Goal: Task Accomplishment & Management: Use online tool/utility

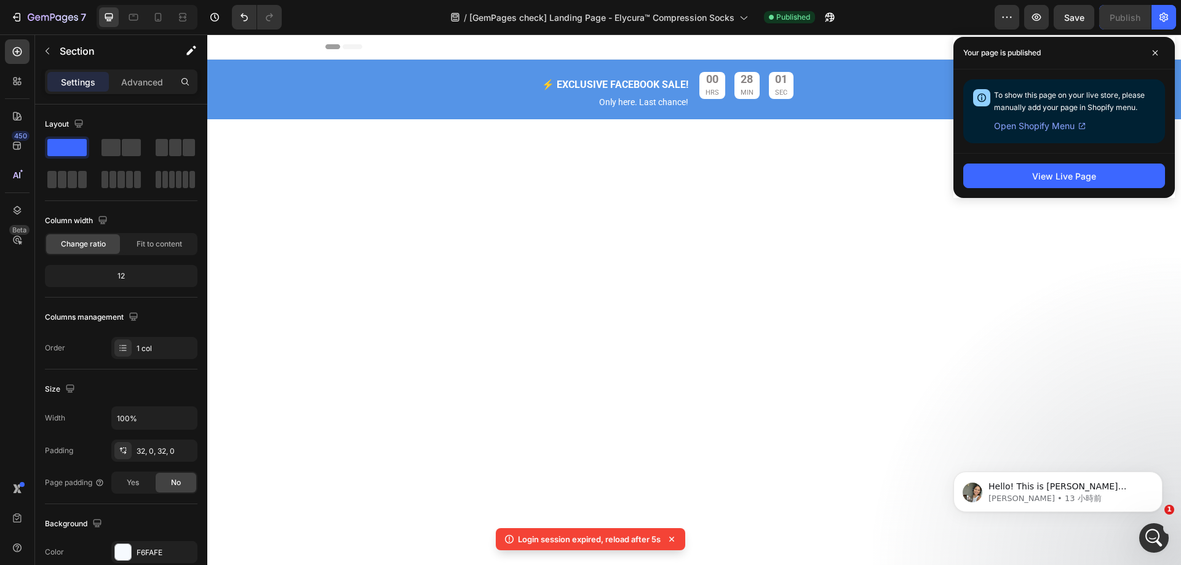
scroll to position [4571, 0]
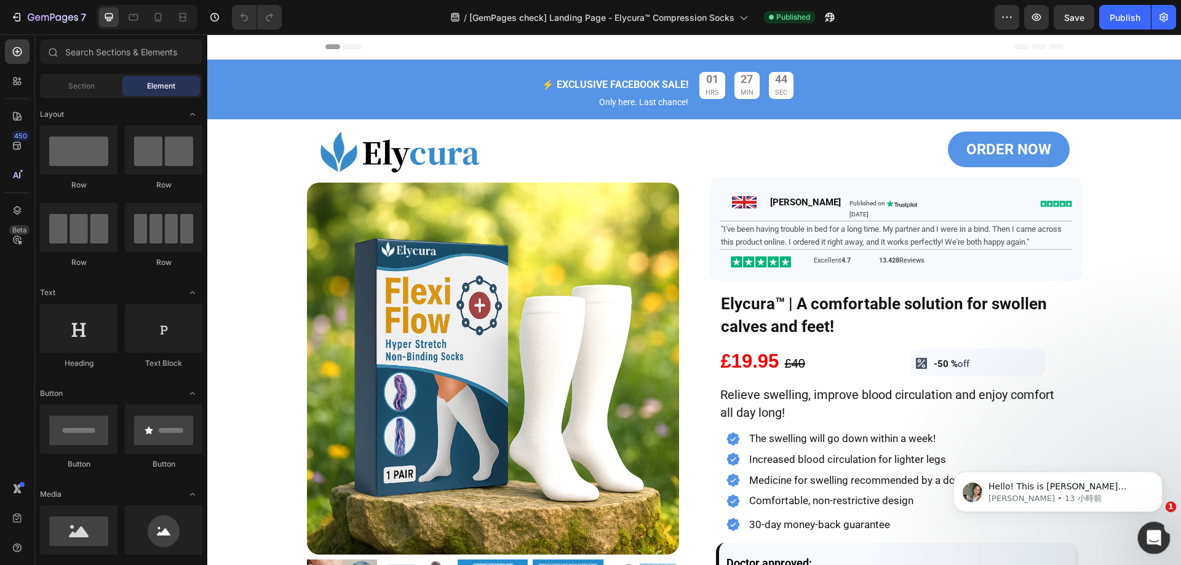
click at [1157, 532] on icon "開啟 Intercom Messenger" at bounding box center [1152, 536] width 20 height 20
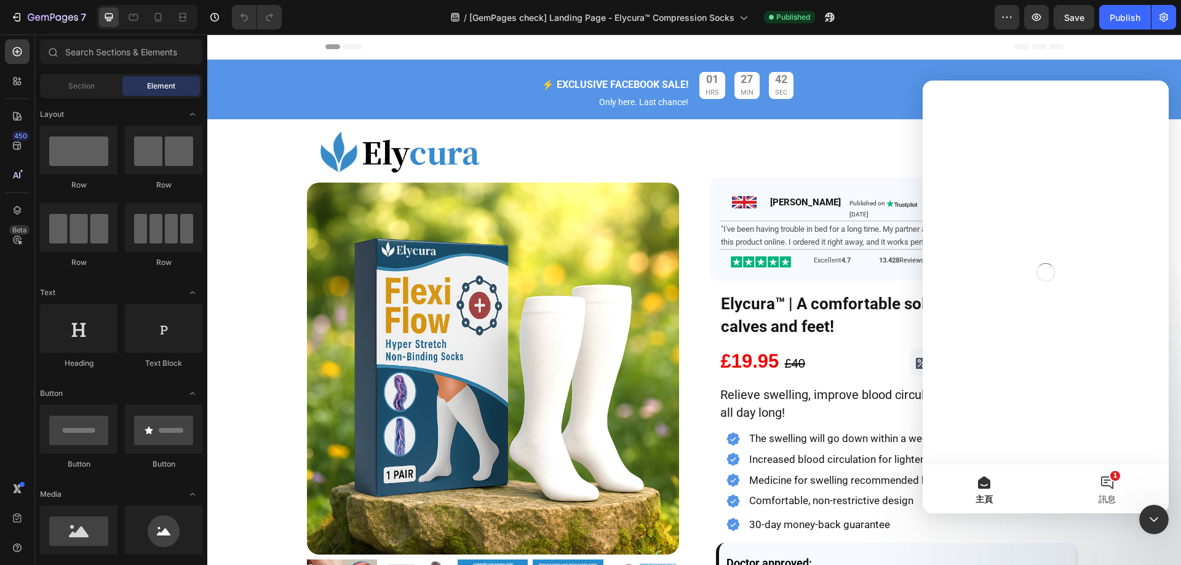
click at [1113, 485] on button "1 訊息" at bounding box center [1106, 488] width 123 height 49
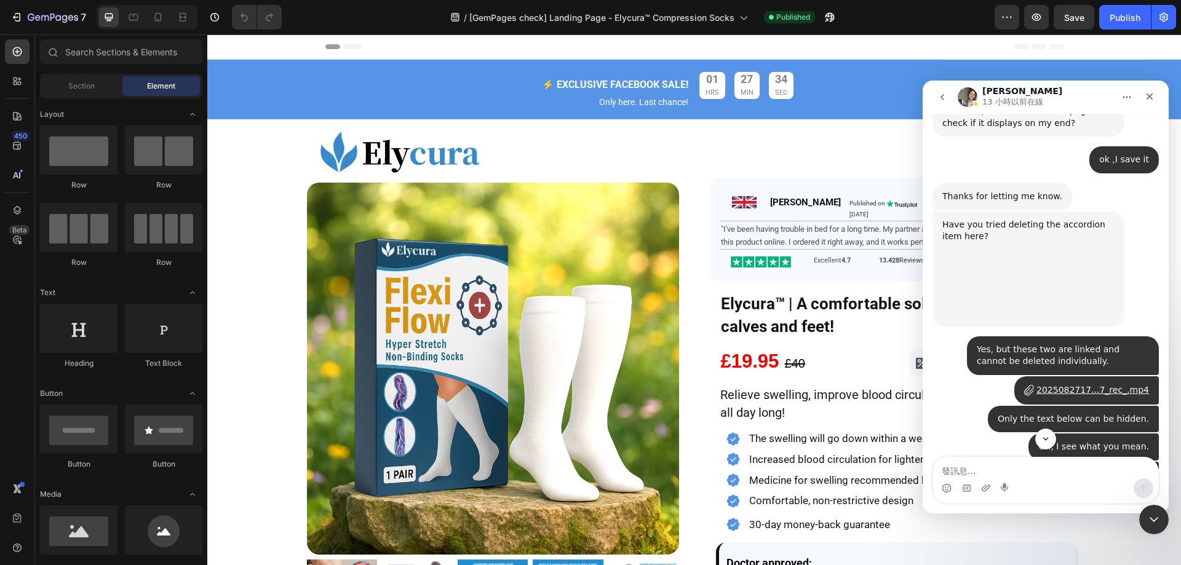
scroll to position [2954, 0]
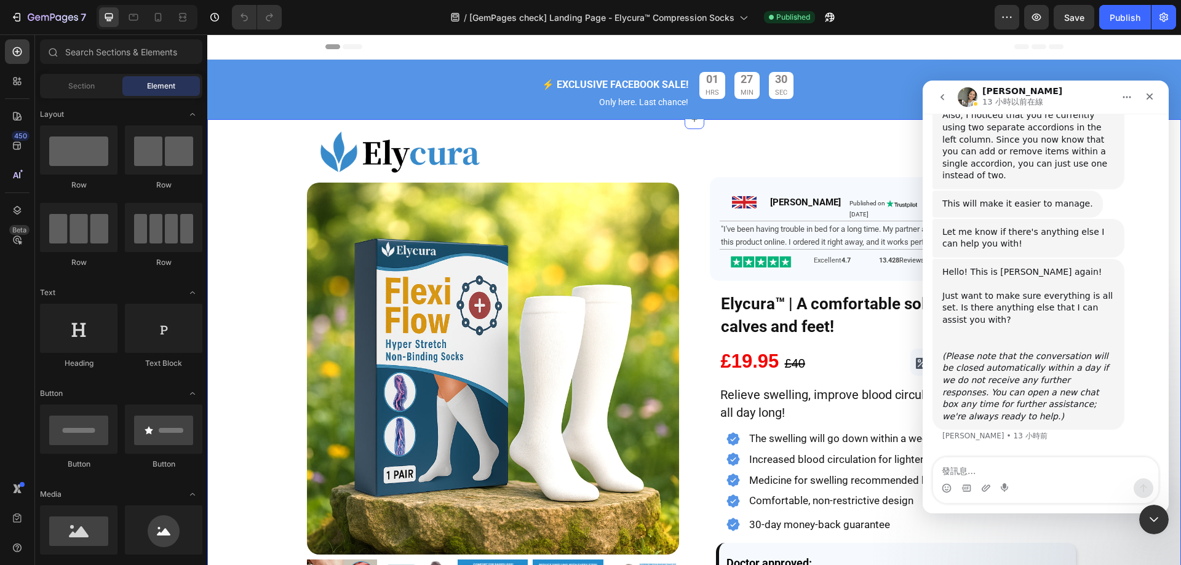
click at [1101, 531] on div "Image Product Images ORDER NOW Button Image James Heading Published on August 7…" at bounding box center [693, 473] width 973 height 697
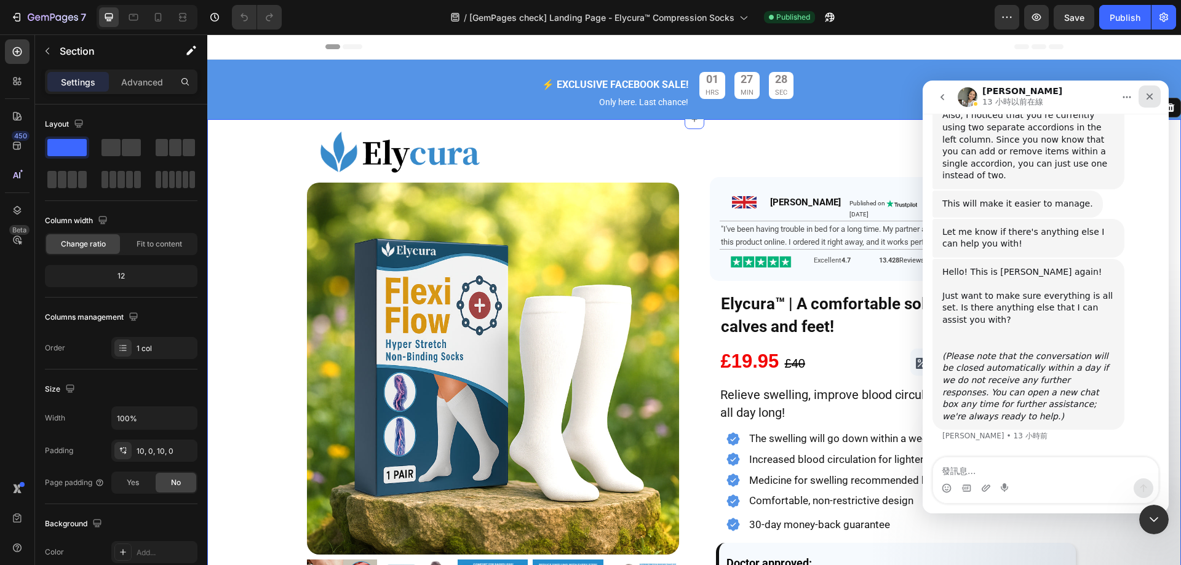
click at [1150, 96] on icon "關閉" at bounding box center [1149, 96] width 7 height 7
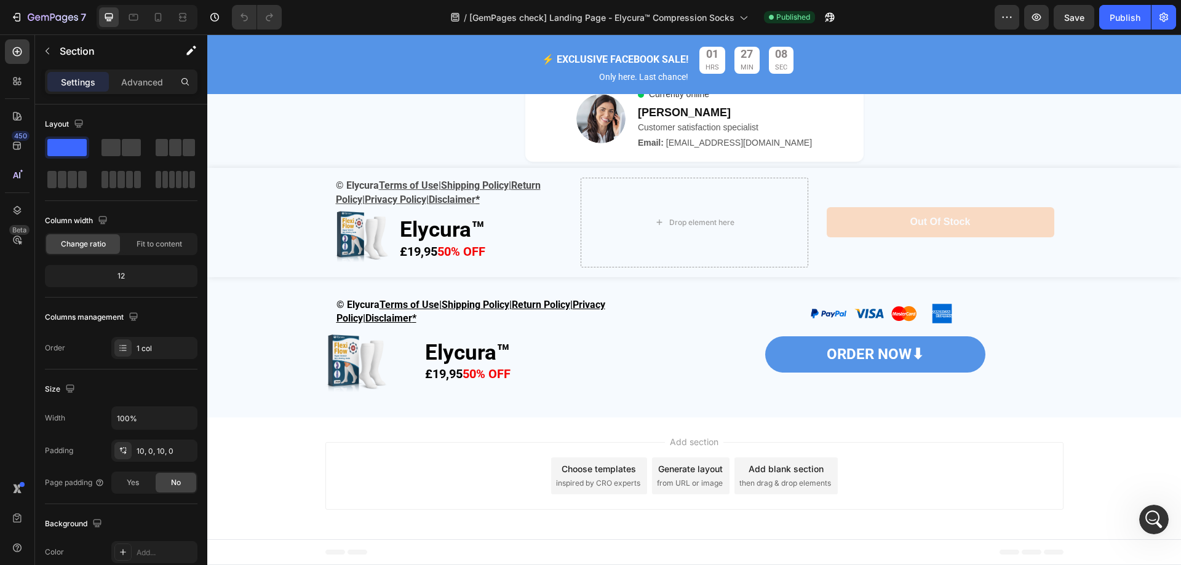
scroll to position [4628, 0]
click at [236, 318] on div "© Elycura Terms of Use | Shipping Policy | Return Policy | Privacy Policy| Disc…" at bounding box center [693, 347] width 973 height 101
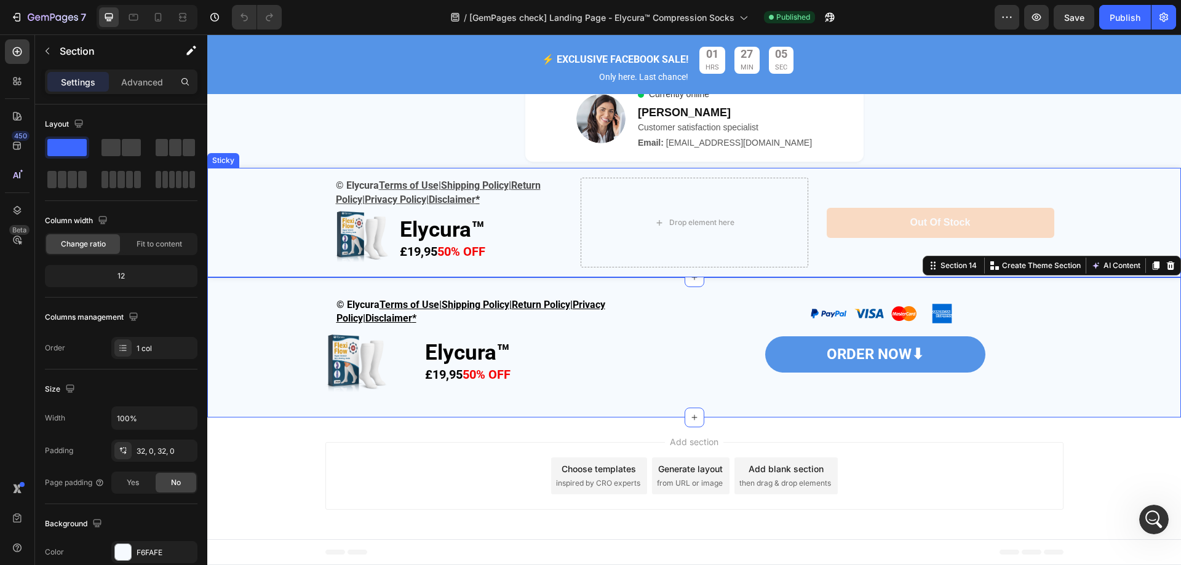
click at [263, 217] on div "© Elycura Terms of Use | Shipping Policy | Return Policy | Privacy Policy| Disc…" at bounding box center [693, 222] width 973 height 109
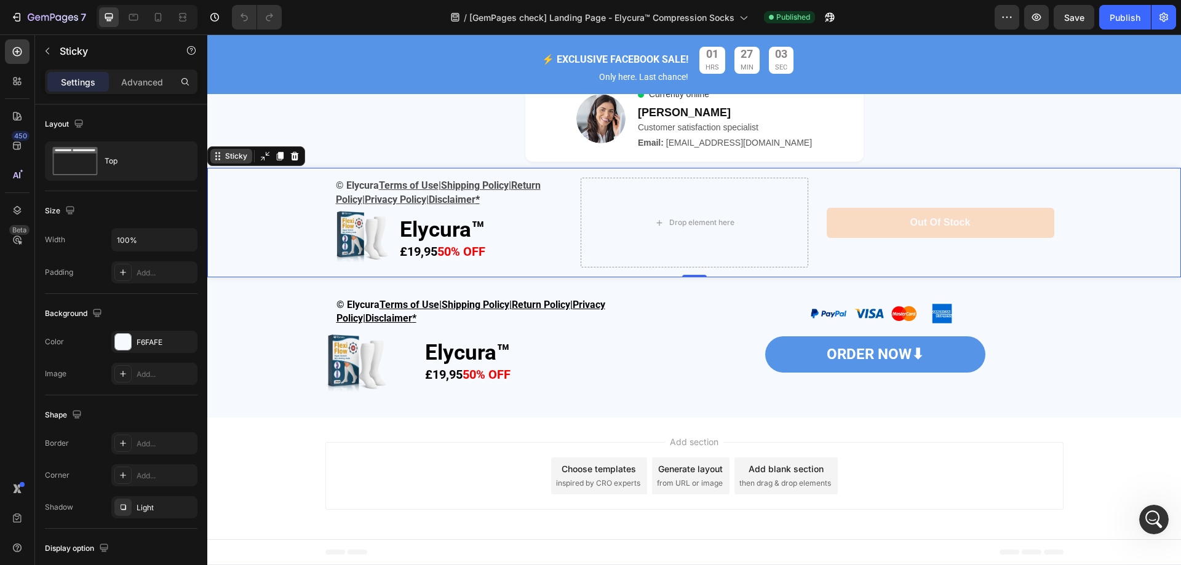
click at [230, 159] on div "Sticky" at bounding box center [236, 156] width 27 height 11
click at [258, 320] on div "© Elycura Terms of Use | Shipping Policy | Return Policy | Privacy Policy| Disc…" at bounding box center [693, 347] width 973 height 101
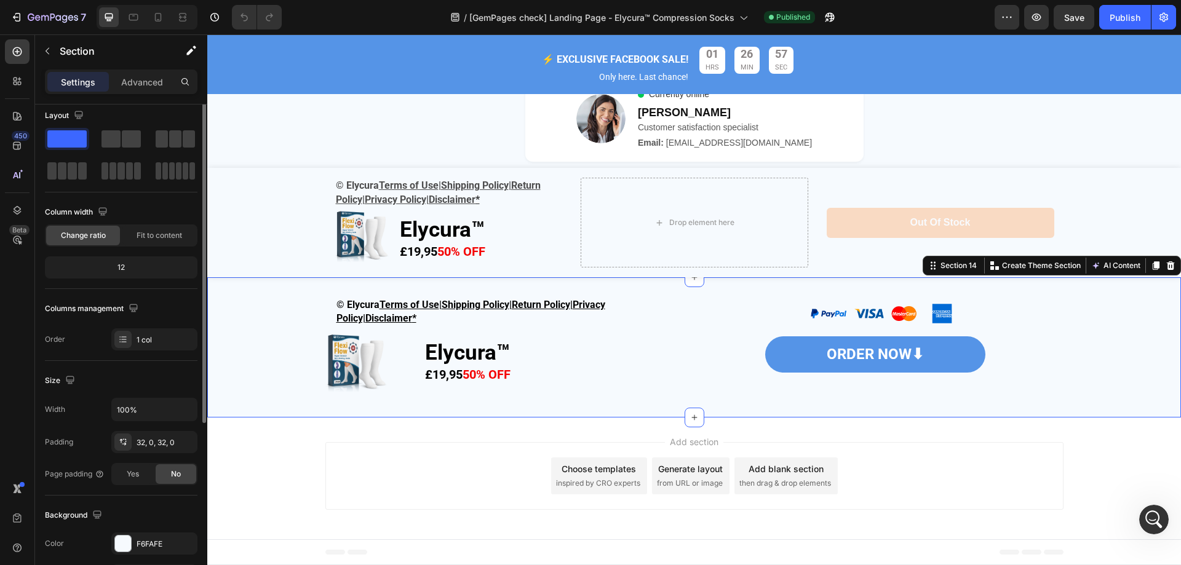
scroll to position [0, 0]
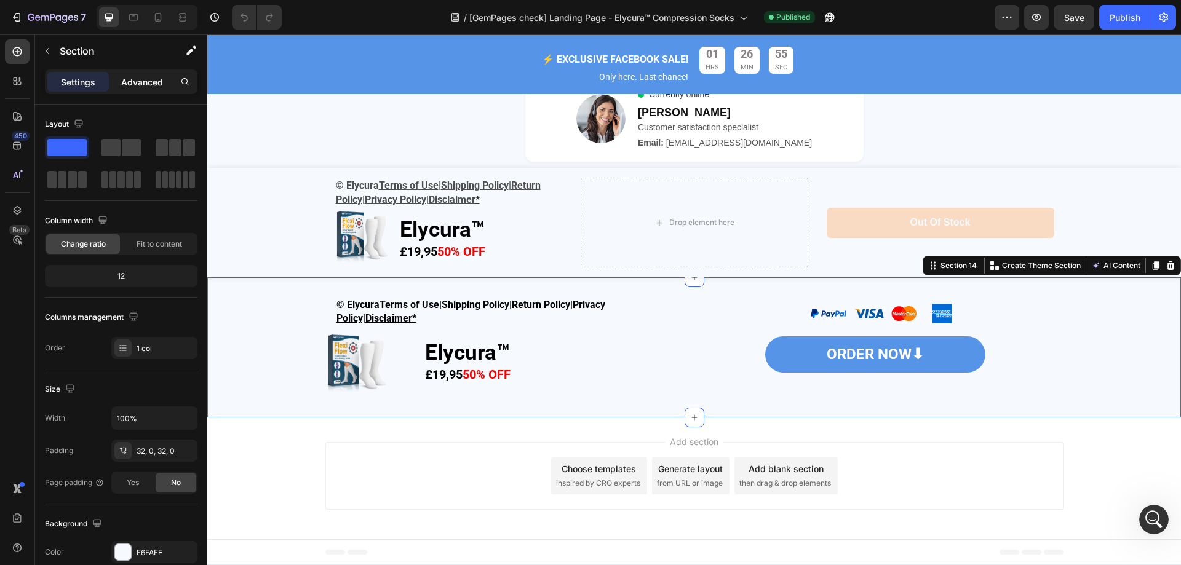
click at [143, 77] on p "Advanced" at bounding box center [142, 82] width 42 height 13
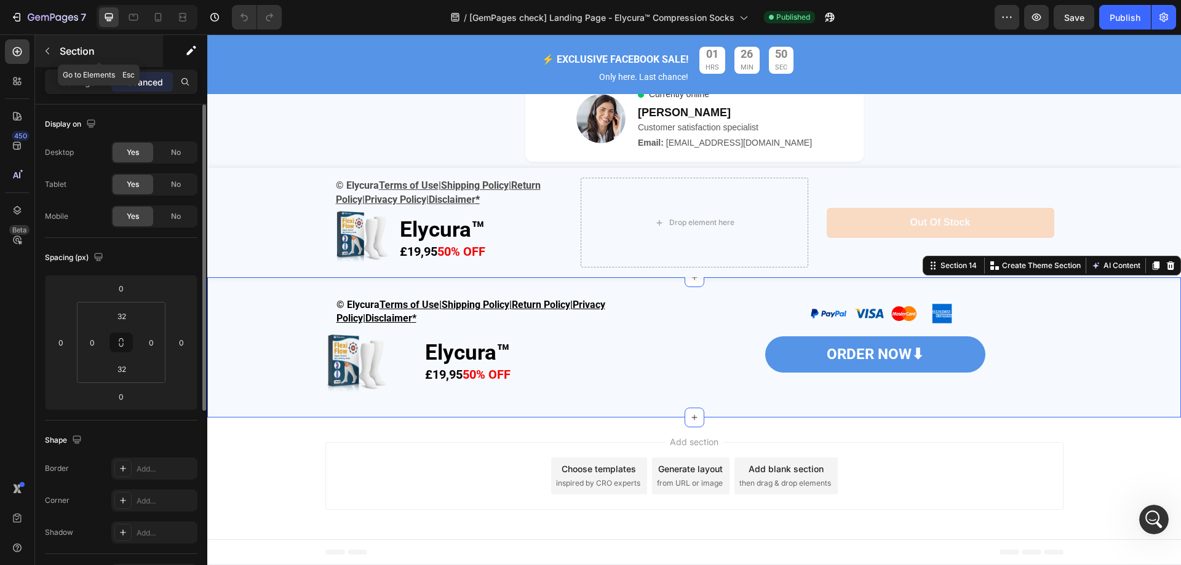
click at [48, 44] on button "button" at bounding box center [48, 51] width 20 height 20
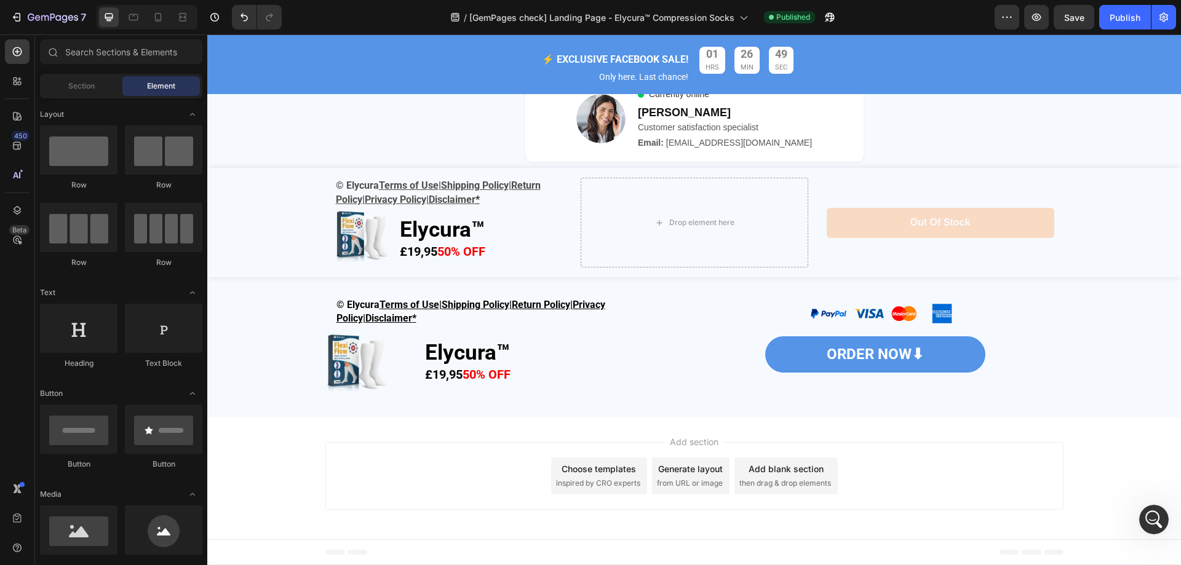
click at [236, 456] on div "Add section Choose templates inspired by CRO experts Generate layout from URL o…" at bounding box center [693, 479] width 973 height 122
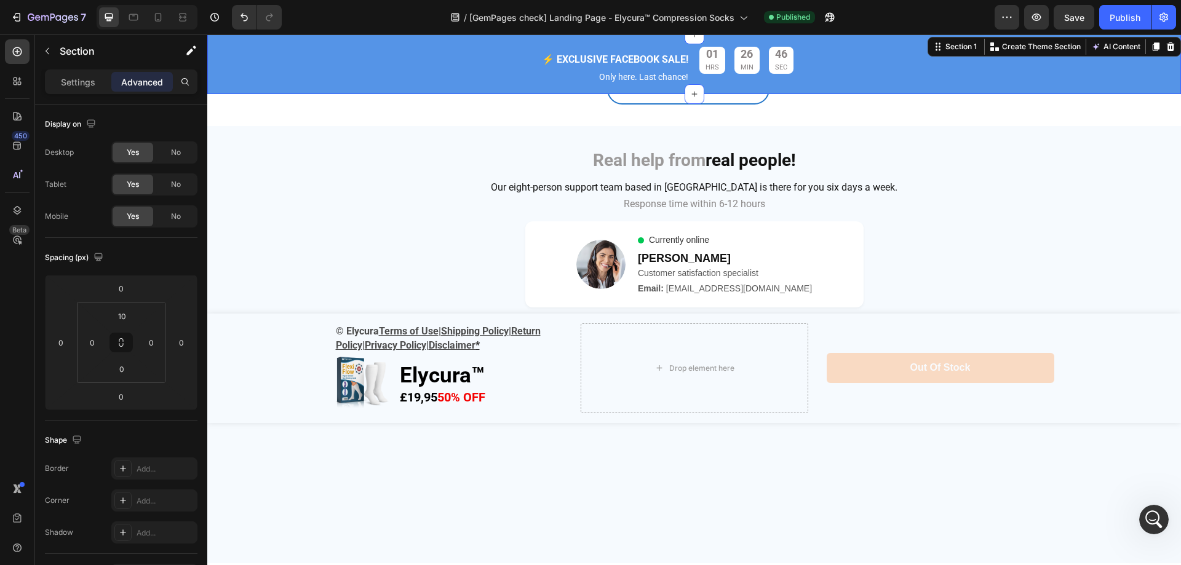
click at [231, 71] on div "⚡️ EXCLUSIVE FACEBOOK SALE! Text Block Only here. Last chance! Text Block 01 HR…" at bounding box center [693, 67] width 973 height 53
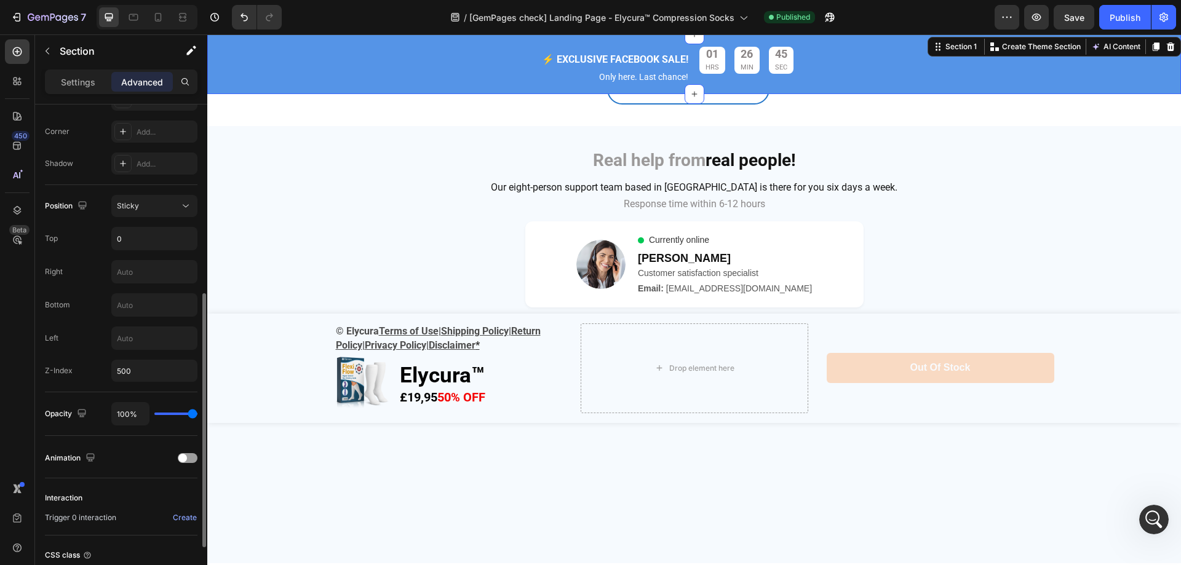
scroll to position [471, 0]
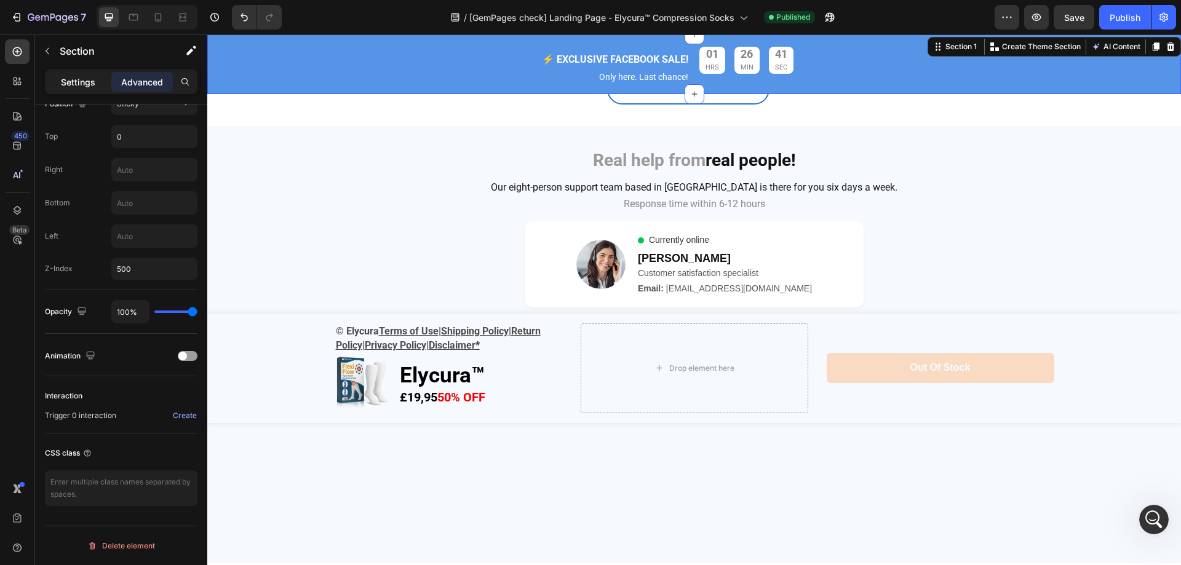
click at [83, 79] on p "Settings" at bounding box center [78, 82] width 34 height 13
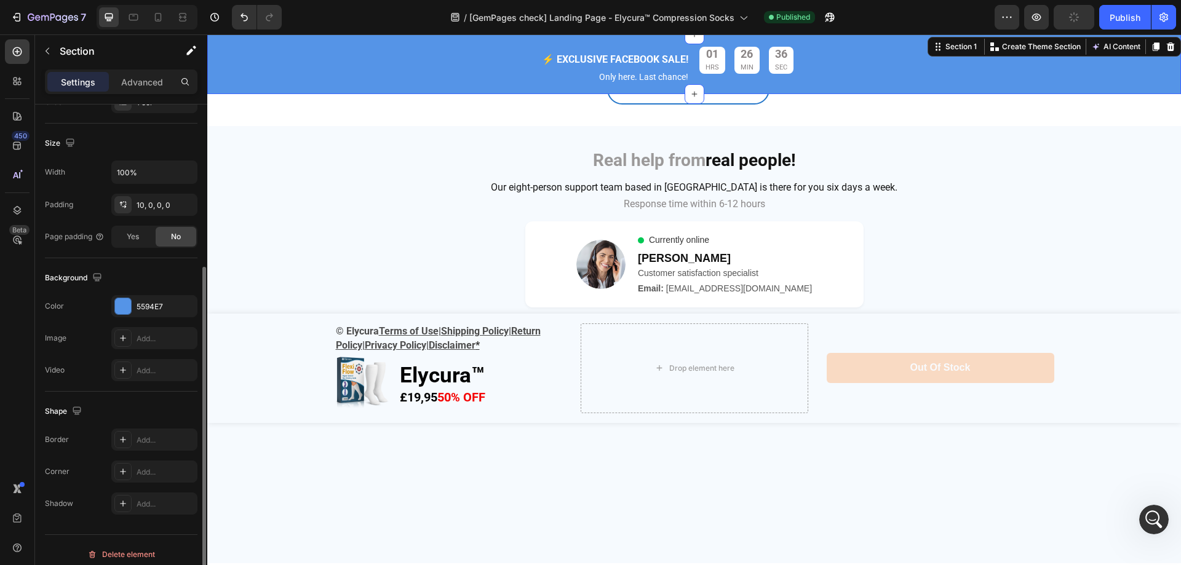
scroll to position [255, 0]
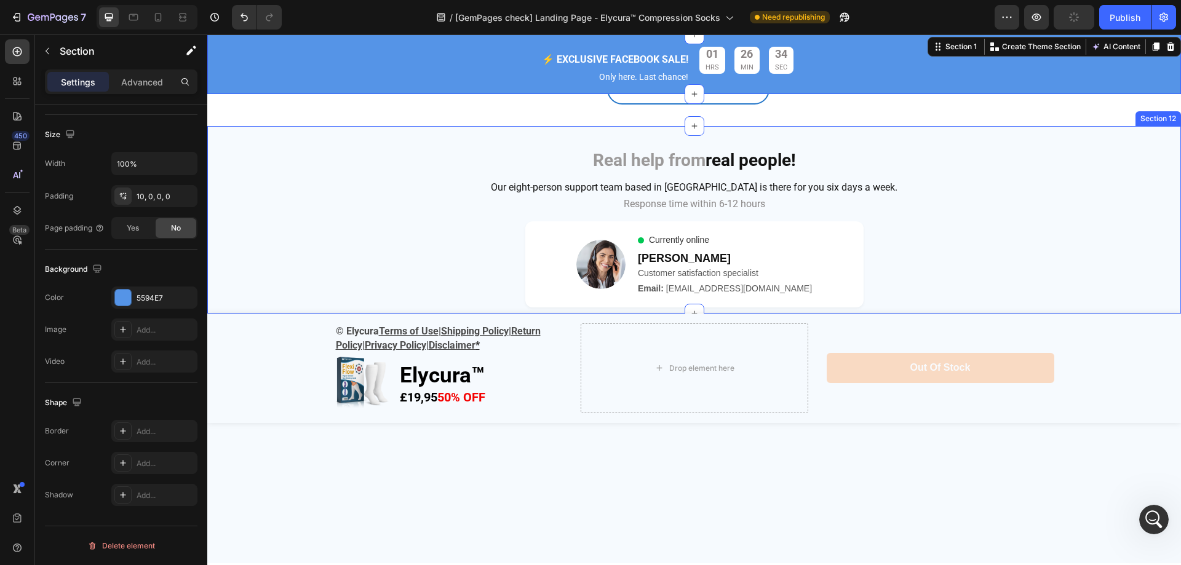
click at [276, 311] on div "Real help from real people! Heading Row Our eight-person support team based in …" at bounding box center [693, 219] width 973 height 181
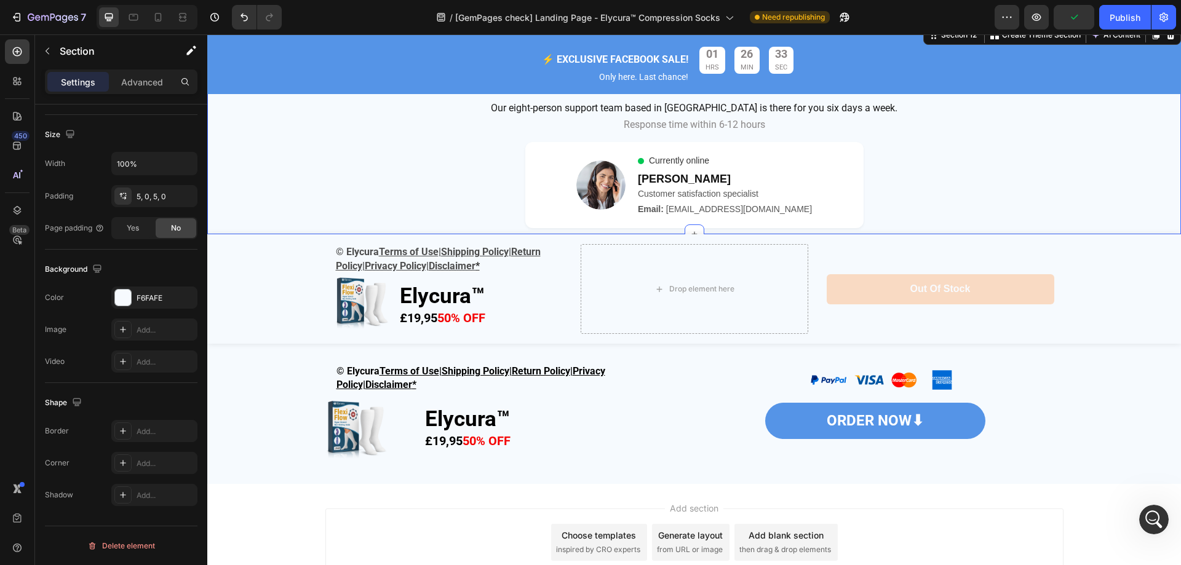
scroll to position [4628, 0]
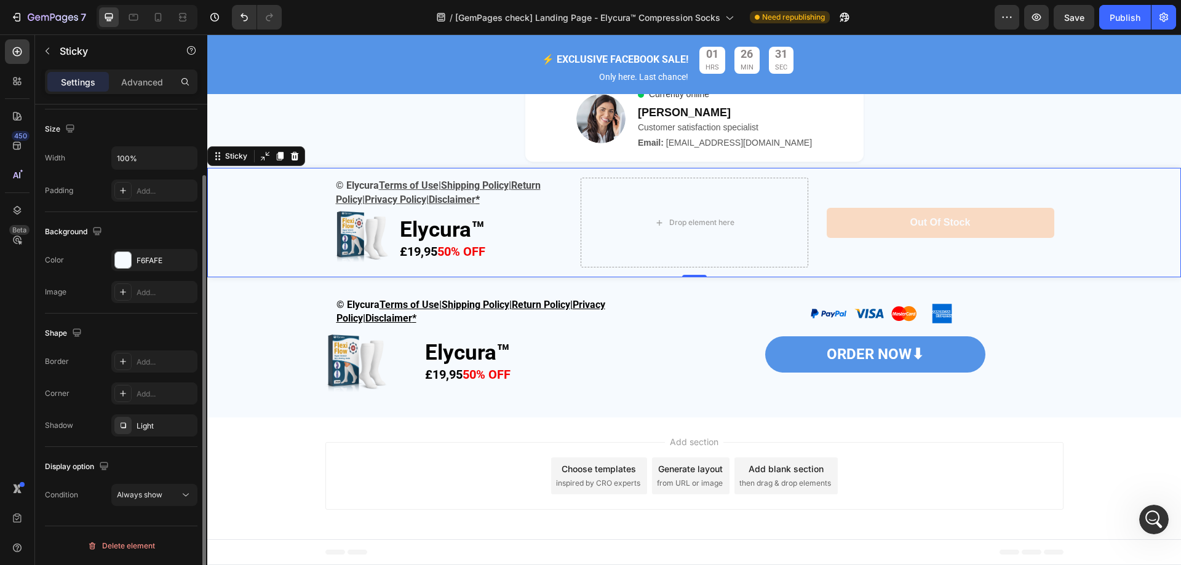
click at [238, 251] on div "© Elycura Terms of Use | Shipping Policy | Return Policy | Privacy Policy| Disc…" at bounding box center [693, 222] width 973 height 109
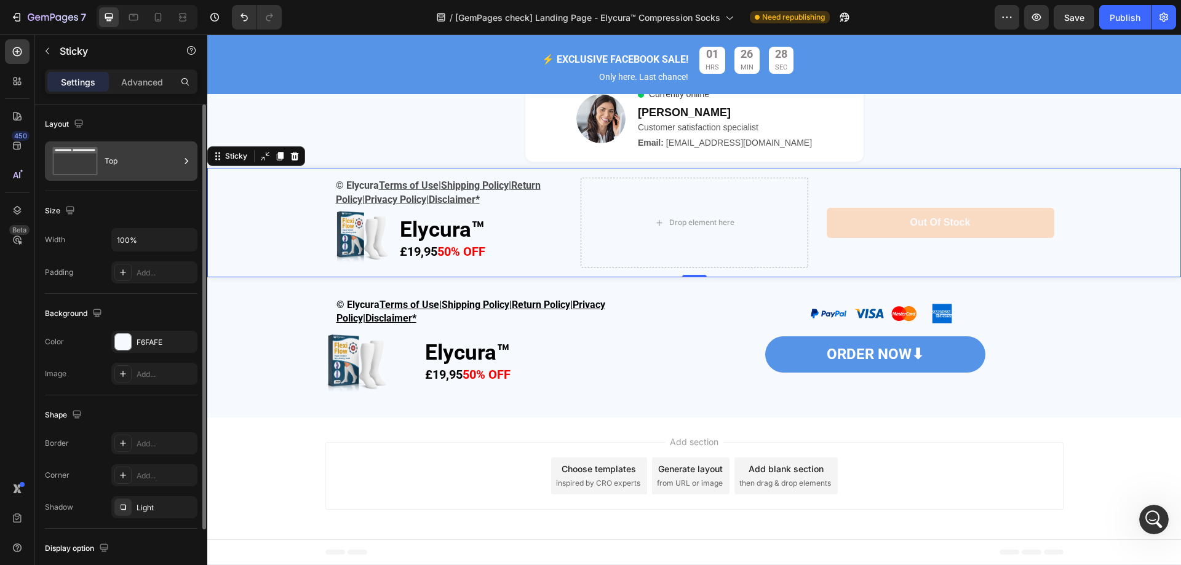
click at [172, 168] on div "Top" at bounding box center [142, 161] width 75 height 28
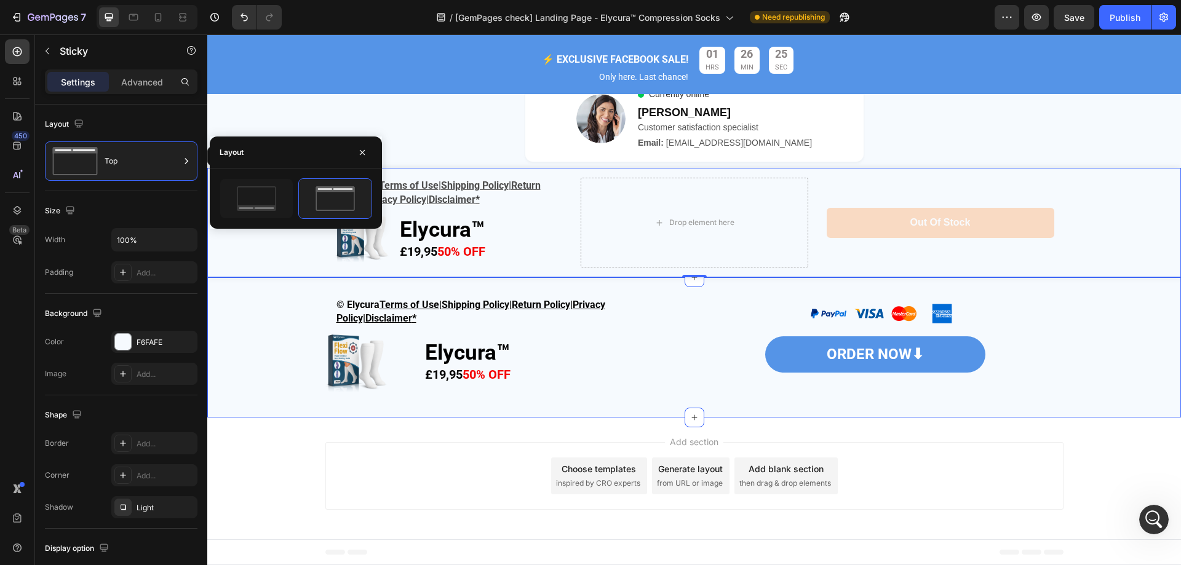
click at [279, 367] on div "© Elycura Terms of Use | Shipping Policy | Return Policy | Privacy Policy| Disc…" at bounding box center [693, 347] width 973 height 101
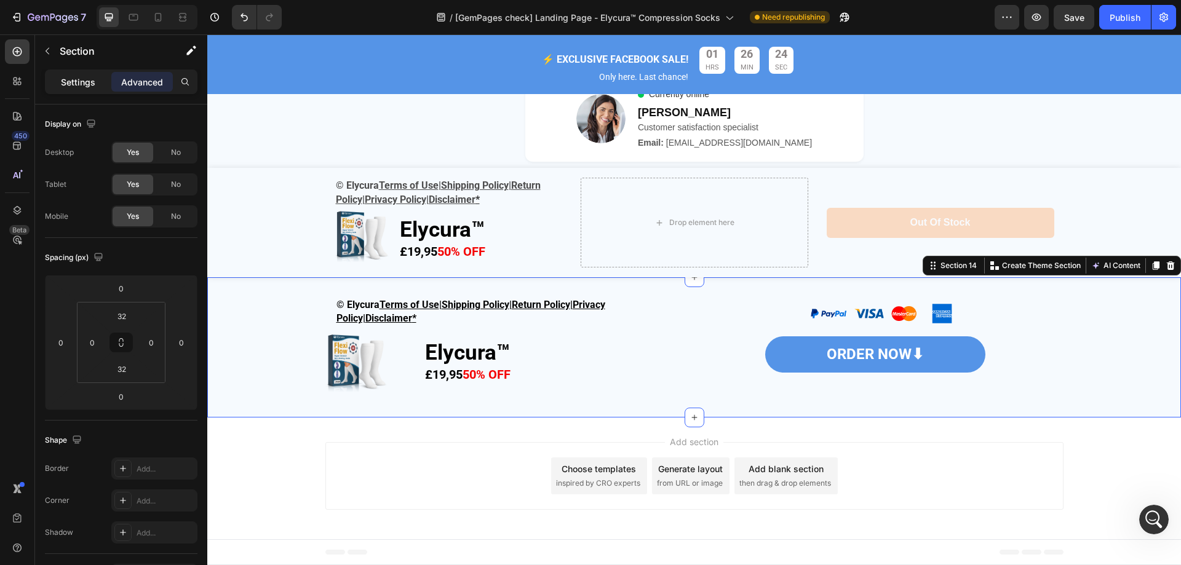
click at [95, 80] on div "Settings" at bounding box center [77, 82] width 61 height 20
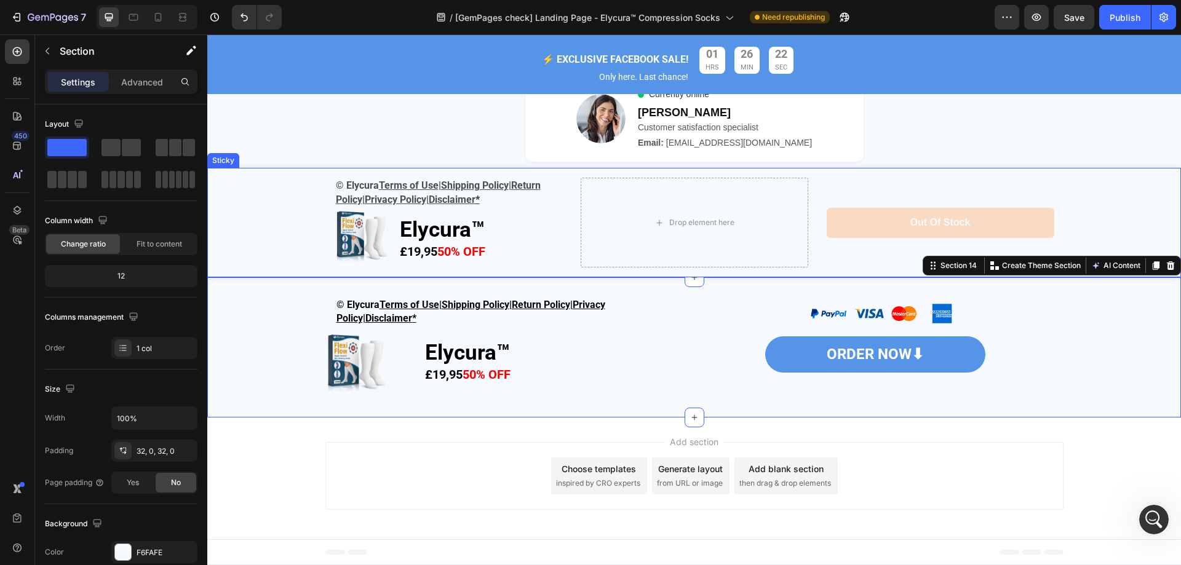
click at [269, 202] on div "© Elycura Terms of Use | Shipping Policy | Return Policy | Privacy Policy| Disc…" at bounding box center [693, 222] width 973 height 109
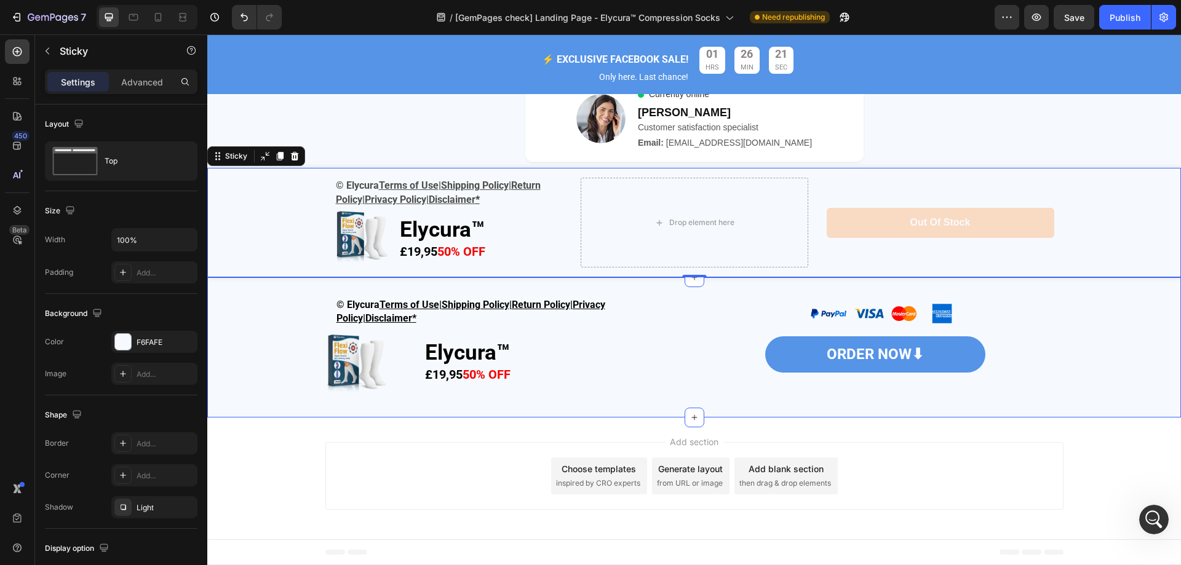
click at [274, 299] on div "© Elycura Terms of Use | Shipping Policy | Return Policy | Privacy Policy| Disc…" at bounding box center [693, 347] width 973 height 101
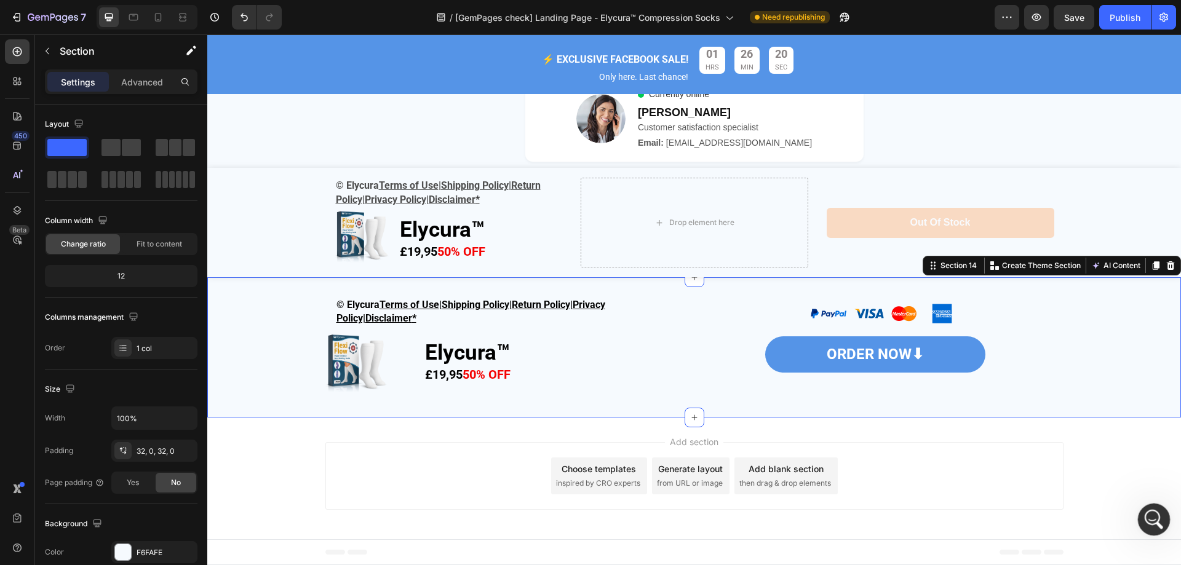
click at [1146, 517] on icon "開啟 Intercom Messenger" at bounding box center [1152, 518] width 20 height 20
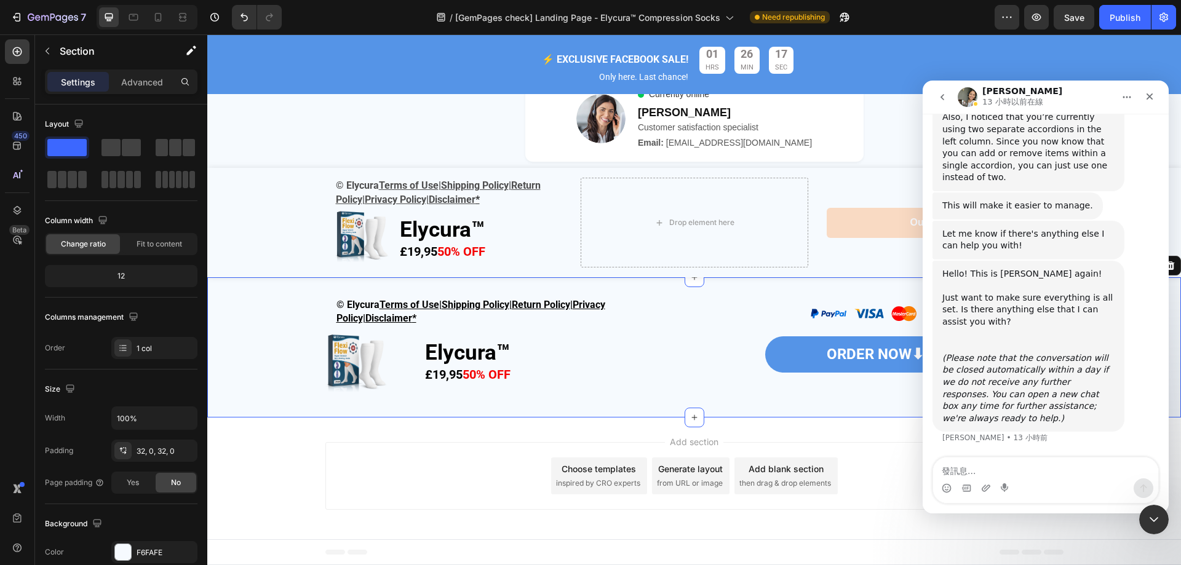
scroll to position [2954, 0]
paste textarea "Can I anchor this module I created at the very bottom to the page's footer?"
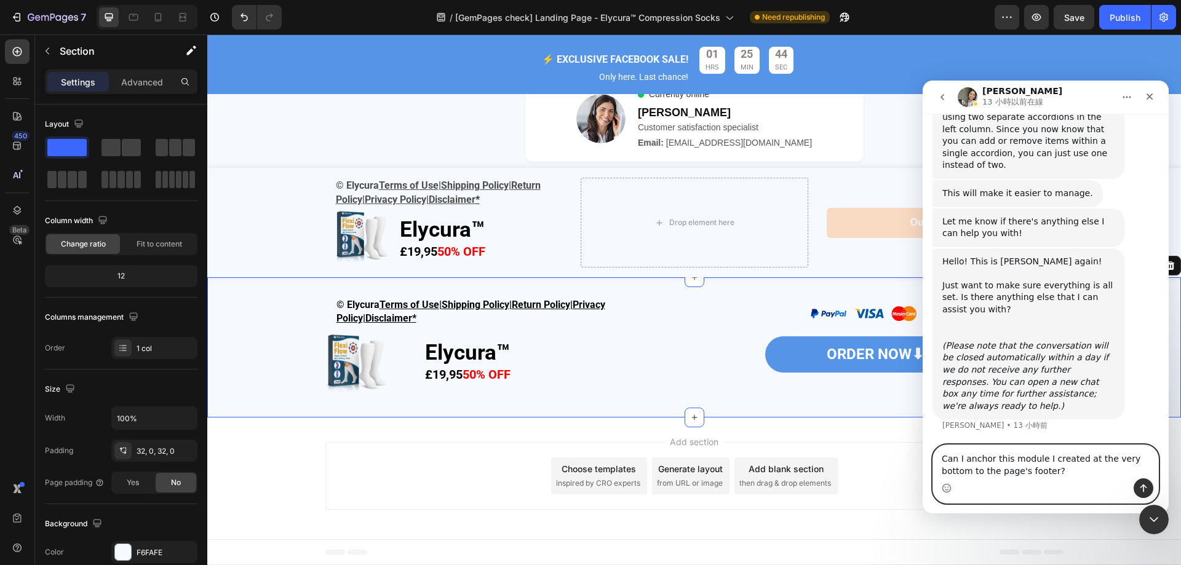
type textarea "Can I anchor this module I created at the very bottom to the page's footer?"
click at [1147, 488] on icon "傳送訊息…" at bounding box center [1143, 488] width 10 height 10
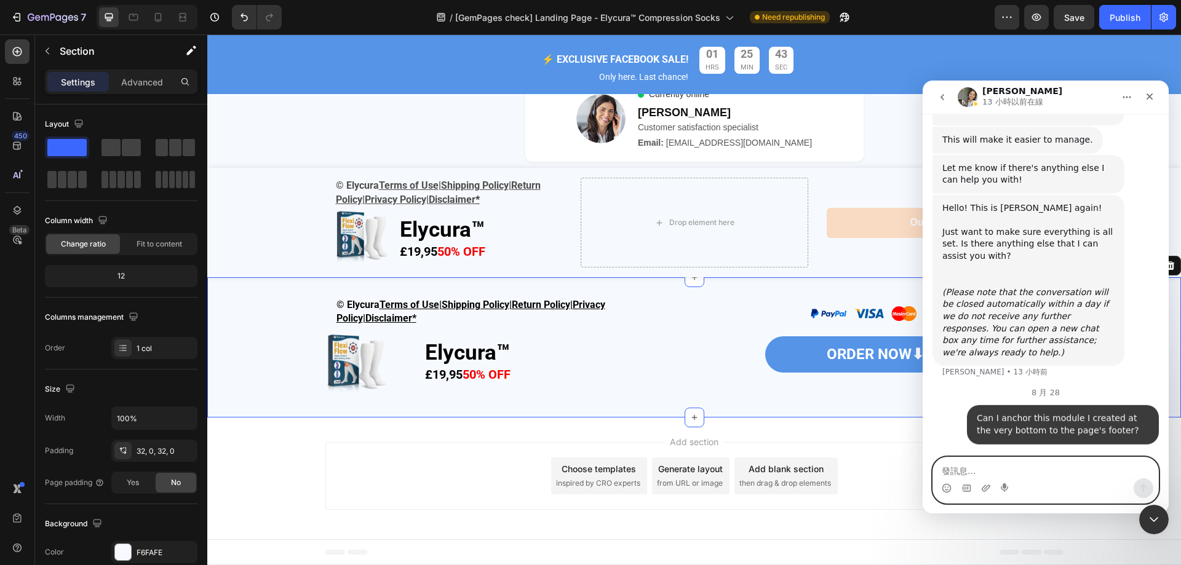
scroll to position [3036, 0]
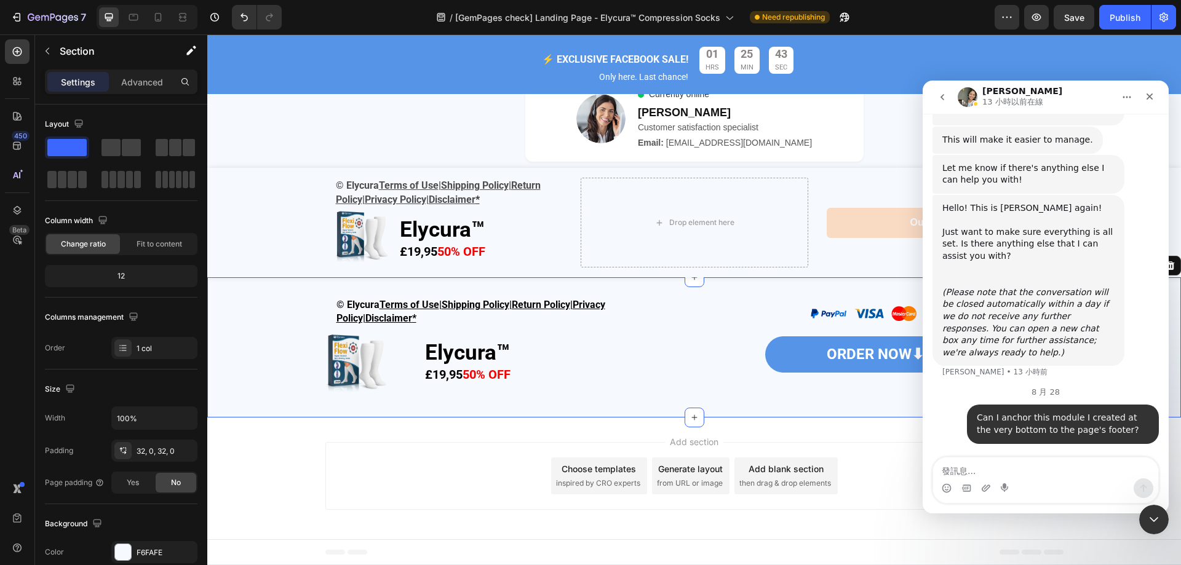
click at [903, 439] on div "Add section Choose templates inspired by CRO experts Generate layout from URL o…" at bounding box center [693, 479] width 973 height 122
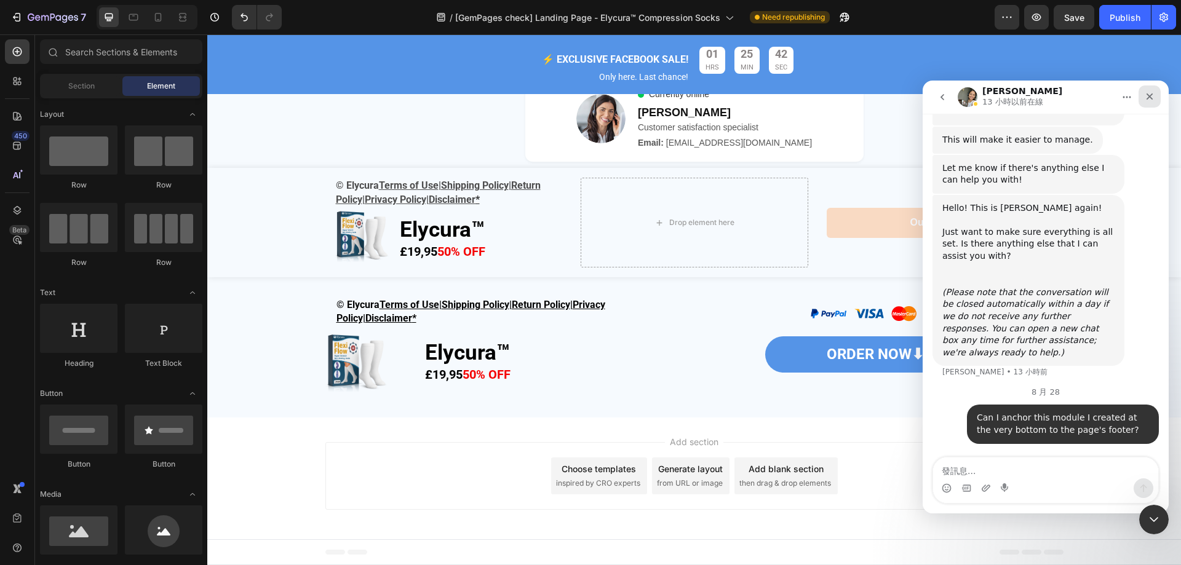
click at [1152, 95] on icon "關閉" at bounding box center [1149, 97] width 10 height 10
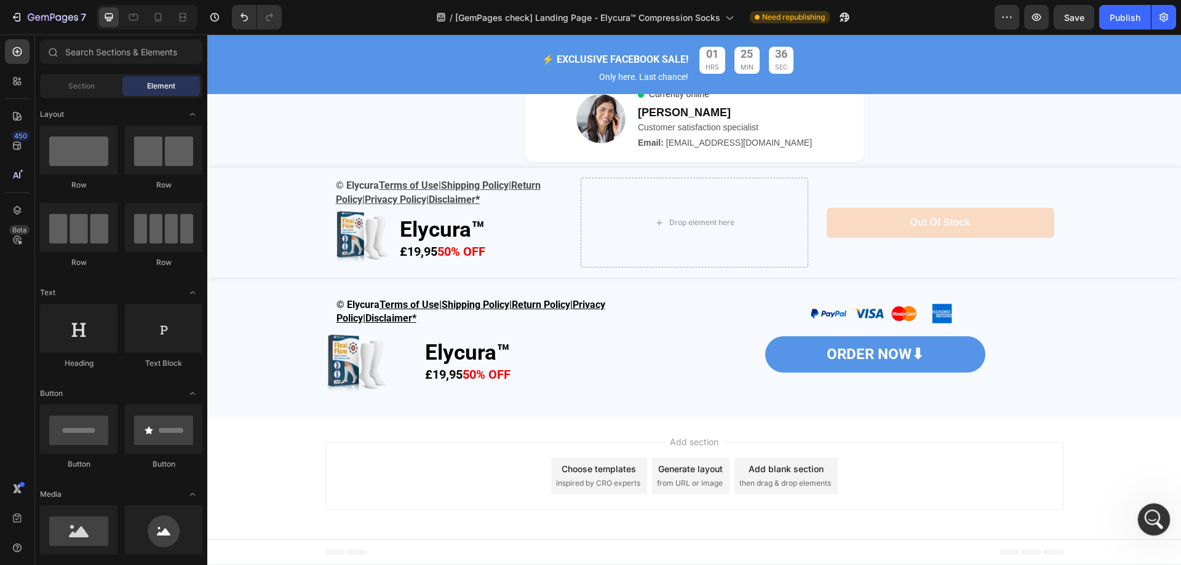
click at [1141, 522] on div "開啟 Intercom Messenger" at bounding box center [1151, 517] width 41 height 41
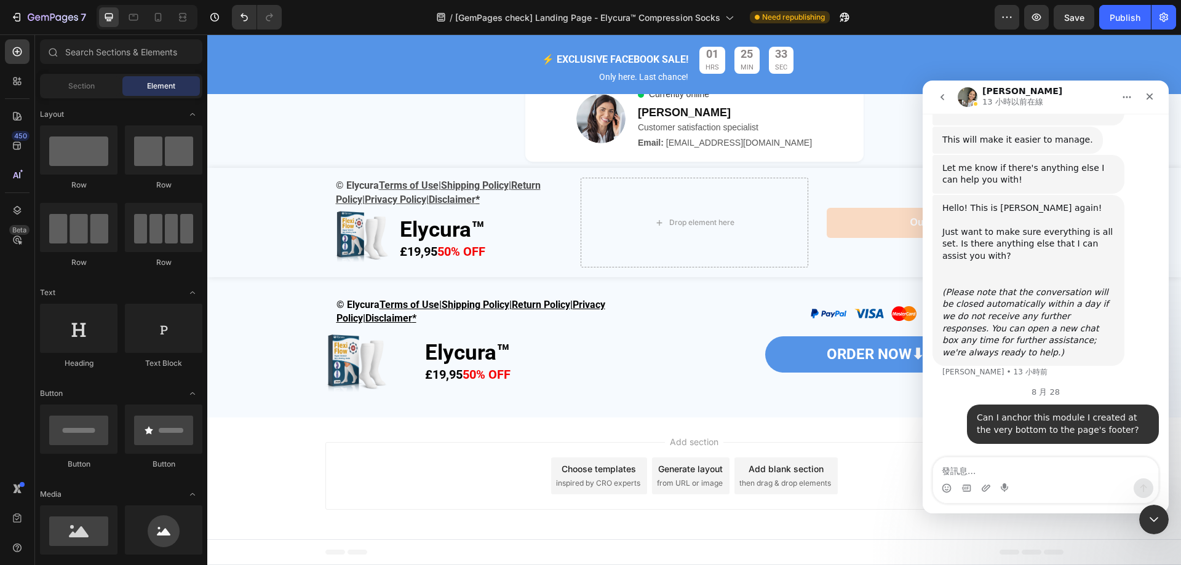
click at [1012, 471] on textarea "發訊息..." at bounding box center [1045, 468] width 225 height 21
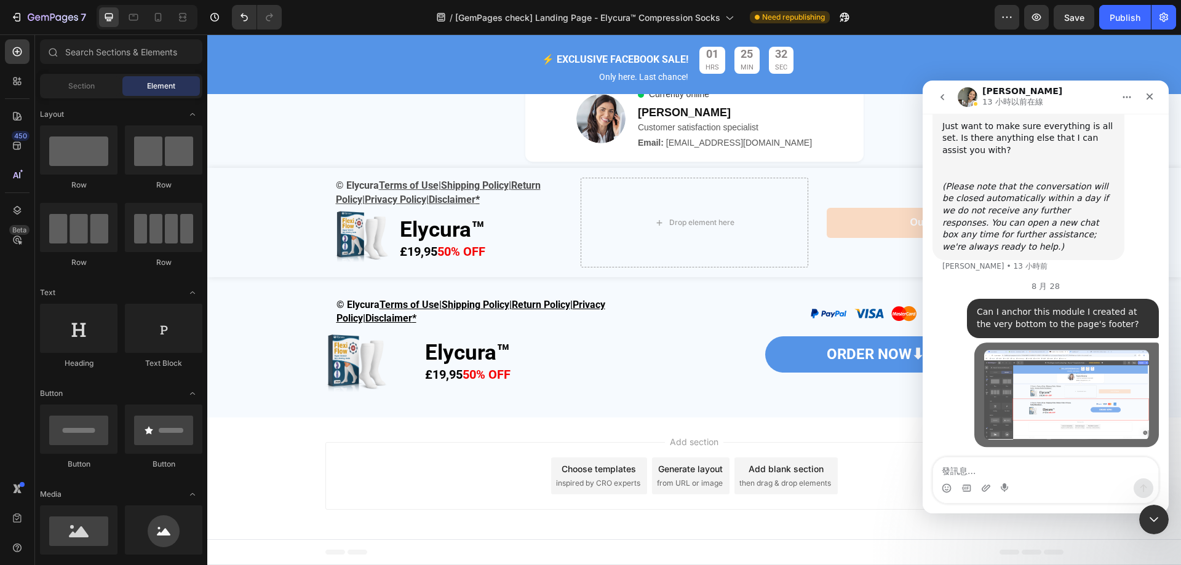
scroll to position [3142, 0]
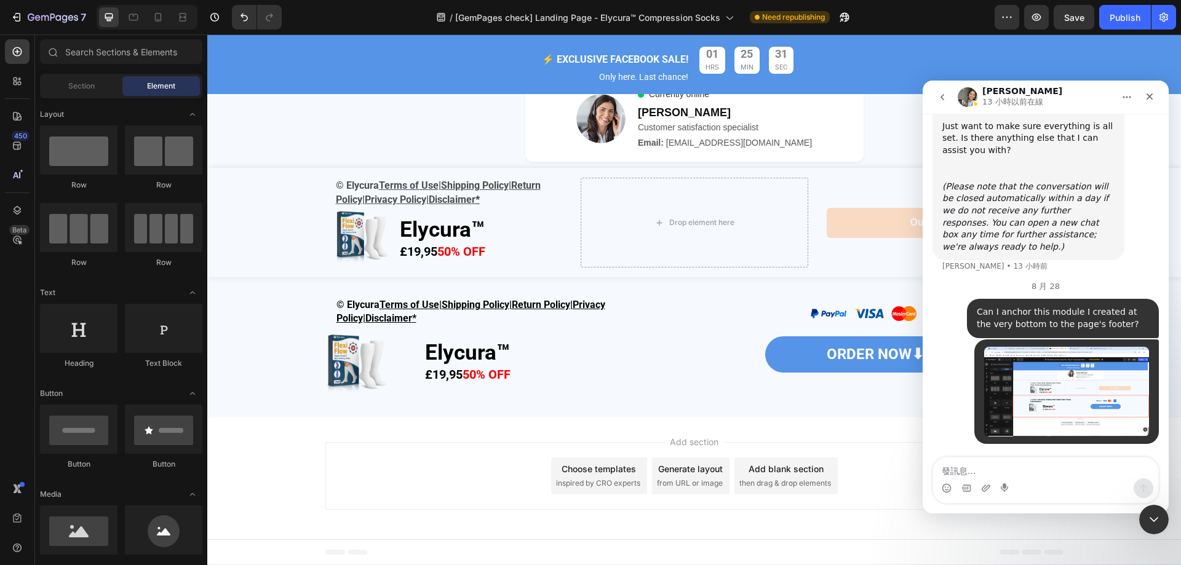
click at [945, 93] on icon "go back" at bounding box center [942, 97] width 10 height 10
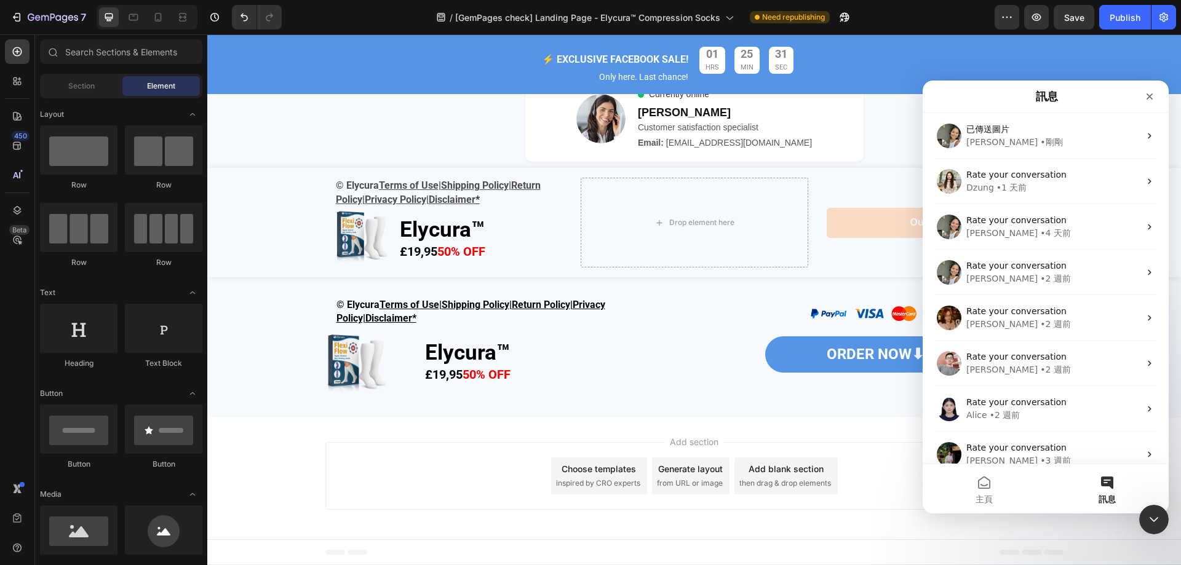
scroll to position [0, 0]
click at [990, 481] on button "主頁" at bounding box center [983, 488] width 123 height 49
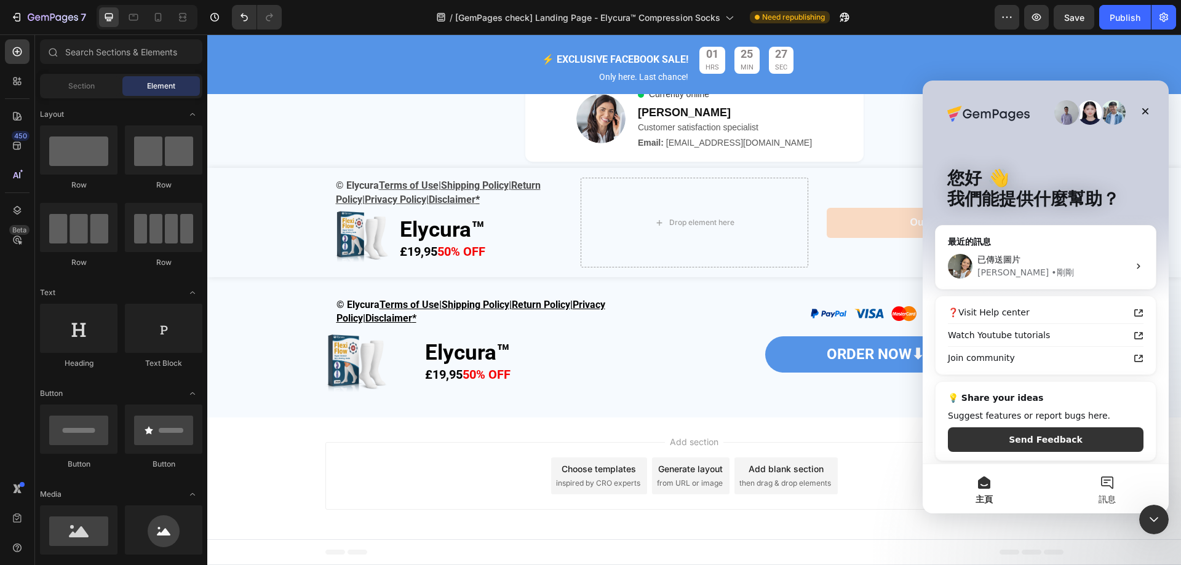
click at [1103, 478] on button "訊息" at bounding box center [1106, 488] width 123 height 49
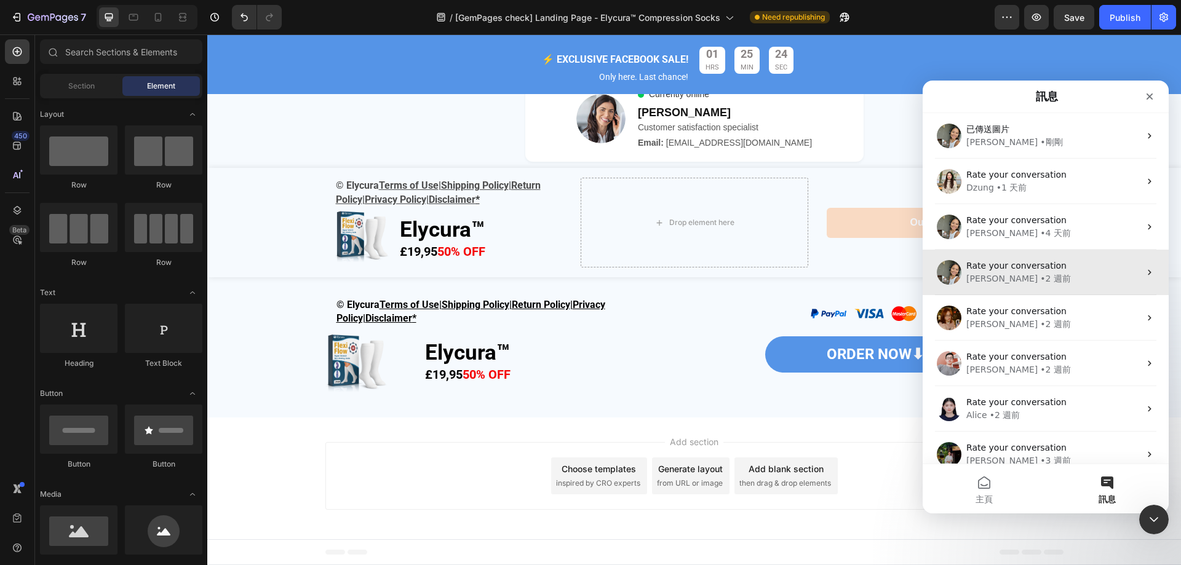
click at [1038, 262] on span "Rate your conversation" at bounding box center [1016, 266] width 100 height 10
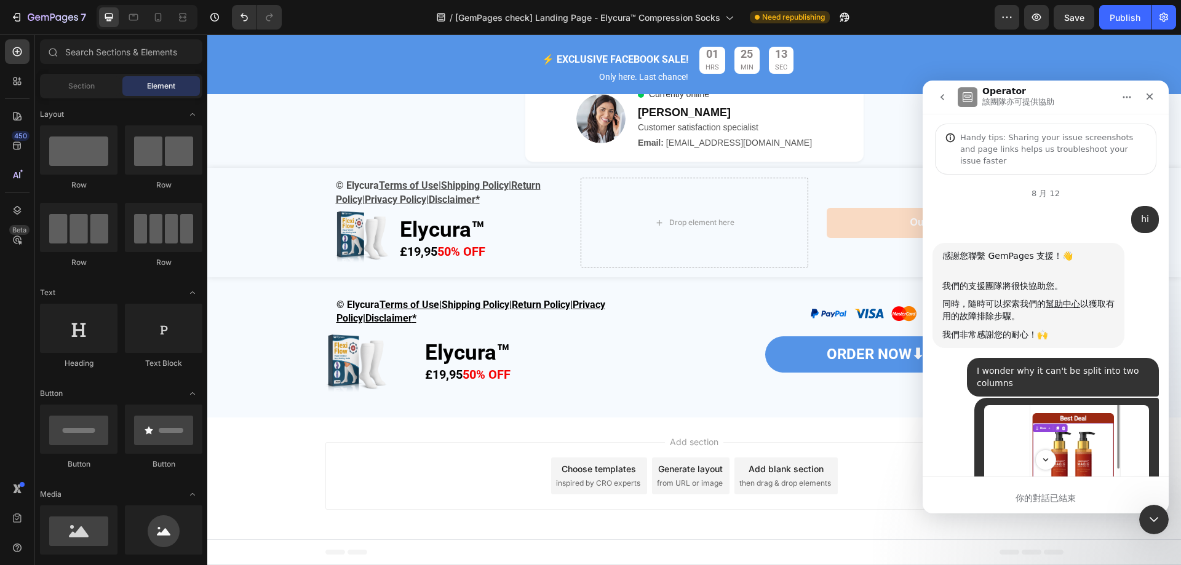
click at [945, 103] on button "go back" at bounding box center [941, 96] width 23 height 23
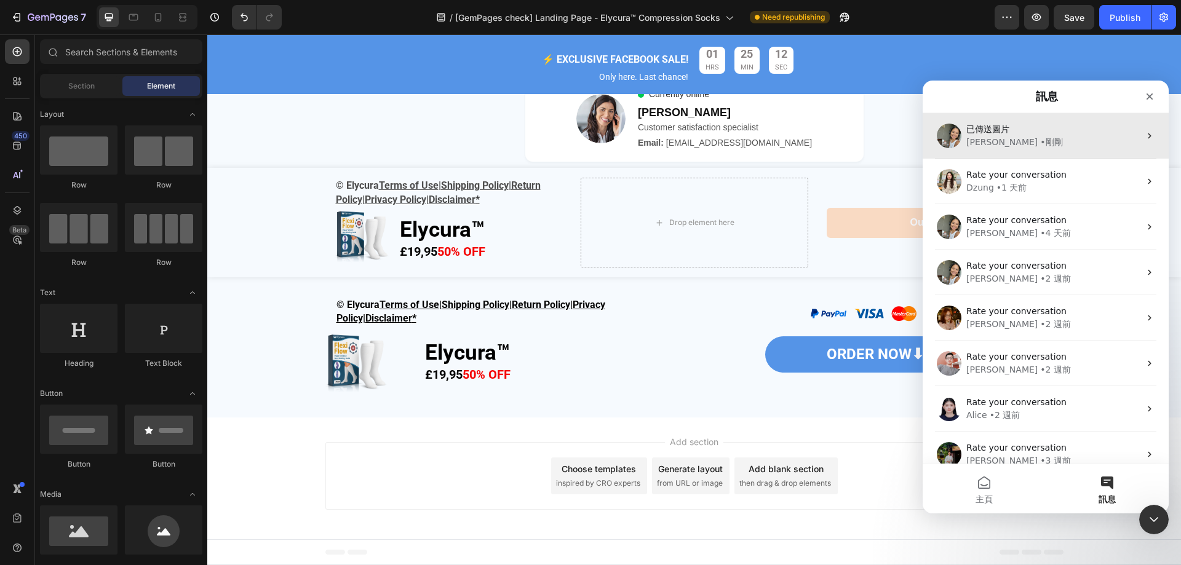
click at [1021, 144] on div "Zoe • 剛剛" at bounding box center [1052, 142] width 173 height 13
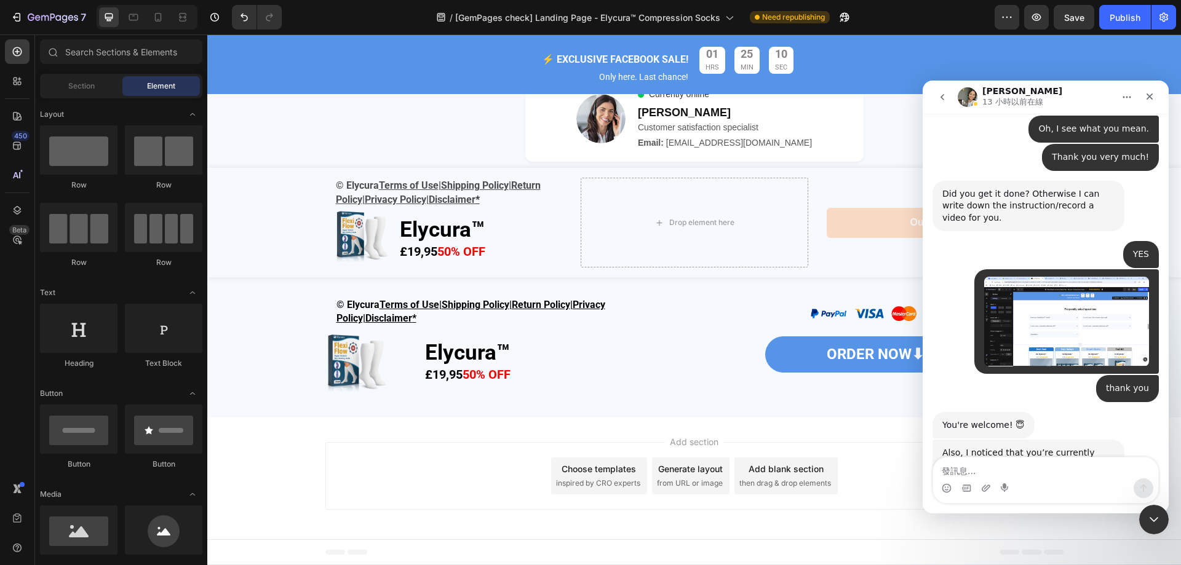
scroll to position [3142, 0]
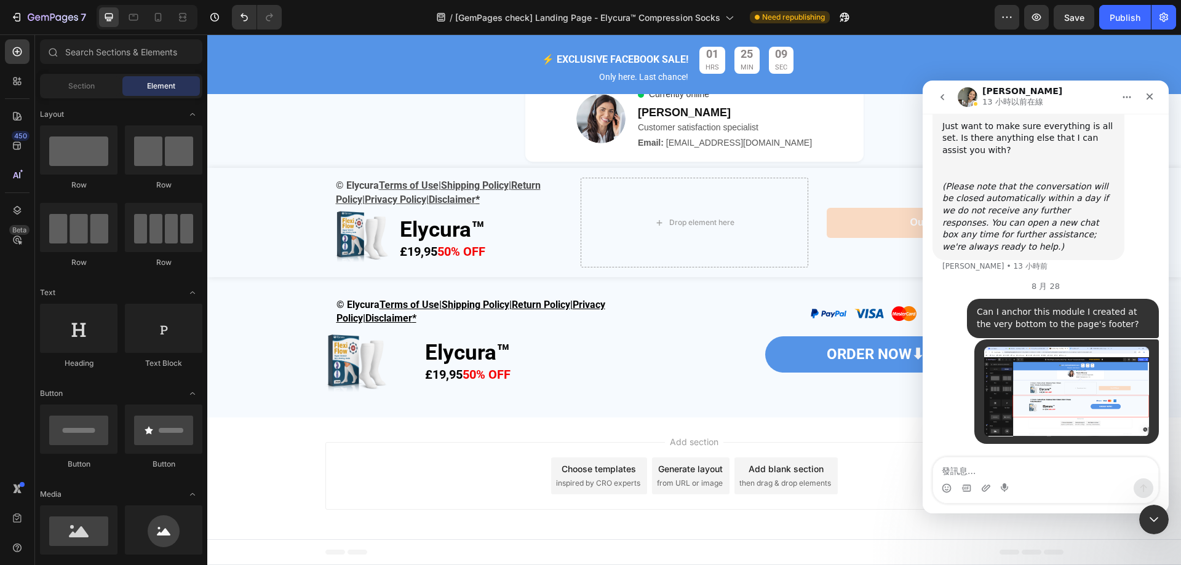
click at [892, 483] on div "Add section Choose templates inspired by CRO experts Generate layout from URL o…" at bounding box center [694, 476] width 738 height 68
click at [255, 451] on div "Add section Choose templates inspired by CRO experts Generate layout from URL o…" at bounding box center [693, 479] width 973 height 122
click at [1143, 97] on div "關閉" at bounding box center [1149, 96] width 22 height 22
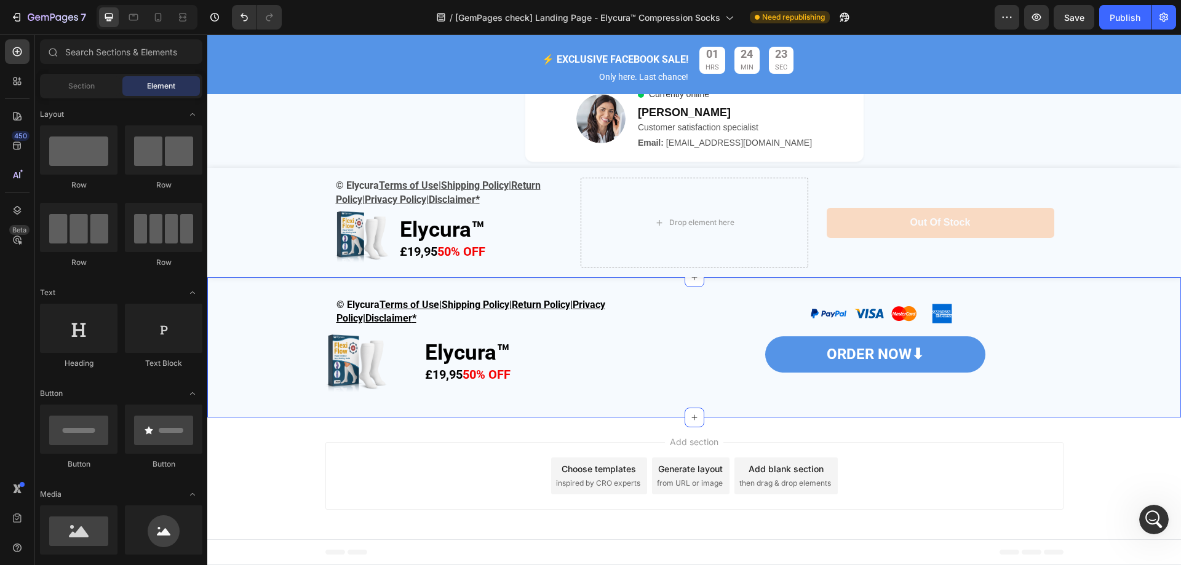
click at [1091, 313] on div "© Elycura Terms of Use | Shipping Policy | Return Policy | Privacy Policy| Disc…" at bounding box center [693, 347] width 973 height 101
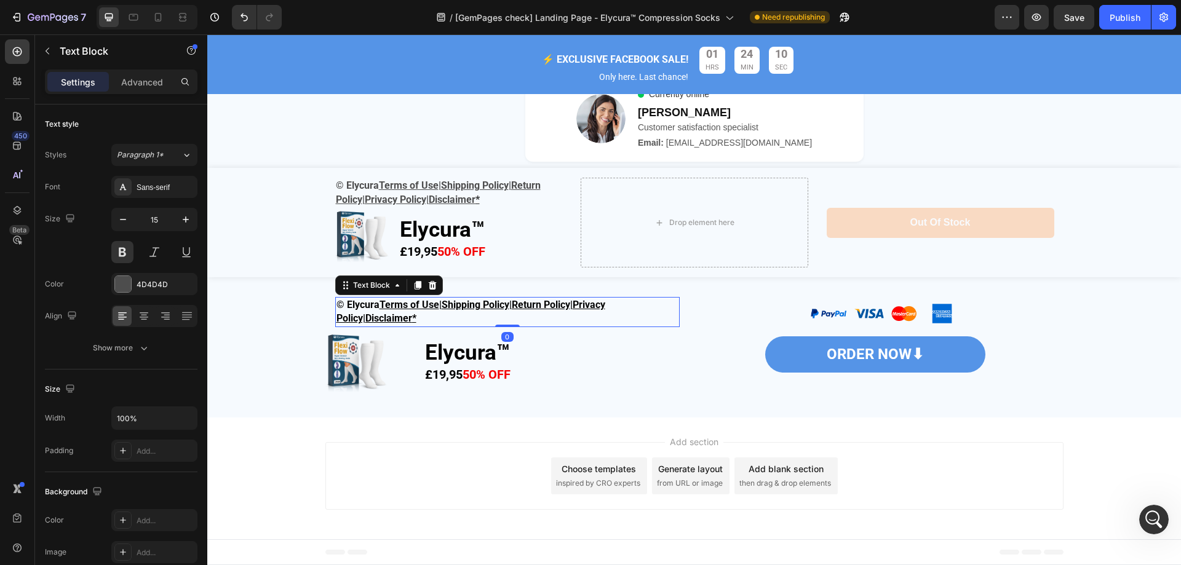
click at [432, 320] on p "© Elycura Terms of Use | Shipping Policy | Return Policy | Privacy Policy| Disc…" at bounding box center [507, 312] width 342 height 28
click at [526, 358] on p "Elycura™" at bounding box center [556, 355] width 263 height 22
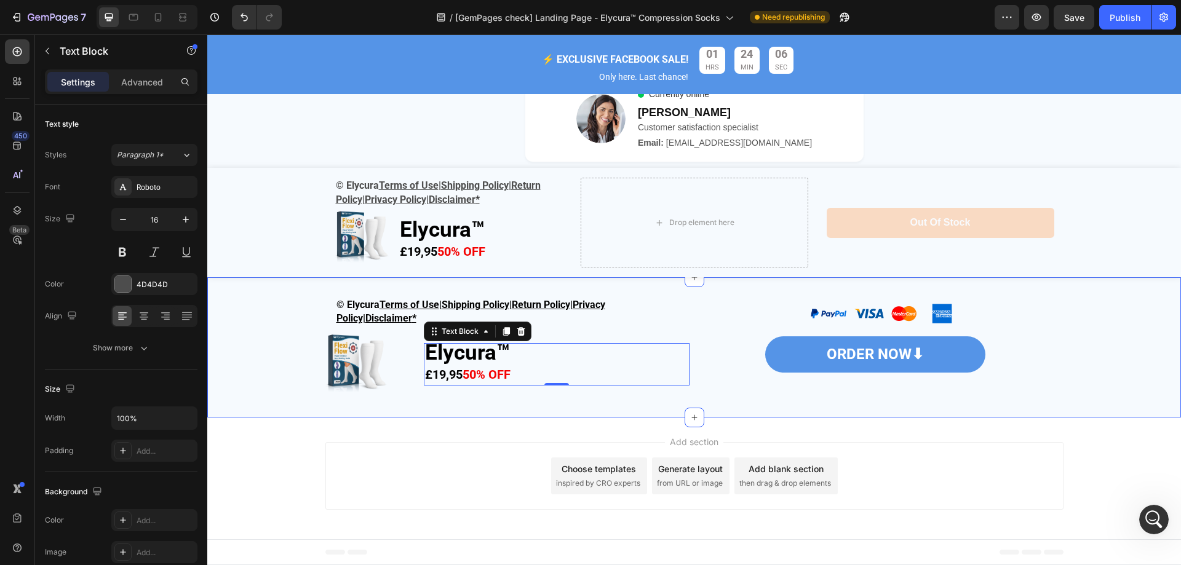
click at [411, 404] on div "© Elycura Terms of Use | Shipping Policy | Return Policy | Privacy Policy| Disc…" at bounding box center [693, 347] width 973 height 140
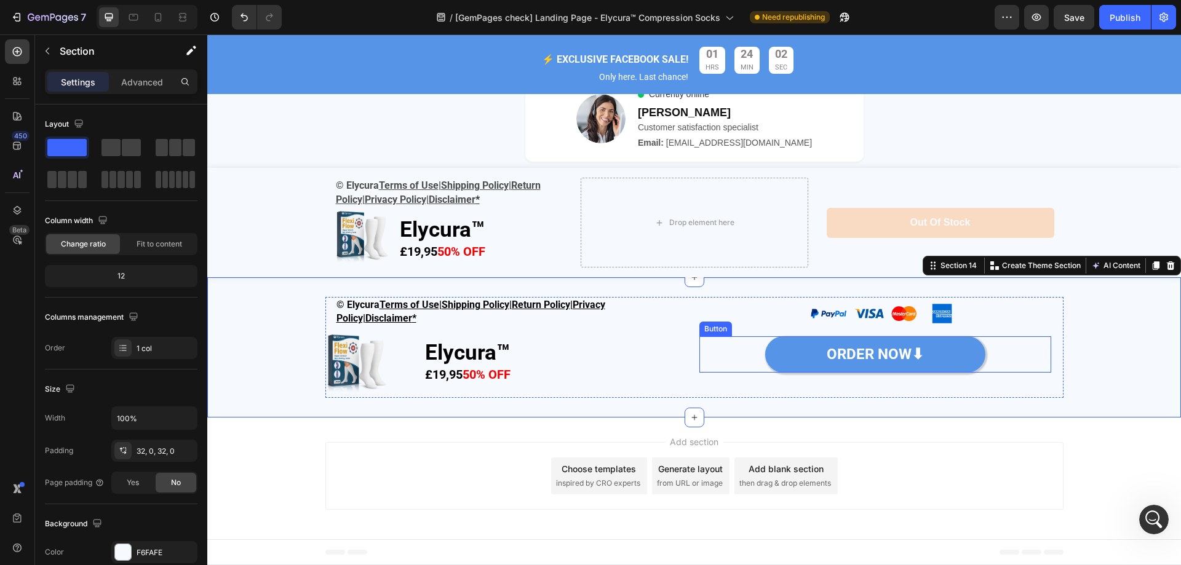
click at [921, 345] on link "ORDER NOW⬇" at bounding box center [875, 354] width 220 height 36
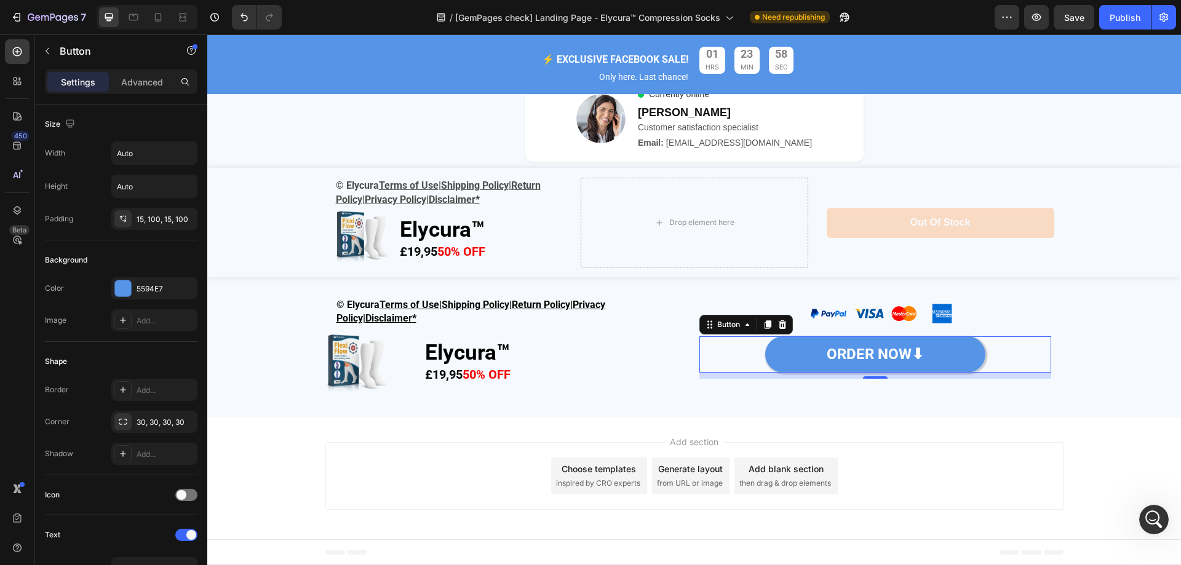
click at [920, 354] on link "ORDER NOW⬇" at bounding box center [875, 354] width 220 height 36
click at [914, 355] on strong "ORDER NOW⬇" at bounding box center [874, 354] width 97 height 17
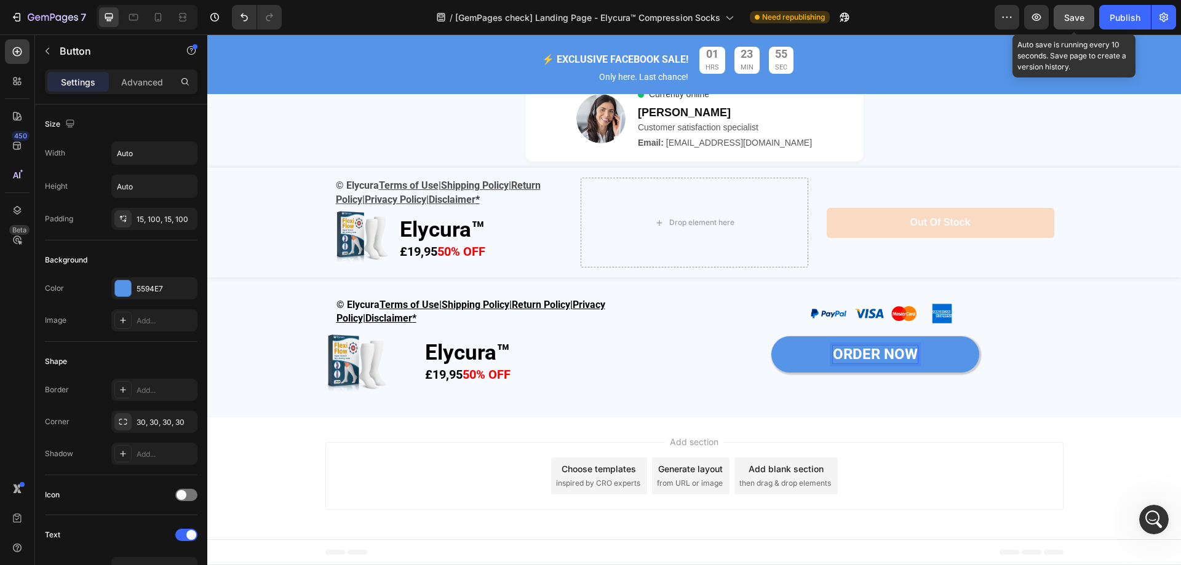
click at [1075, 25] on button "Save" at bounding box center [1073, 17] width 41 height 25
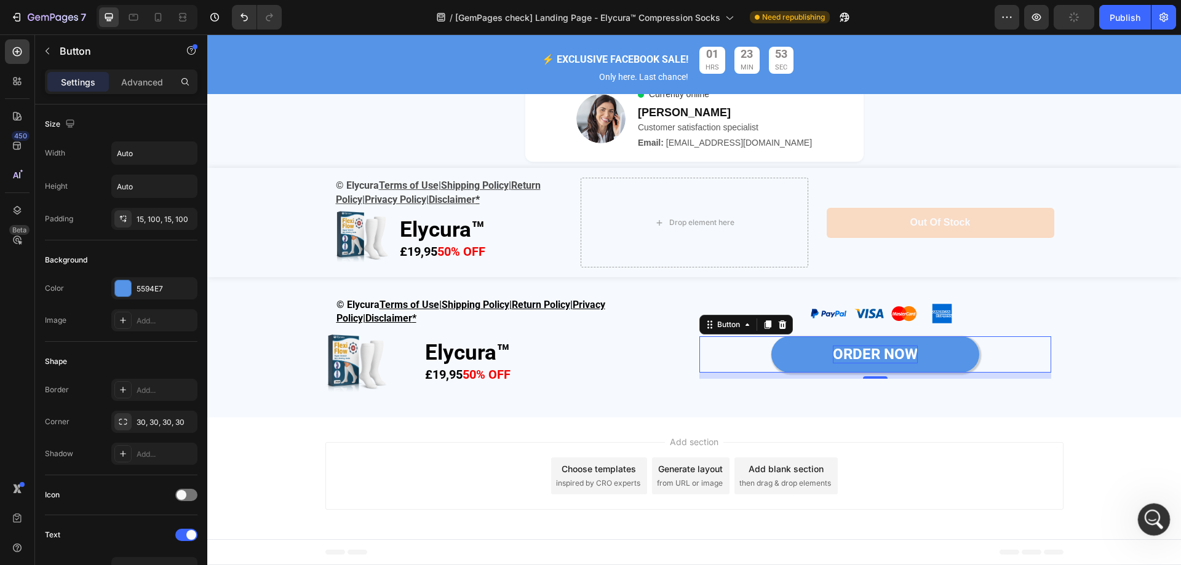
click at [1155, 518] on icon "開啟 Intercom Messenger" at bounding box center [1152, 518] width 20 height 20
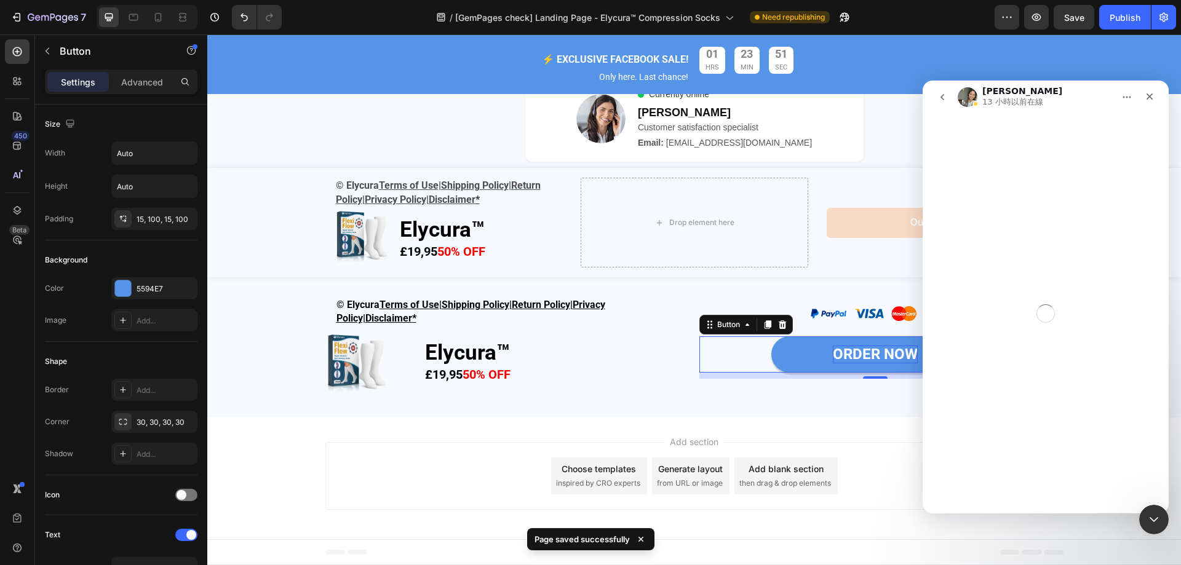
click at [946, 102] on button "go back" at bounding box center [941, 96] width 23 height 23
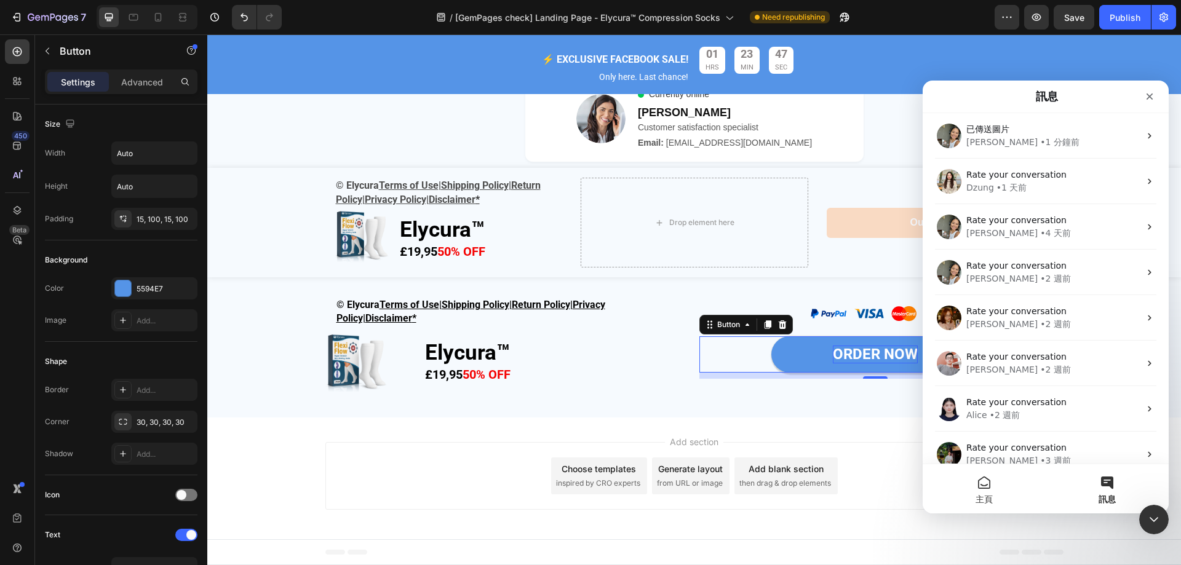
click at [984, 488] on button "主頁" at bounding box center [983, 488] width 123 height 49
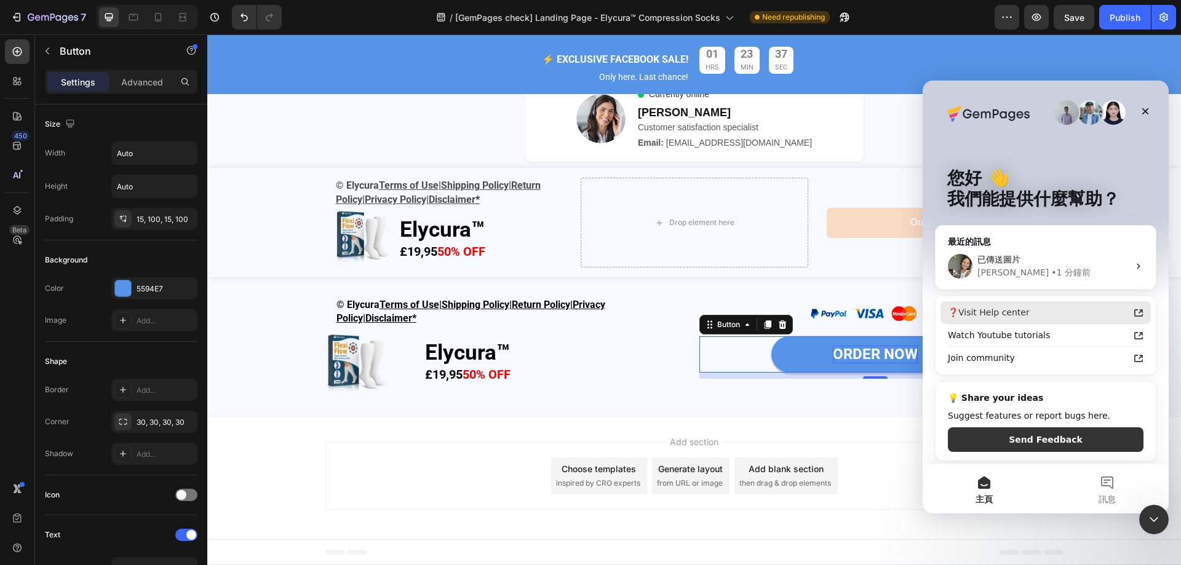
click at [1136, 311] on icon "Intercom Messenger" at bounding box center [1138, 313] width 10 height 10
click at [1103, 486] on button "訊息" at bounding box center [1106, 488] width 123 height 49
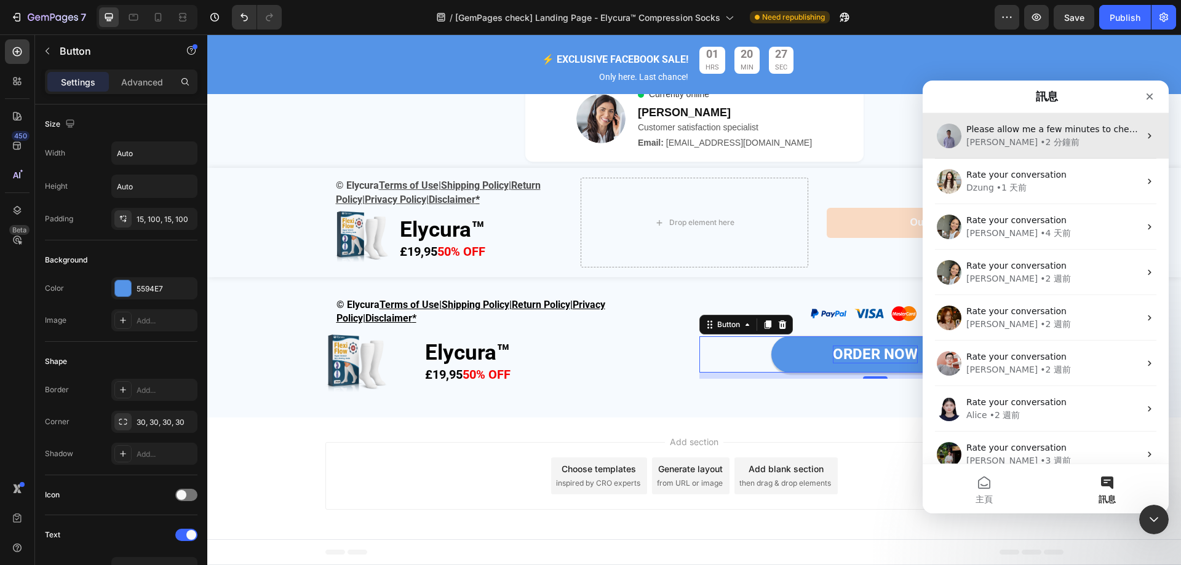
click at [1052, 141] on div "Brad • 2 分鐘前" at bounding box center [1052, 142] width 173 height 13
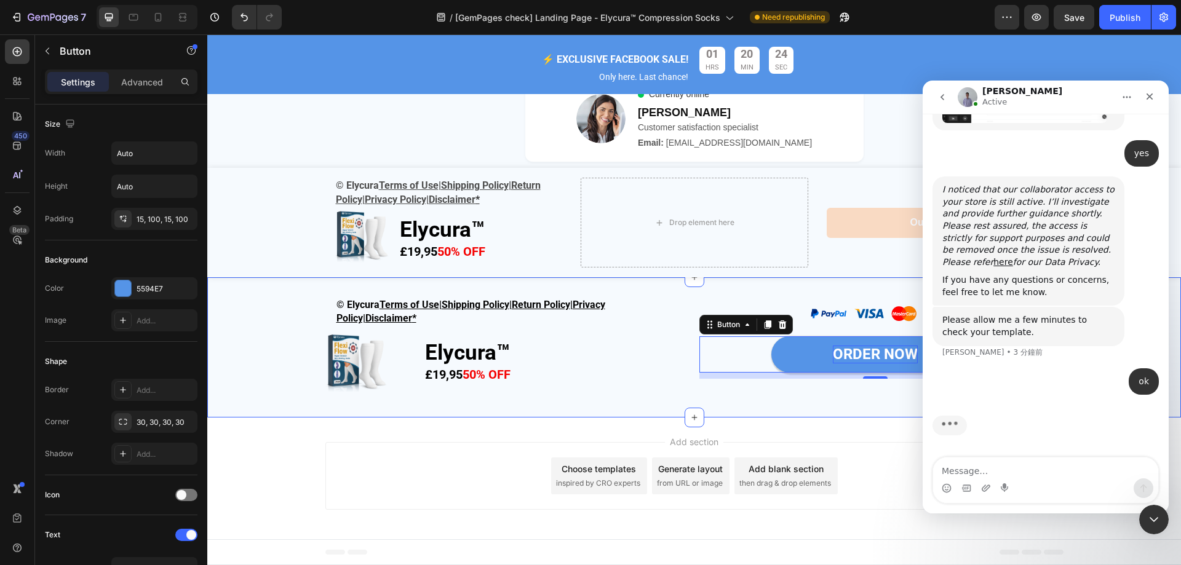
scroll to position [3723, 0]
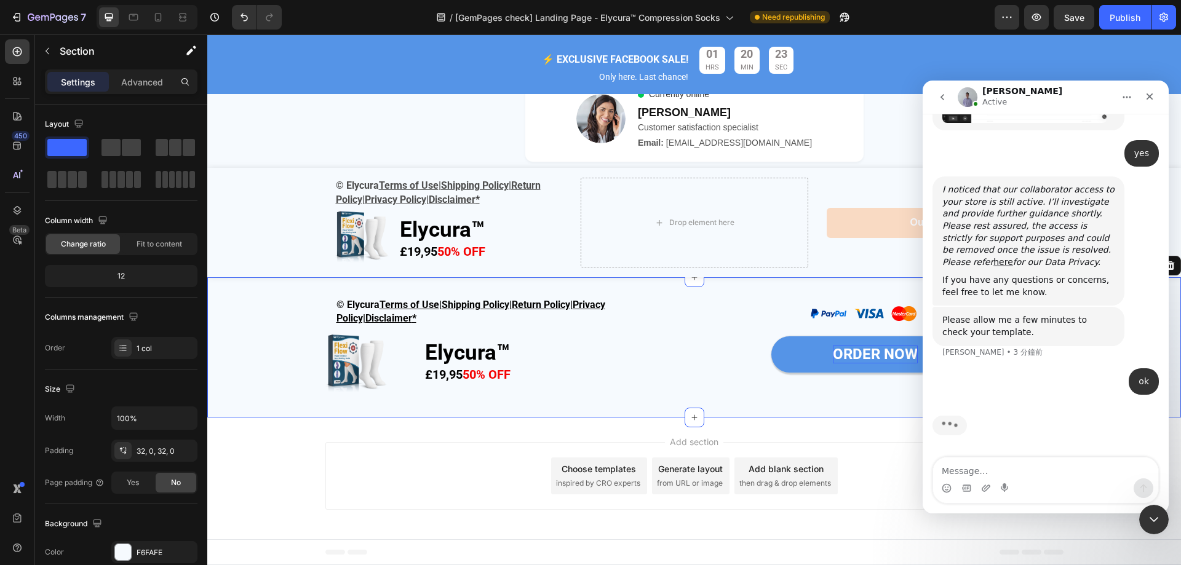
click at [261, 340] on div "© Elycura Terms of Use | Shipping Policy | Return Policy | Privacy Policy| Disc…" at bounding box center [693, 347] width 973 height 101
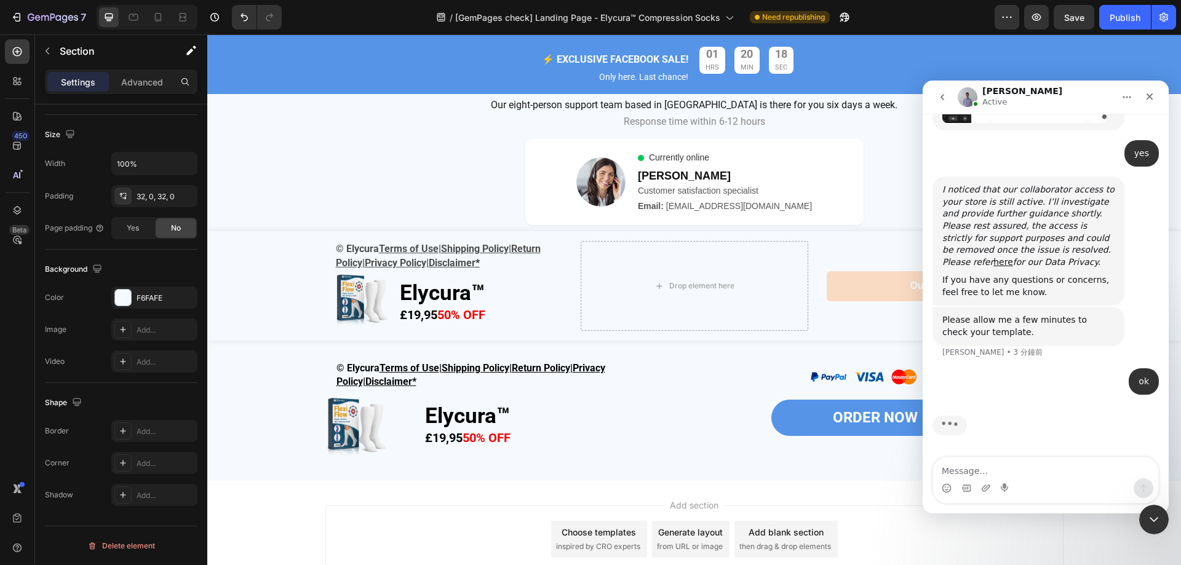
scroll to position [4628, 0]
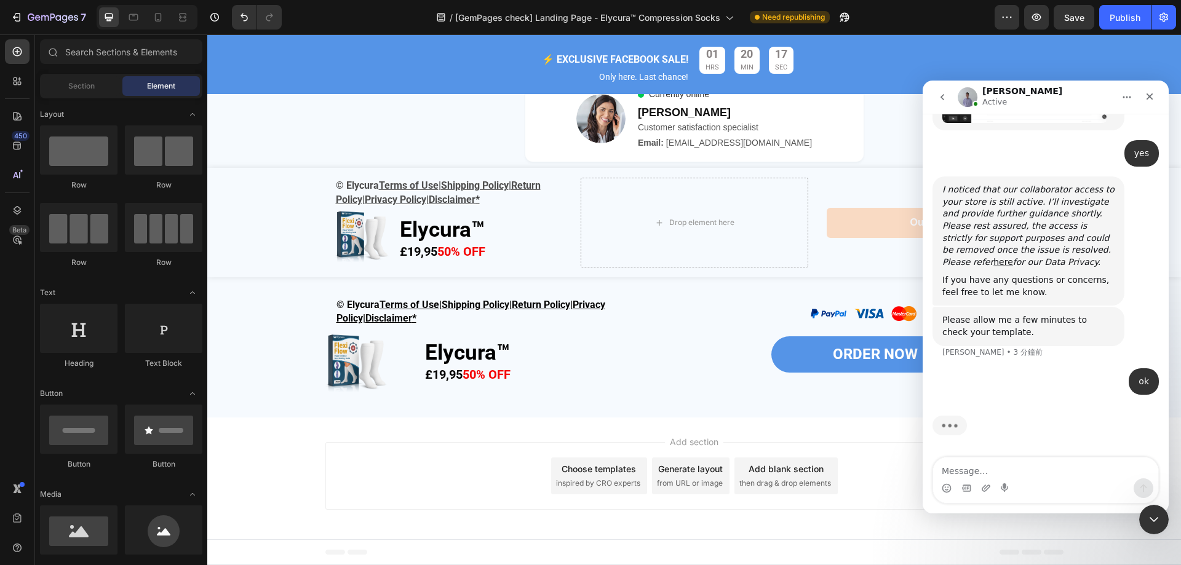
click at [271, 467] on div "Add section Choose templates inspired by CRO experts Generate layout from URL o…" at bounding box center [693, 479] width 973 height 122
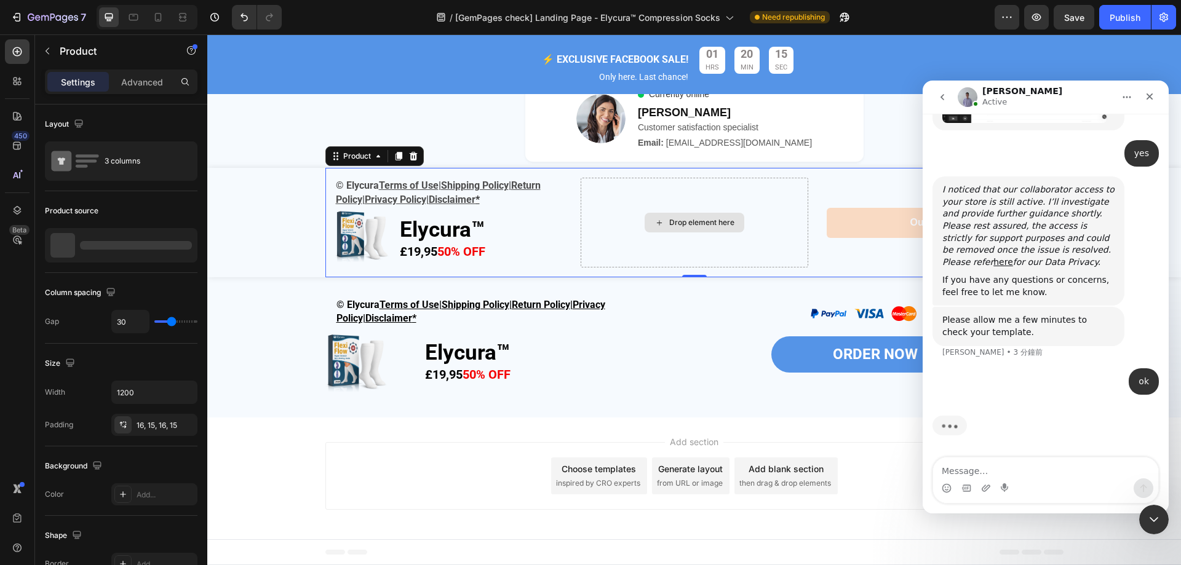
click at [785, 239] on div "Drop element here" at bounding box center [694, 223] width 228 height 90
click at [1144, 101] on div "關閉" at bounding box center [1149, 96] width 22 height 22
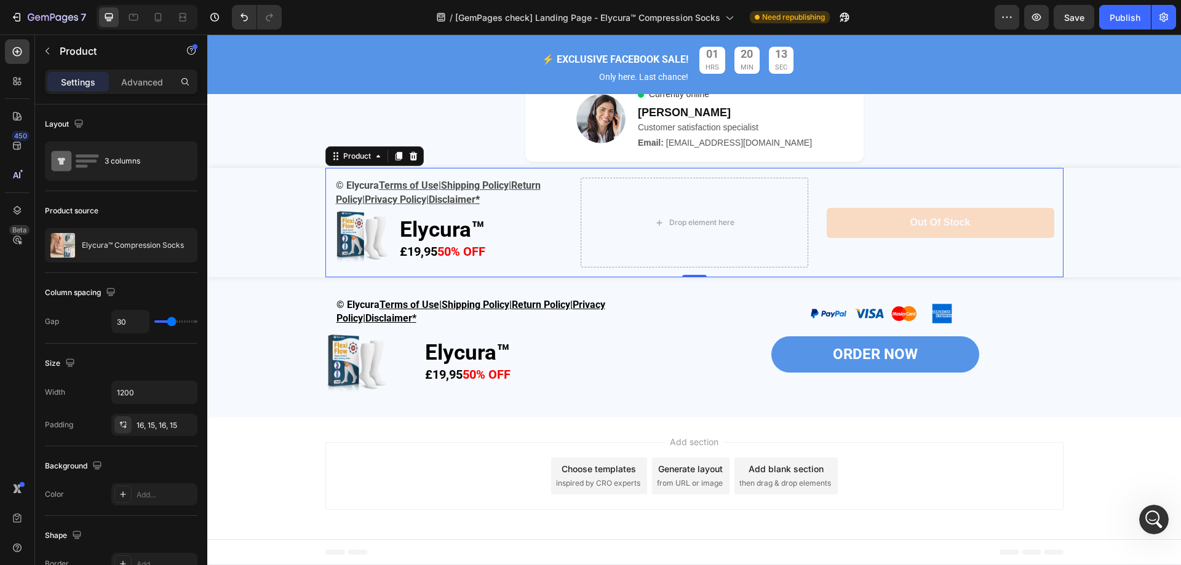
click at [955, 191] on div "Out of stock Product Cart Button" at bounding box center [940, 223] width 228 height 90
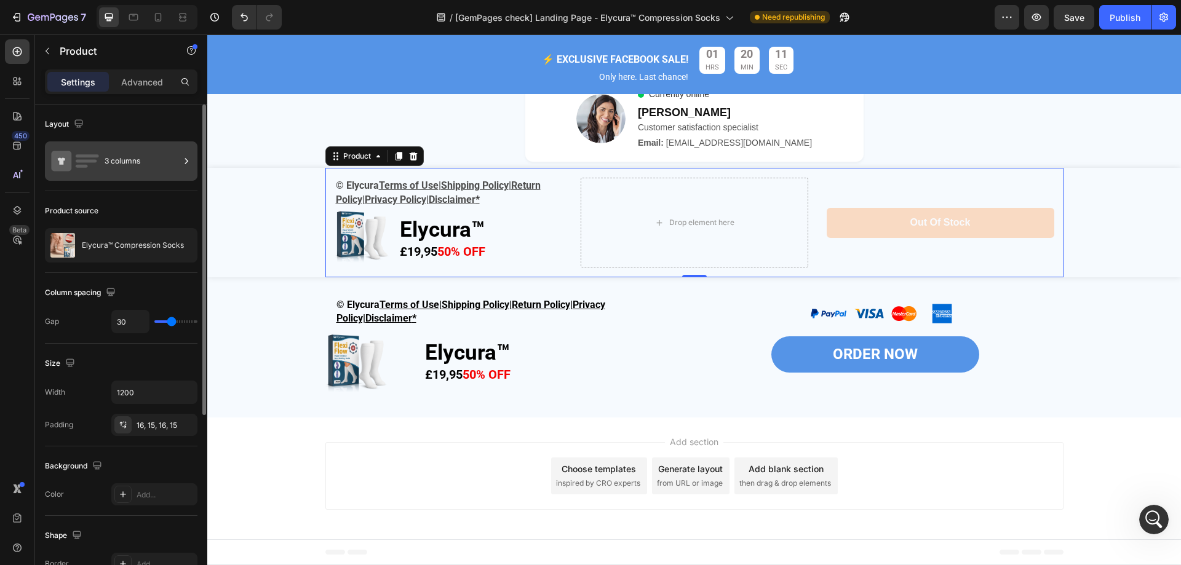
scroll to position [3675, 0]
click at [114, 148] on div "3 columns" at bounding box center [142, 161] width 75 height 28
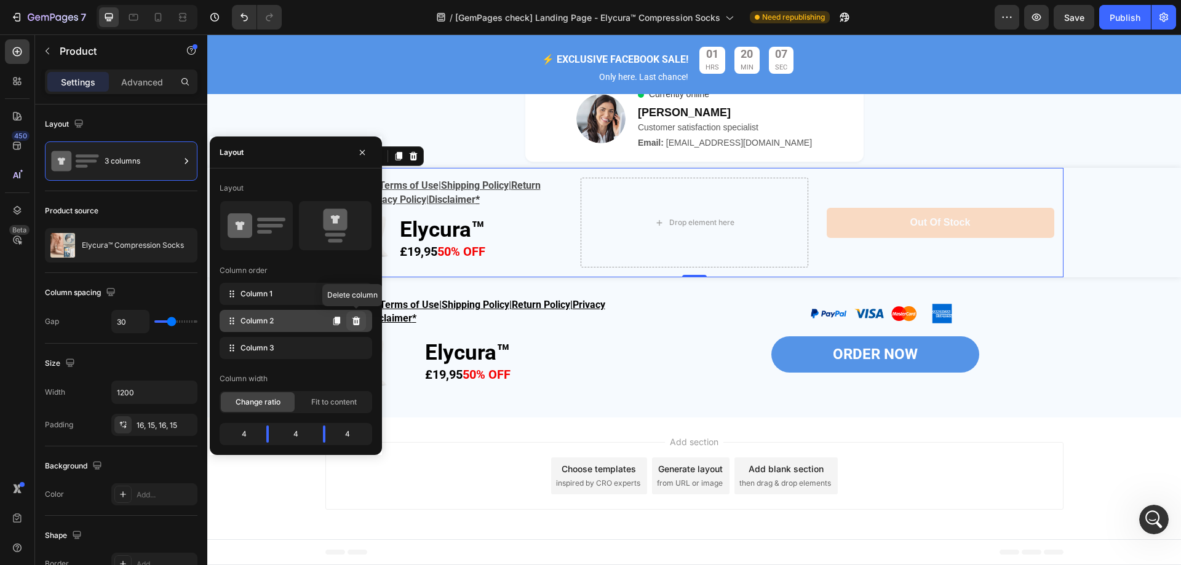
click at [355, 319] on icon at bounding box center [356, 321] width 8 height 9
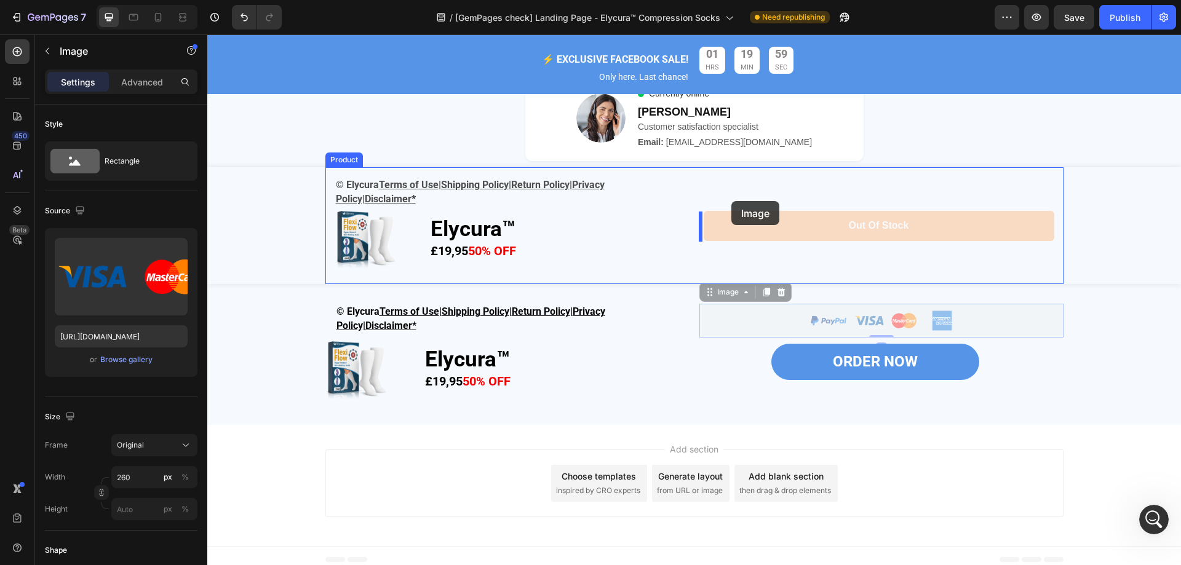
drag, startPoint x: 833, startPoint y: 326, endPoint x: 731, endPoint y: 201, distance: 161.3
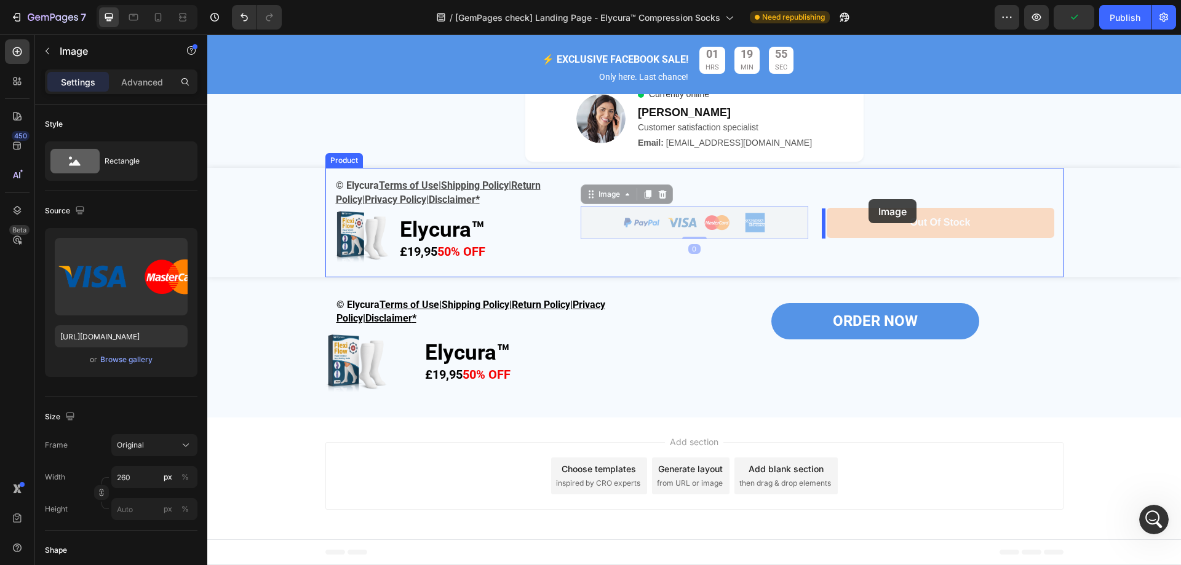
drag, startPoint x: 711, startPoint y: 227, endPoint x: 868, endPoint y: 199, distance: 159.2
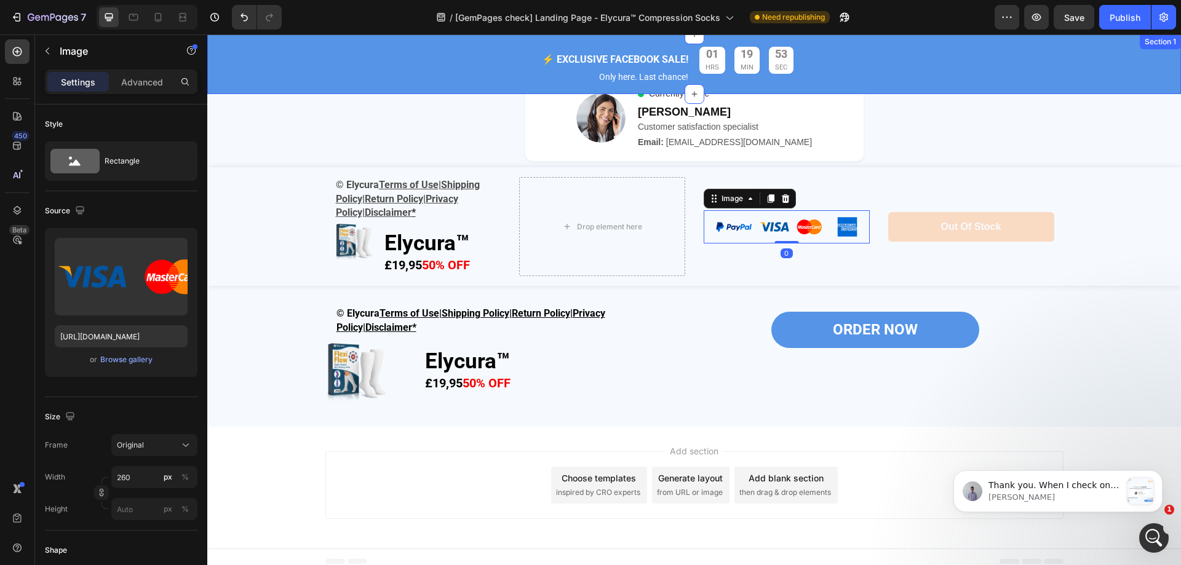
scroll to position [0, 0]
click at [242, 17] on icon "Undo/Redo" at bounding box center [243, 18] width 7 height 8
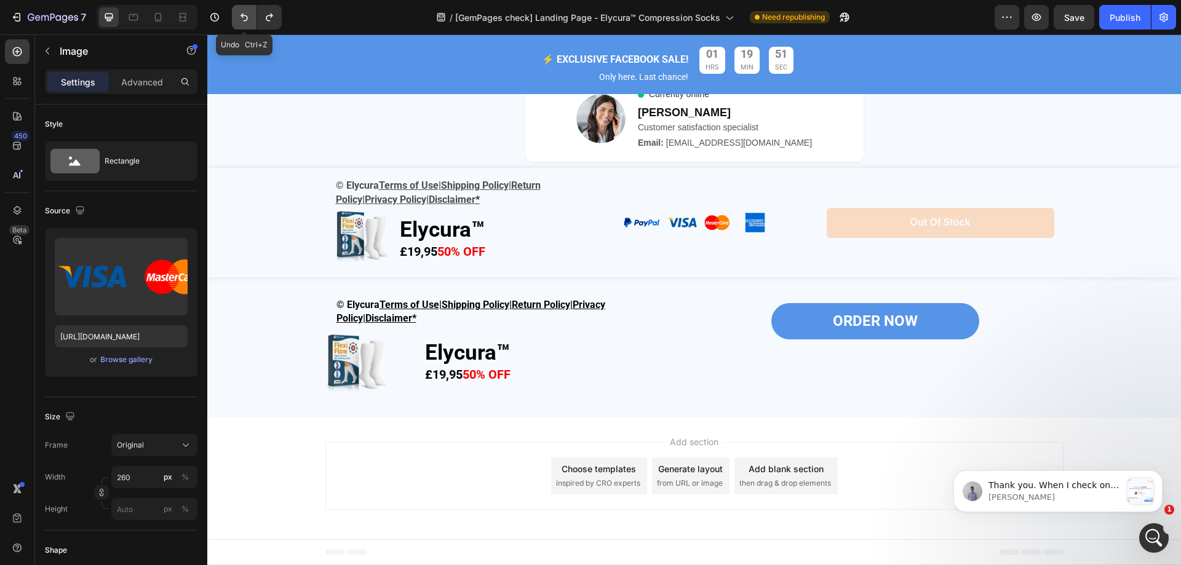
click at [242, 17] on icon "Undo/Redo" at bounding box center [243, 18] width 7 height 8
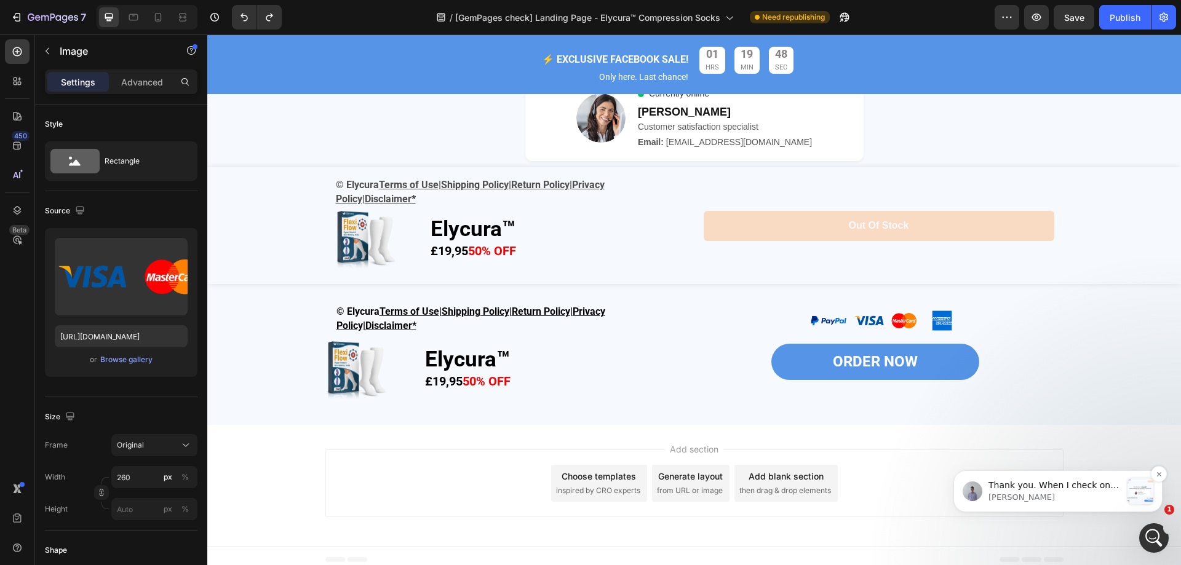
click at [1135, 495] on div "message notification from Brad, 剛剛. Thank you. When I check on the live page, t…" at bounding box center [1140, 491] width 26 height 26
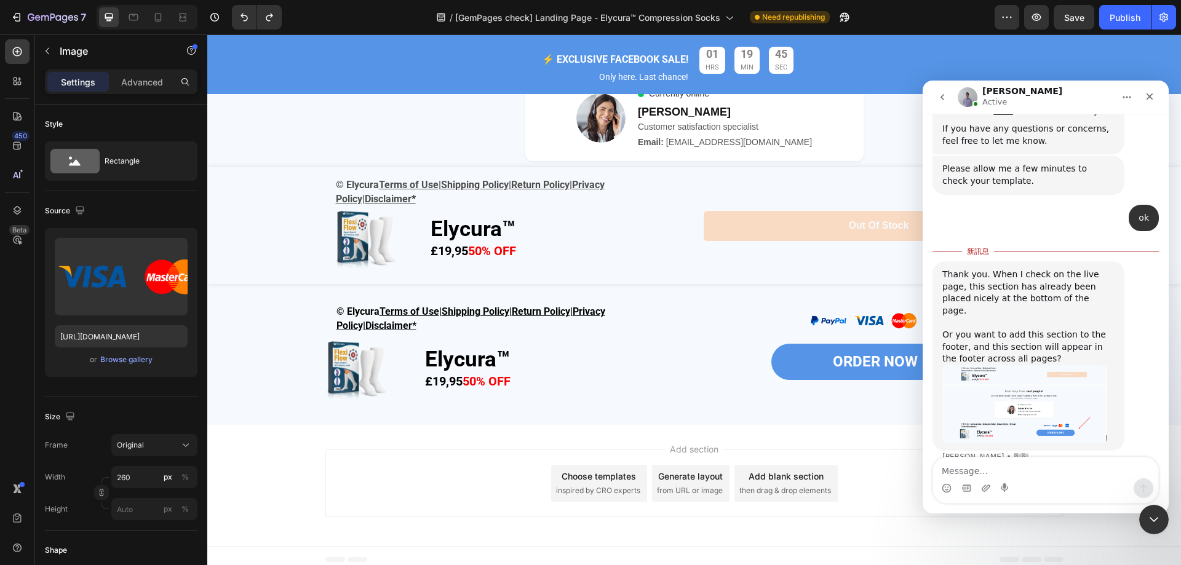
scroll to position [3883, 0]
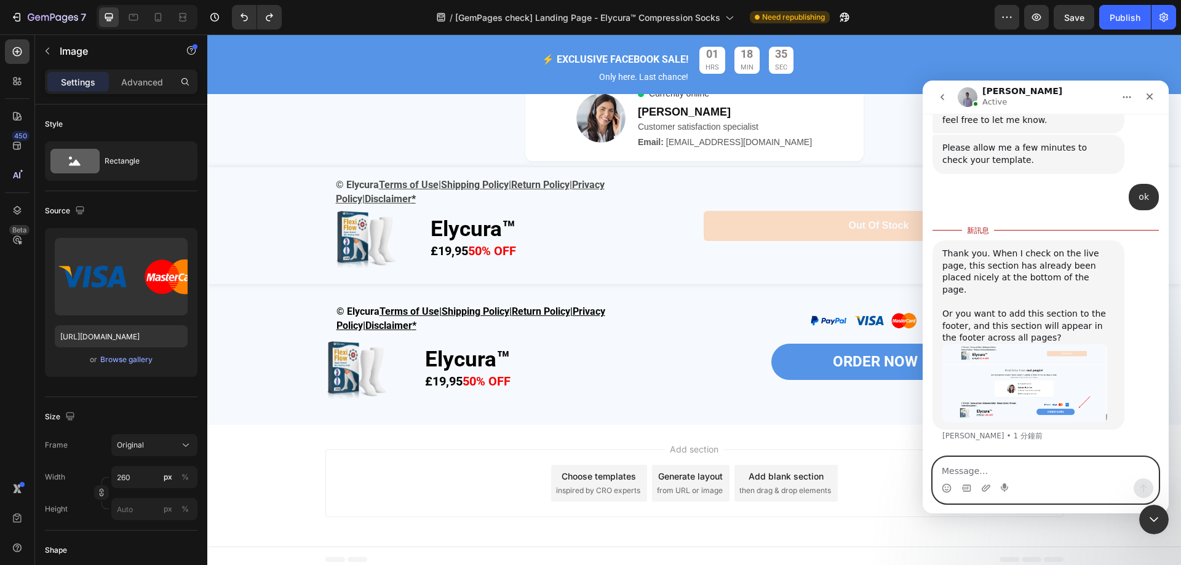
click at [1019, 472] on textarea "Message…" at bounding box center [1045, 468] width 225 height 21
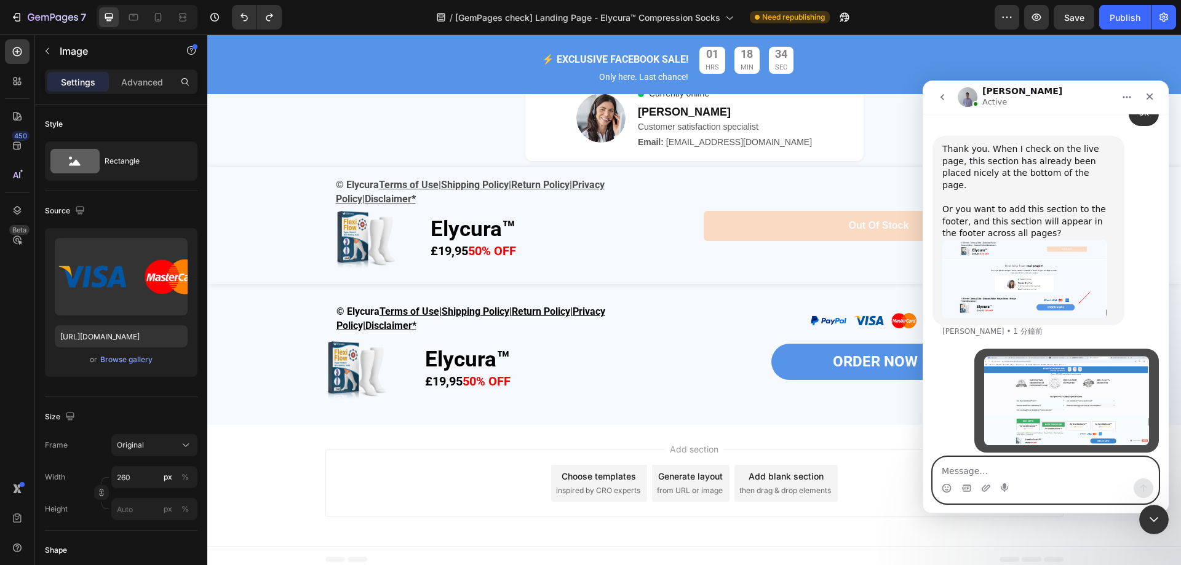
scroll to position [3976, 0]
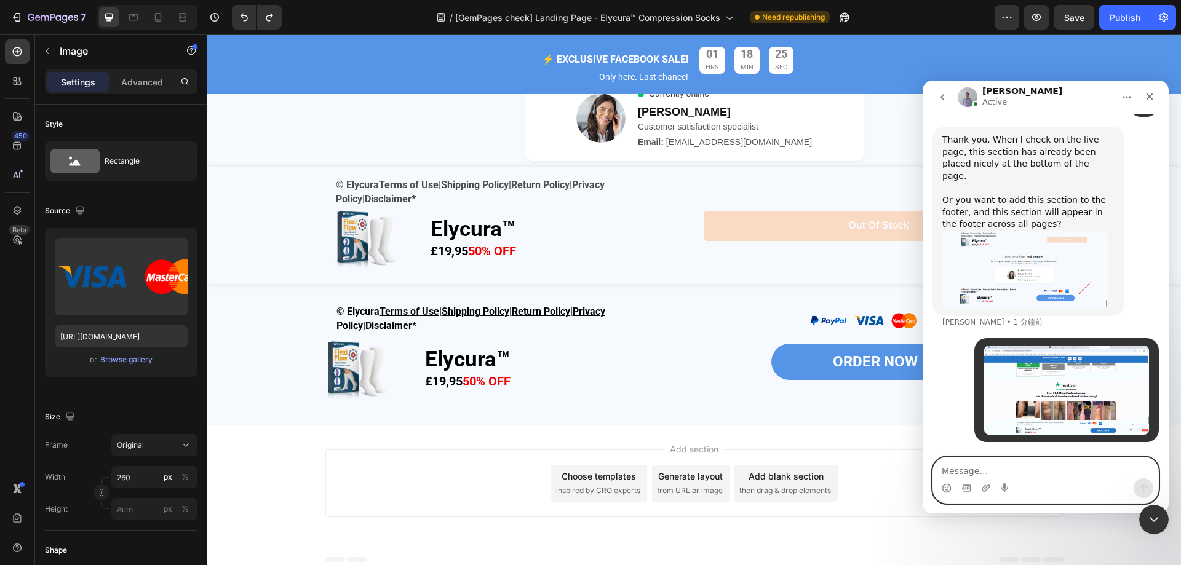
paste textarea "I want it to stay at the bottom of the page like a navigation bar."
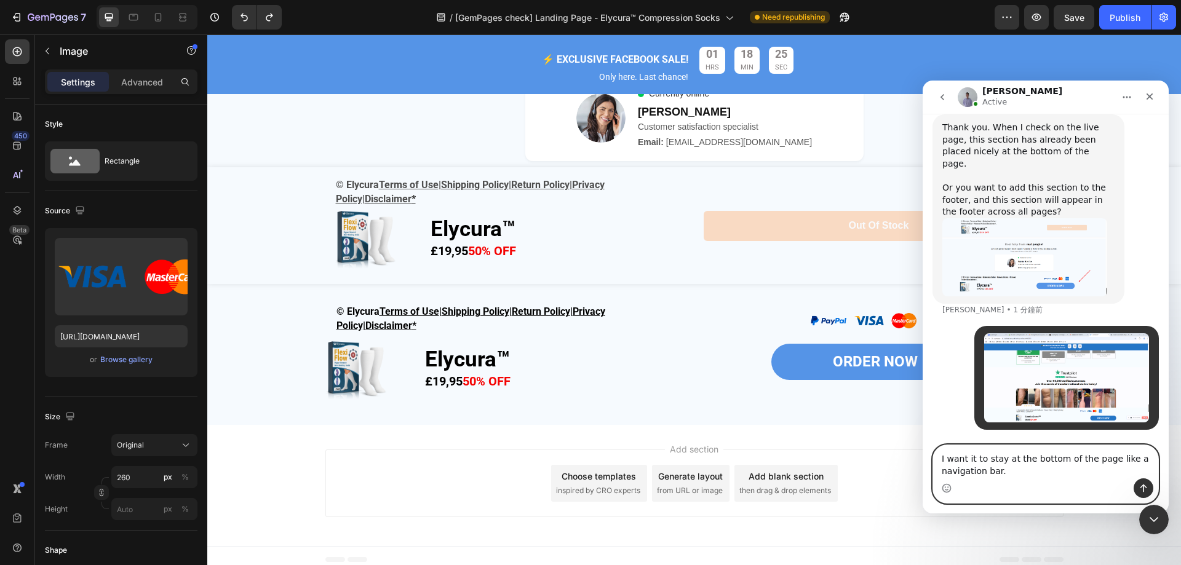
type textarea "I want it to stay at the bottom of the page like a navigation bar."
click at [1143, 485] on icon "傳送訊息…" at bounding box center [1143, 489] width 7 height 8
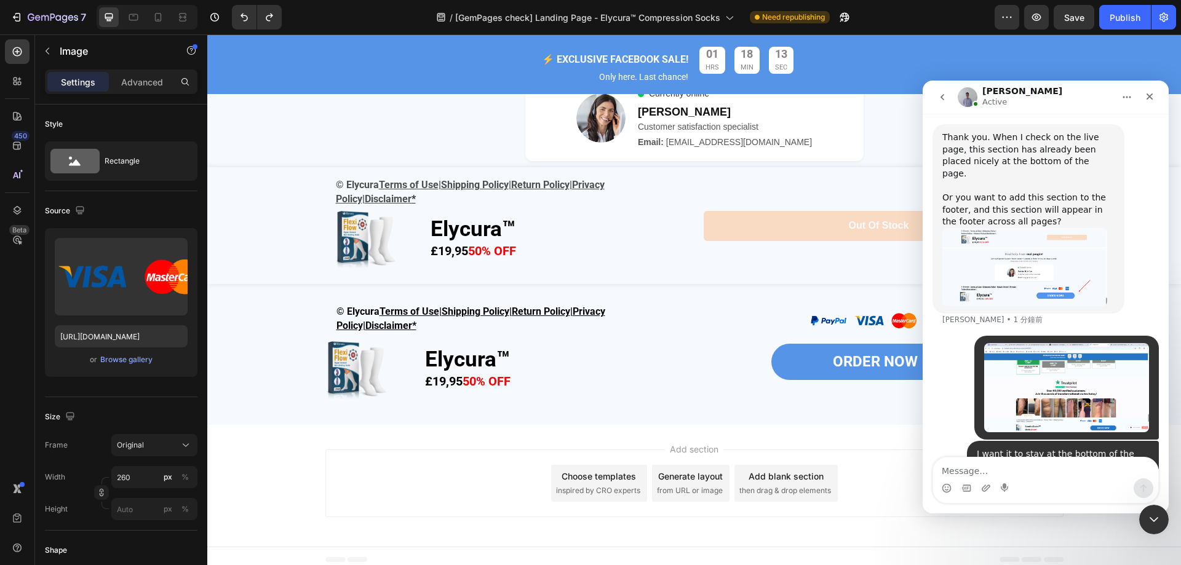
scroll to position [3893, 0]
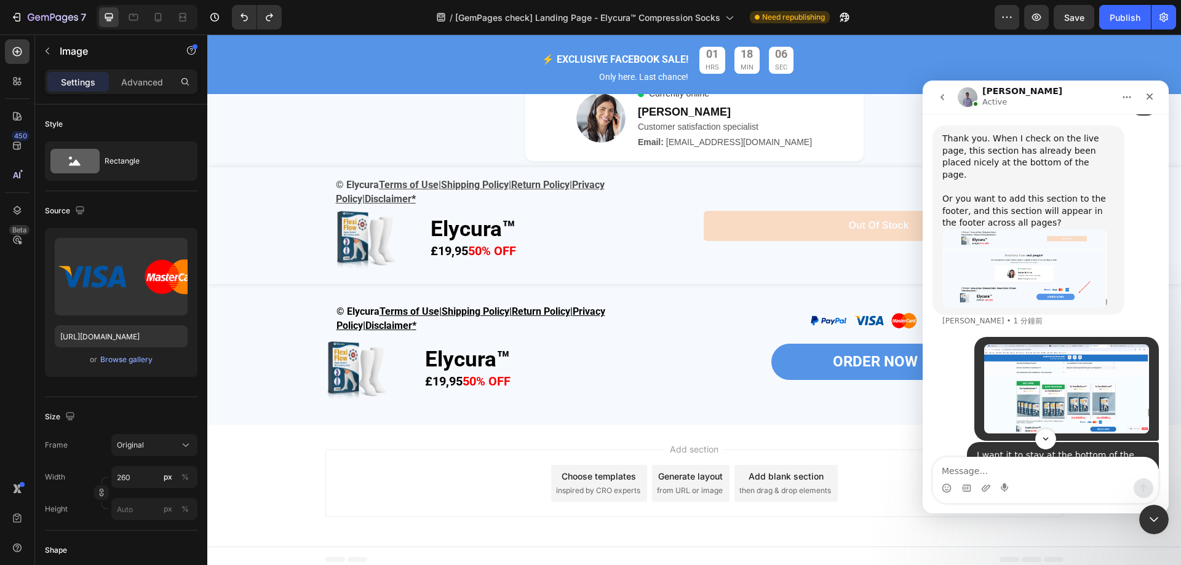
click at [1048, 307] on img "Brad 說…" at bounding box center [1024, 268] width 165 height 78
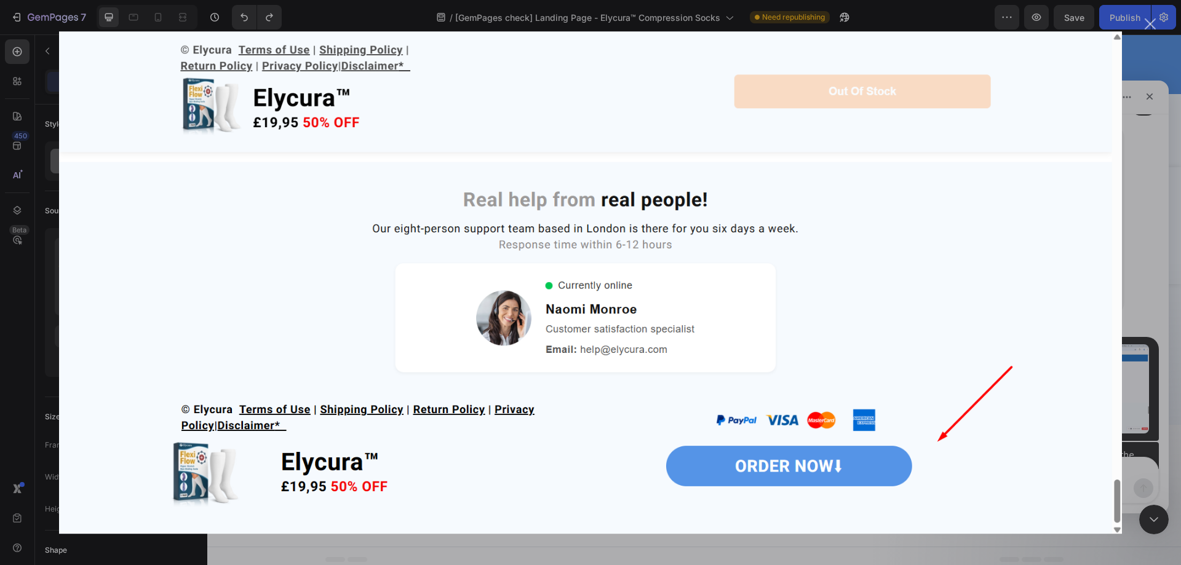
click at [1161, 27] on div "Intercom Messenger" at bounding box center [590, 282] width 1181 height 565
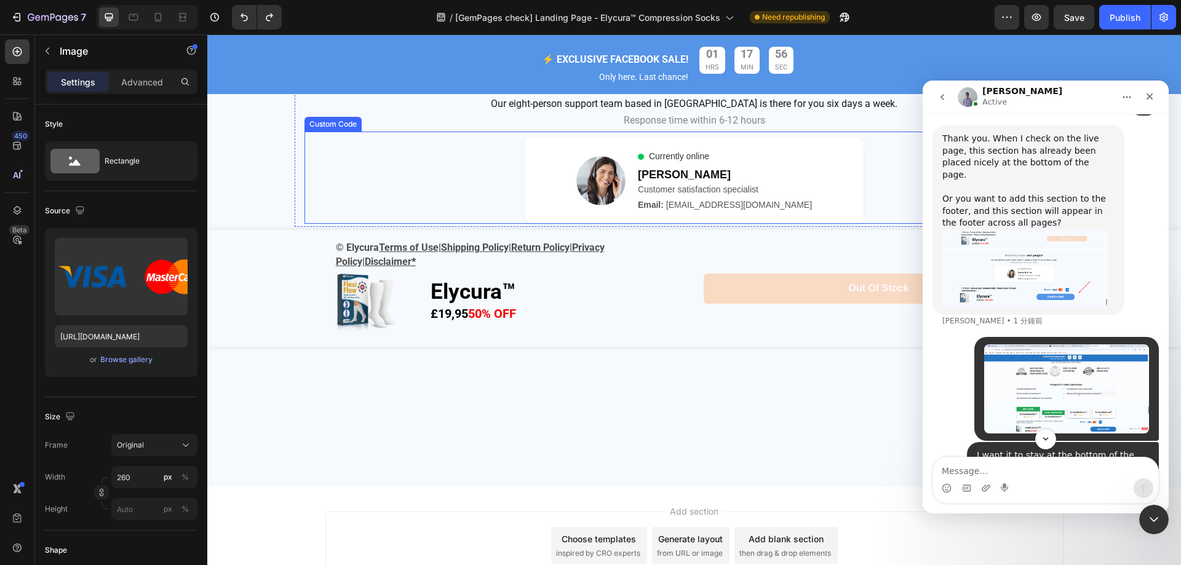
scroll to position [4394, 0]
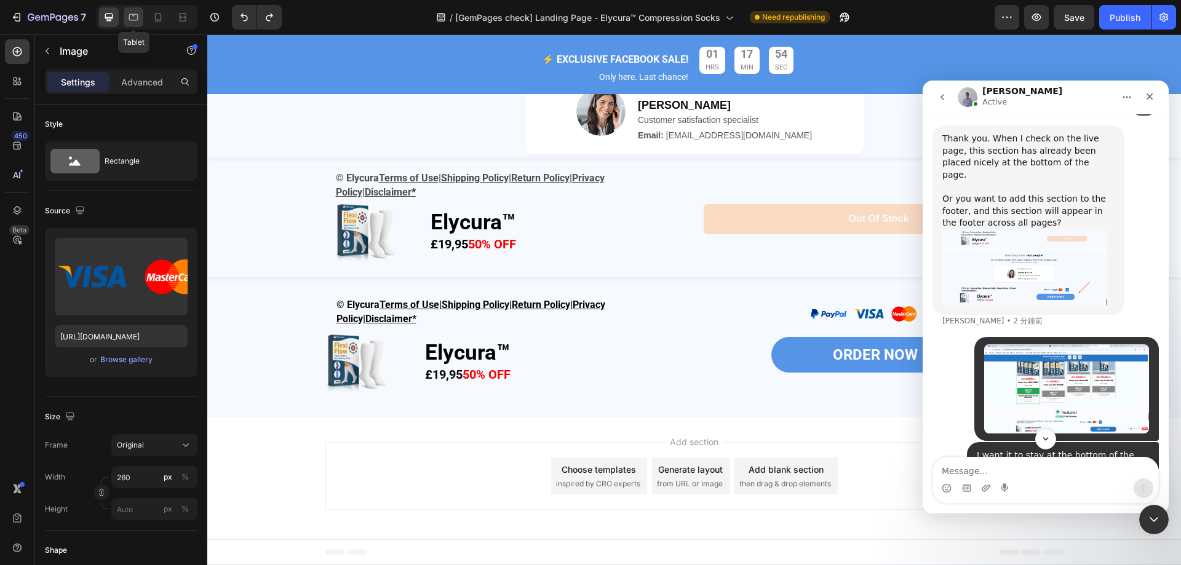
click at [134, 12] on icon at bounding box center [133, 17] width 12 height 12
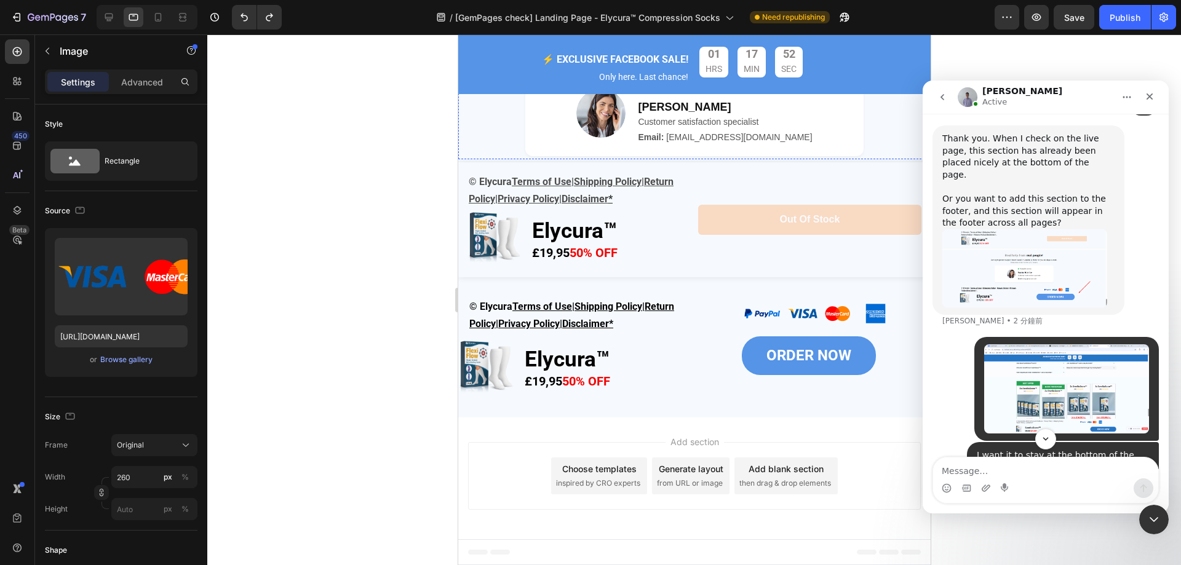
scroll to position [4686, 0]
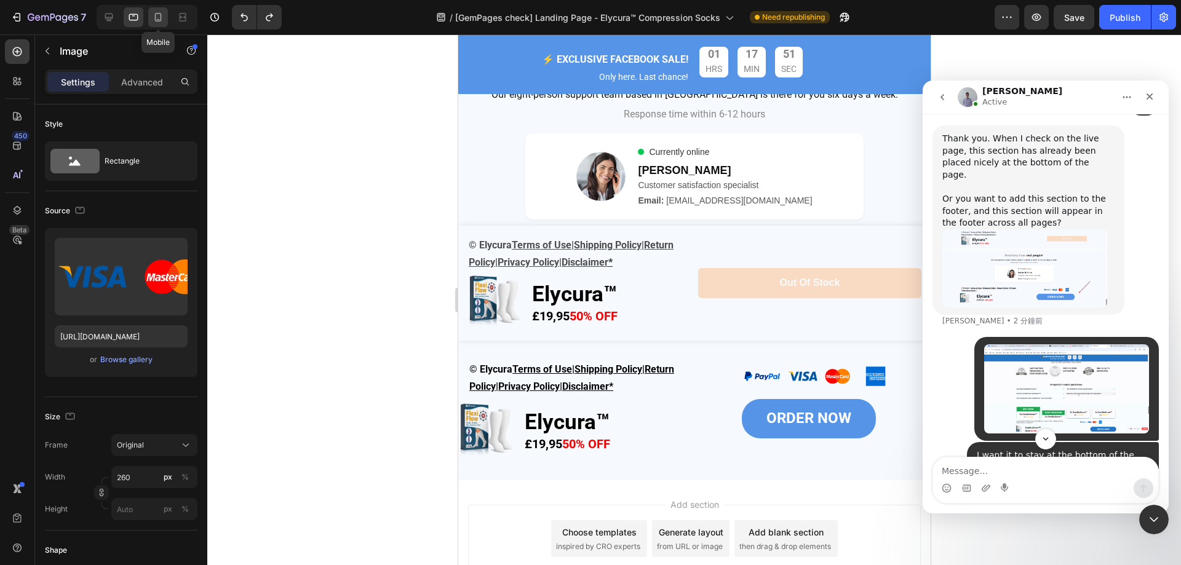
click at [153, 20] on icon at bounding box center [158, 17] width 12 height 12
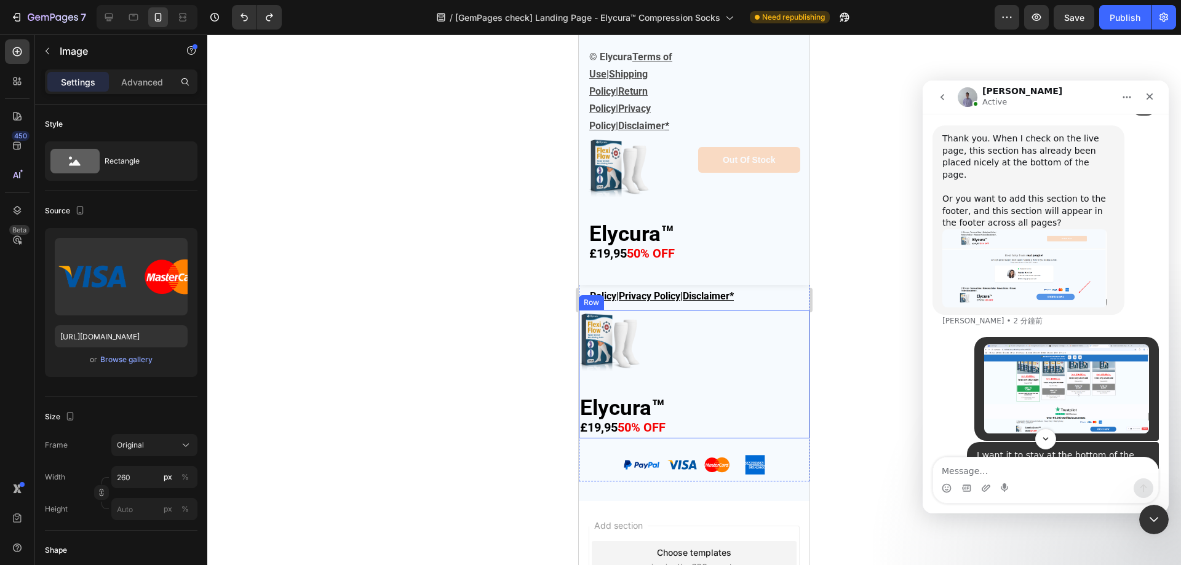
scroll to position [5672, 0]
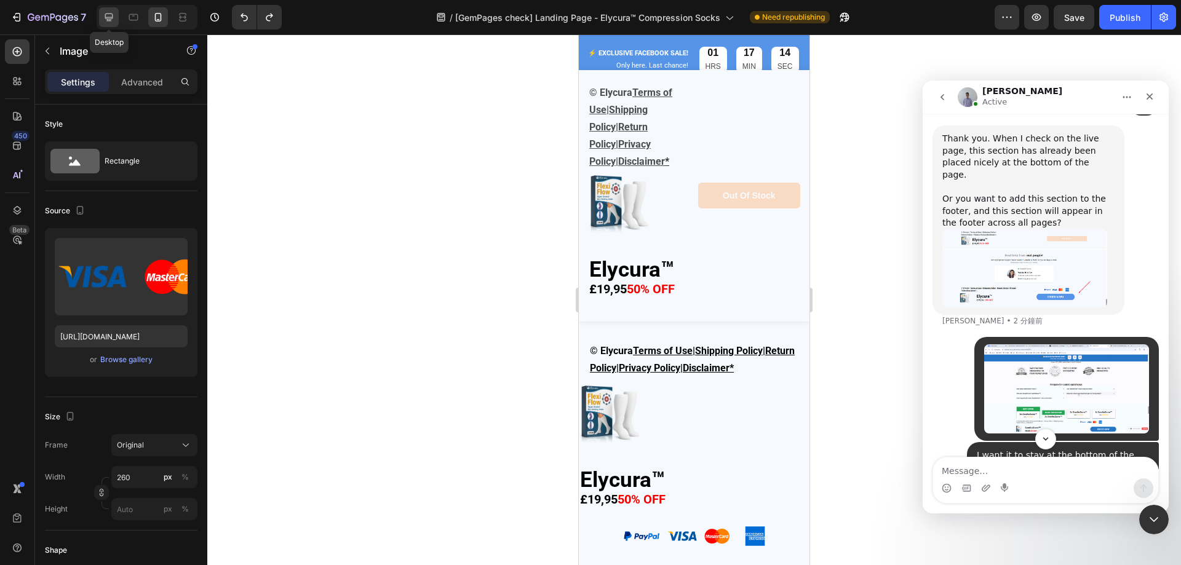
click at [105, 15] on icon at bounding box center [109, 17] width 12 height 12
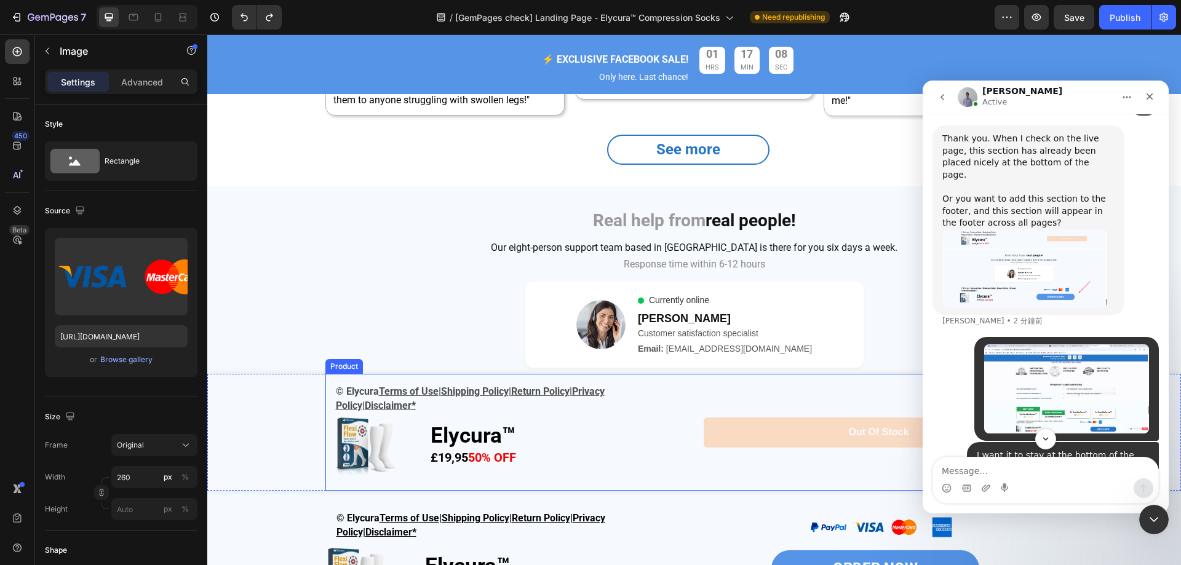
scroll to position [4483, 0]
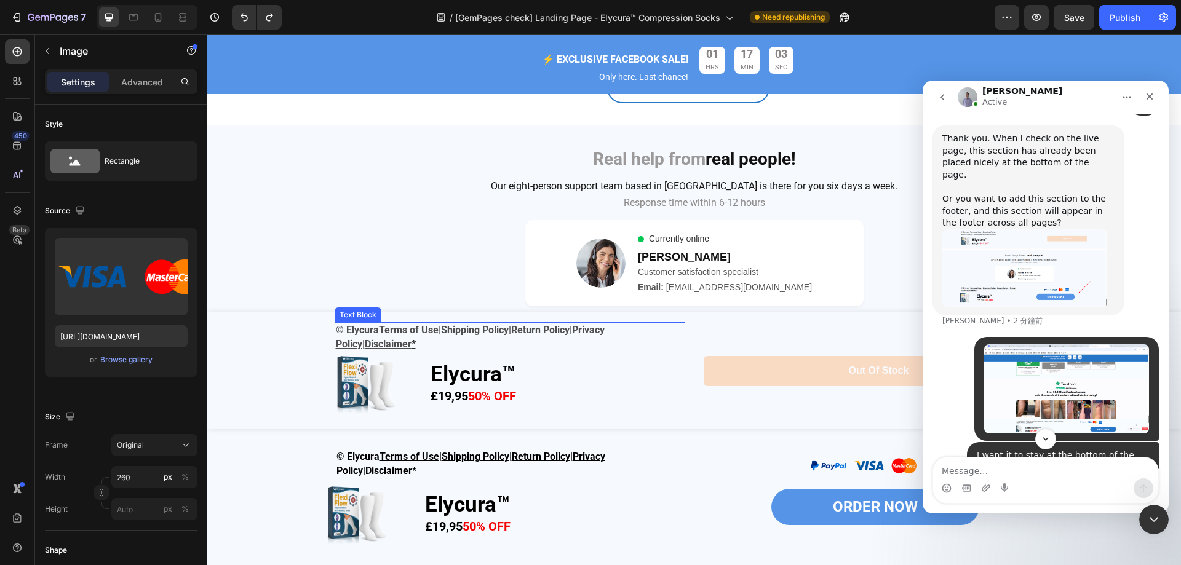
click at [612, 340] on p "© Elycura Terms of Use | Shipping Policy | Return Policy | Privacy Policy| Disc…" at bounding box center [510, 337] width 348 height 28
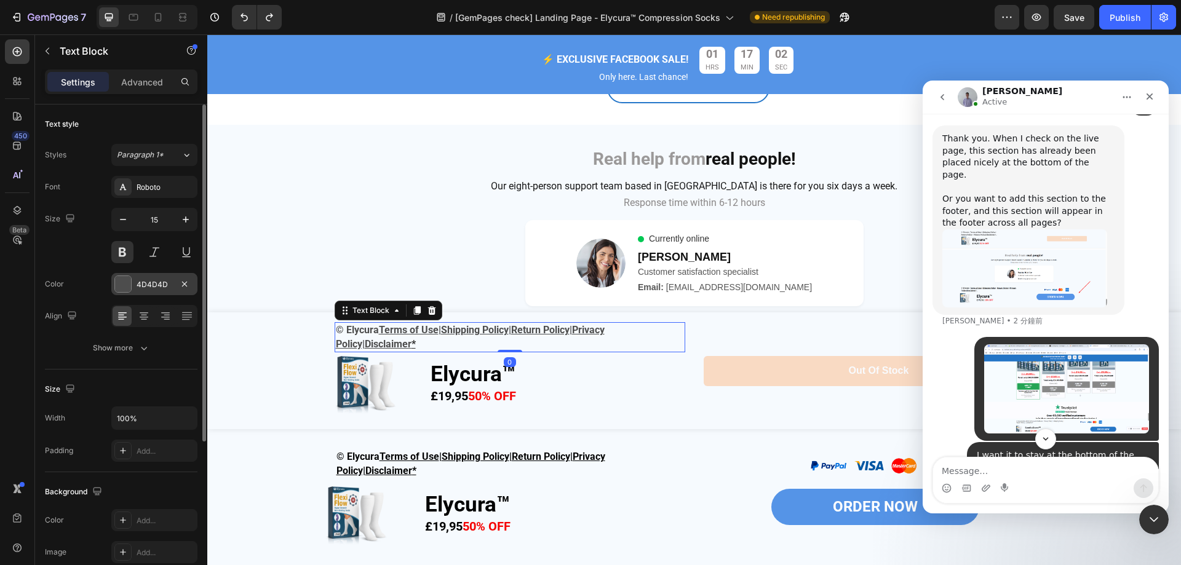
click at [156, 279] on div "4D4D4D" at bounding box center [155, 284] width 36 height 11
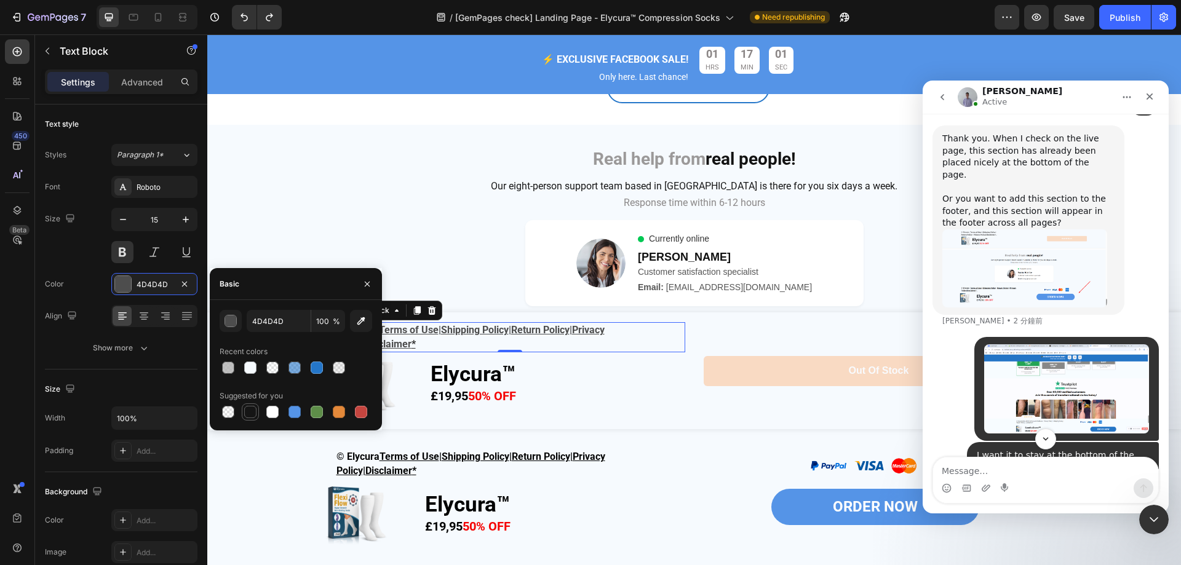
click at [250, 409] on div at bounding box center [250, 412] width 12 height 12
type input "151515"
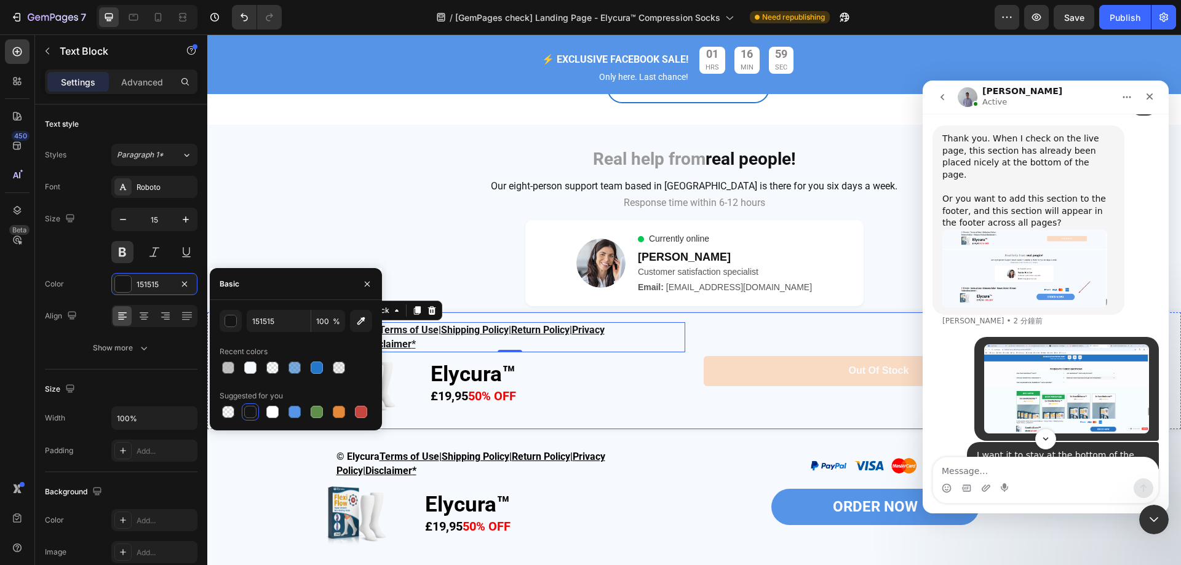
click at [697, 406] on div "© Elycura Terms of Use | Shipping Policy | Return Policy | Privacy Policy| Disc…" at bounding box center [694, 370] width 738 height 117
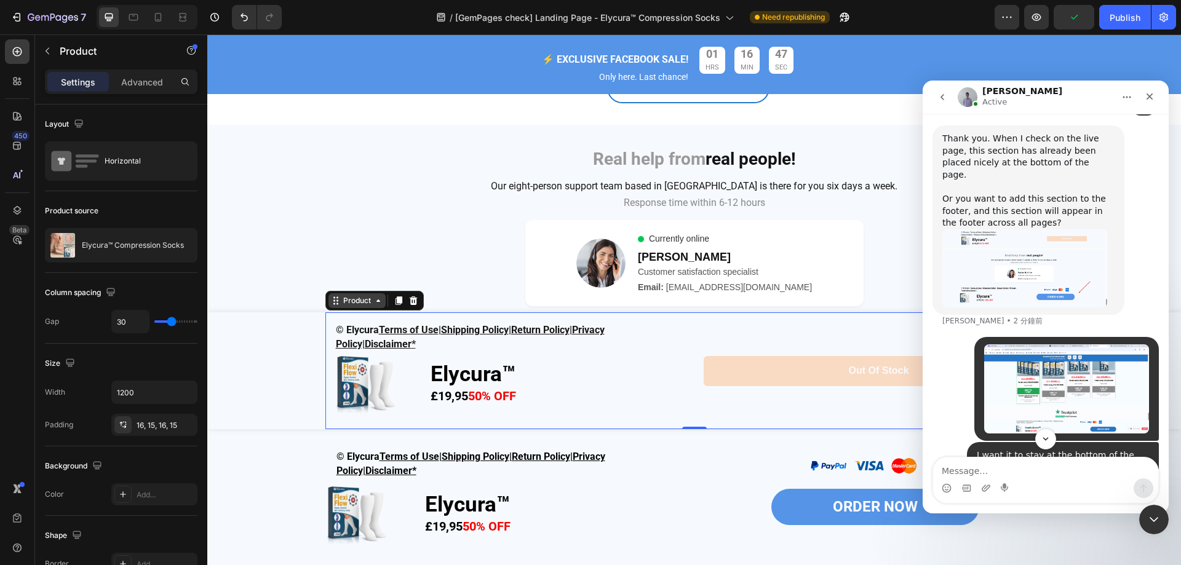
click at [373, 301] on icon at bounding box center [378, 301] width 10 height 10
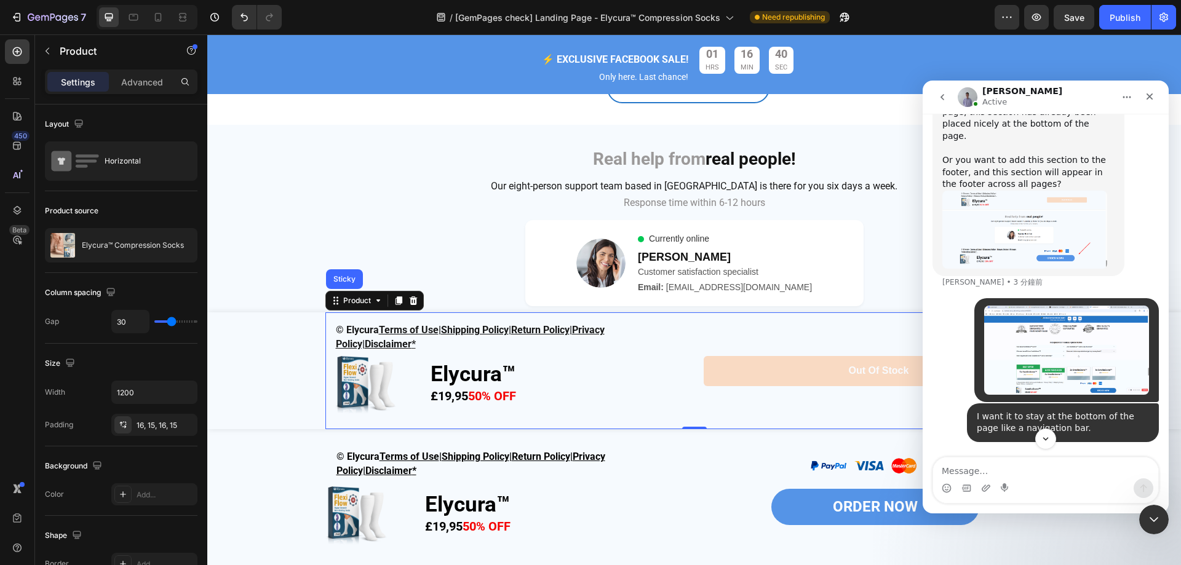
scroll to position [4016, 0]
click at [1151, 92] on icon "關閉" at bounding box center [1149, 97] width 10 height 10
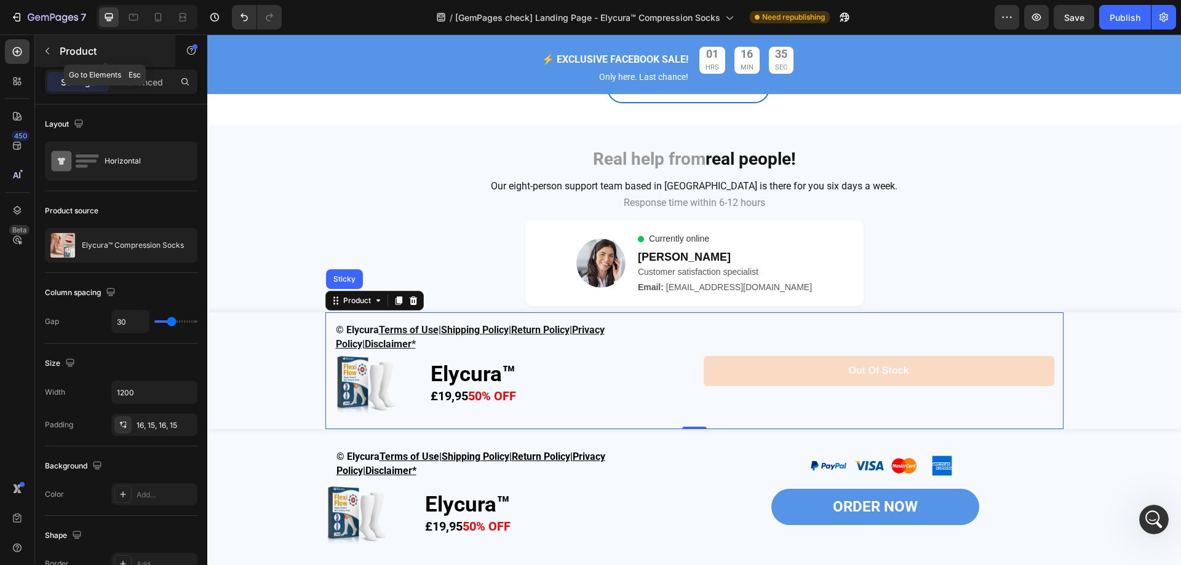
click at [52, 49] on icon "button" at bounding box center [47, 51] width 10 height 10
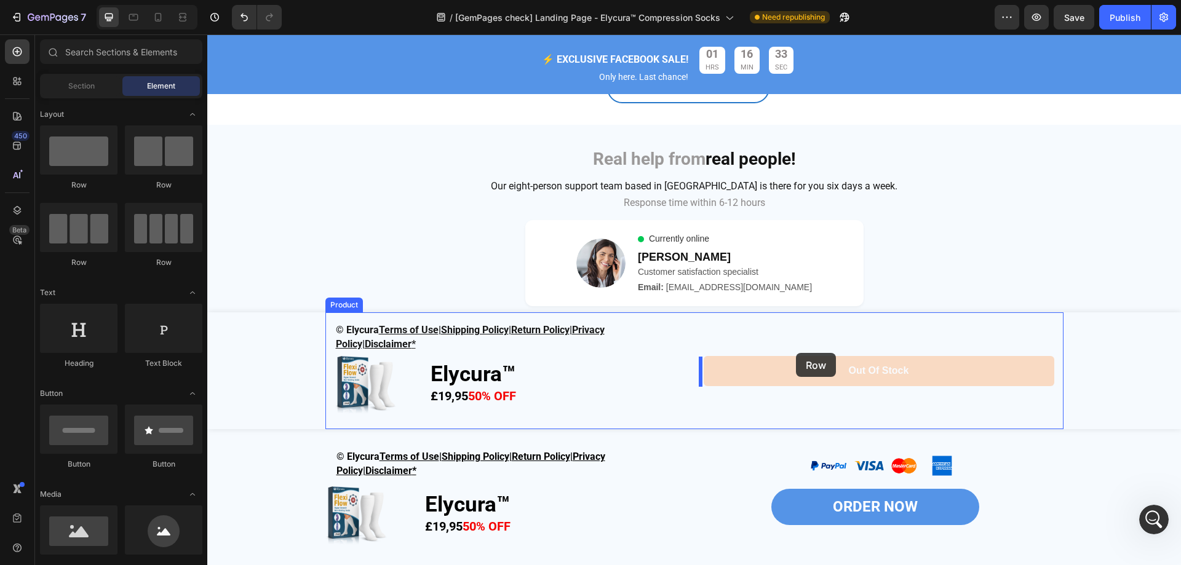
drag, startPoint x: 363, startPoint y: 210, endPoint x: 797, endPoint y: 352, distance: 456.6
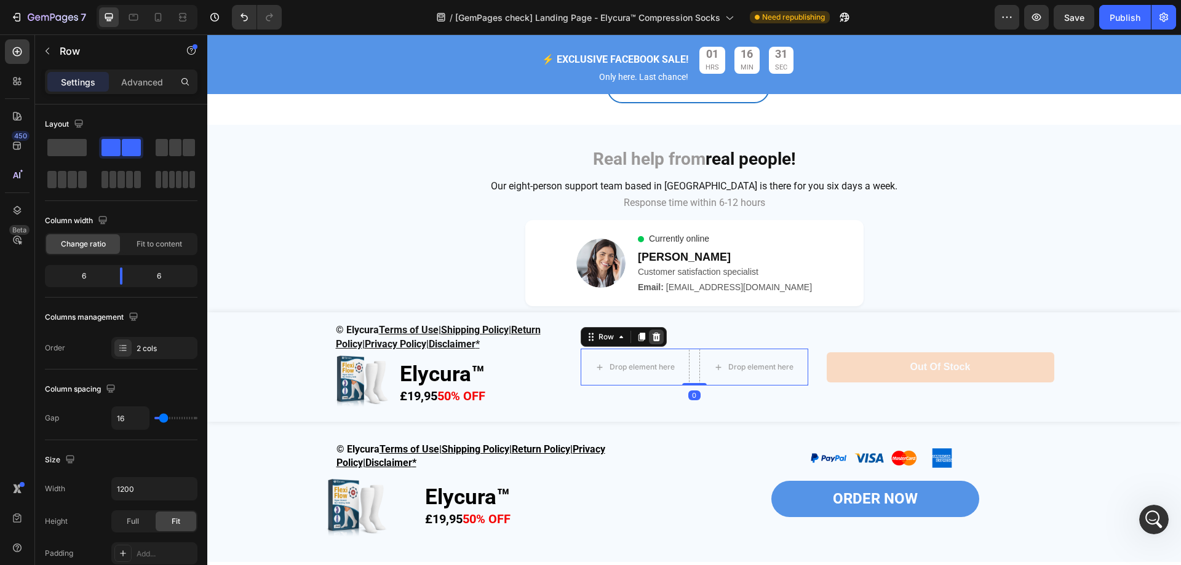
click at [657, 342] on div at bounding box center [656, 337] width 15 height 15
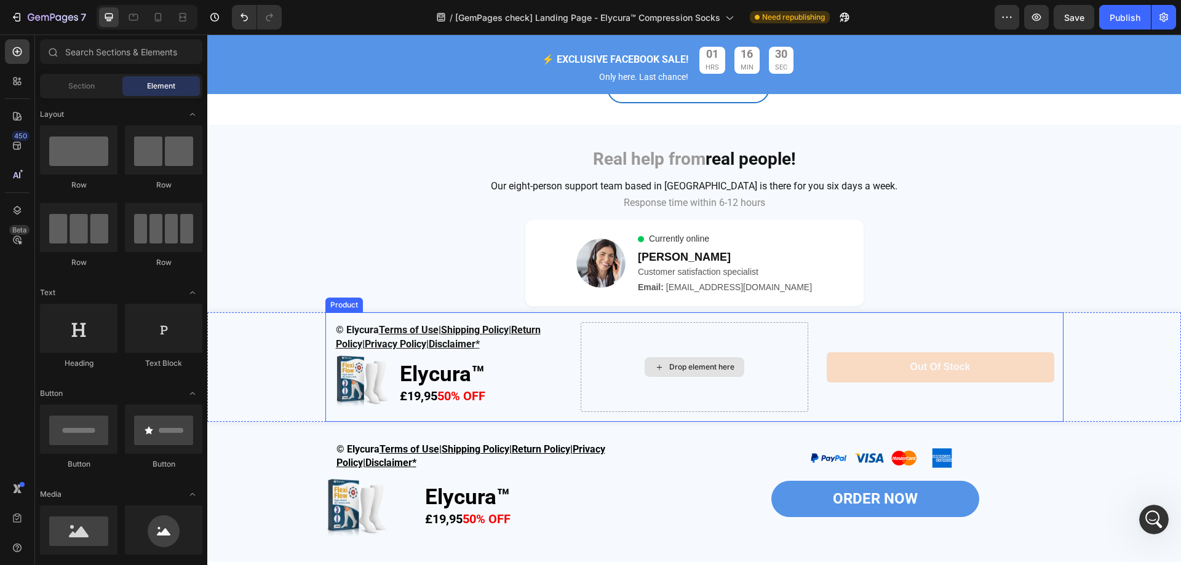
click at [687, 347] on div "Drop element here" at bounding box center [694, 367] width 228 height 90
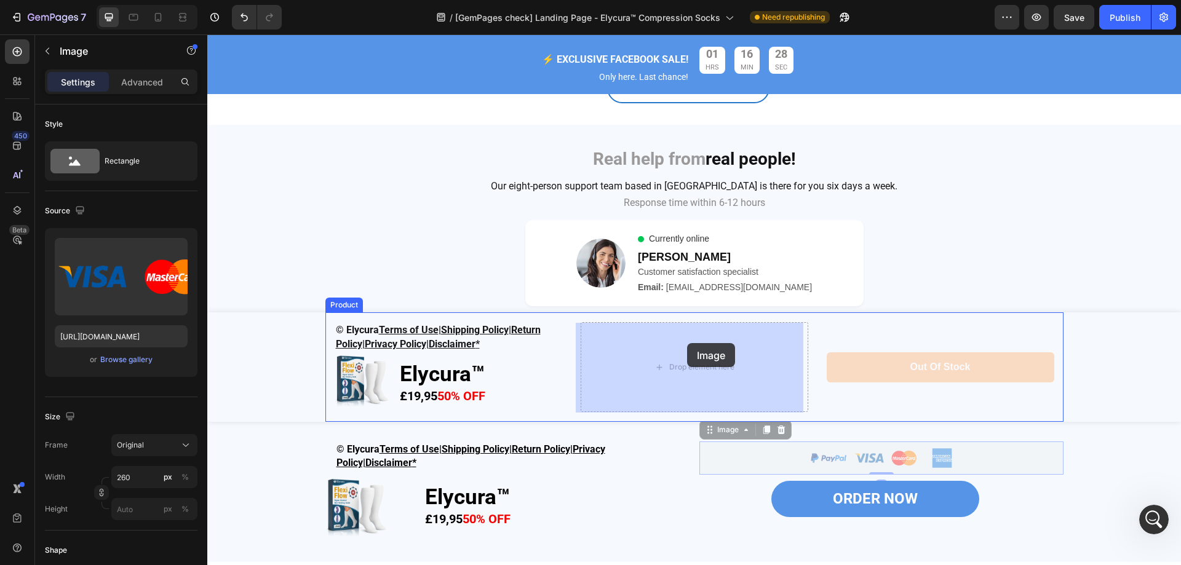
drag, startPoint x: 841, startPoint y: 455, endPoint x: 687, endPoint y: 343, distance: 190.7
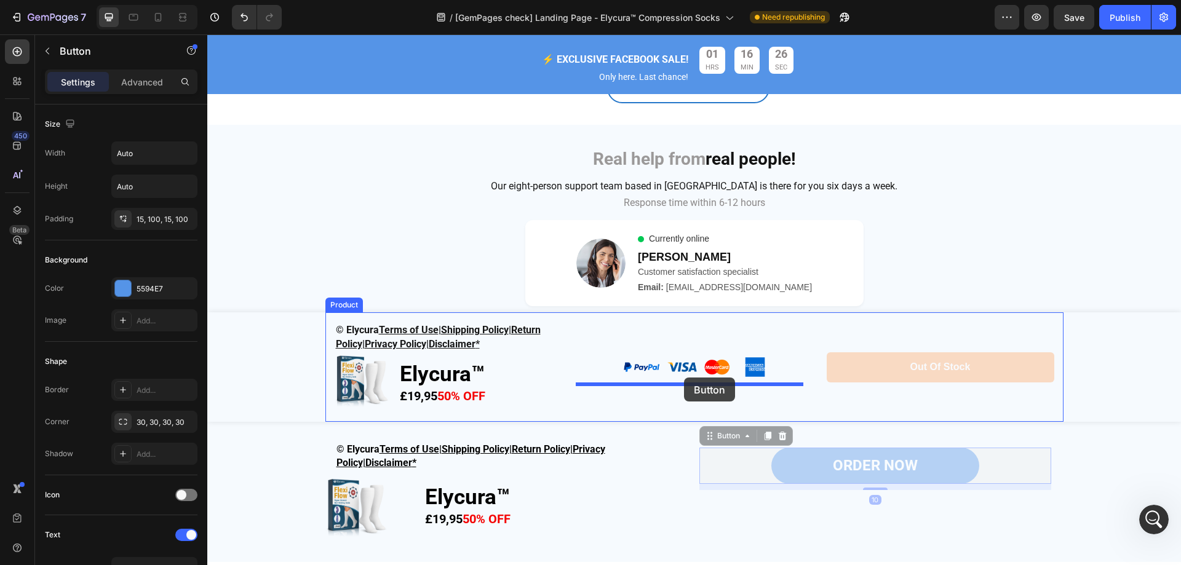
drag, startPoint x: 822, startPoint y: 446, endPoint x: 684, endPoint y: 378, distance: 153.7
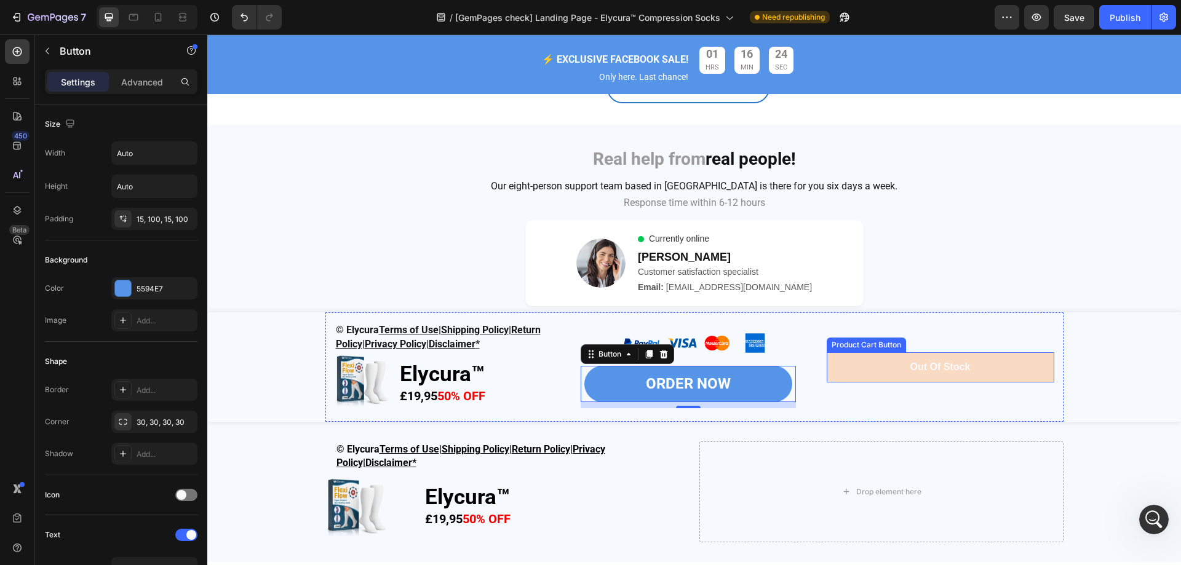
click at [893, 370] on button "Out of stock" at bounding box center [940, 367] width 228 height 30
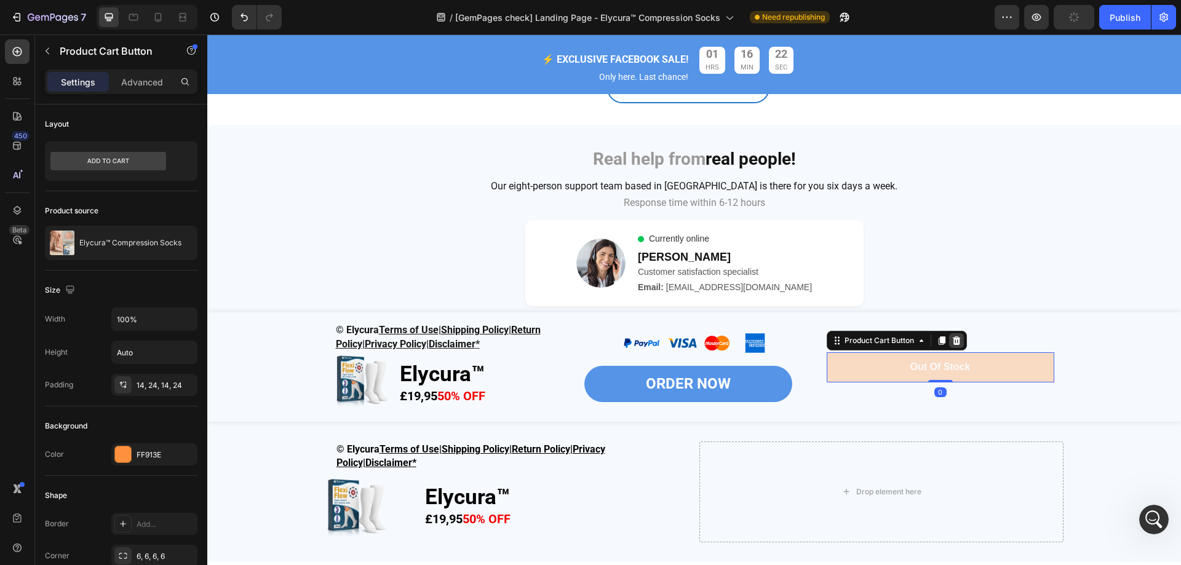
click at [953, 344] on icon at bounding box center [956, 340] width 8 height 9
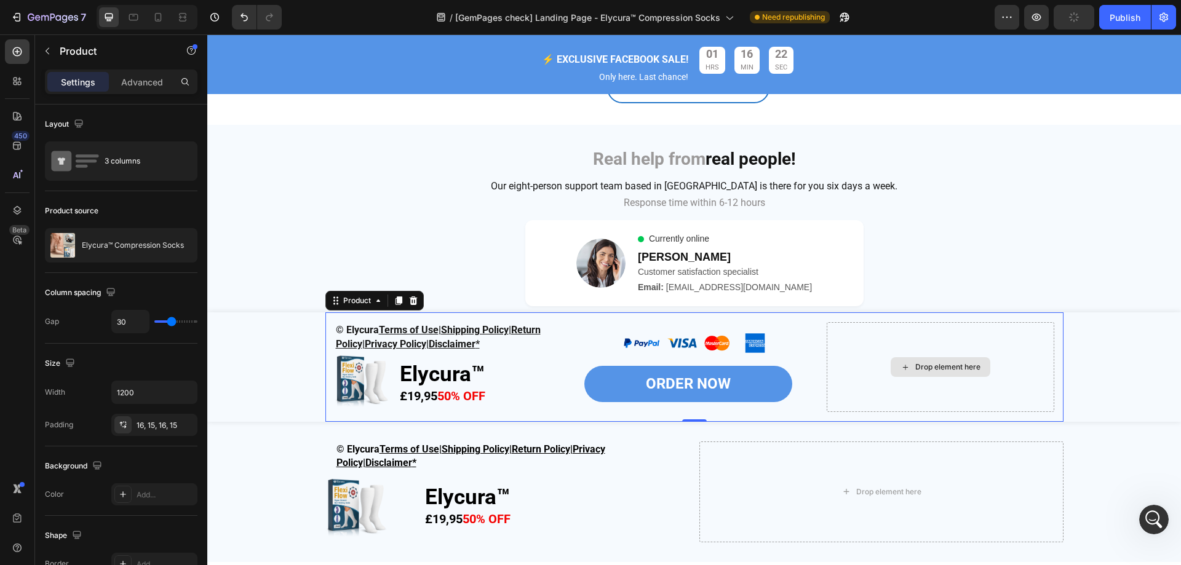
click at [890, 354] on div "Drop element here" at bounding box center [940, 367] width 228 height 90
click at [774, 330] on div at bounding box center [694, 343] width 228 height 33
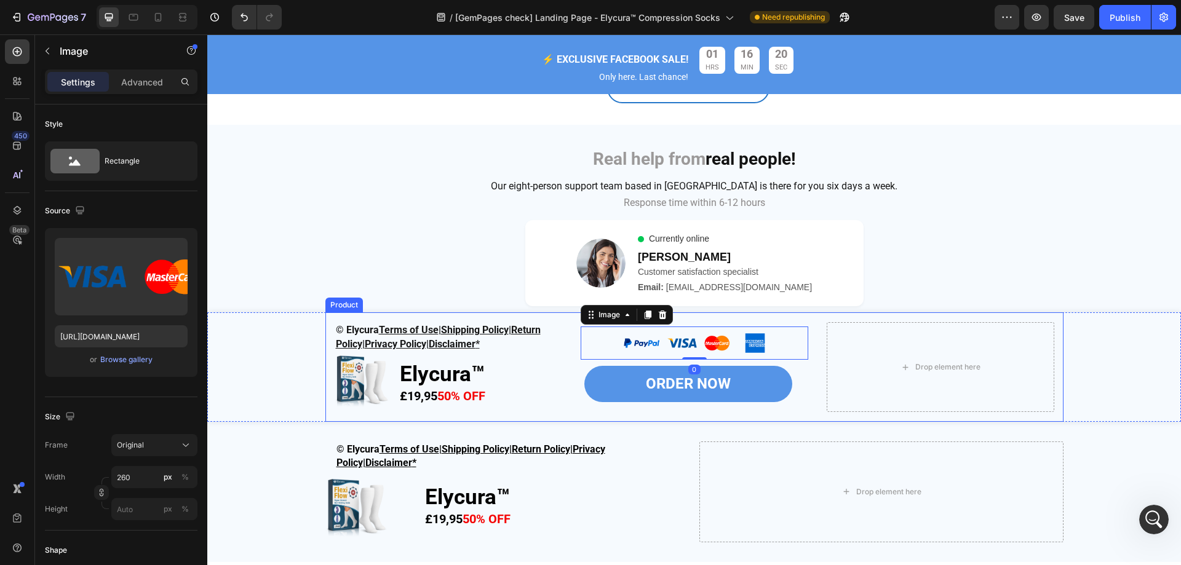
click at [804, 320] on div "© Elycura Terms of Use | Shipping Policy | Return Policy | Privacy Policy| Disc…" at bounding box center [694, 366] width 738 height 109
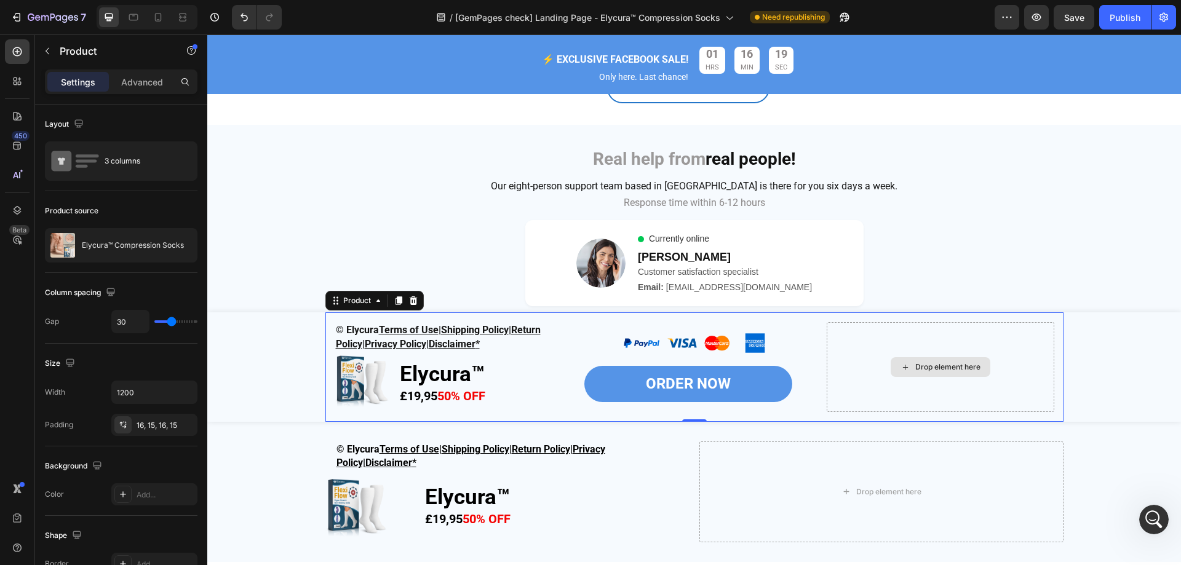
click at [839, 341] on div "Drop element here" at bounding box center [940, 367] width 228 height 90
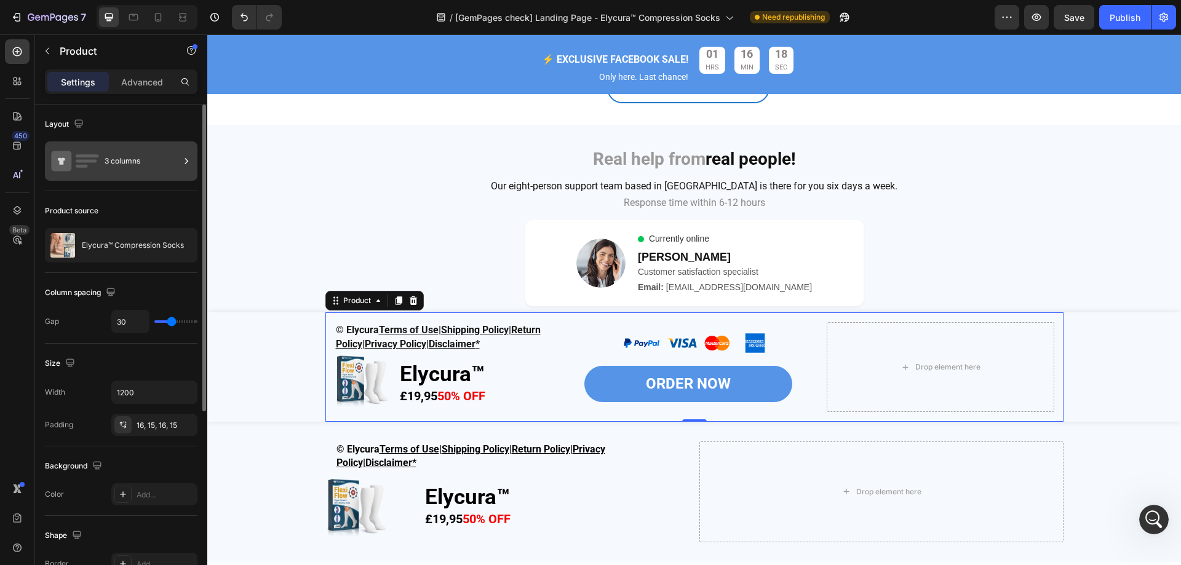
click at [144, 166] on div "3 columns" at bounding box center [142, 161] width 75 height 28
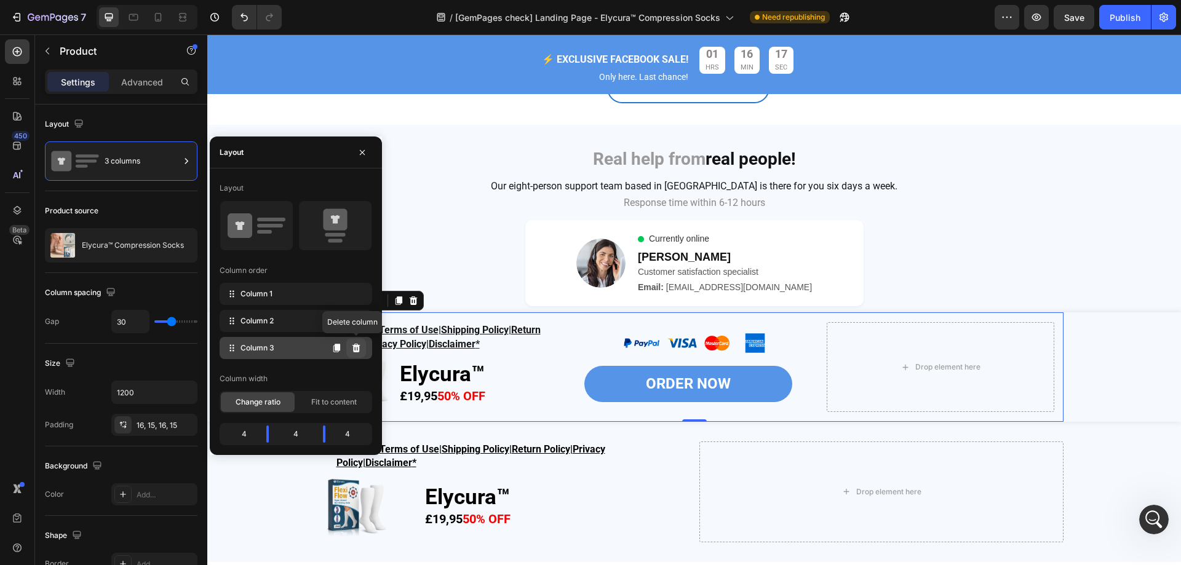
click at [357, 349] on icon at bounding box center [356, 348] width 10 height 10
click at [349, 349] on button at bounding box center [356, 348] width 20 height 20
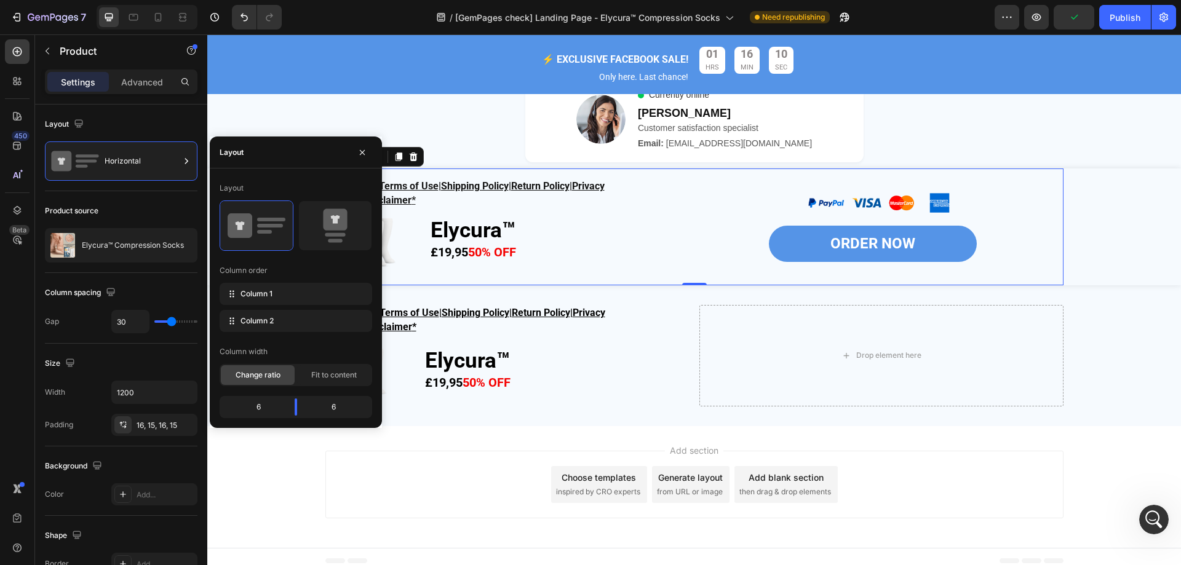
scroll to position [4636, 0]
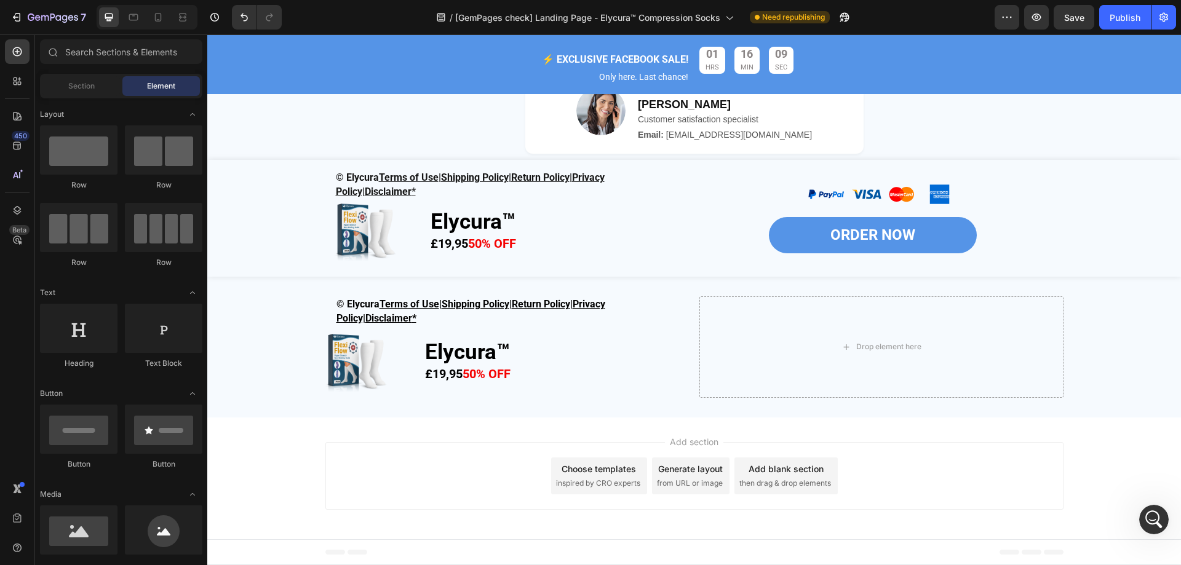
click at [259, 478] on div "Add section Choose templates inspired by CRO experts Generate layout from URL o…" at bounding box center [693, 479] width 973 height 122
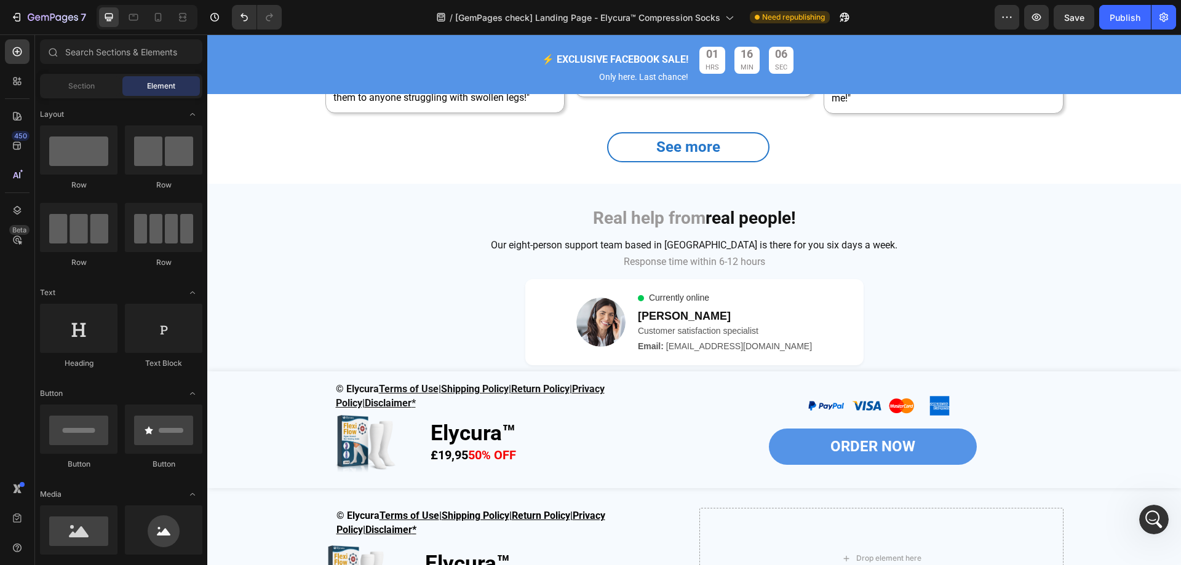
scroll to position [4485, 0]
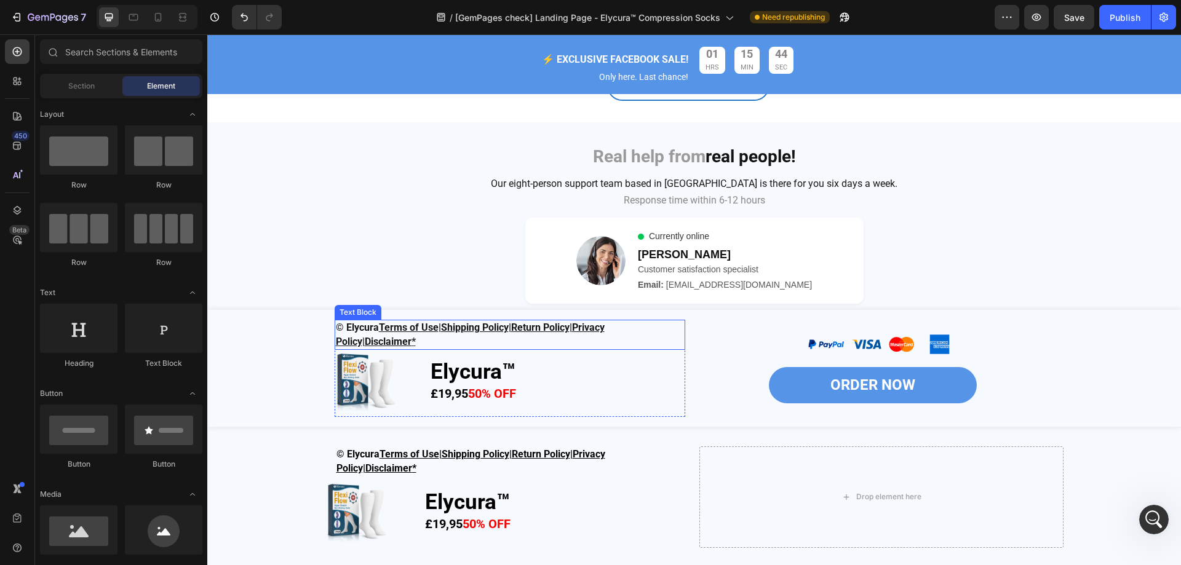
click at [498, 337] on p "© Elycura Terms of Use | Shipping Policy | Return Policy | Privacy Policy| Disc…" at bounding box center [510, 335] width 348 height 28
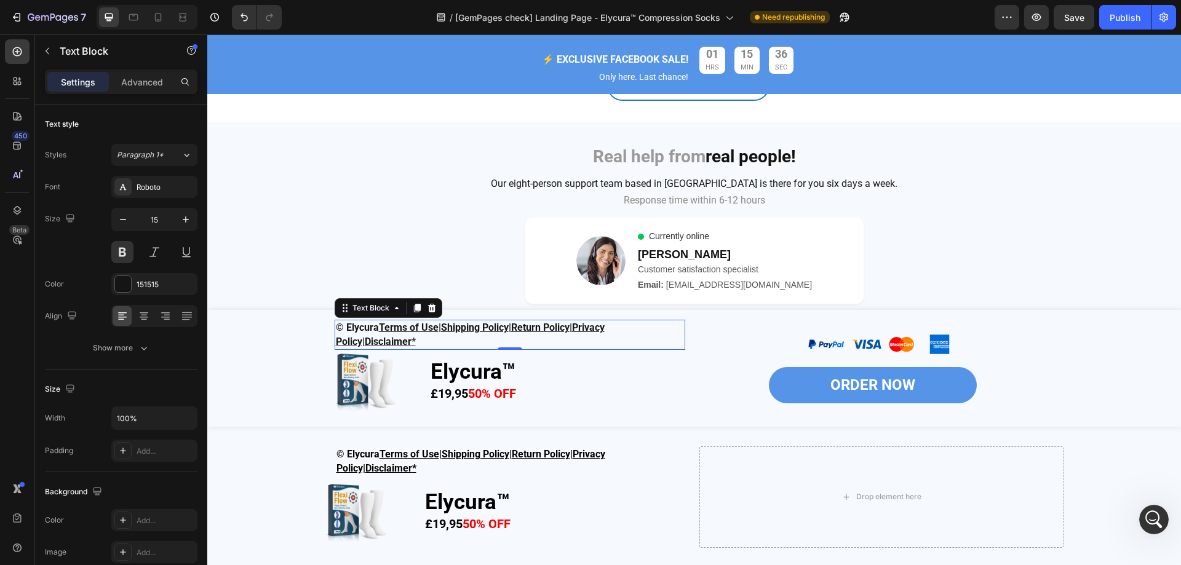
click at [423, 343] on p "© Elycura Terms of Use | Shipping Policy | Return Policy | Privacy Policy| Disc…" at bounding box center [510, 335] width 348 height 28
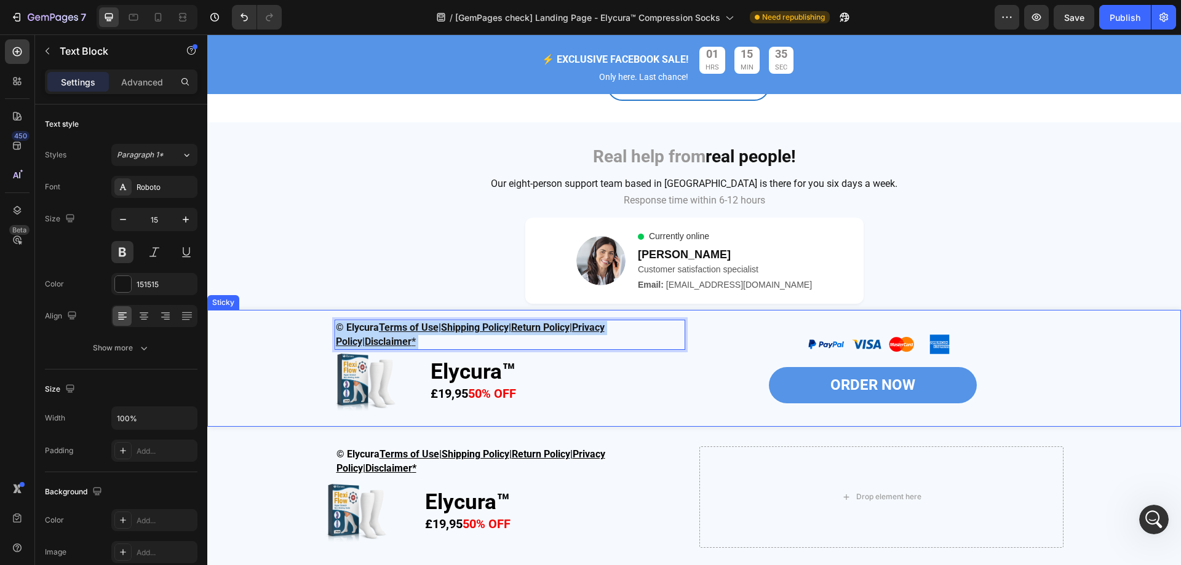
drag, startPoint x: 423, startPoint y: 343, endPoint x: 287, endPoint y: 318, distance: 138.2
click at [290, 319] on div "© Elycura Terms of Use | Shipping Policy | Return Policy | Privacy Policy| Disc…" at bounding box center [693, 368] width 973 height 117
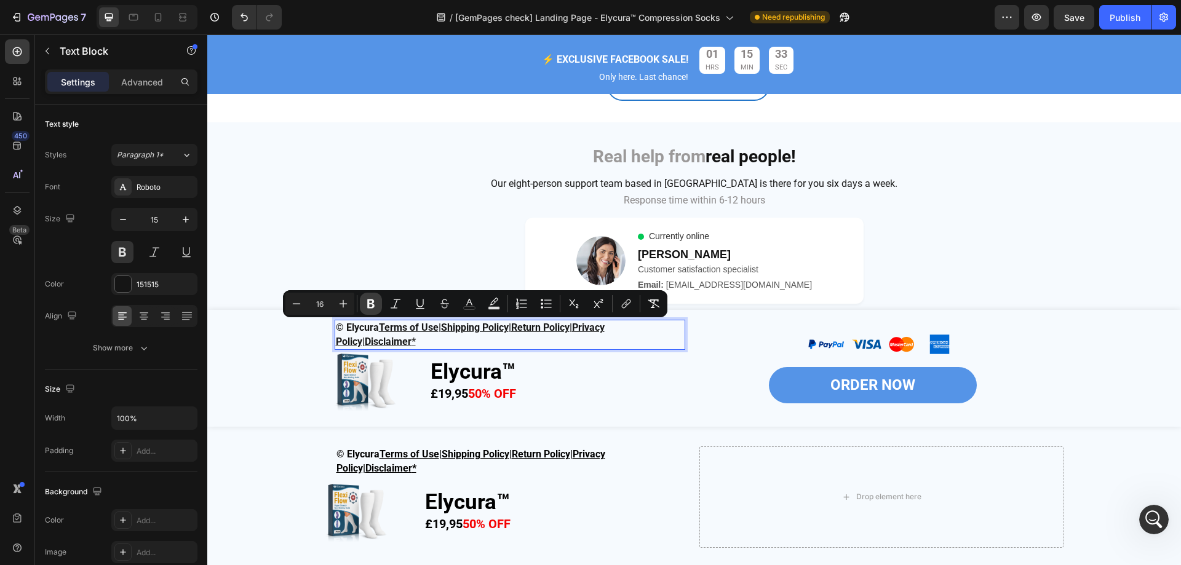
click at [368, 302] on button "Bold" at bounding box center [371, 304] width 22 height 22
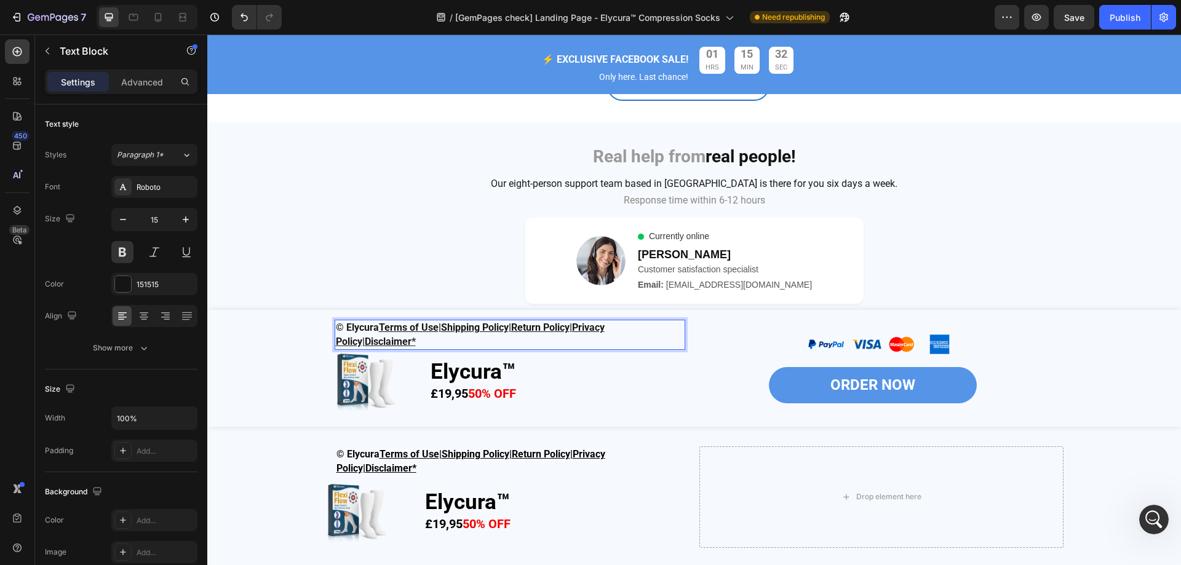
click at [425, 344] on p "© Elycura Terms of Use | Shipping Policy | Return Policy | Privacy Policy| Disc…" at bounding box center [510, 335] width 348 height 28
drag, startPoint x: 422, startPoint y: 339, endPoint x: 328, endPoint y: 329, distance: 94.7
click at [328, 329] on div "© Elycura Terms of Use | Shipping Policy | Return Policy | Privacy Policy| Disc…" at bounding box center [694, 368] width 738 height 117
click at [433, 338] on p "© Elycura Terms of Use | Shipping Policy | Return Policy | Privacy Policy| Disc…" at bounding box center [510, 335] width 348 height 28
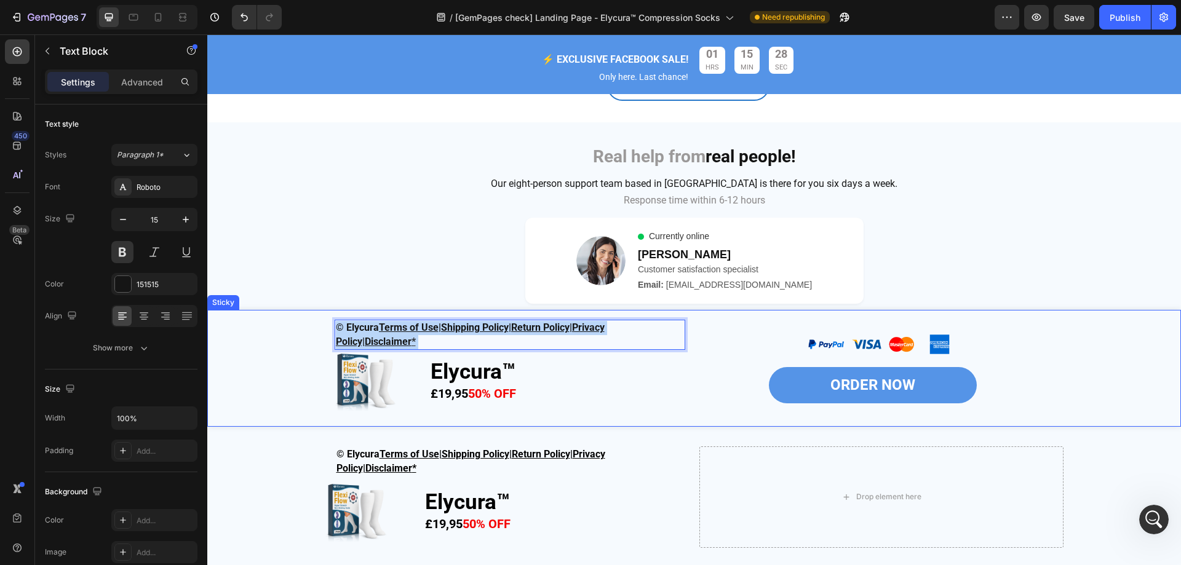
drag, startPoint x: 431, startPoint y: 344, endPoint x: 315, endPoint y: 321, distance: 117.9
click at [315, 321] on div "© Elycura Terms of Use | Shipping Policy | Return Policy | Privacy Policy| Disc…" at bounding box center [693, 368] width 973 height 117
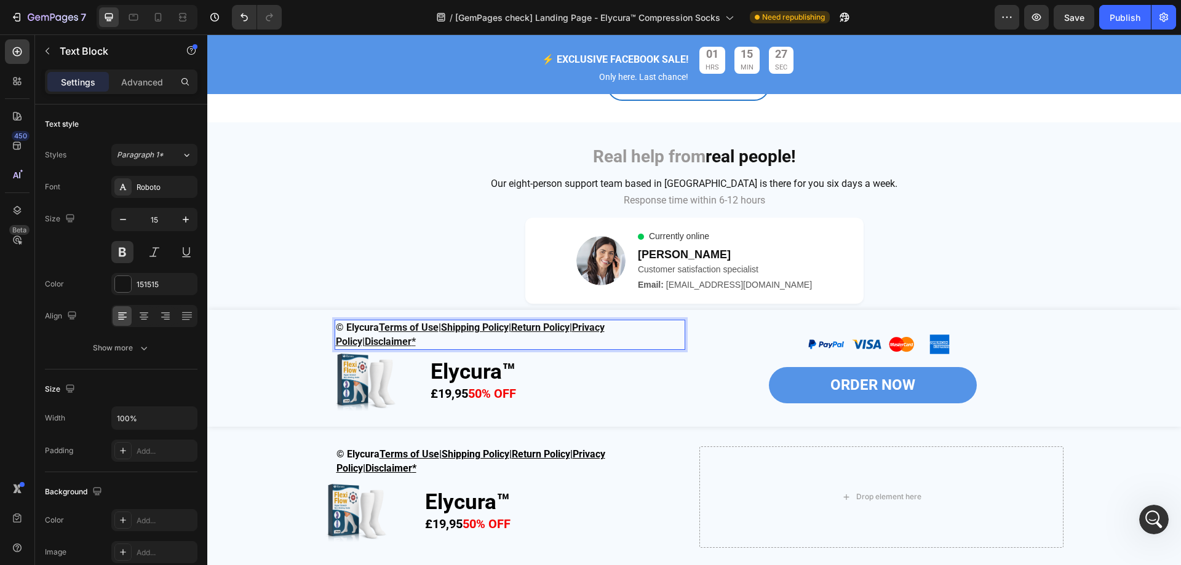
click at [423, 340] on p "© Elycura Terms of Use | Shipping Policy | Return Policy | Privacy Policy| Disc…" at bounding box center [510, 335] width 348 height 28
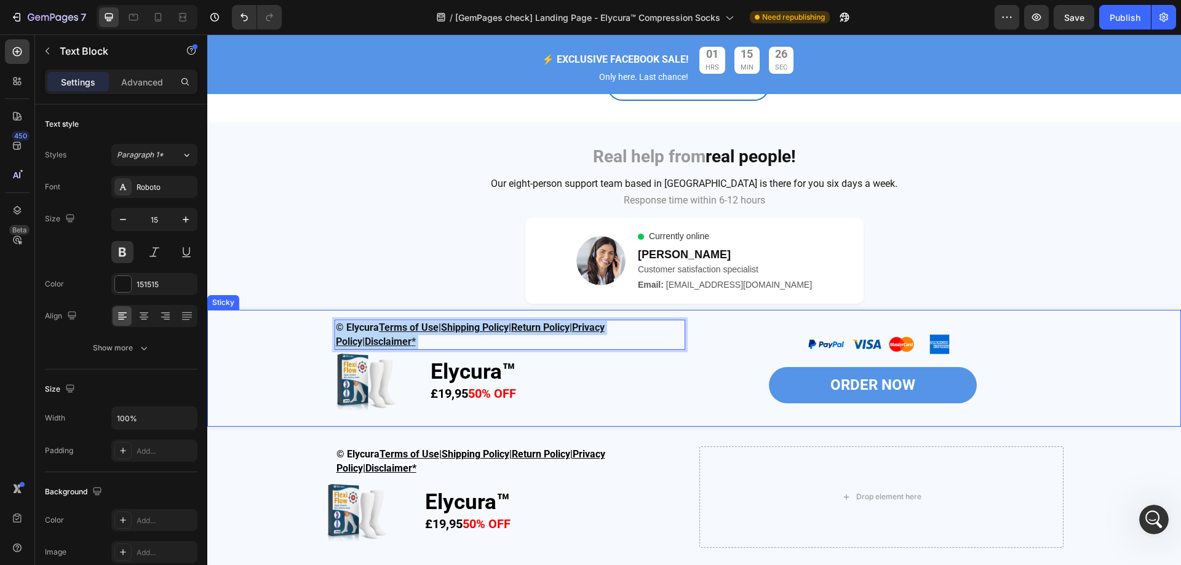
drag, startPoint x: 430, startPoint y: 340, endPoint x: 315, endPoint y: 325, distance: 115.9
click at [315, 325] on div "© Elycura Terms of Use | Shipping Policy | Return Policy | Privacy Policy| Disc…" at bounding box center [693, 368] width 973 height 117
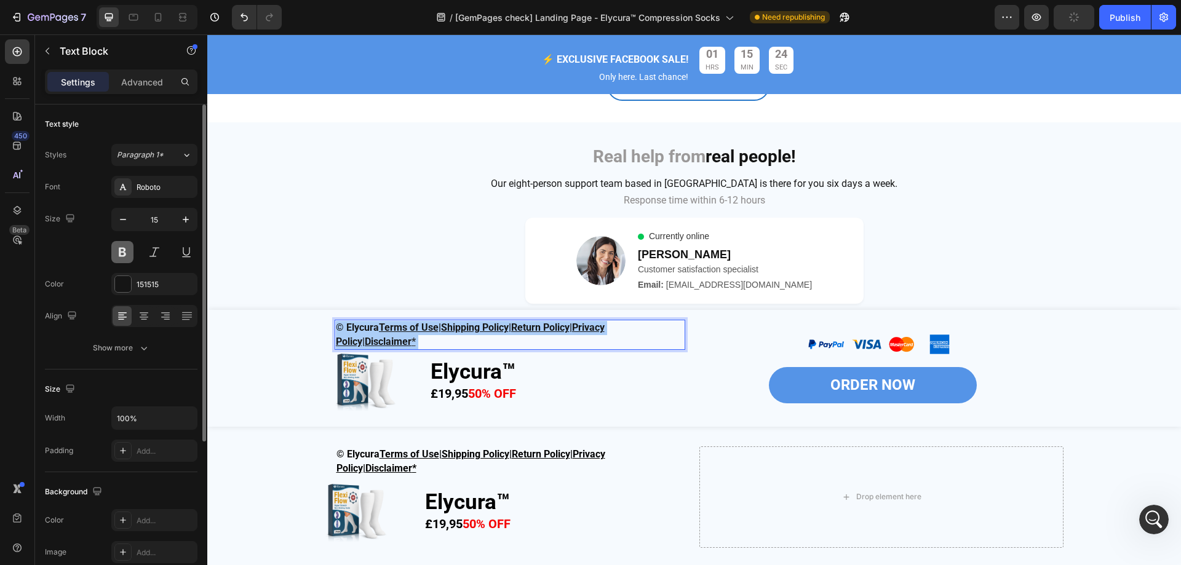
click at [123, 250] on button at bounding box center [122, 252] width 22 height 22
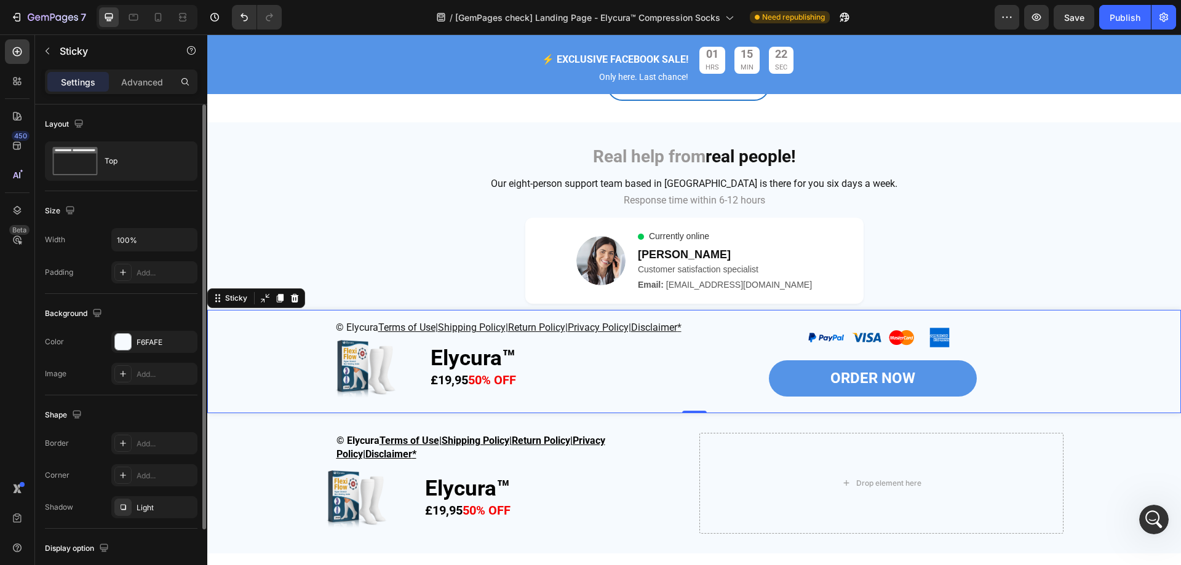
click at [280, 354] on div "© Elycura Terms of Use | Shipping Policy | Return Policy | Privacy Policy| Disc…" at bounding box center [693, 361] width 973 height 103
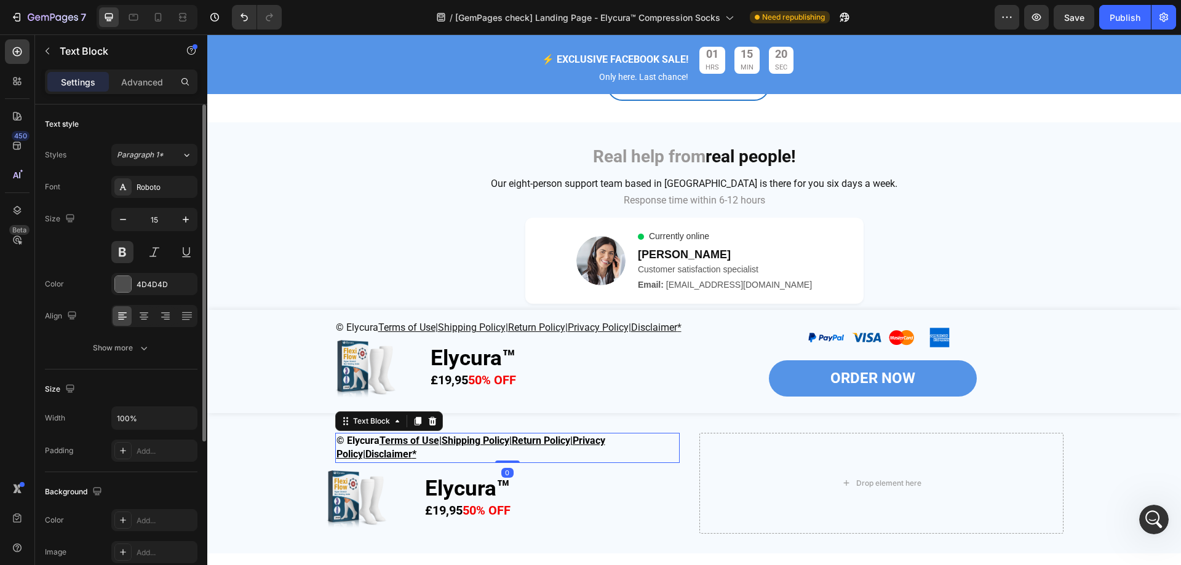
click at [428, 462] on p "© Elycura Terms of Use | Shipping Policy | Return Policy | Privacy Policy| Disc…" at bounding box center [507, 448] width 342 height 28
click at [133, 249] on button at bounding box center [122, 252] width 22 height 22
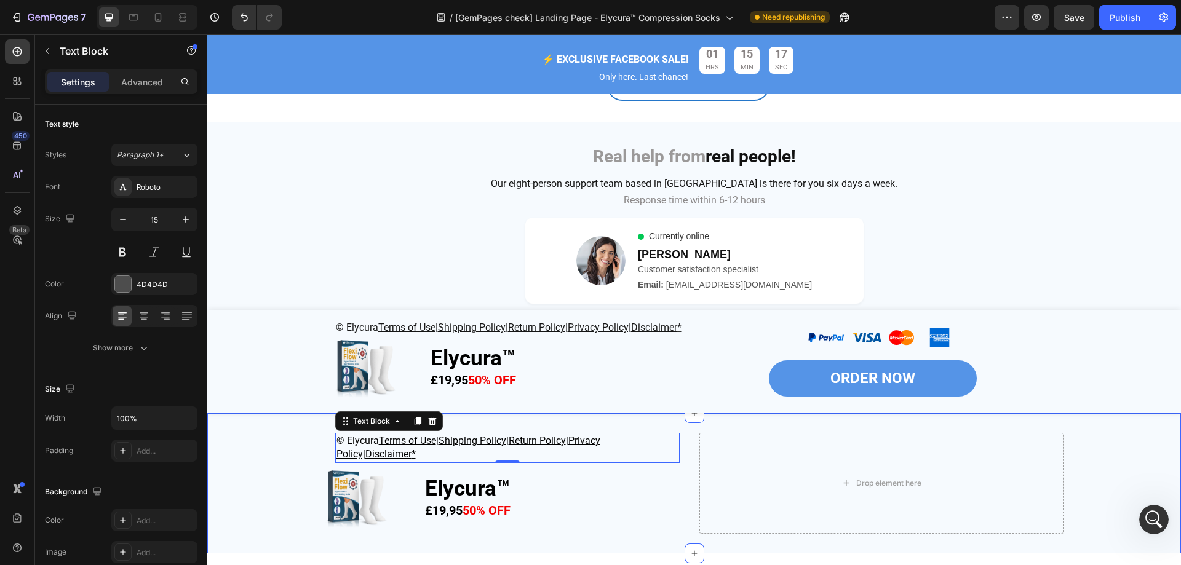
click at [282, 471] on div "© Elycura Terms of Use | Shipping Policy | Return Policy | Privacy Policy| Disc…" at bounding box center [693, 483] width 973 height 101
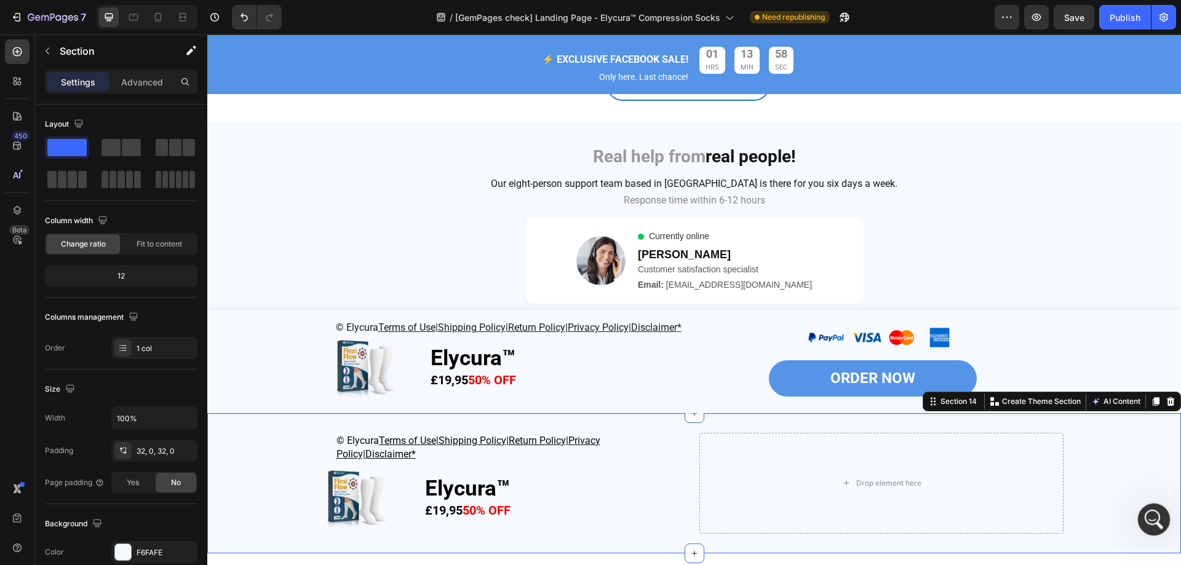
click at [1150, 508] on icon "開啟 Intercom Messenger" at bounding box center [1152, 518] width 20 height 20
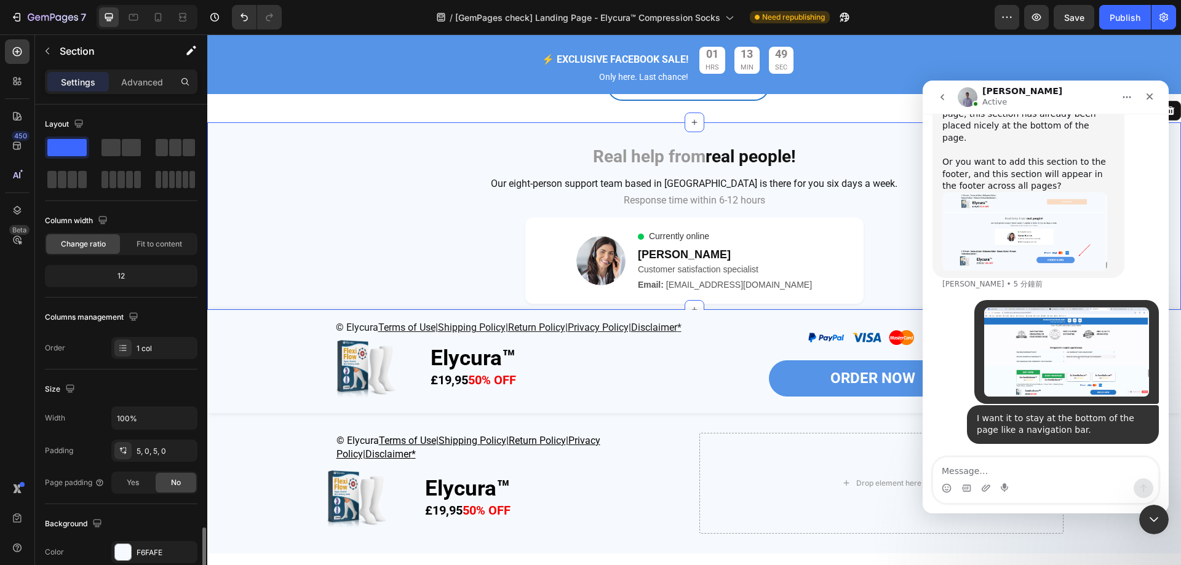
scroll to position [255, 0]
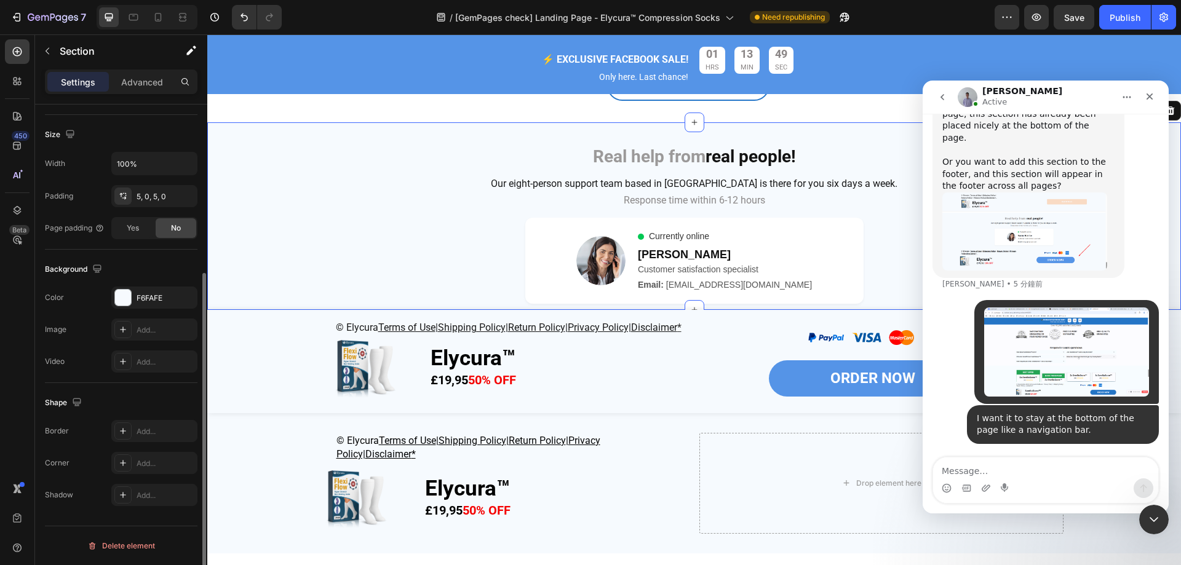
click at [253, 216] on div "Real help from real people! Heading Row Our eight-person support team based in …" at bounding box center [693, 215] width 973 height 181
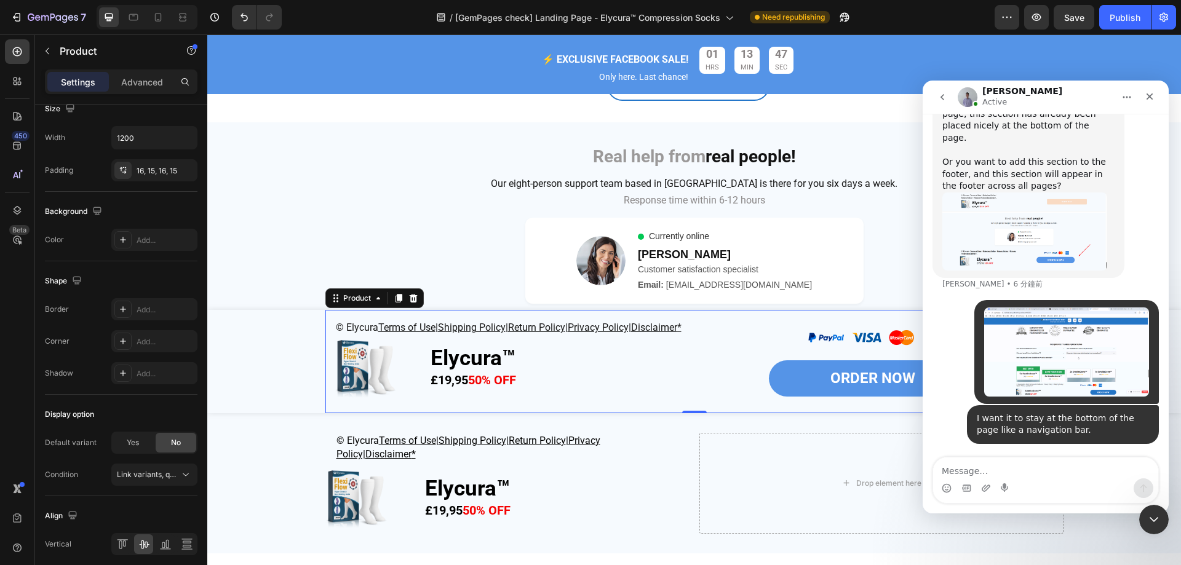
click at [326, 326] on div "© Elycura Terms of Use | Shipping Policy | Return Policy | Privacy Policy| Disc…" at bounding box center [694, 361] width 738 height 103
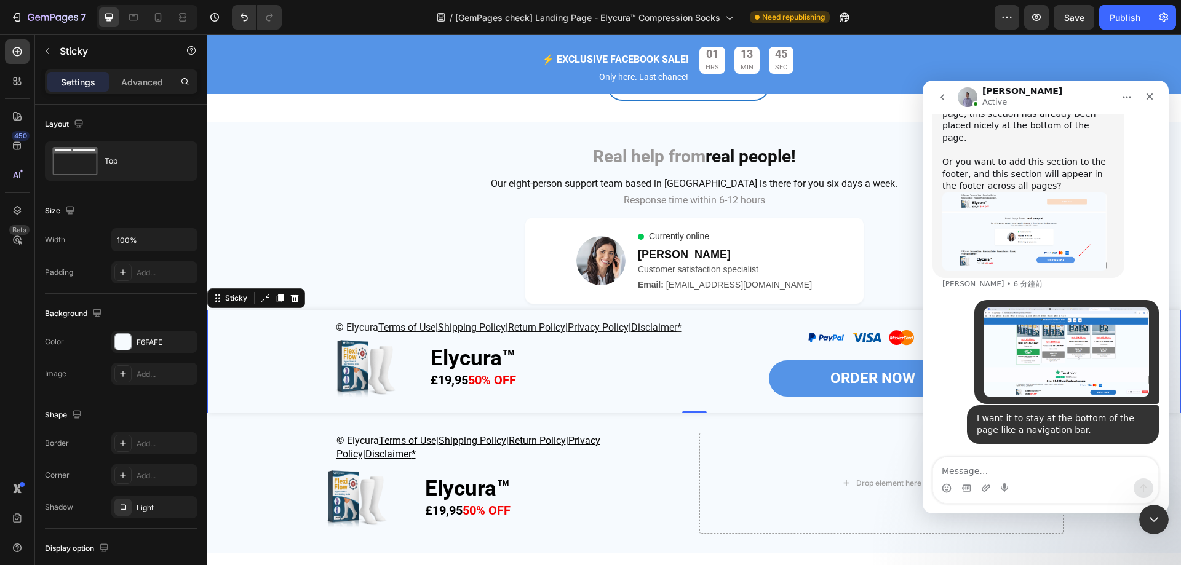
click at [278, 325] on div "© Elycura Terms of Use | Shipping Policy | Return Policy | Privacy Policy| Disc…" at bounding box center [693, 361] width 973 height 103
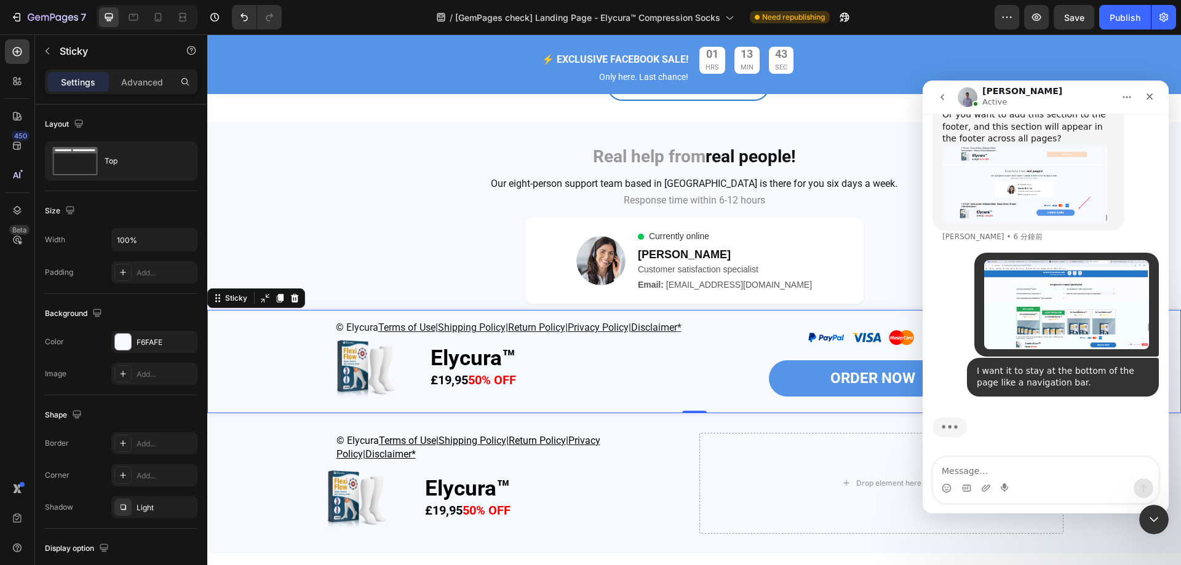
scroll to position [4063, 0]
click at [1144, 102] on div "關閉" at bounding box center [1149, 96] width 22 height 22
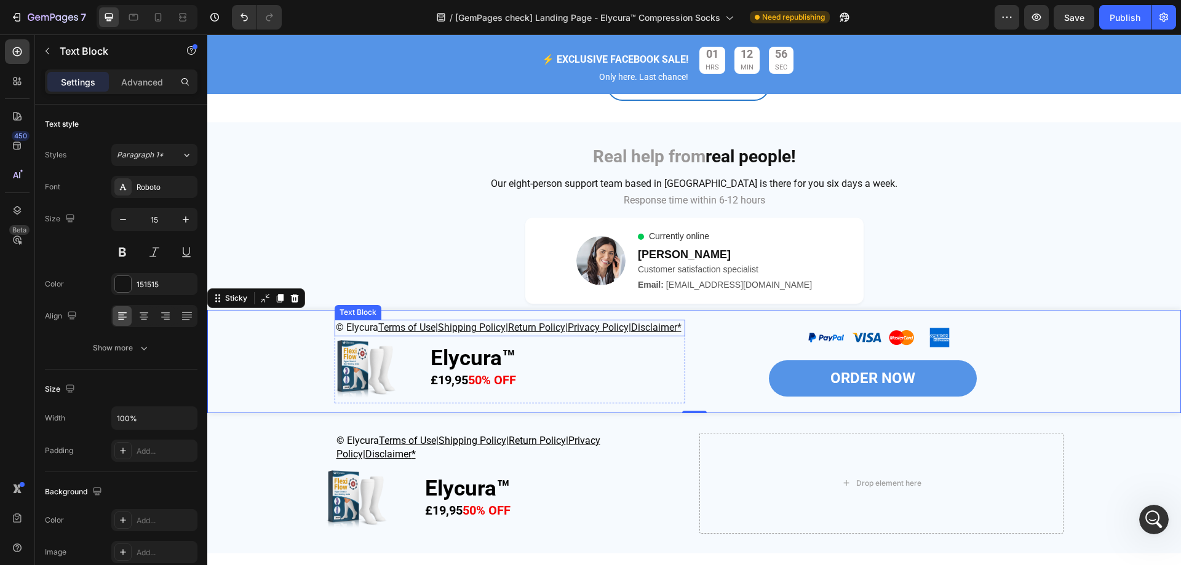
click at [534, 335] on p "© Elycura Terms of Use | Shipping Policy | Return Policy | Privacy Policy| Disc…" at bounding box center [510, 328] width 348 height 14
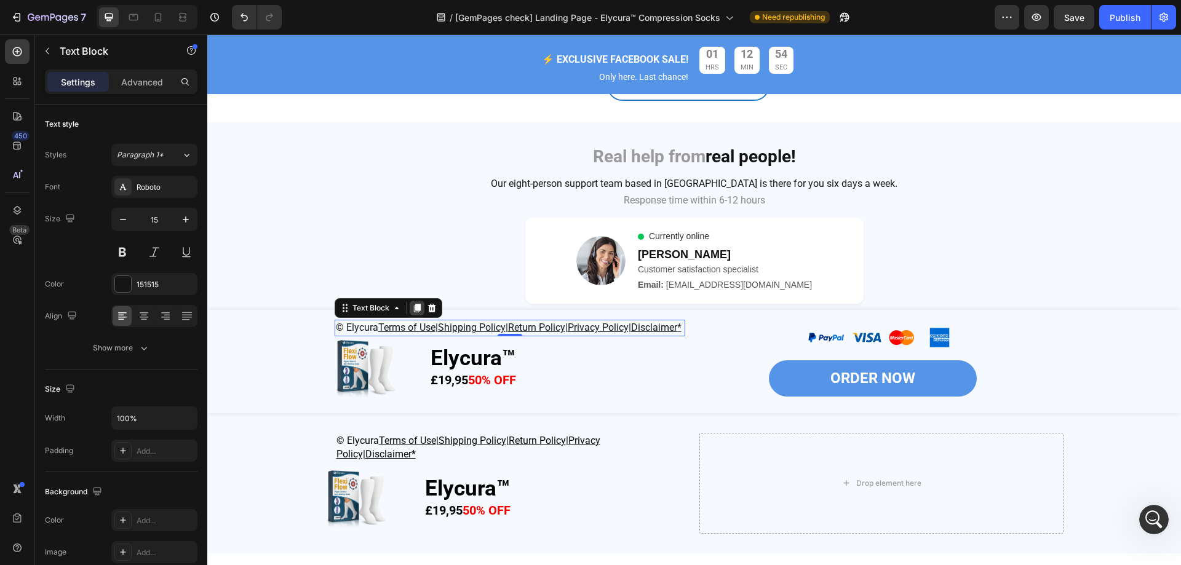
click at [416, 310] on icon at bounding box center [417, 308] width 10 height 10
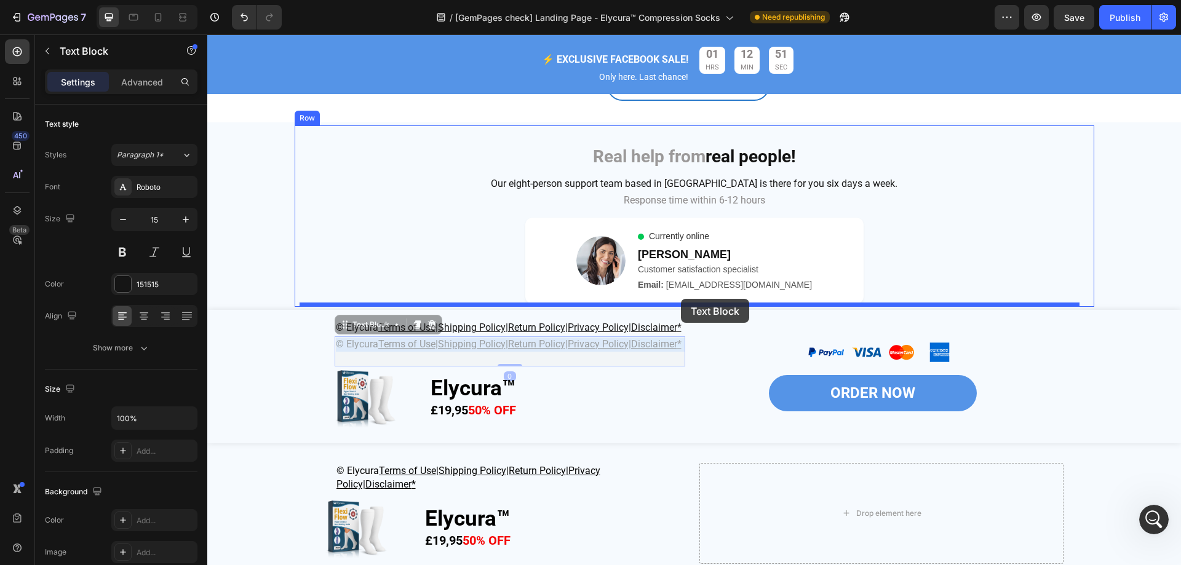
drag, startPoint x: 596, startPoint y: 368, endPoint x: 681, endPoint y: 299, distance: 109.7
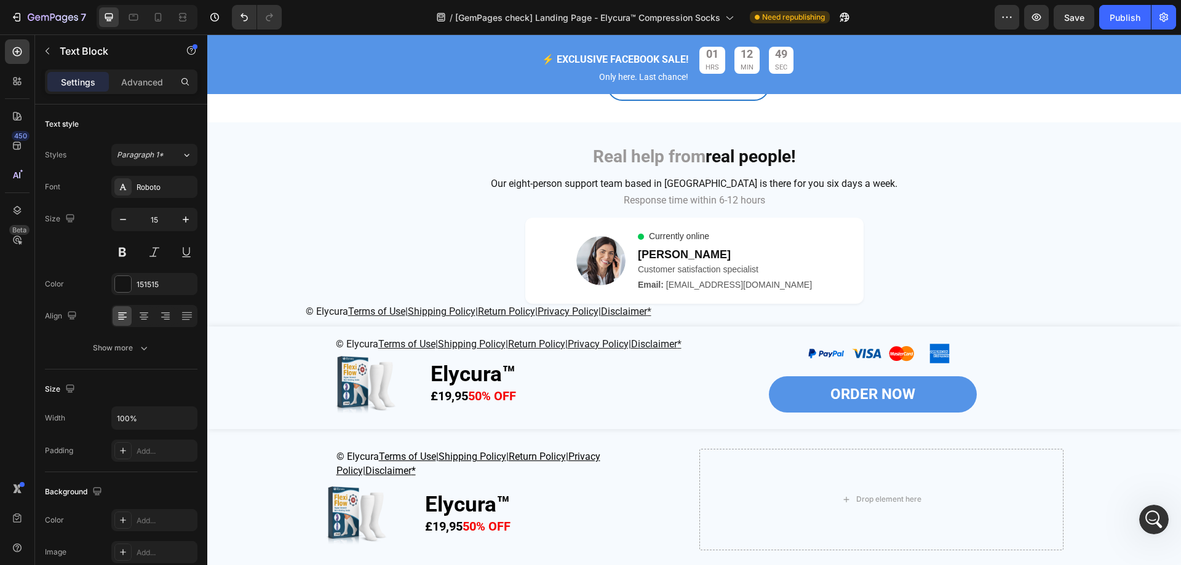
click at [689, 310] on p "© Elycura Terms of Use | Shipping Policy | Return Policy | Privacy Policy| Disc…" at bounding box center [694, 312] width 777 height 14
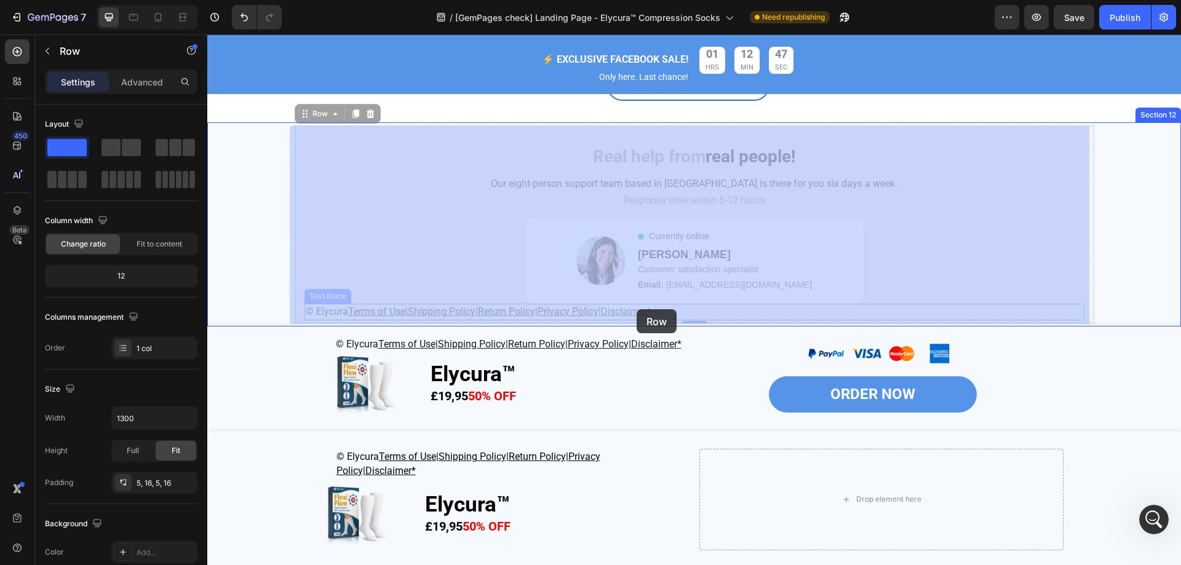
drag, startPoint x: 298, startPoint y: 312, endPoint x: 636, endPoint y: 309, distance: 338.2
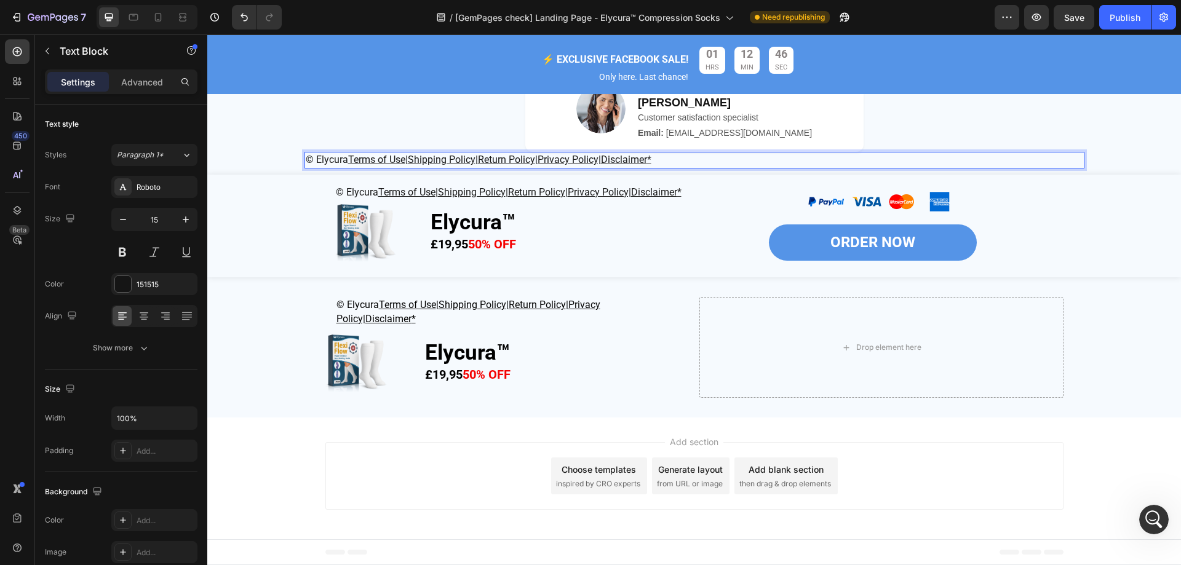
scroll to position [4063, 0]
click at [693, 167] on p "© Elycura Terms of Use | Shipping Policy | Return Policy | Privacy Policy| Disc…" at bounding box center [694, 160] width 777 height 14
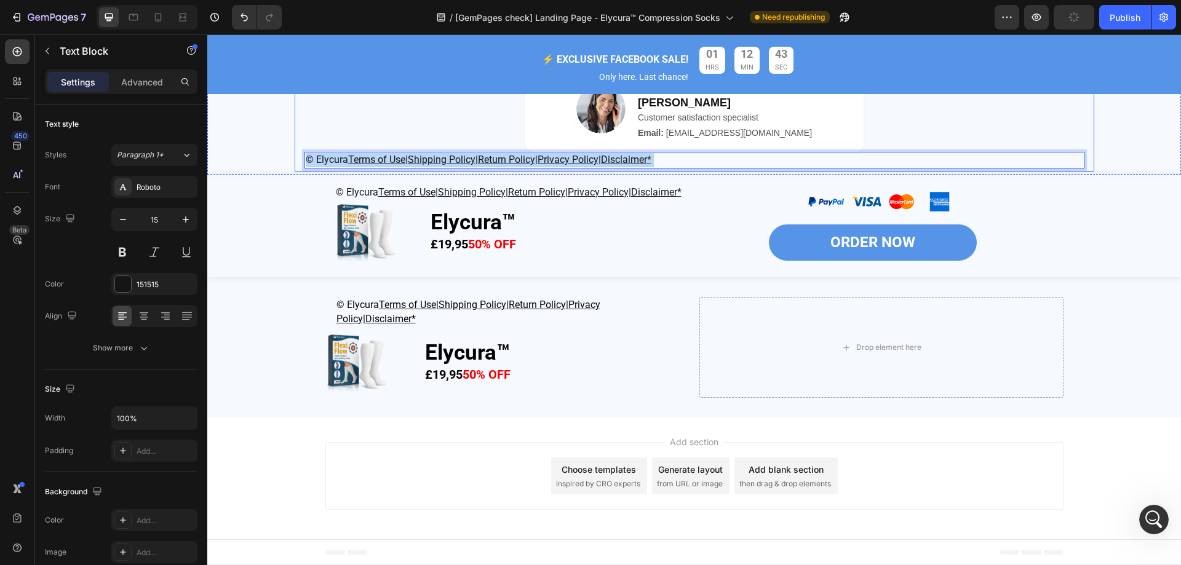
drag, startPoint x: 694, startPoint y: 310, endPoint x: 297, endPoint y: 308, distance: 397.2
click at [297, 172] on div "Real help from real people! Heading Row Our eight-person support team based in …" at bounding box center [694, 73] width 799 height 198
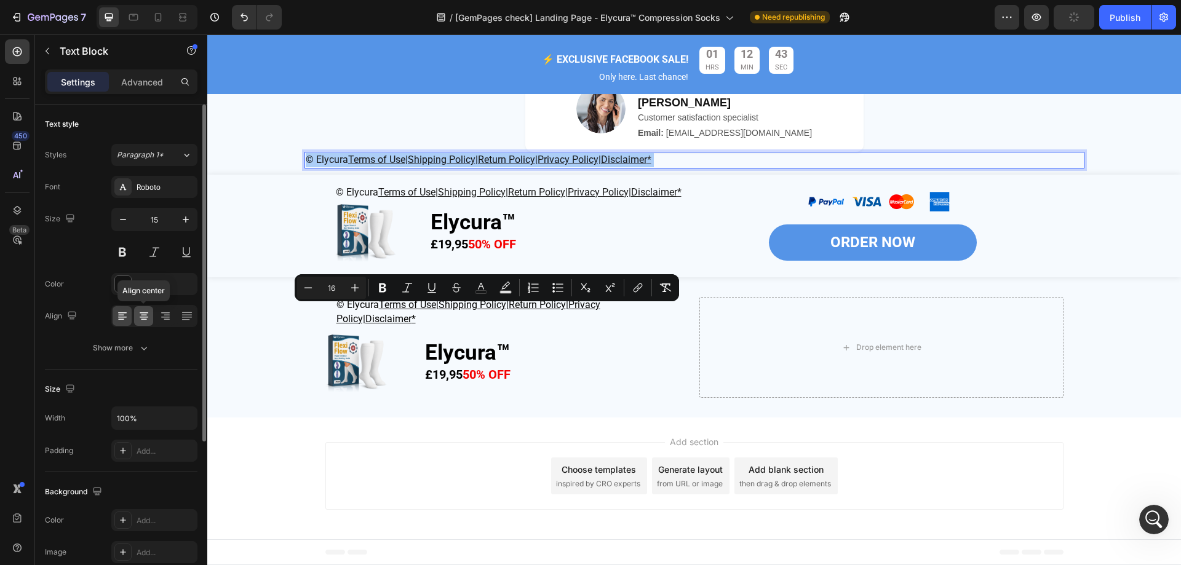
click at [150, 313] on div at bounding box center [143, 316] width 19 height 20
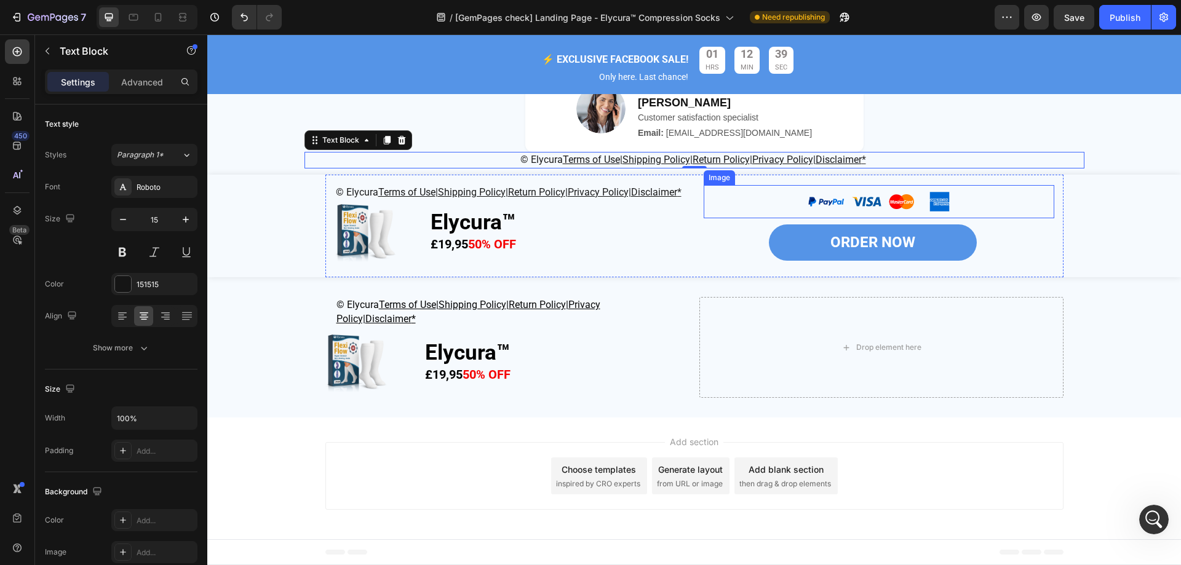
click at [833, 218] on img at bounding box center [879, 201] width 160 height 33
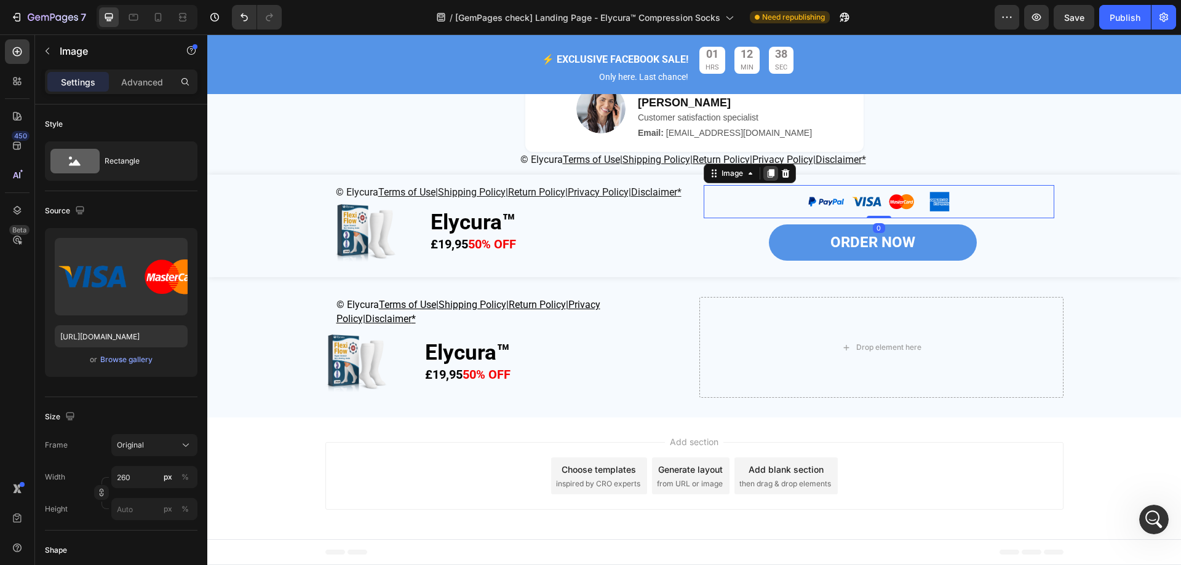
click at [767, 178] on icon at bounding box center [770, 173] width 7 height 9
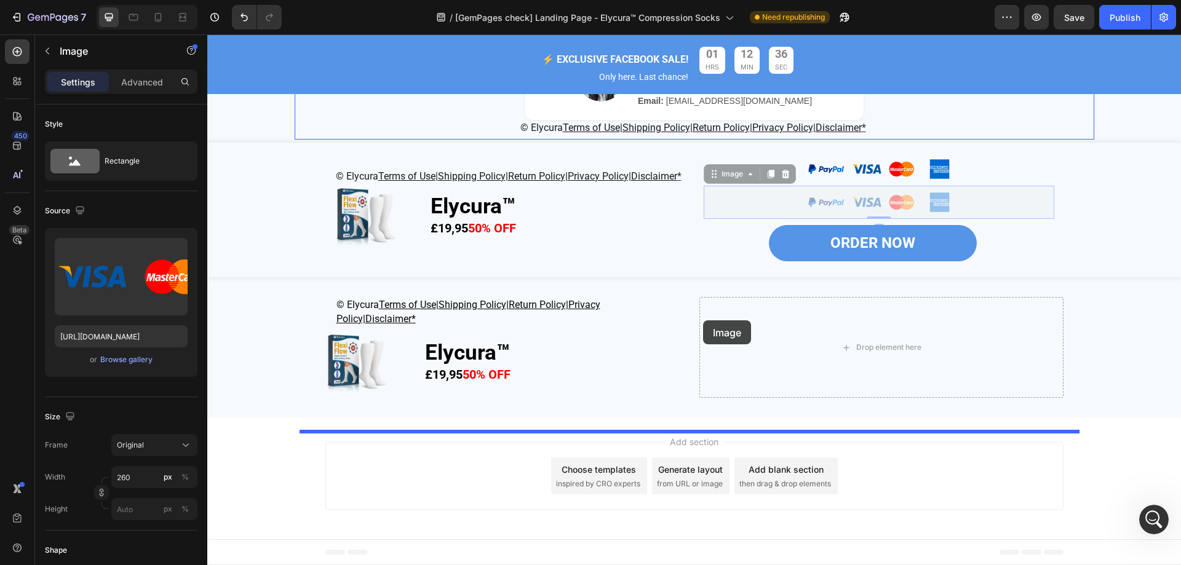
drag, startPoint x: 834, startPoint y: 384, endPoint x: 703, endPoint y: 320, distance: 145.5
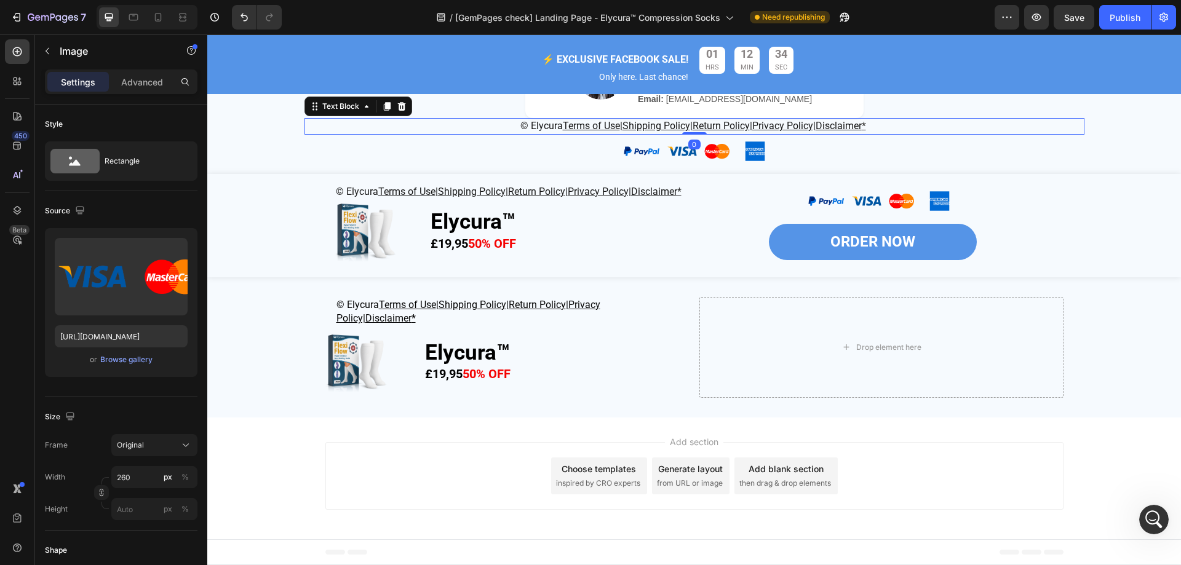
click at [938, 133] on p "© Elycura Terms of Use | Shipping Policy | Return Policy | Privacy Policy| Disc…" at bounding box center [694, 126] width 777 height 14
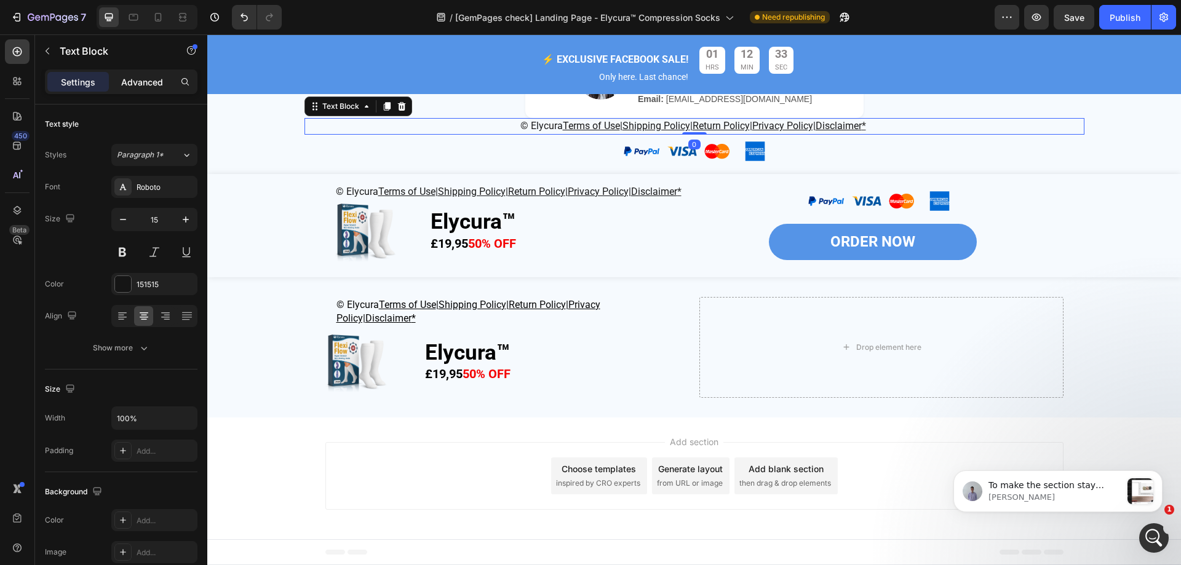
scroll to position [4201, 0]
click at [157, 87] on p "Advanced" at bounding box center [142, 82] width 42 height 13
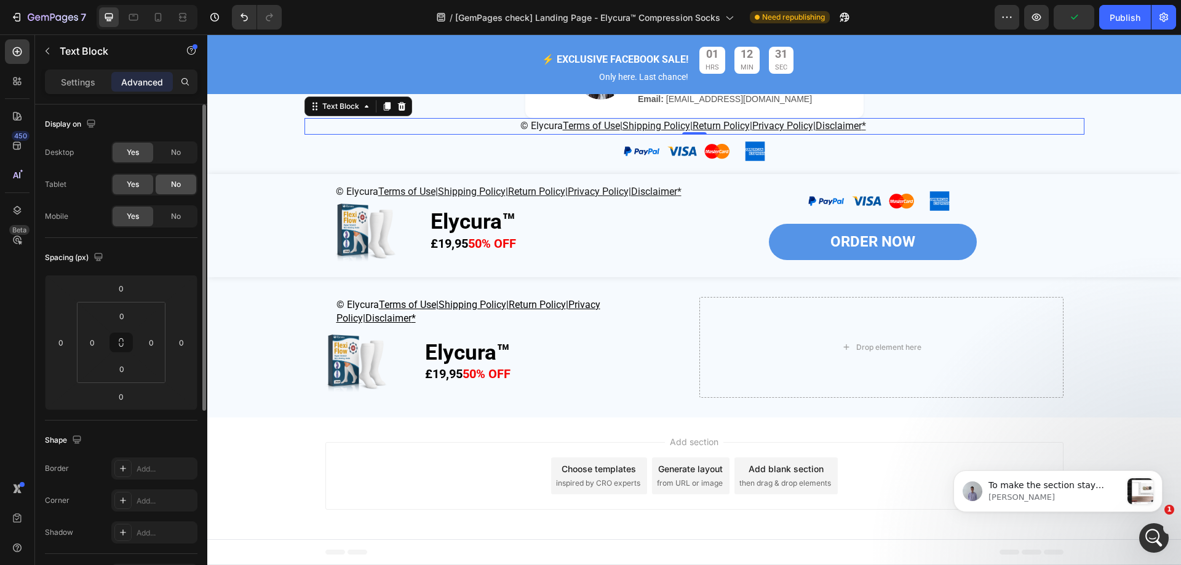
click at [178, 175] on div "No" at bounding box center [176, 185] width 41 height 20
click at [175, 147] on span "No" at bounding box center [176, 152] width 10 height 11
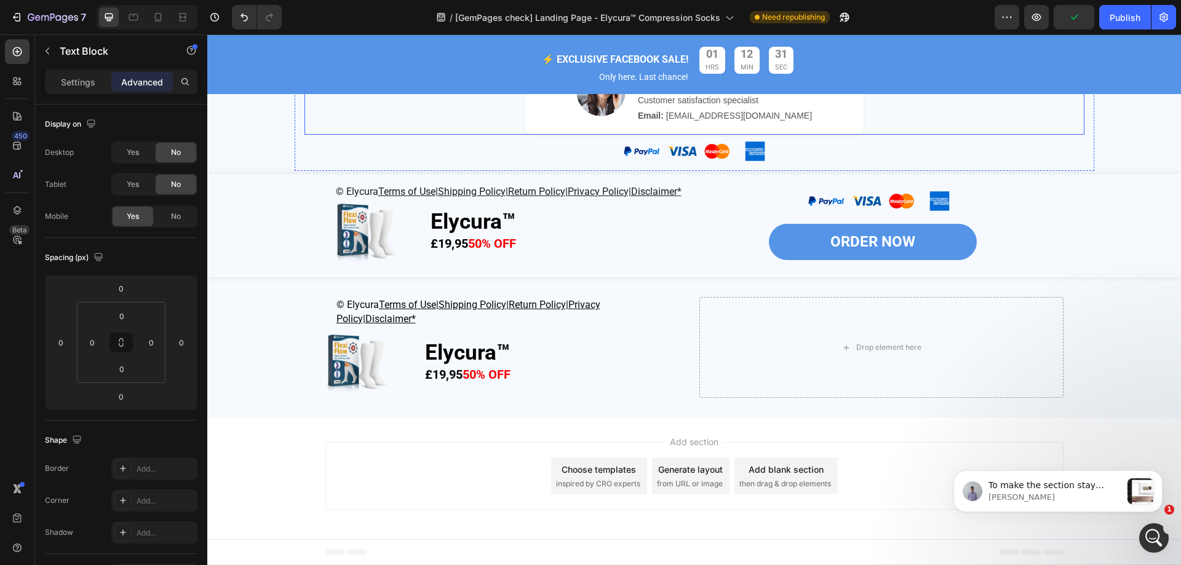
scroll to position [4248, 0]
click at [790, 168] on div at bounding box center [694, 151] width 780 height 33
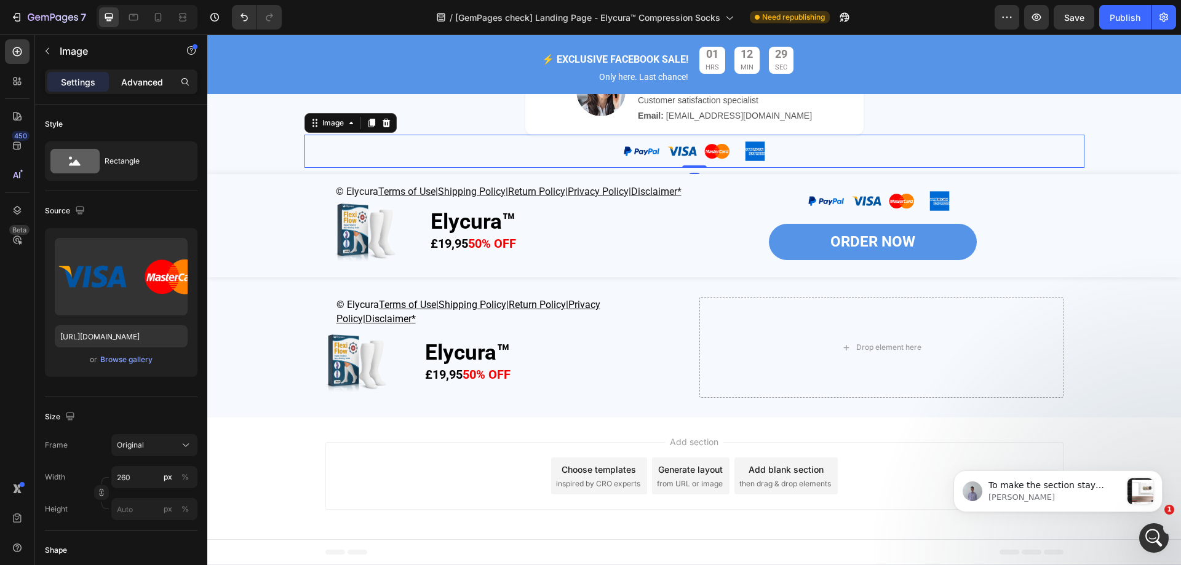
click at [137, 76] on p "Advanced" at bounding box center [142, 82] width 42 height 13
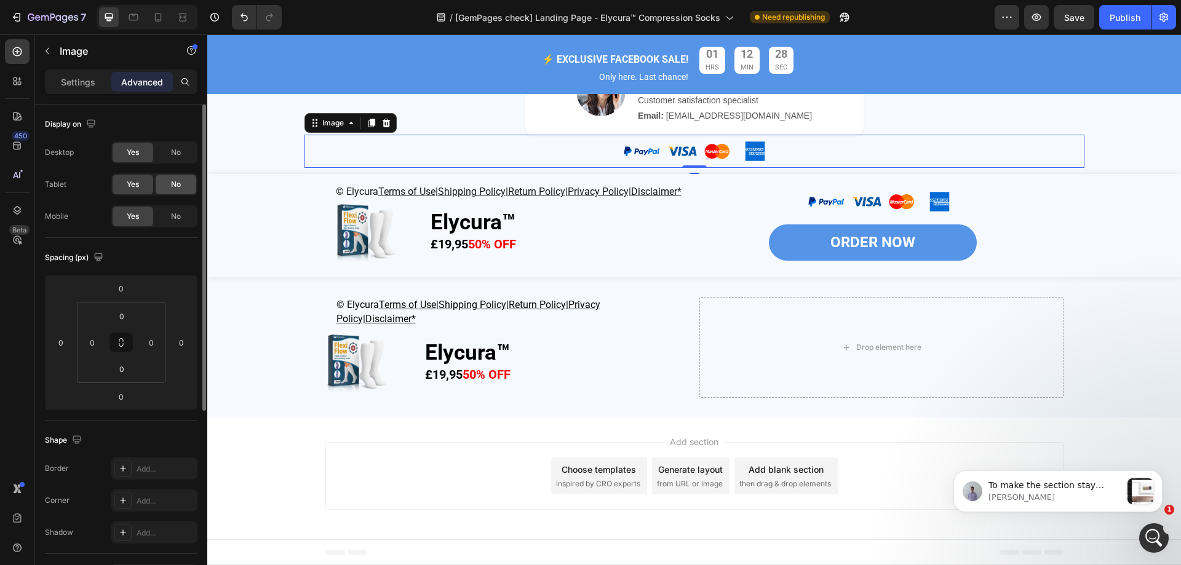
click at [175, 181] on span "No" at bounding box center [176, 184] width 10 height 11
click at [175, 153] on span "No" at bounding box center [176, 152] width 10 height 11
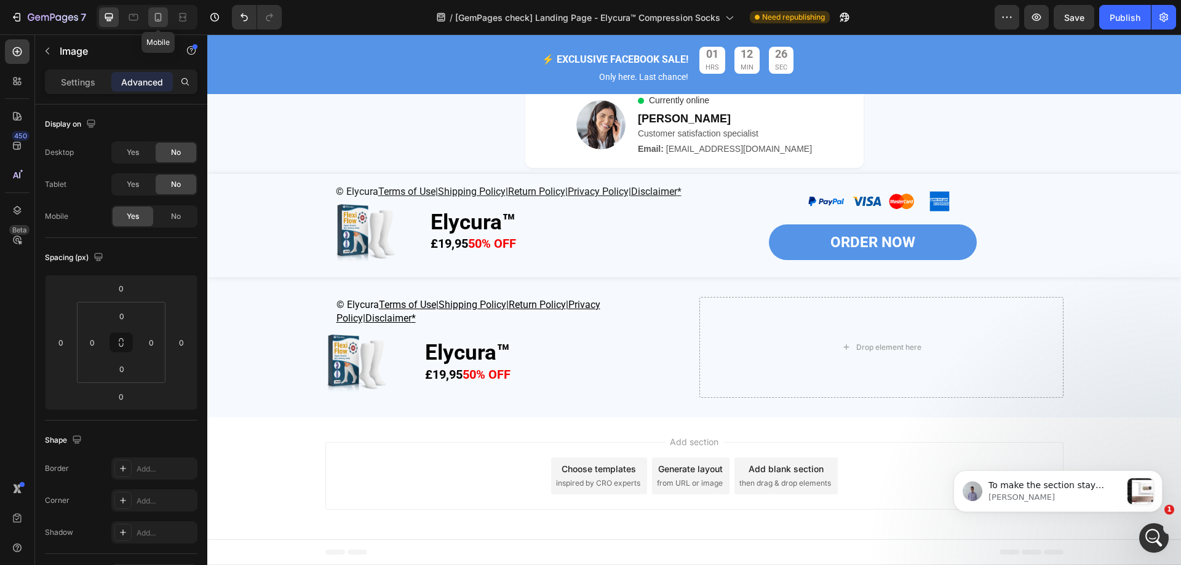
click at [165, 18] on div at bounding box center [158, 17] width 20 height 20
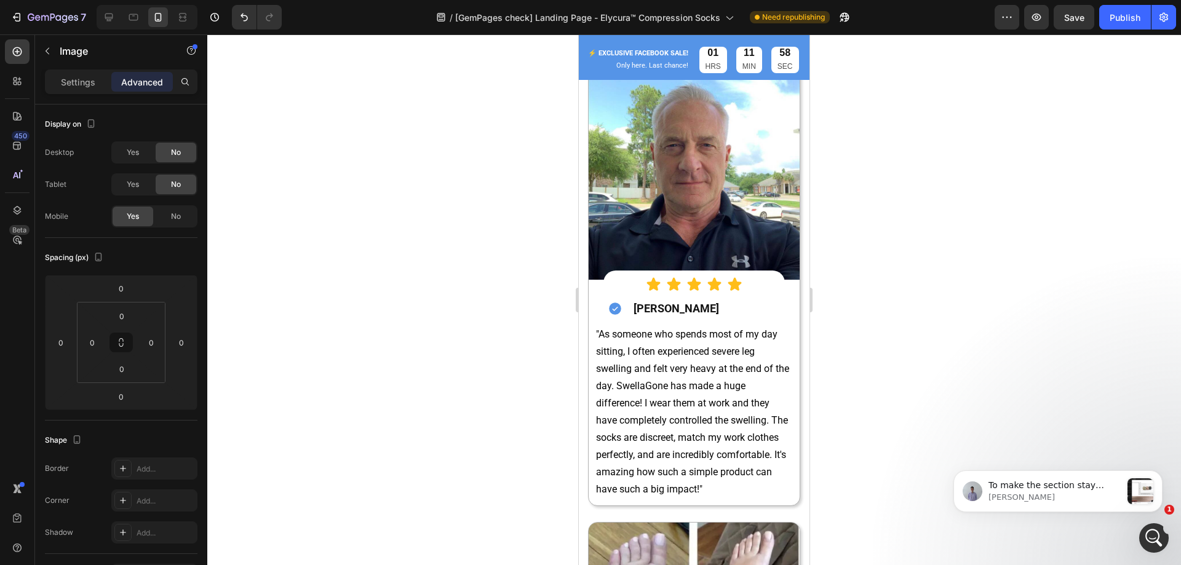
scroll to position [3978, 0]
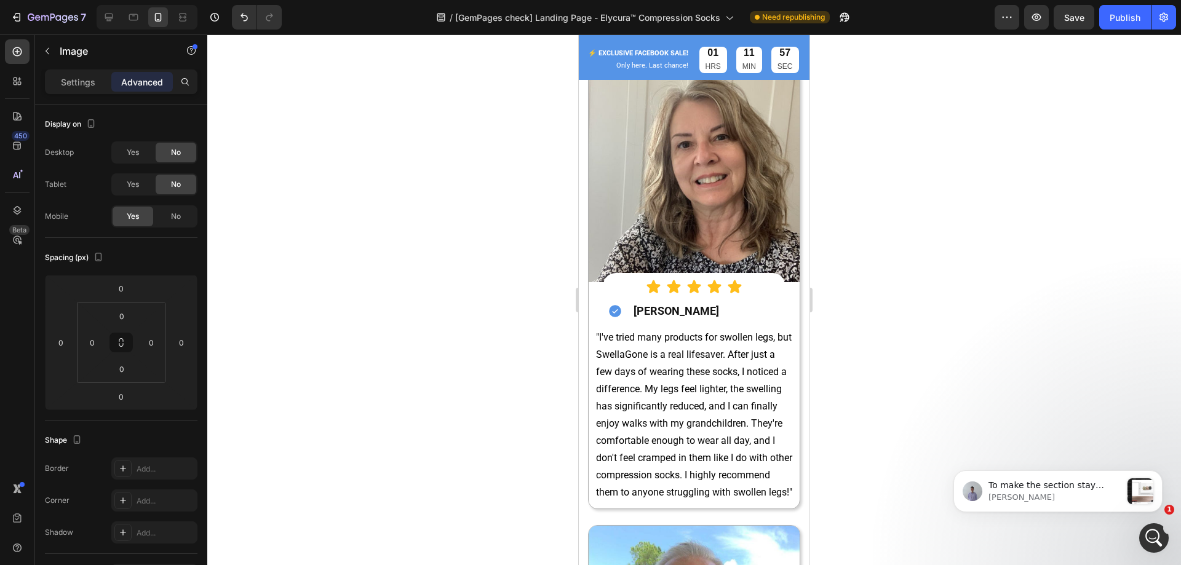
click at [97, 17] on div at bounding box center [147, 17] width 101 height 25
click at [101, 15] on div at bounding box center [109, 17] width 20 height 20
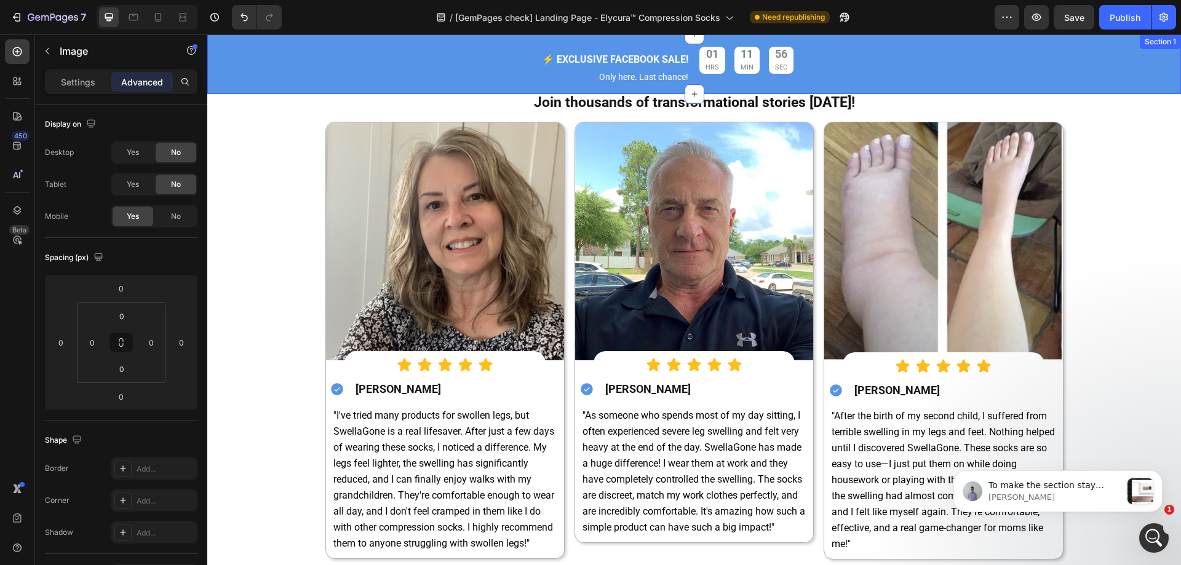
scroll to position [3984, 0]
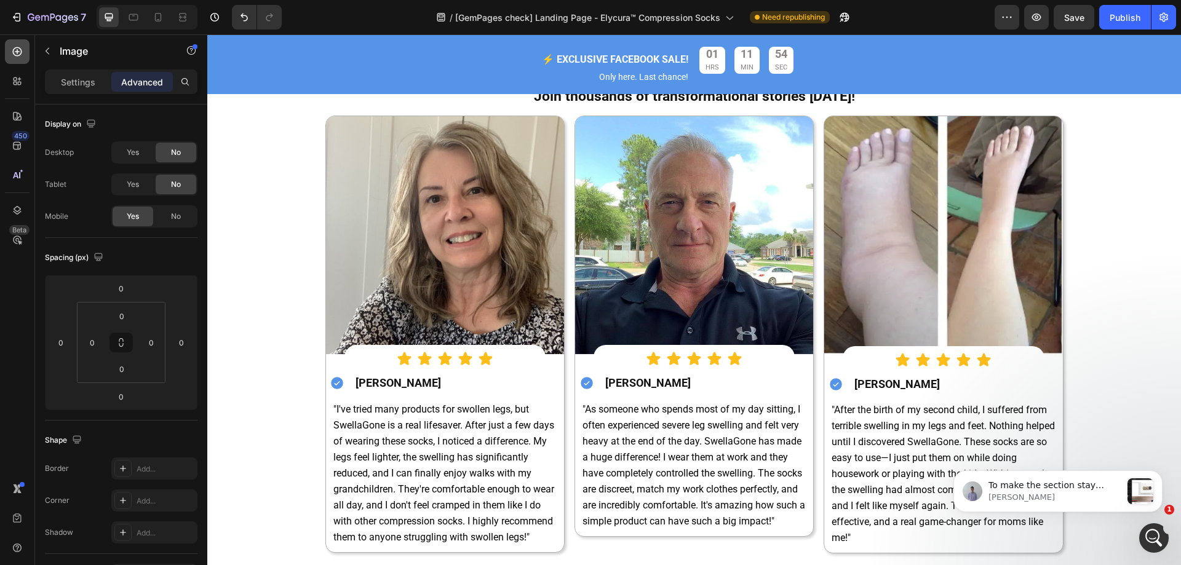
click at [13, 50] on icon at bounding box center [17, 52] width 12 height 12
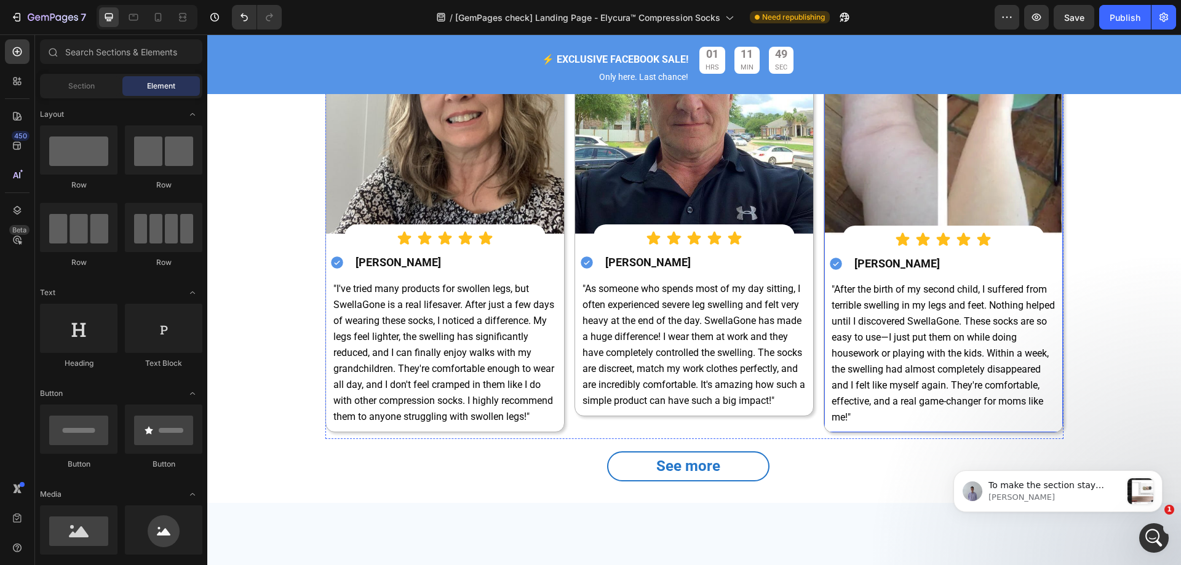
scroll to position [4001, 0]
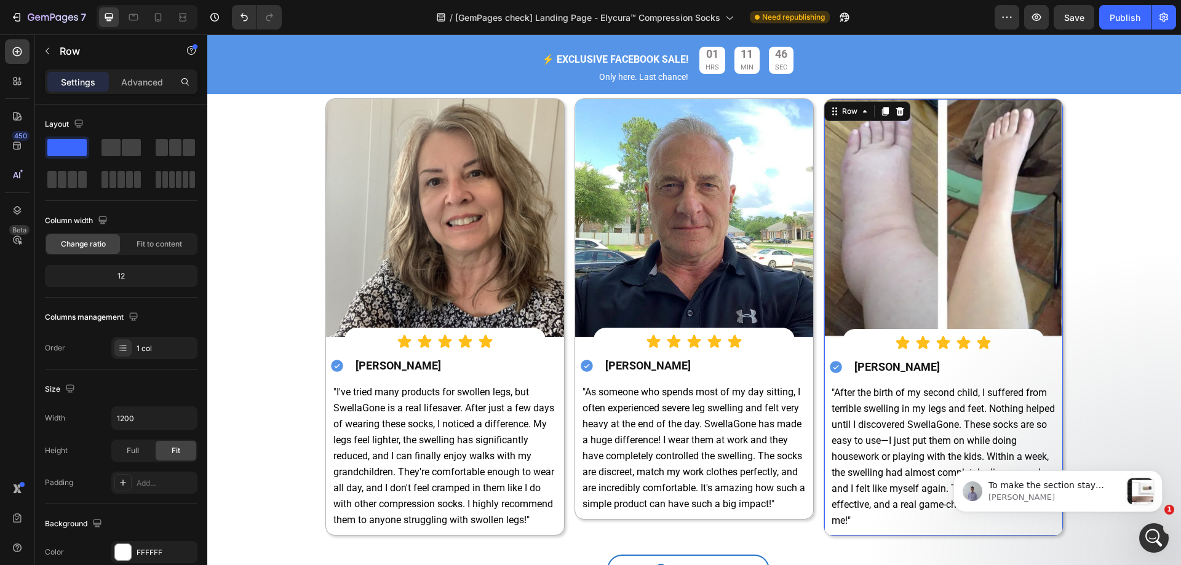
click at [824, 350] on div "Image Icon Icon Icon Icon Icon Icon List Icon Natalie Rogers Heading Row "After…" at bounding box center [943, 317] width 238 height 437
click at [882, 116] on icon at bounding box center [885, 111] width 7 height 9
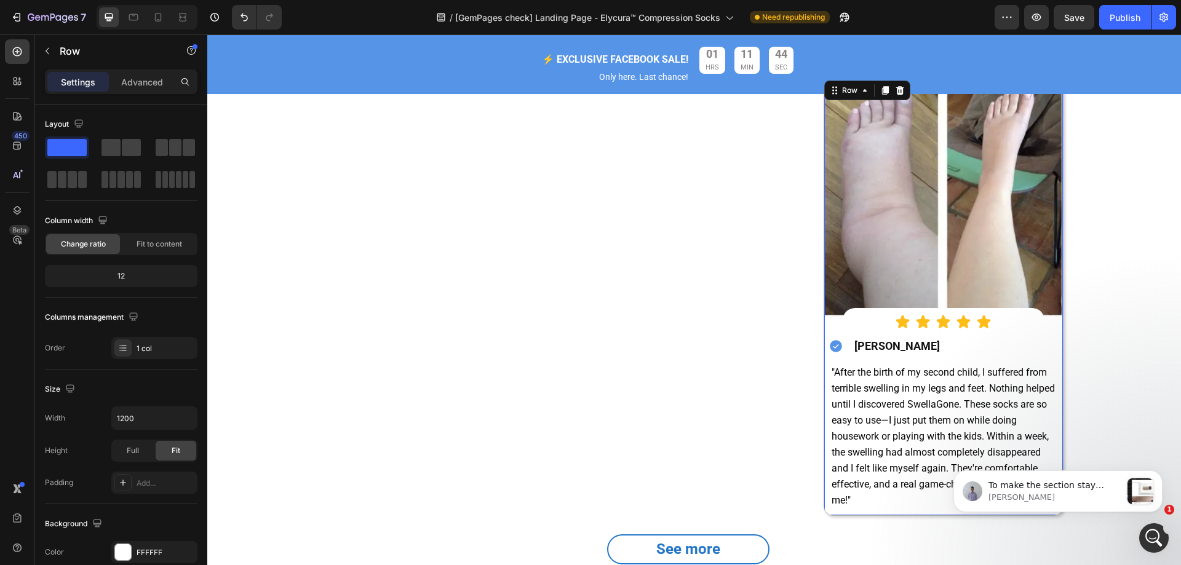
scroll to position [4467, 0]
click at [252, 21] on button "Undo/Redo" at bounding box center [244, 17] width 25 height 25
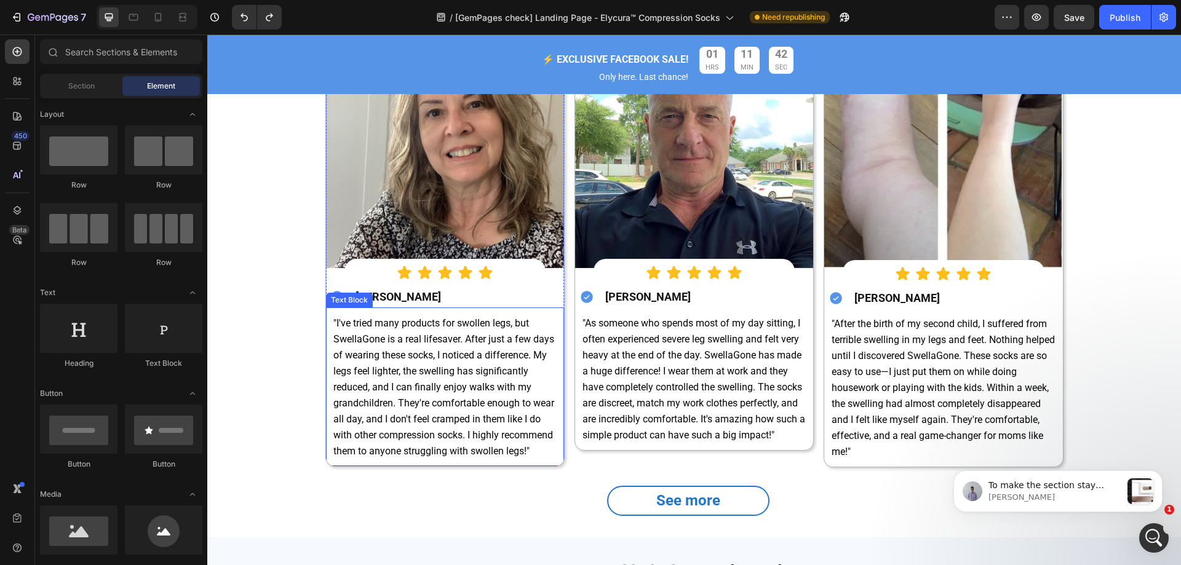
scroll to position [3975, 0]
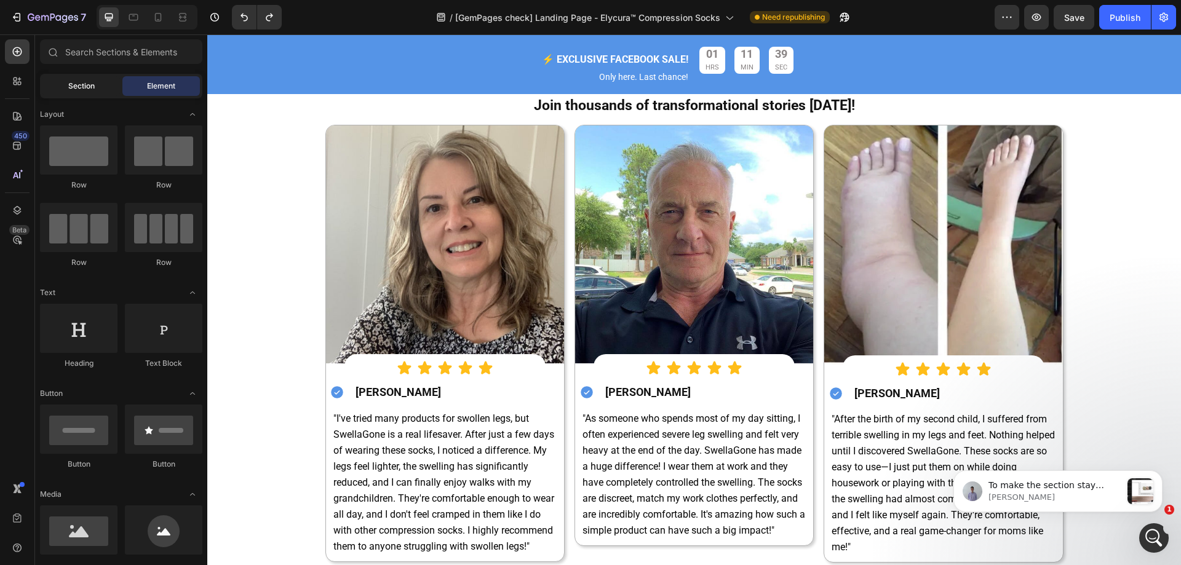
click at [101, 78] on div "Section" at bounding box center [80, 86] width 77 height 20
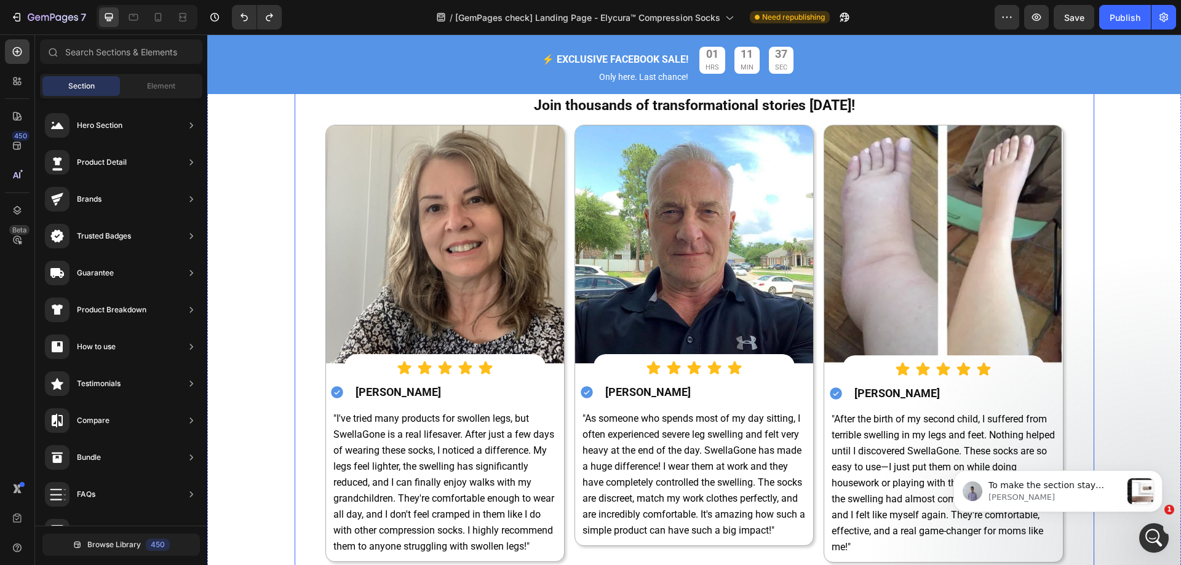
click at [299, 130] on div "Over 60,000 verified customers Join thousands of transformational stories today…" at bounding box center [694, 341] width 799 height 553
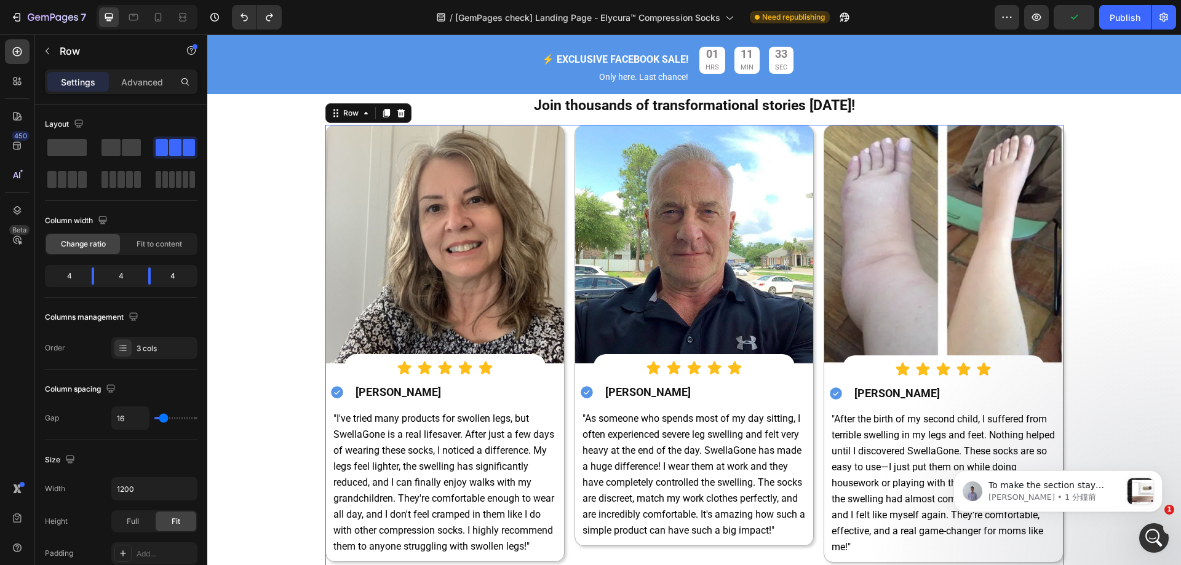
click at [563, 147] on div "Image Icon Icon Icon Icon Icon Icon List Icon Brooklyn Simmons Heading Row "I'v…" at bounding box center [694, 347] width 738 height 445
click at [73, 176] on span at bounding box center [72, 179] width 9 height 17
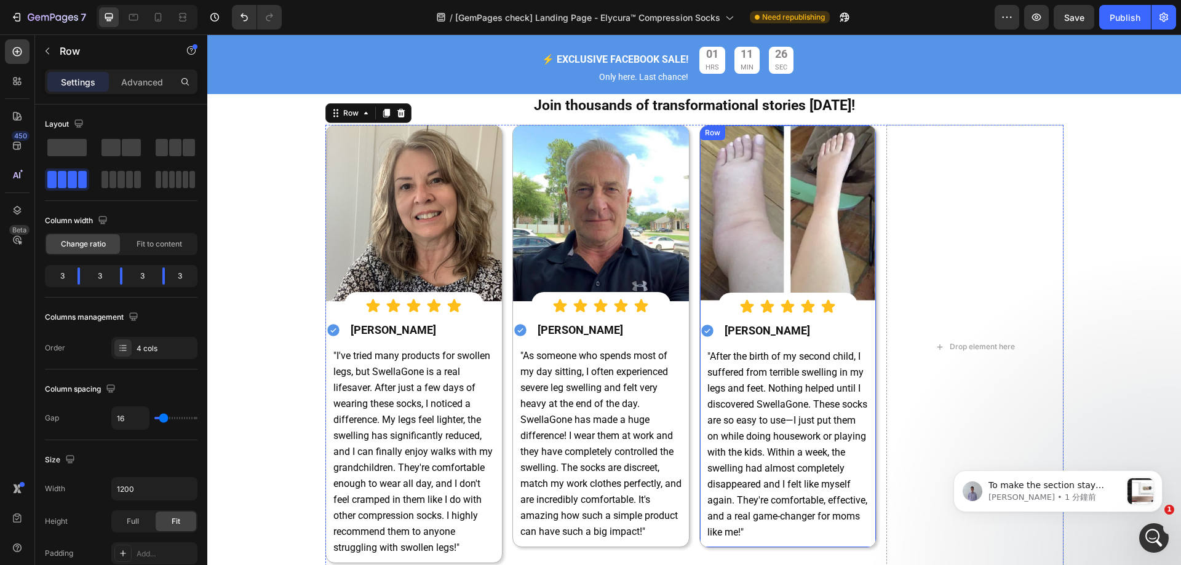
click at [699, 311] on div "Image Icon Icon Icon Icon Icon Icon List Icon Natalie Rogers Heading Row "After…" at bounding box center [787, 337] width 177 height 424
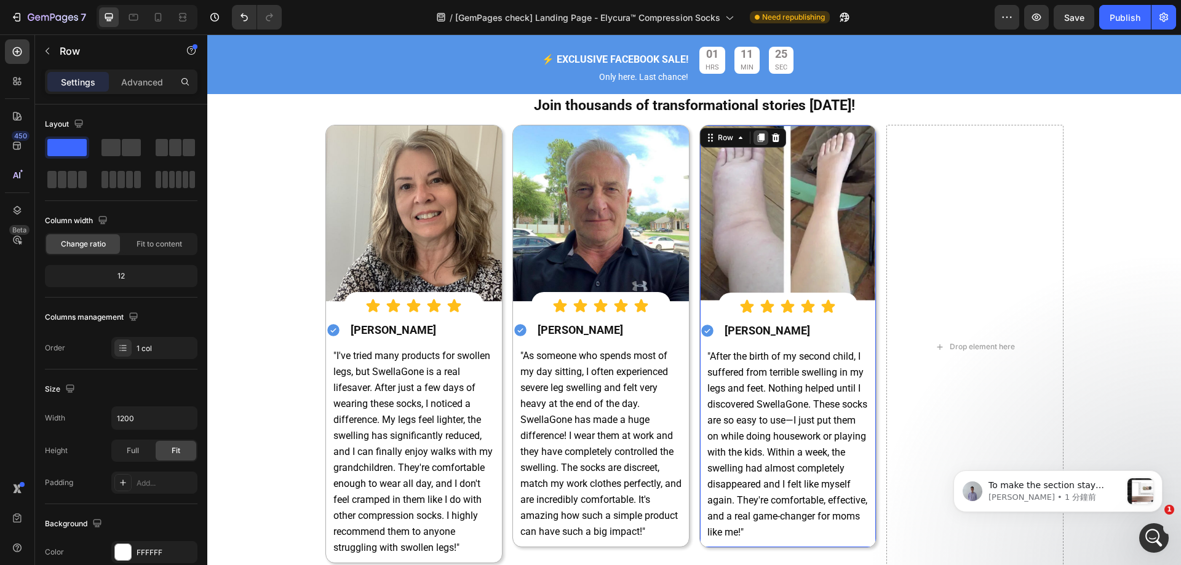
click at [757, 137] on icon at bounding box center [760, 137] width 7 height 9
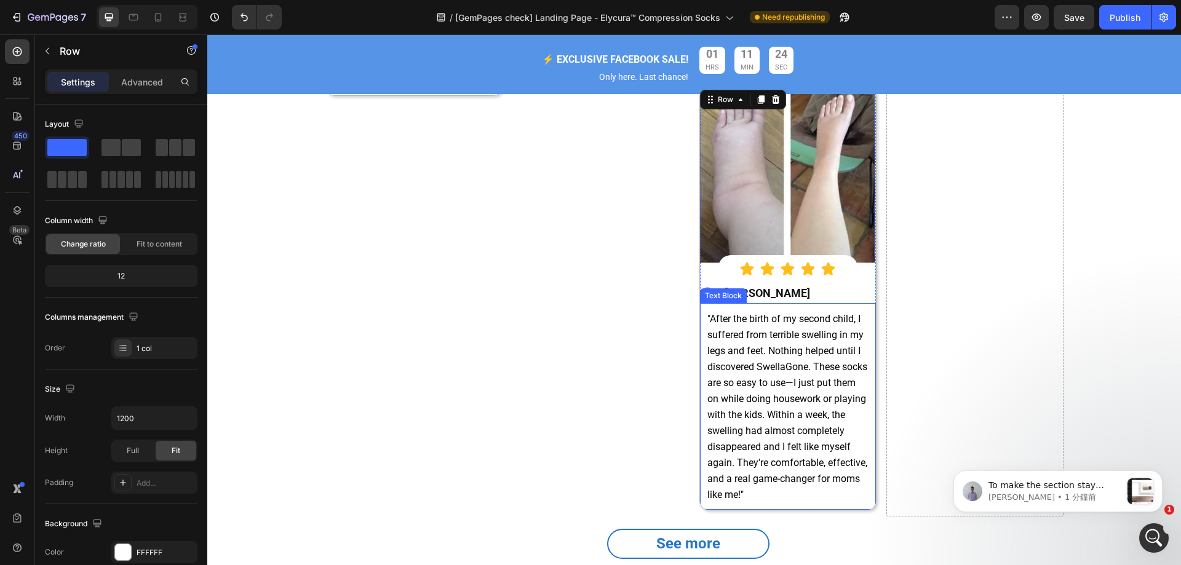
scroll to position [4452, 0]
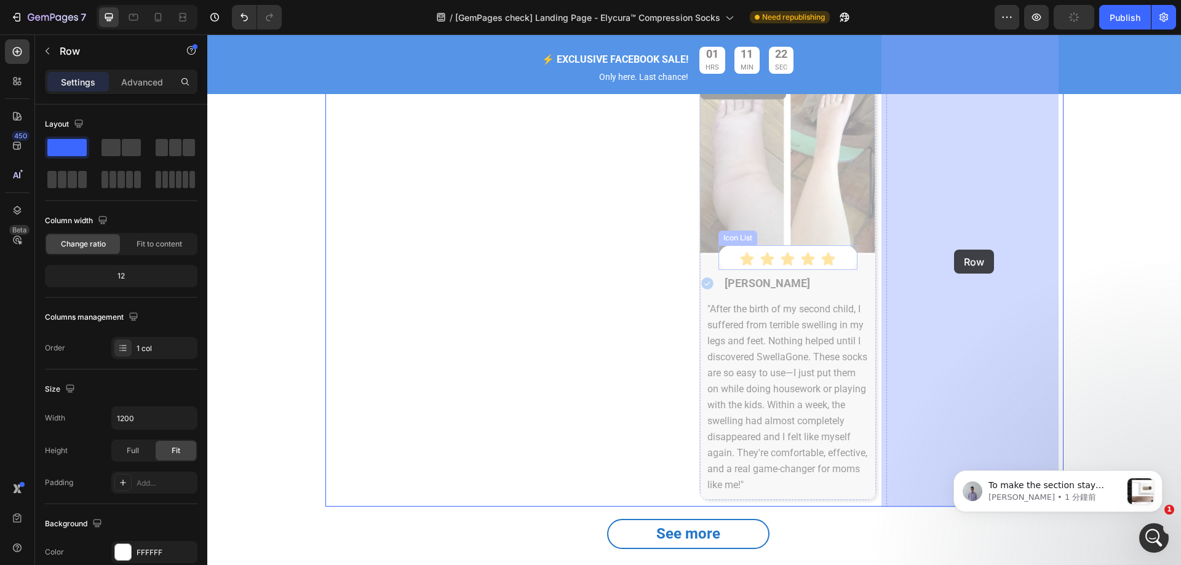
drag, startPoint x: 698, startPoint y: 259, endPoint x: 948, endPoint y: 250, distance: 249.8
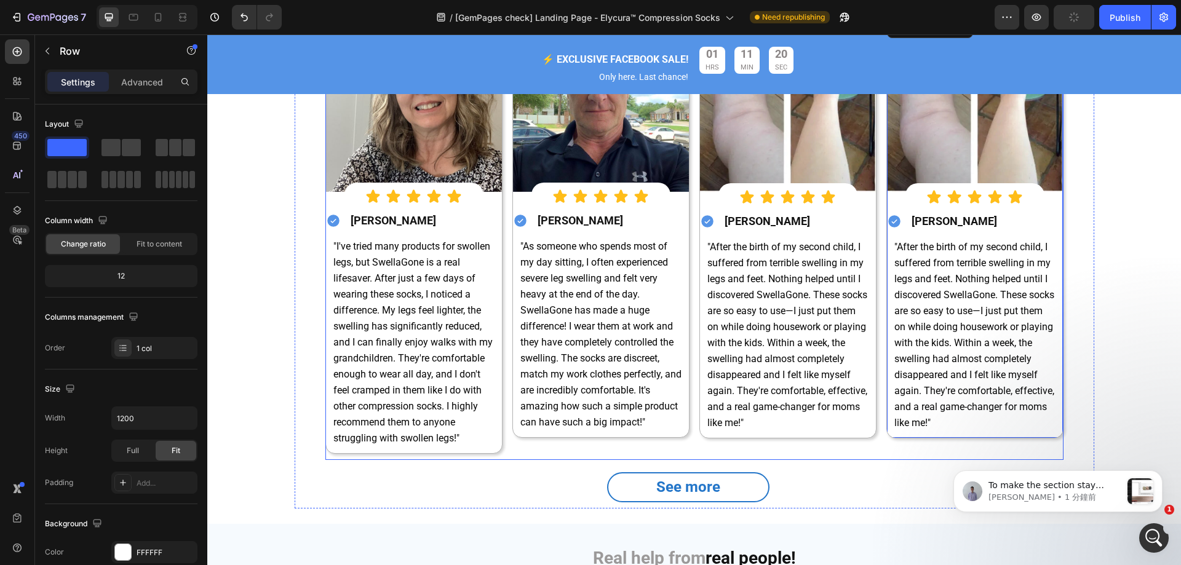
scroll to position [4083, 0]
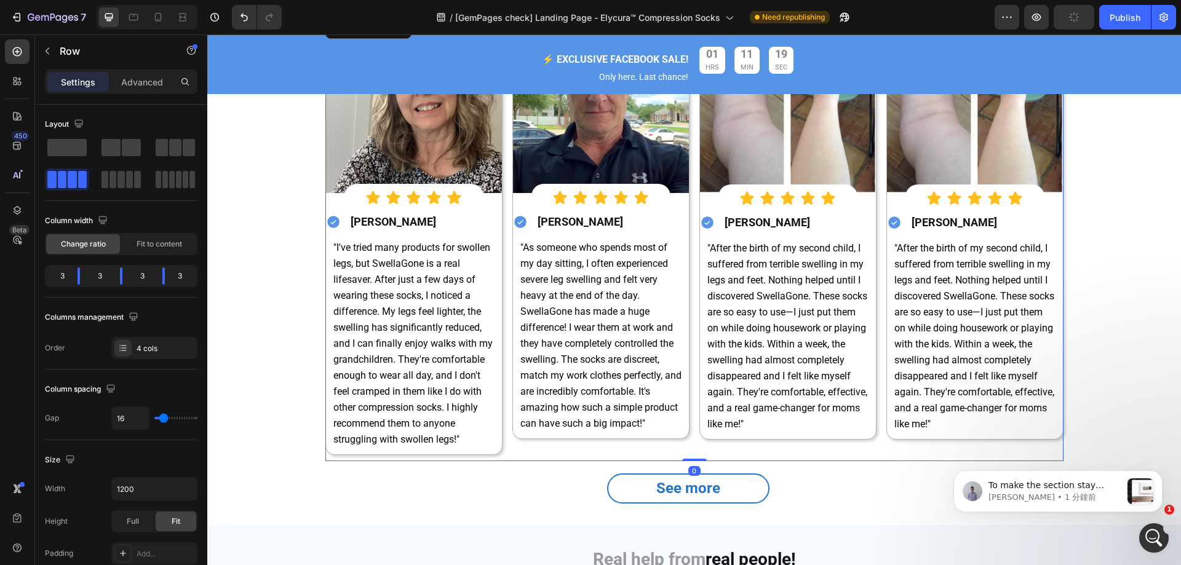
click at [521, 451] on div "Image Icon Icon Icon Icon Icon Icon List Icon Samuel Allen Heading Row "As some…" at bounding box center [600, 239] width 177 height 445
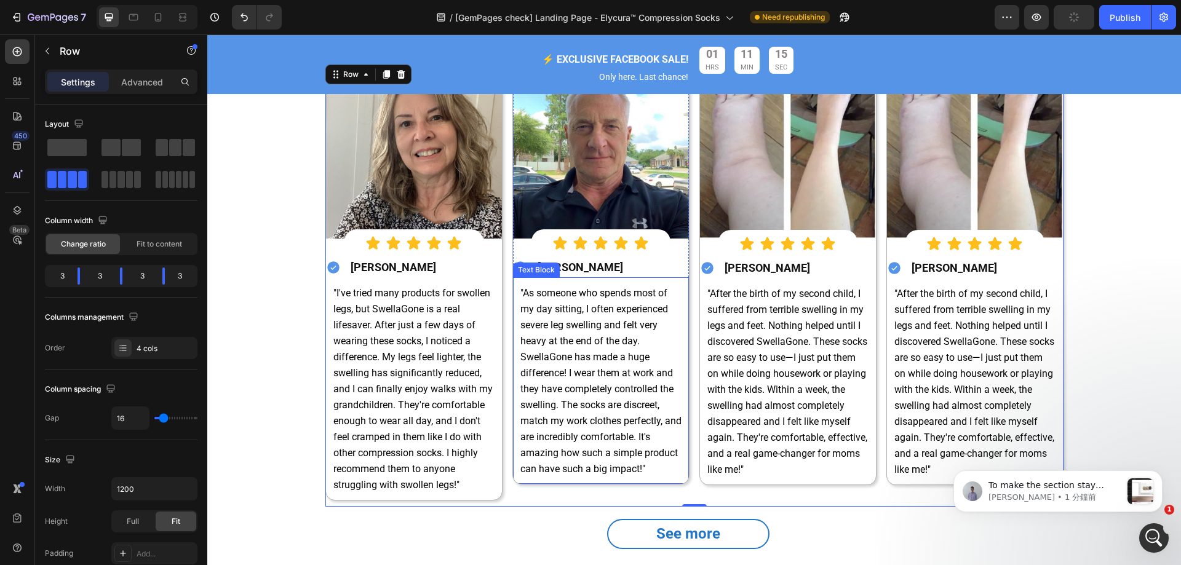
scroll to position [4061, 0]
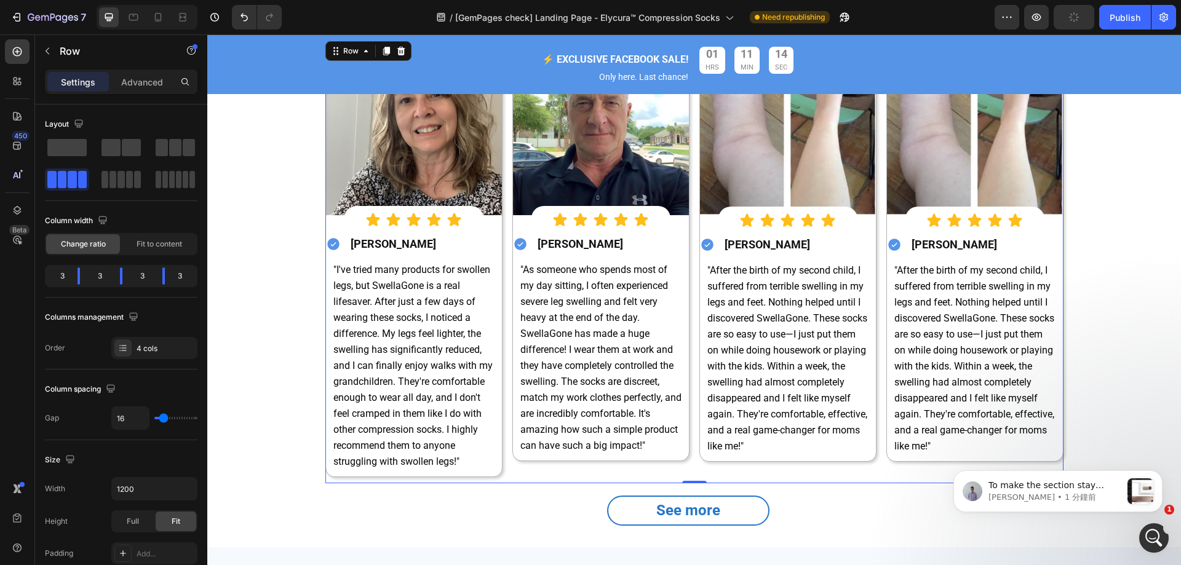
click at [523, 473] on div "Image Icon Icon Icon Icon Icon Icon List Icon Samuel Allen Heading Row "As some…" at bounding box center [600, 261] width 177 height 445
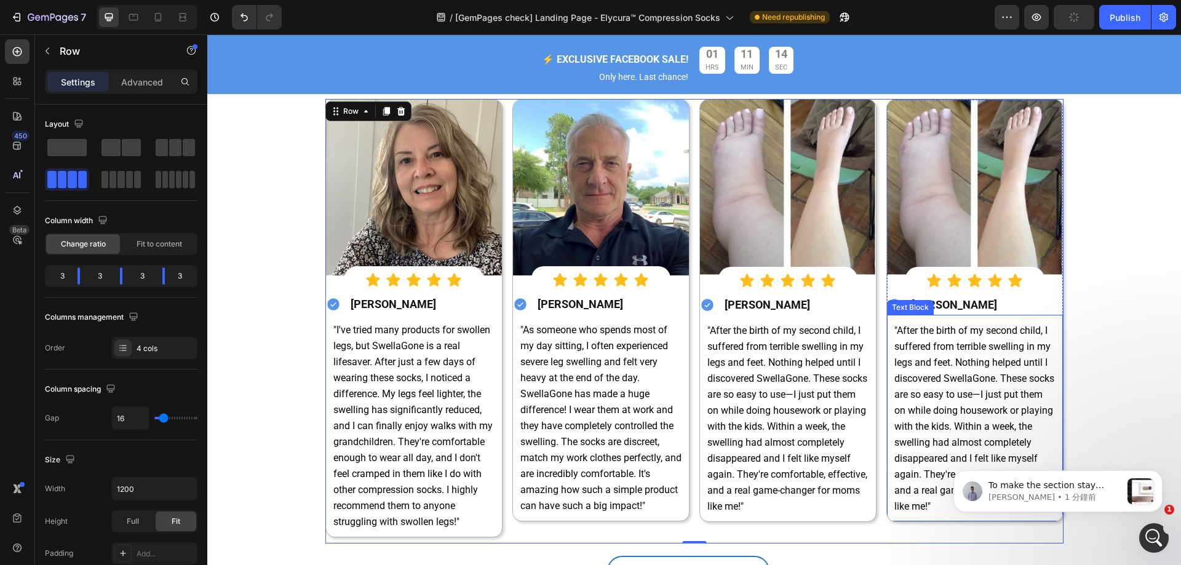
scroll to position [3815, 0]
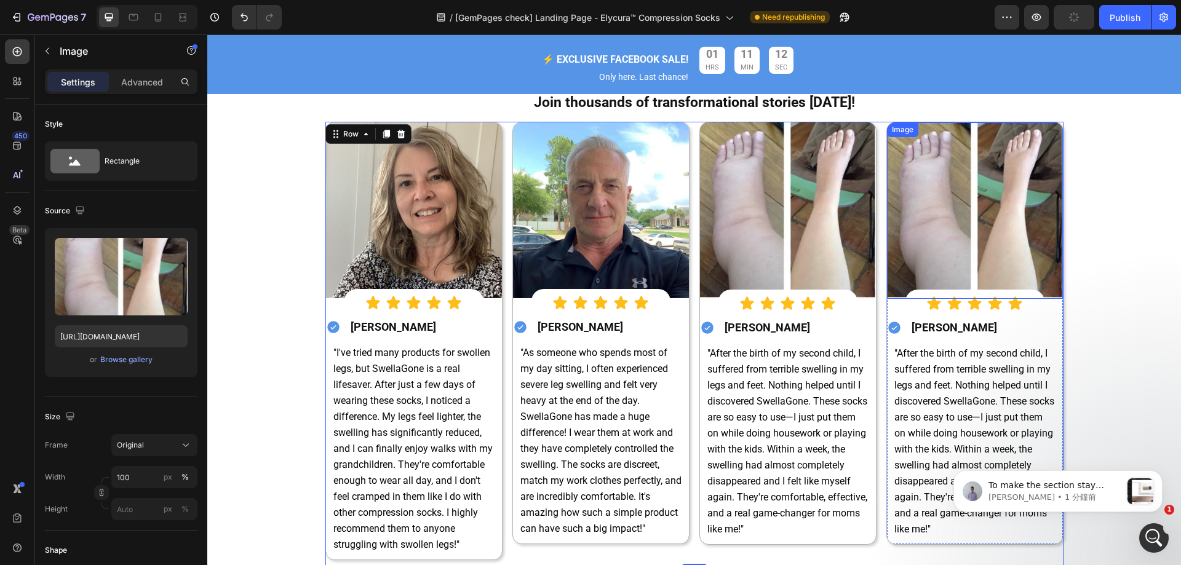
click at [1054, 286] on img at bounding box center [975, 210] width 176 height 176
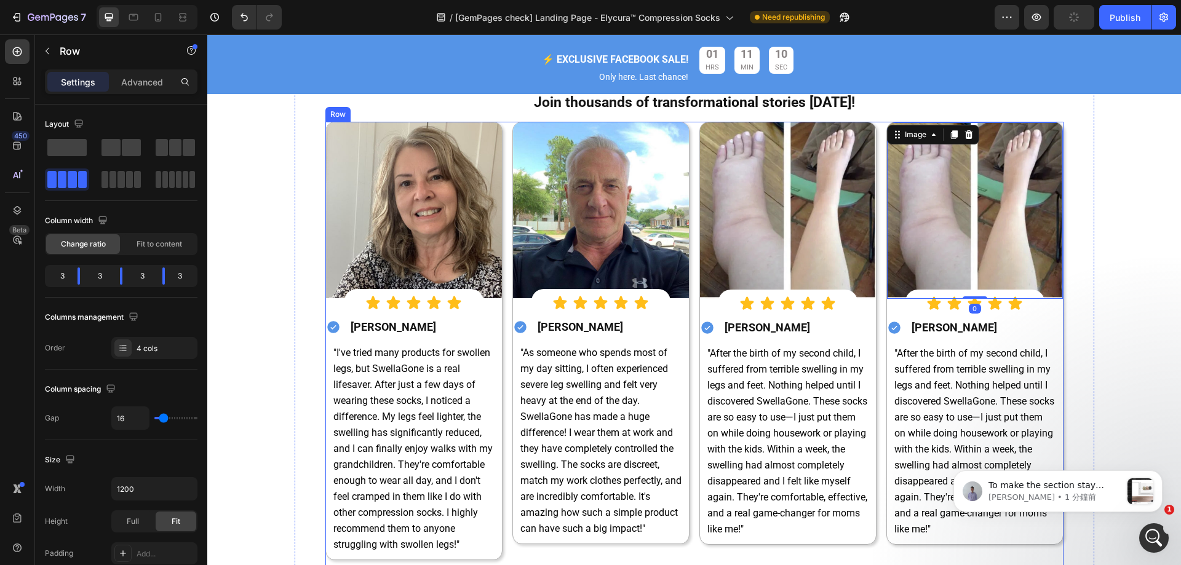
click at [878, 293] on div "Image Icon Icon Icon Icon Icon Icon List Icon Brooklyn Simmons Heading Row "I'v…" at bounding box center [694, 344] width 738 height 445
click at [382, 114] on icon at bounding box center [385, 110] width 7 height 9
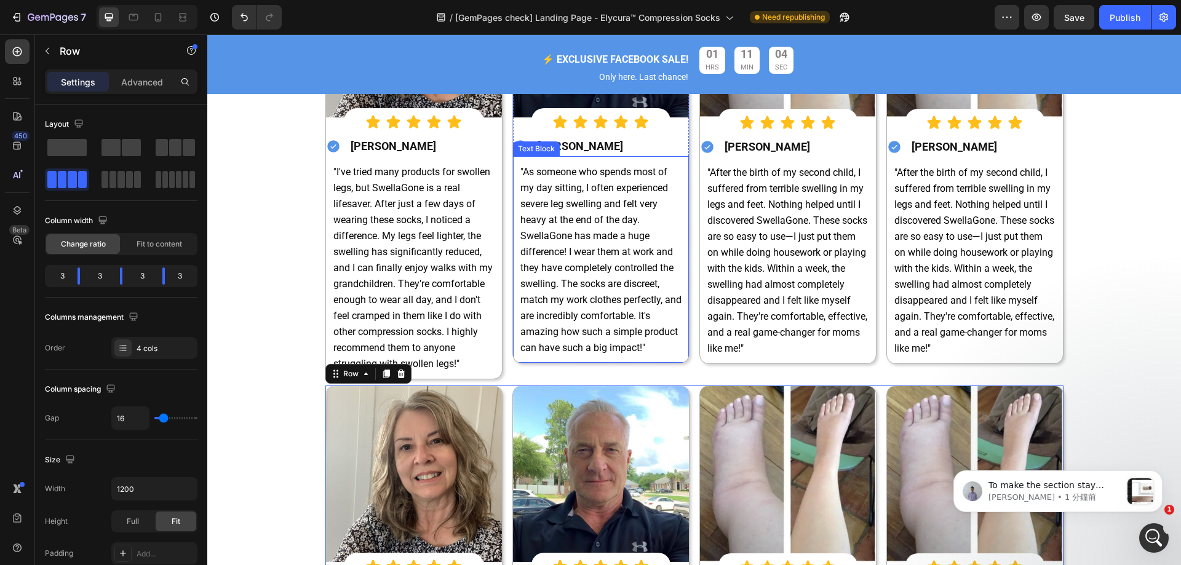
scroll to position [4015, 0]
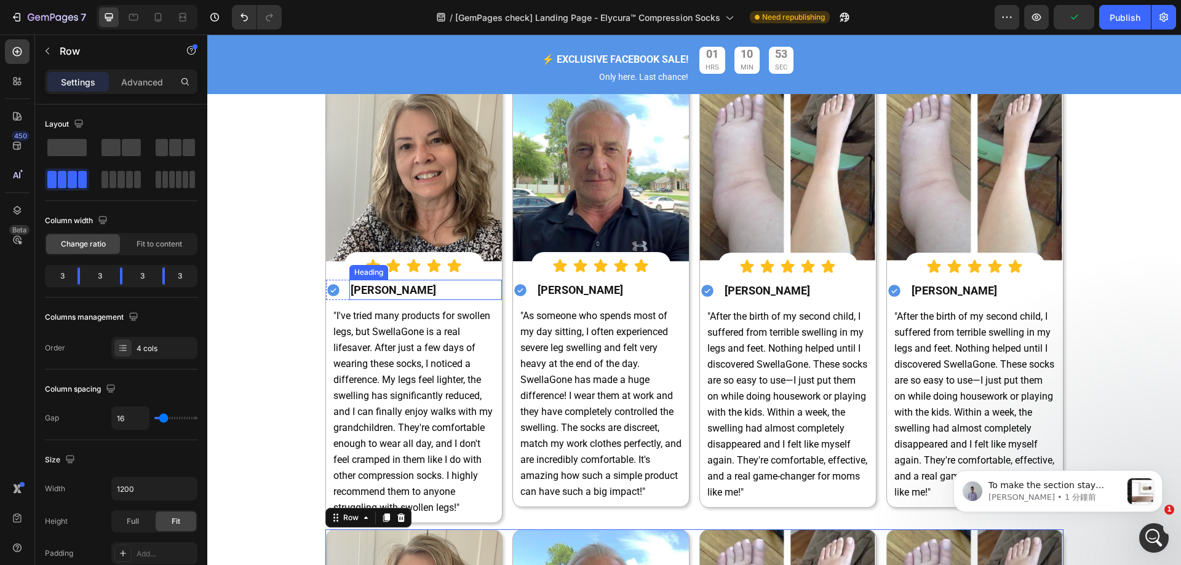
click at [355, 289] on strong "[PERSON_NAME]" at bounding box center [393, 289] width 85 height 13
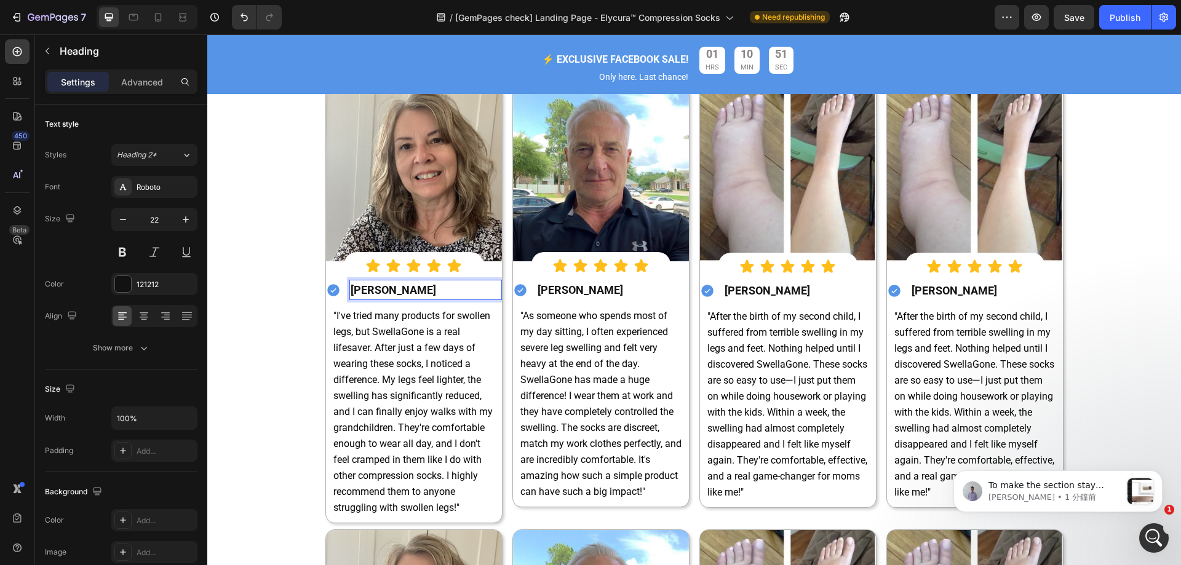
drag, startPoint x: 349, startPoint y: 288, endPoint x: 457, endPoint y: 289, distance: 107.6
click at [457, 289] on p "[PERSON_NAME]" at bounding box center [426, 290] width 150 height 18
click at [335, 297] on div "Icon ⁠⁠⁠⁠⁠⁠⁠ Aiden Murphy Heading Row 0" at bounding box center [414, 290] width 176 height 21
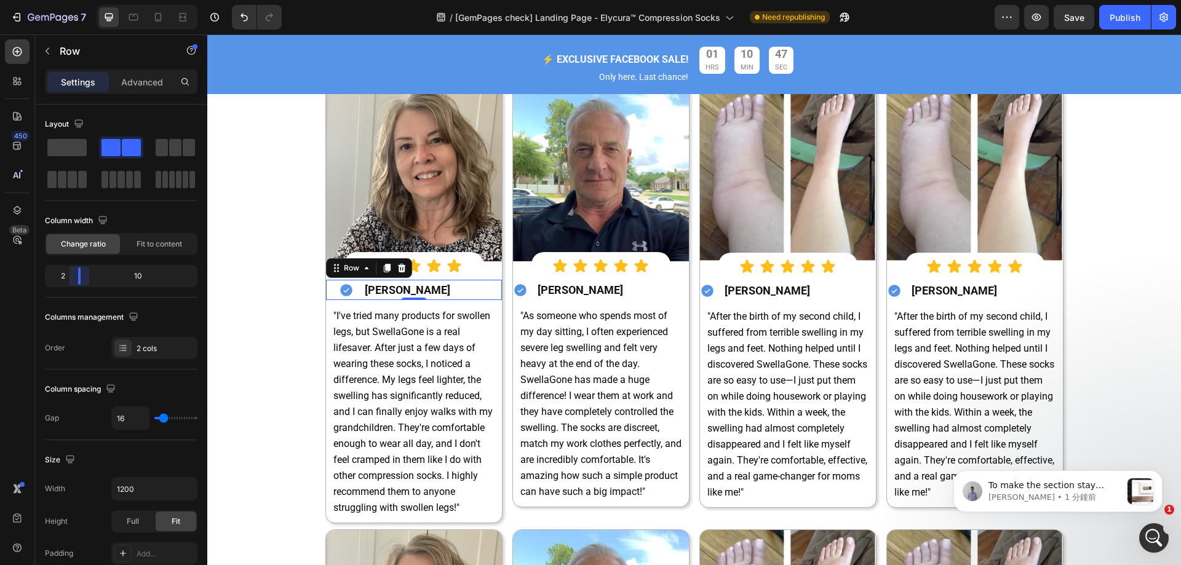
click at [74, 0] on body "7 Version history / [GemPages check] Landing Page - Elycura™ Compression Socks …" at bounding box center [590, 0] width 1181 height 0
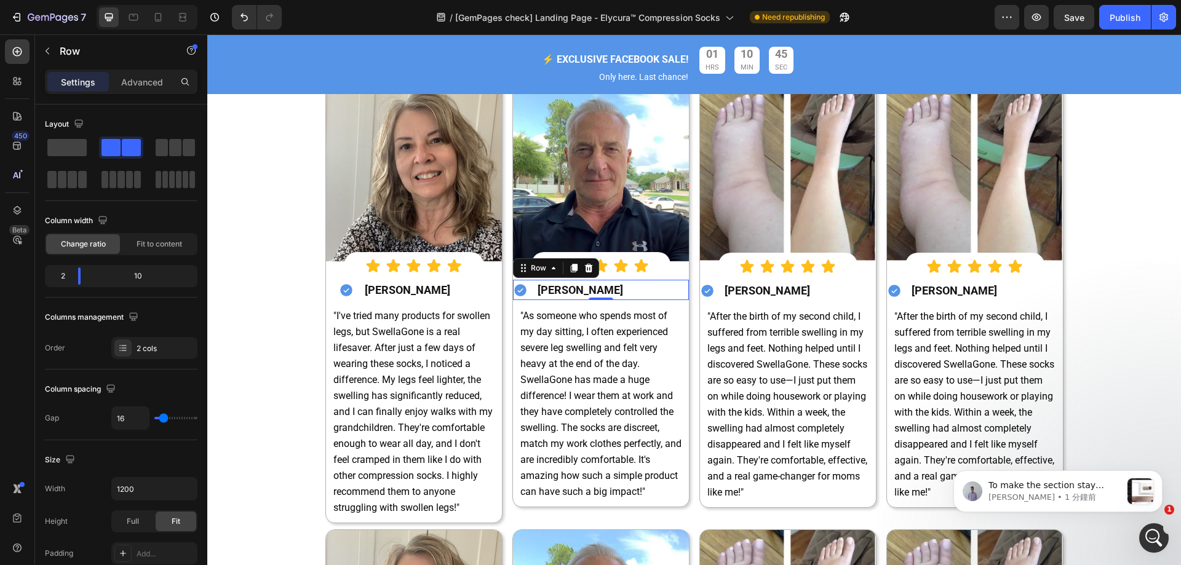
click at [525, 297] on div "Icon Samuel Allen Heading Row 0" at bounding box center [601, 290] width 176 height 21
click at [76, 0] on body "7 Version history / [GemPages check] Landing Page - Elycura™ Compression Socks …" at bounding box center [590, 0] width 1181 height 0
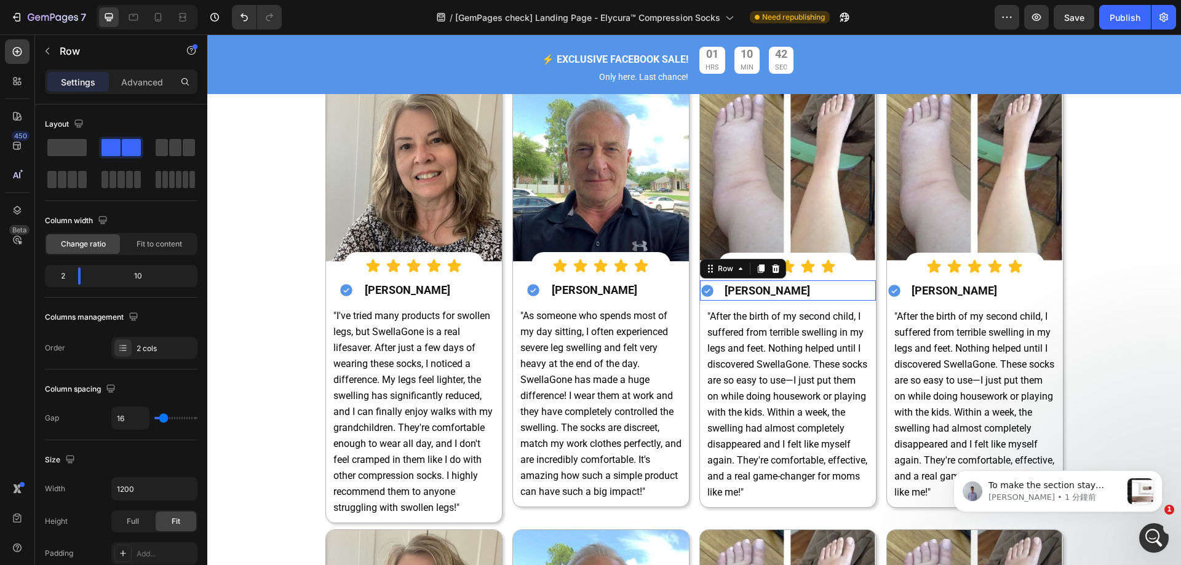
click at [716, 297] on div "Icon Natalie Rogers Heading Row 0" at bounding box center [788, 290] width 176 height 21
click at [76, 0] on body "7 Version history / [GemPages check] Landing Page - Elycura™ Compression Socks …" at bounding box center [590, 0] width 1181 height 0
click at [902, 295] on div "Icon Natalie Rogers Heading Row" at bounding box center [975, 290] width 176 height 21
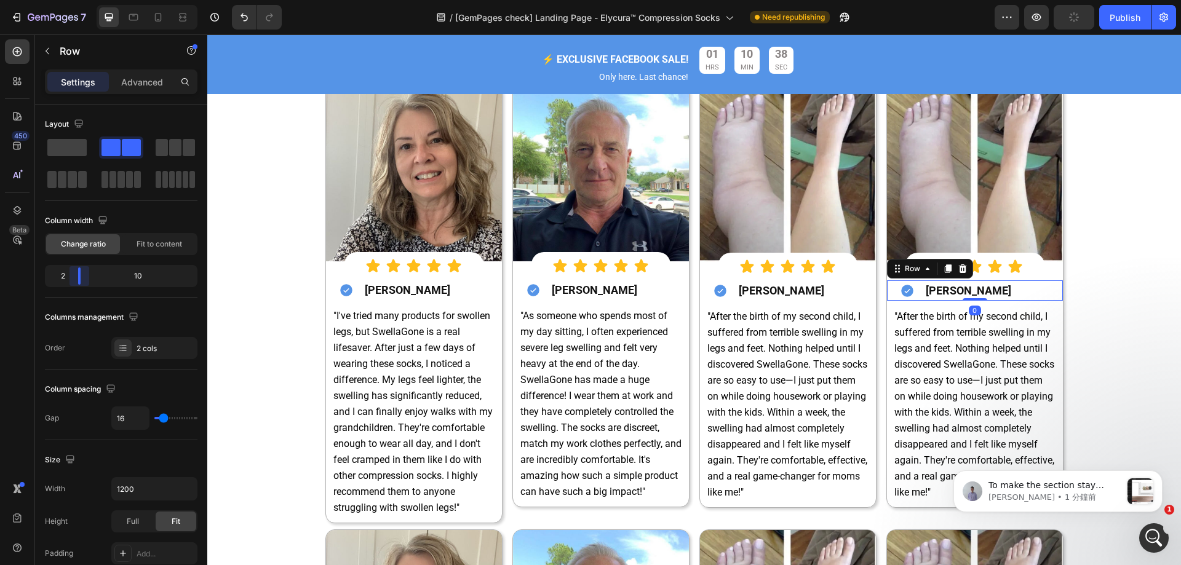
drag, startPoint x: 71, startPoint y: 277, endPoint x: 312, endPoint y: 269, distance: 241.2
click at [76, 0] on body "7 Version history / [GemPages check] Landing Page - Elycura™ Compression Socks …" at bounding box center [590, 0] width 1181 height 0
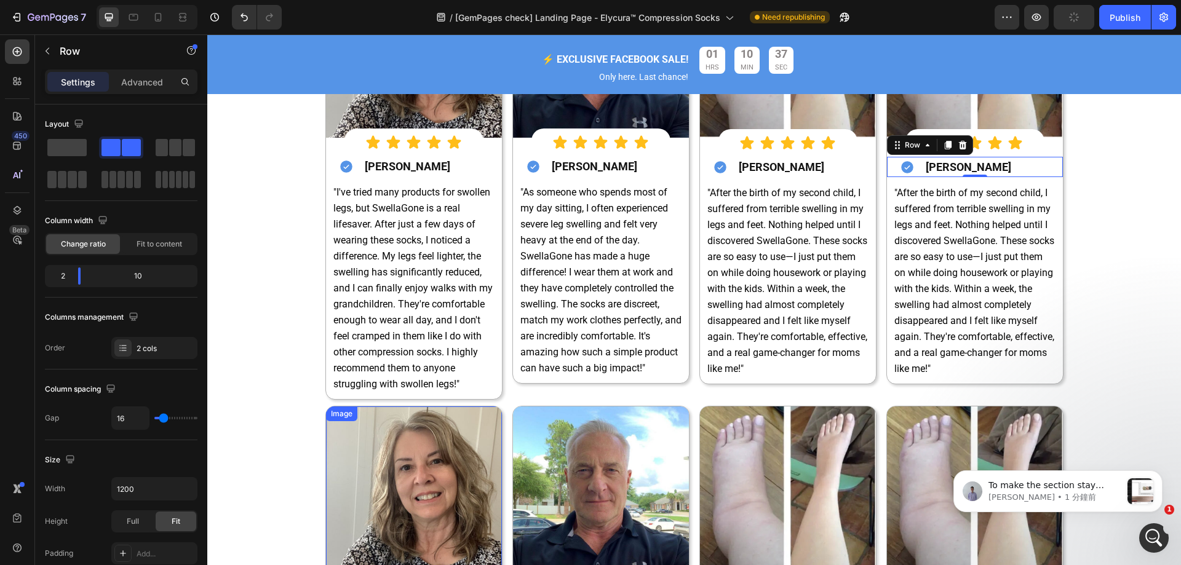
scroll to position [4322, 0]
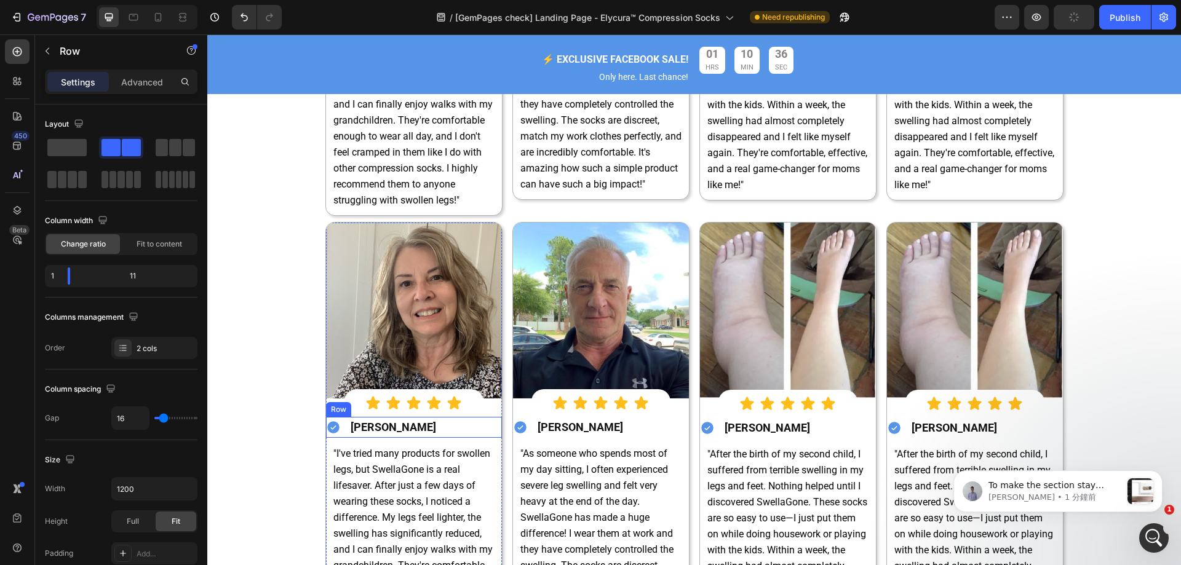
click at [343, 431] on div "Icon Brooklyn Simmons Heading Row" at bounding box center [414, 427] width 176 height 21
click at [73, 0] on body "7 Version history / [GemPages check] Landing Page - Elycura™ Compression Socks …" at bounding box center [590, 0] width 1181 height 0
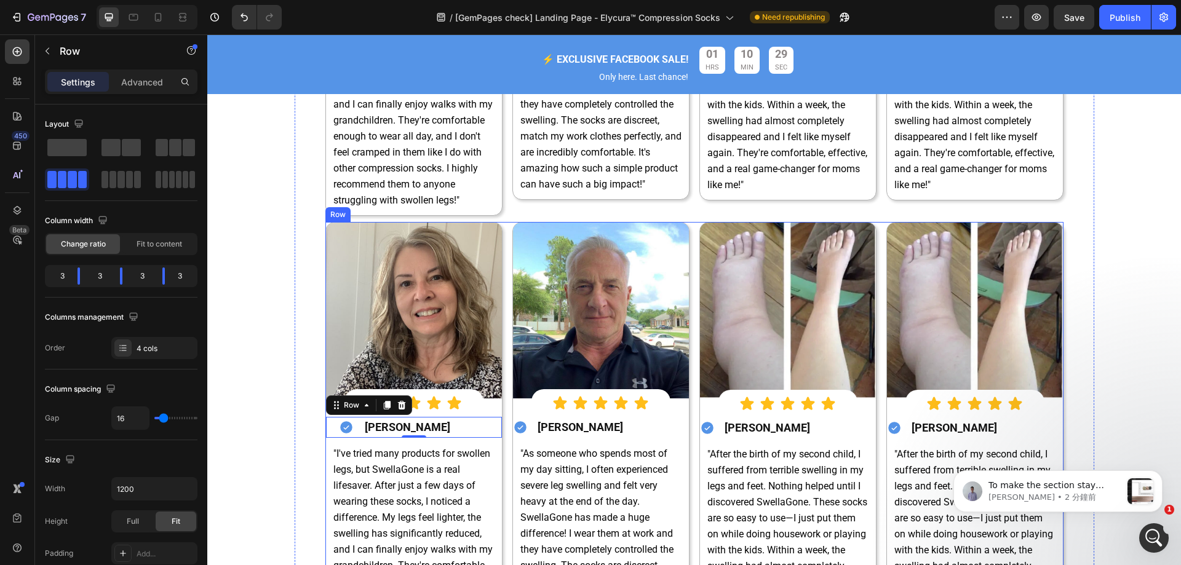
click at [504, 226] on div "Image Icon Icon Icon Icon Icon Icon List Icon Brooklyn Simmons Heading Row 0 "I…" at bounding box center [694, 444] width 738 height 445
click at [398, 211] on icon at bounding box center [401, 210] width 8 height 9
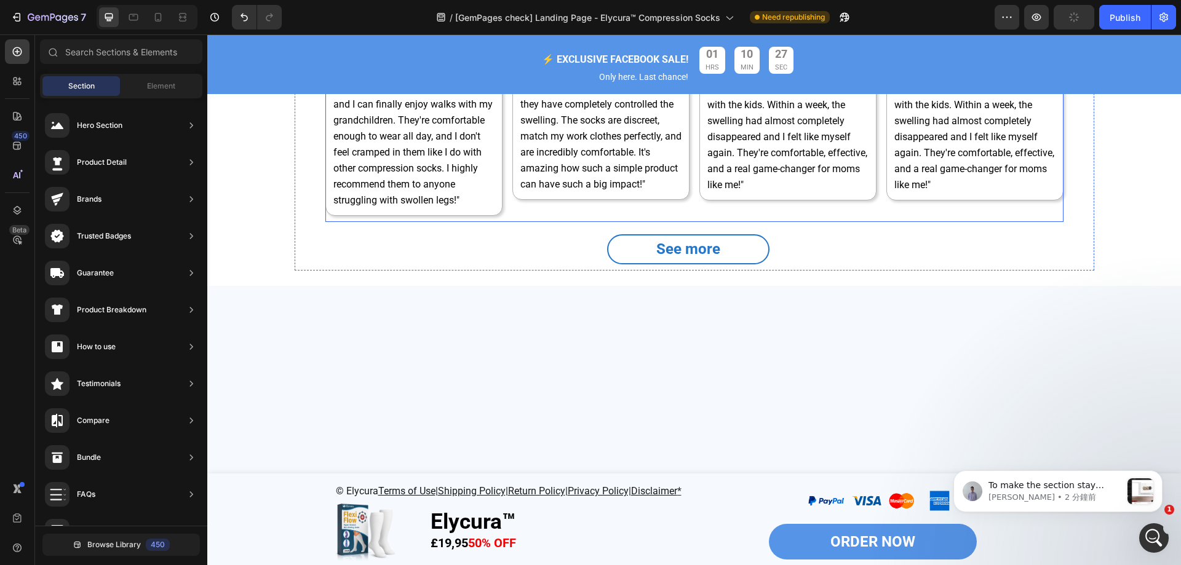
click at [533, 212] on div "Image Icon Icon Icon Icon Icon Icon List Icon Samuel Allen Heading Row "As some…" at bounding box center [600, -1] width 177 height 445
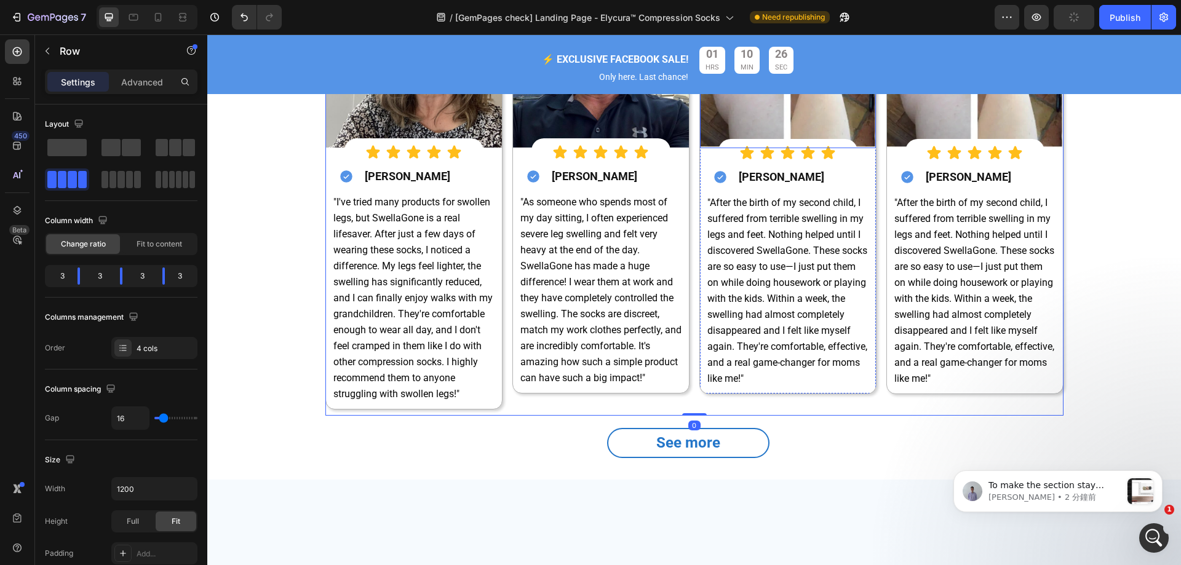
scroll to position [4054, 0]
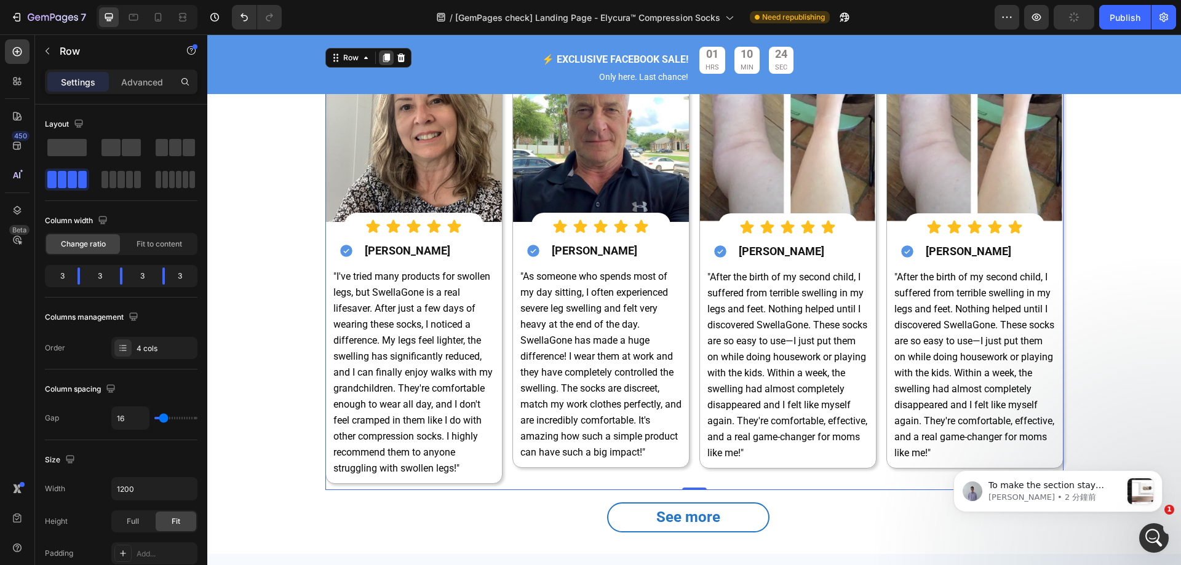
click at [382, 56] on icon at bounding box center [385, 57] width 7 height 9
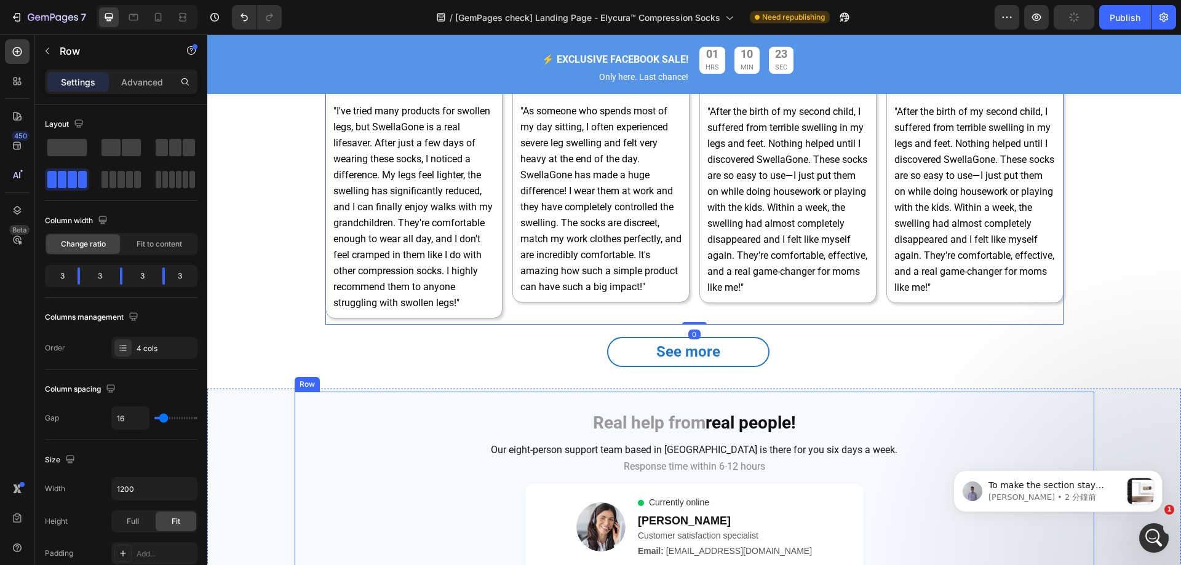
scroll to position [4713, 0]
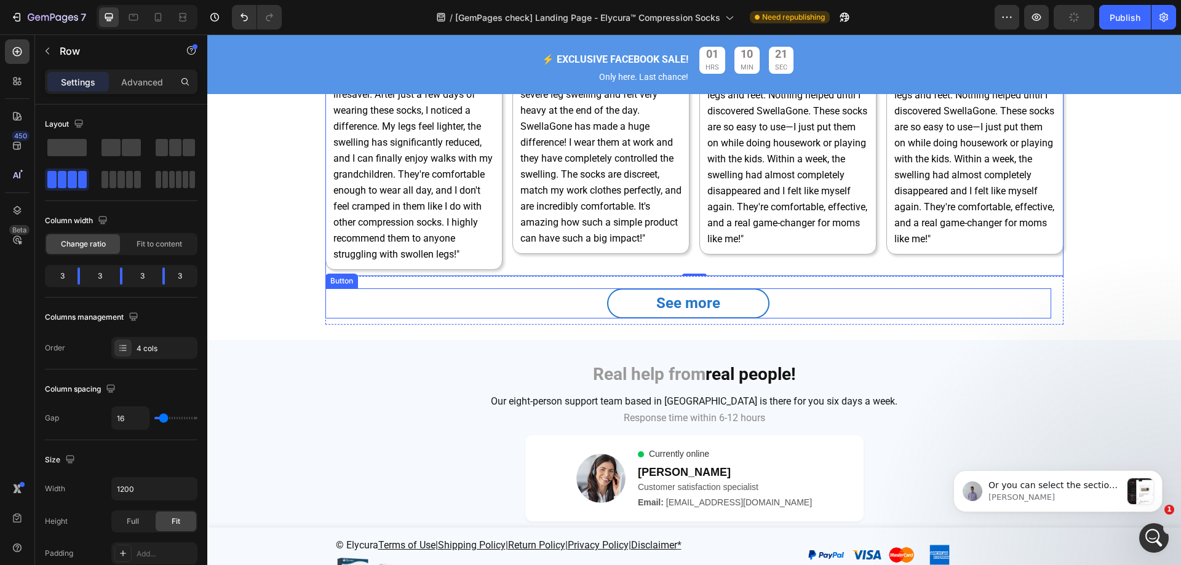
click at [1006, 298] on div "See more Button" at bounding box center [688, 303] width 726 height 30
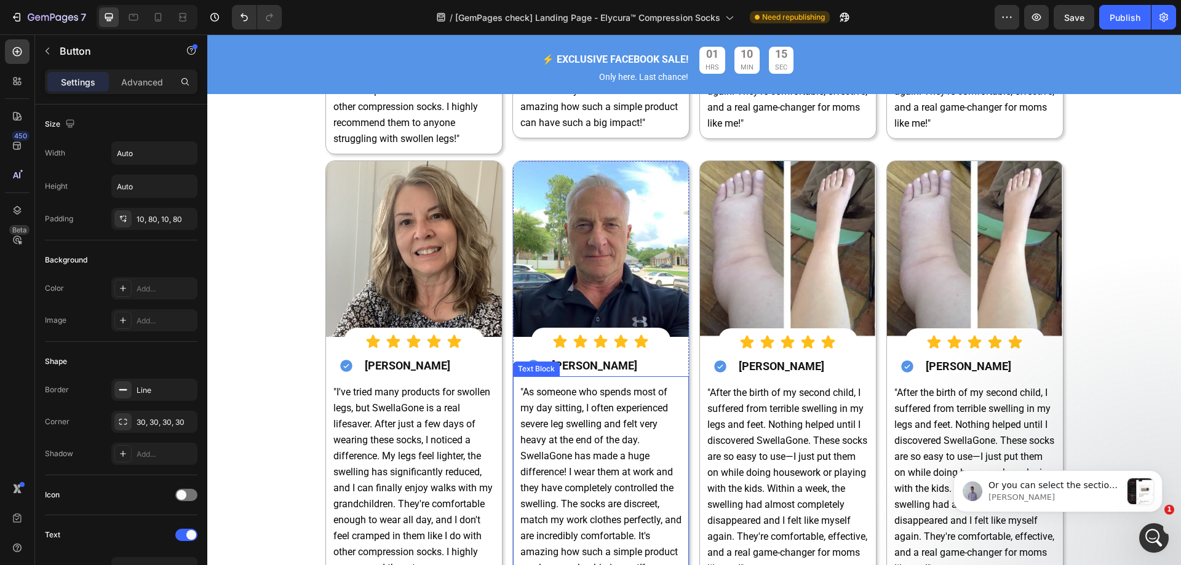
scroll to position [4630, 0]
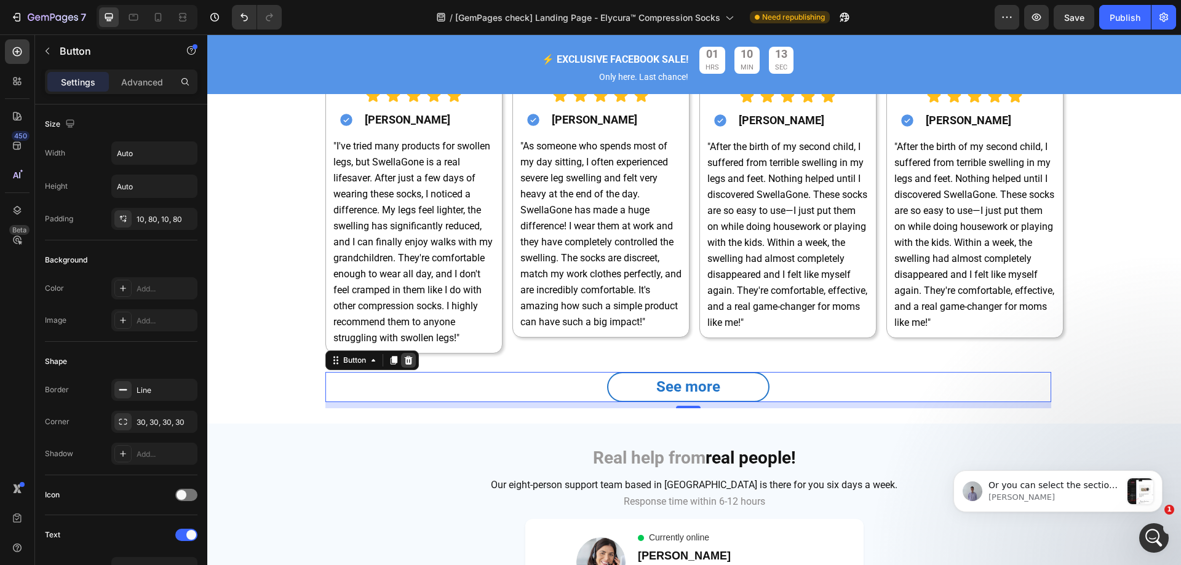
click at [404, 363] on icon at bounding box center [408, 360] width 8 height 9
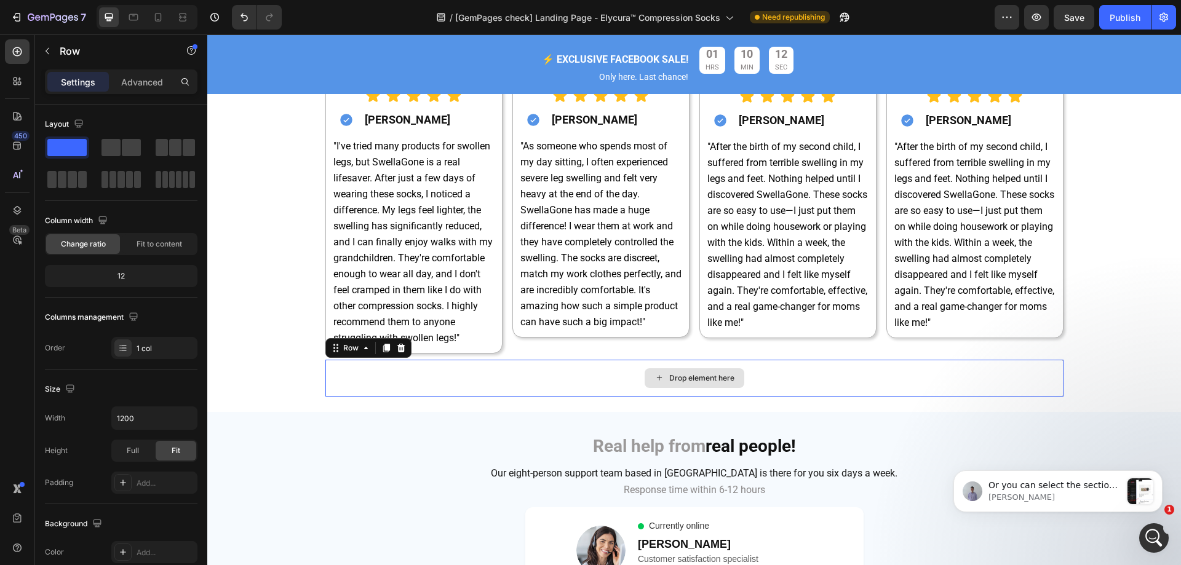
click at [624, 368] on div "Drop element here" at bounding box center [694, 378] width 738 height 37
click at [398, 349] on icon at bounding box center [401, 348] width 8 height 9
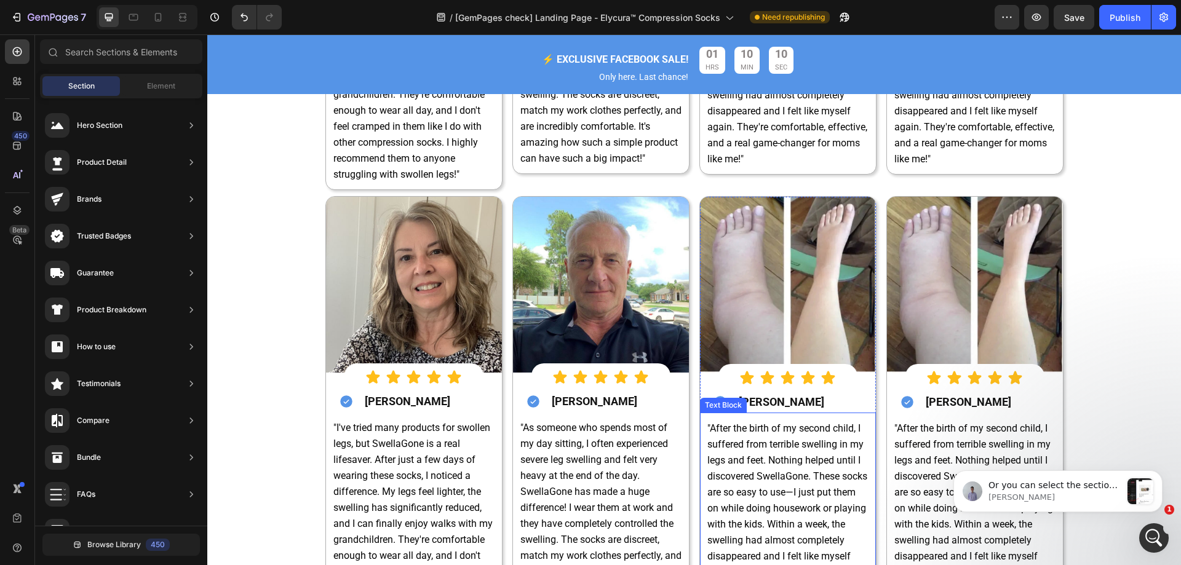
scroll to position [4322, 0]
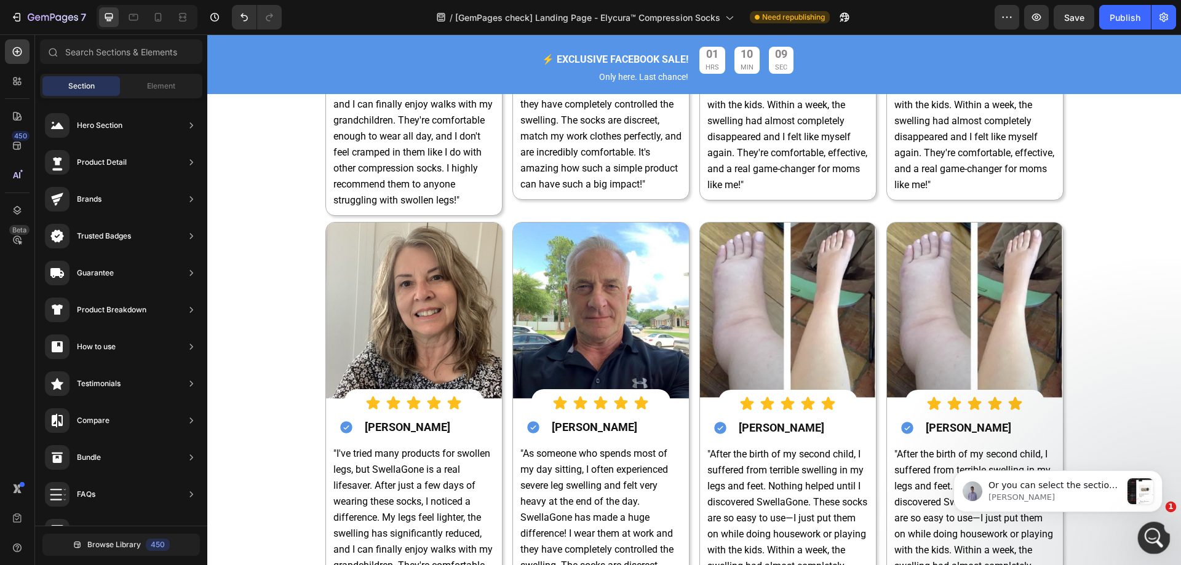
click at [1148, 537] on icon "開啟 Intercom Messenger" at bounding box center [1152, 536] width 20 height 20
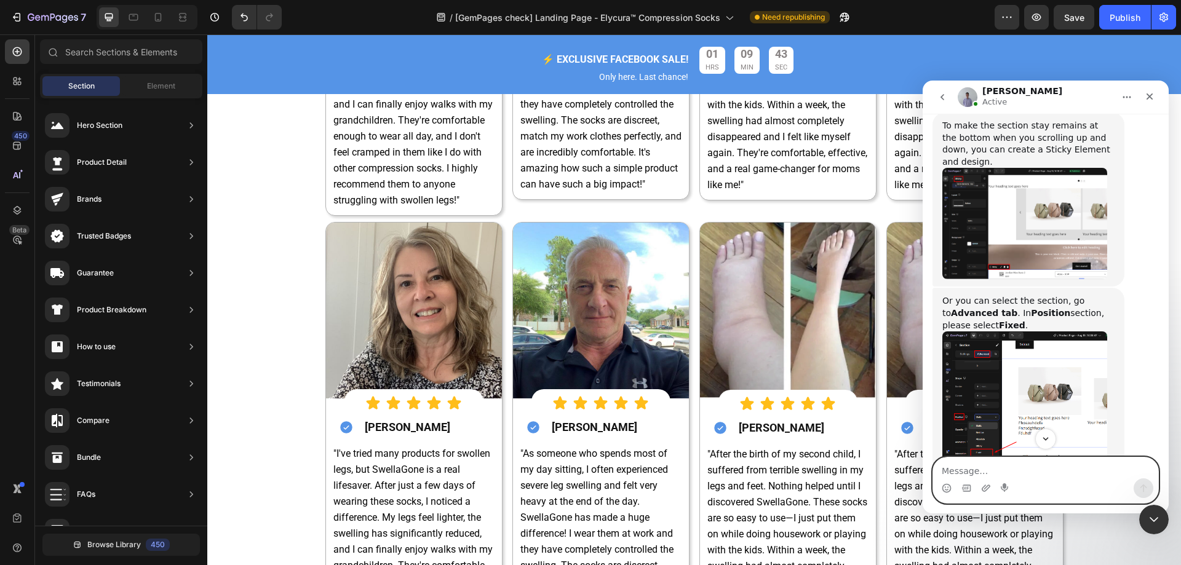
scroll to position [4333, 0]
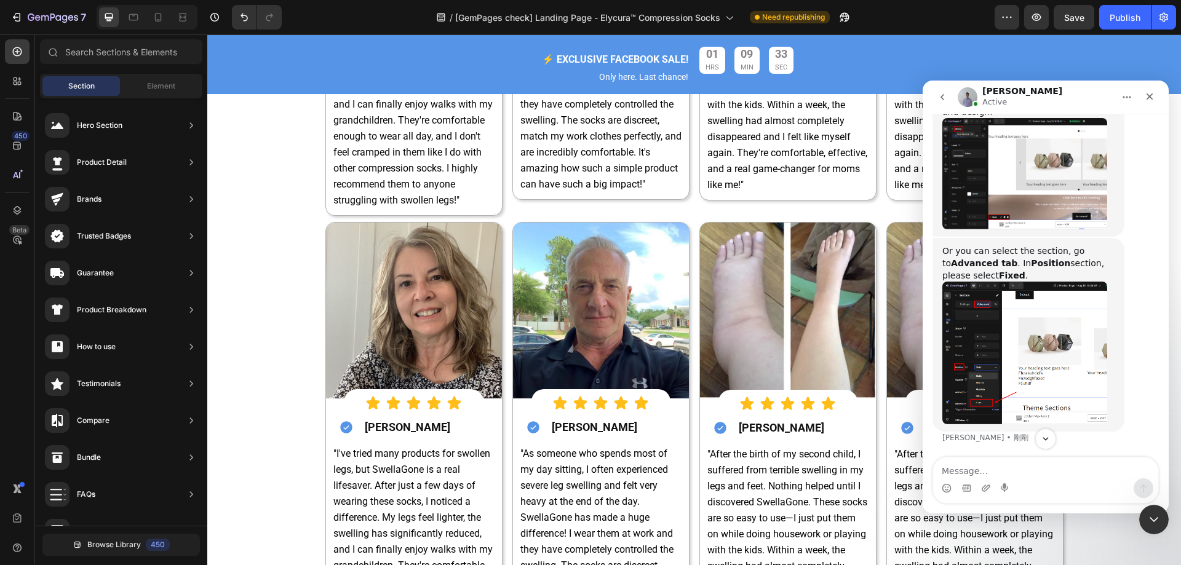
click at [1045, 229] on img "Brad 說…" at bounding box center [1024, 173] width 165 height 111
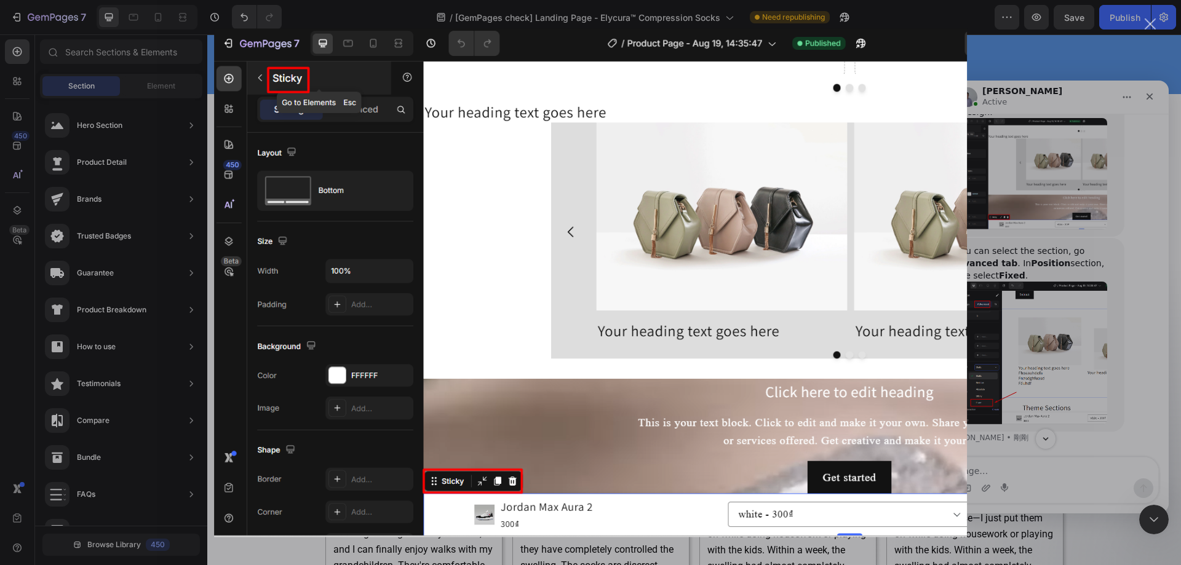
scroll to position [0, 0]
click at [1045, 259] on div "Intercom Messenger" at bounding box center [590, 282] width 1181 height 565
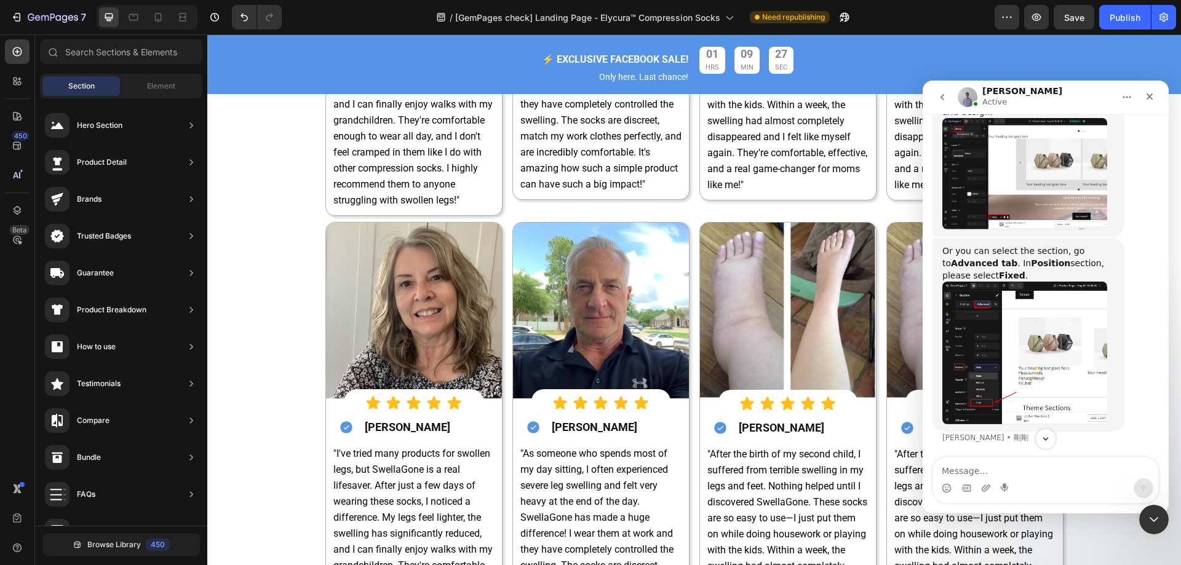
click at [1005, 410] on img "Brad 說…" at bounding box center [1024, 353] width 165 height 142
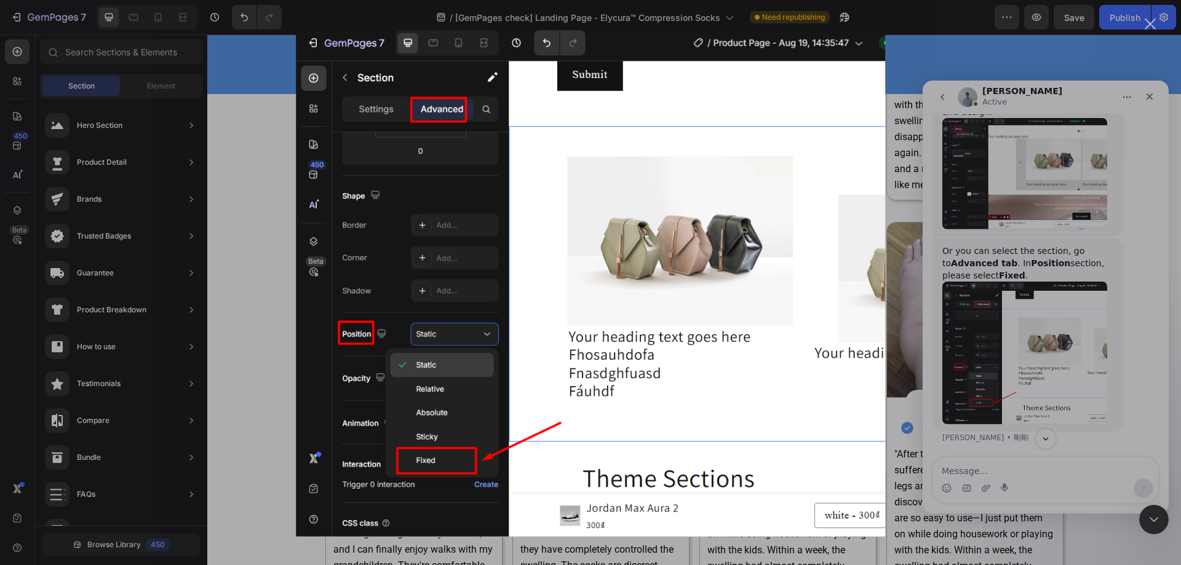
click at [1007, 325] on div "Intercom Messenger" at bounding box center [590, 282] width 1181 height 565
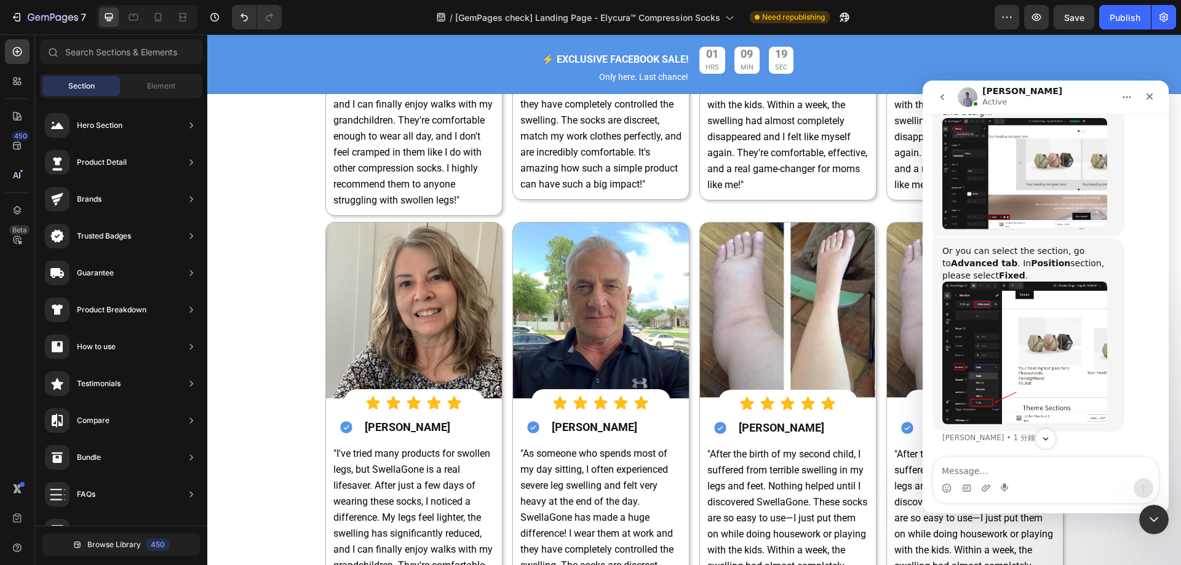
scroll to position [4395, 0]
click at [986, 317] on img "Brad 說…" at bounding box center [1024, 353] width 165 height 142
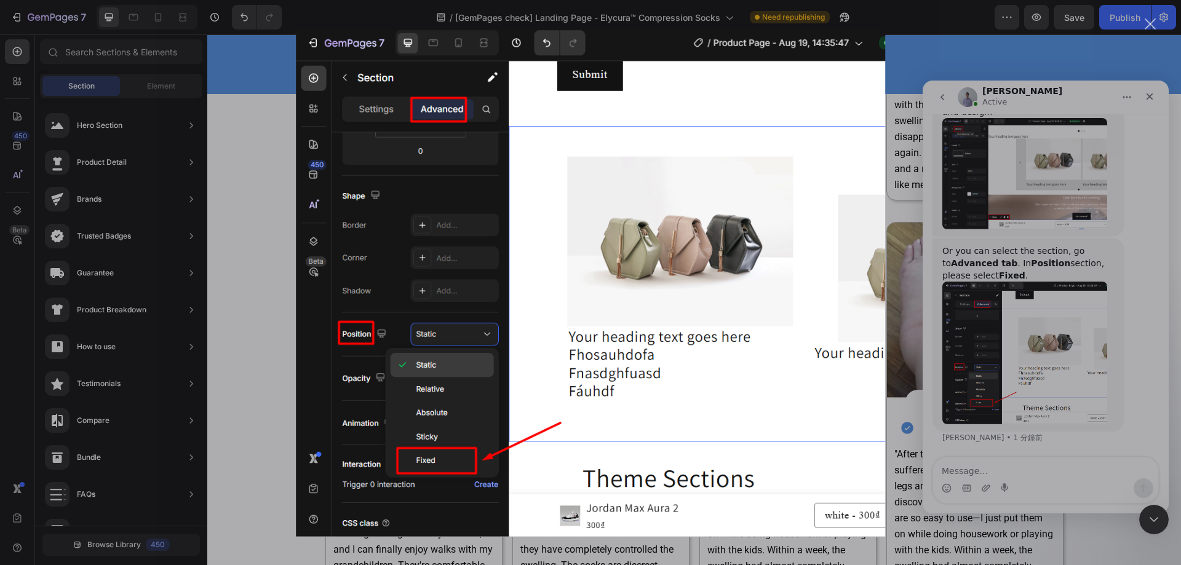
click at [986, 317] on div "Intercom Messenger" at bounding box center [590, 282] width 1181 height 565
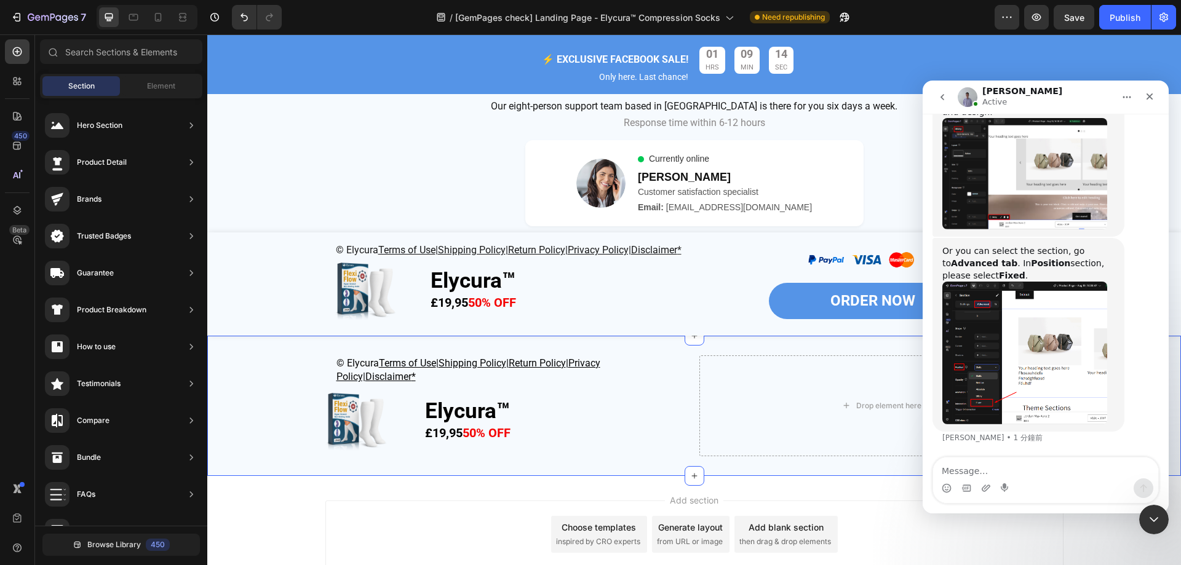
scroll to position [5033, 0]
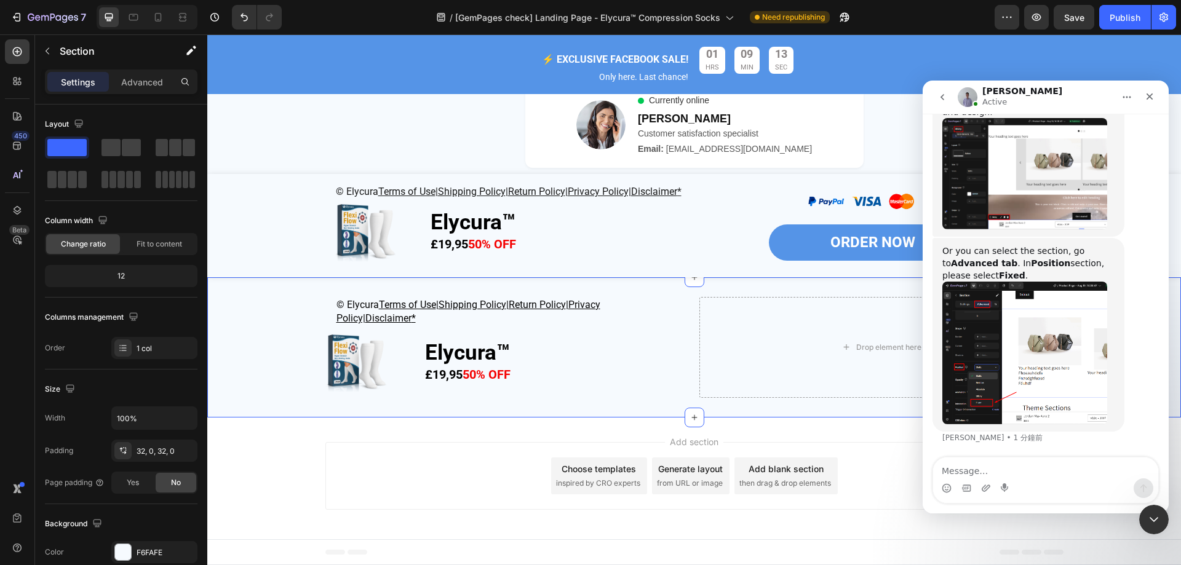
click at [242, 327] on div "© Elycura Terms of Use | Shipping Policy | Return Policy | Privacy Policy| Disc…" at bounding box center [693, 347] width 973 height 101
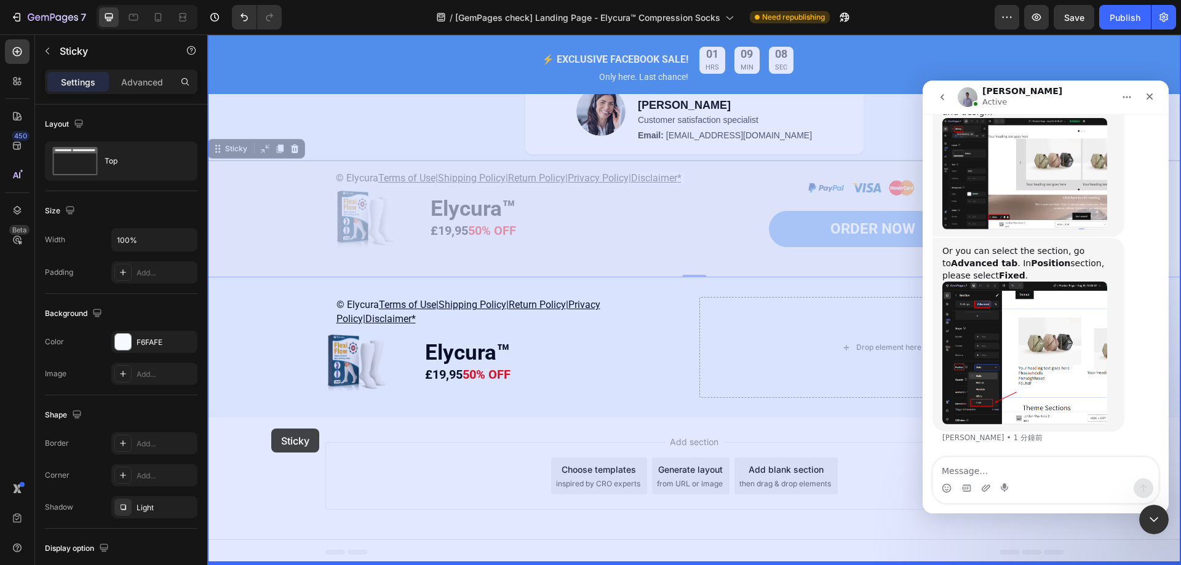
drag, startPoint x: 256, startPoint y: 301, endPoint x: 271, endPoint y: 429, distance: 128.8
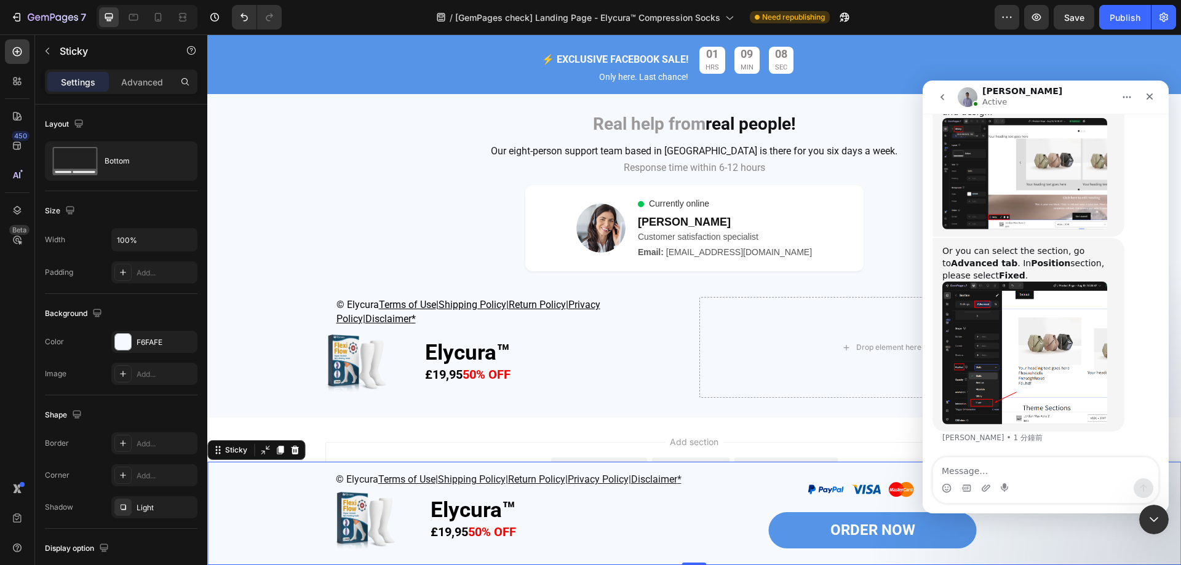
scroll to position [4916, 0]
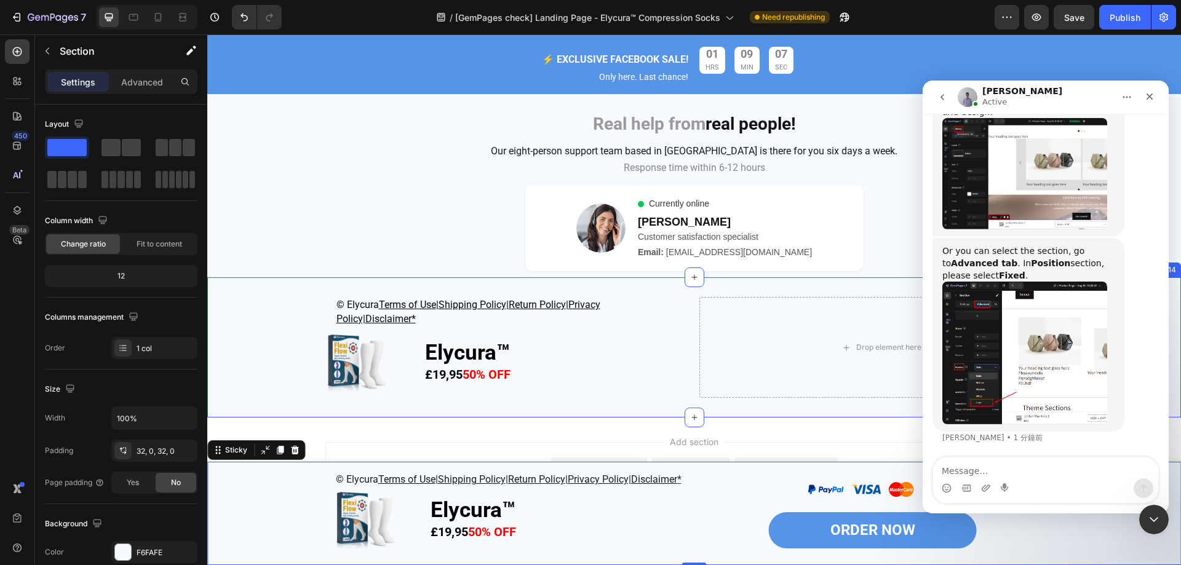
click at [232, 315] on div "© Elycura Terms of Use | Shipping Policy | Return Policy | Privacy Policy| Disc…" at bounding box center [693, 347] width 973 height 101
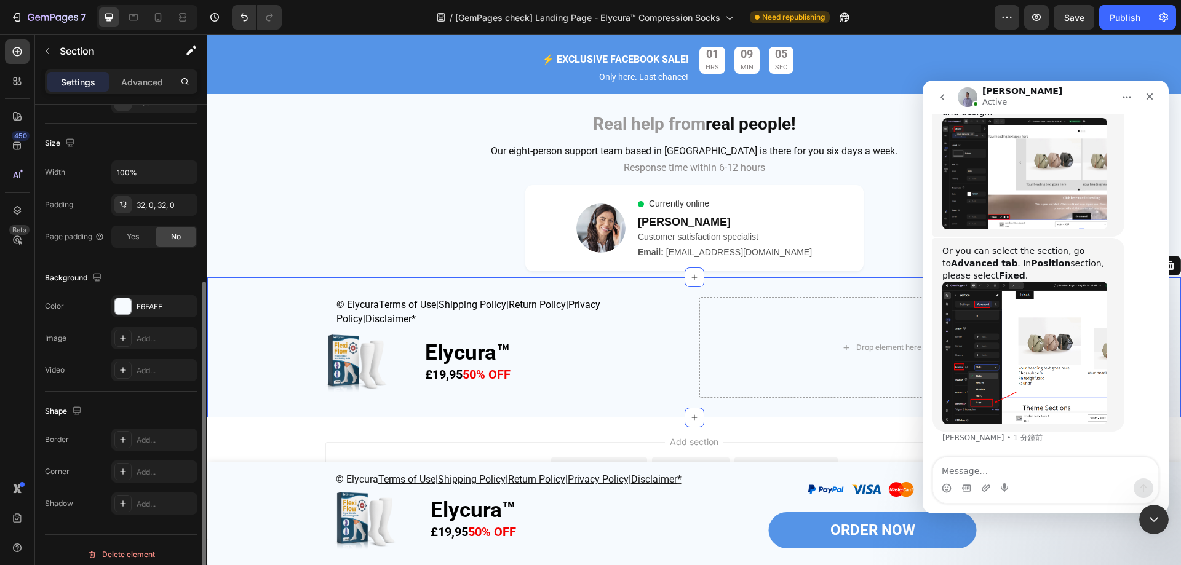
scroll to position [255, 0]
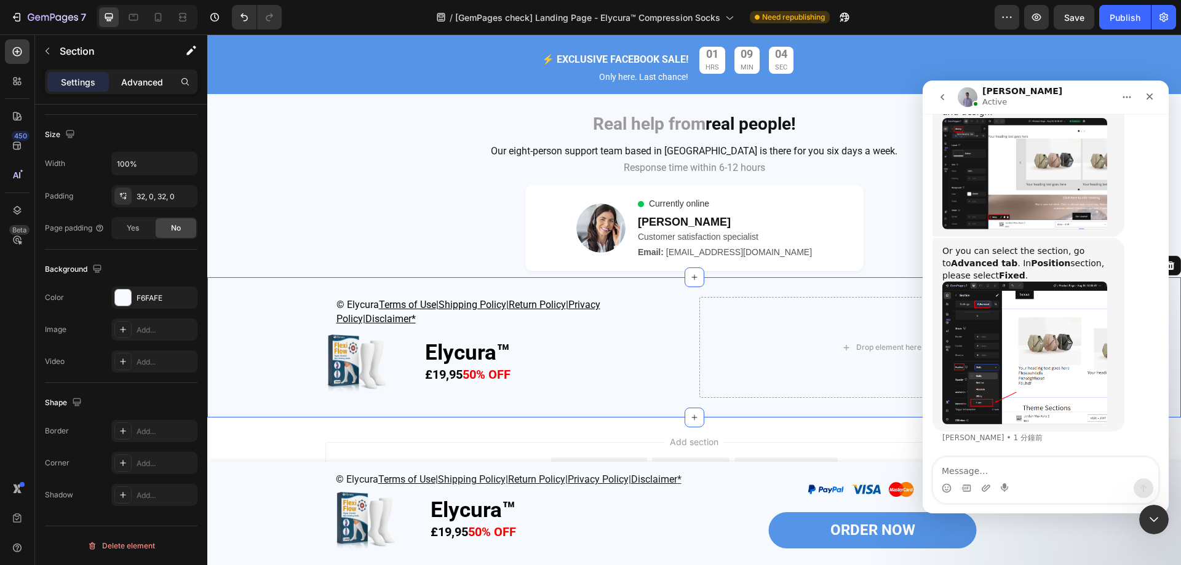
click at [140, 83] on p "Advanced" at bounding box center [142, 82] width 42 height 13
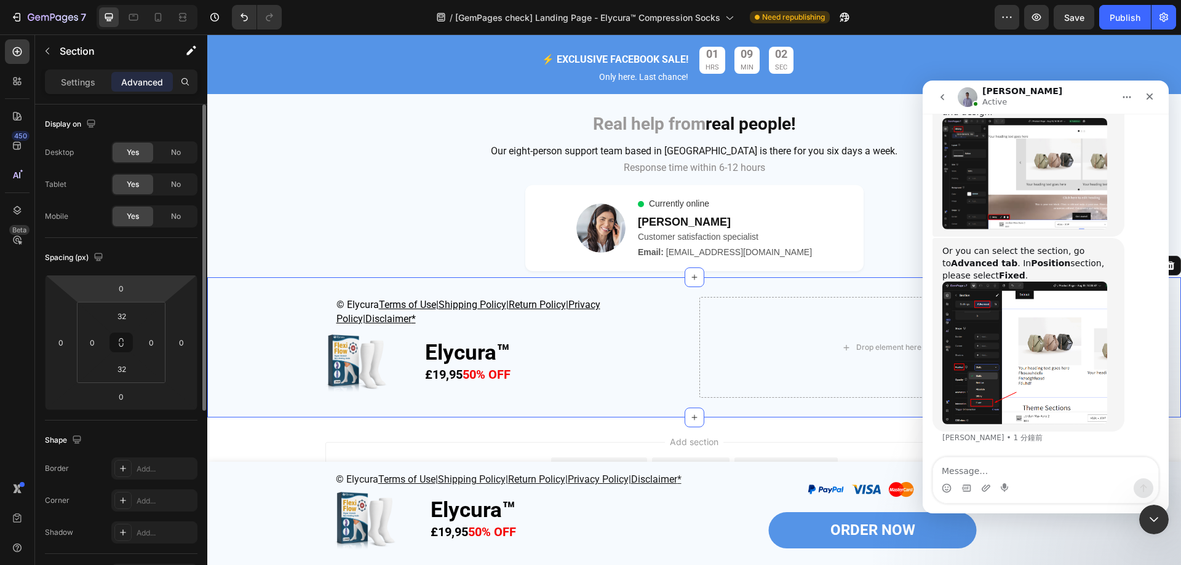
scroll to position [246, 0]
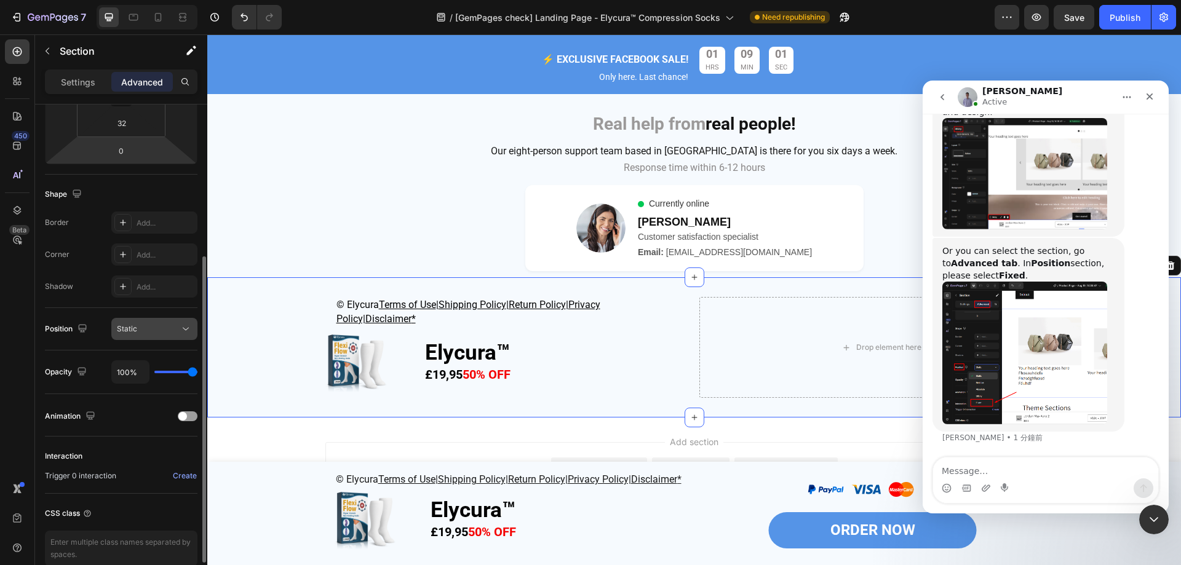
click at [162, 336] on button "Static" at bounding box center [154, 329] width 86 height 22
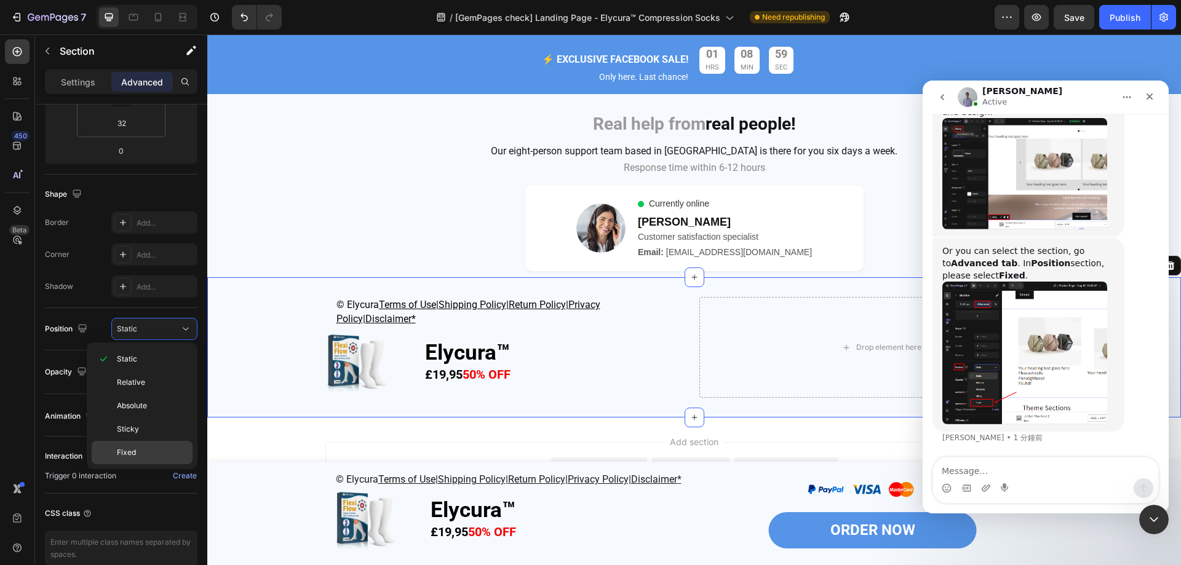
click at [144, 451] on p "Fixed" at bounding box center [152, 452] width 70 height 11
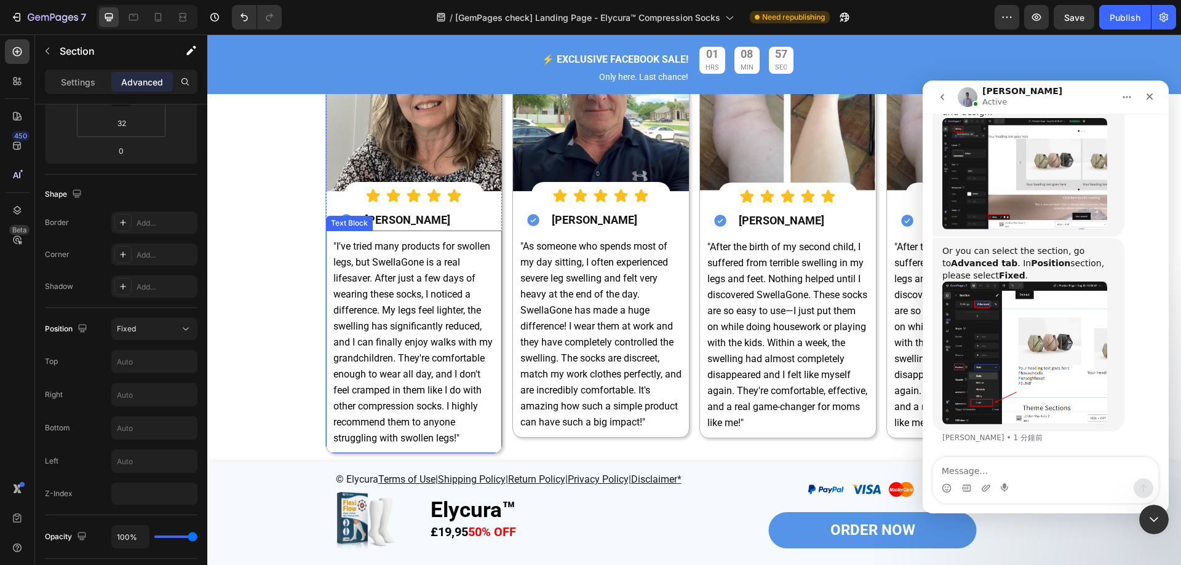
scroll to position [4775, 0]
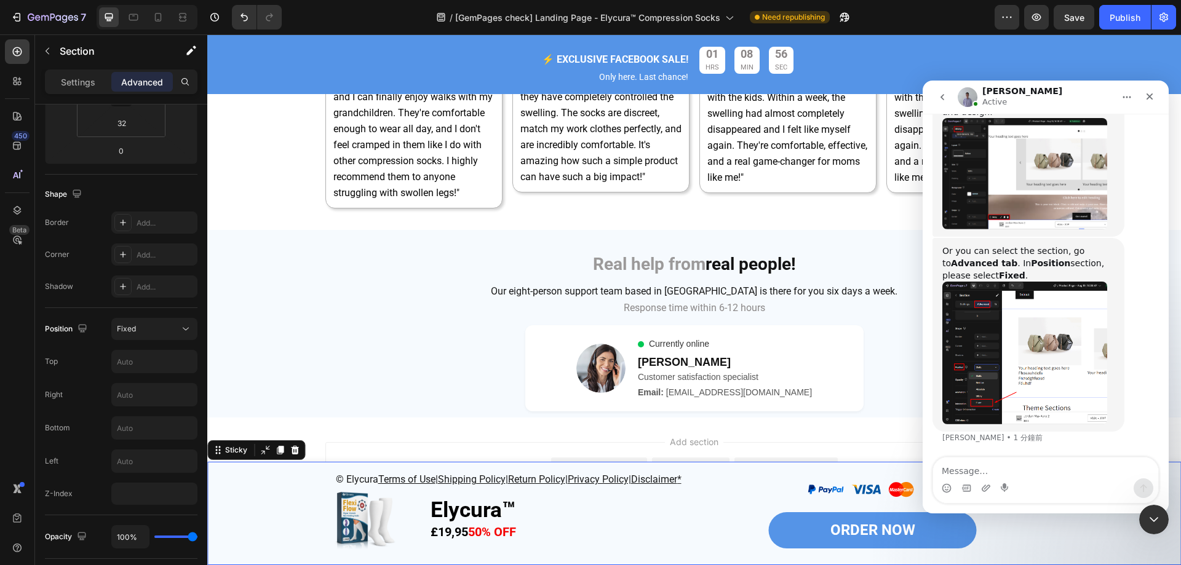
click at [211, 486] on div "© Elycura Terms of Use | Shipping Policy | Return Policy | Privacy Policy| Disc…" at bounding box center [693, 513] width 973 height 103
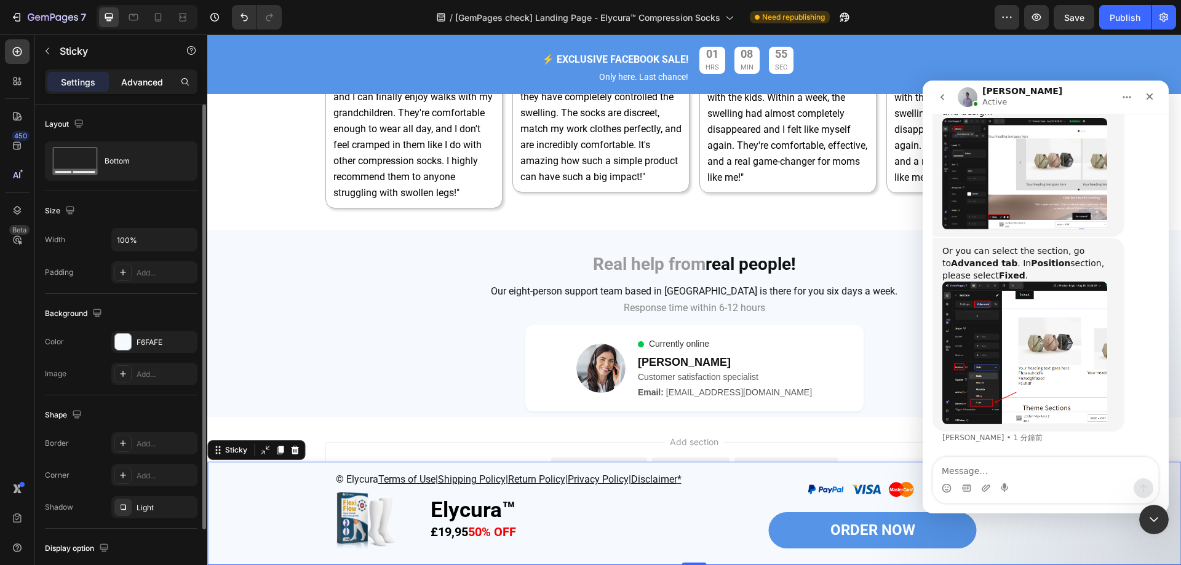
click at [138, 82] on p "Advanced" at bounding box center [142, 82] width 42 height 13
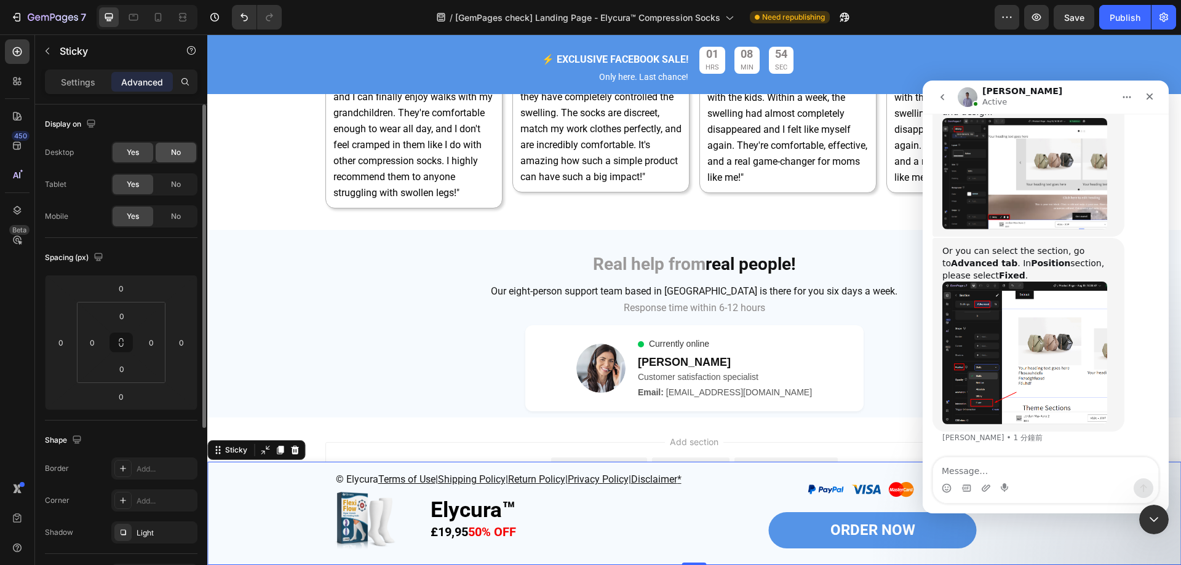
click at [174, 143] on div "No" at bounding box center [176, 153] width 41 height 20
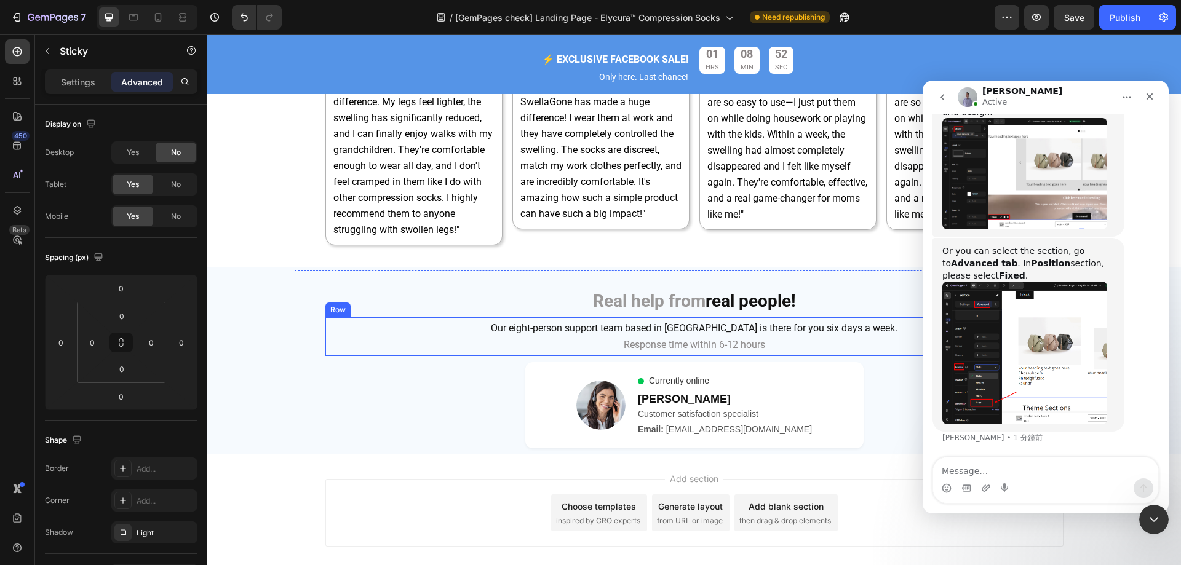
scroll to position [4775, 0]
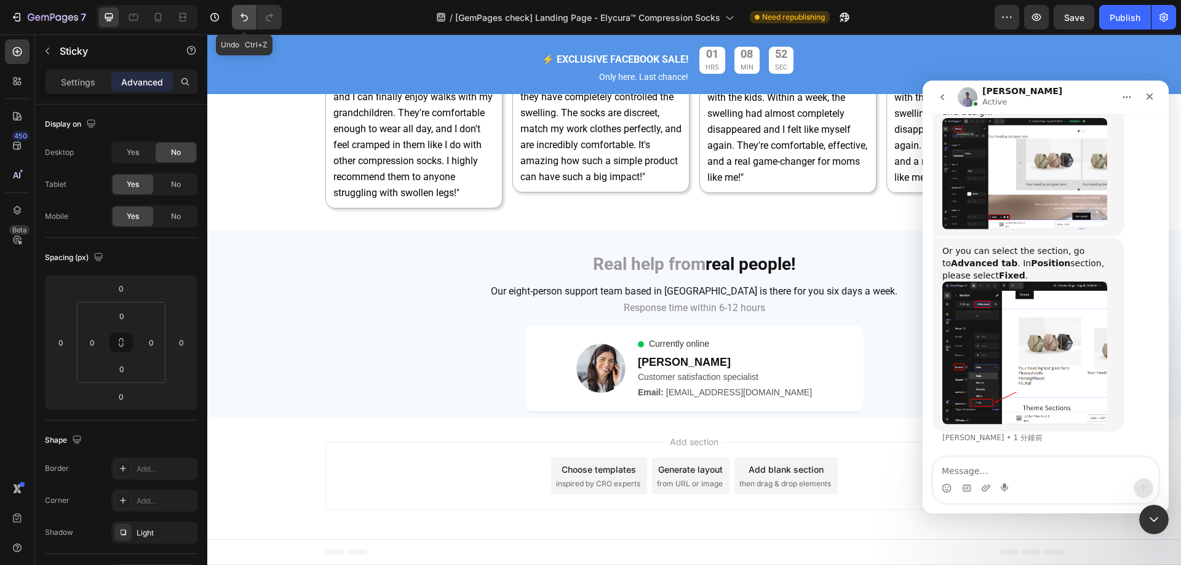
click at [247, 16] on icon "Undo/Redo" at bounding box center [243, 18] width 7 height 8
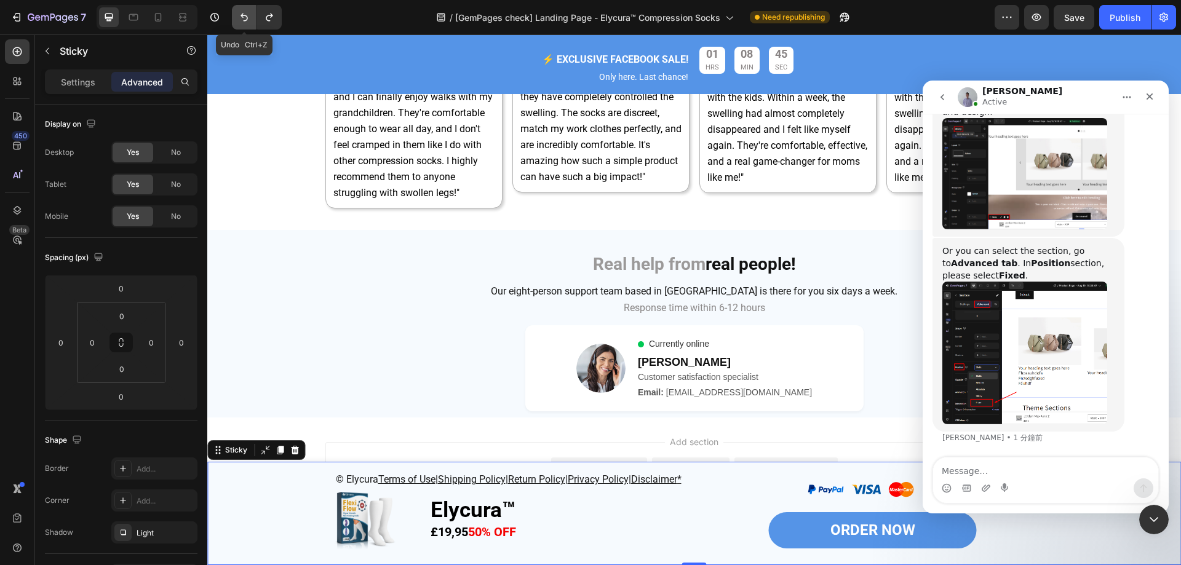
click at [241, 15] on icon "Undo/Redo" at bounding box center [243, 18] width 7 height 8
click at [250, 25] on button "Undo/Redo" at bounding box center [244, 17] width 25 height 25
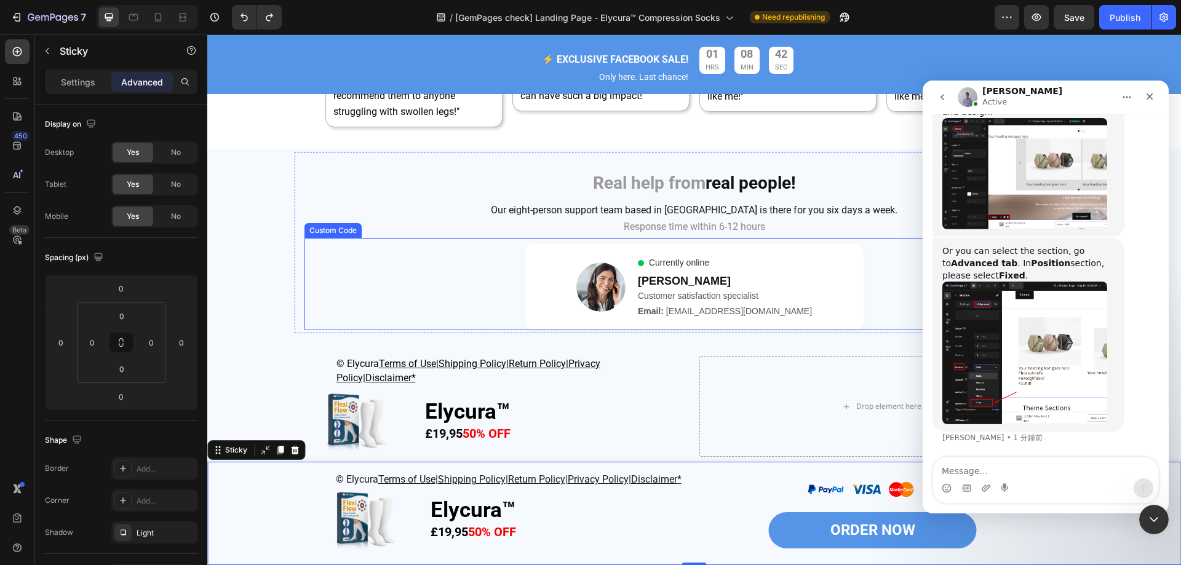
scroll to position [4916, 0]
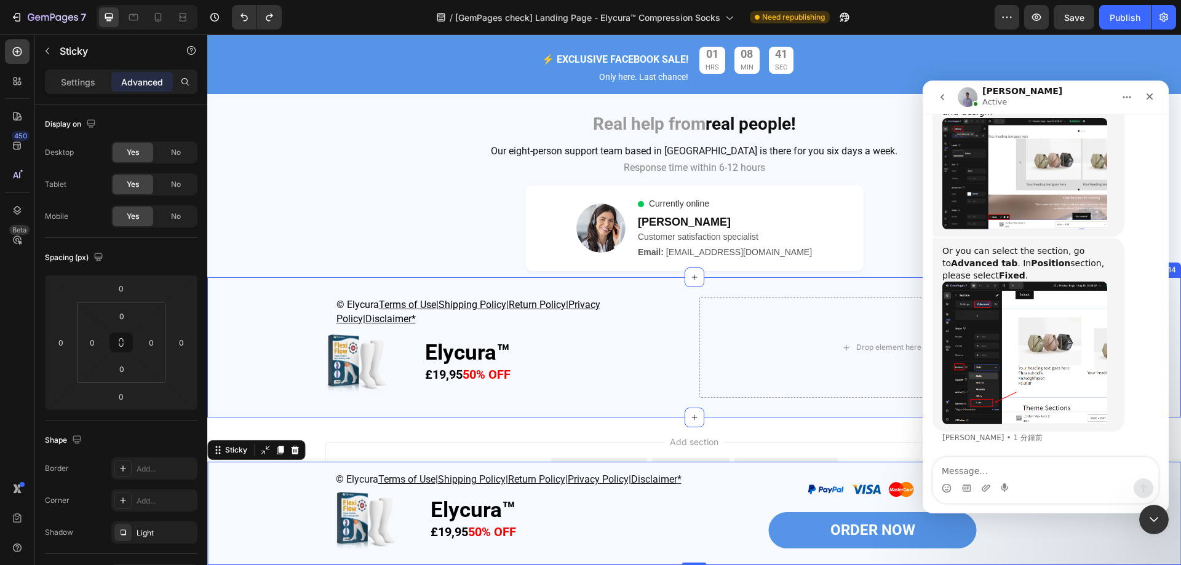
click at [277, 327] on div "© Elycura Terms of Use | Shipping Policy | Return Policy | Privacy Policy| Disc…" at bounding box center [693, 347] width 973 height 101
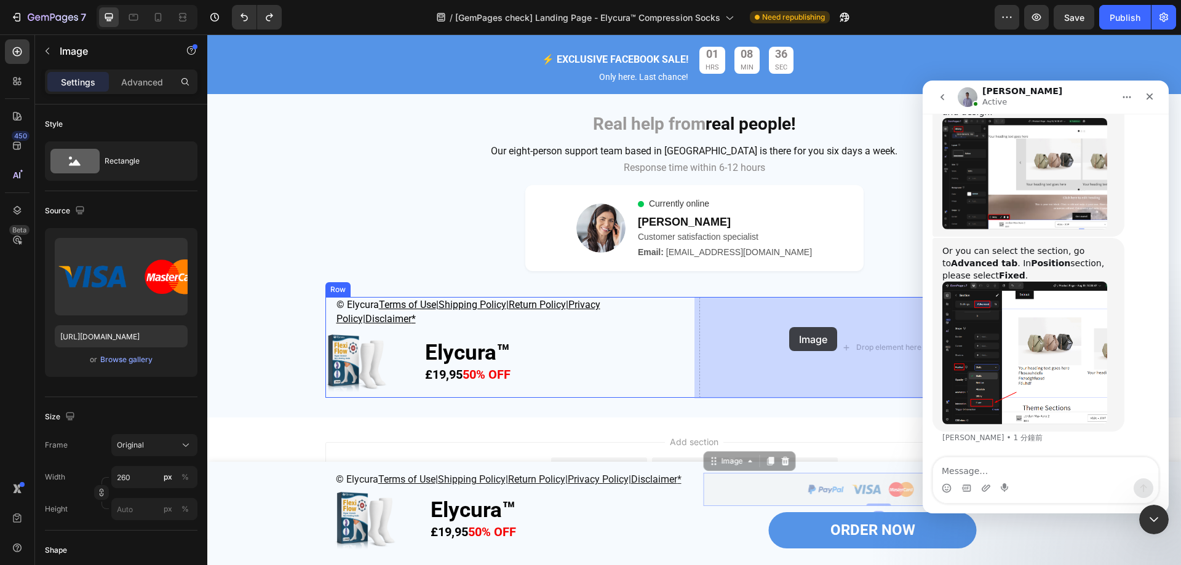
drag, startPoint x: 821, startPoint y: 485, endPoint x: 789, endPoint y: 327, distance: 161.2
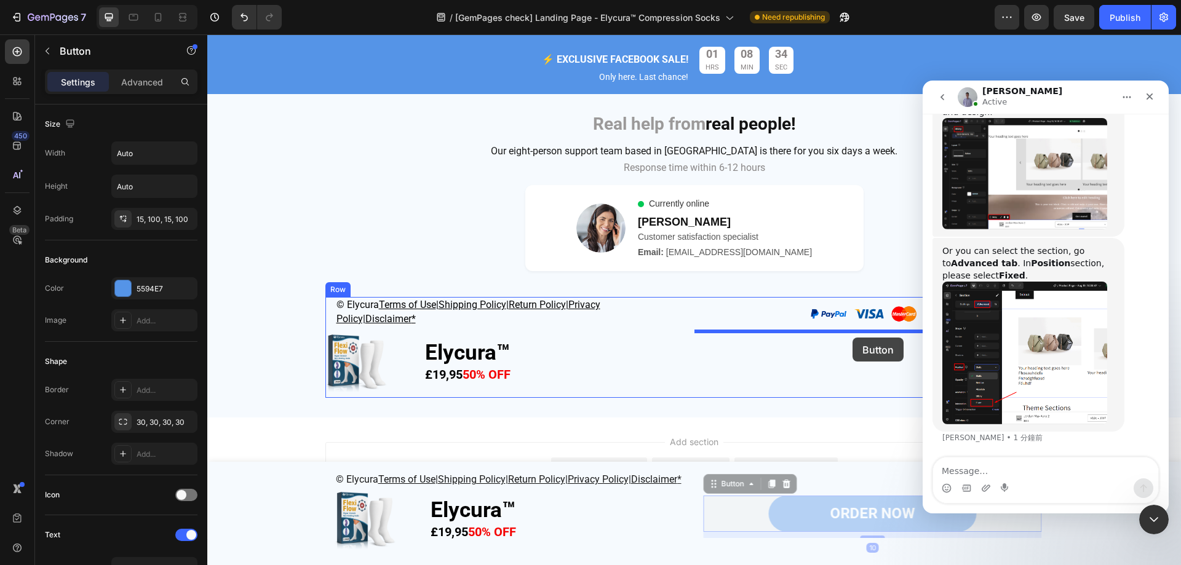
drag, startPoint x: 844, startPoint y: 507, endPoint x: 852, endPoint y: 338, distance: 169.3
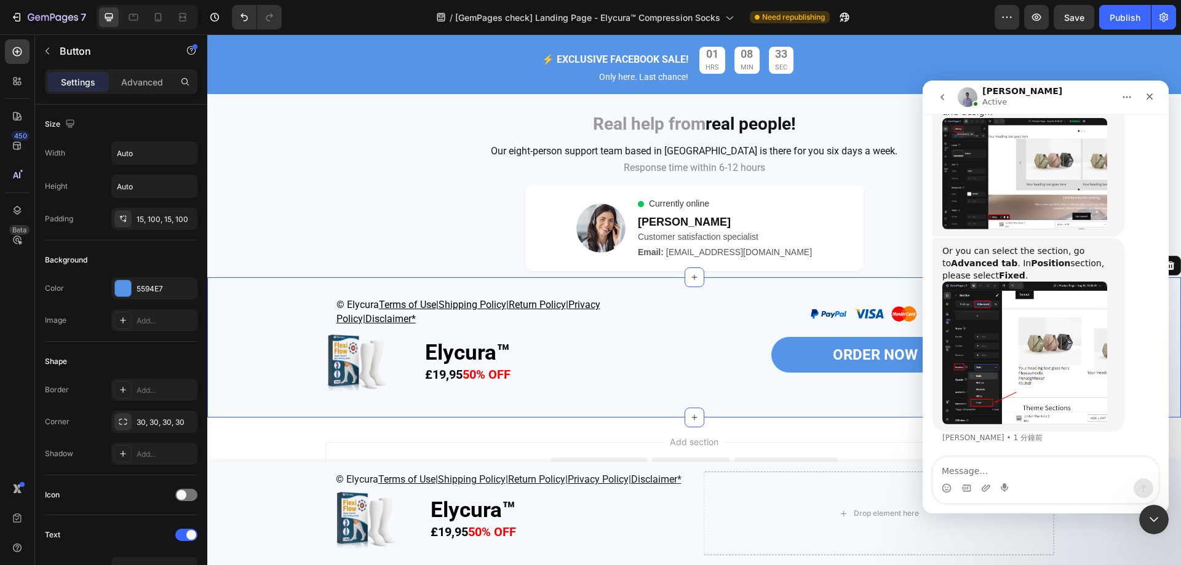
click at [280, 350] on div "© Elycura Terms of Use | Shipping Policy | Return Policy | Privacy Policy| Disc…" at bounding box center [693, 347] width 973 height 101
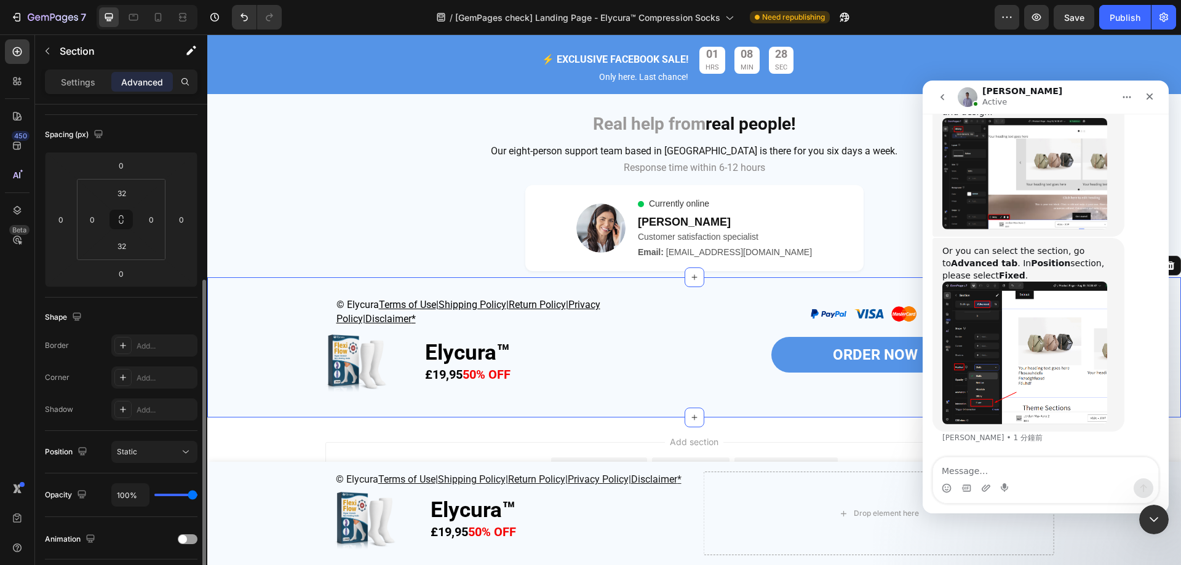
scroll to position [184, 0]
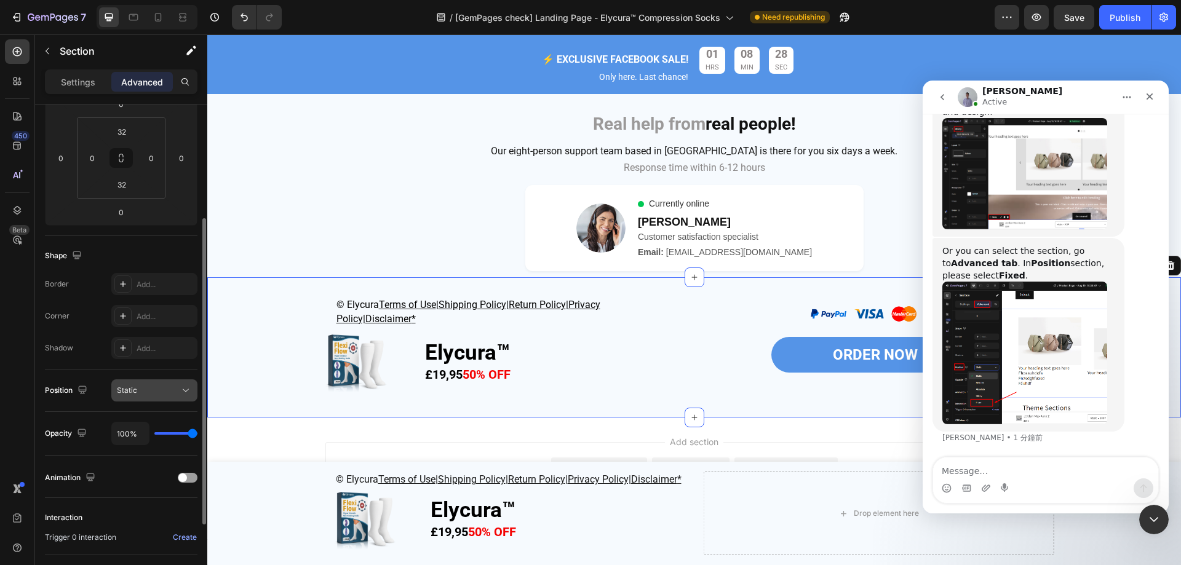
click at [154, 392] on div "Static" at bounding box center [148, 390] width 63 height 11
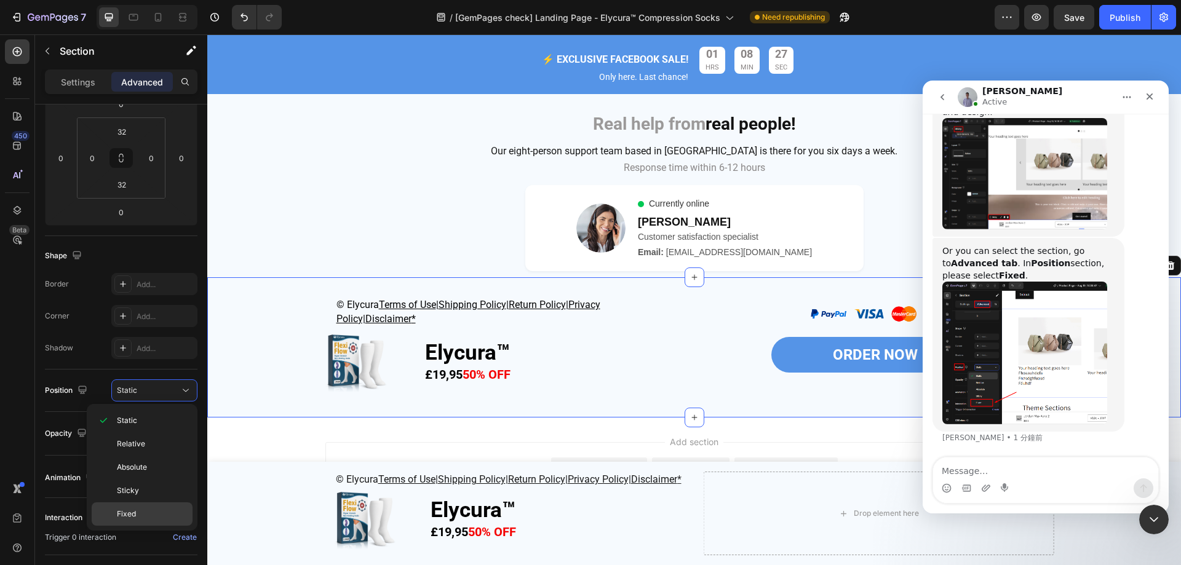
click at [135, 509] on span "Fixed" at bounding box center [126, 514] width 19 height 11
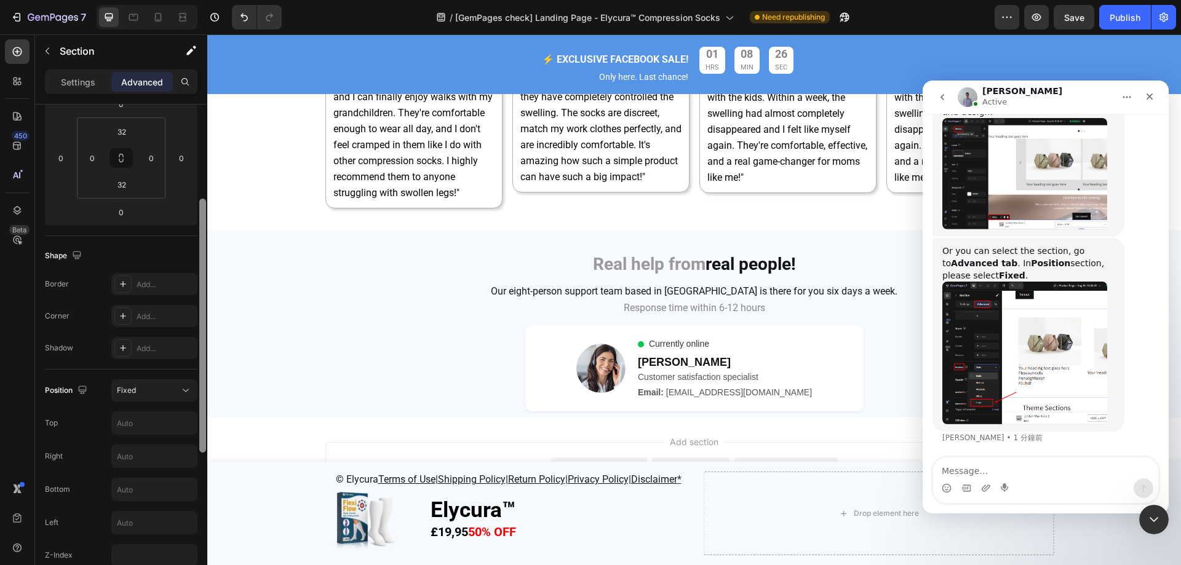
scroll to position [4775, 0]
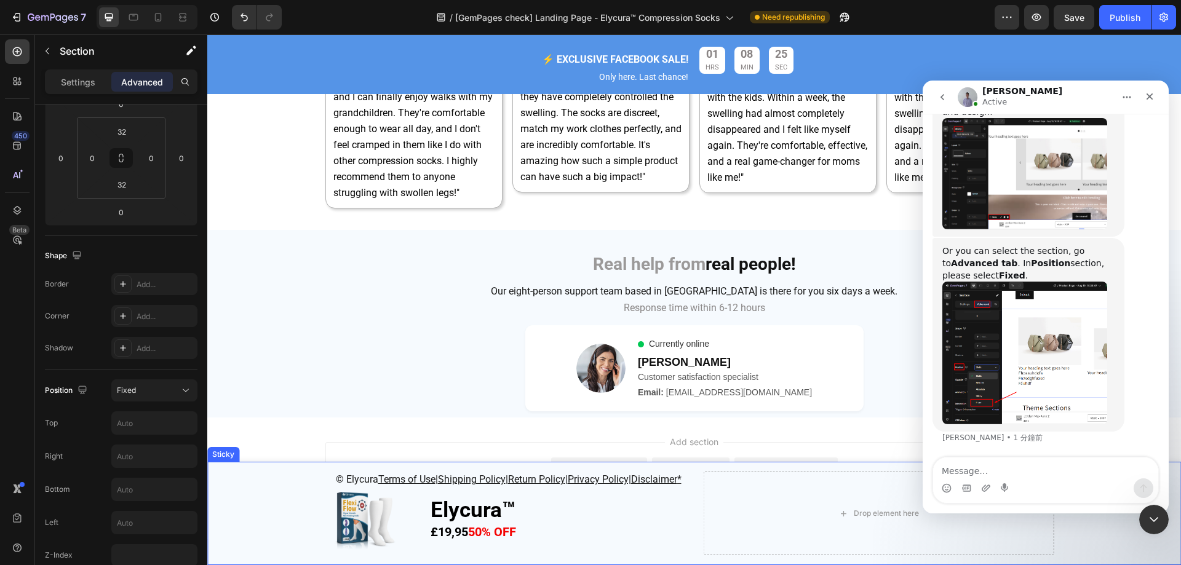
click at [272, 475] on div "© Elycura Terms of Use | Shipping Policy | Return Policy | Privacy Policy| Disc…" at bounding box center [693, 513] width 973 height 103
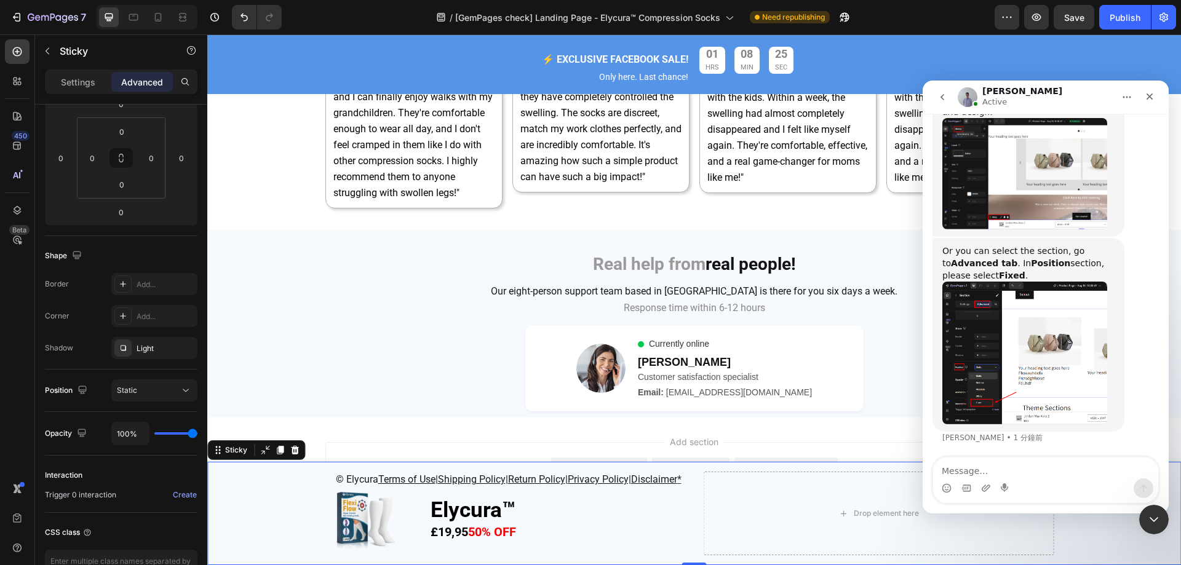
scroll to position [0, 0]
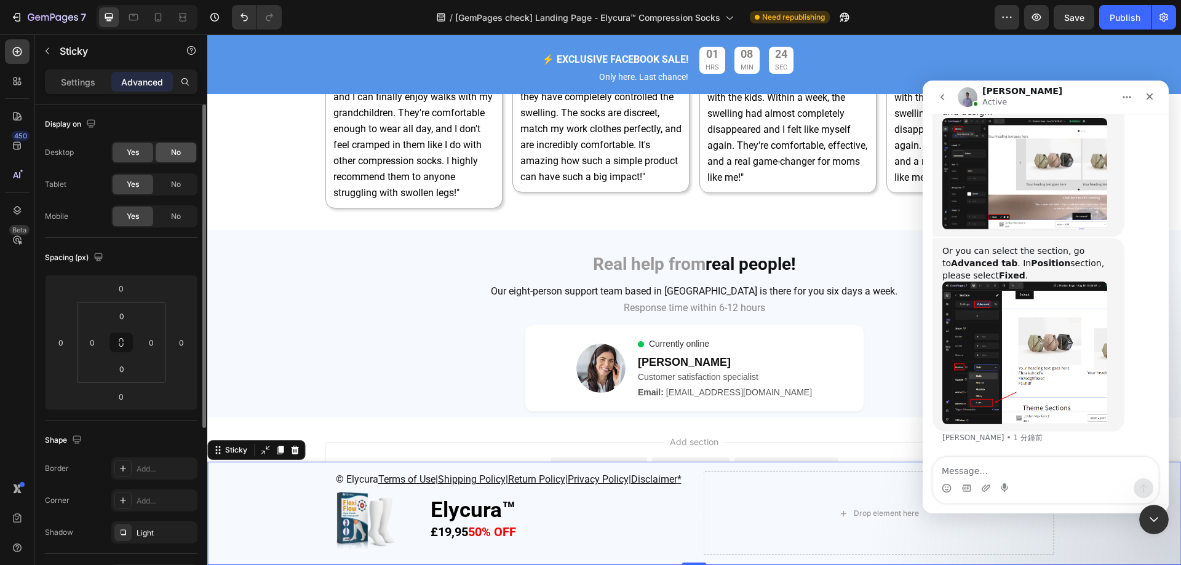
click at [172, 157] on span "No" at bounding box center [176, 152] width 10 height 11
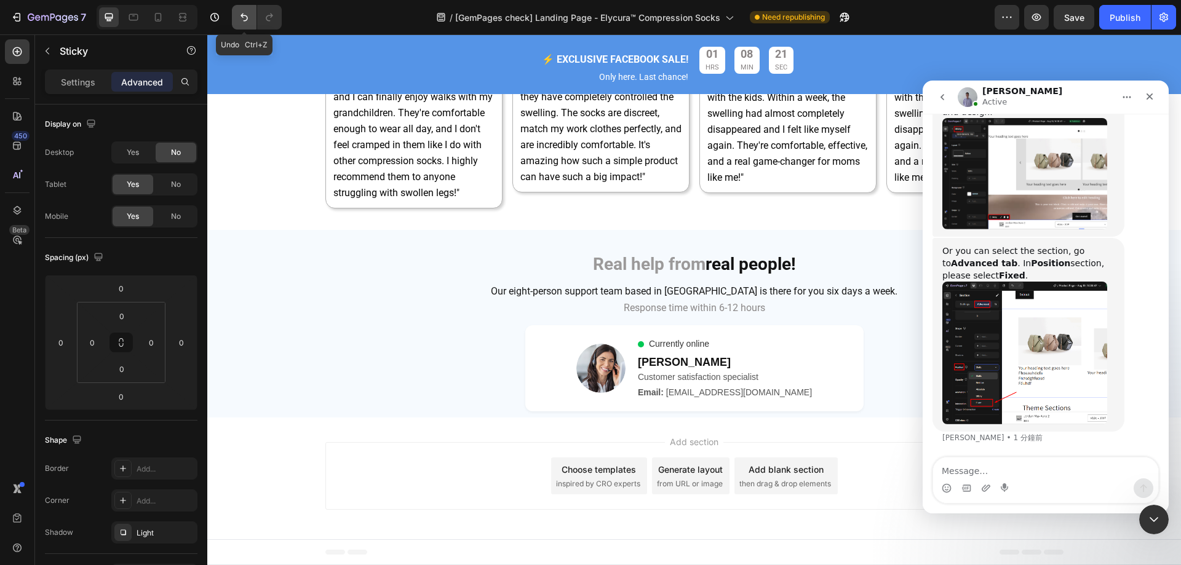
click at [237, 10] on button "Undo/Redo" at bounding box center [244, 17] width 25 height 25
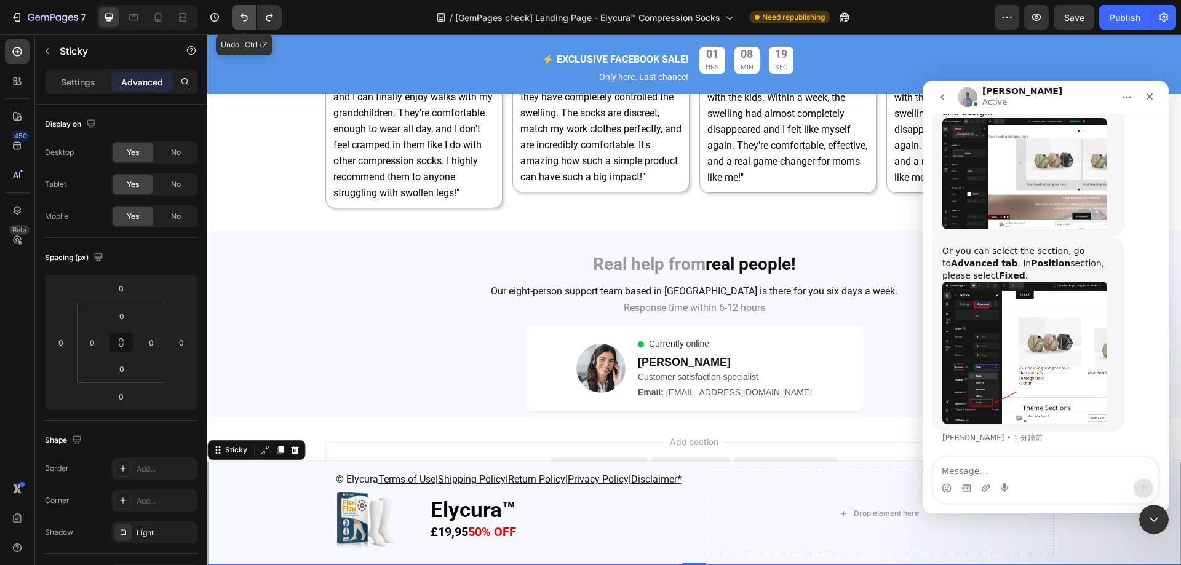
click at [250, 14] on icon "Undo/Redo" at bounding box center [244, 17] width 12 height 12
click at [1155, 97] on div "關閉" at bounding box center [1149, 96] width 22 height 22
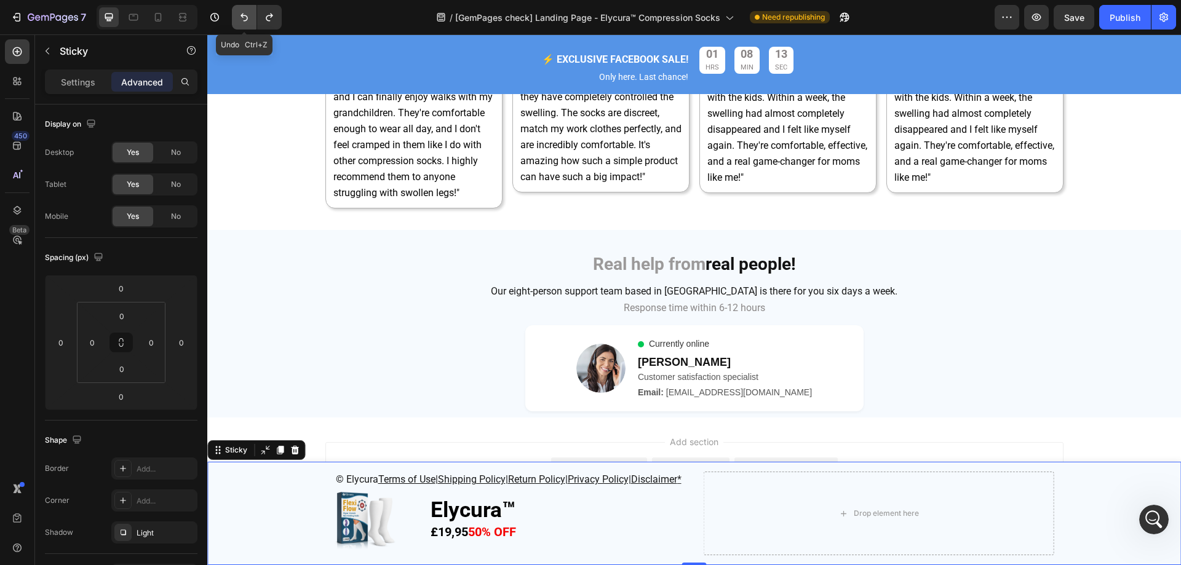
click at [247, 23] on button "Undo/Redo" at bounding box center [244, 17] width 25 height 25
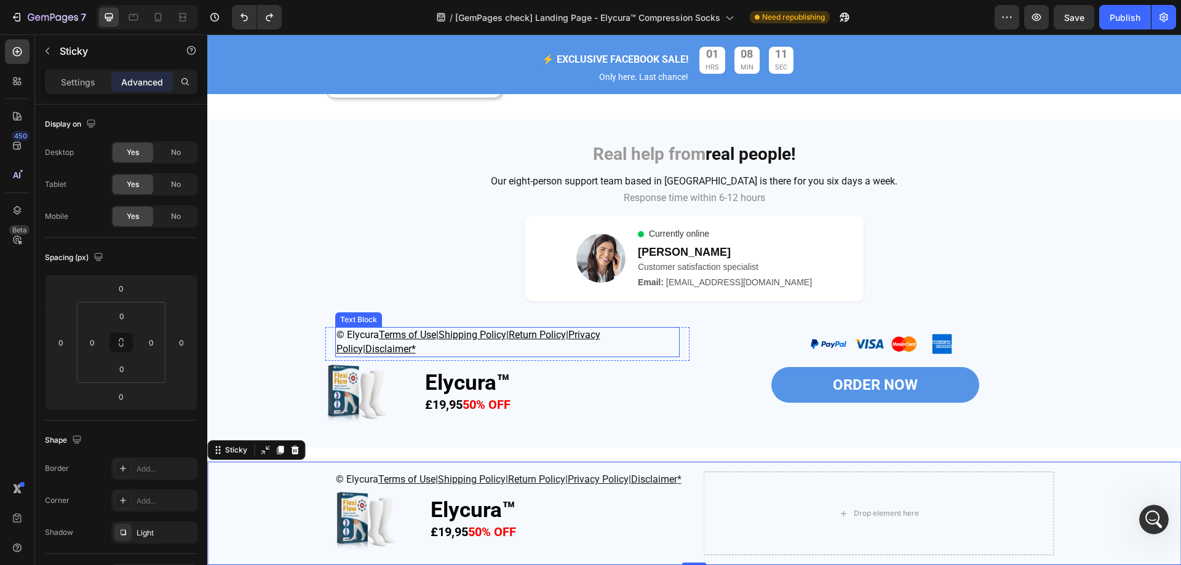
scroll to position [4916, 0]
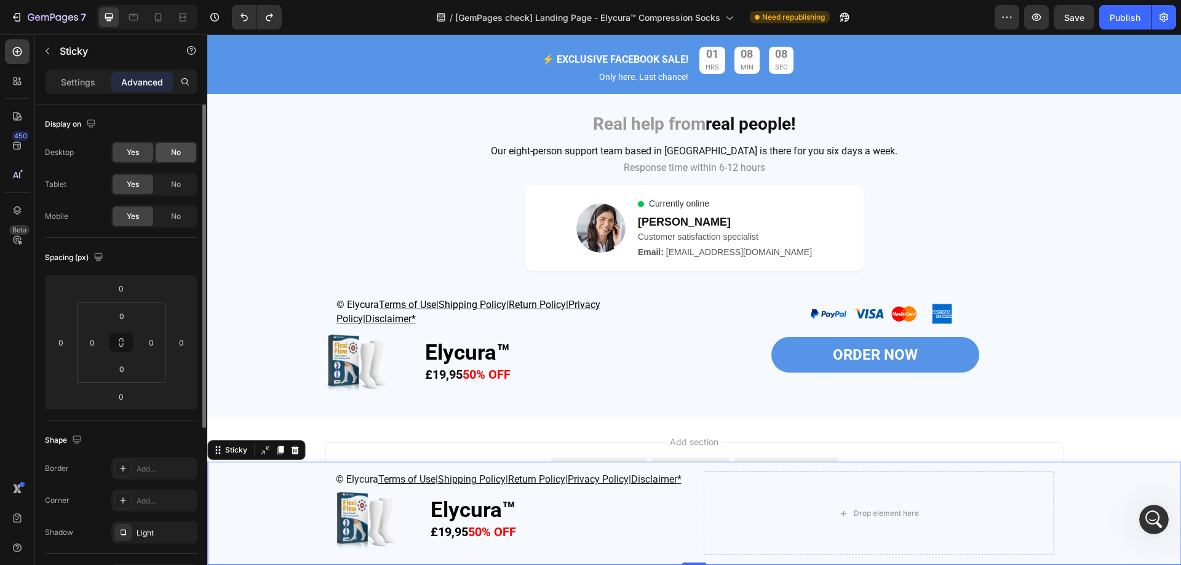
click at [172, 146] on div "No" at bounding box center [176, 153] width 41 height 20
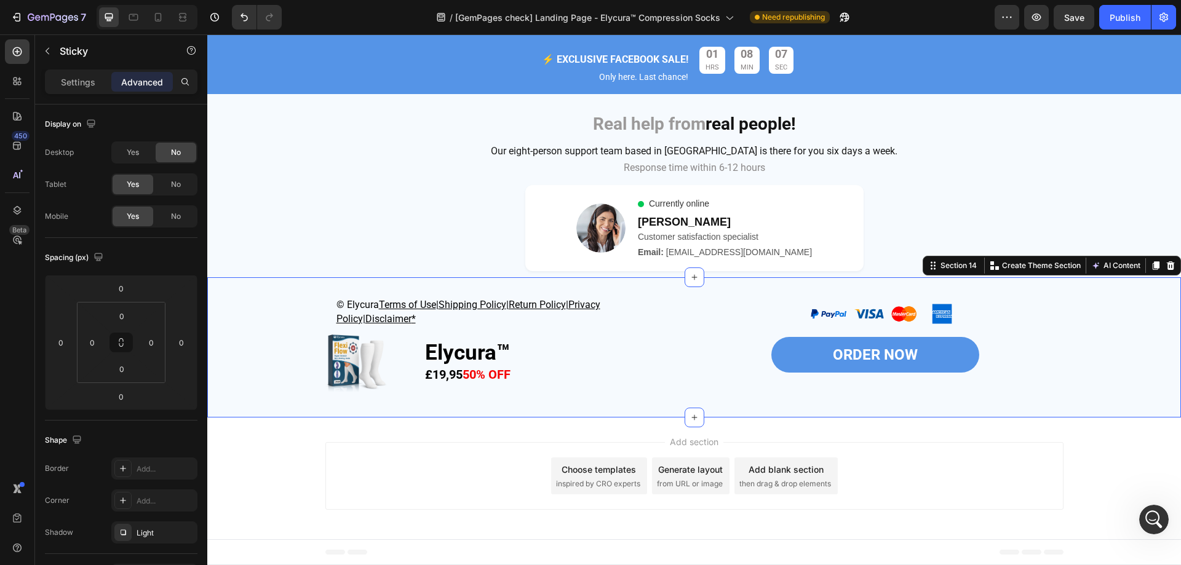
click at [263, 344] on div "© Elycura Terms of Use | Shipping Policy | Return Policy | Privacy Policy| Disc…" at bounding box center [693, 347] width 973 height 101
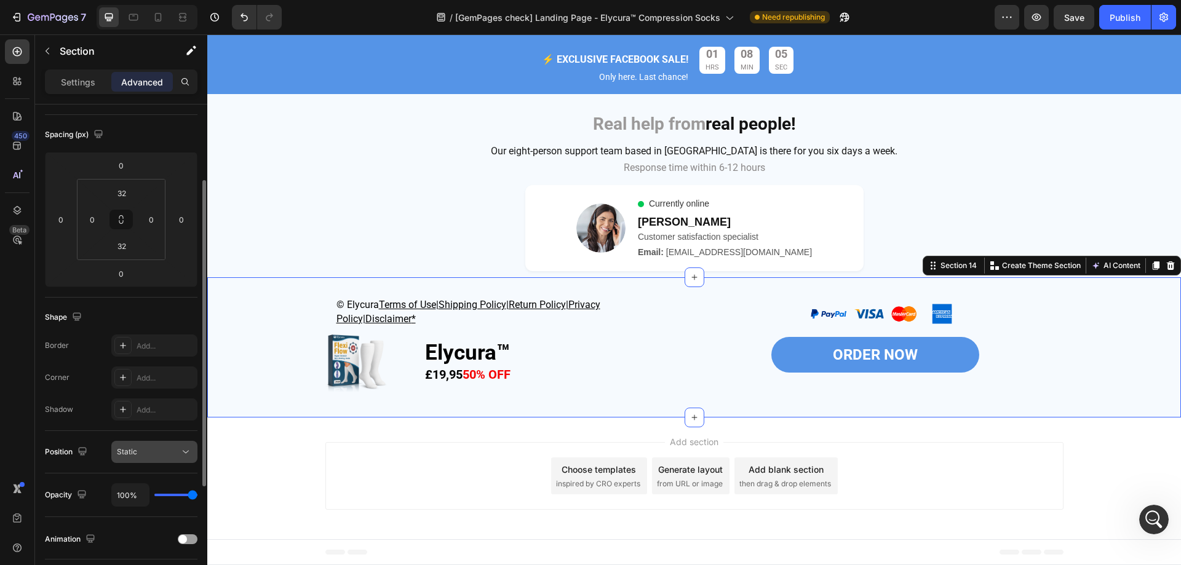
click at [151, 453] on div "Static" at bounding box center [148, 451] width 63 height 11
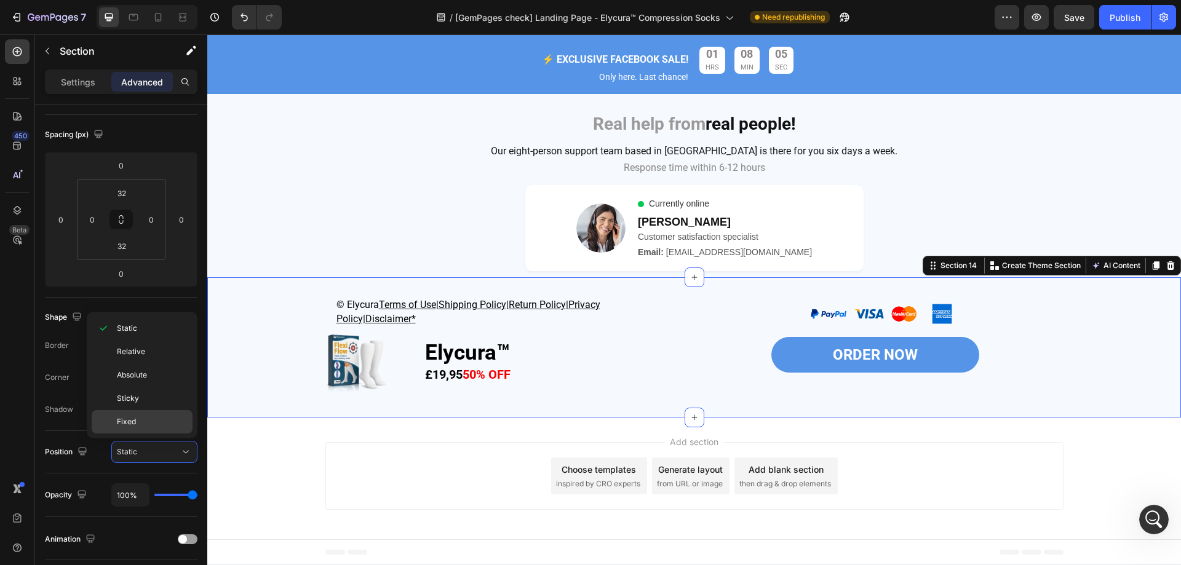
click at [146, 422] on p "Fixed" at bounding box center [152, 421] width 70 height 11
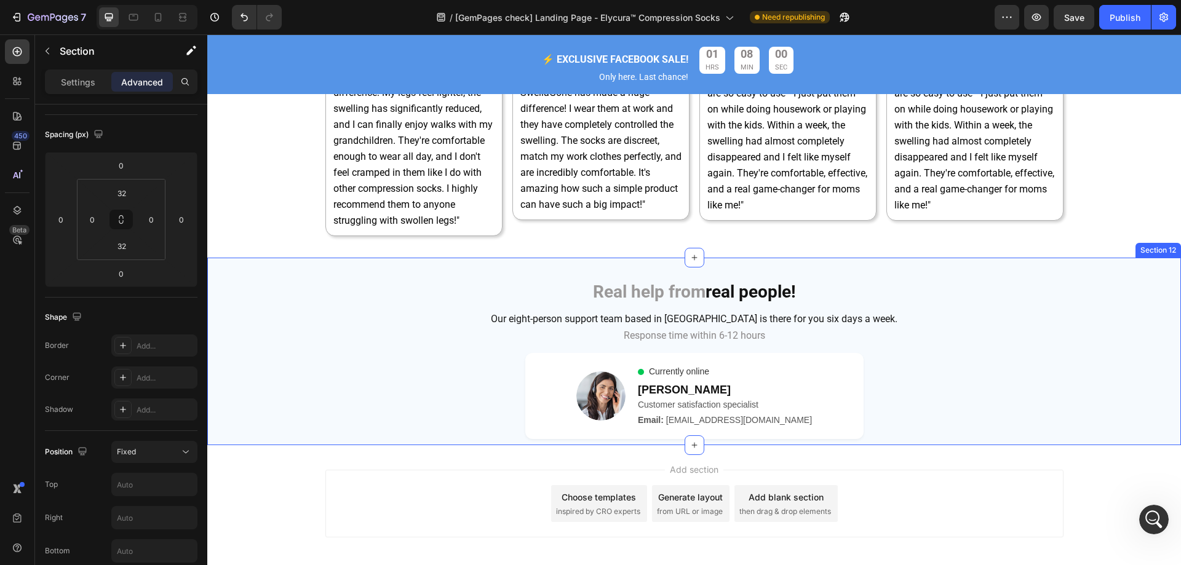
scroll to position [4775, 0]
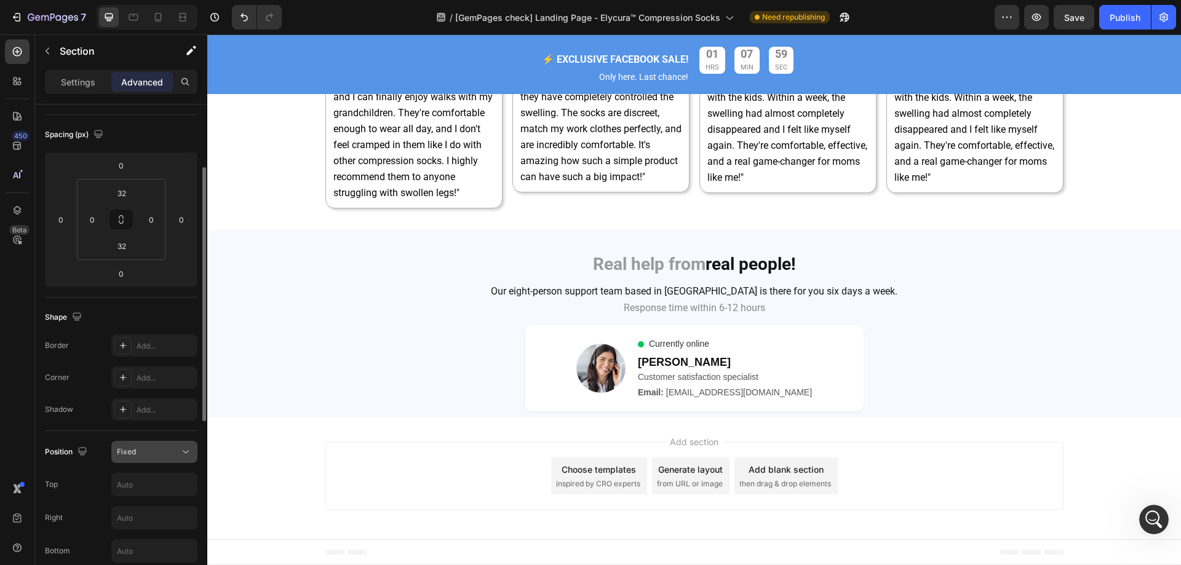
click at [151, 442] on button "Fixed" at bounding box center [154, 452] width 86 height 22
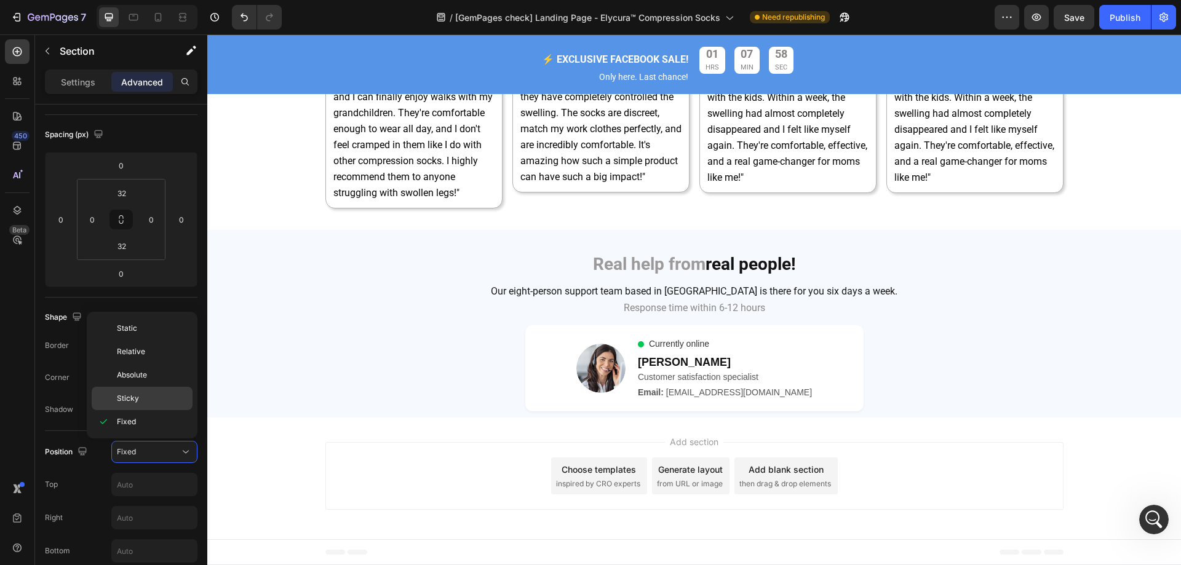
click at [148, 399] on p "Sticky" at bounding box center [152, 398] width 70 height 11
type input "0"
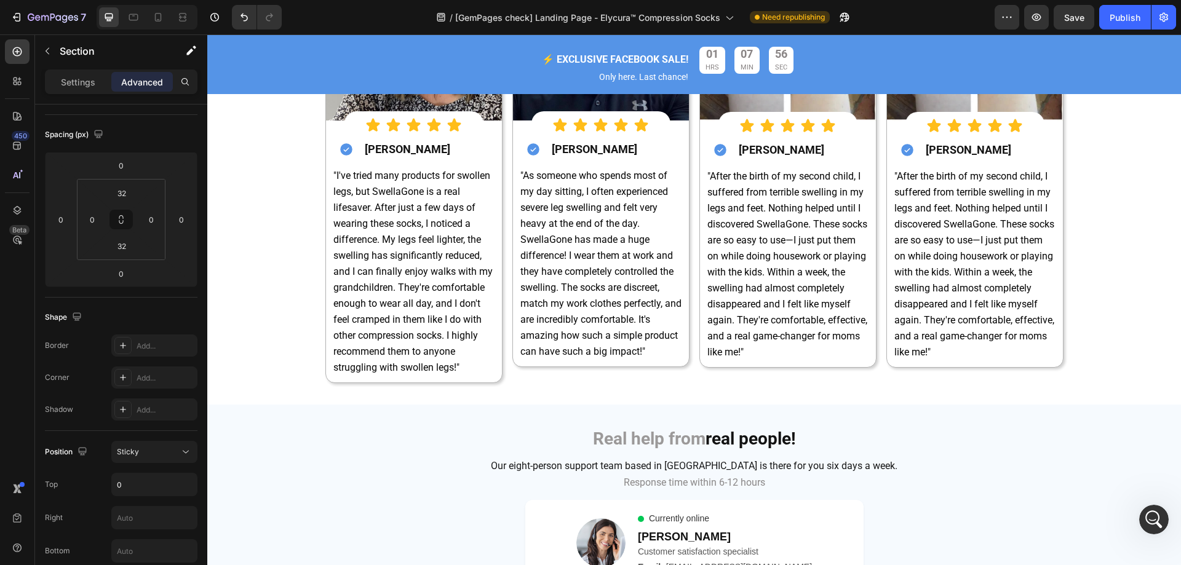
scroll to position [4854, 0]
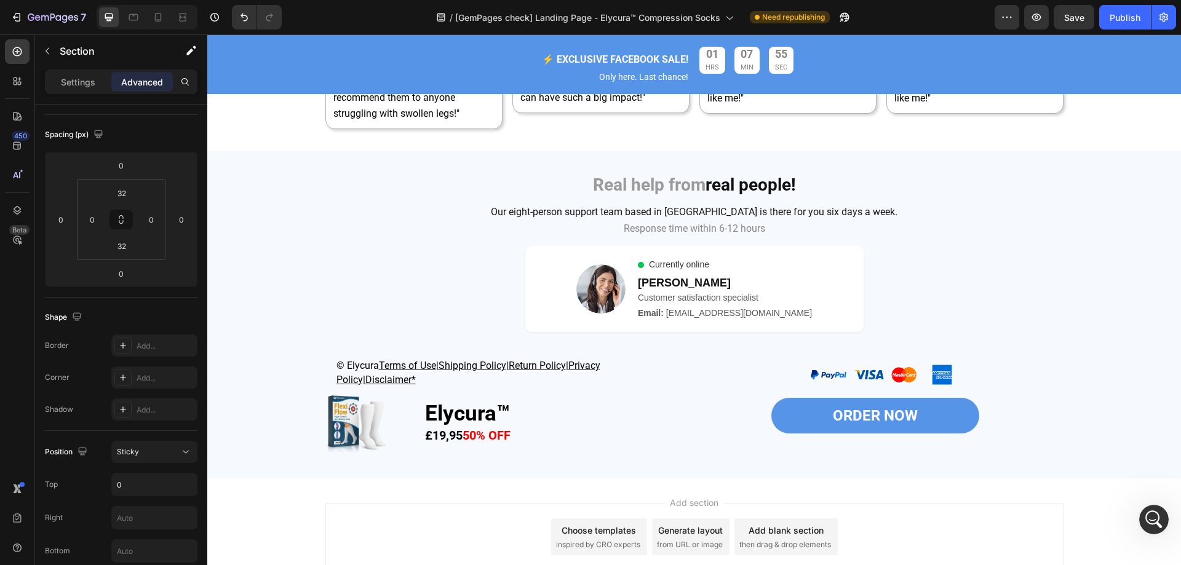
click at [264, 422] on div "© Elycura Terms of Use | Shipping Policy | Return Policy | Privacy Policy| Disc…" at bounding box center [693, 408] width 973 height 101
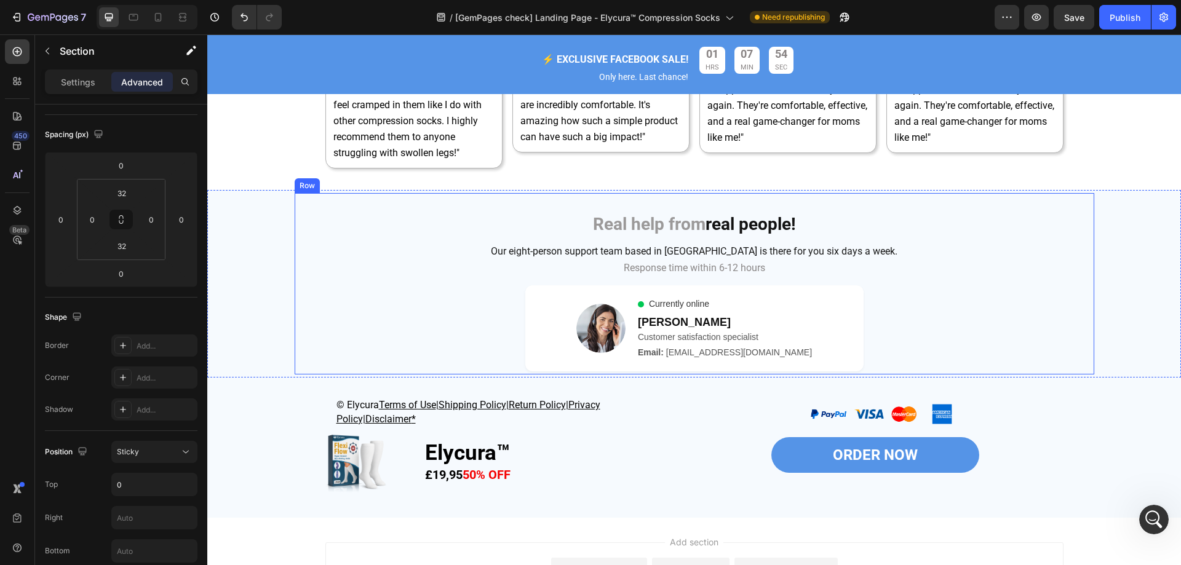
scroll to position [4793, 0]
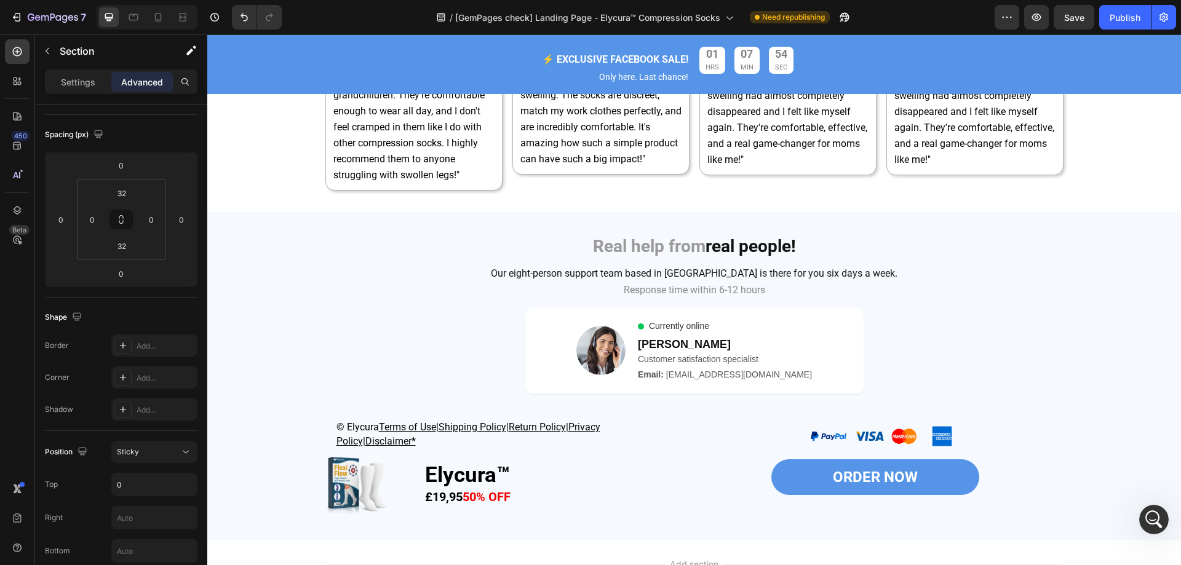
click at [231, 428] on div "© Elycura Terms of Use | Shipping Policy | Return Policy | Privacy Policy| Disc…" at bounding box center [693, 469] width 973 height 101
click at [145, 446] on div "Sticky" at bounding box center [148, 451] width 63 height 11
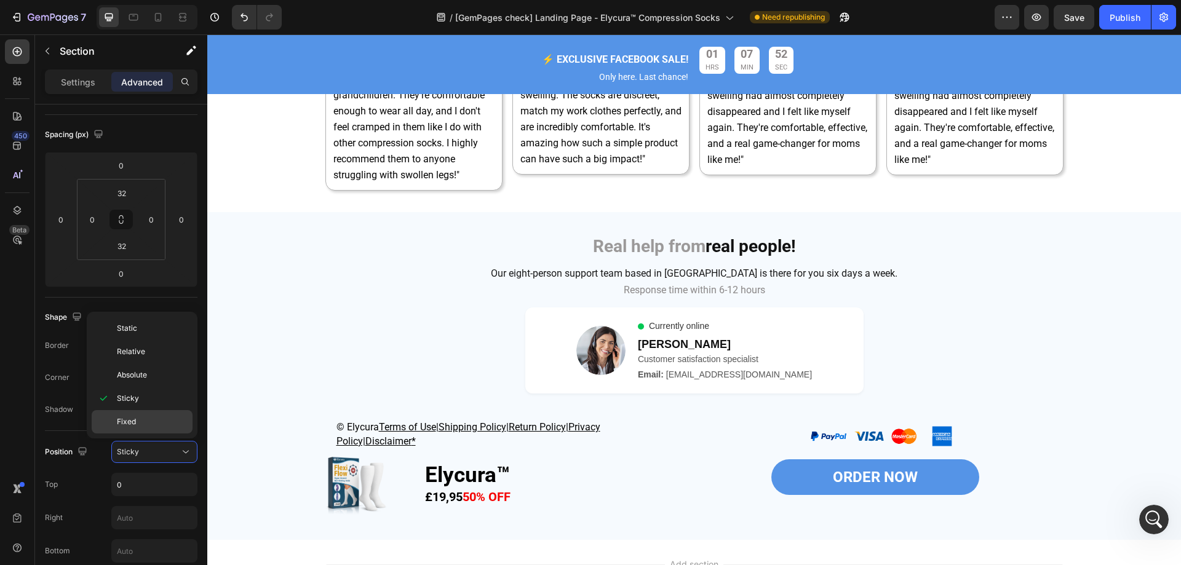
click at [148, 411] on div "Fixed" at bounding box center [142, 421] width 101 height 23
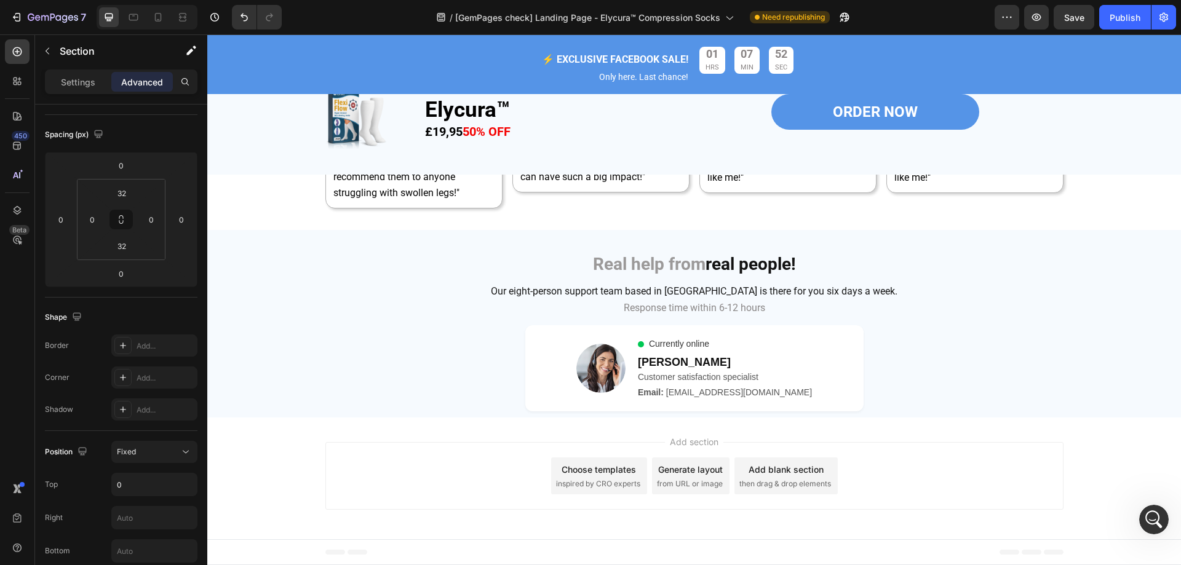
scroll to position [4775, 0]
click at [141, 450] on div "Fixed" at bounding box center [148, 451] width 63 height 11
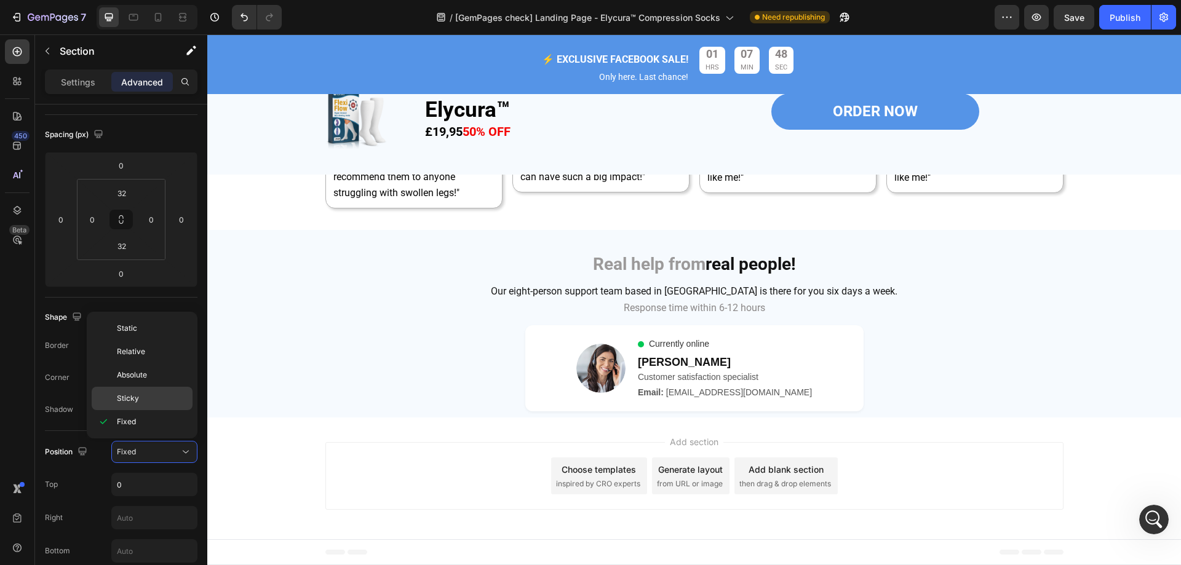
click at [141, 401] on p "Sticky" at bounding box center [152, 398] width 70 height 11
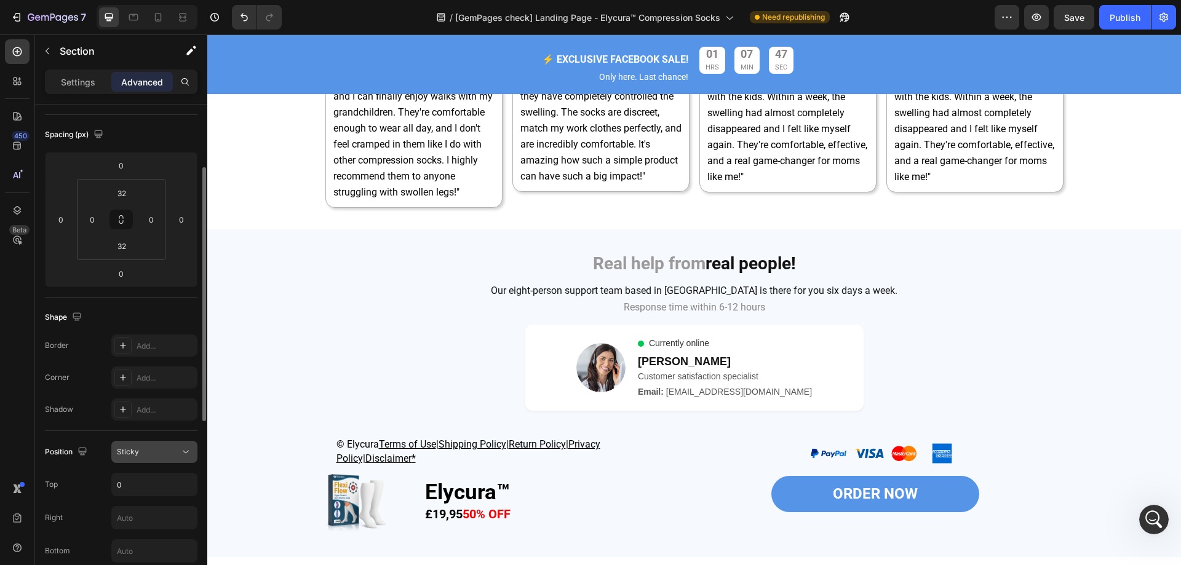
click at [153, 446] on div "Sticky" at bounding box center [154, 452] width 75 height 12
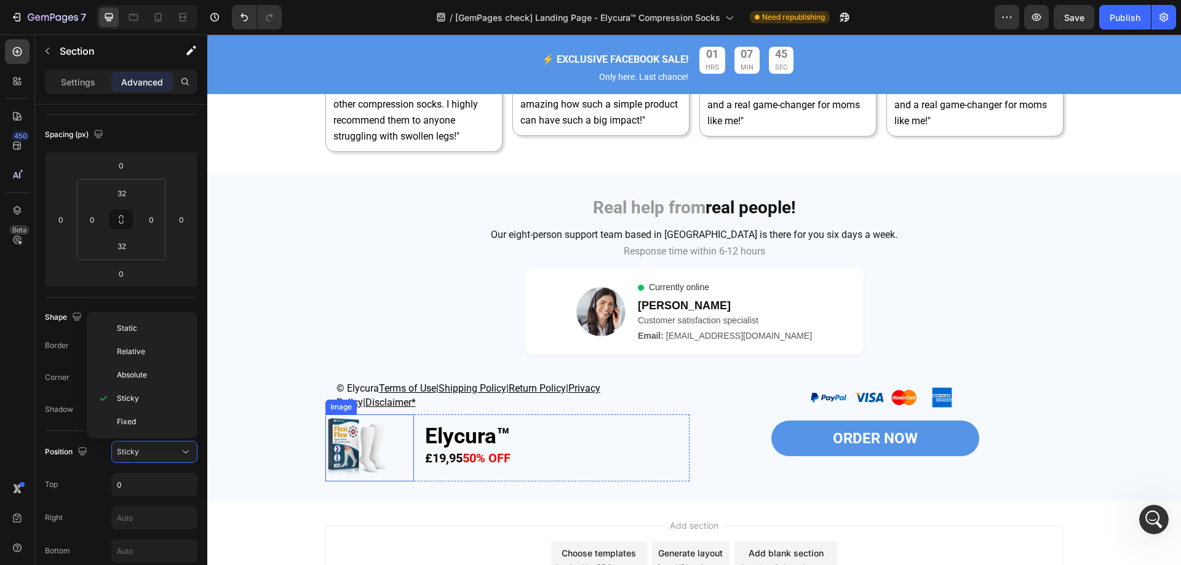
scroll to position [4837, 0]
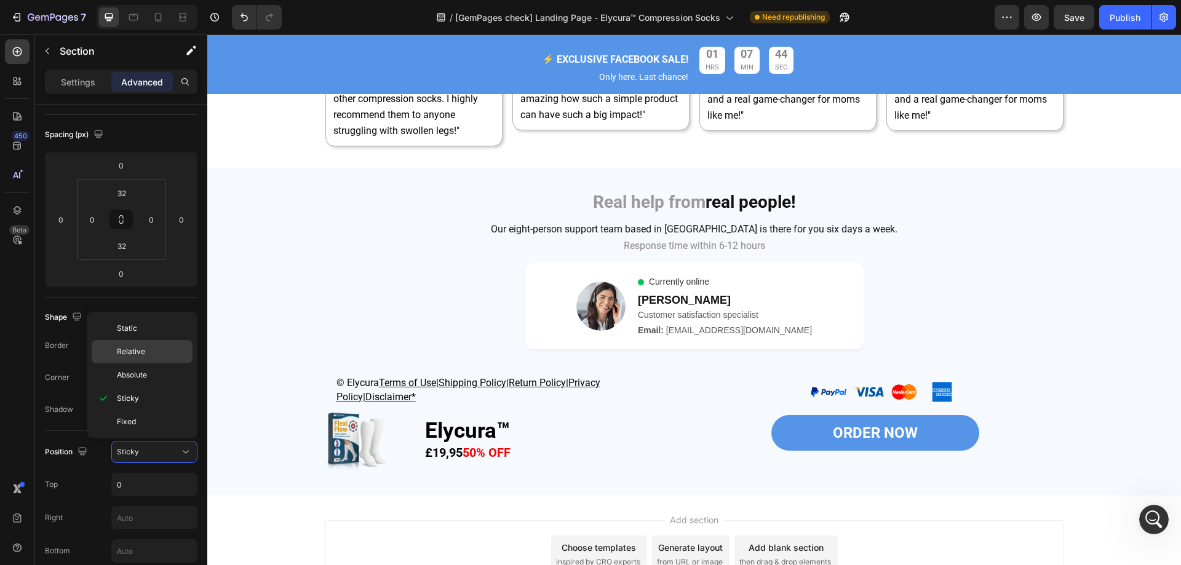
click at [148, 363] on div "Relative" at bounding box center [142, 374] width 101 height 23
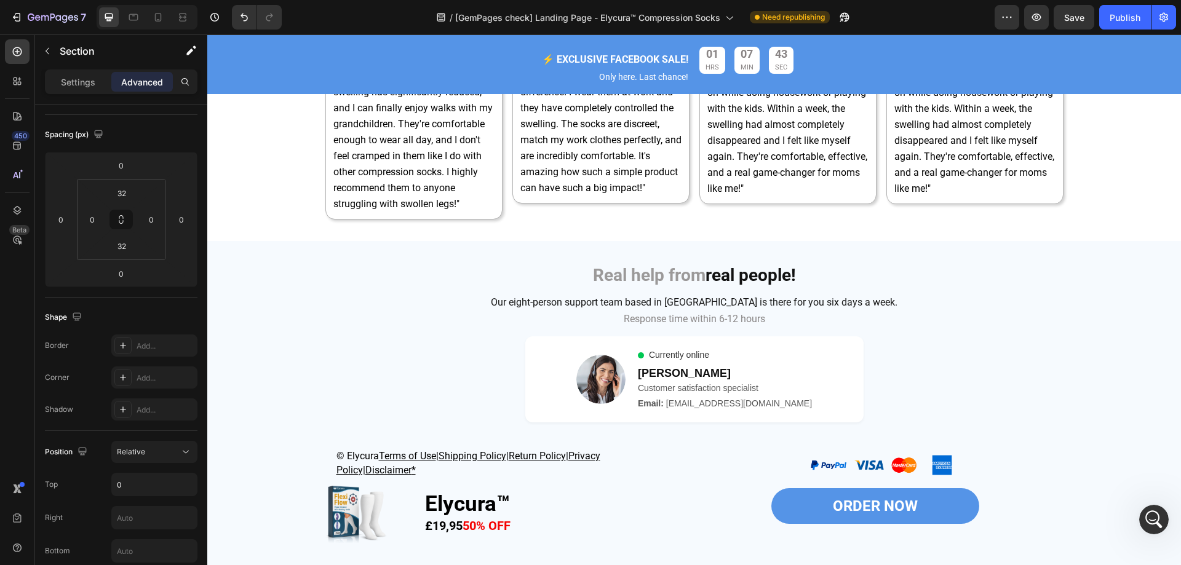
scroll to position [4854, 0]
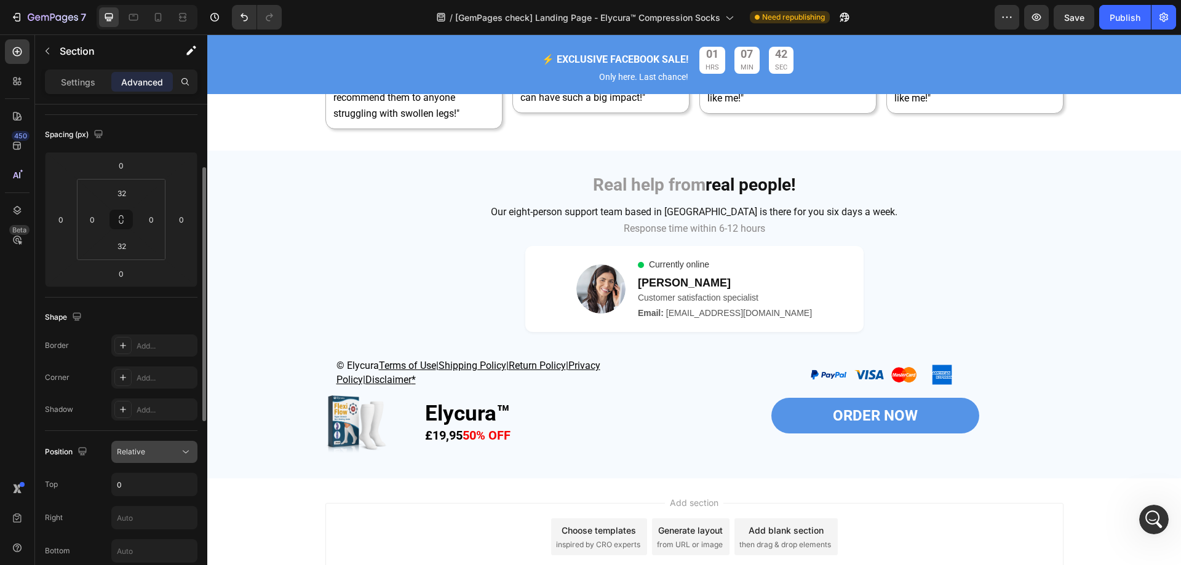
click at [170, 444] on button "Relative" at bounding box center [154, 452] width 86 height 22
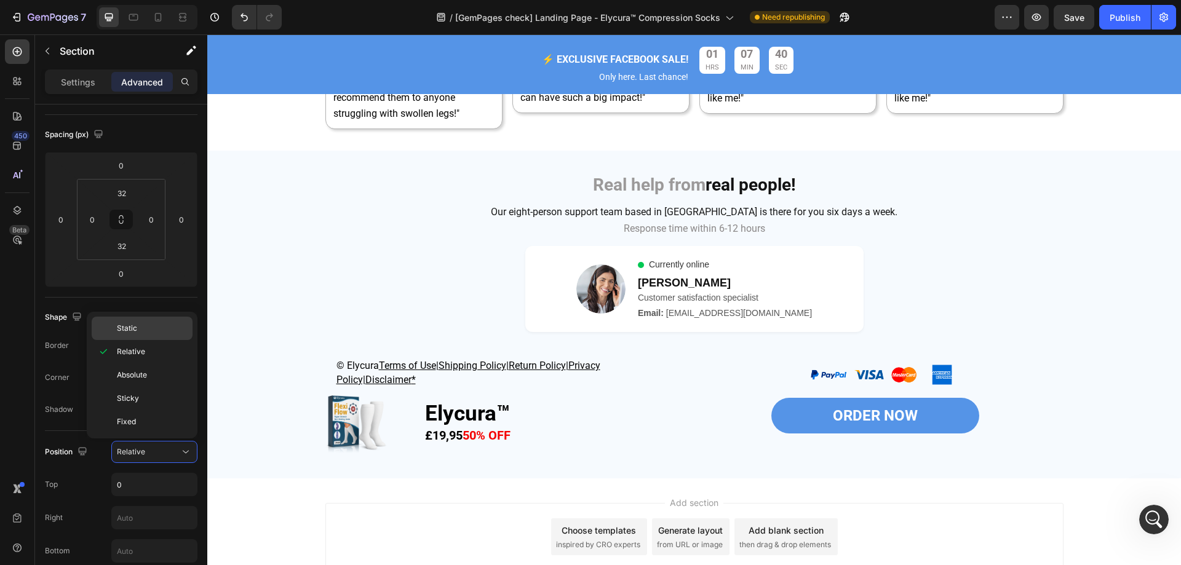
click at [137, 330] on span "Static" at bounding box center [127, 328] width 20 height 11
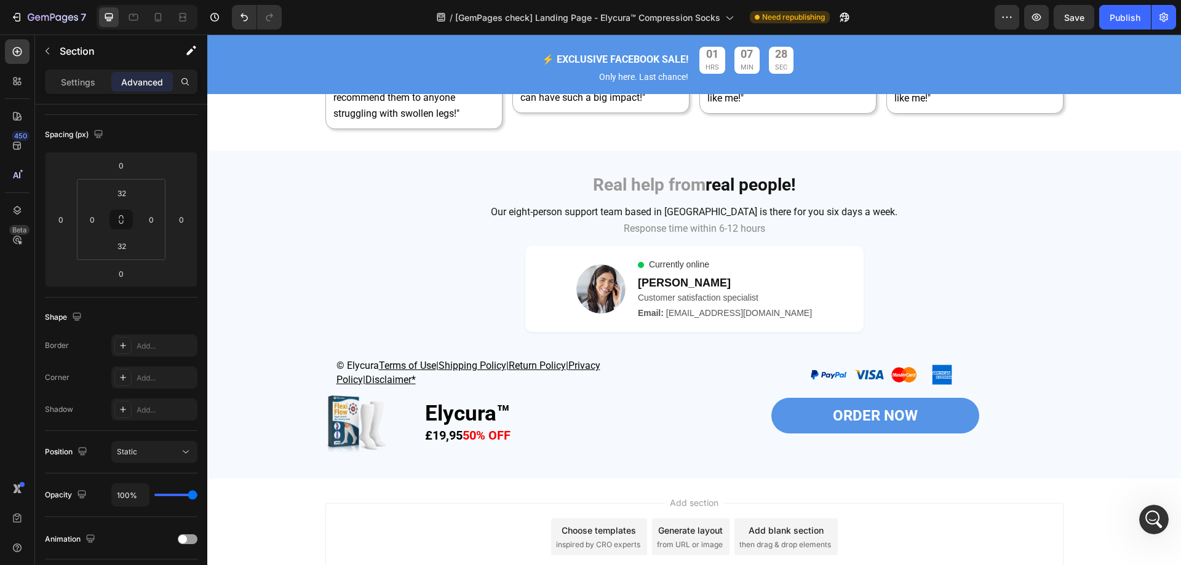
click at [256, 393] on div "© Elycura Terms of Use | Shipping Policy | Return Policy | Privacy Policy| Disc…" at bounding box center [693, 408] width 973 height 101
click at [145, 454] on div "Static" at bounding box center [148, 451] width 63 height 11
click at [0, 302] on div "450 Beta" at bounding box center [17, 299] width 35 height 531
click at [296, 381] on div "© Elycura Terms of Use | Shipping Policy | Return Policy | Privacy Policy| Disc…" at bounding box center [693, 408] width 973 height 101
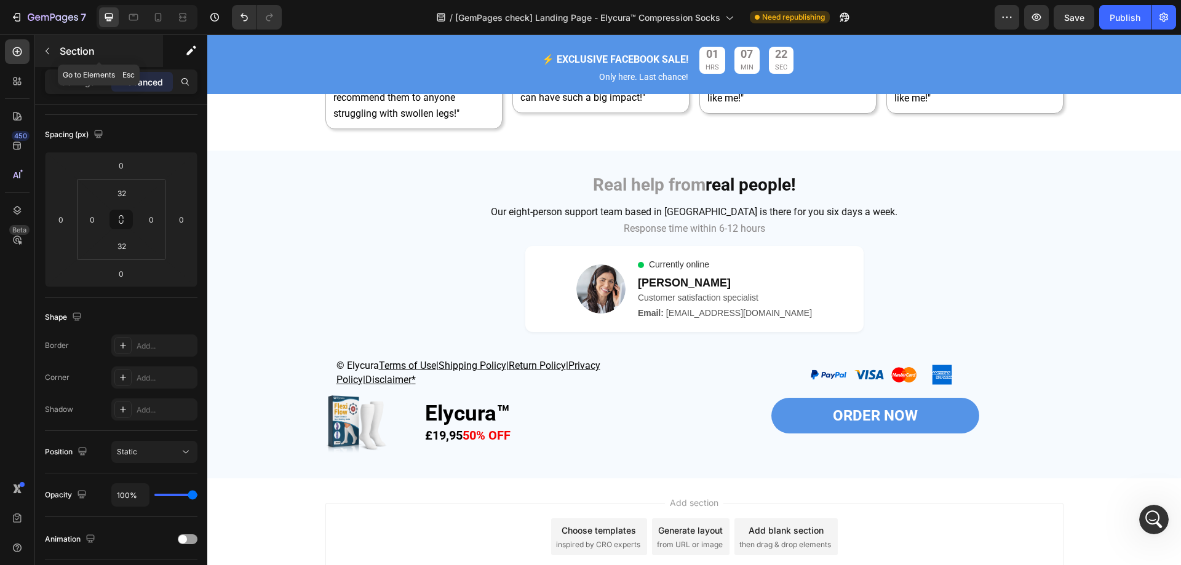
click at [52, 50] on icon "button" at bounding box center [47, 51] width 10 height 10
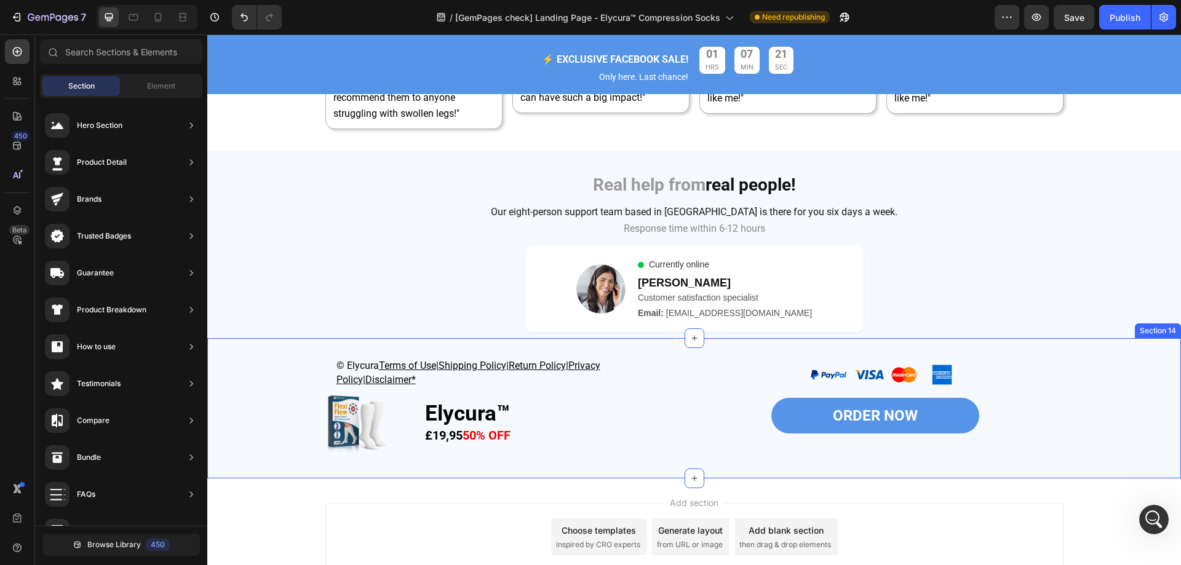
click at [262, 427] on div "© Elycura Terms of Use | Shipping Policy | Return Policy | Privacy Policy| Disc…" at bounding box center [693, 408] width 973 height 101
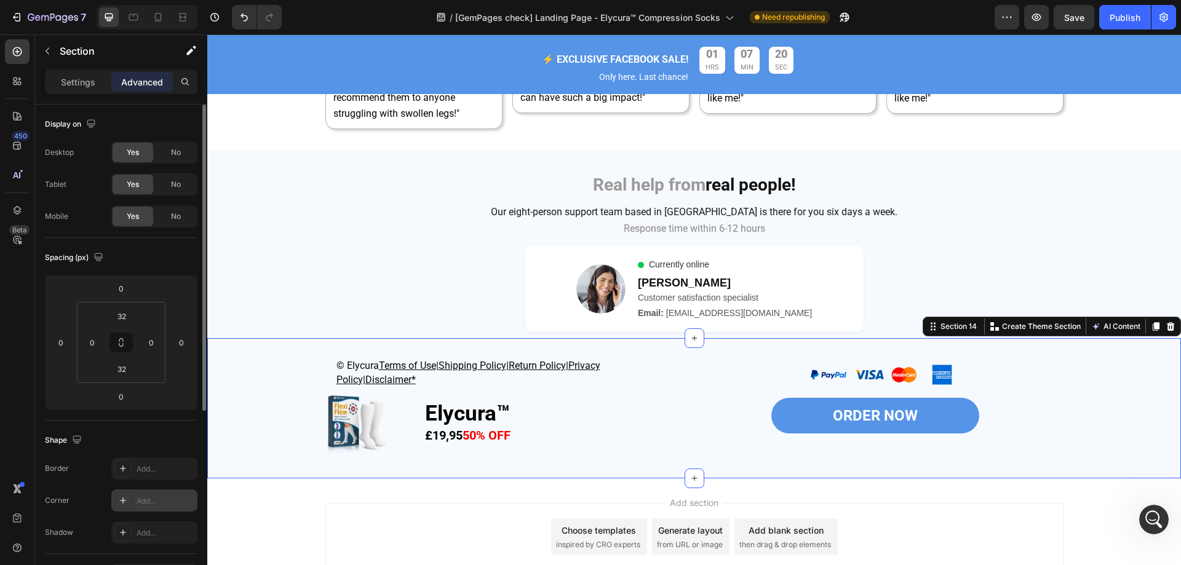
scroll to position [123, 0]
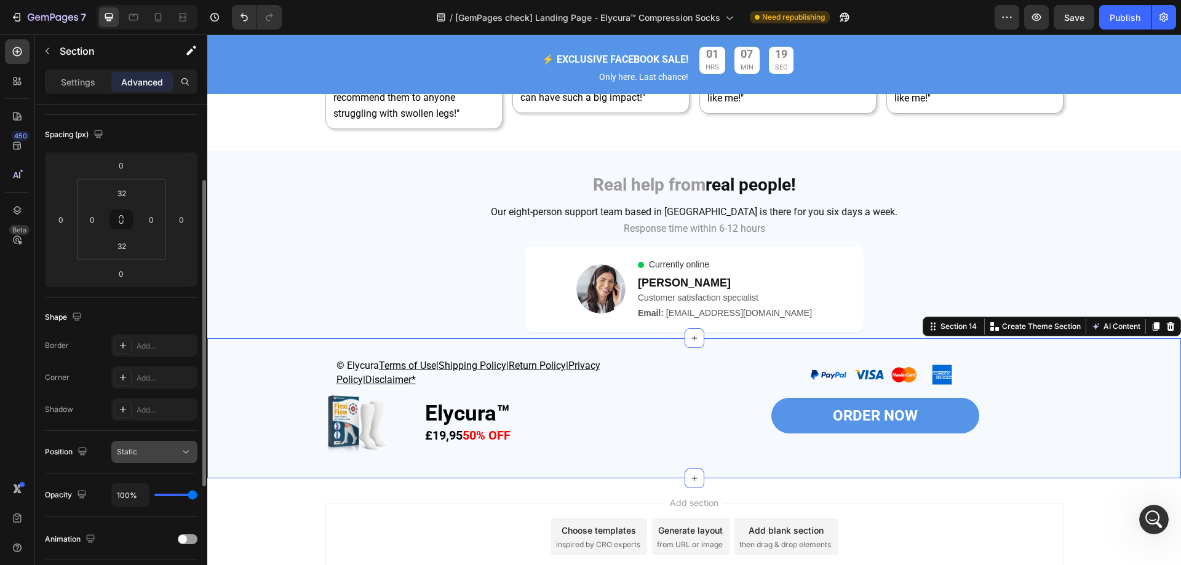
click at [138, 445] on button "Static" at bounding box center [154, 452] width 86 height 22
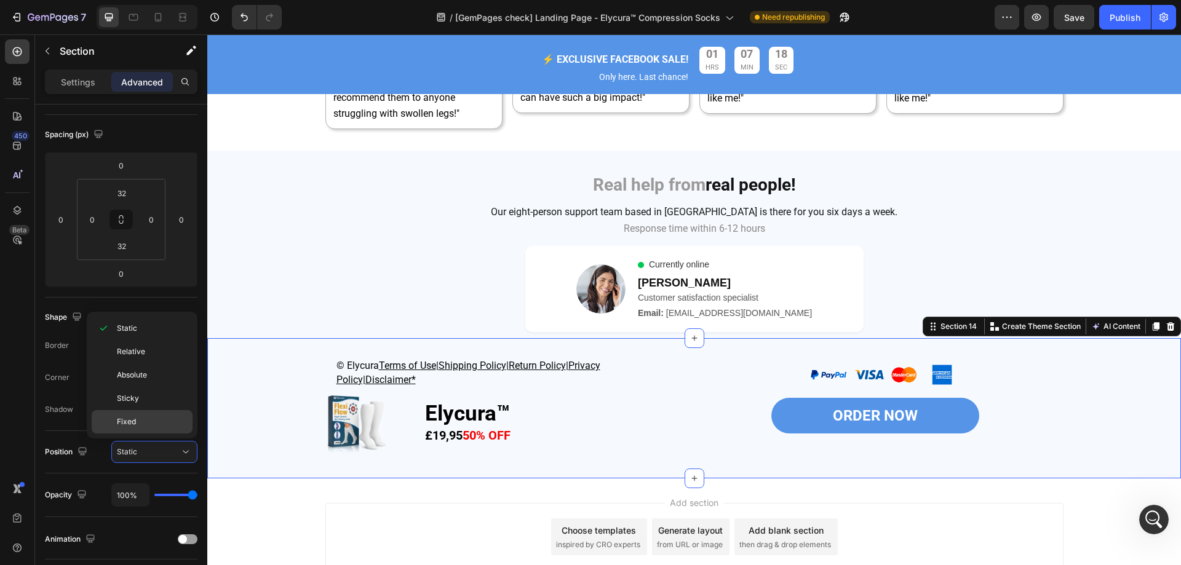
click at [140, 421] on p "Fixed" at bounding box center [152, 421] width 70 height 11
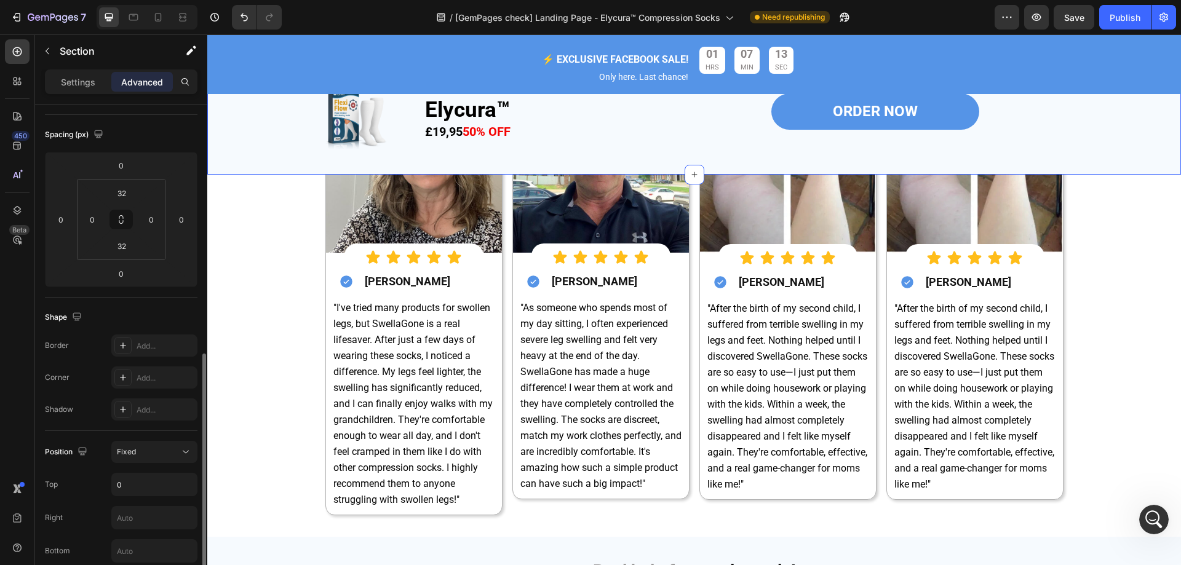
scroll to position [246, 0]
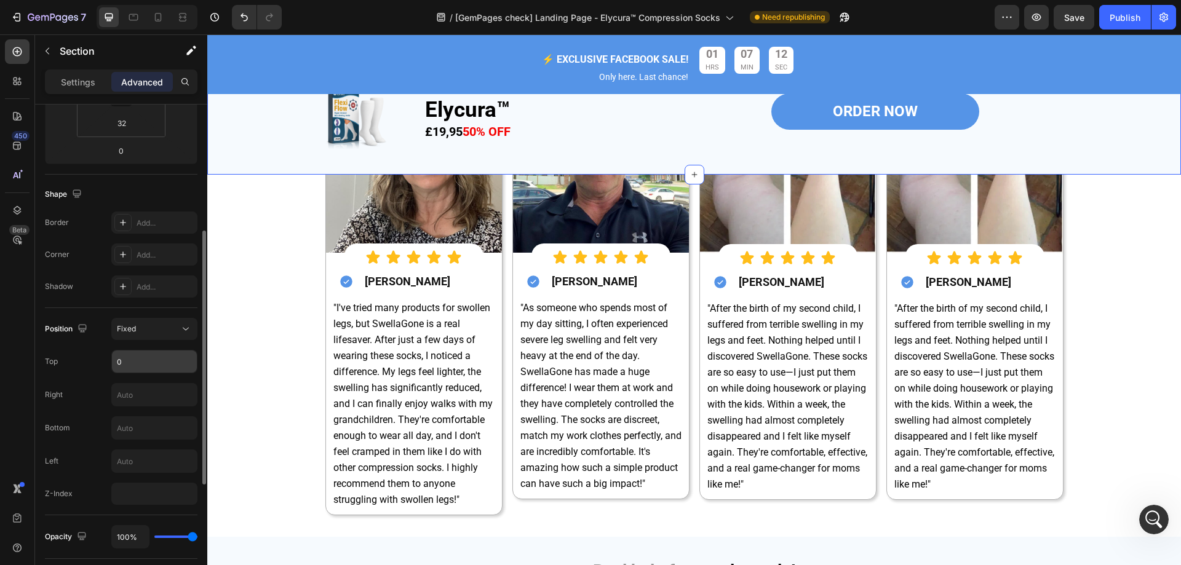
click at [130, 358] on input "0" at bounding box center [154, 362] width 85 height 22
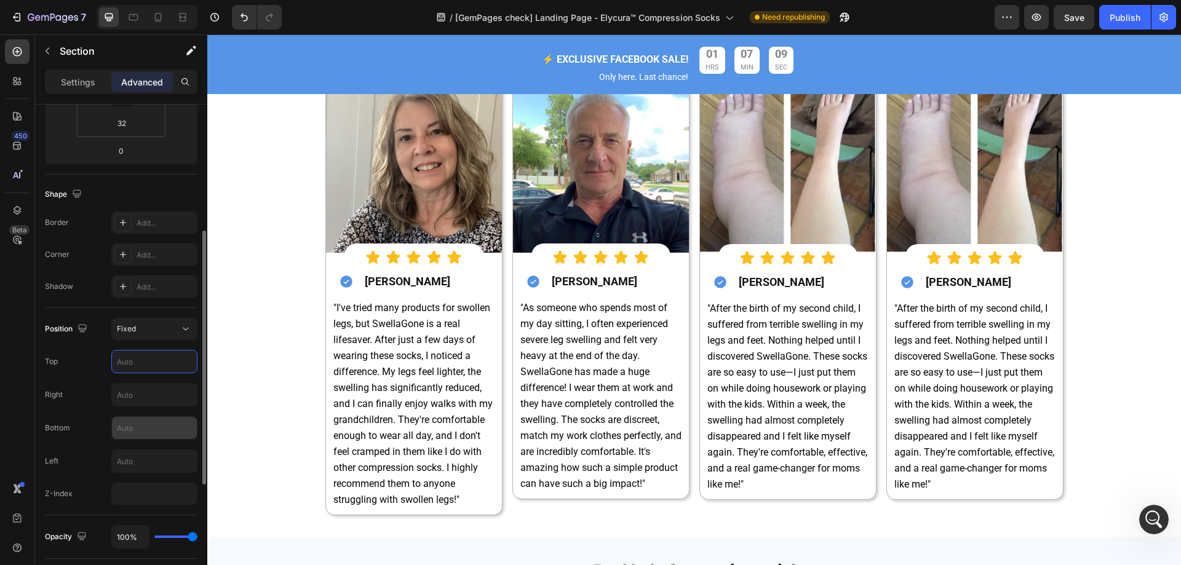
click at [148, 419] on input "text" at bounding box center [154, 428] width 85 height 22
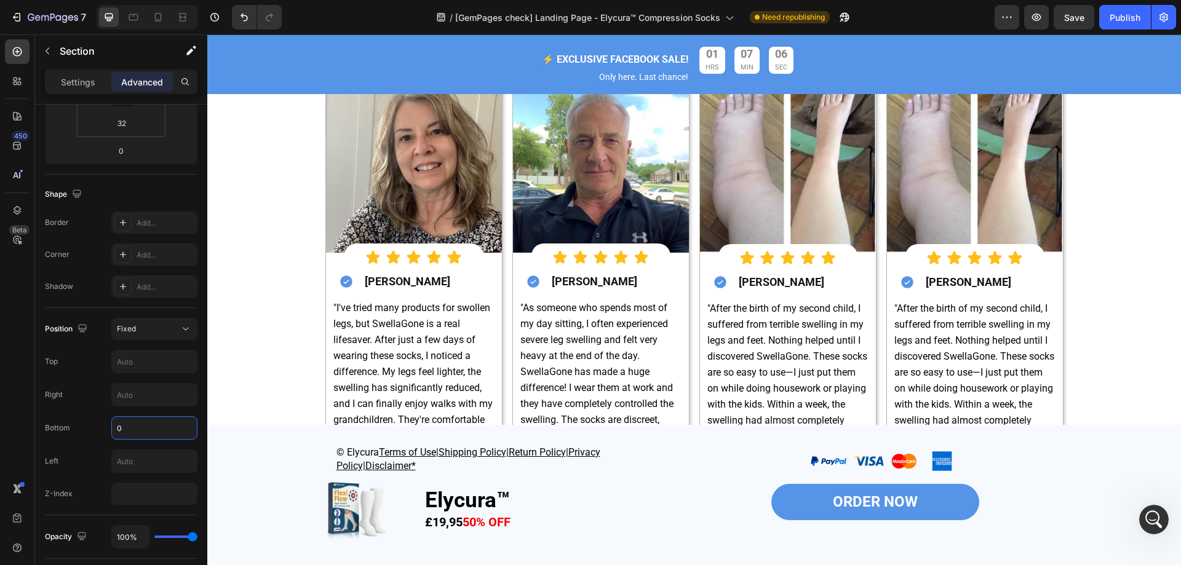
type input "0"
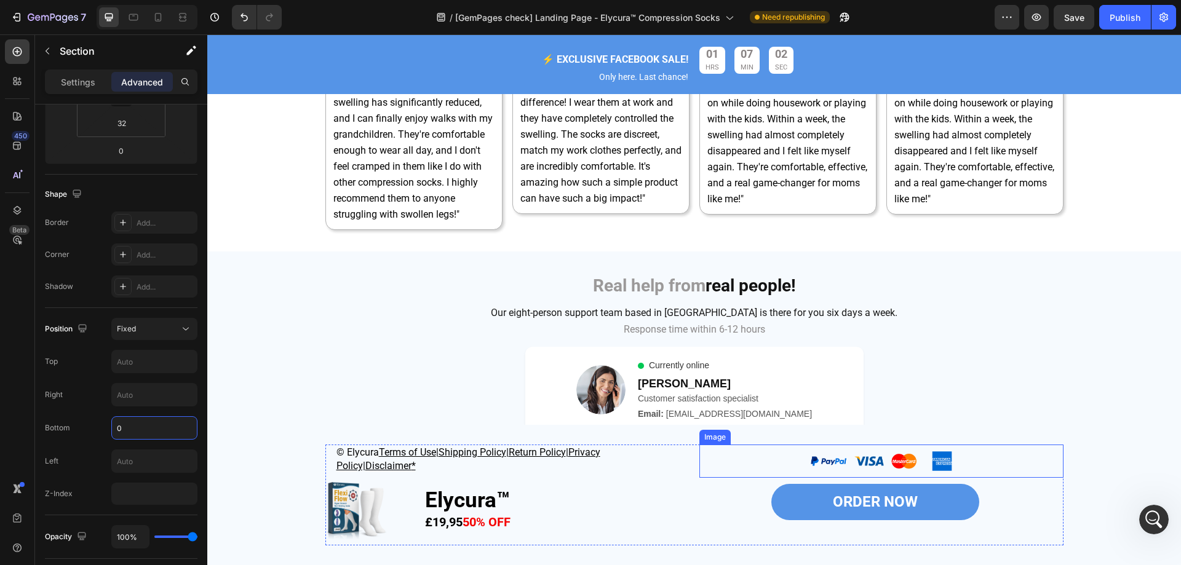
scroll to position [4775, 0]
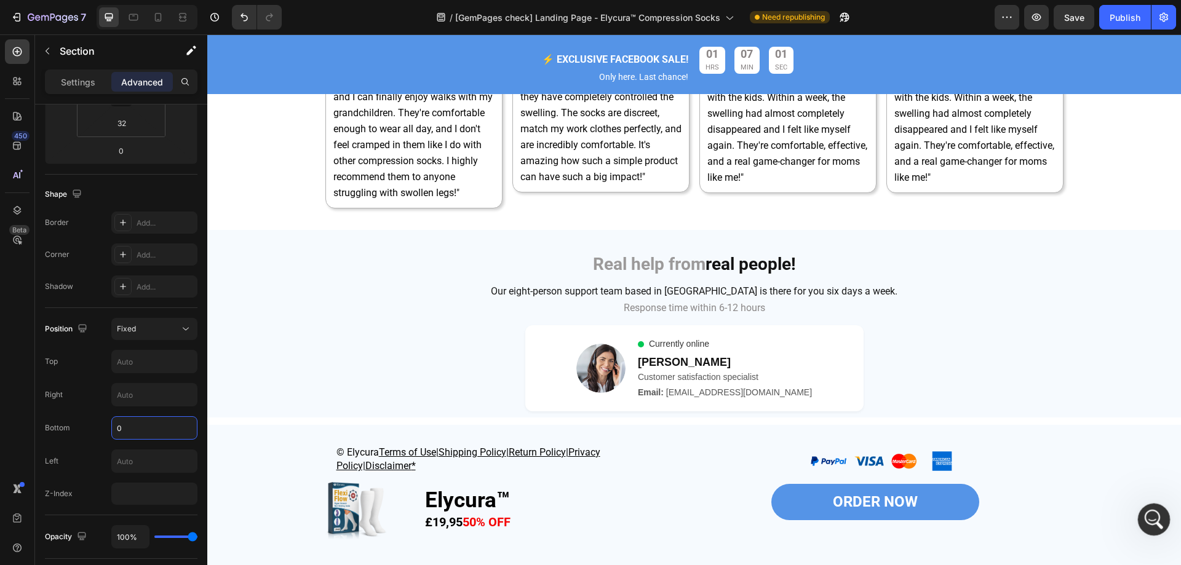
click at [1140, 521] on div "開啟 Intercom Messenger" at bounding box center [1151, 517] width 41 height 41
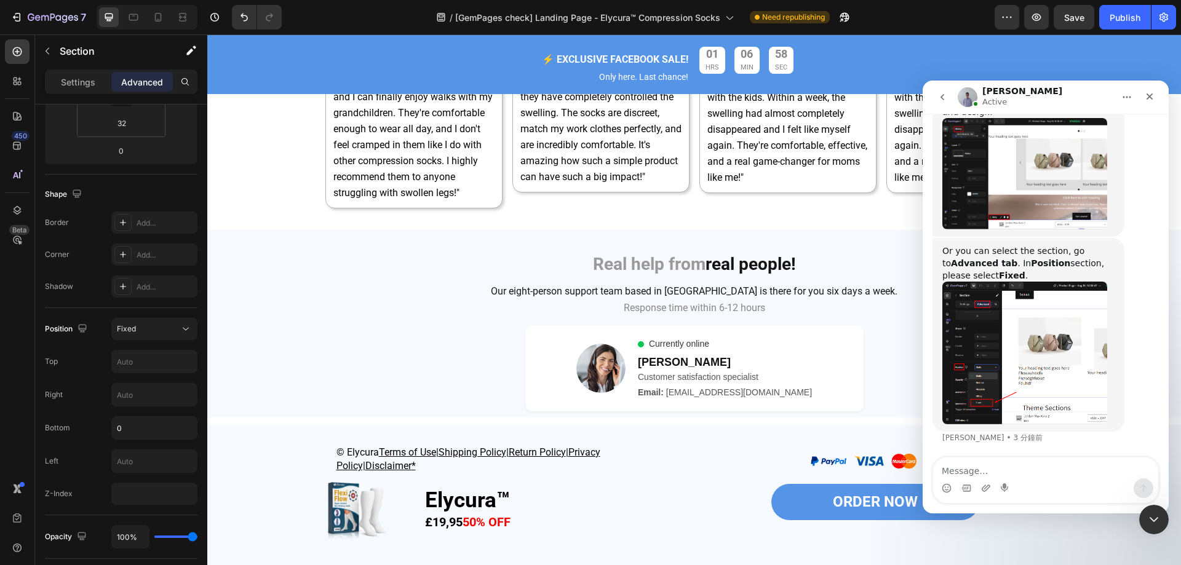
scroll to position [4395, 0]
click at [996, 471] on textarea "Message…" at bounding box center [1045, 468] width 225 height 21
type textarea "ok,I get it,thank you!"
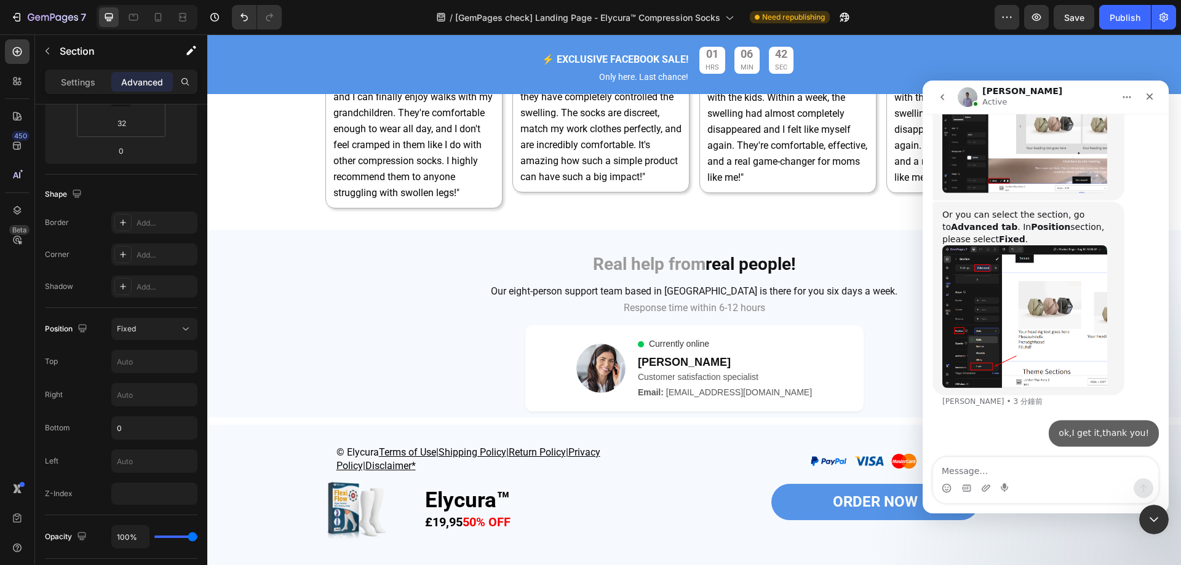
scroll to position [4431, 0]
click at [235, 451] on div "© Elycura Terms of Use | Shipping Policy | Return Policy | Privacy Policy| Disc…" at bounding box center [693, 495] width 973 height 101
click at [245, 419] on div "Add section Choose templates inspired by CRO experts Generate layout from URL o…" at bounding box center [693, 479] width 973 height 122
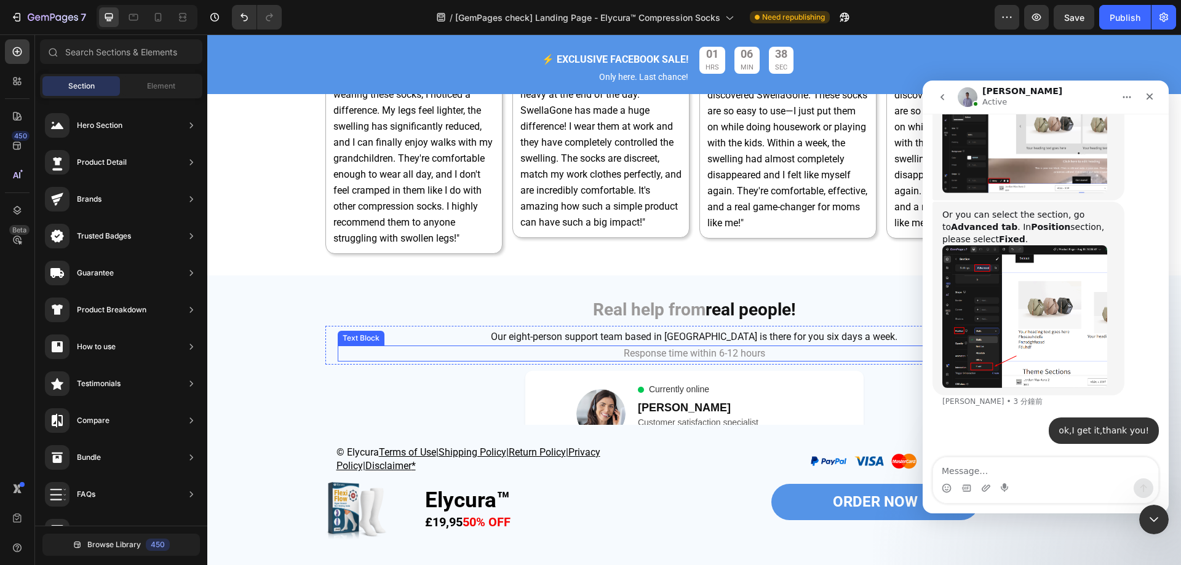
scroll to position [4775, 0]
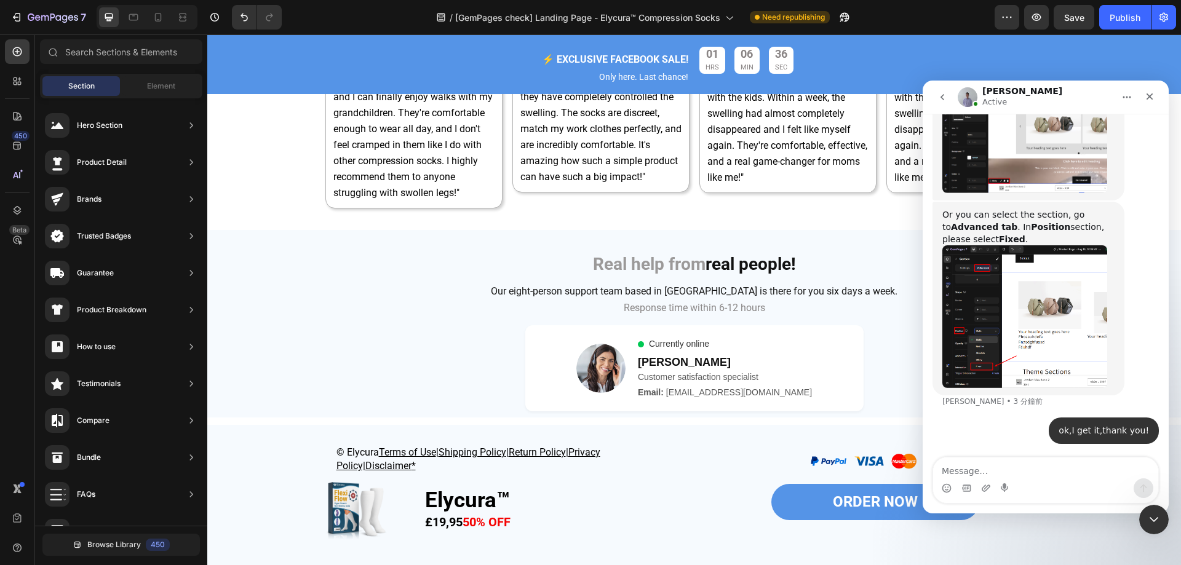
click at [266, 420] on div "Add section Choose templates inspired by CRO experts Generate layout from URL o…" at bounding box center [693, 479] width 973 height 122
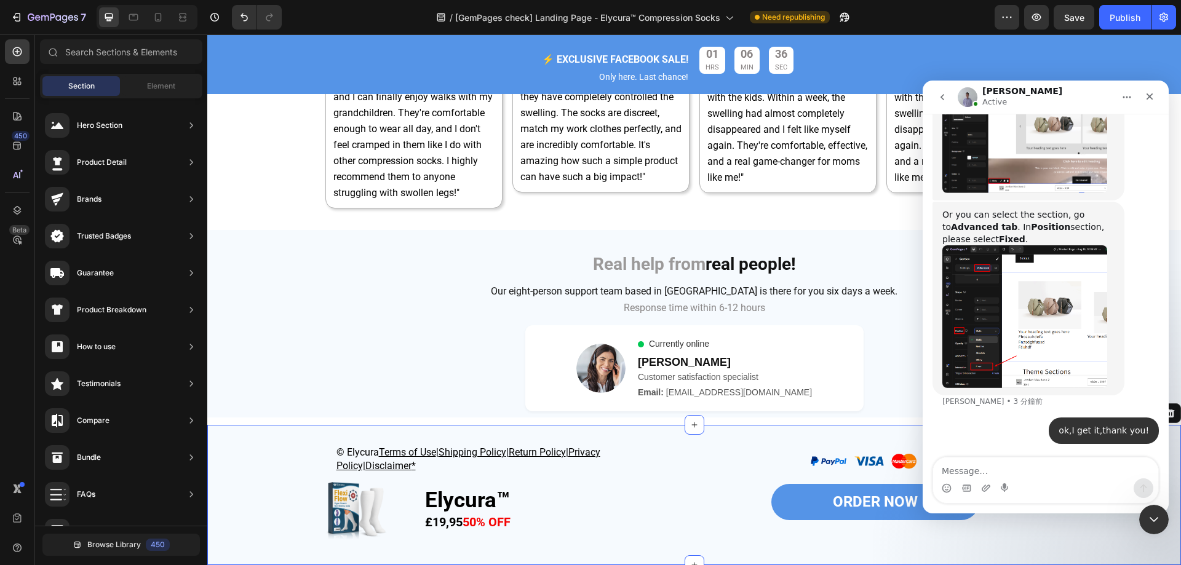
click at [269, 439] on div "© Elycura Terms of Use | Shipping Policy | Return Policy | Privacy Policy| Disc…" at bounding box center [693, 495] width 973 height 140
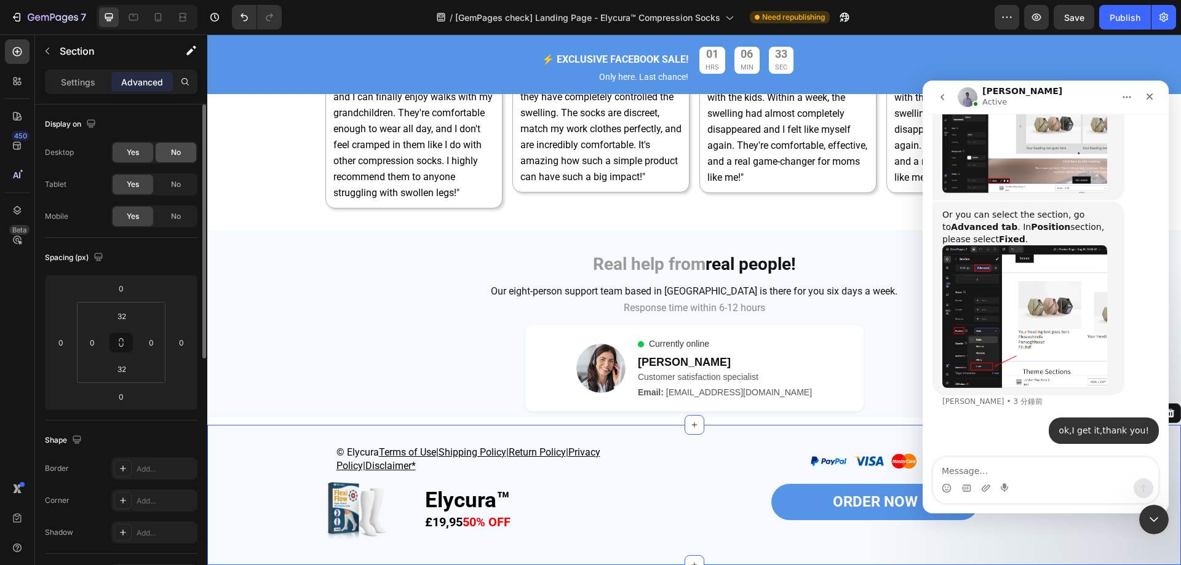
click at [170, 155] on div "No" at bounding box center [176, 153] width 41 height 20
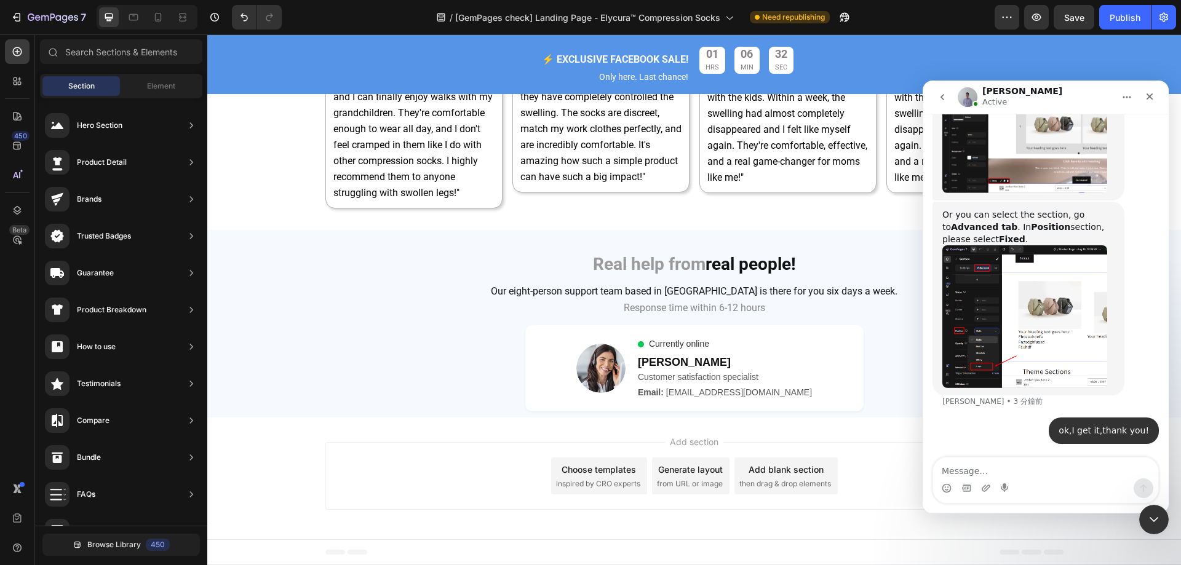
click at [266, 493] on div "Add section Choose templates inspired by CRO experts Generate layout from URL o…" at bounding box center [693, 479] width 973 height 122
click at [239, 16] on icon "Undo/Redo" at bounding box center [244, 17] width 12 height 12
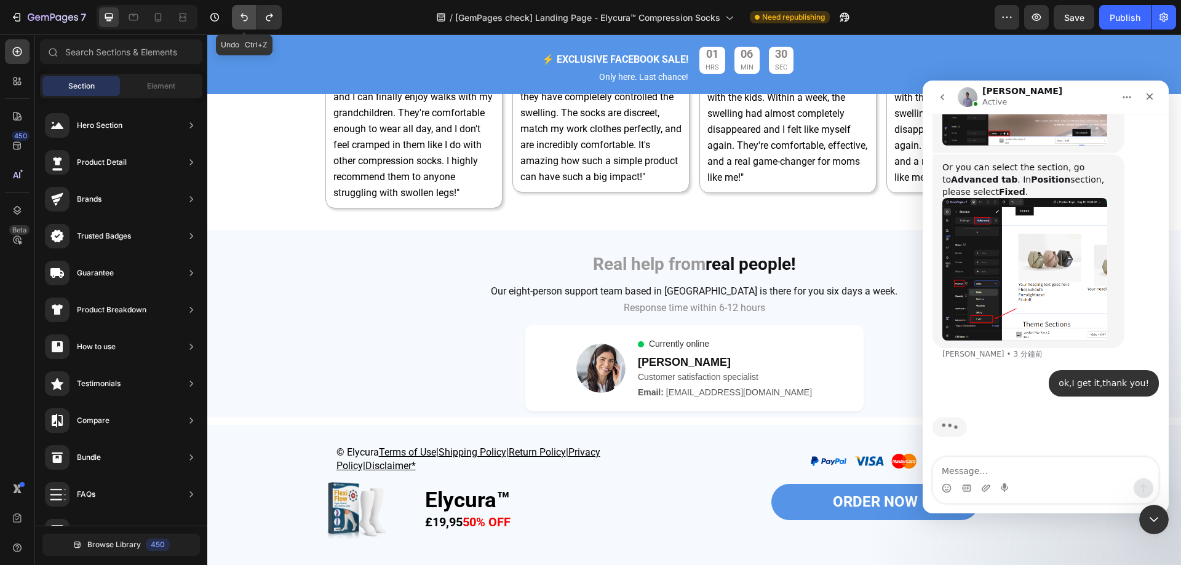
scroll to position [4478, 0]
drag, startPoint x: 1148, startPoint y: 98, endPoint x: 1861, endPoint y: 234, distance: 726.1
click at [1148, 98] on icon "關閉" at bounding box center [1149, 96] width 7 height 7
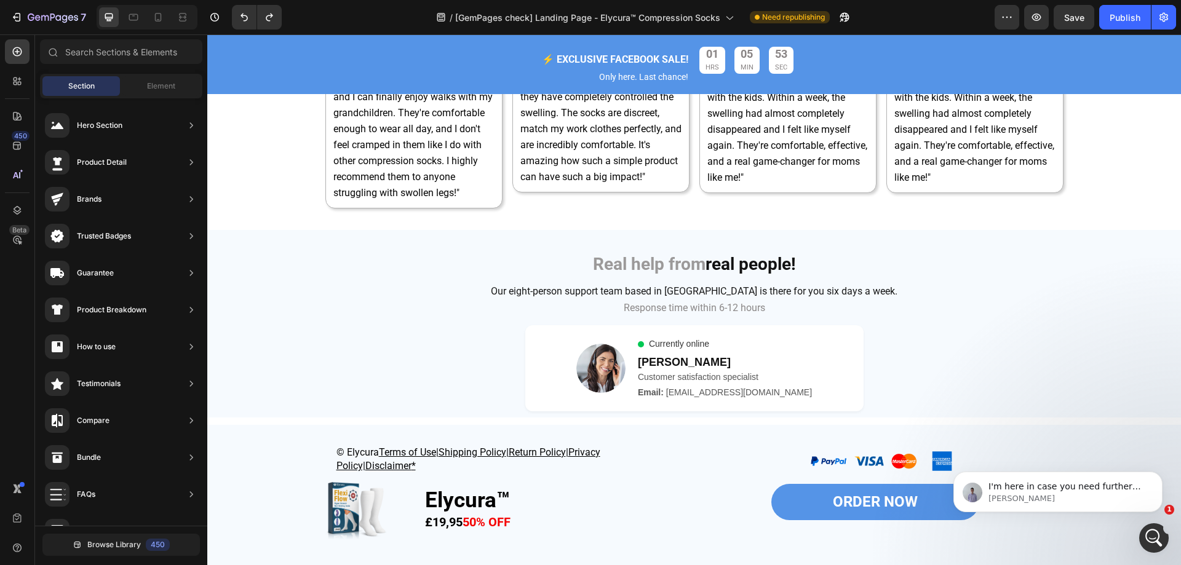
scroll to position [4520, 0]
click at [1163, 537] on div "開啟 Intercom Messenger" at bounding box center [1151, 536] width 41 height 41
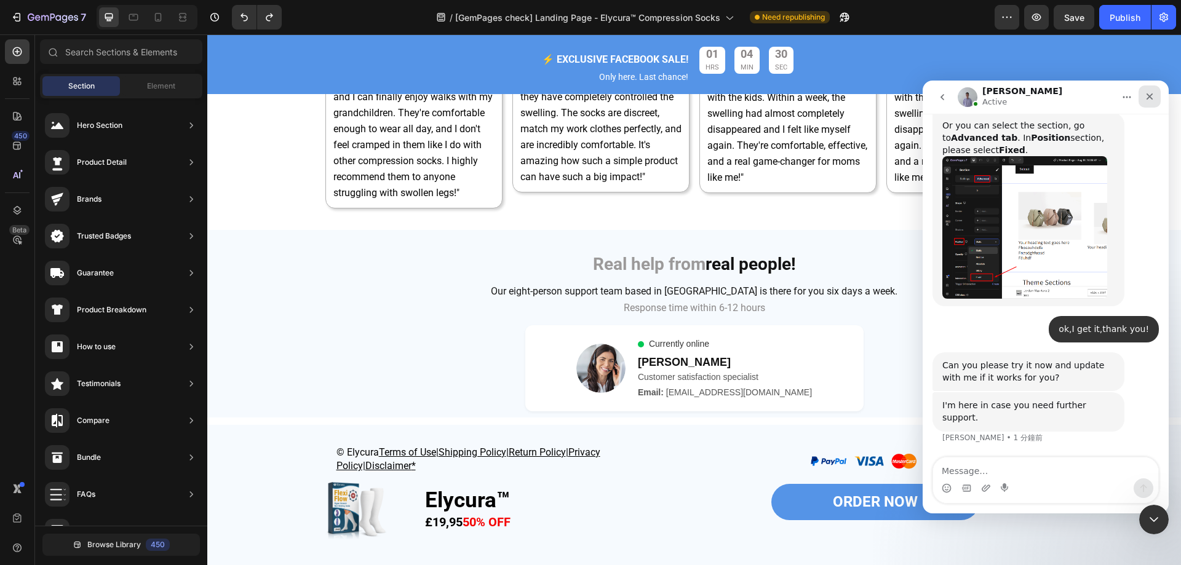
click at [1151, 97] on icon "關閉" at bounding box center [1149, 96] width 7 height 7
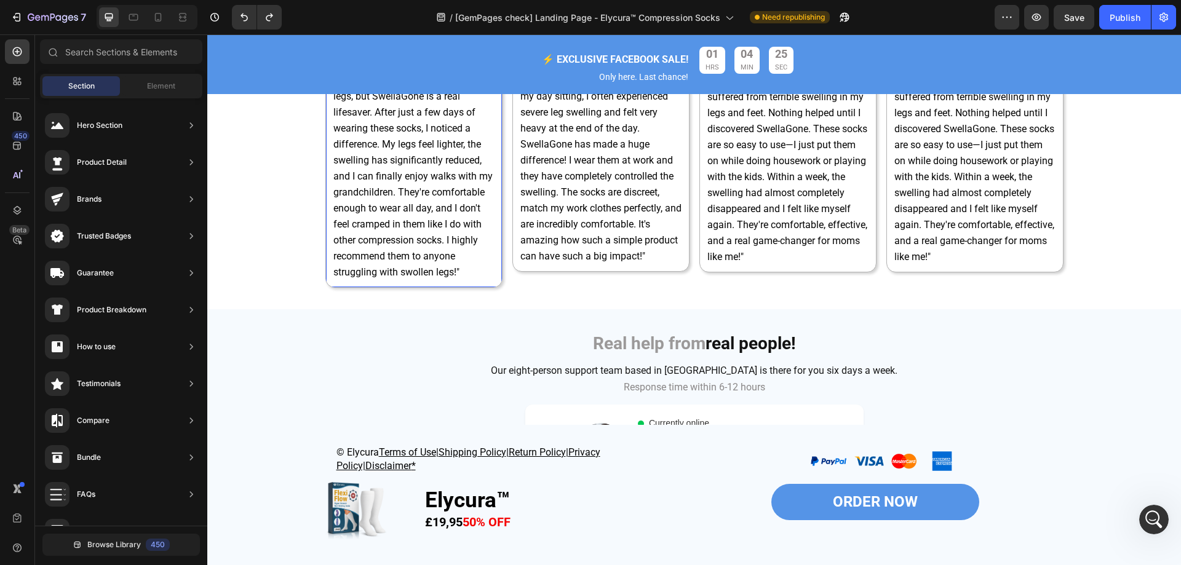
scroll to position [4775, 0]
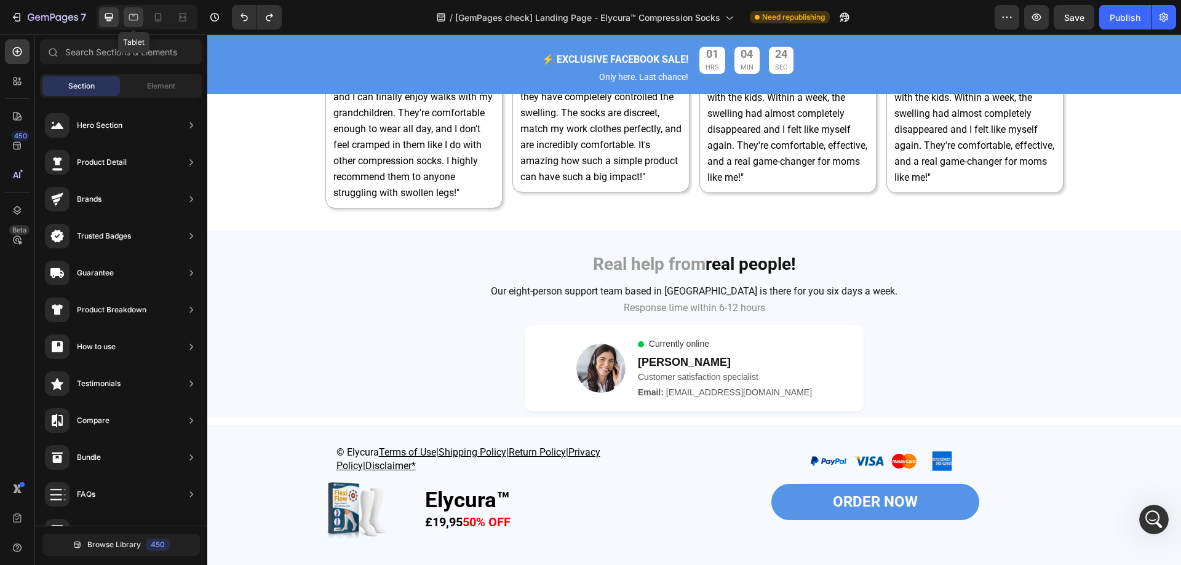
click at [129, 12] on icon at bounding box center [133, 17] width 12 height 12
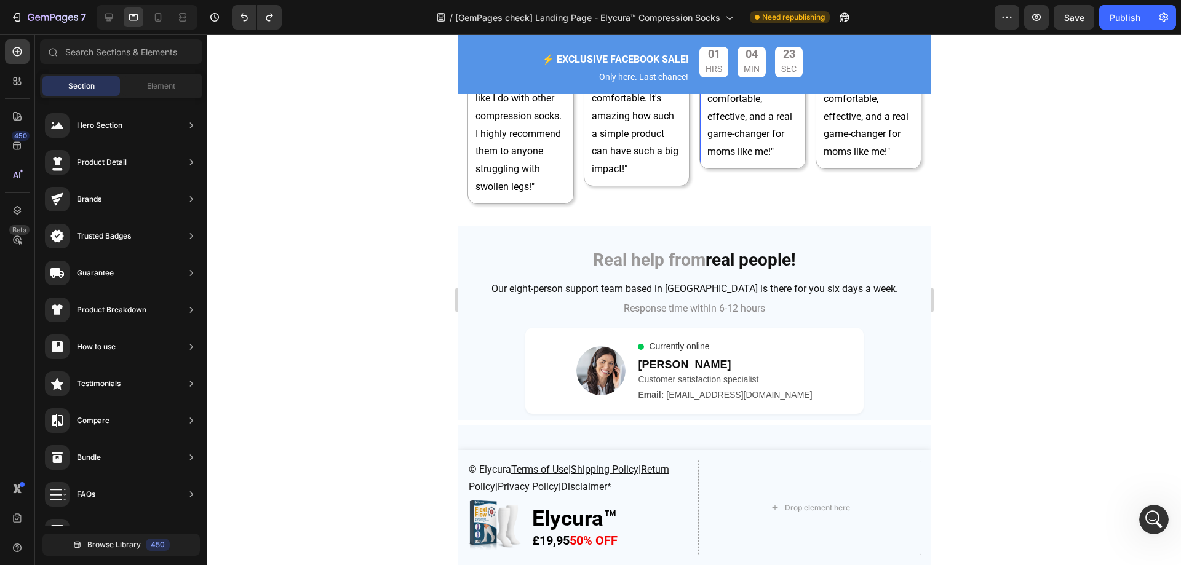
scroll to position [5232, 0]
click at [114, 18] on icon at bounding box center [109, 17] width 12 height 12
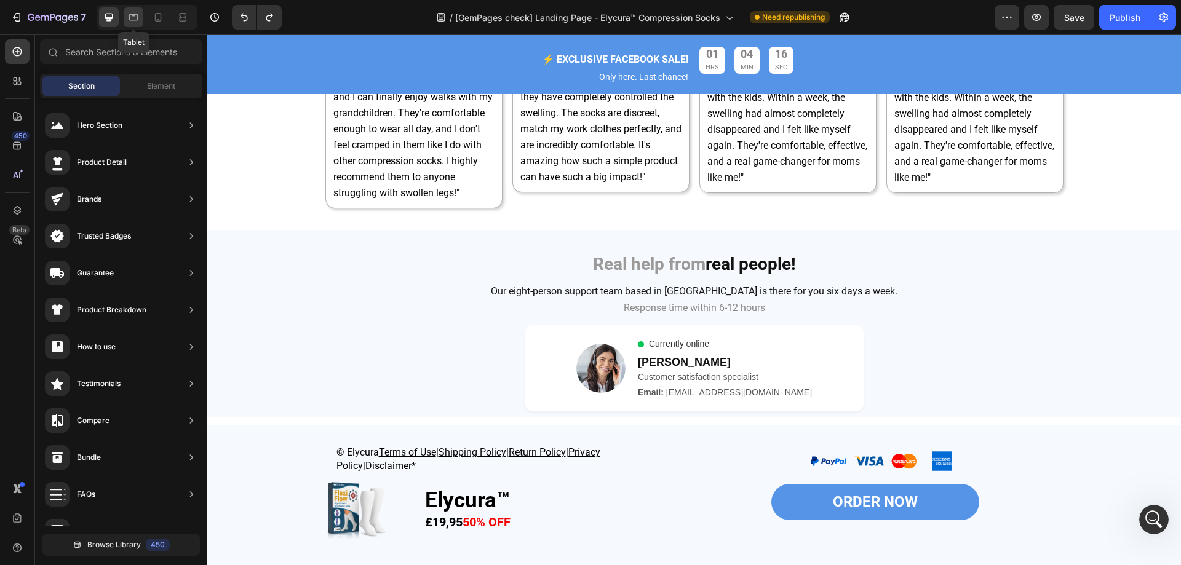
click at [135, 19] on icon at bounding box center [133, 17] width 12 height 12
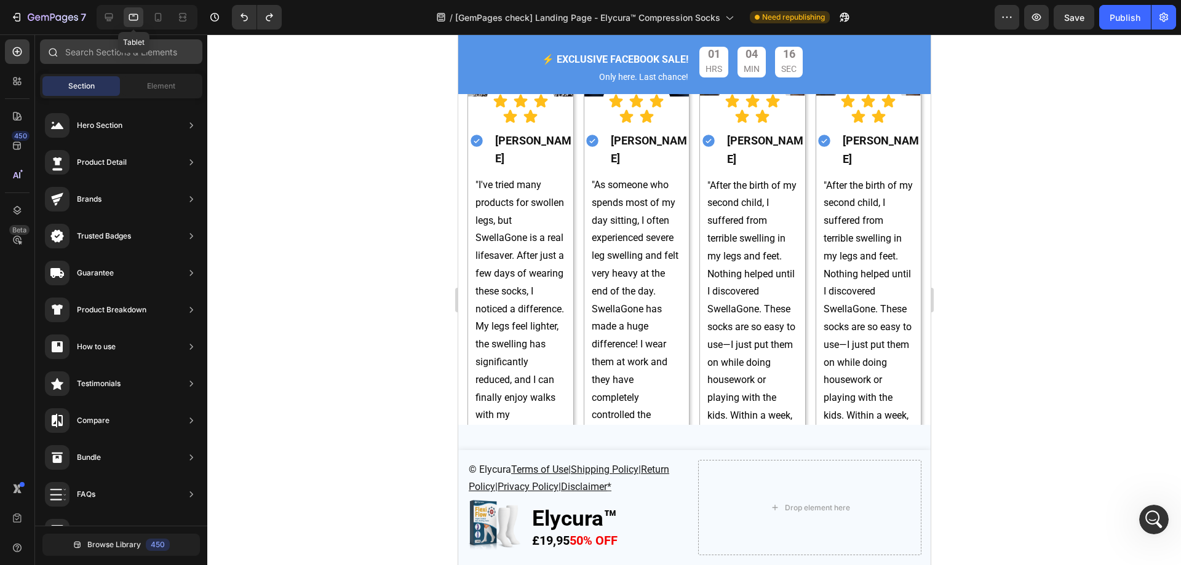
scroll to position [4884, 0]
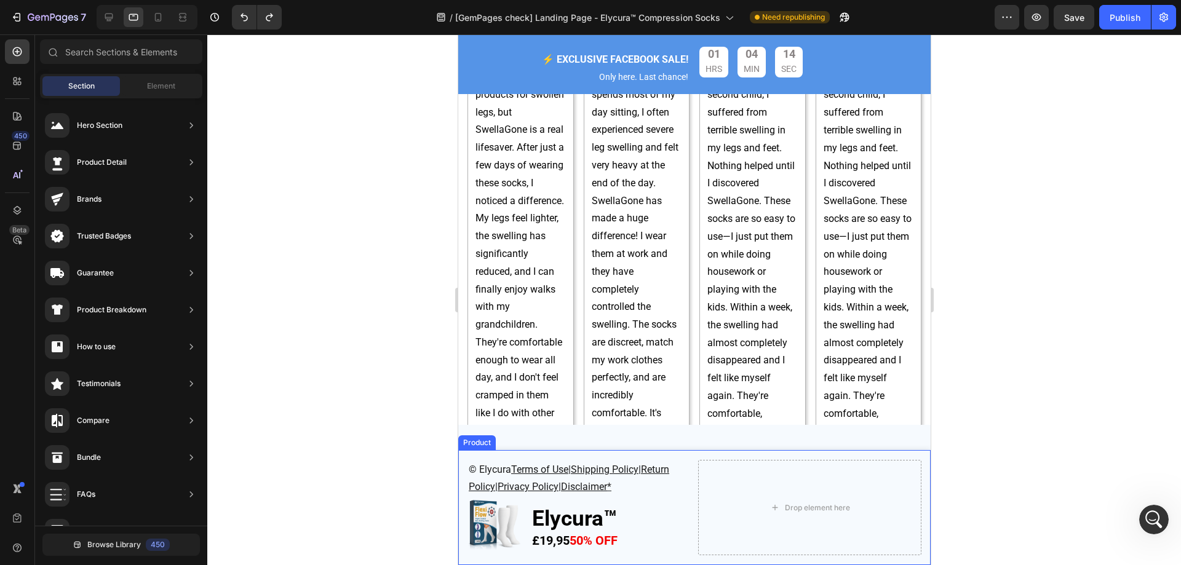
click at [462, 456] on div "© Elycura Terms of Use | Shipping Policy | Return Policy | Privacy Policy| Disc…" at bounding box center [694, 507] width 472 height 115
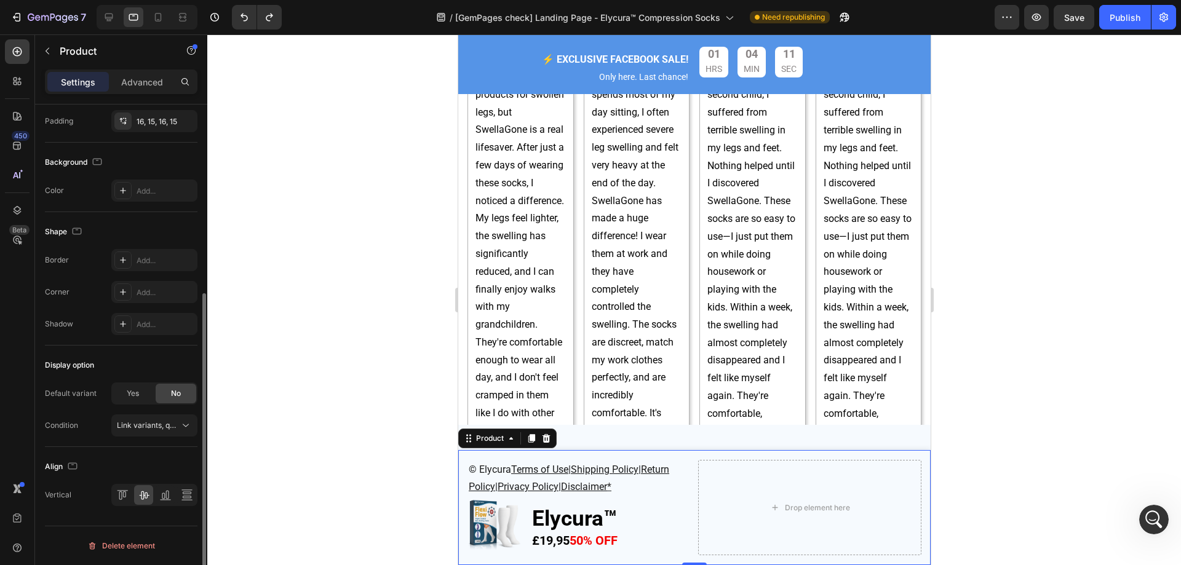
scroll to position [0, 0]
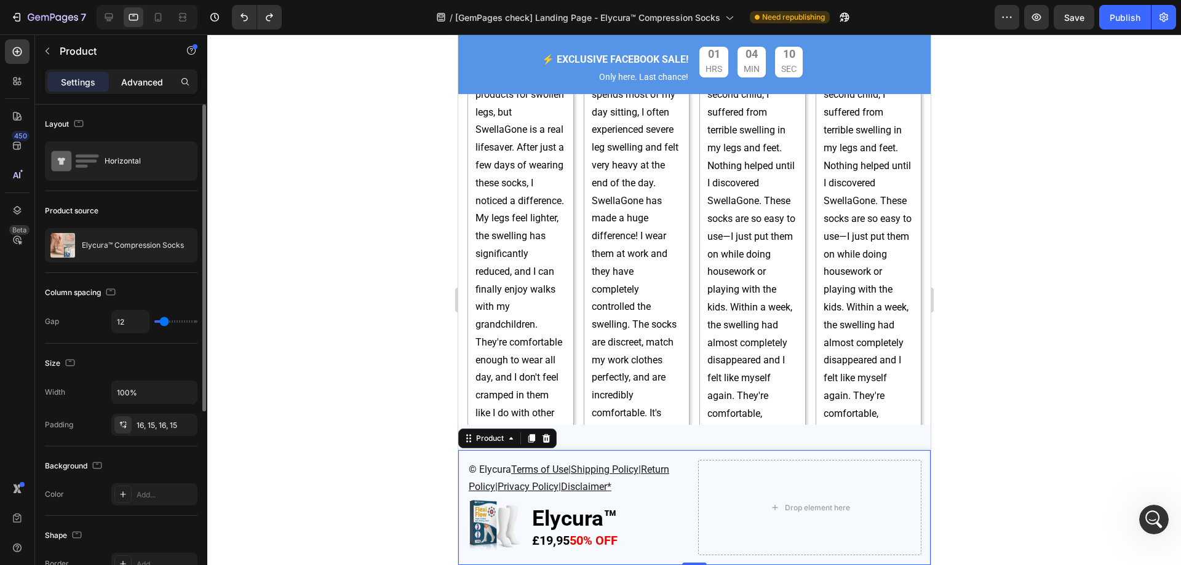
click at [121, 82] on div "Advanced" at bounding box center [141, 82] width 61 height 20
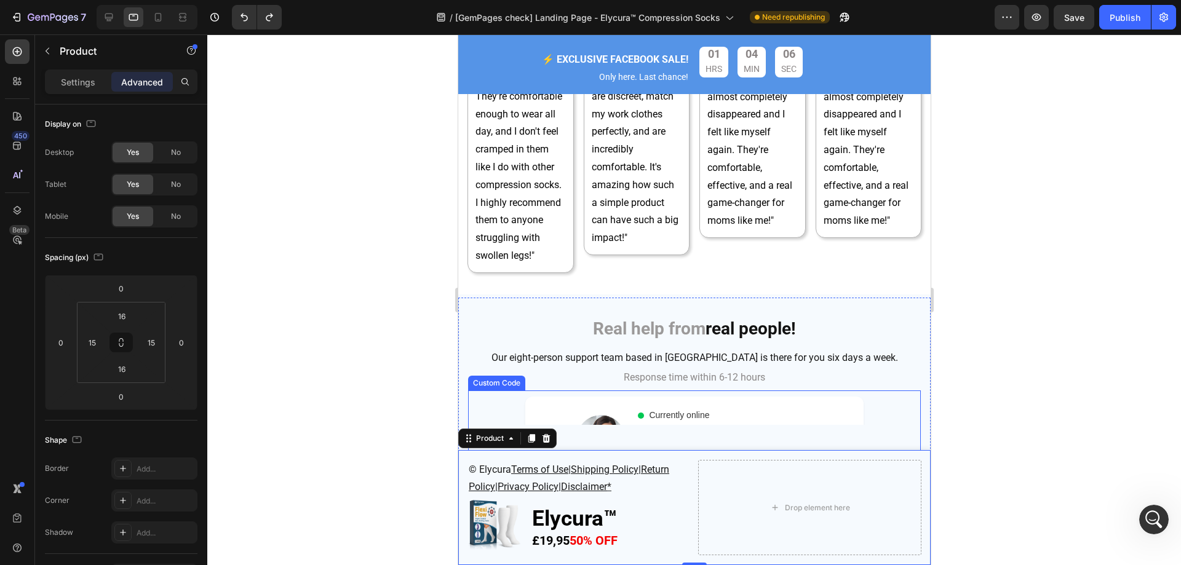
scroll to position [5232, 0]
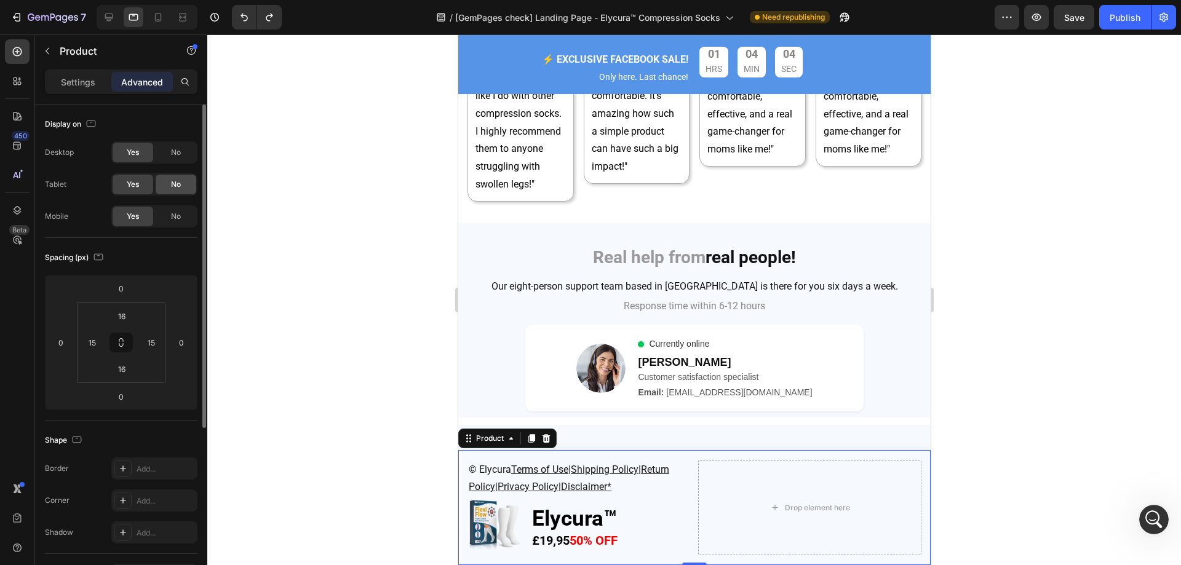
click at [173, 187] on span "No" at bounding box center [176, 184] width 10 height 11
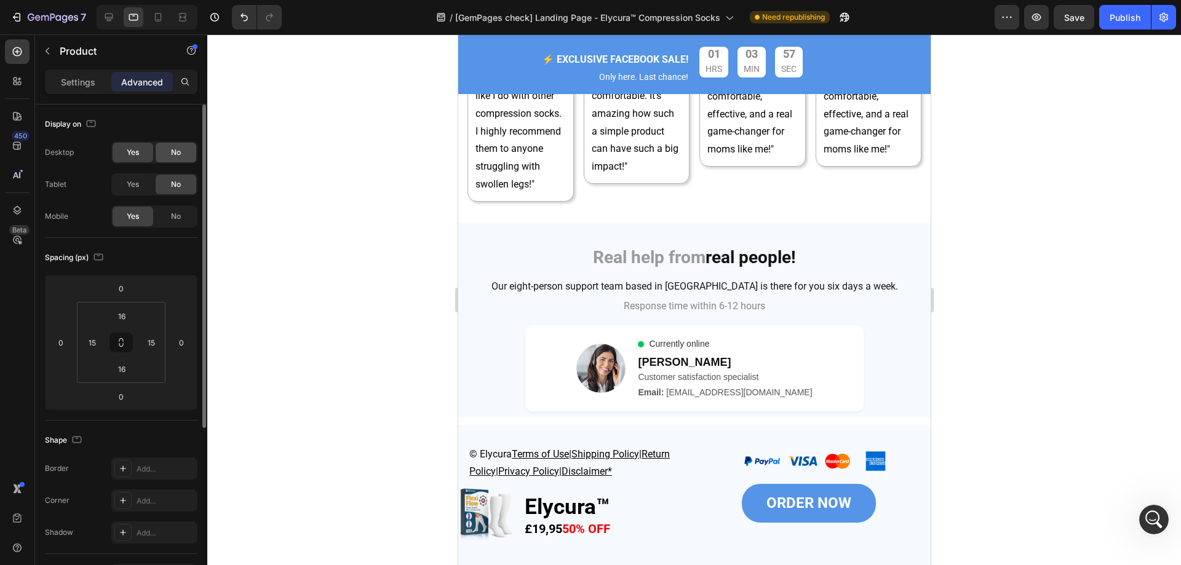
click at [174, 145] on div "No" at bounding box center [176, 153] width 41 height 20
click at [118, 20] on div at bounding box center [109, 17] width 20 height 20
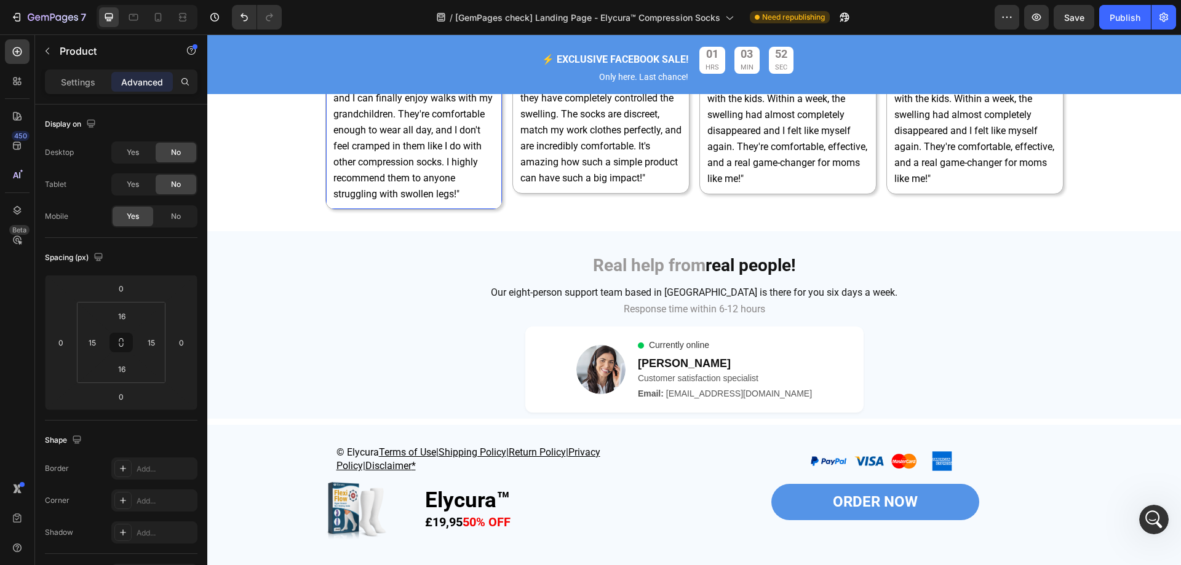
scroll to position [4775, 0]
click at [160, 17] on icon at bounding box center [158, 17] width 7 height 9
type input "21"
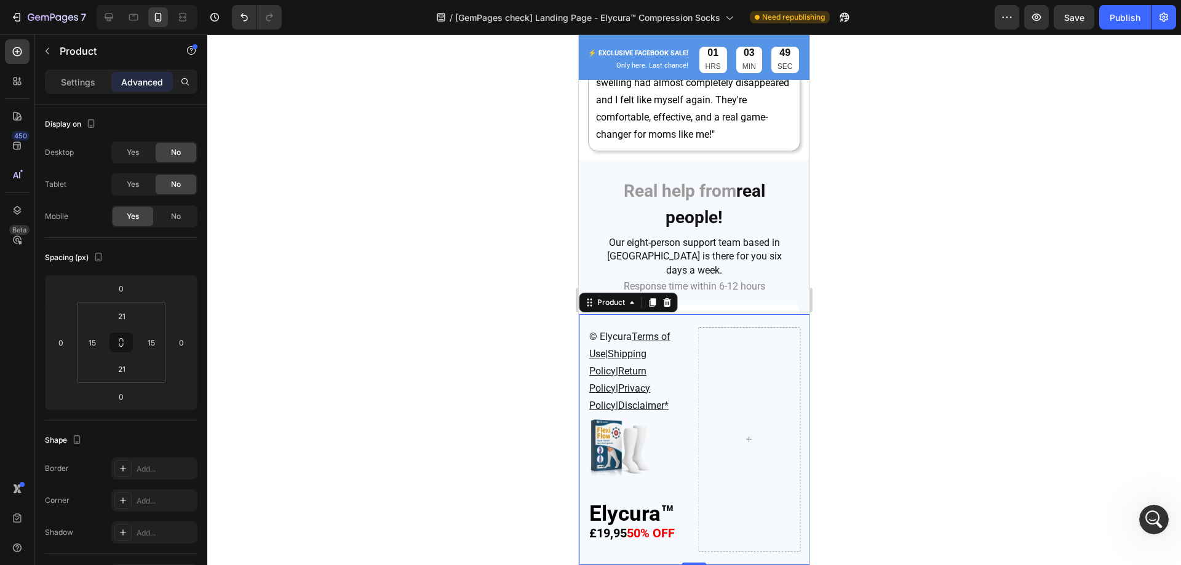
scroll to position [7735, 0]
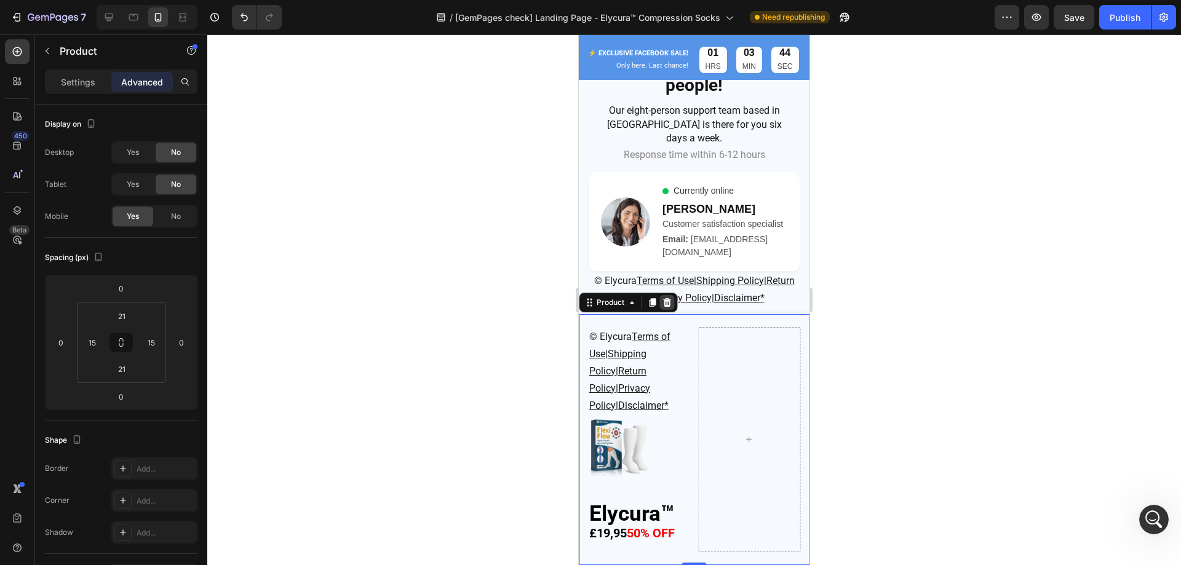
click at [667, 303] on icon at bounding box center [667, 302] width 8 height 9
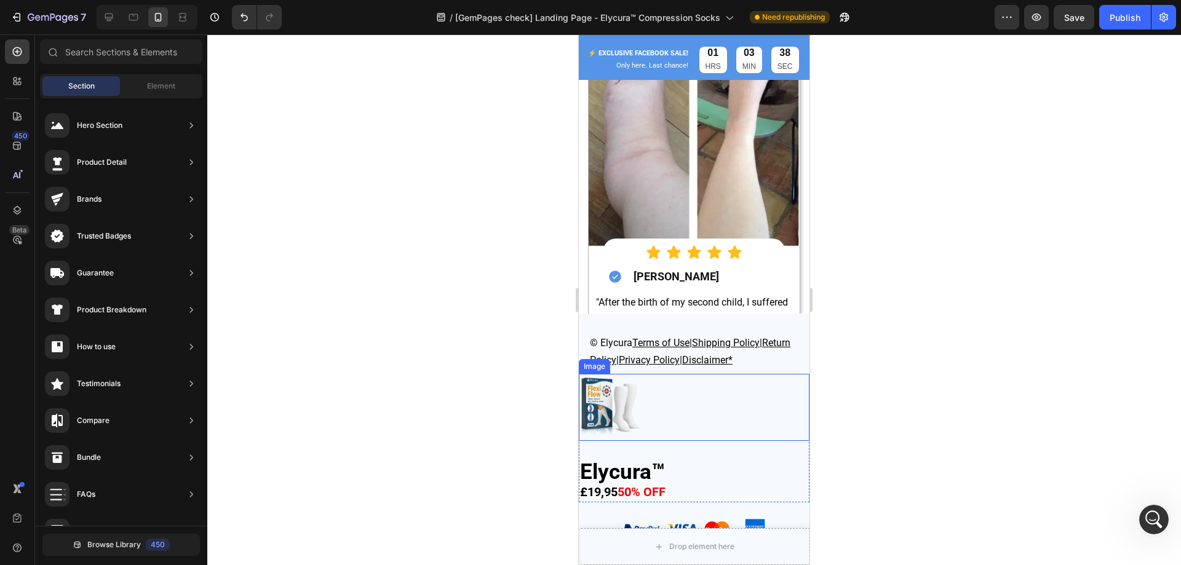
scroll to position [7287, 0]
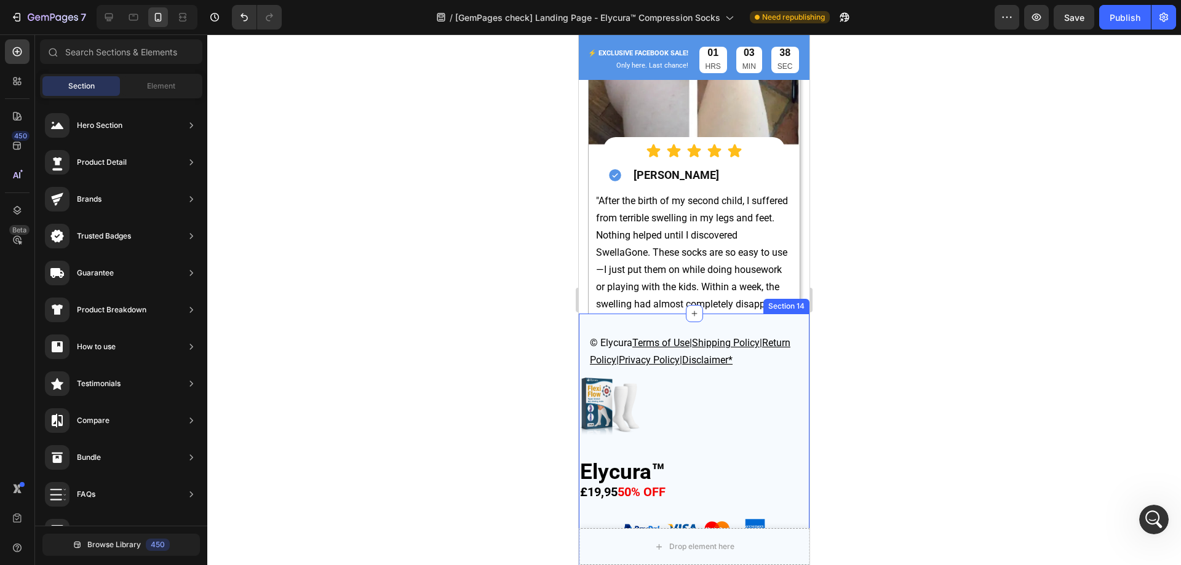
click at [585, 323] on div "© Elycura Terms of Use | Shipping Policy | Return Policy | Privacy Policy| Disc…" at bounding box center [694, 440] width 231 height 252
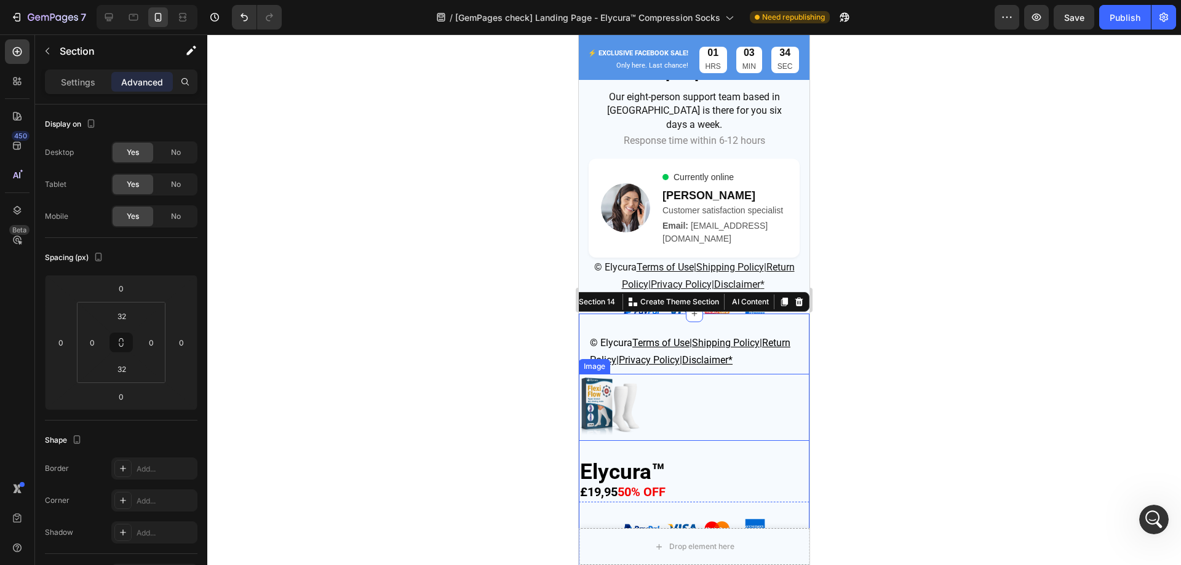
scroll to position [7735, 0]
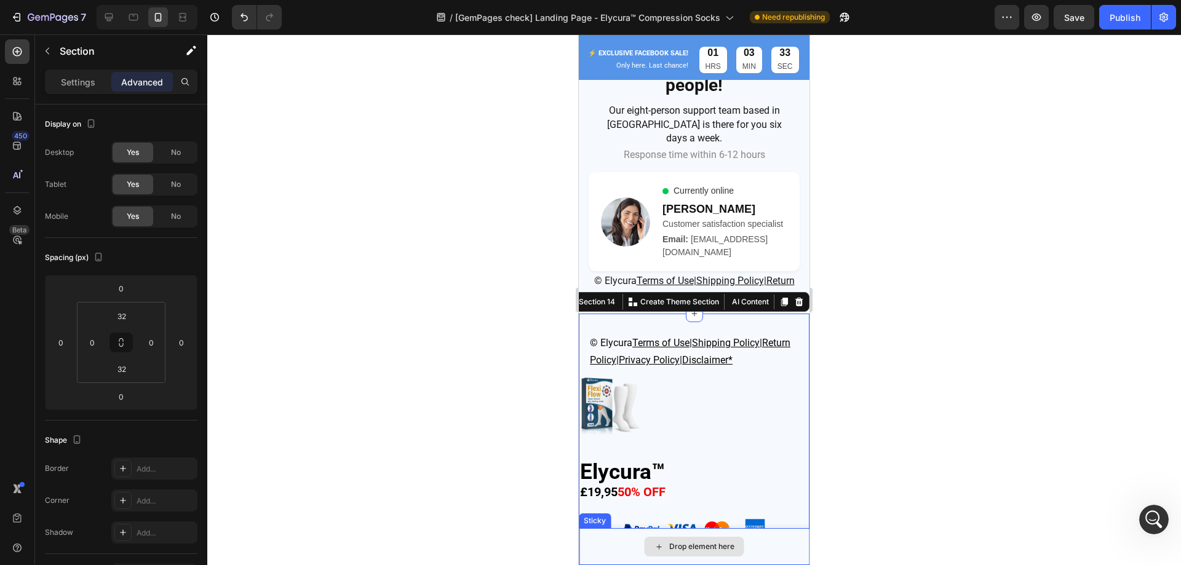
click at [766, 544] on div "Drop element here" at bounding box center [694, 546] width 231 height 37
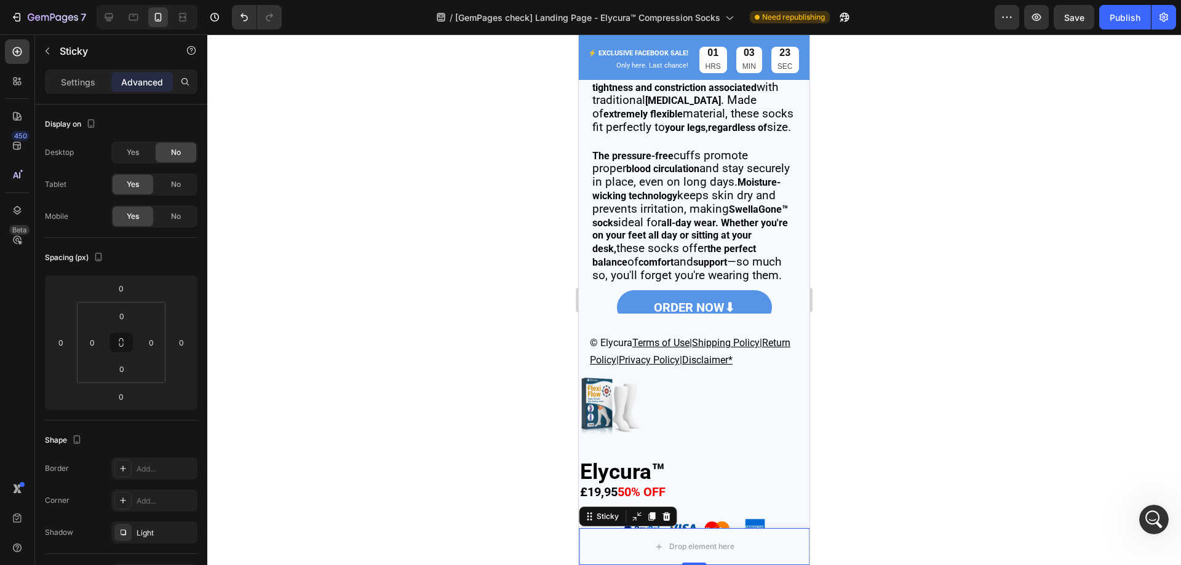
scroll to position [2120, 0]
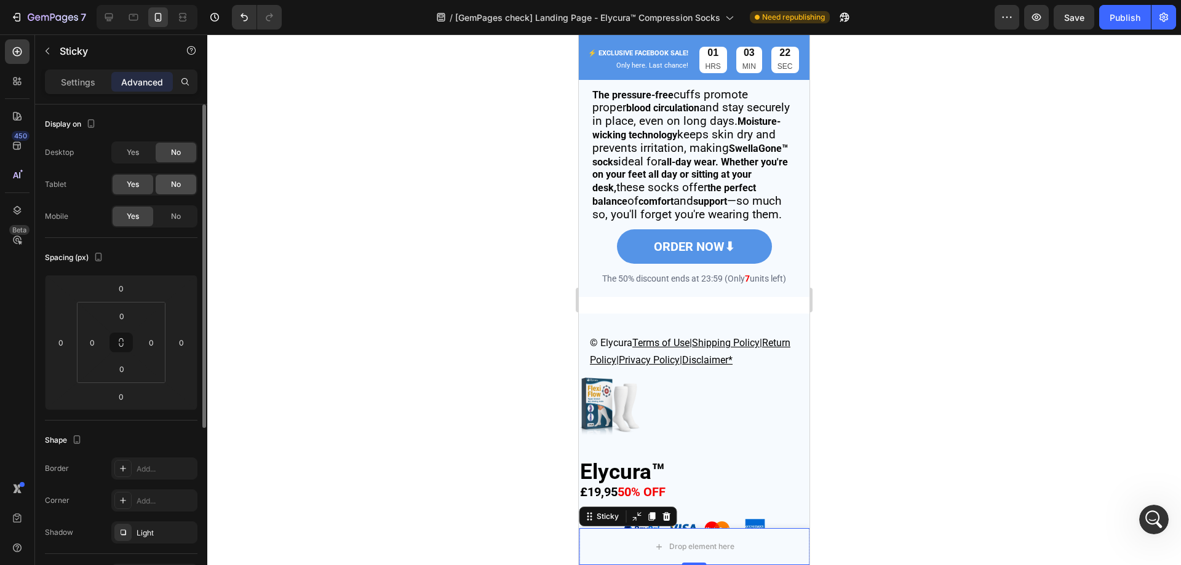
click at [186, 182] on div "No" at bounding box center [176, 185] width 41 height 20
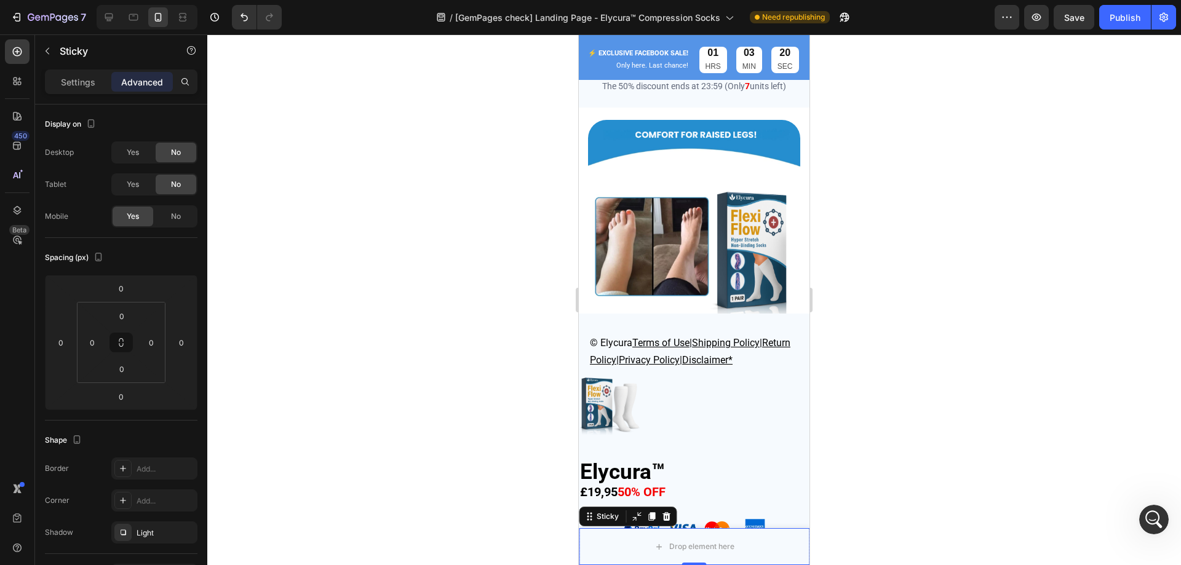
scroll to position [1274, 0]
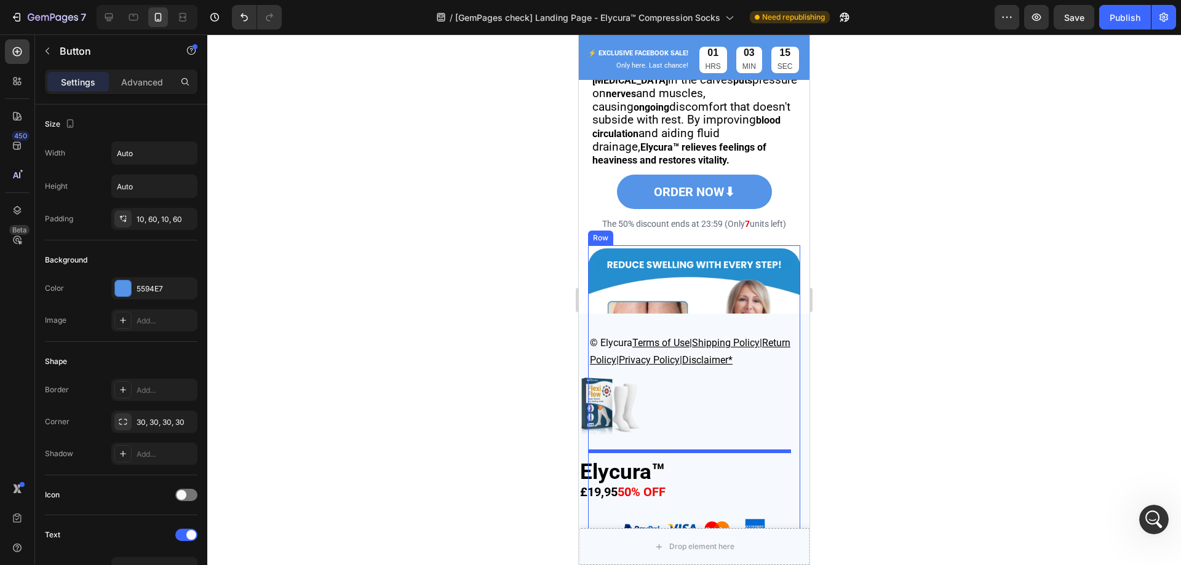
scroll to position [1863, 0]
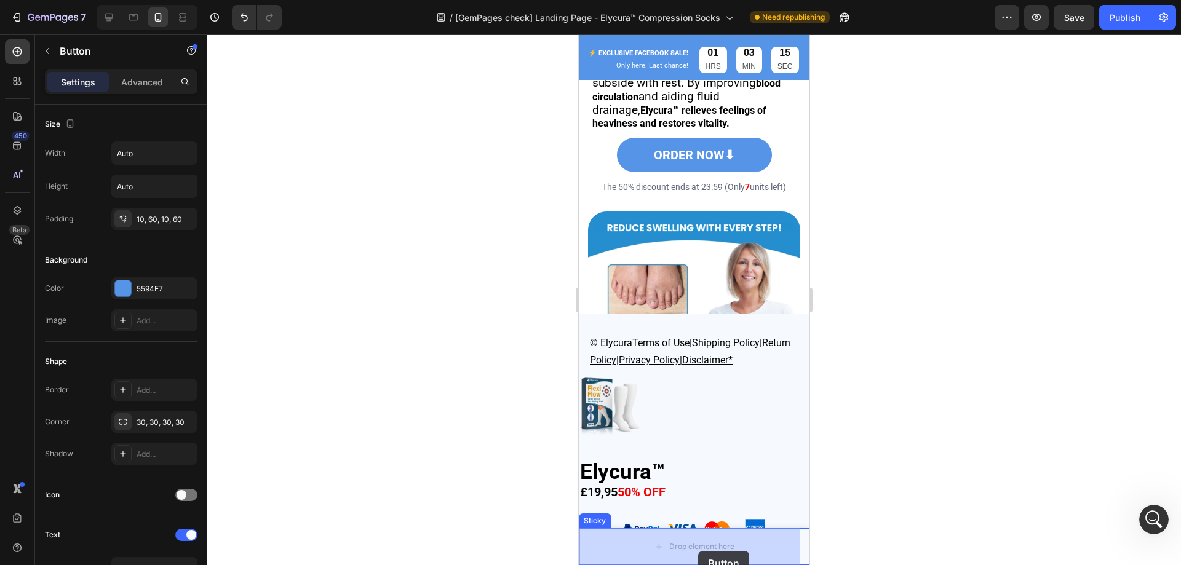
drag, startPoint x: 760, startPoint y: 196, endPoint x: 699, endPoint y: 552, distance: 360.7
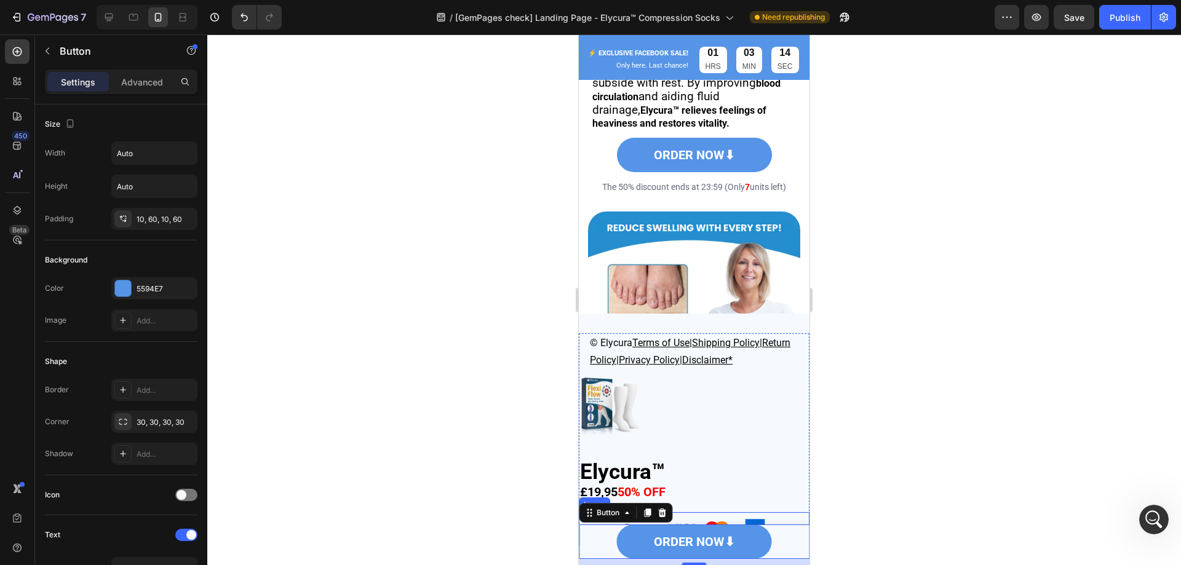
scroll to position [2109, 0]
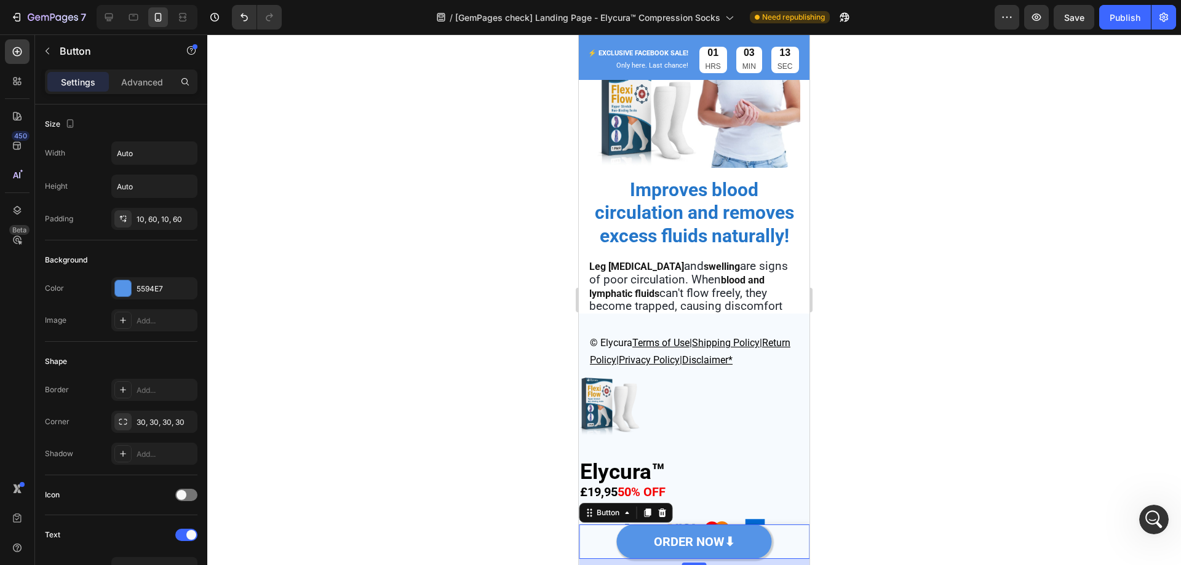
click at [728, 539] on link "ORDER NOW⬇" at bounding box center [694, 542] width 155 height 34
click at [722, 541] on strong "ORDER NOW⬇" at bounding box center [694, 541] width 81 height 15
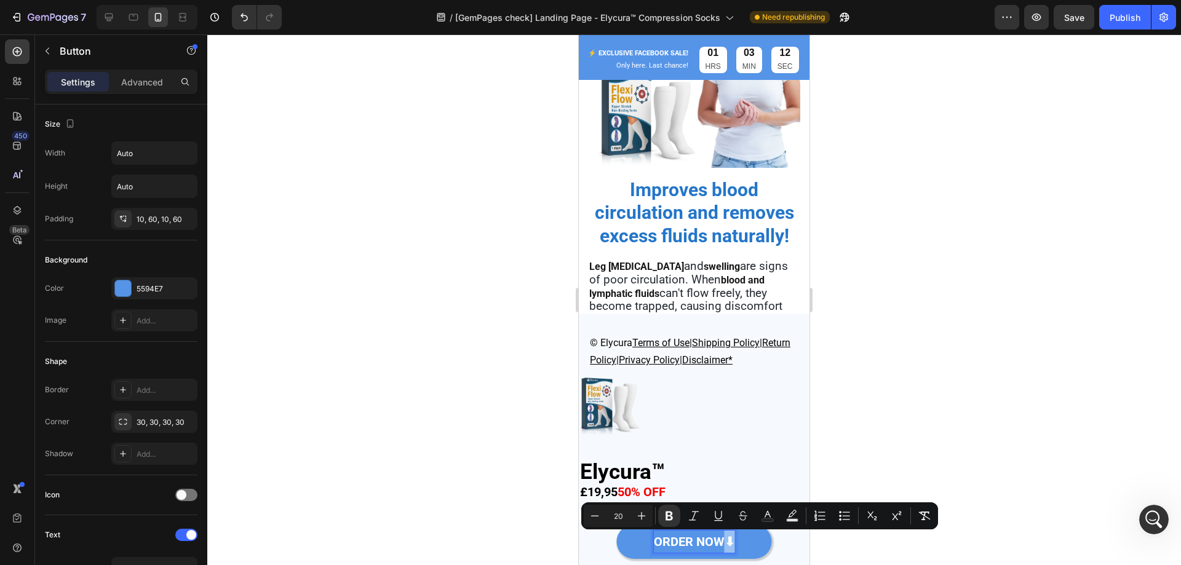
drag, startPoint x: 723, startPoint y: 541, endPoint x: 731, endPoint y: 541, distance: 7.4
click at [731, 541] on link "ORDER NOW⬇" at bounding box center [694, 542] width 155 height 34
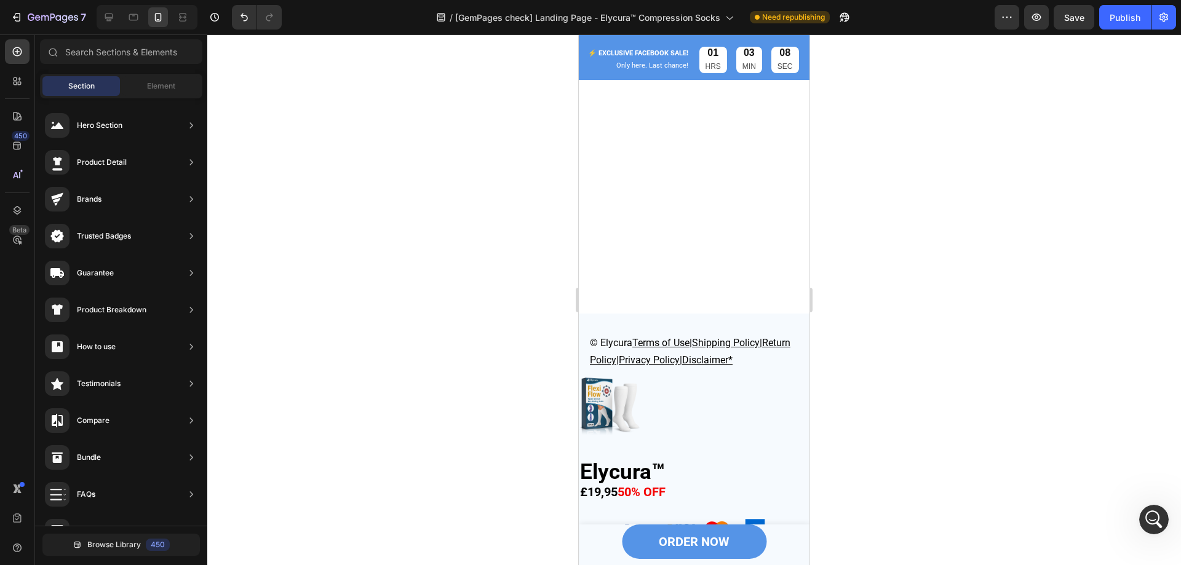
scroll to position [10205, 0]
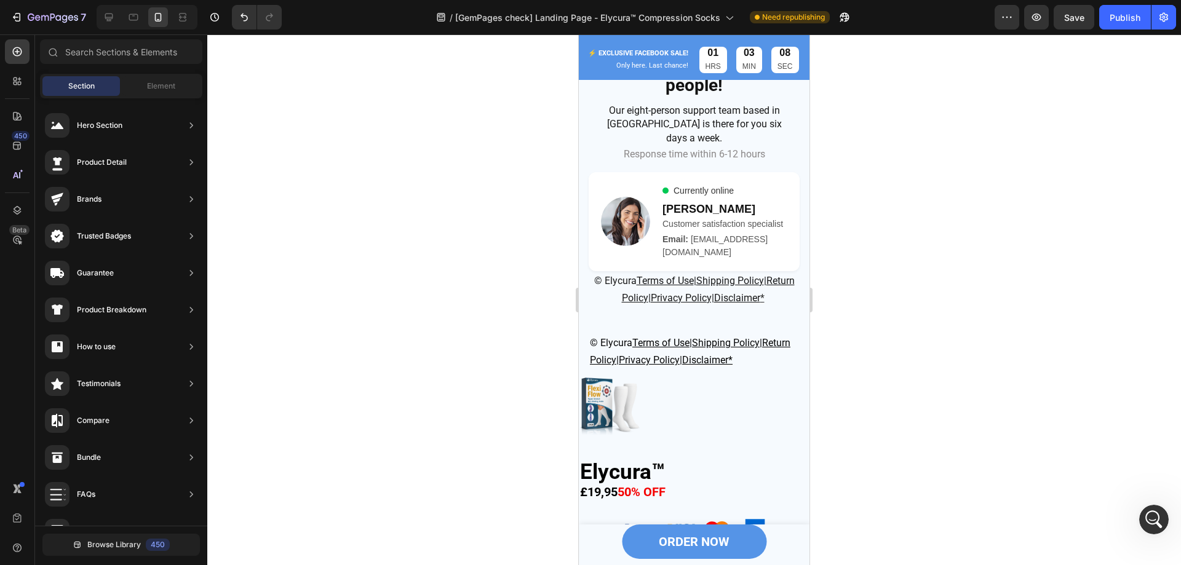
drag, startPoint x: 805, startPoint y: 216, endPoint x: 1392, endPoint y: 592, distance: 696.6
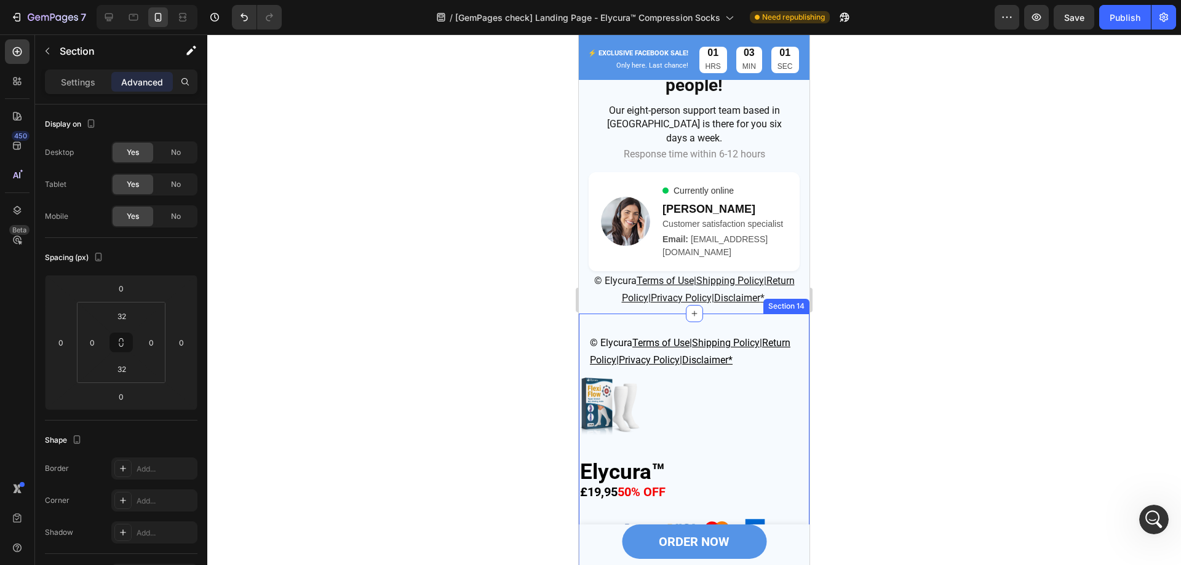
click at [792, 325] on div "© Elycura Terms of Use | Shipping Policy | Return Policy | Privacy Policy| Disc…" at bounding box center [694, 440] width 231 height 252
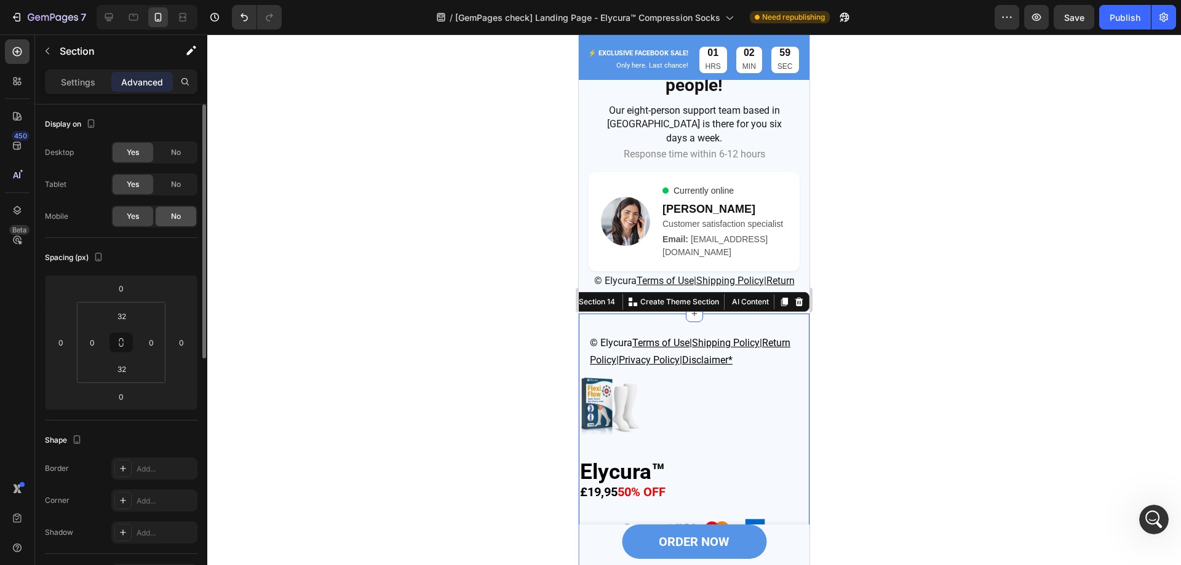
click at [168, 213] on div "No" at bounding box center [176, 217] width 41 height 20
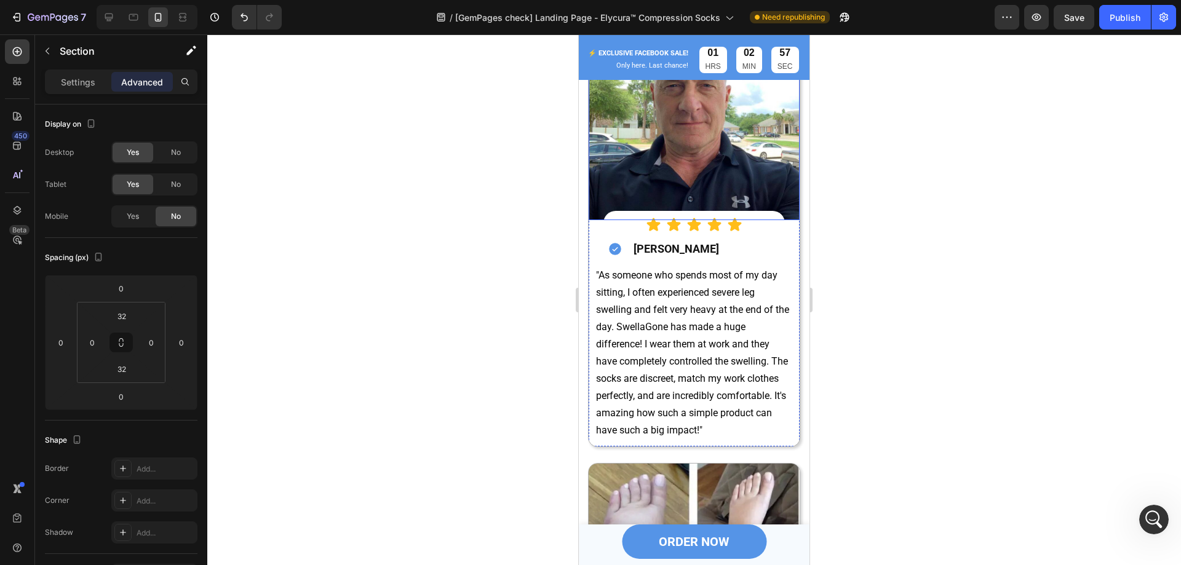
scroll to position [8787, 0]
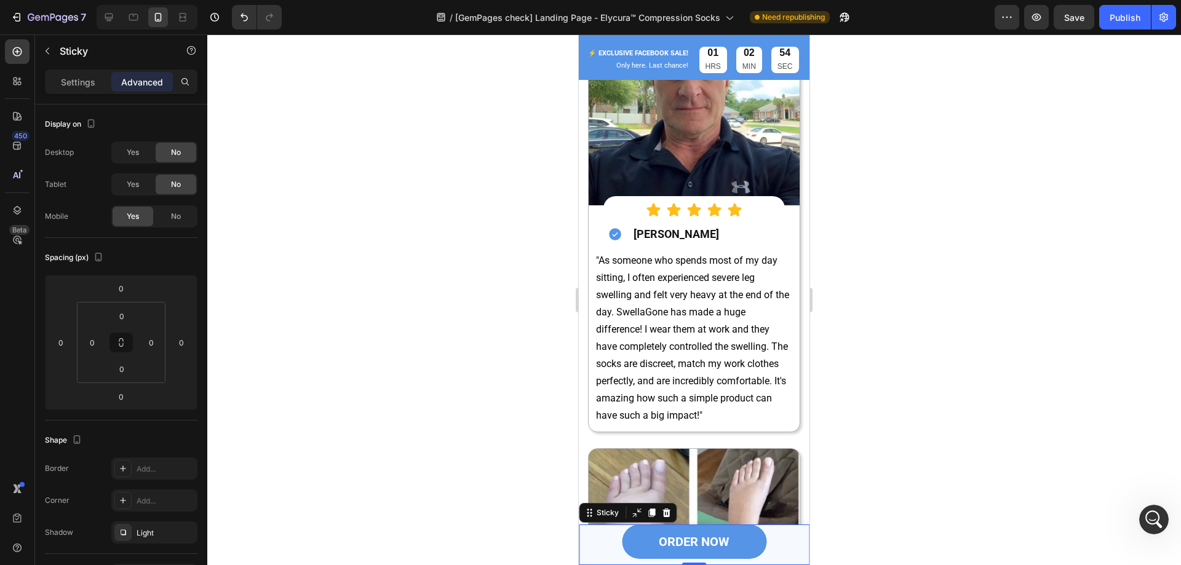
click at [787, 560] on div "ORDER NOW Button" at bounding box center [694, 545] width 231 height 41
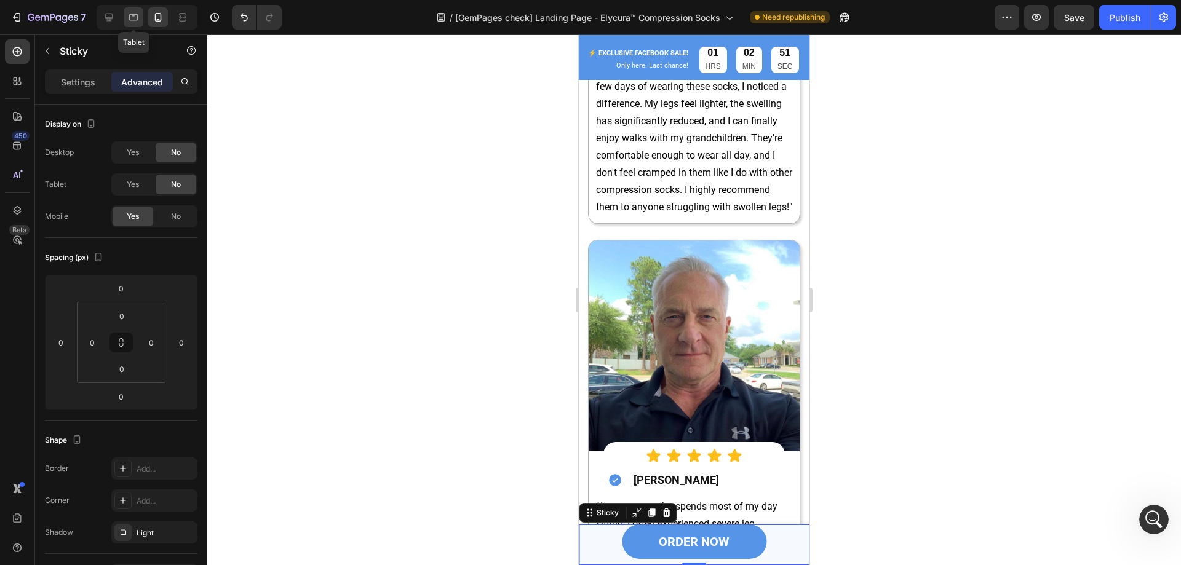
click at [140, 13] on div at bounding box center [134, 17] width 20 height 20
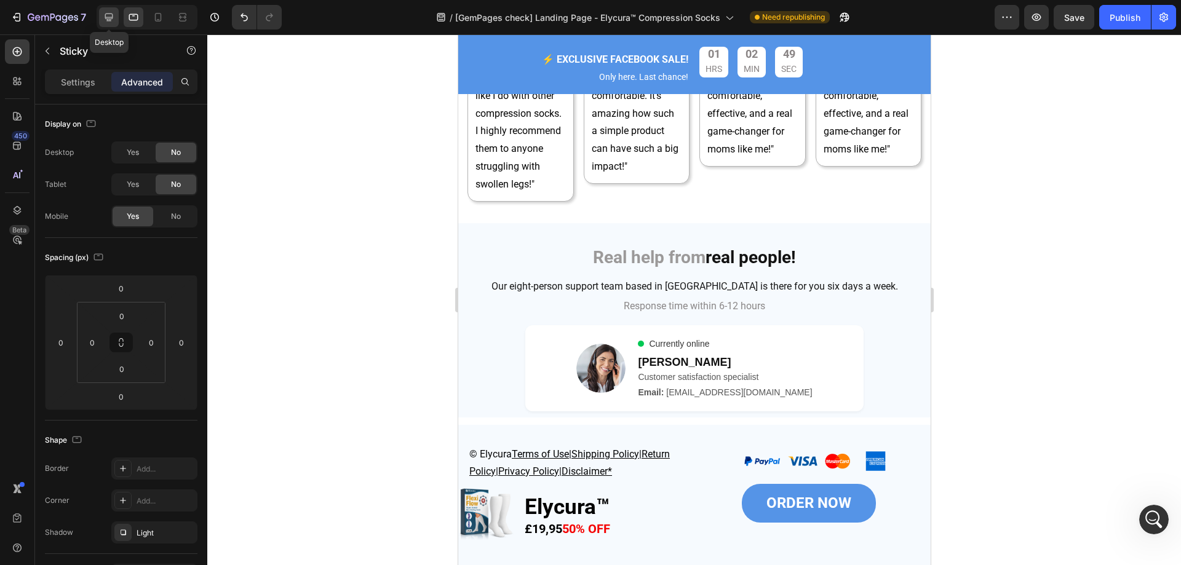
click at [100, 10] on div at bounding box center [109, 17] width 20 height 20
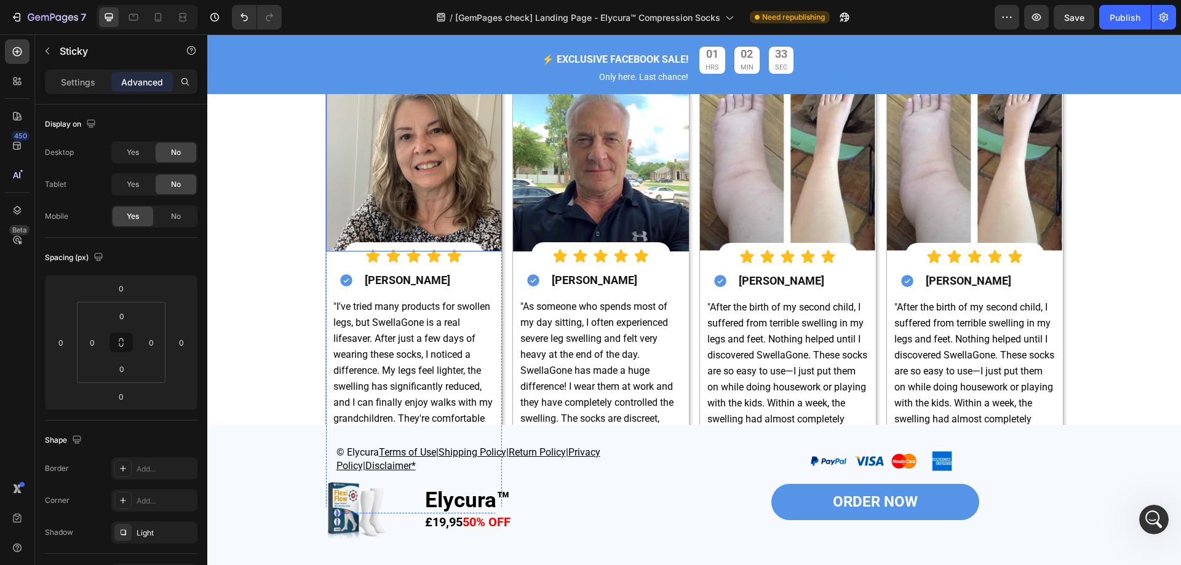
scroll to position [6217, 0]
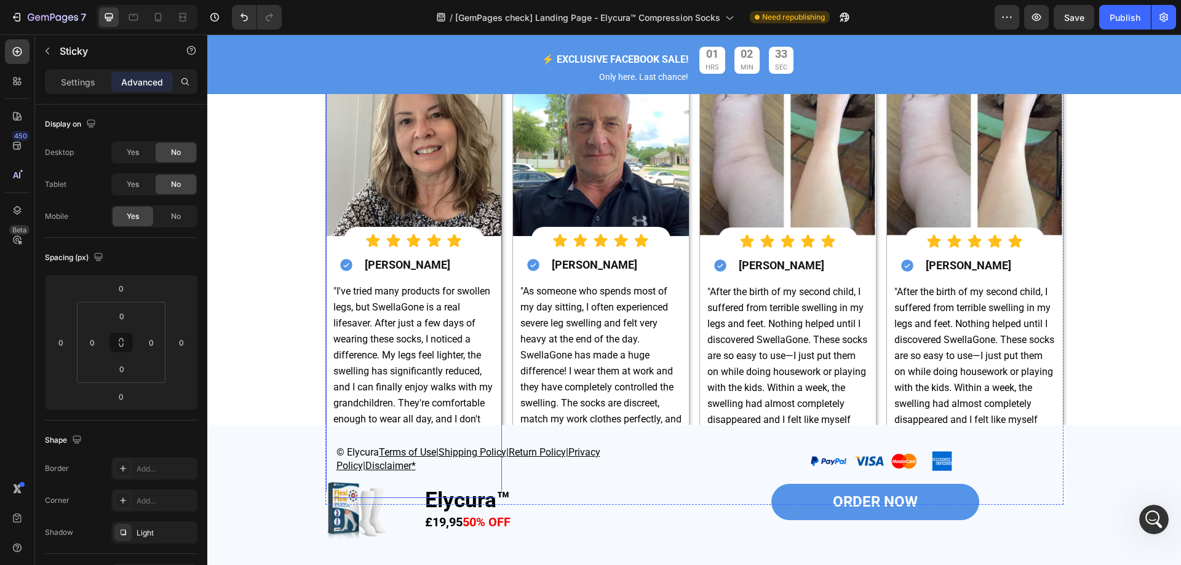
click at [429, 255] on h2 "[PERSON_NAME]" at bounding box center [432, 265] width 138 height 21
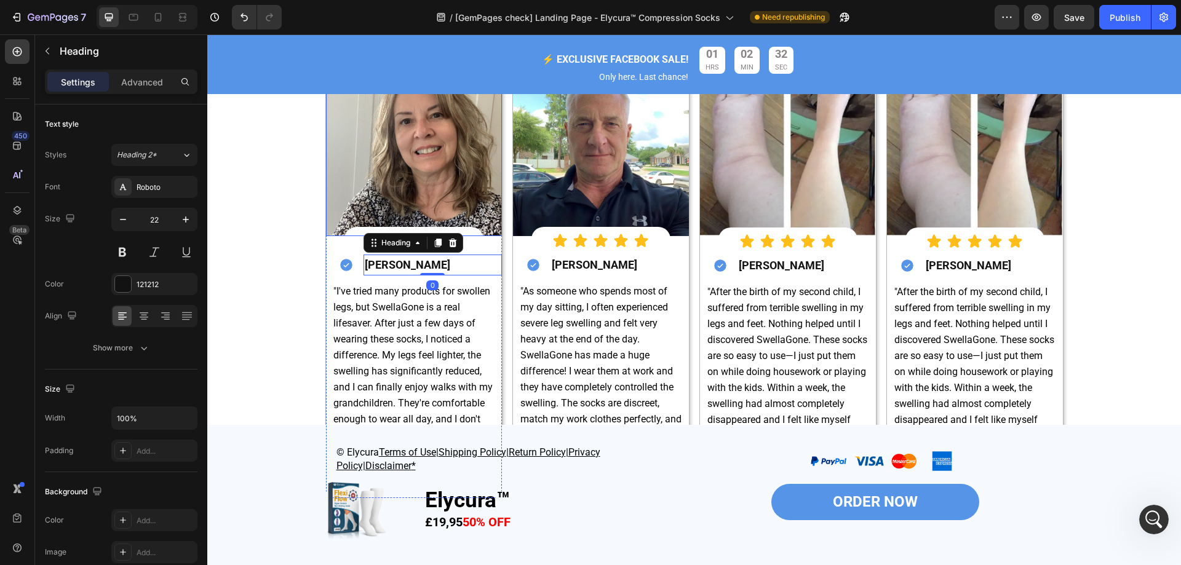
click at [418, 143] on img at bounding box center [414, 148] width 176 height 176
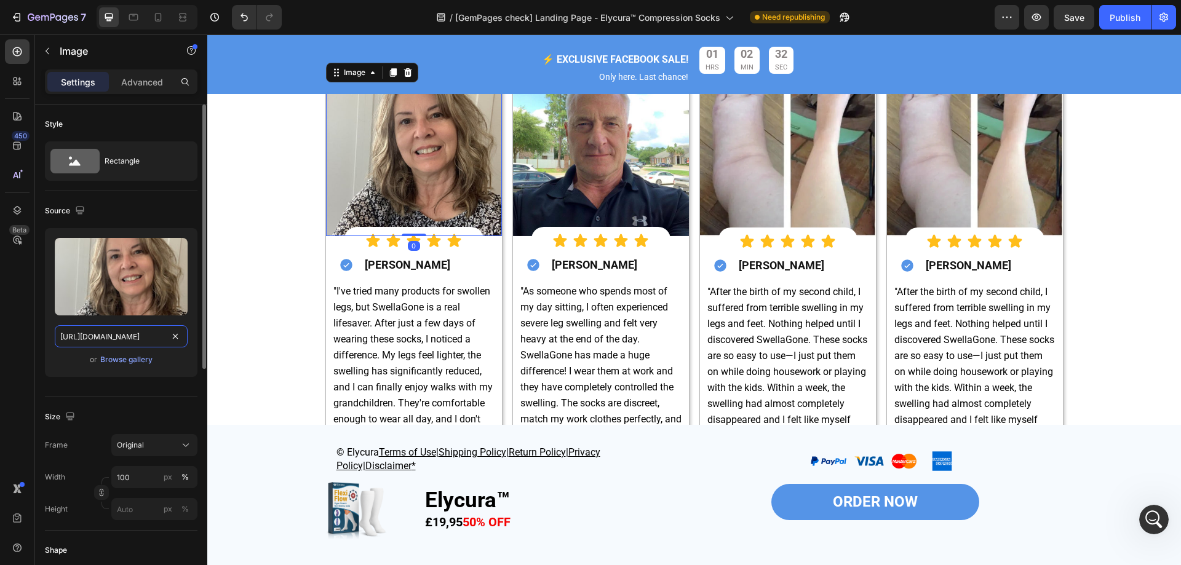
click at [115, 336] on input "https://cdn.shopify.com/s/files/1/0677/4082/7801/files/gempages_578420484106879…" at bounding box center [121, 336] width 133 height 22
paste input "img.funnelish.com/61731/668070/1735187828-3.png"
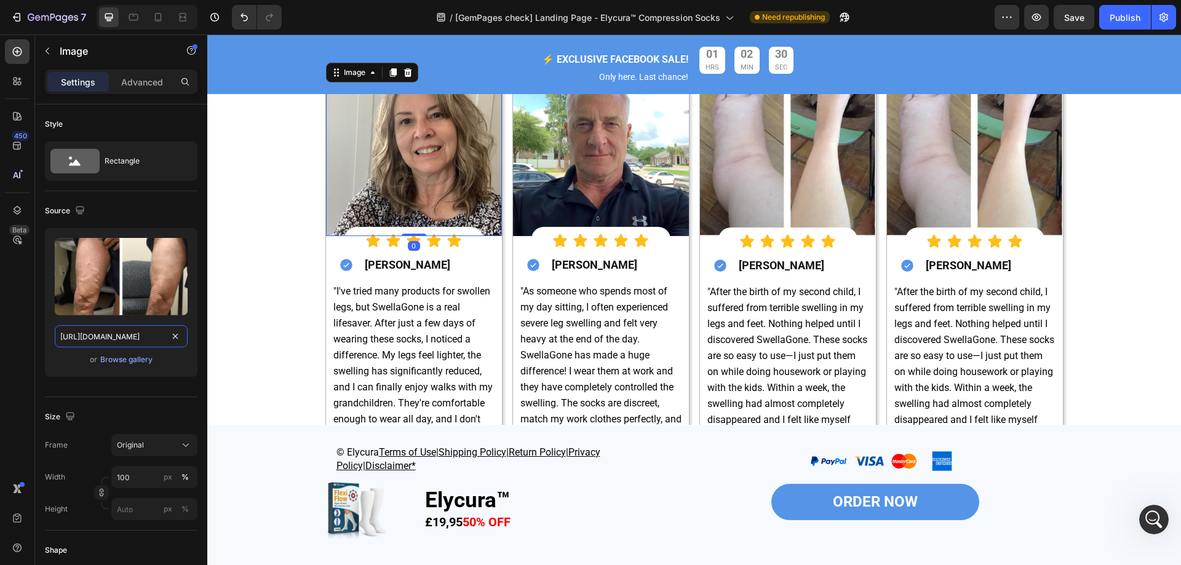
type input "https://img.funnelish.com/61731/668070/1735187828-3.png"
click at [12, 336] on div "450 Beta" at bounding box center [17, 257] width 25 height 437
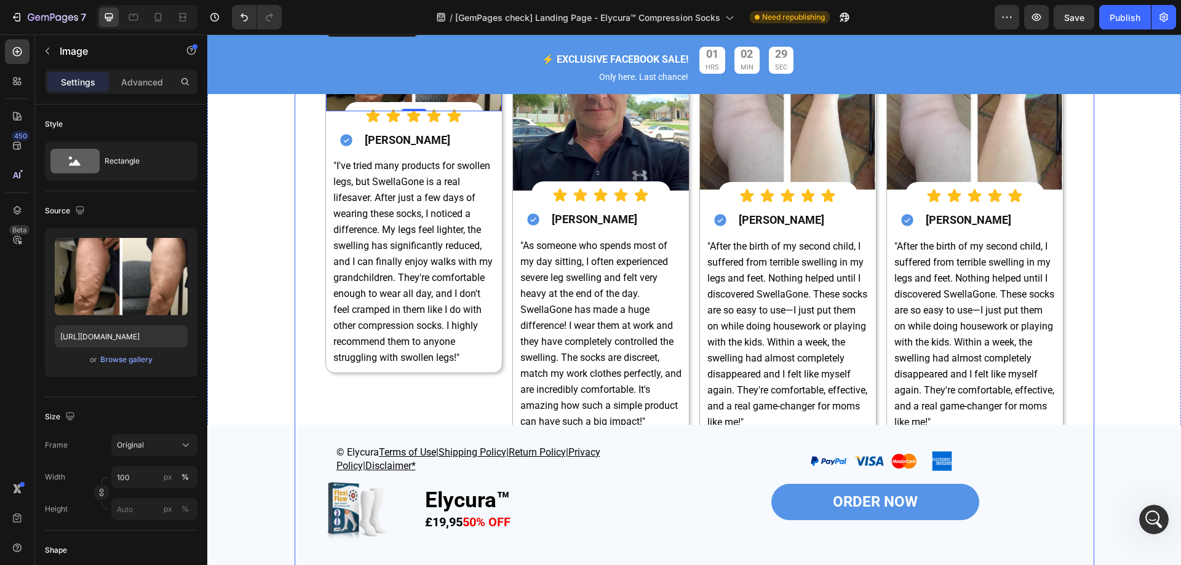
scroll to position [6094, 0]
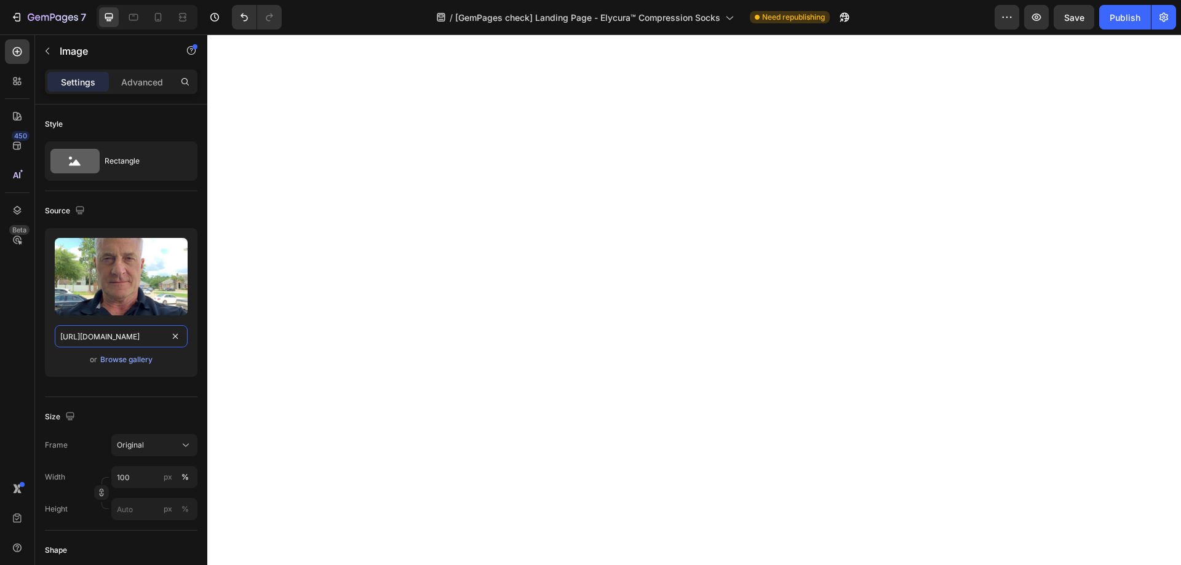
click at [141, 333] on input "[URL][DOMAIN_NAME]" at bounding box center [121, 336] width 133 height 22
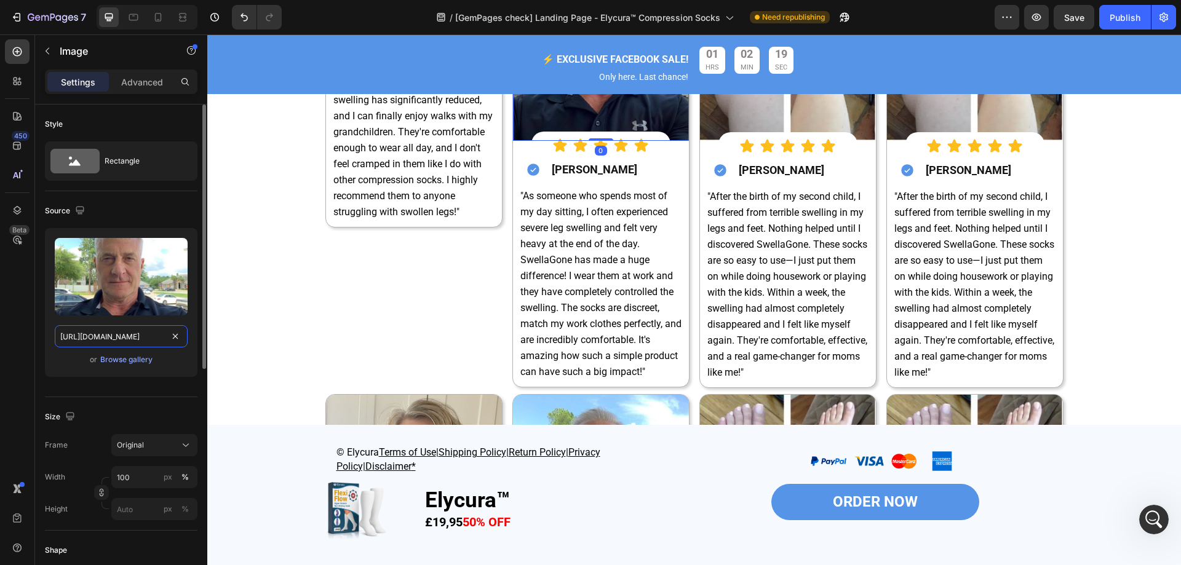
scroll to position [4520, 0]
paste input "[DOMAIN_NAME][URL][DOMAIN_NAME]"
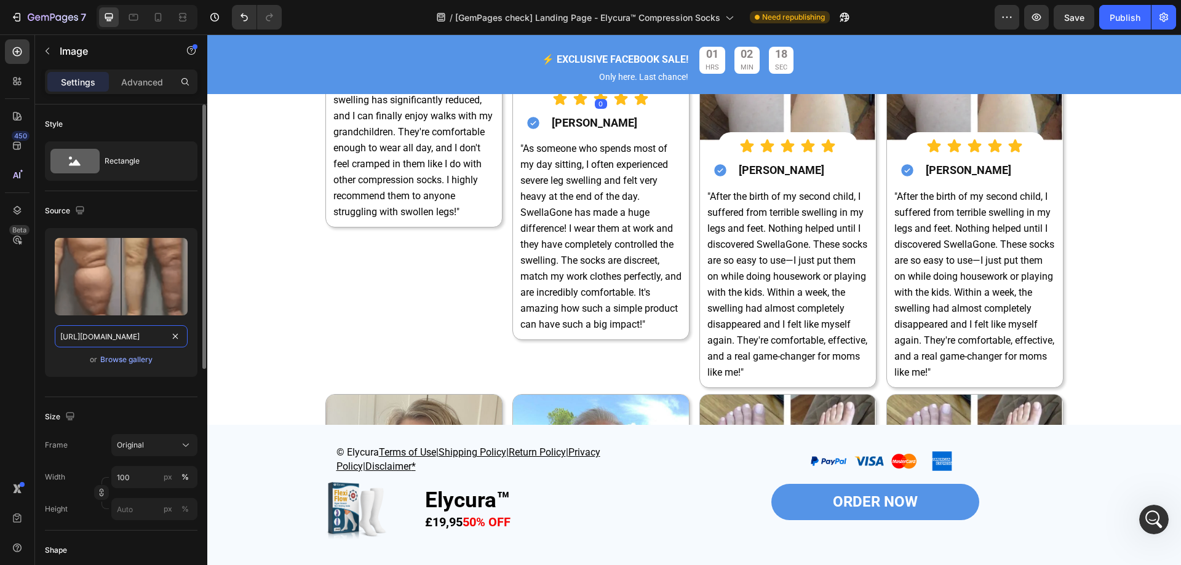
type input "[URL][DOMAIN_NAME]"
click at [155, 217] on div "Source" at bounding box center [121, 211] width 153 height 20
click at [766, 141] on img at bounding box center [788, 53] width 176 height 176
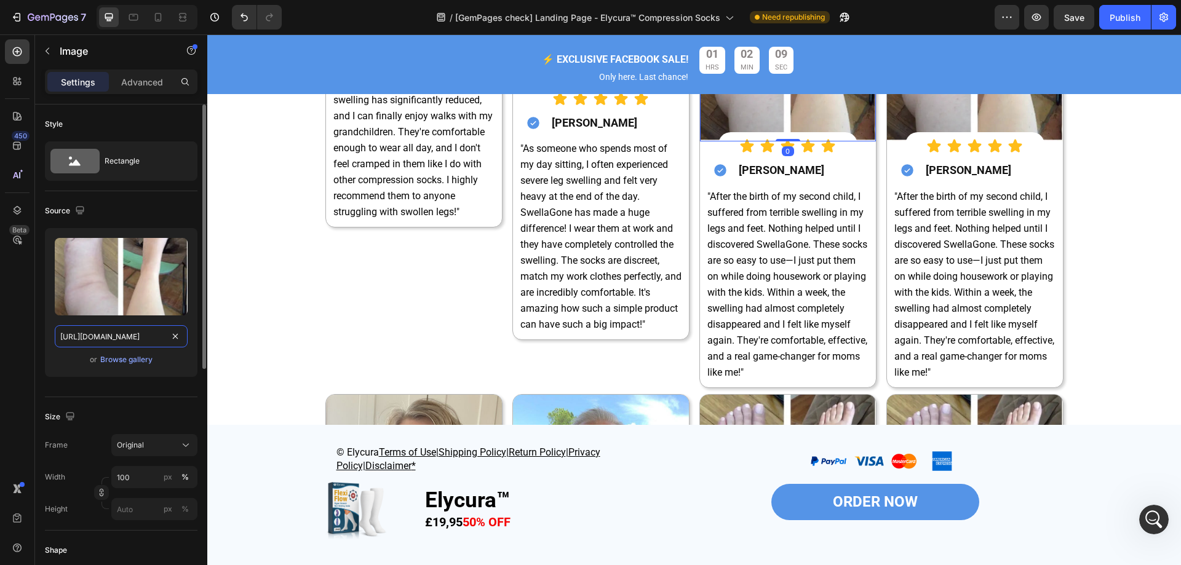
click at [143, 338] on input "[URL][DOMAIN_NAME]" at bounding box center [121, 336] width 133 height 22
paste input "[DOMAIN_NAME][URL]"
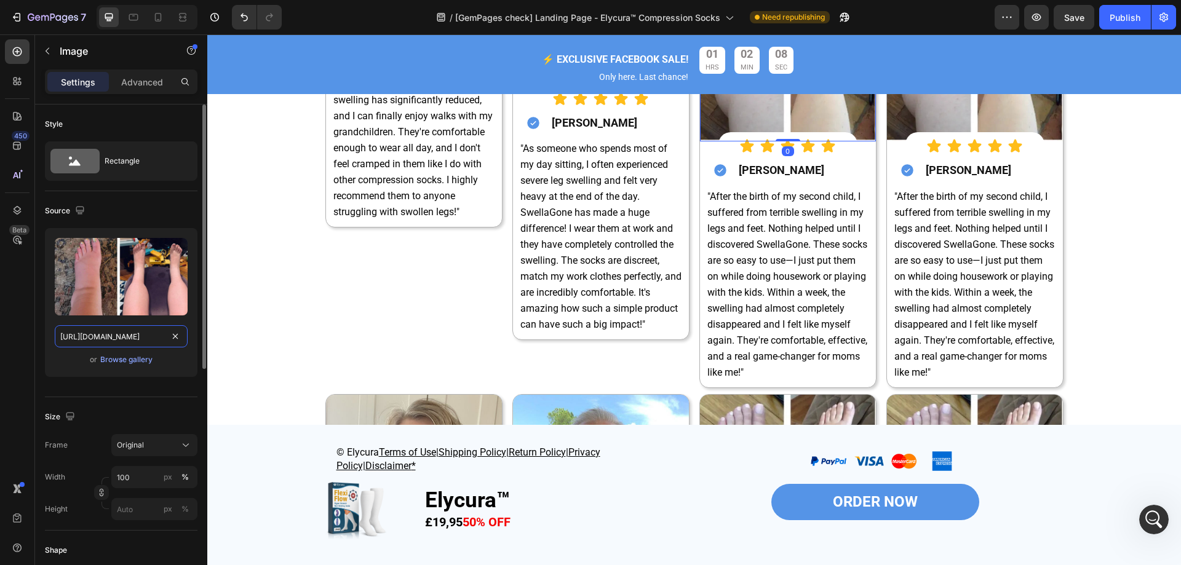
scroll to position [0, 245]
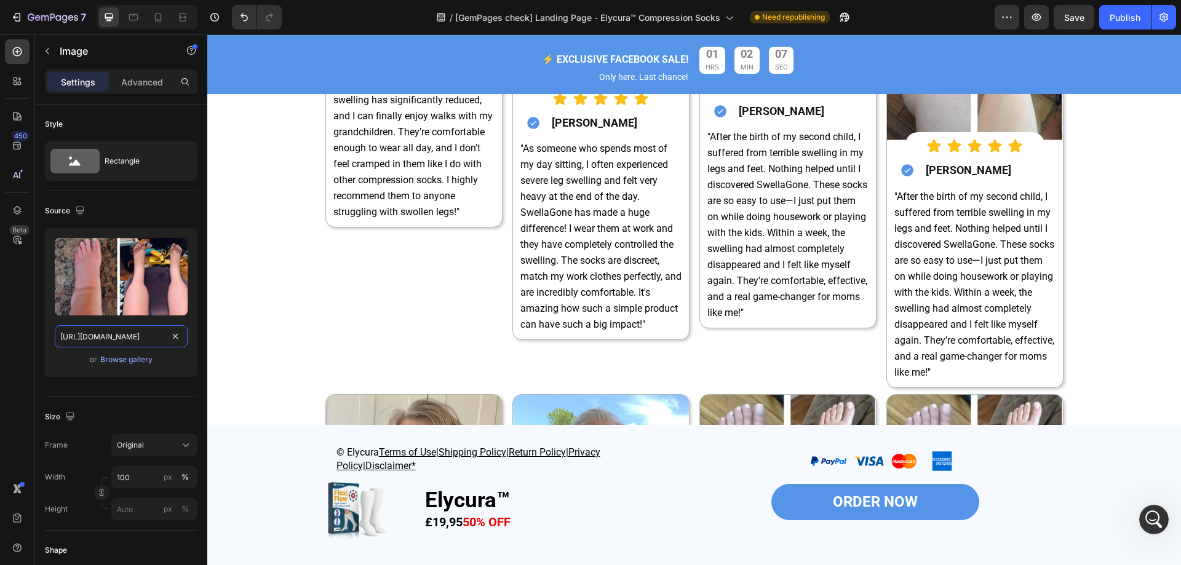
type input "[URL][DOMAIN_NAME]"
click at [0, 284] on div "450 Beta" at bounding box center [17, 299] width 35 height 531
click at [948, 141] on img at bounding box center [975, 53] width 176 height 176
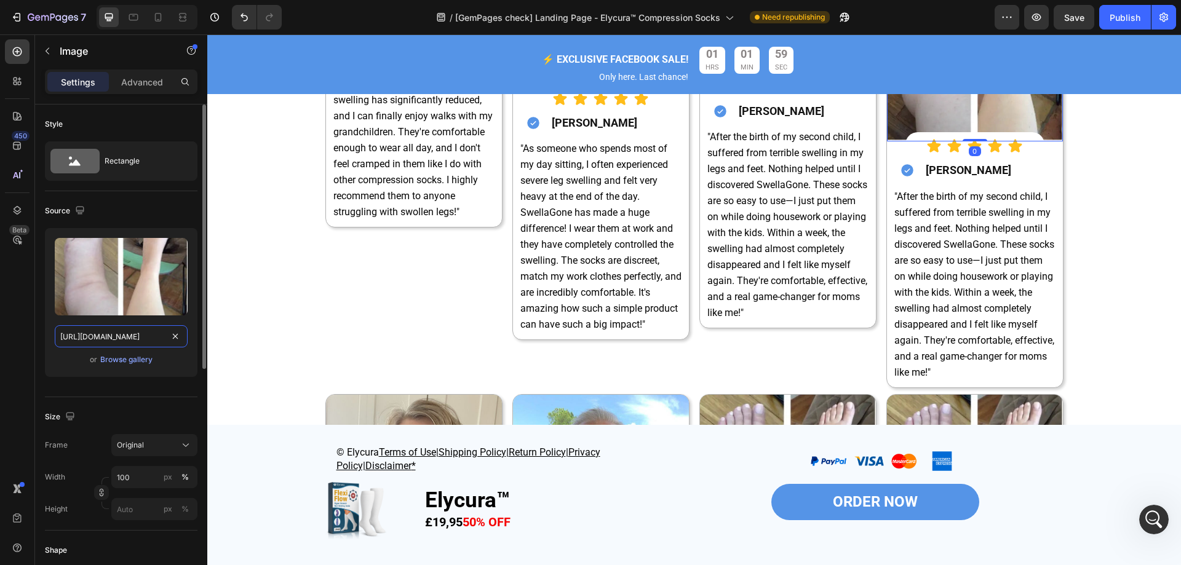
click at [93, 330] on input "https://cdn.shopify.com/s/files/1/0677/4082/7801/files/gempages_578420484106879…" at bounding box center [121, 336] width 133 height 22
paste input "img.funnelish.com/61731/668070/1735185689-1ZwhP8RBrEJUc0I0amfvOrhljqtv0lAkbTC2f…"
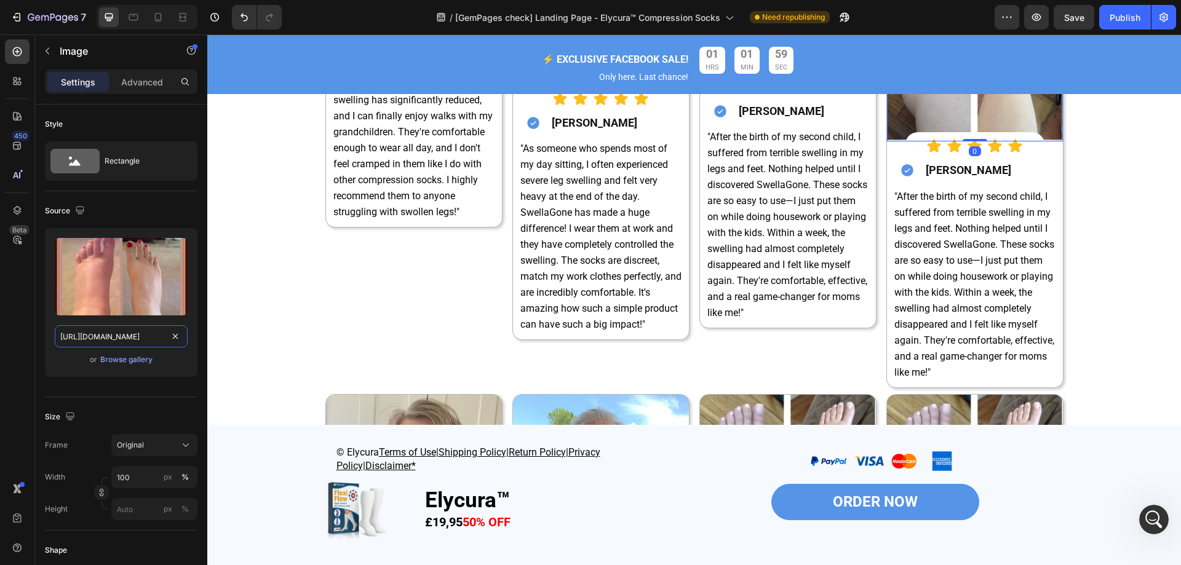
type input "https://img.funnelish.com/61731/668070/1735185689-1ZwhP8RBrEJUc0I0amfvOrhljqtv0…"
click at [0, 317] on div "450 Beta" at bounding box center [17, 299] width 35 height 531
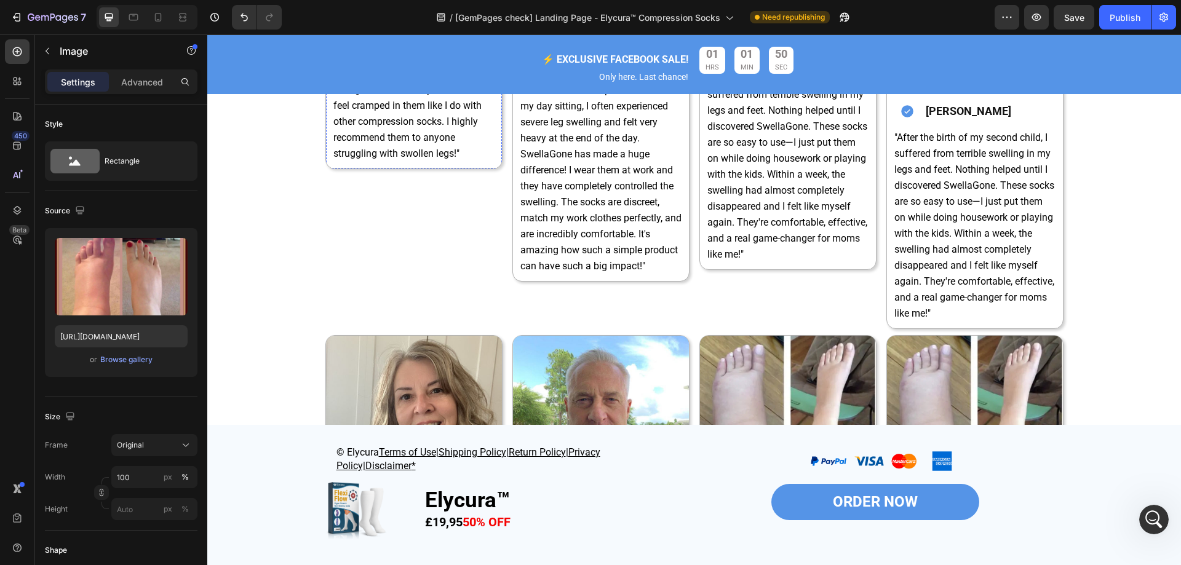
scroll to position [6094, 0]
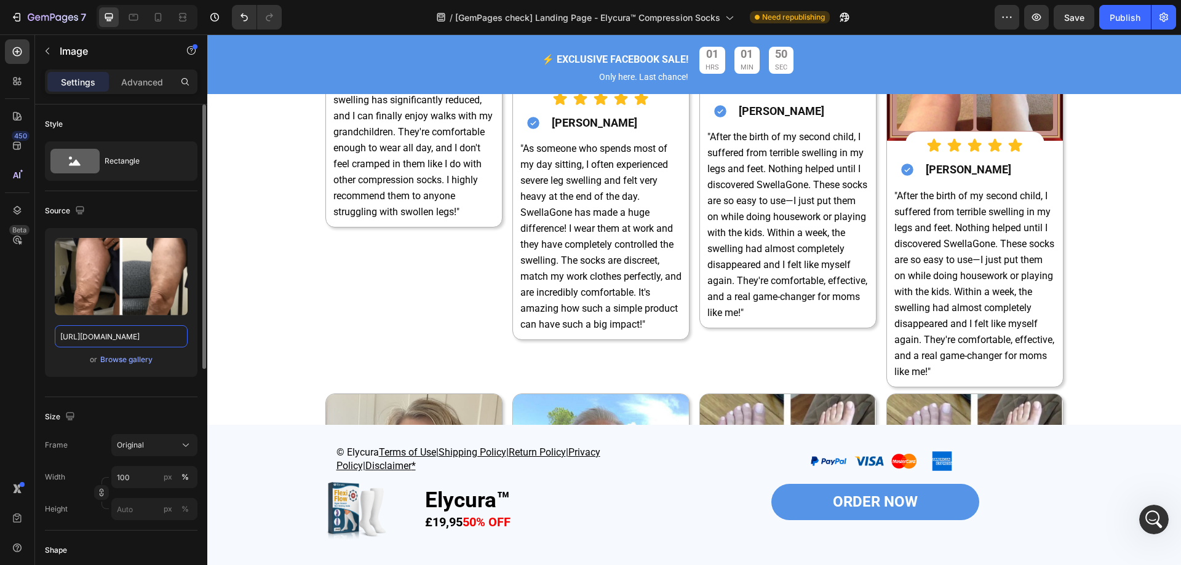
click at [105, 339] on input "https://img.funnelish.com/61731/668070/1735187828-3.png" at bounding box center [121, 336] width 133 height 22
paste input "5847-10"
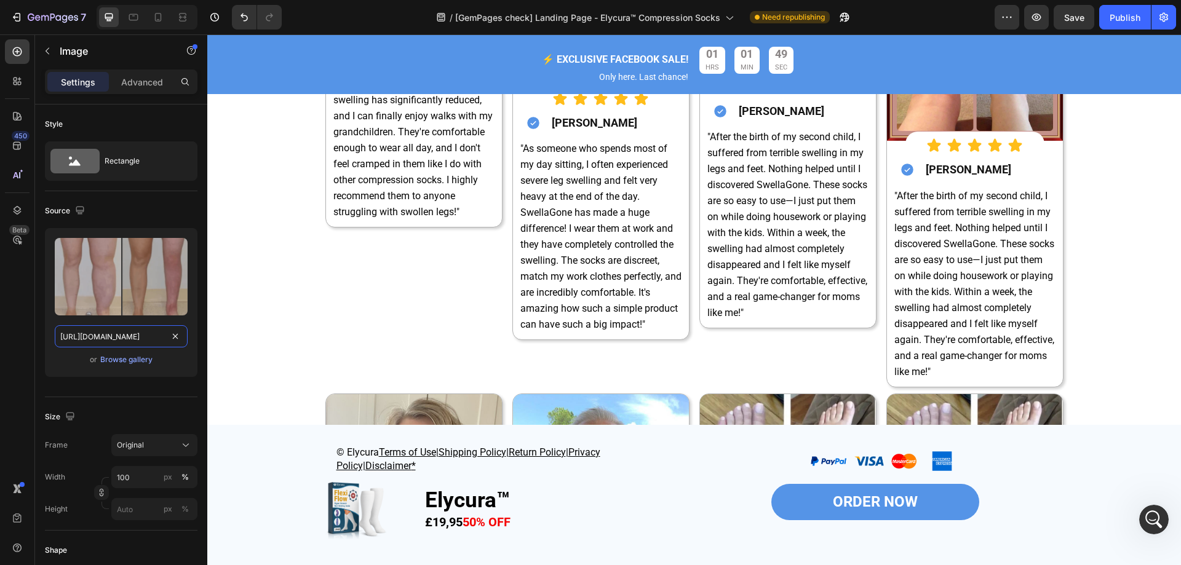
scroll to position [0, 109]
click at [0, 330] on div "450 Beta" at bounding box center [17, 299] width 35 height 531
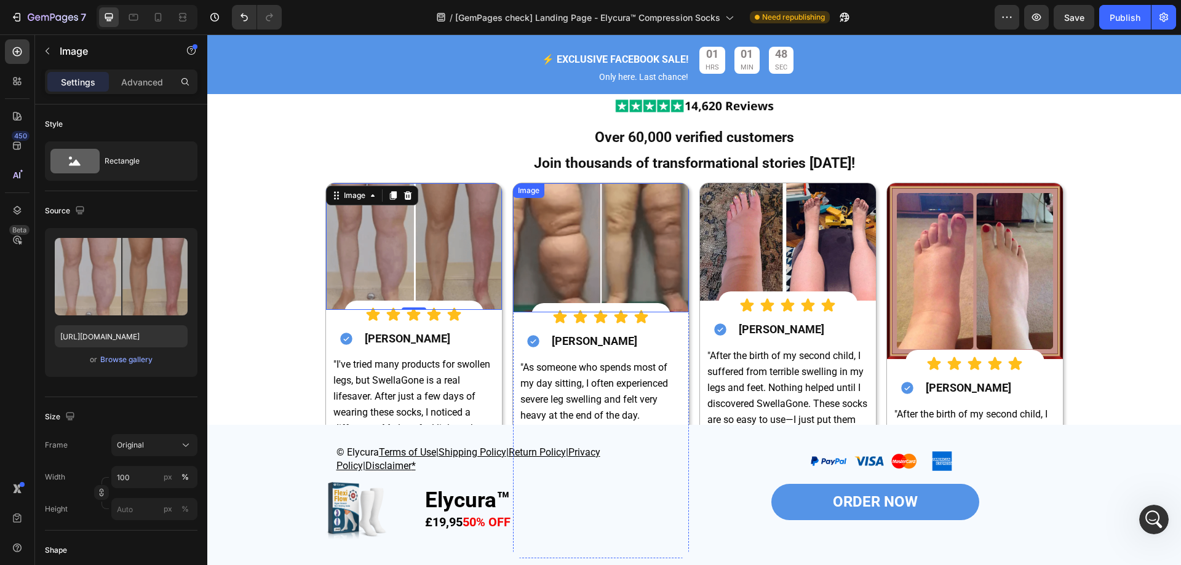
scroll to position [6217, 0]
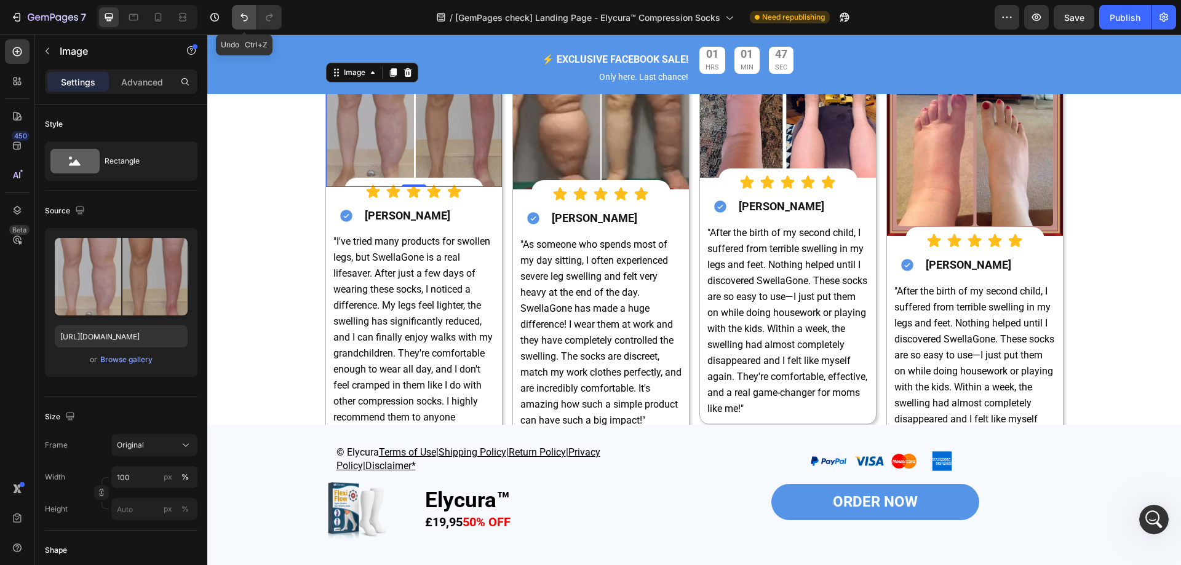
click at [245, 20] on icon "Undo/Redo" at bounding box center [243, 18] width 7 height 8
type input "https://img.funnelish.com/61731/668070/1735187828-3.png"
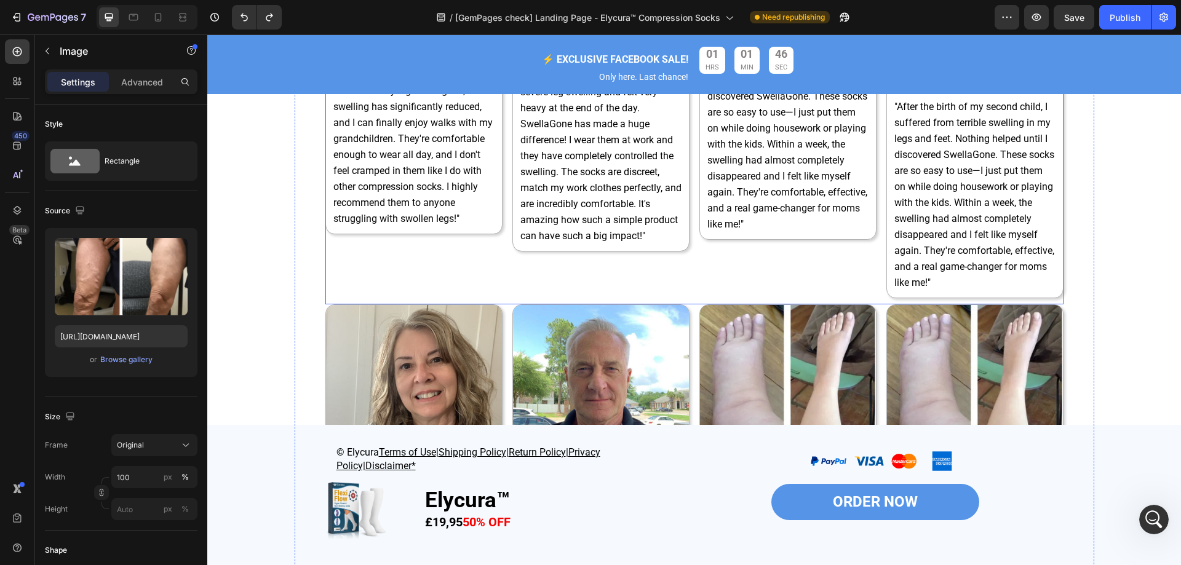
scroll to position [6586, 0]
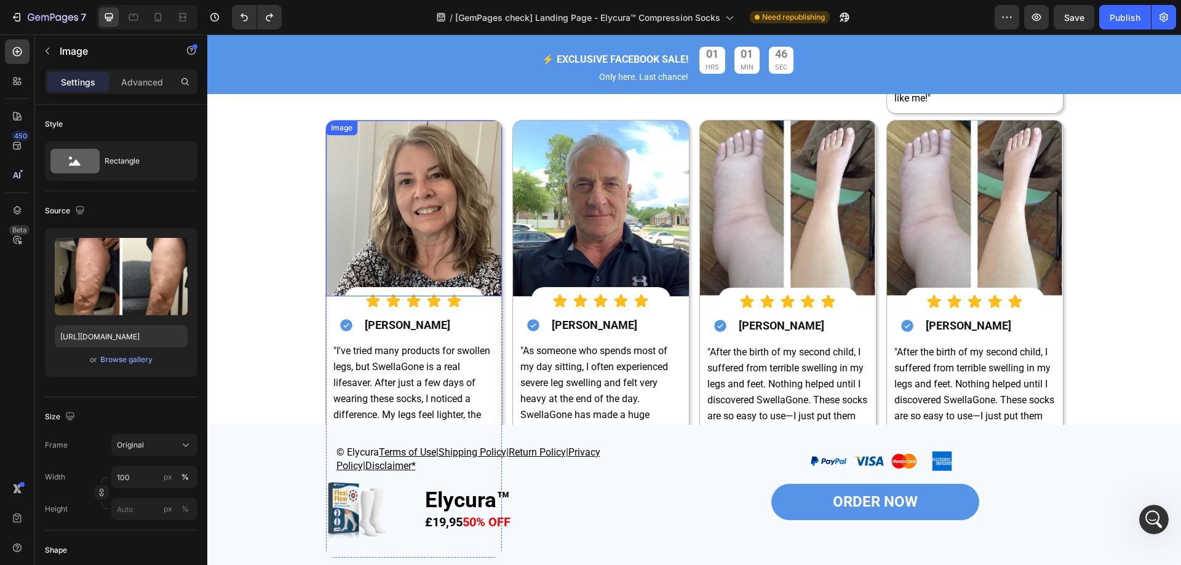
click at [408, 201] on img at bounding box center [414, 209] width 176 height 176
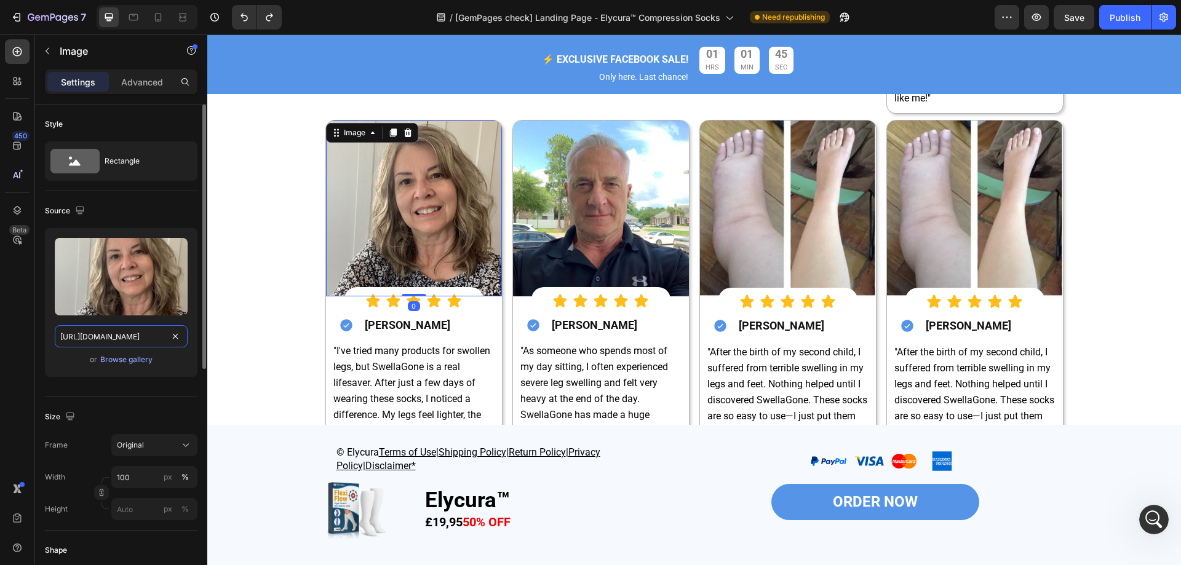
click at [127, 339] on input "https://cdn.shopify.com/s/files/1/0677/4082/7801/files/gempages_578420484106879…" at bounding box center [121, 336] width 133 height 22
paste input "img.funnelish.com/61731/668070/1735185847-10.png"
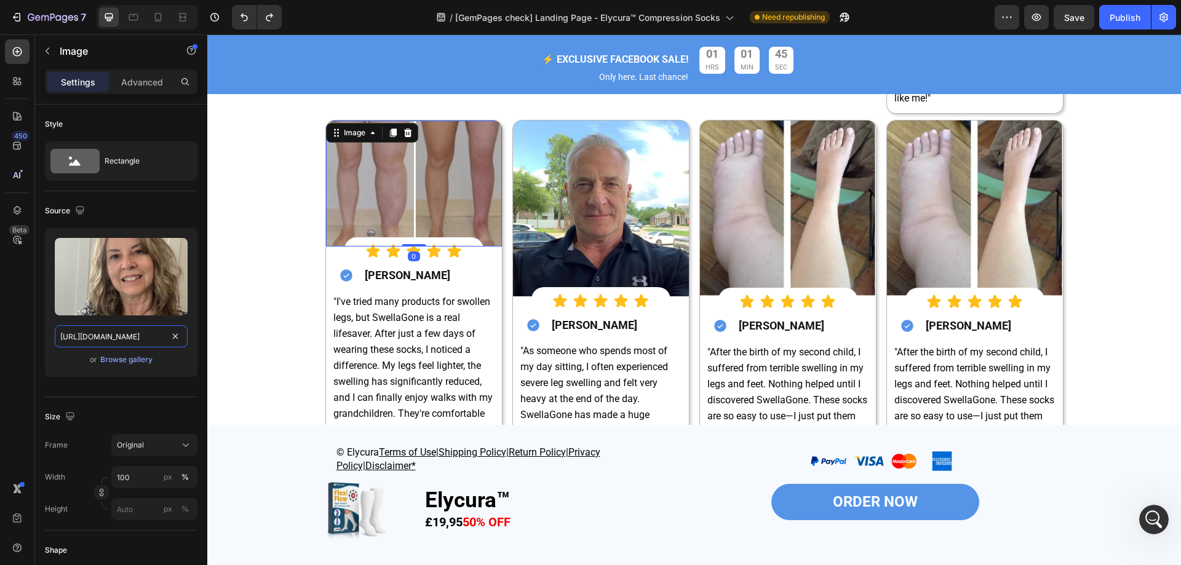
scroll to position [0, 109]
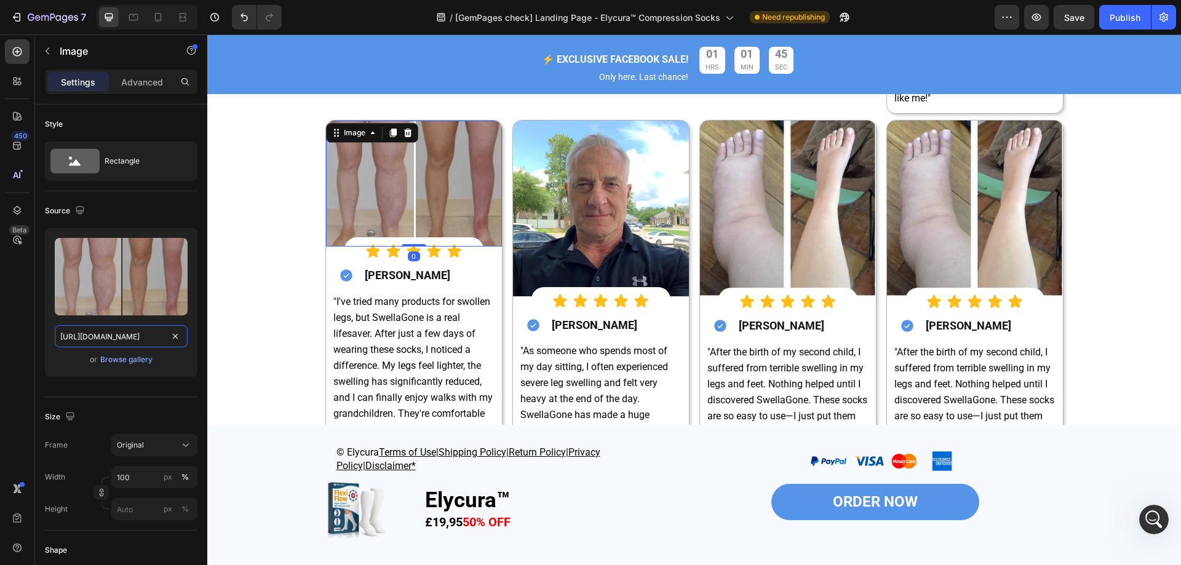
type input "https://img.funnelish.com/61731/668070/1735185847-10.png"
click at [12, 339] on div "450 Beta" at bounding box center [17, 257] width 25 height 437
click at [582, 240] on img at bounding box center [601, 209] width 176 height 176
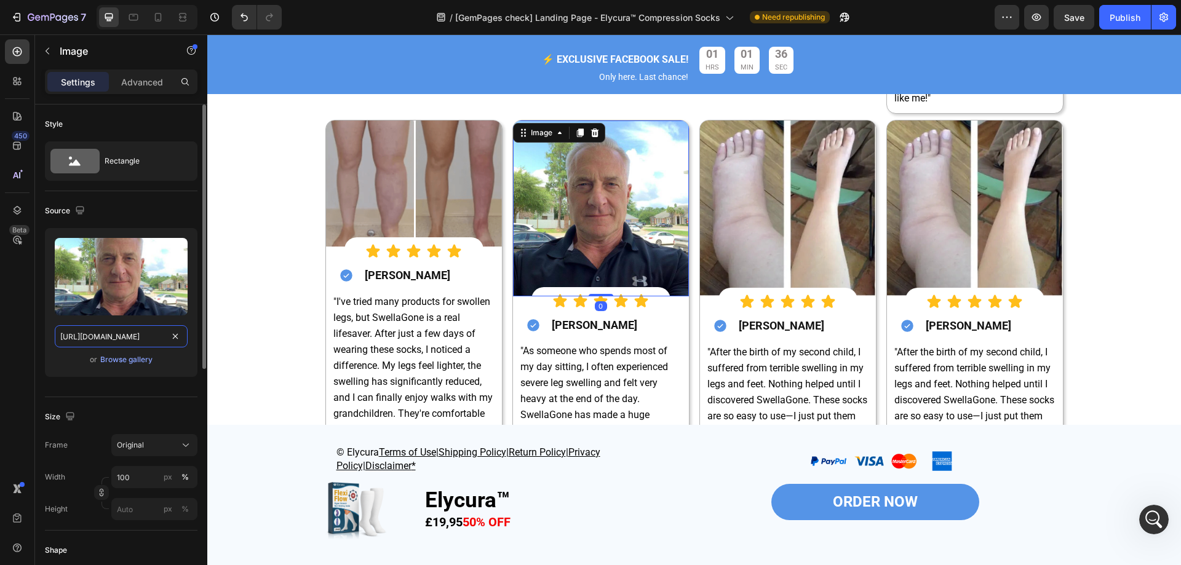
click at [121, 339] on input "https://cdn.shopify.com/s/files/1/0677/4082/7801/files/gempages_578420484106879…" at bounding box center [121, 336] width 133 height 22
paste input "img.funnelish.com/61731/668070/1735185859-11.pn"
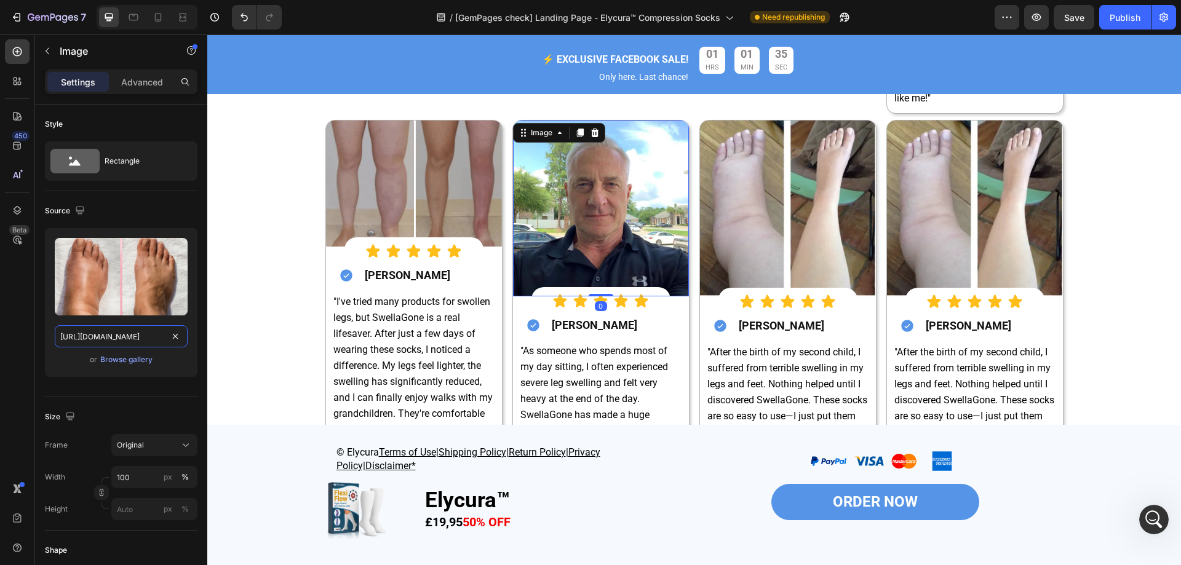
type input "https://img.funnelish.com/61731/668070/1735185859-11.png"
click at [14, 344] on div "450 Beta" at bounding box center [17, 257] width 25 height 437
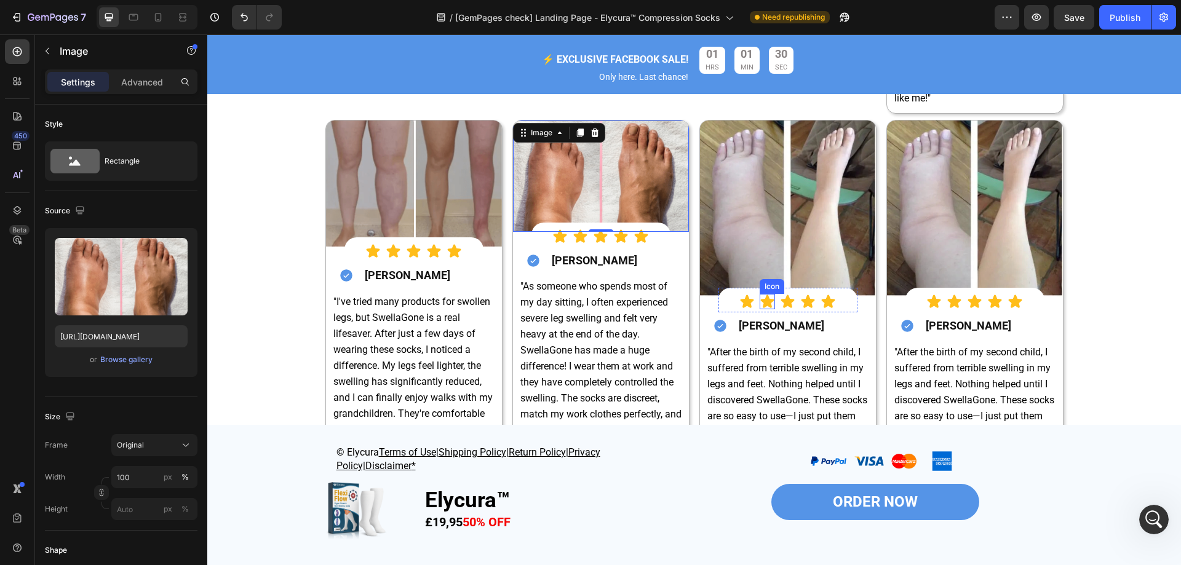
click at [760, 246] on img at bounding box center [788, 209] width 176 height 176
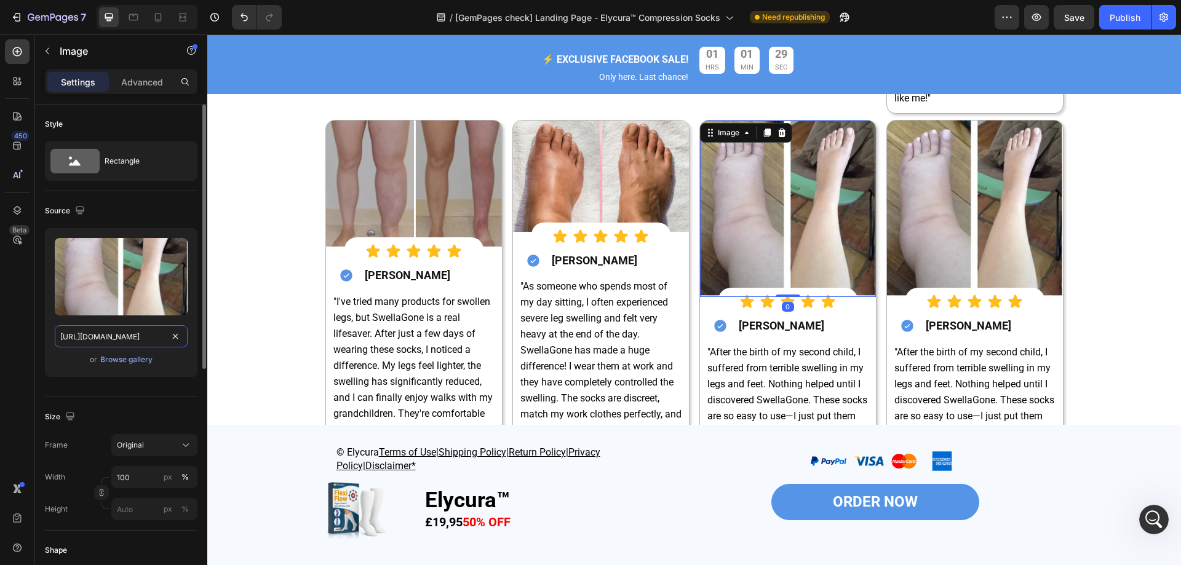
click at [148, 346] on input "https://cdn.shopify.com/s/files/1/0677/4082/7801/files/gempages_578420484106879…" at bounding box center [121, 336] width 133 height 22
paste input "img.funnelish.com/78465/881664/1754051072-Screenshot%202025-08-01%20at%208.24.1…"
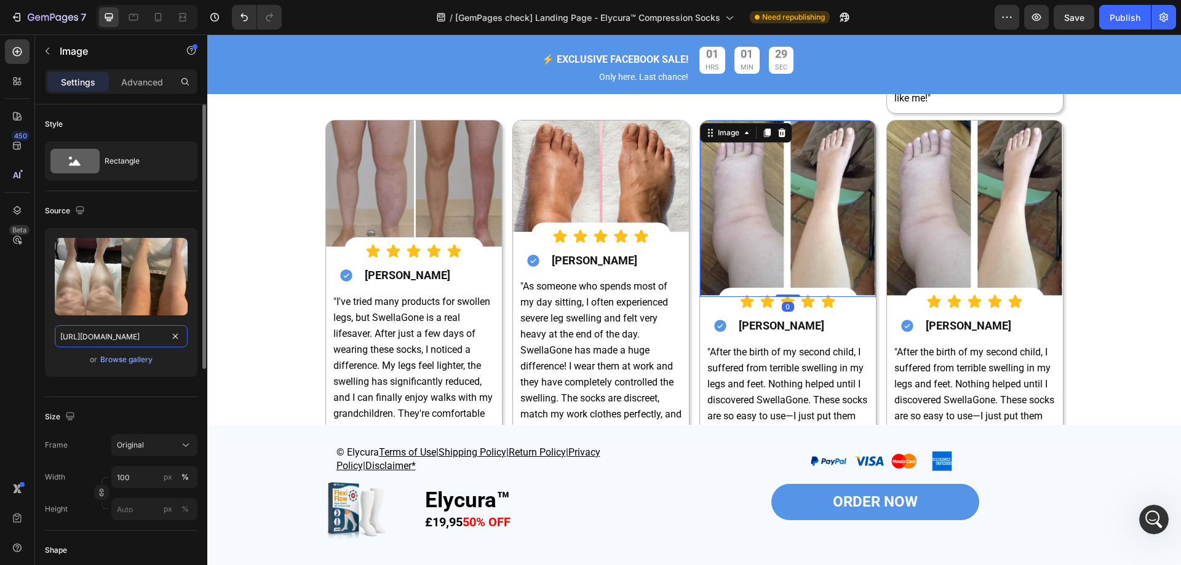
scroll to position [0, 293]
type input "https://img.funnelish.com/78465/881664/1754051072-Screenshot%202025-08-01%20at%…"
click at [0, 344] on div "450 Beta" at bounding box center [17, 299] width 35 height 531
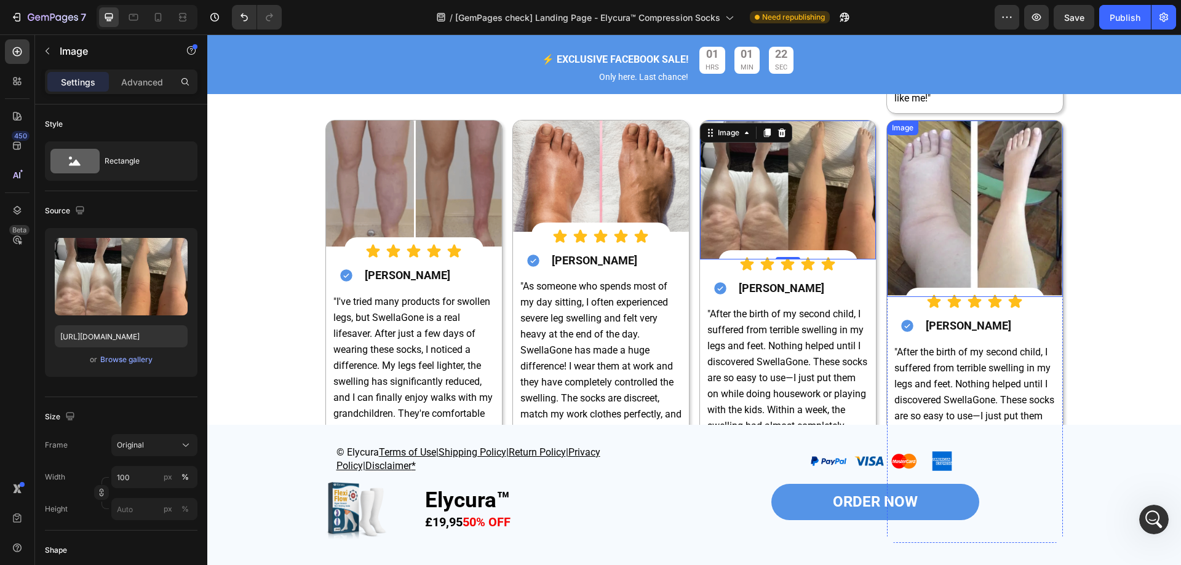
click at [1018, 196] on img at bounding box center [975, 209] width 176 height 176
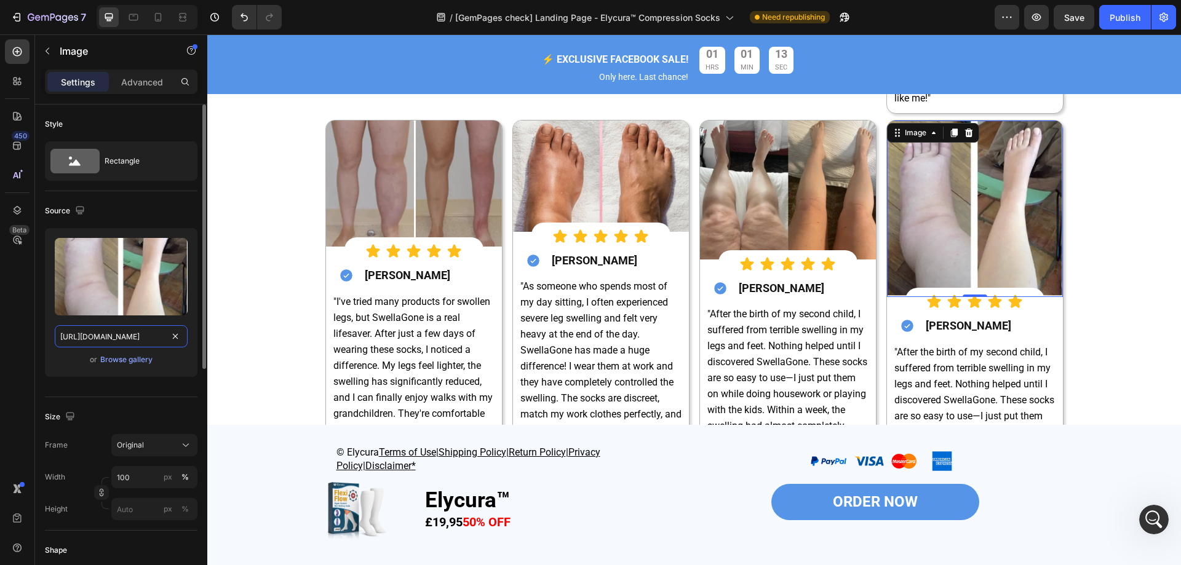
click at [148, 341] on input "https://cdn.shopify.com/s/files/1/0677/4082/7801/files/gempages_578420484106879…" at bounding box center [121, 336] width 133 height 22
paste input "img.funnelish.com/78465/881664/1754051135-Screenshot%202025-08-01%20at%208.25.1…"
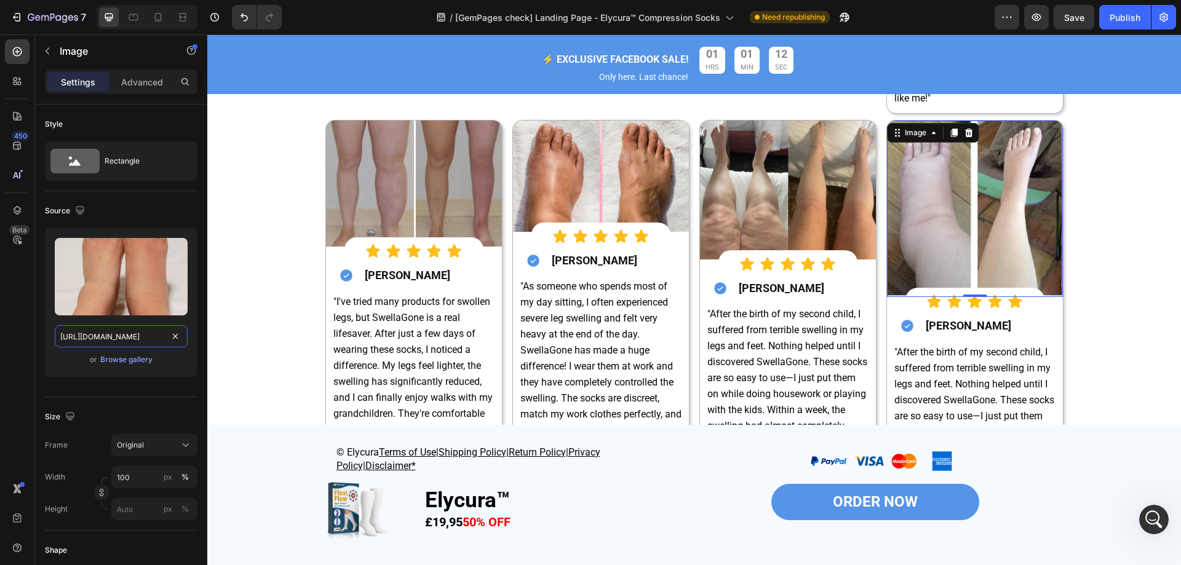
type input "https://img.funnelish.com/78465/881664/1754051135-Screenshot%202025-08-01%20at%…"
click at [0, 325] on div "450 Beta" at bounding box center [17, 299] width 35 height 531
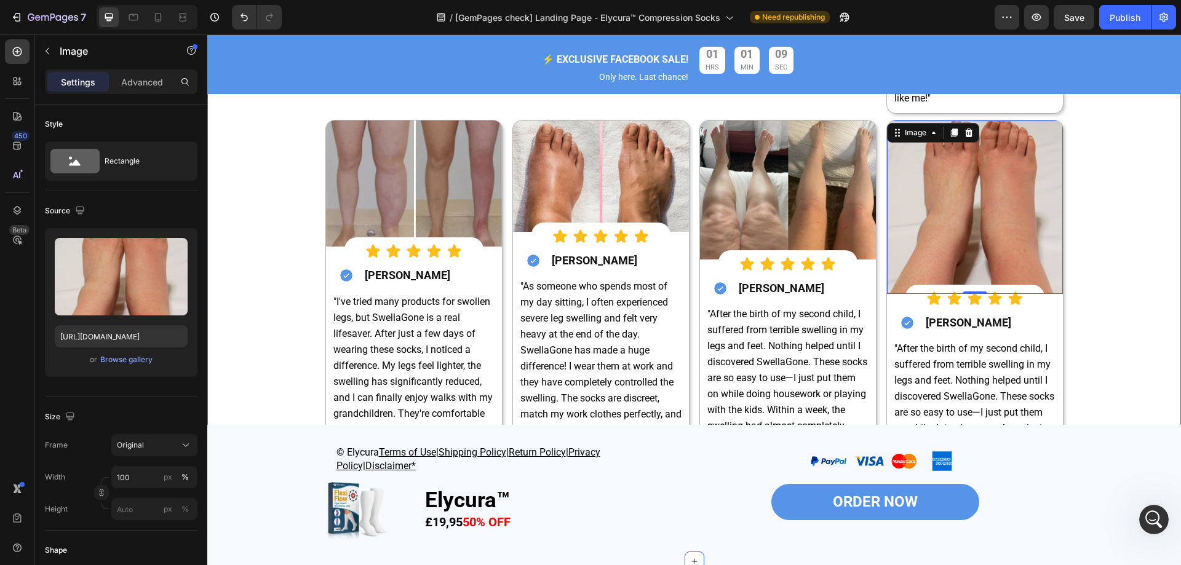
click at [1116, 192] on div "Image Image Over 60,000 verified customers Join thousands of transformational s…" at bounding box center [693, 55] width 955 height 999
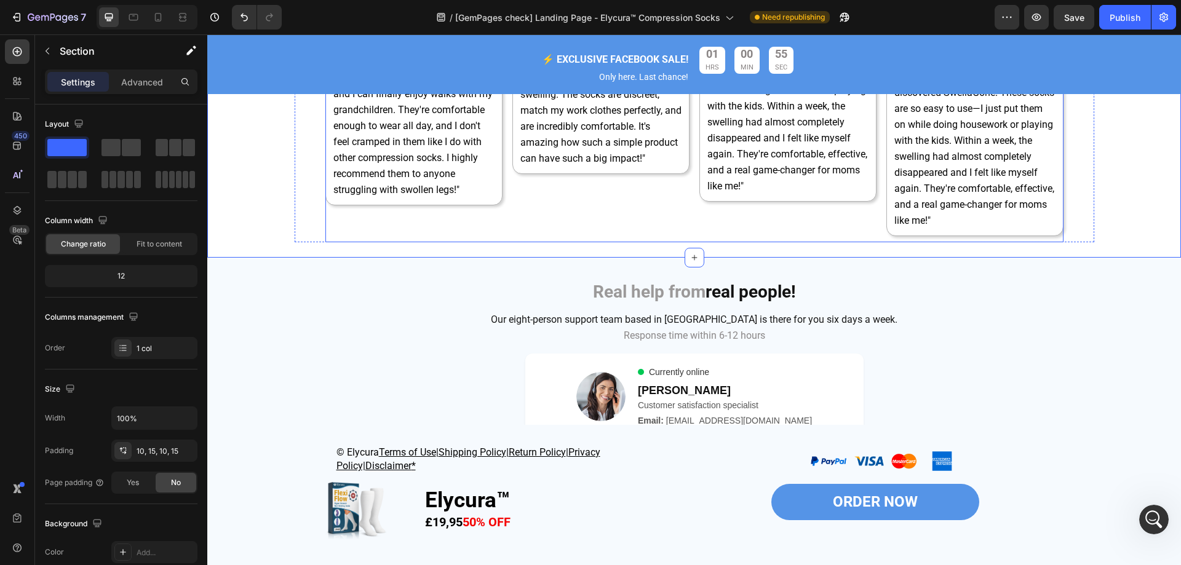
scroll to position [6918, 0]
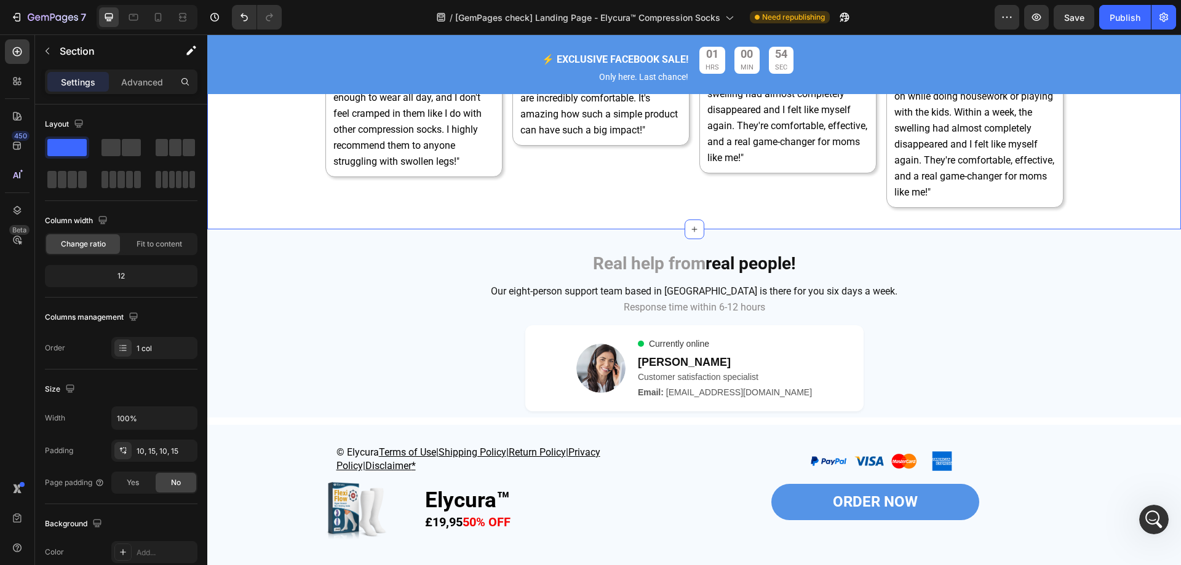
click at [123, 14] on div at bounding box center [147, 17] width 101 height 25
click at [130, 16] on icon at bounding box center [133, 17] width 12 height 12
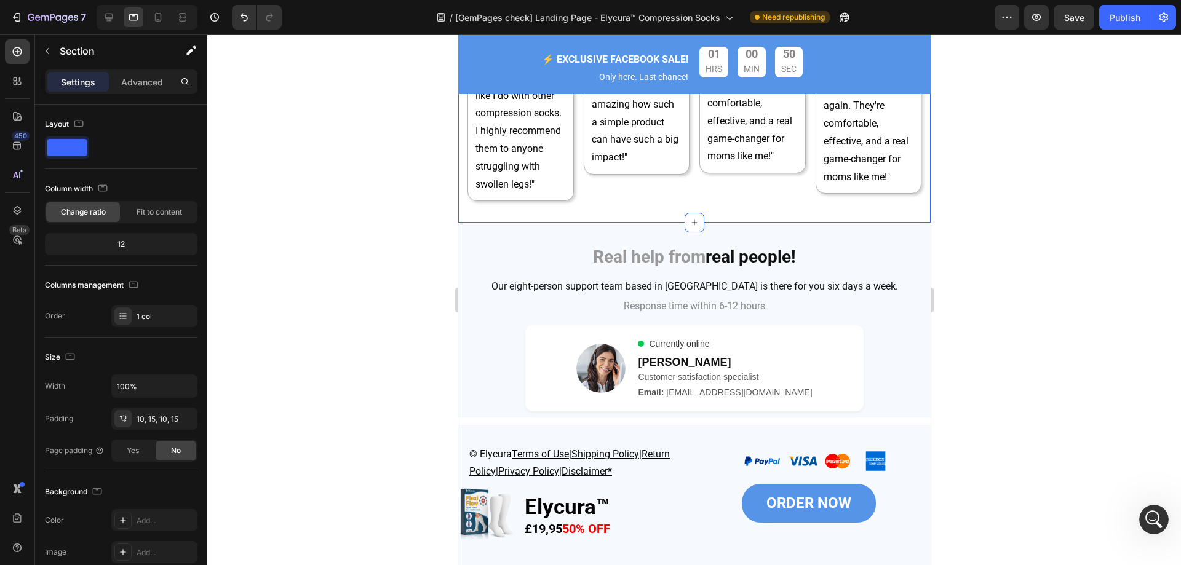
scroll to position [7313, 0]
click at [159, 9] on div at bounding box center [158, 17] width 20 height 20
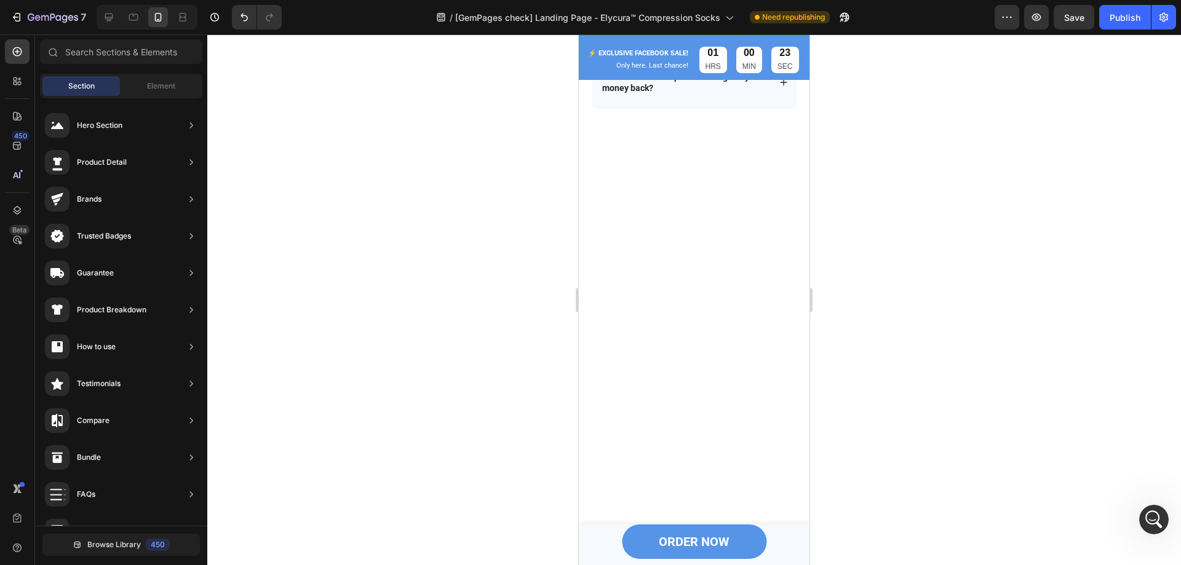
scroll to position [5376, 0]
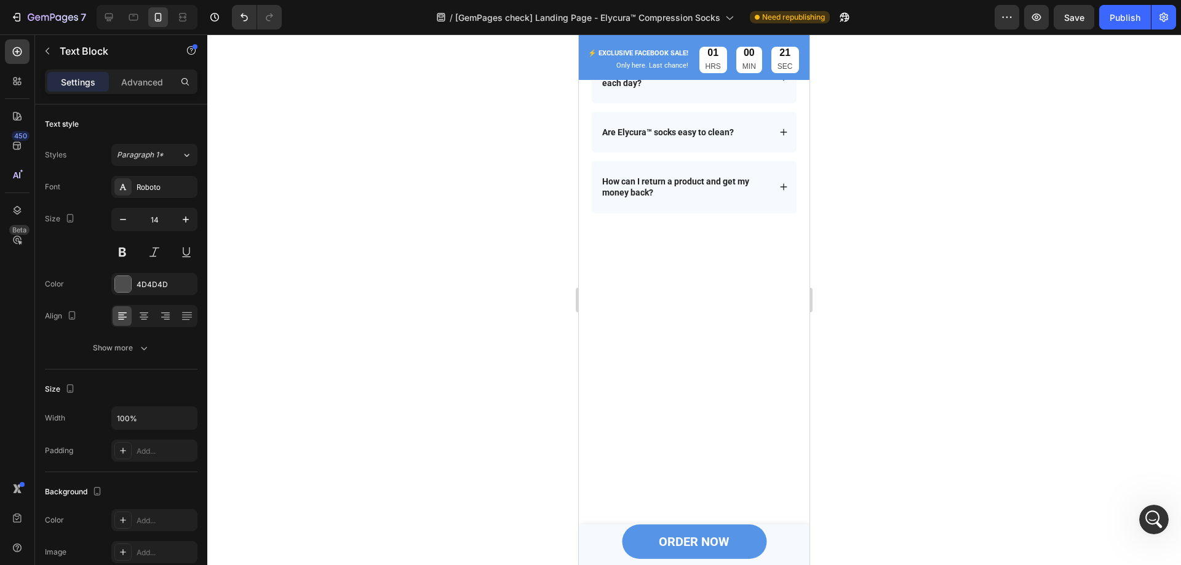
click at [151, 309] on div at bounding box center [143, 316] width 19 height 20
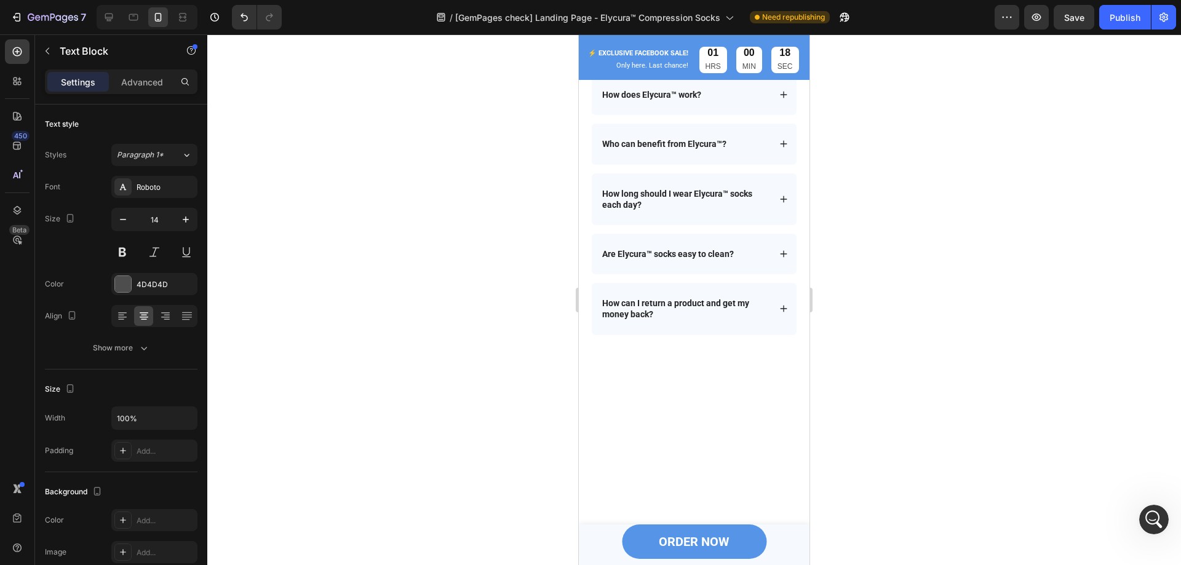
scroll to position [5253, 0]
click at [245, 21] on icon "Undo/Redo" at bounding box center [243, 18] width 7 height 8
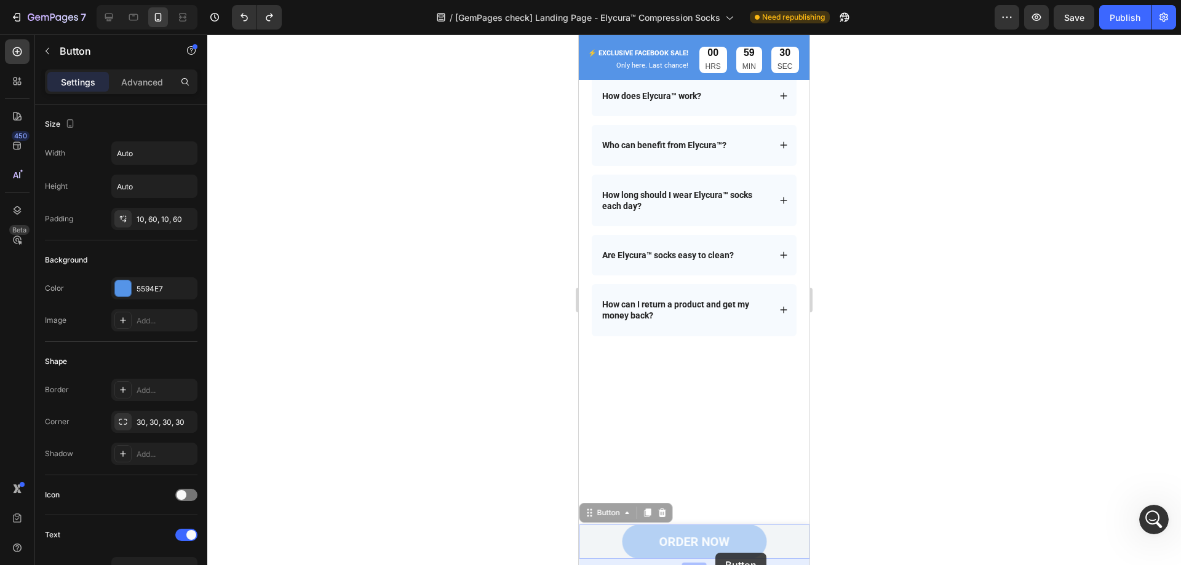
drag, startPoint x: 726, startPoint y: 538, endPoint x: 715, endPoint y: 553, distance: 18.4
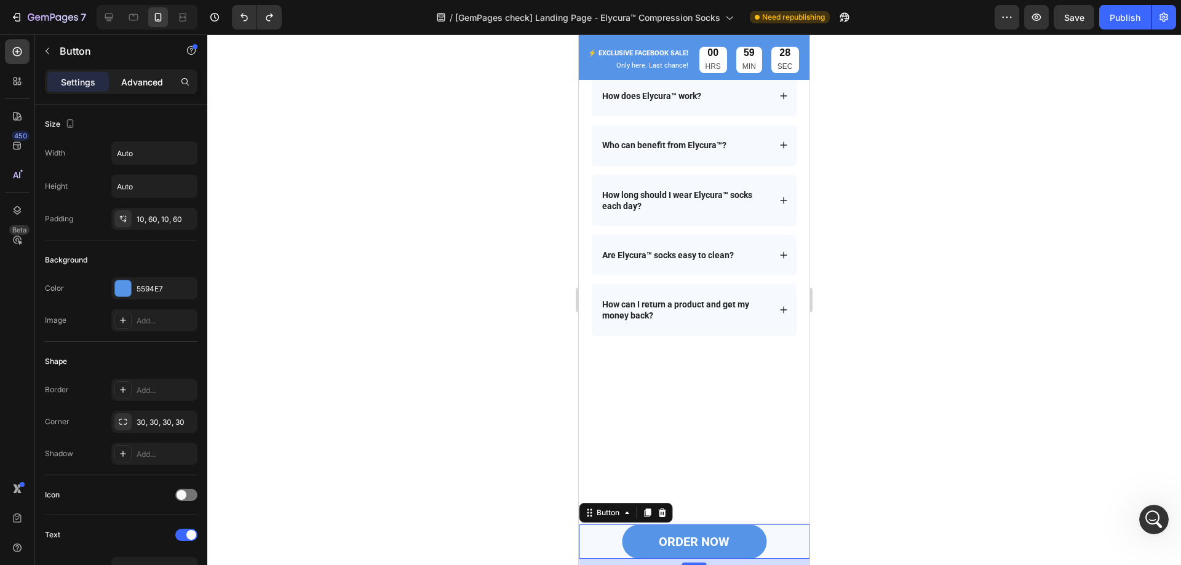
click at [137, 84] on p "Advanced" at bounding box center [142, 82] width 42 height 13
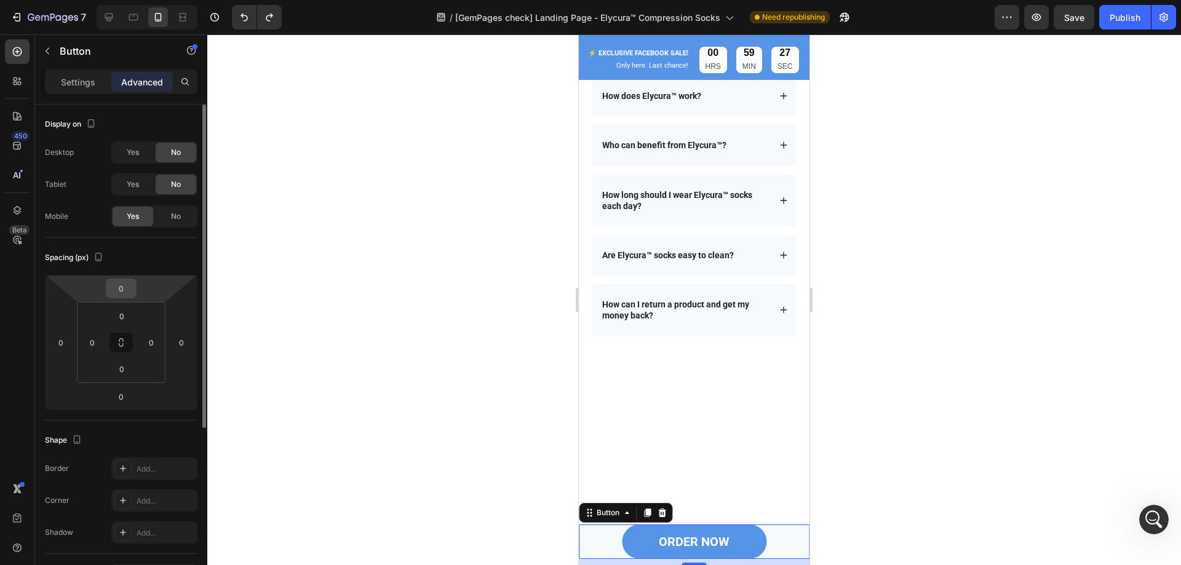
click at [131, 290] on input "0" at bounding box center [121, 288] width 25 height 18
type input "5"
click at [359, 299] on div at bounding box center [693, 299] width 973 height 531
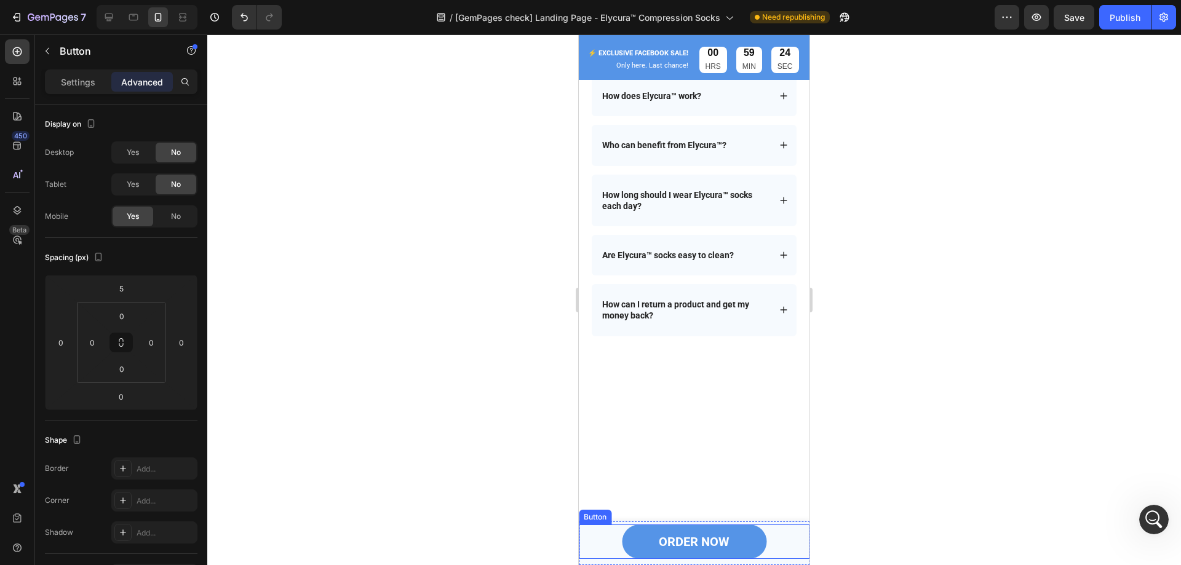
click at [610, 538] on div "ORDER NOW Button" at bounding box center [694, 542] width 231 height 34
click at [777, 561] on div "10" at bounding box center [694, 562] width 231 height 6
click at [751, 523] on div "ORDER NOW Button 10" at bounding box center [694, 543] width 231 height 44
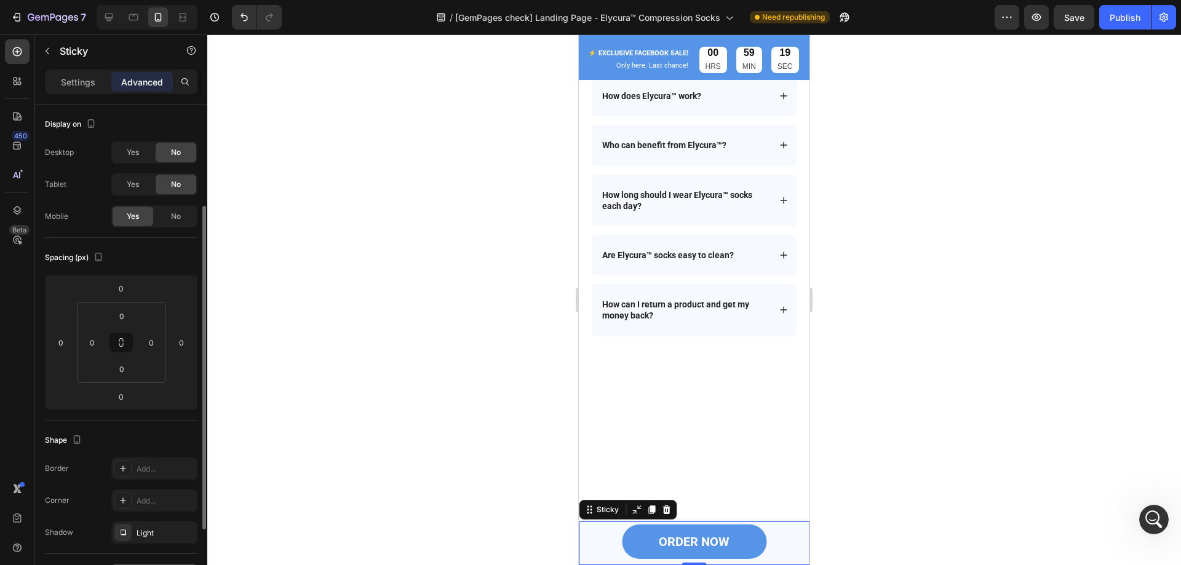
scroll to position [184, 0]
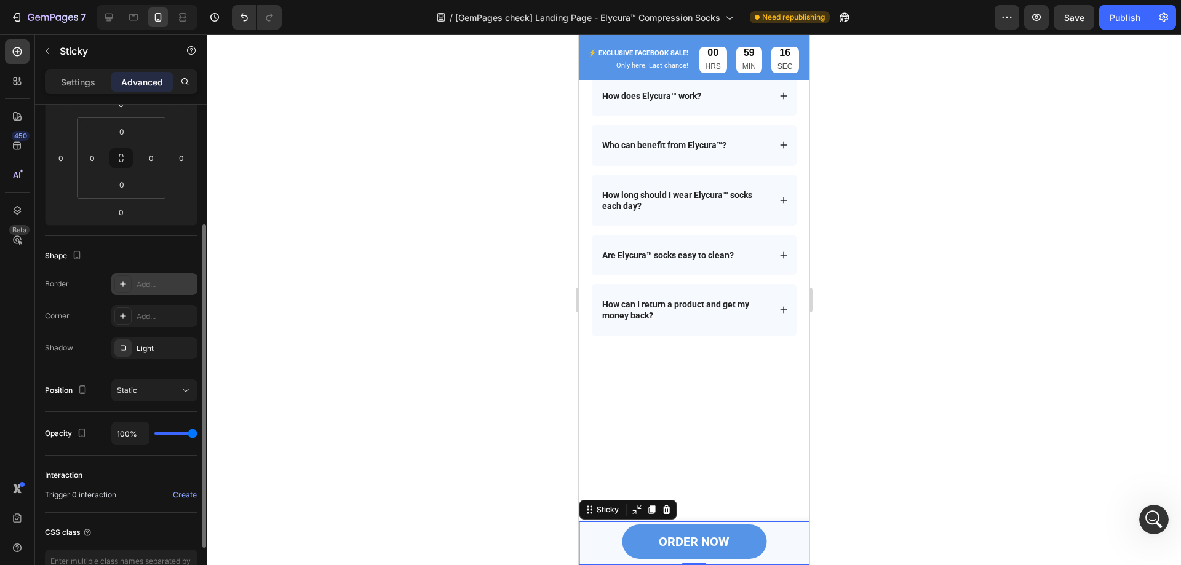
click at [124, 292] on div at bounding box center [122, 283] width 17 height 17
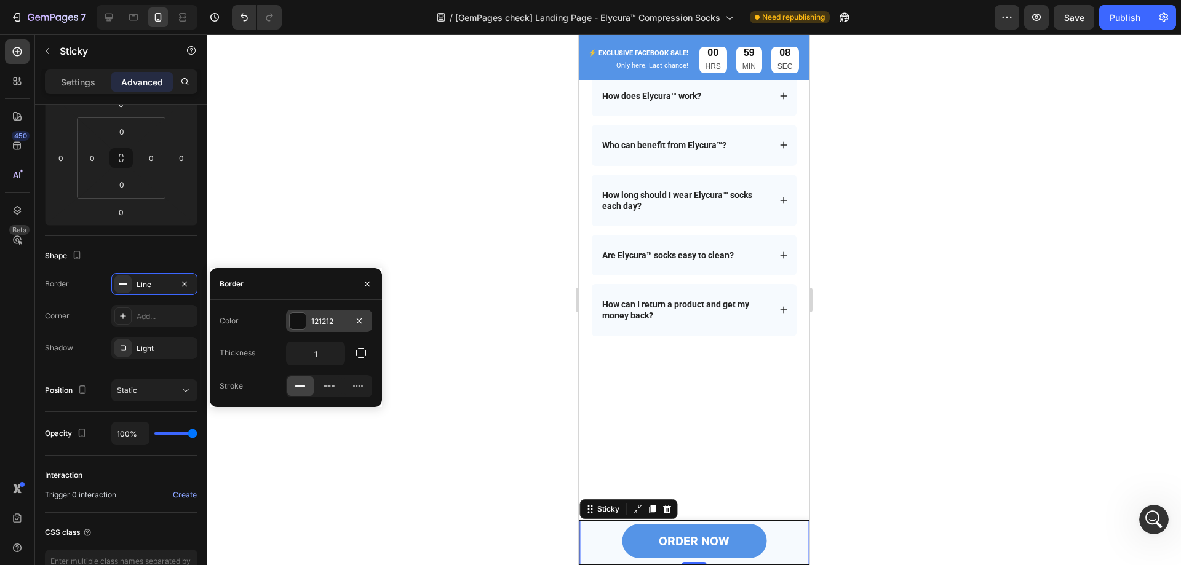
click at [303, 327] on div at bounding box center [298, 321] width 16 height 16
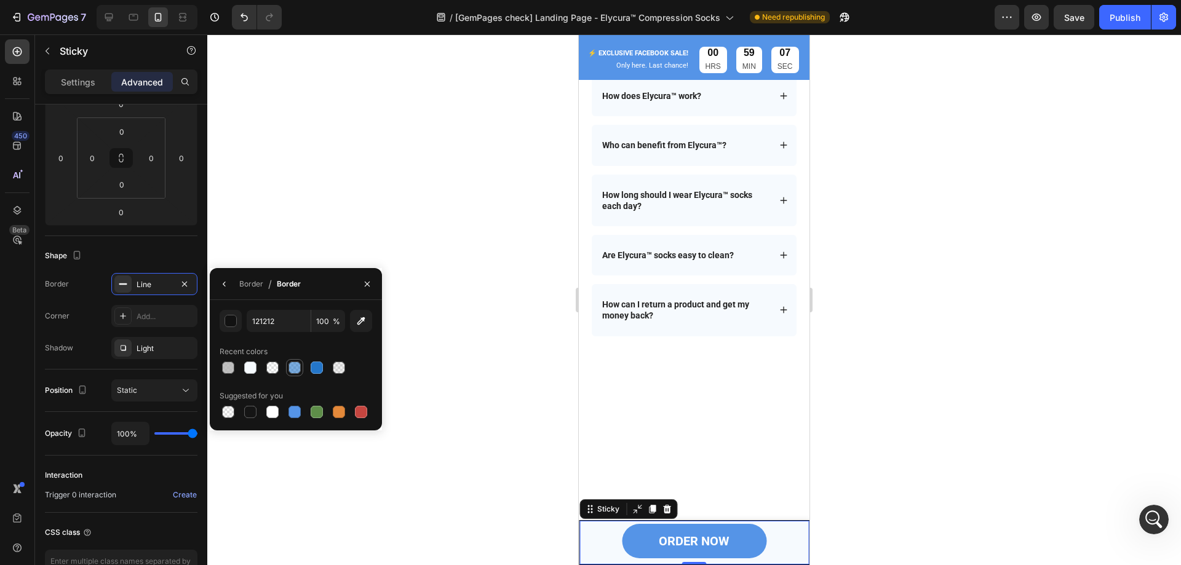
click at [295, 364] on div at bounding box center [294, 368] width 12 height 12
type input "2476C9"
type input "60"
click at [478, 498] on div at bounding box center [693, 299] width 973 height 531
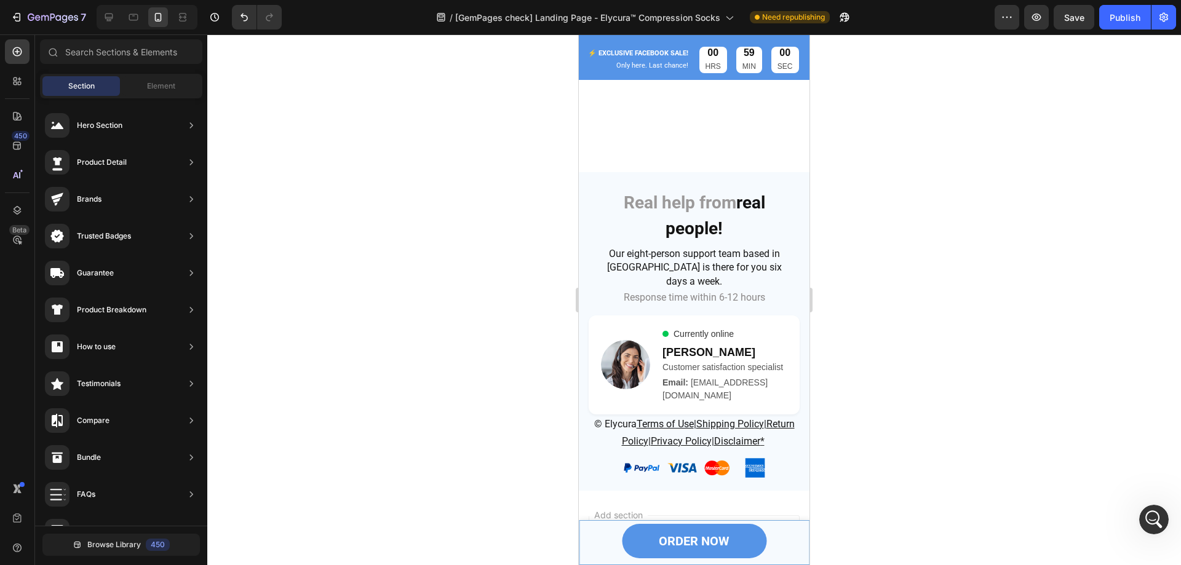
scroll to position [9738, 0]
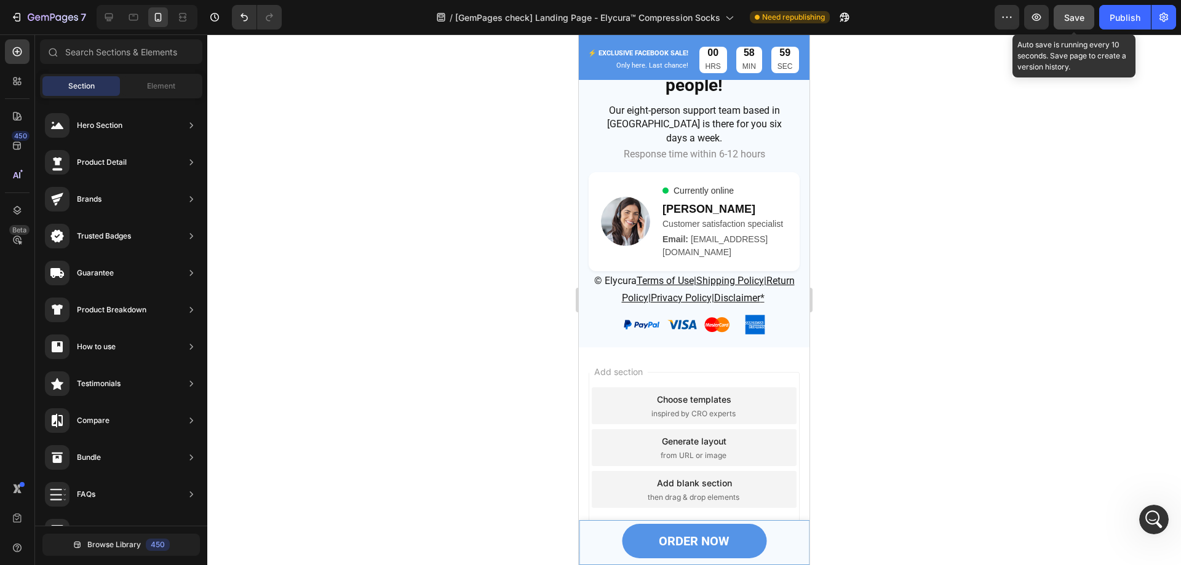
click at [1074, 21] on span "Save" at bounding box center [1074, 17] width 20 height 10
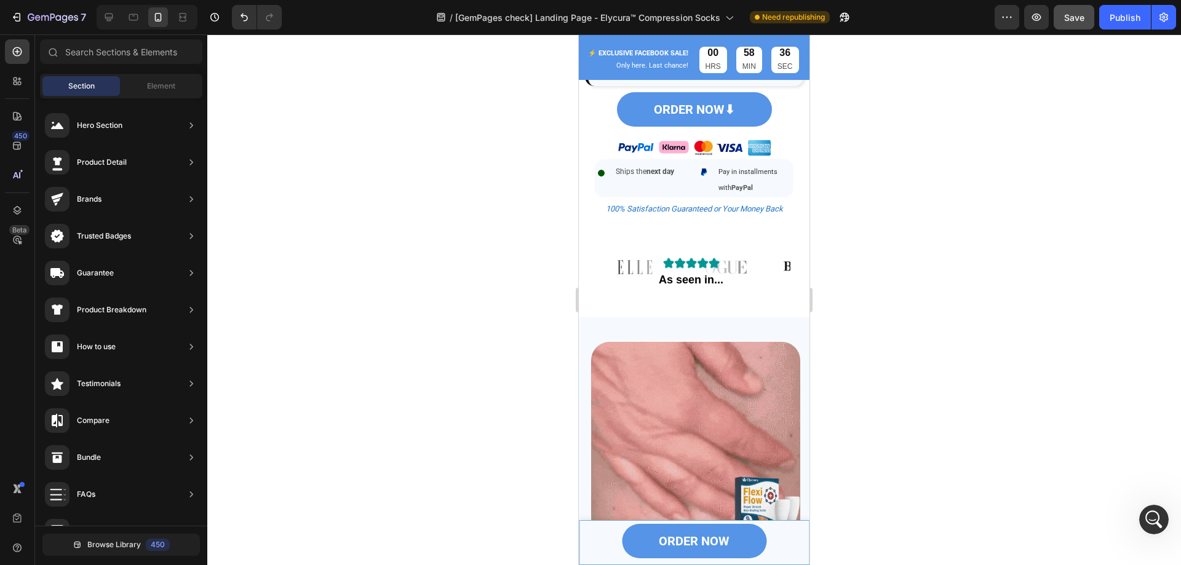
scroll to position [1015, 0]
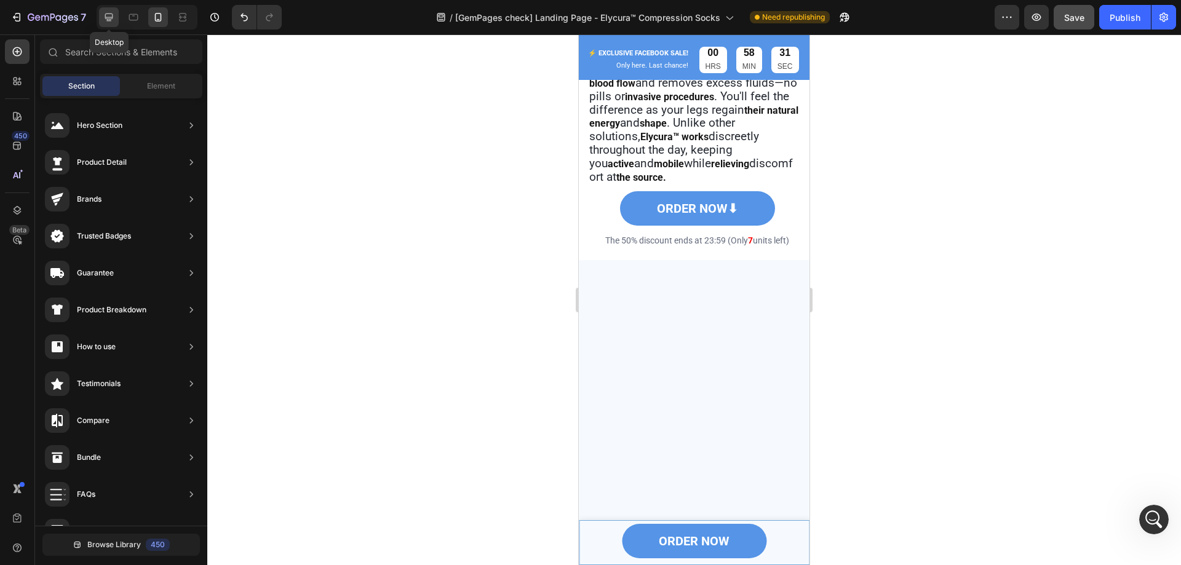
click at [108, 15] on icon at bounding box center [109, 17] width 12 height 12
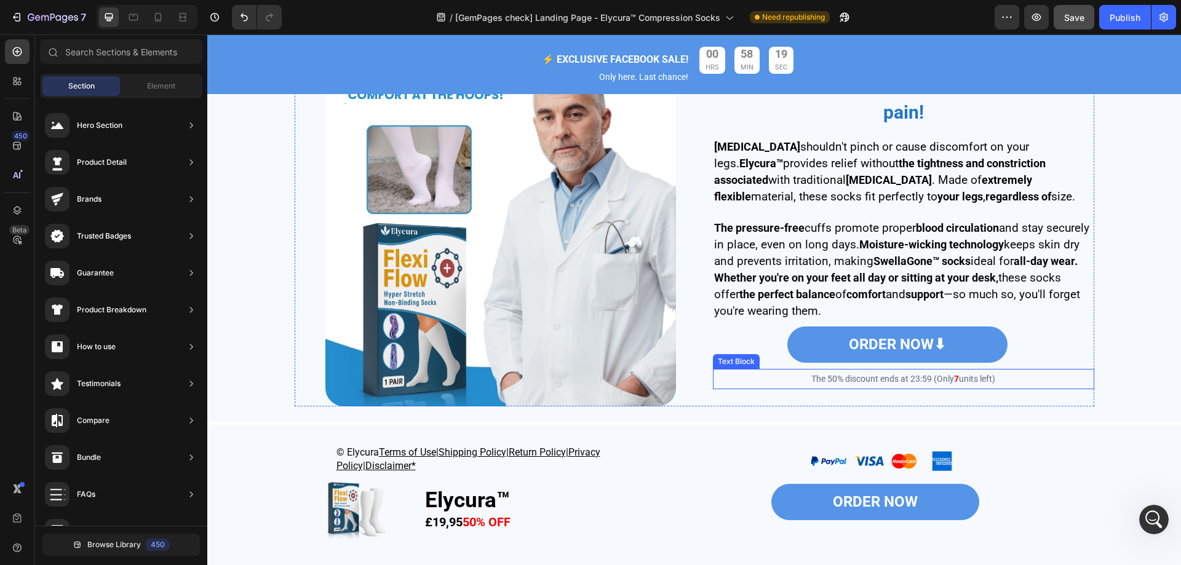
scroll to position [2711, 0]
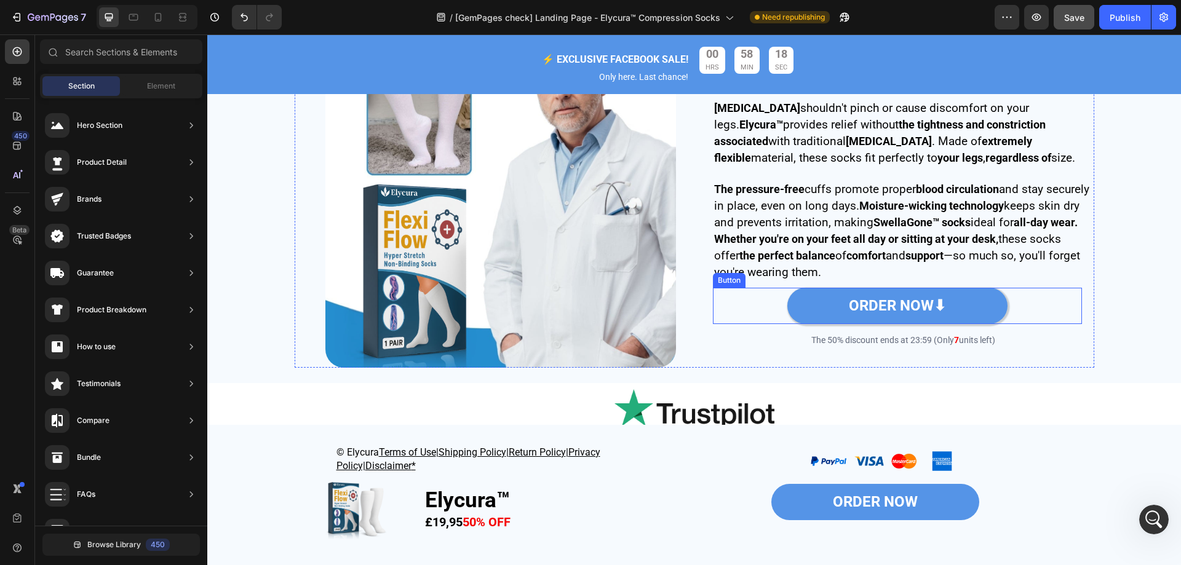
click at [974, 312] on link "ORDER NOW⬇" at bounding box center [897, 306] width 220 height 36
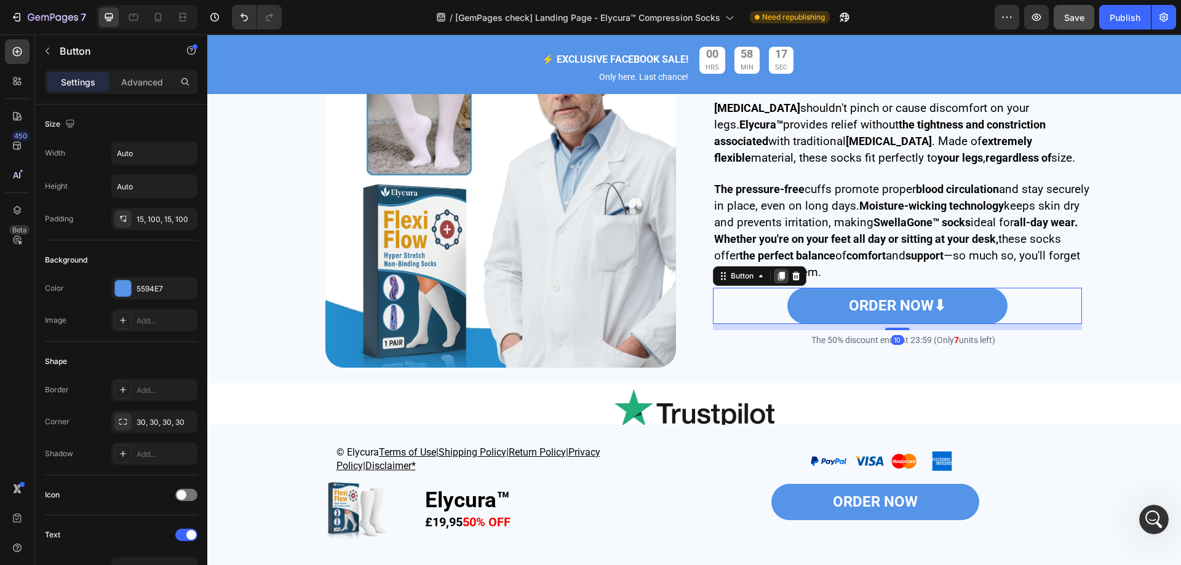
click at [774, 282] on div at bounding box center [781, 276] width 15 height 15
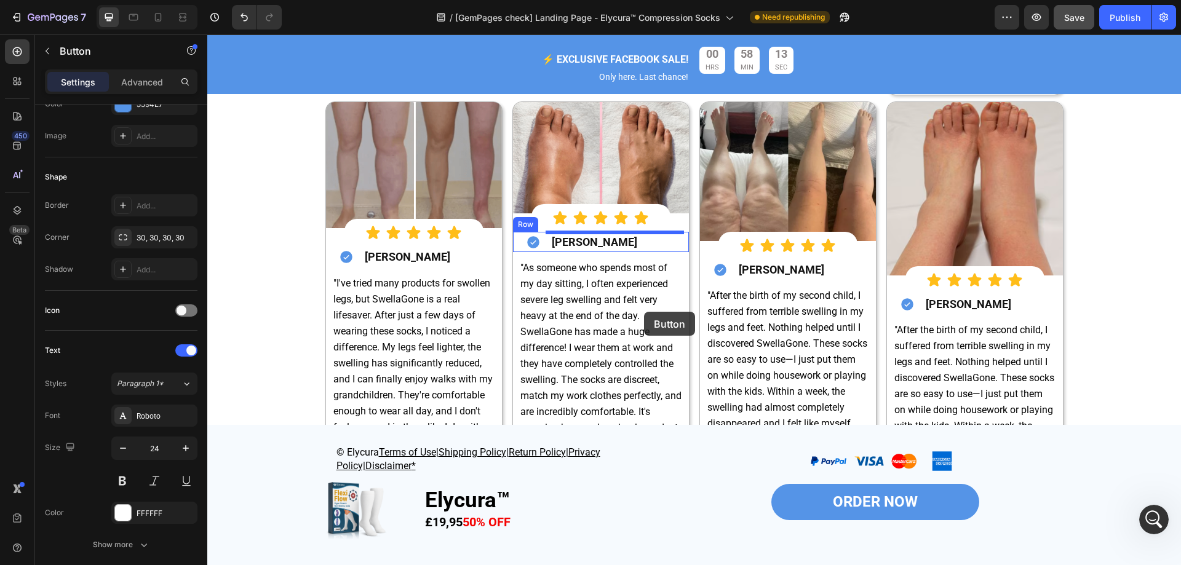
scroll to position [5372, 0]
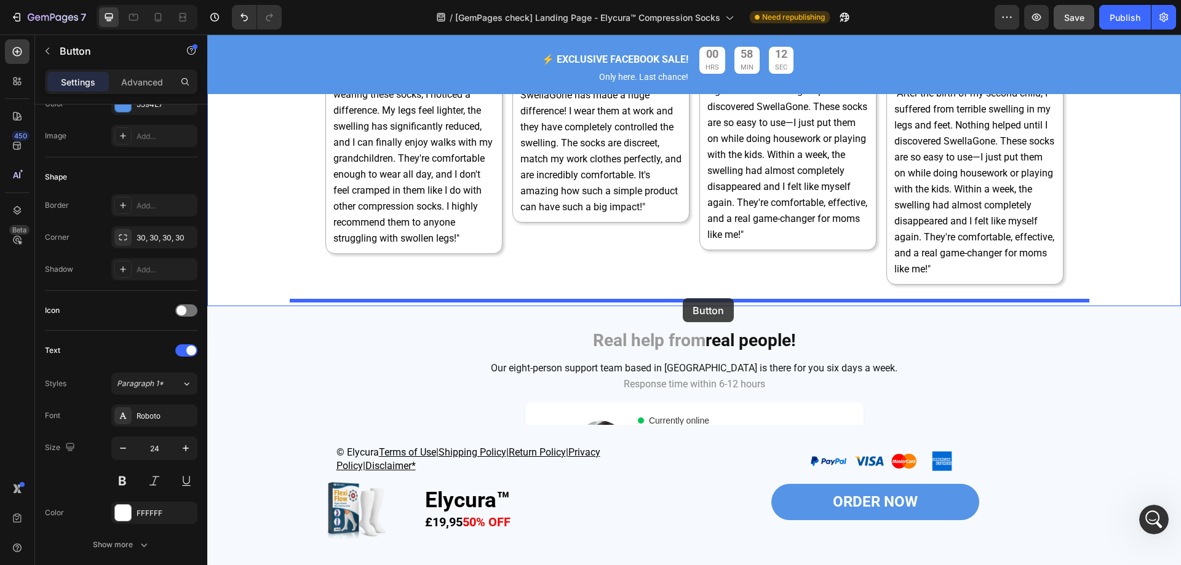
drag, startPoint x: 1022, startPoint y: 329, endPoint x: 683, endPoint y: 298, distance: 340.8
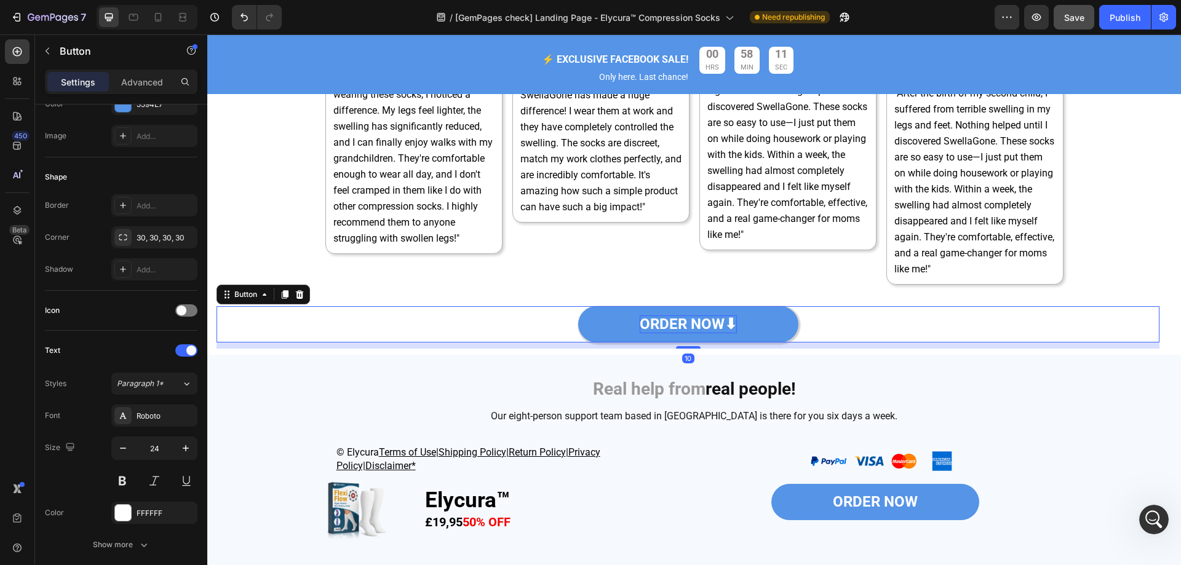
click at [723, 320] on strong "ORDER NOW⬇" at bounding box center [688, 323] width 97 height 17
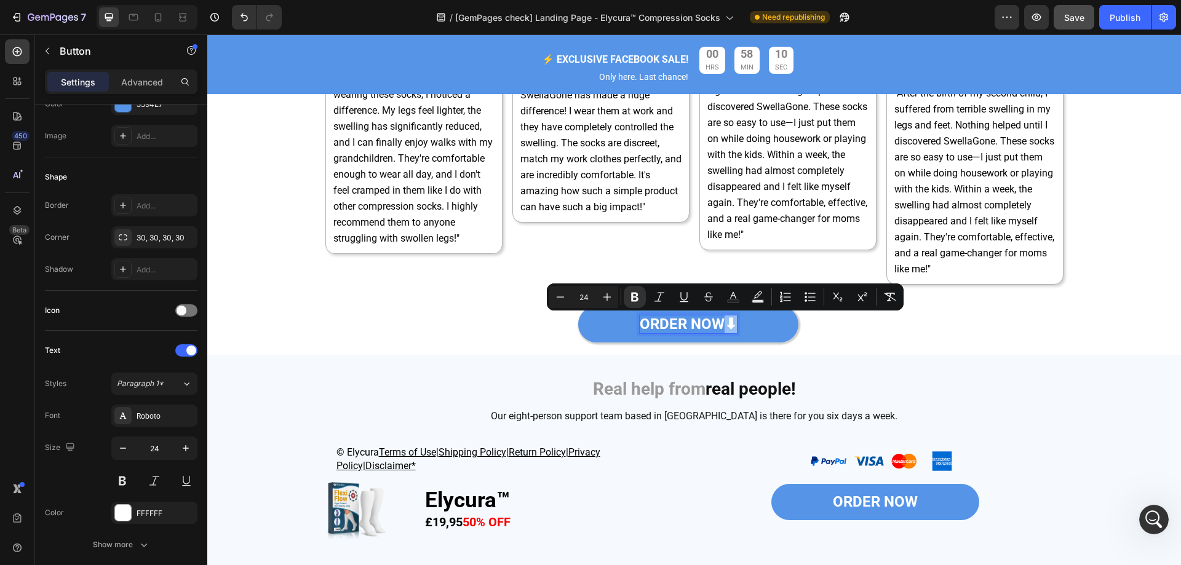
drag, startPoint x: 724, startPoint y: 320, endPoint x: 731, endPoint y: 320, distance: 7.4
click at [731, 320] on link "ORDER NOW⬇" at bounding box center [688, 324] width 220 height 36
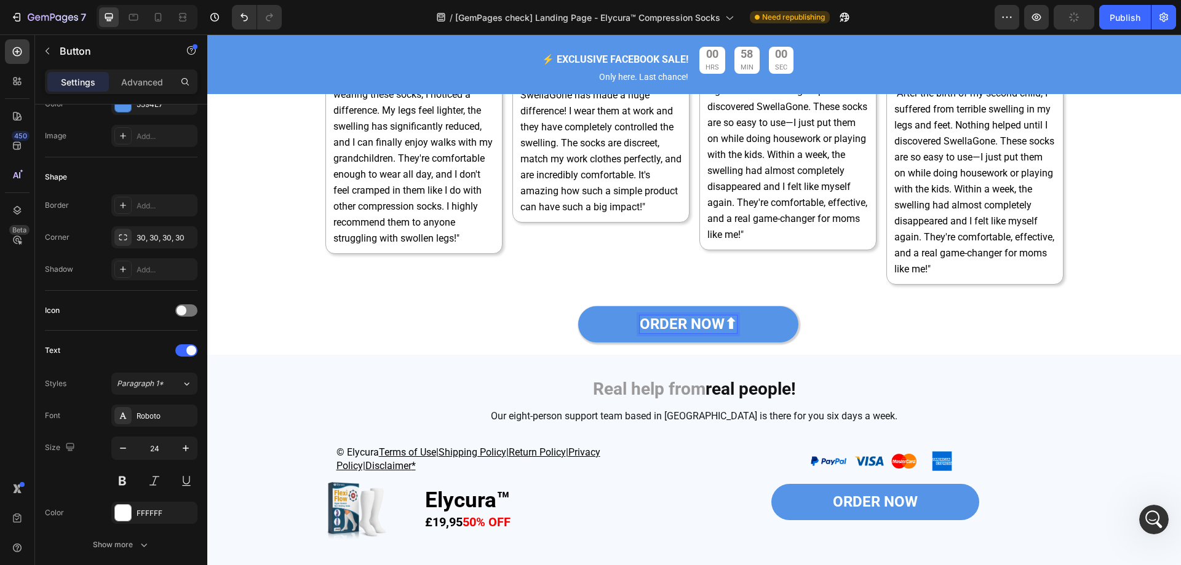
click at [668, 327] on strong "ORDER NOW⬆" at bounding box center [688, 323] width 97 height 17
drag, startPoint x: 638, startPoint y: 323, endPoint x: 749, endPoint y: 329, distance: 110.9
click at [747, 328] on link "ORDER NOW⬆" at bounding box center [688, 324] width 220 height 36
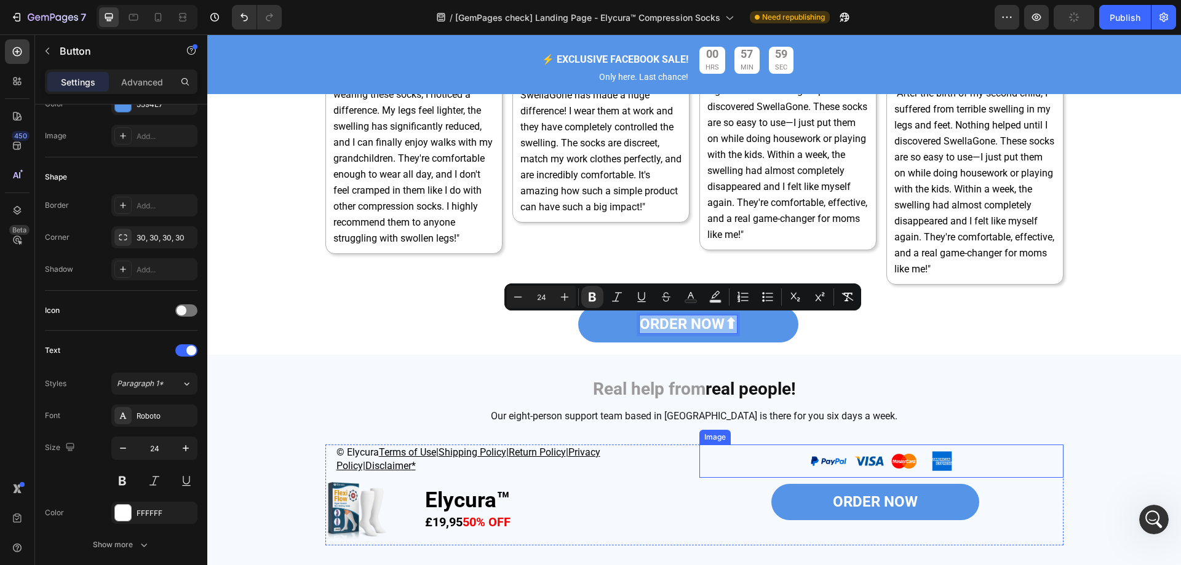
copy strong "ORDER NOW⬆"
click at [855, 500] on strong "ORDER NOW" at bounding box center [875, 501] width 85 height 17
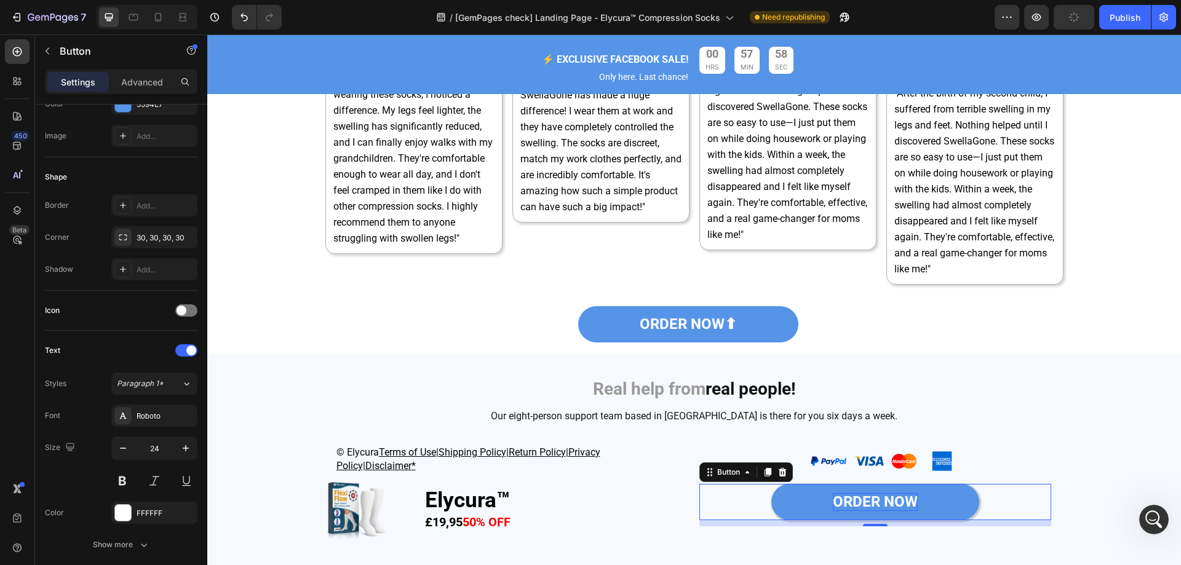
click at [855, 500] on strong "ORDER NOW" at bounding box center [875, 501] width 85 height 17
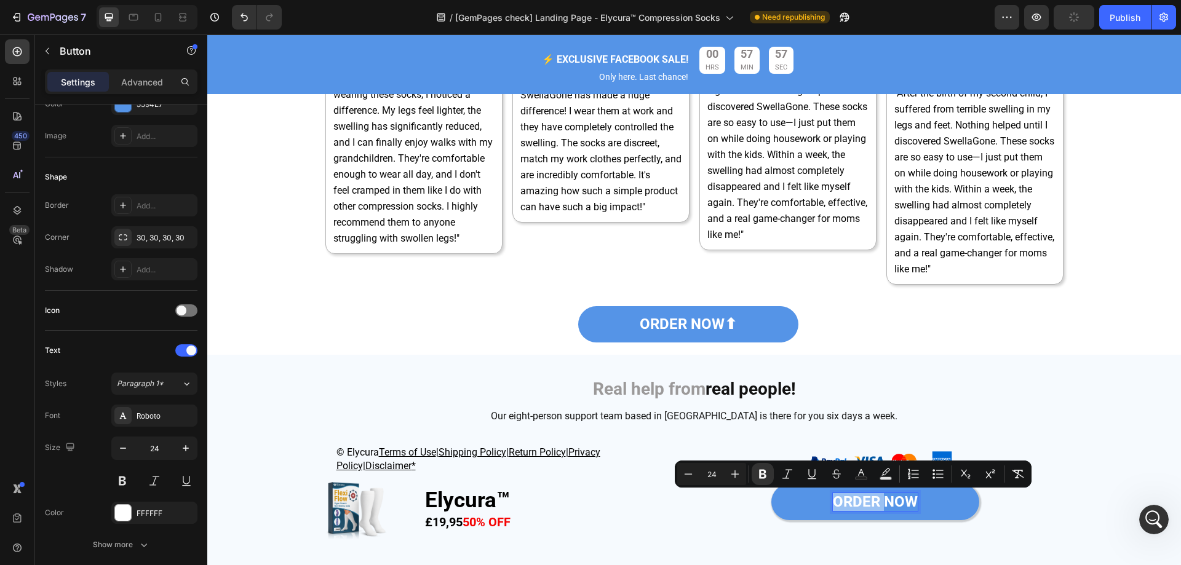
click at [833, 501] on strong "ORDER NOW" at bounding box center [875, 501] width 85 height 17
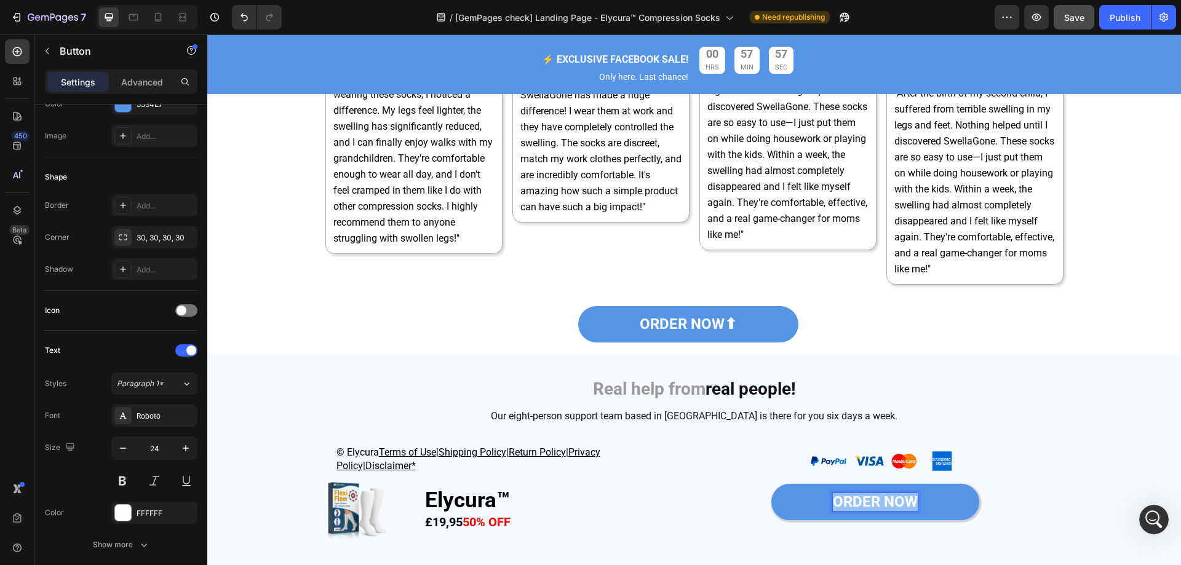
drag, startPoint x: 829, startPoint y: 501, endPoint x: 964, endPoint y: 501, distance: 135.3
click at [963, 501] on link "ORDER NOW" at bounding box center [875, 502] width 208 height 36
click at [153, 17] on icon at bounding box center [158, 17] width 12 height 12
type input "20"
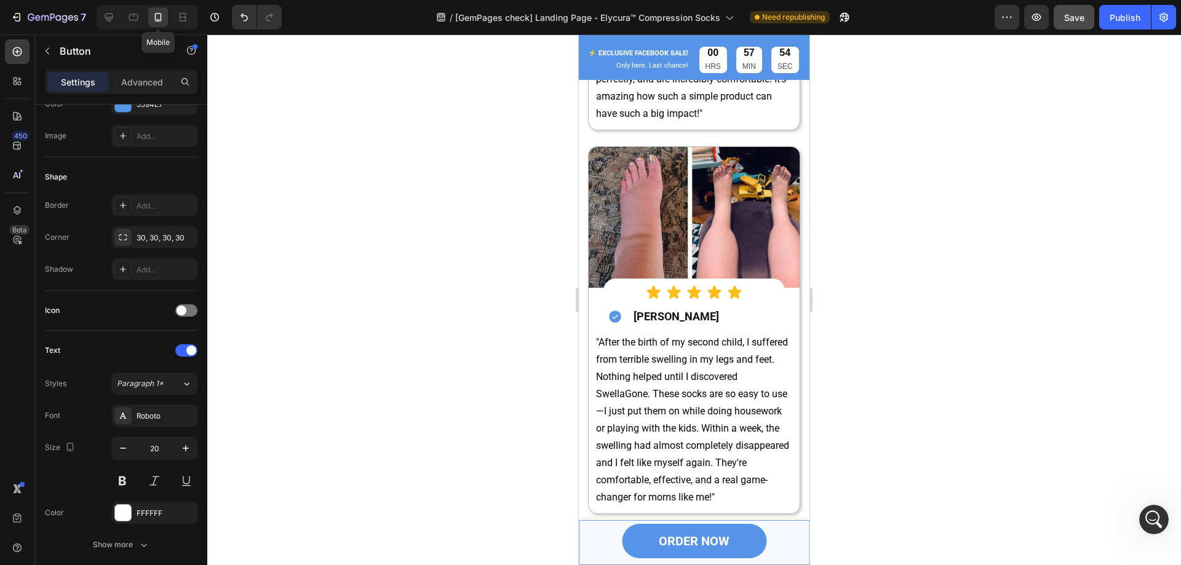
scroll to position [5336, 0]
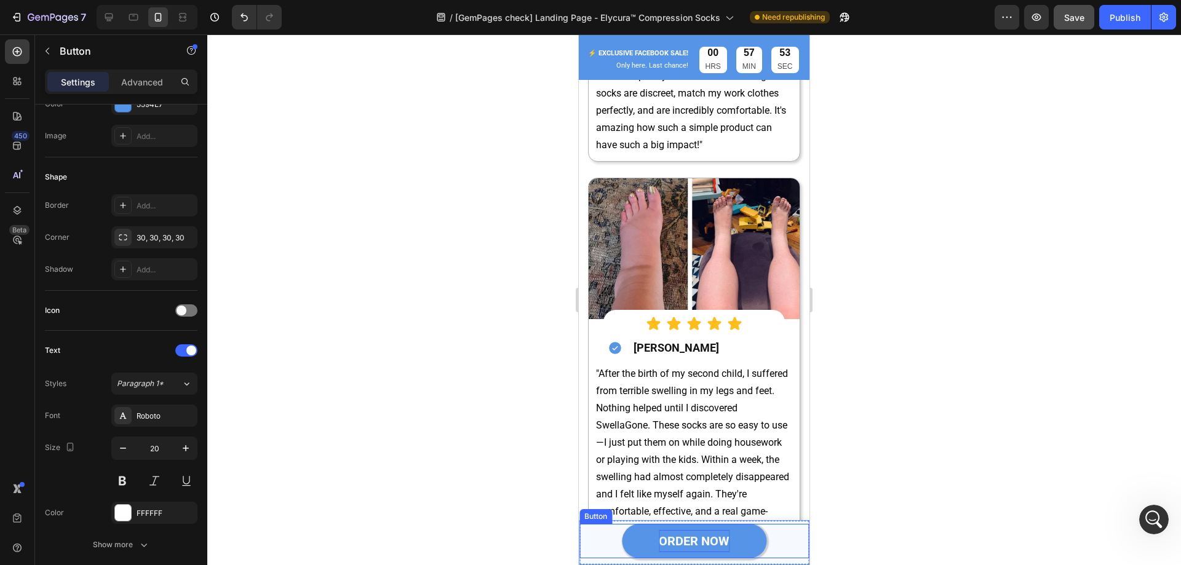
click at [710, 538] on strong "ORDER NOW" at bounding box center [694, 541] width 71 height 15
drag, startPoint x: 658, startPoint y: 542, endPoint x: 778, endPoint y: 541, distance: 119.9
click at [778, 541] on div "ORDER NOW Button 10" at bounding box center [693, 541] width 229 height 34
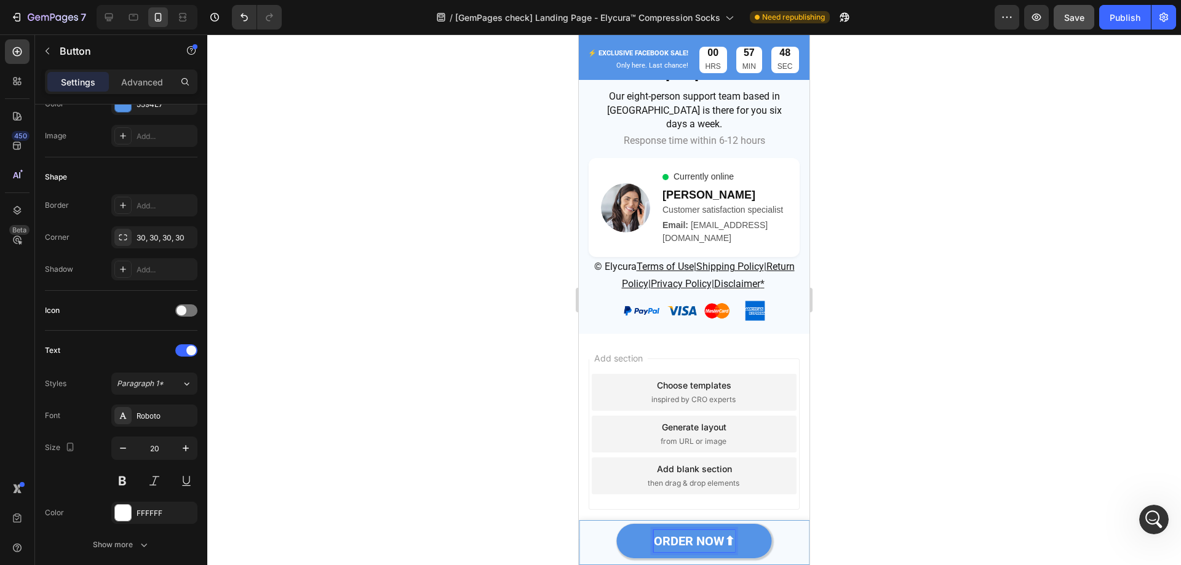
scroll to position [7744, 0]
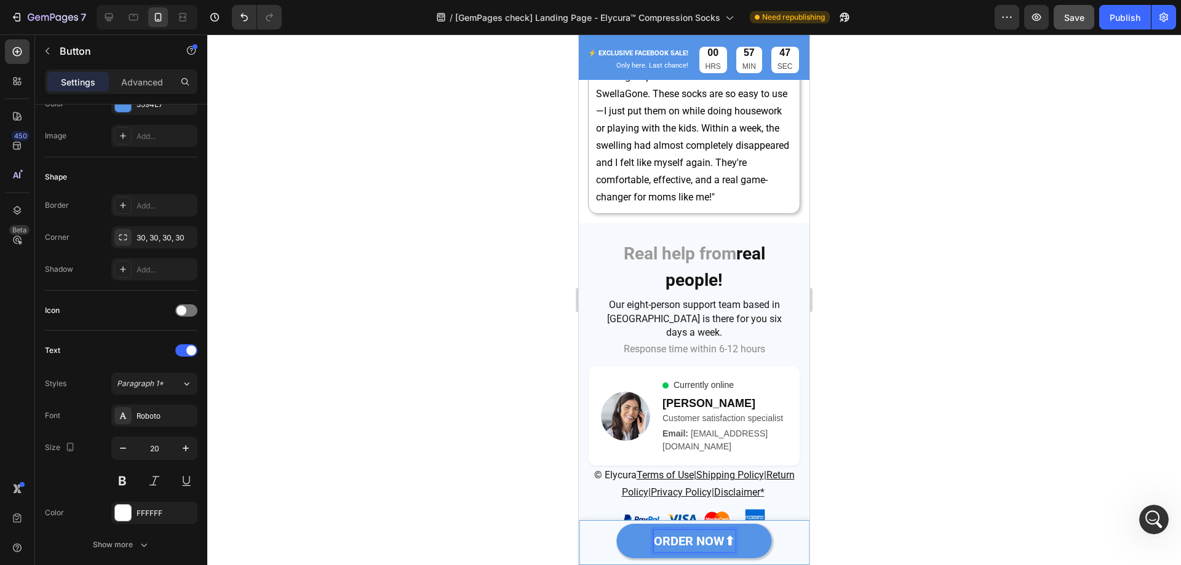
click at [756, 532] on link "ORDER NOW⬆" at bounding box center [694, 541] width 155 height 34
click at [648, 510] on icon at bounding box center [647, 512] width 7 height 9
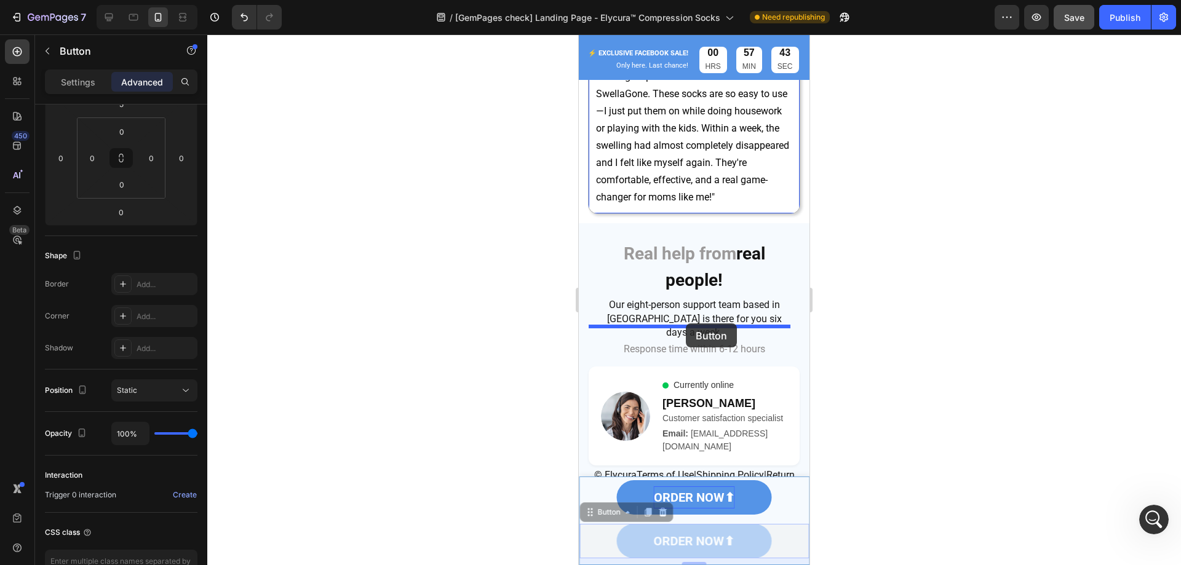
drag, startPoint x: 737, startPoint y: 533, endPoint x: 686, endPoint y: 323, distance: 215.2
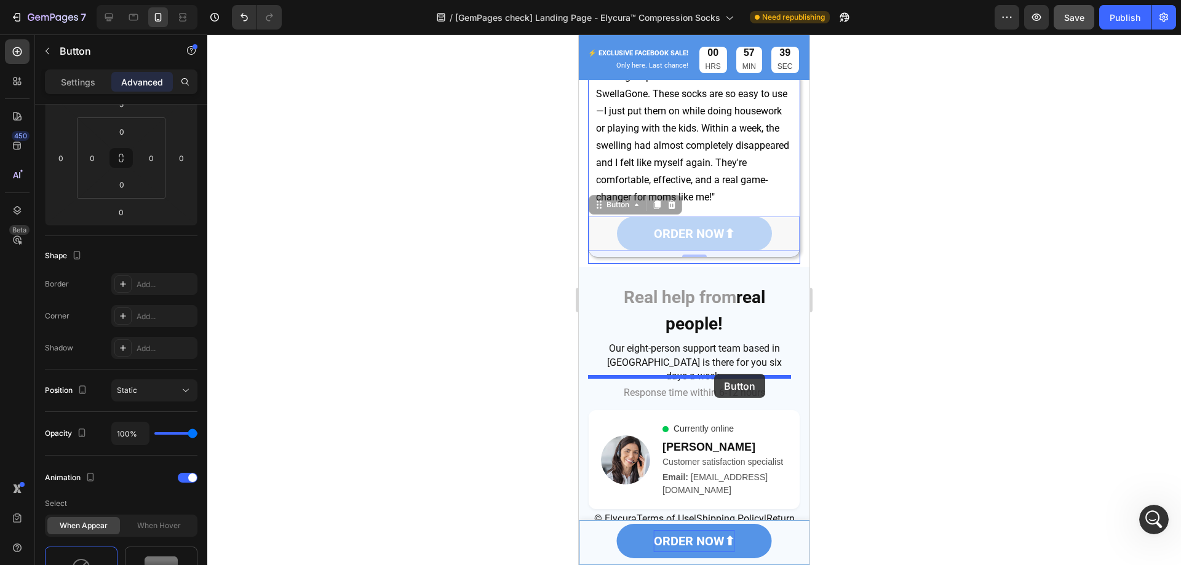
drag, startPoint x: 731, startPoint y: 339, endPoint x: 714, endPoint y: 374, distance: 38.2
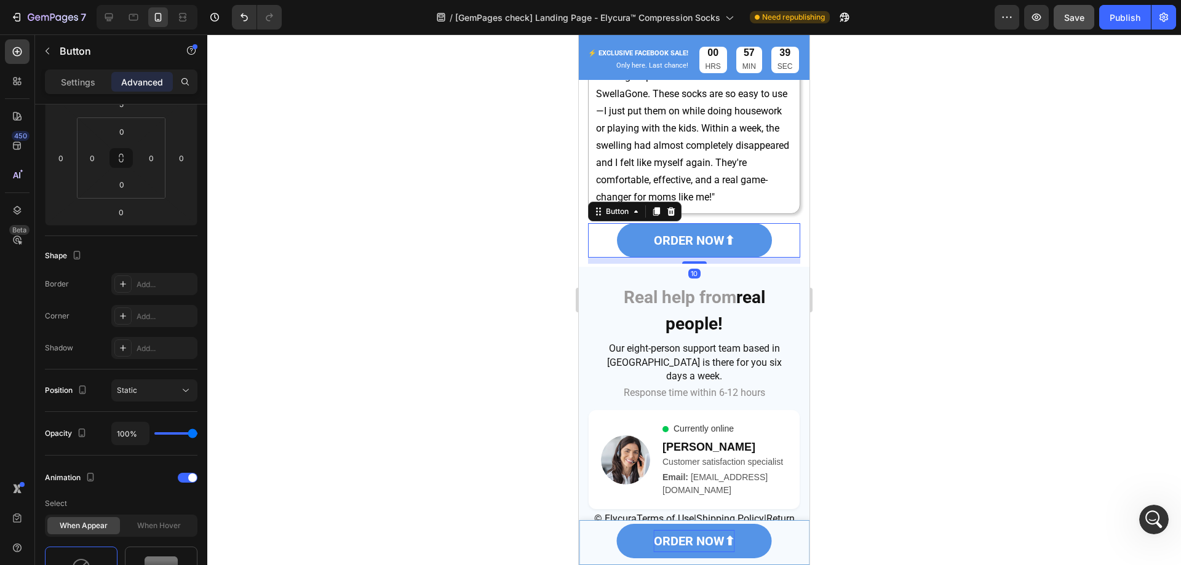
click at [894, 343] on div at bounding box center [693, 299] width 973 height 531
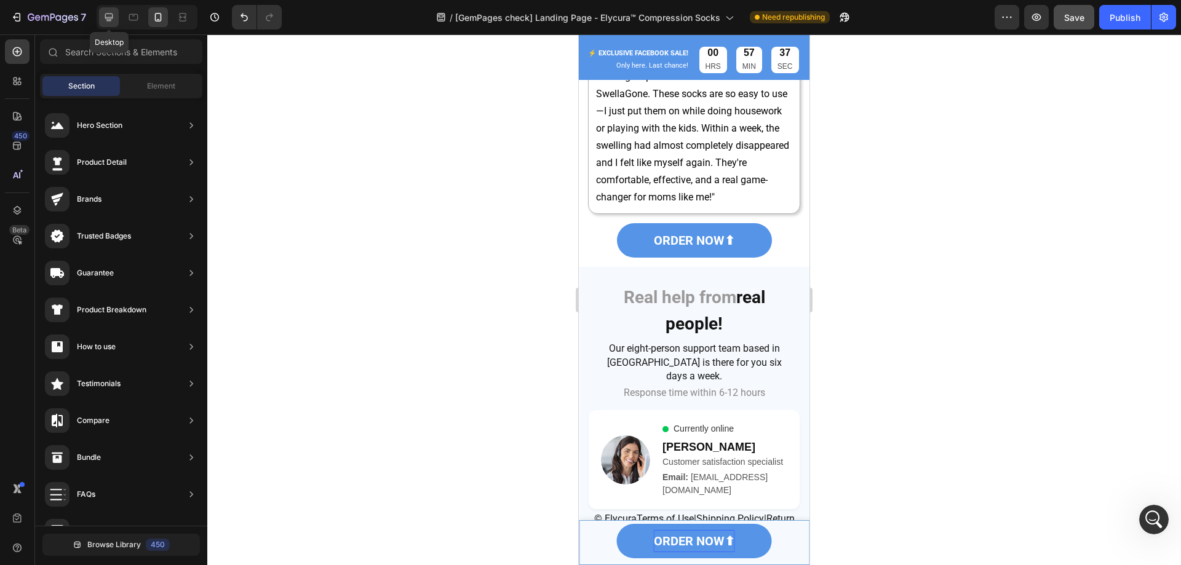
click at [101, 17] on div at bounding box center [109, 17] width 20 height 20
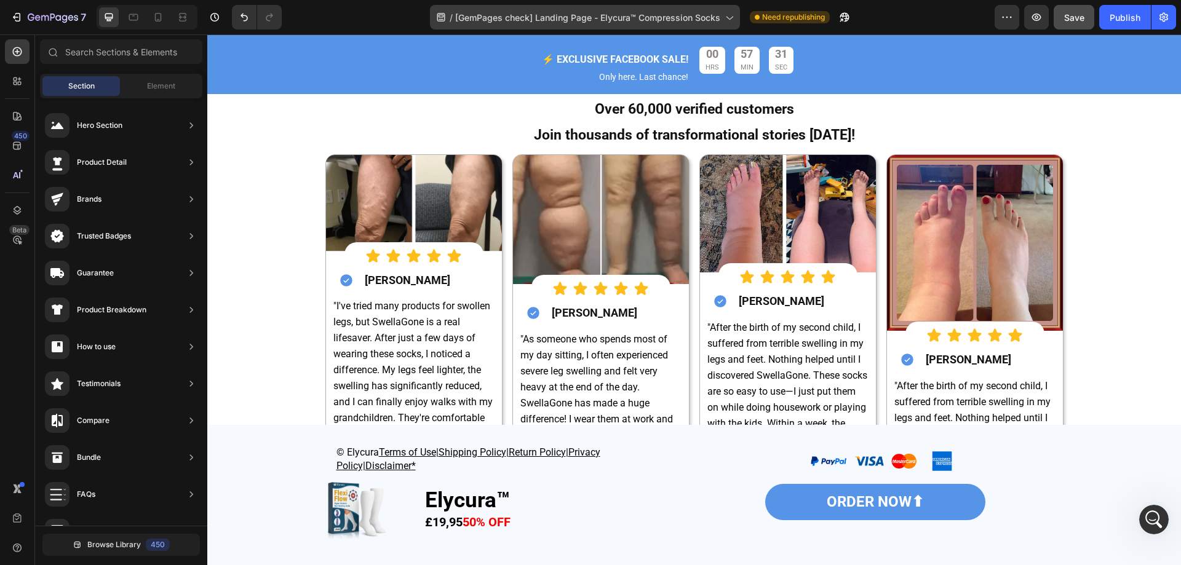
scroll to position [4737, 0]
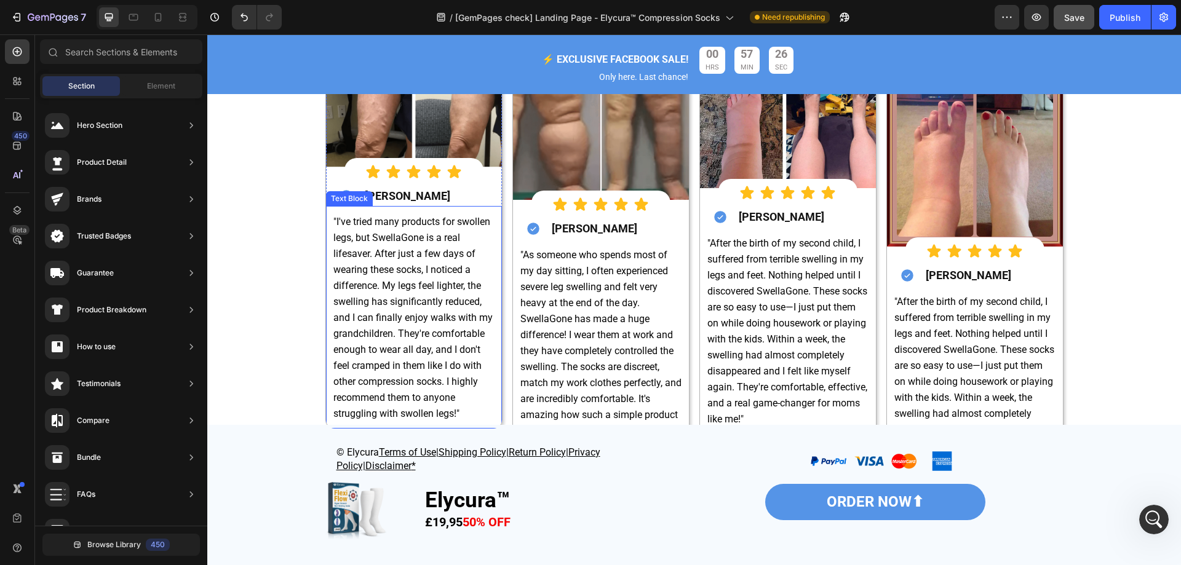
click at [396, 231] on p ""I've tried many products for swollen legs, but SwellaGone is a real lifesaver.…" at bounding box center [413, 317] width 161 height 208
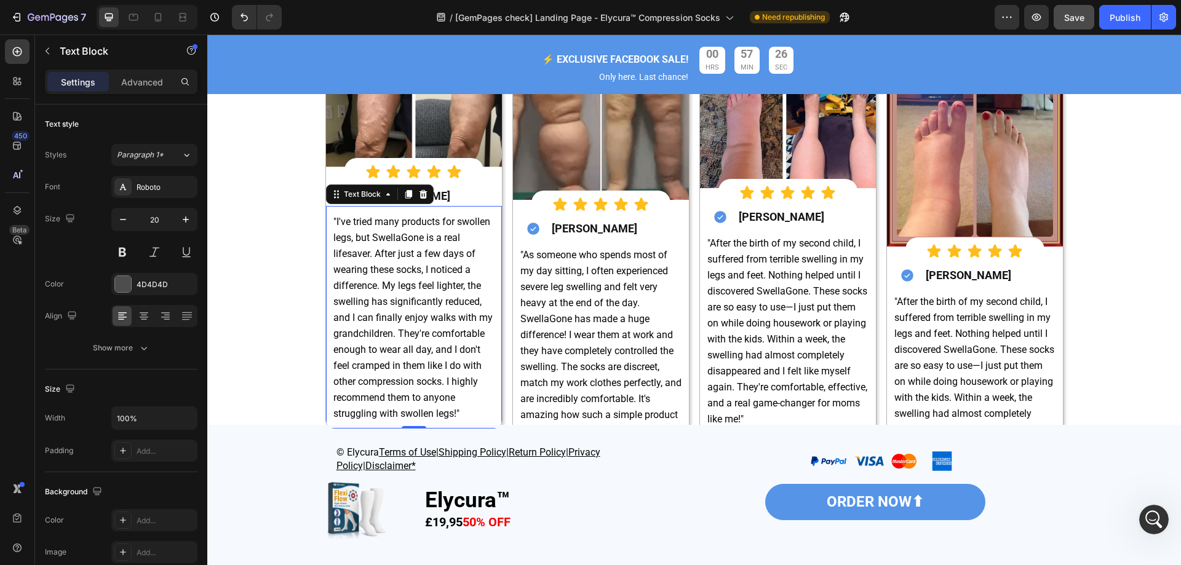
click at [396, 231] on p ""I've tried many products for swollen legs, but SwellaGone is a real lifesaver.…" at bounding box center [413, 317] width 161 height 208
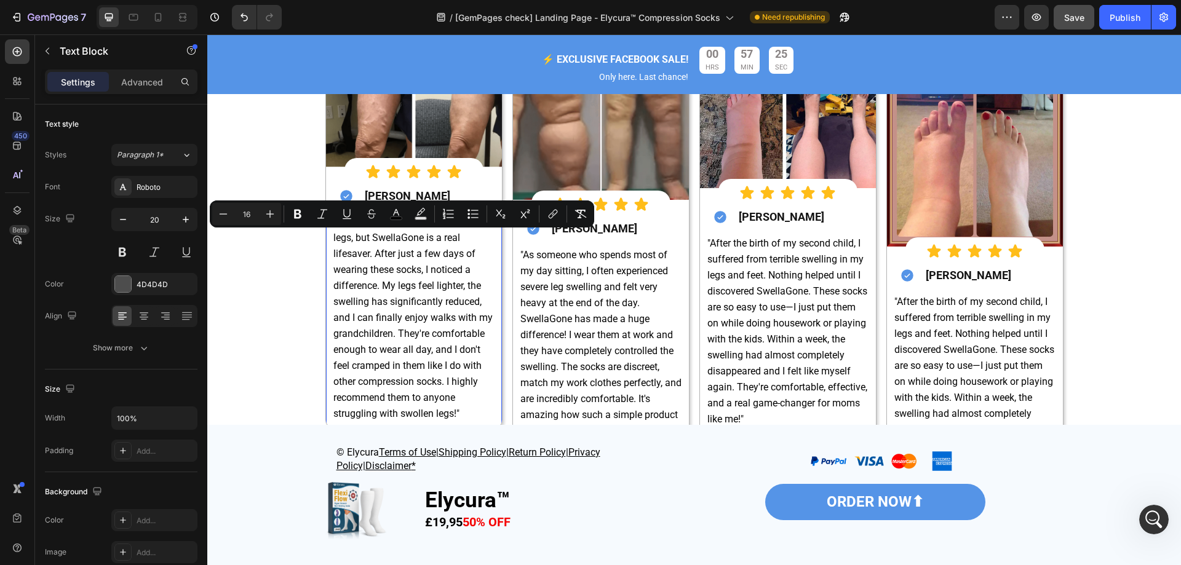
click at [346, 244] on span ""I've tried many products for swollen legs, but SwellaGone is a real lifesaver.…" at bounding box center [412, 318] width 159 height 204
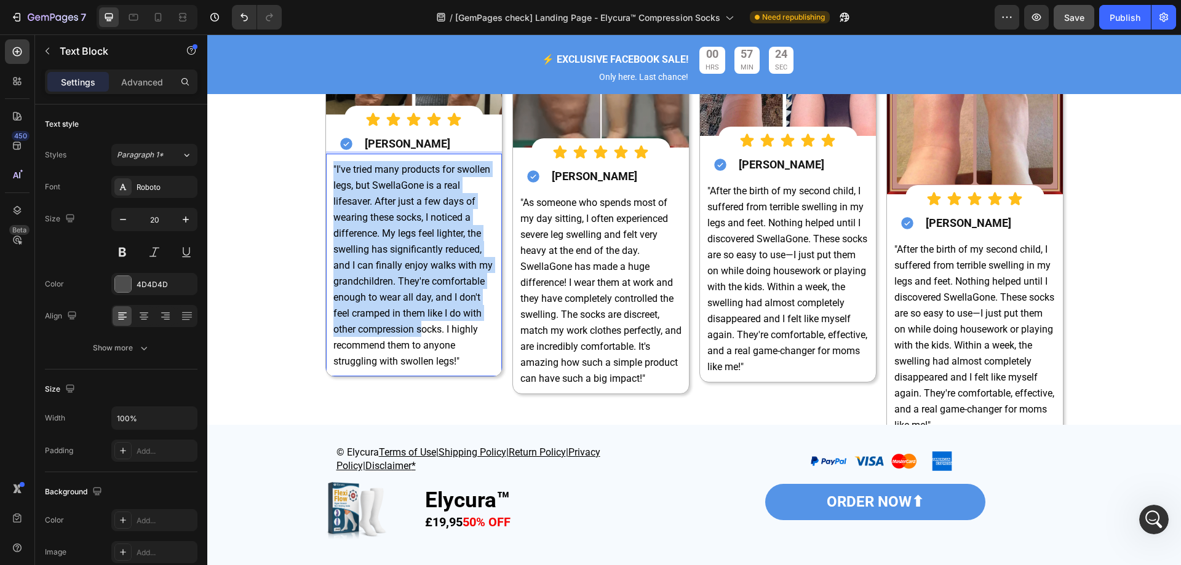
scroll to position [4860, 0]
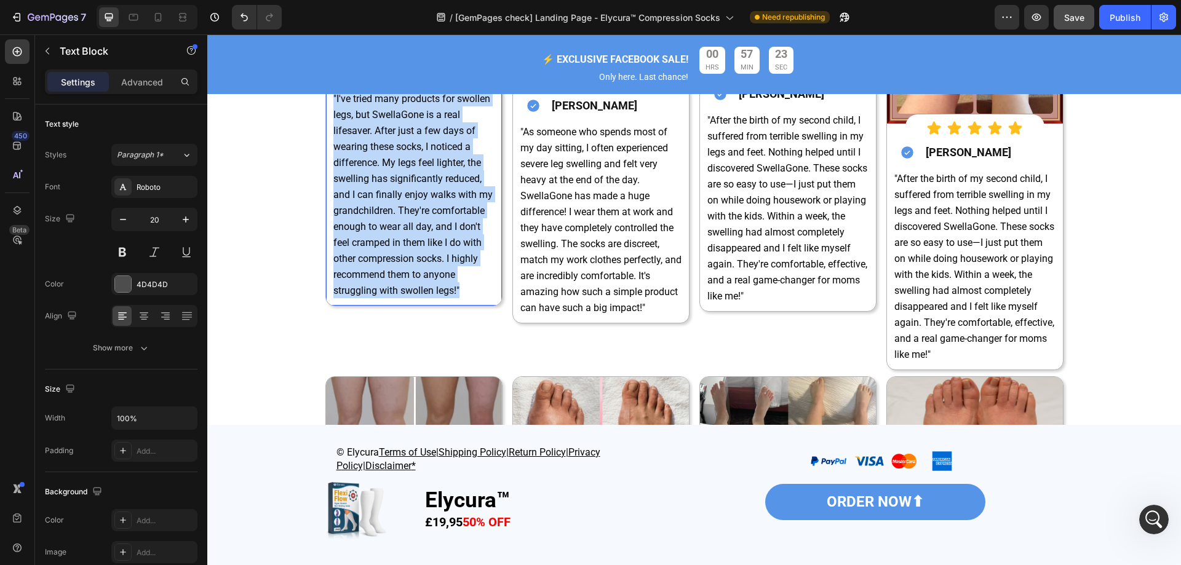
drag, startPoint x: 328, startPoint y: 220, endPoint x: 458, endPoint y: 303, distance: 154.6
click at [458, 303] on div ""I've tried many products for swollen legs, but SwellaGone is a real lifesaver.…" at bounding box center [414, 194] width 176 height 223
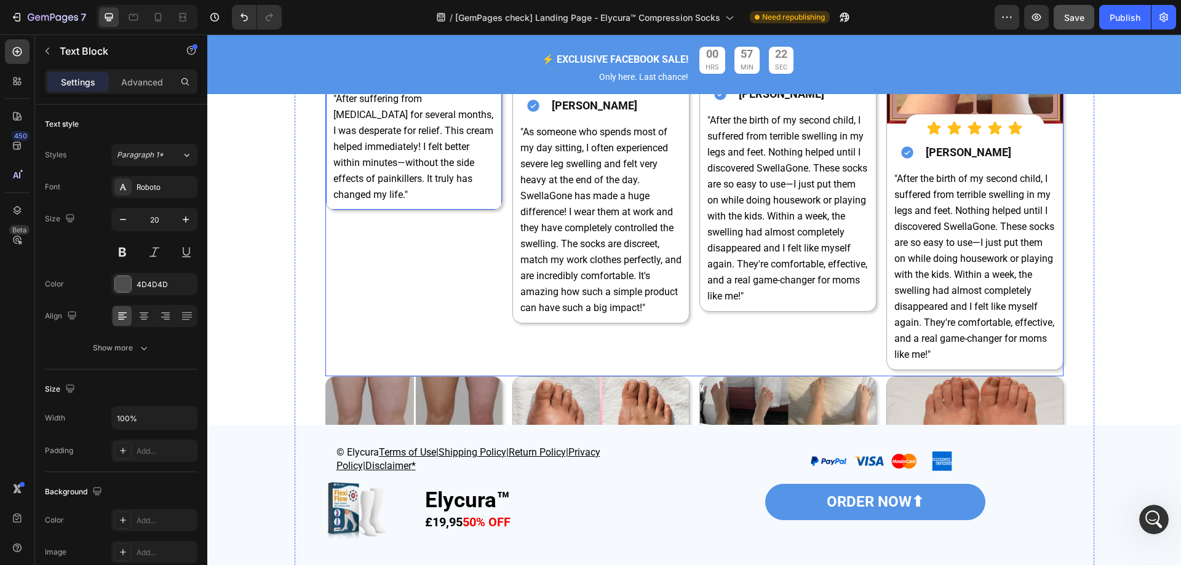
scroll to position [4676, 0]
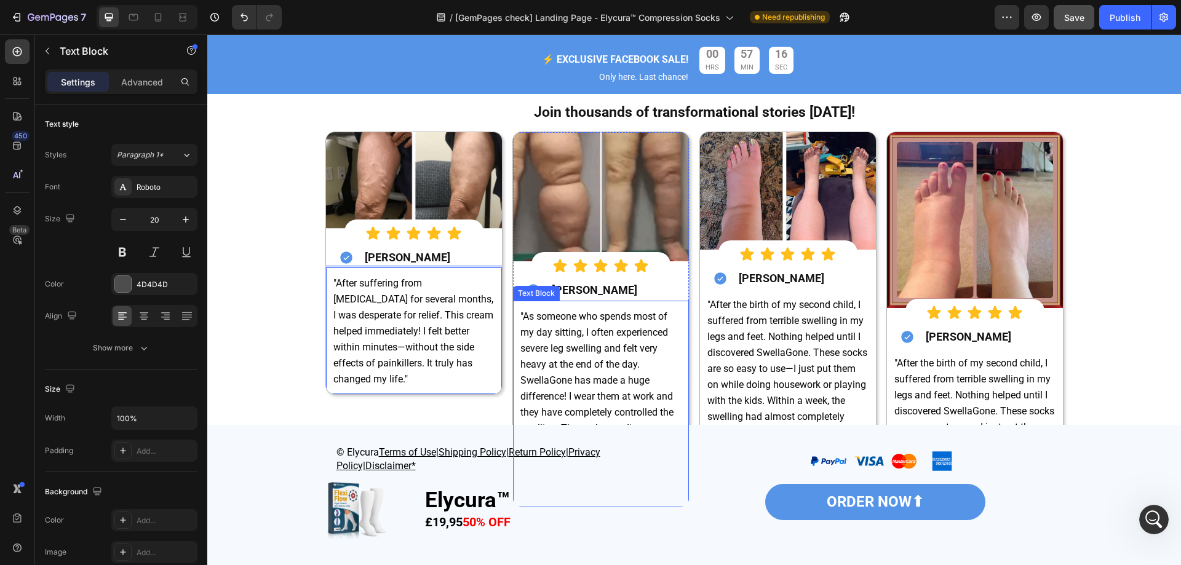
click at [579, 346] on span ""As someone who spends most of my day sitting, I often experienced severe leg s…" at bounding box center [600, 405] width 161 height 188
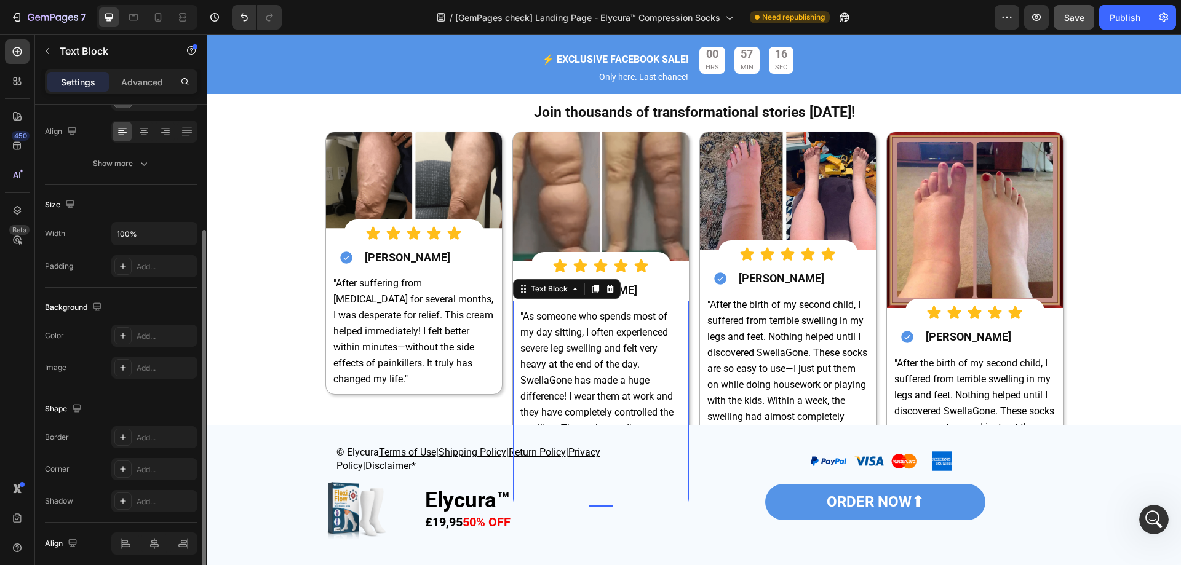
click at [579, 346] on span ""As someone who spends most of my day sitting, I often experienced severe leg s…" at bounding box center [600, 405] width 161 height 188
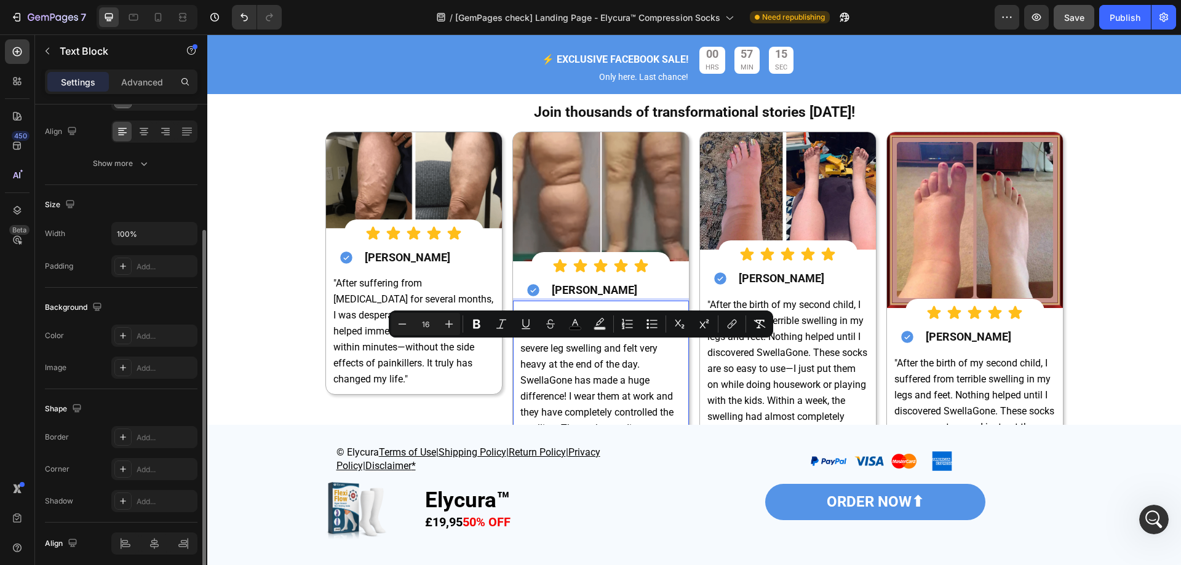
click at [547, 361] on span ""As someone who spends most of my day sitting, I often experienced severe leg s…" at bounding box center [600, 405] width 161 height 188
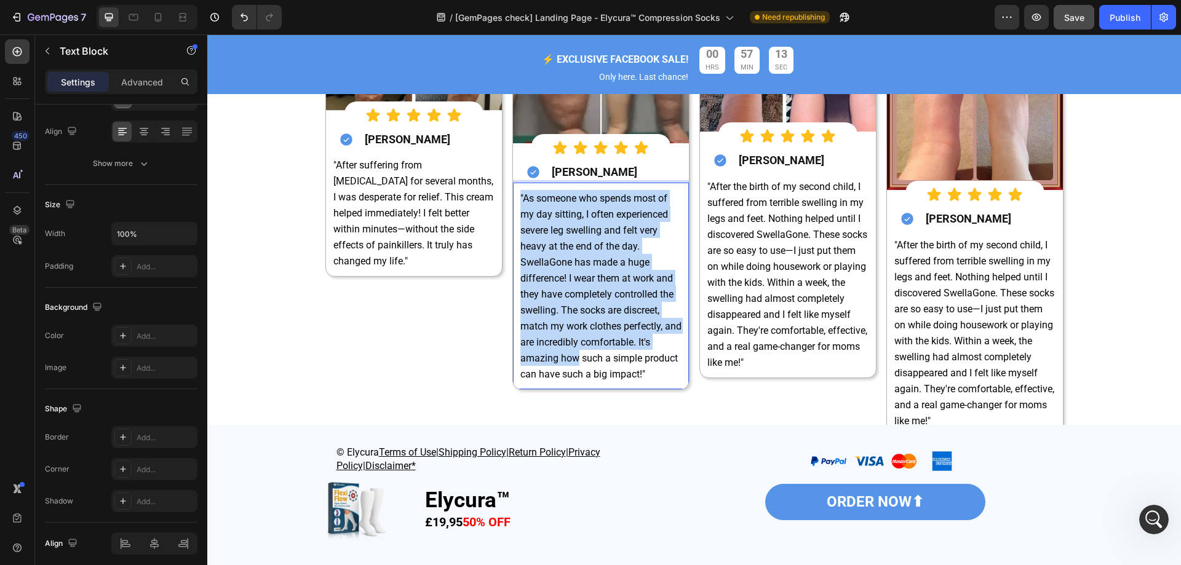
scroll to position [4799, 0]
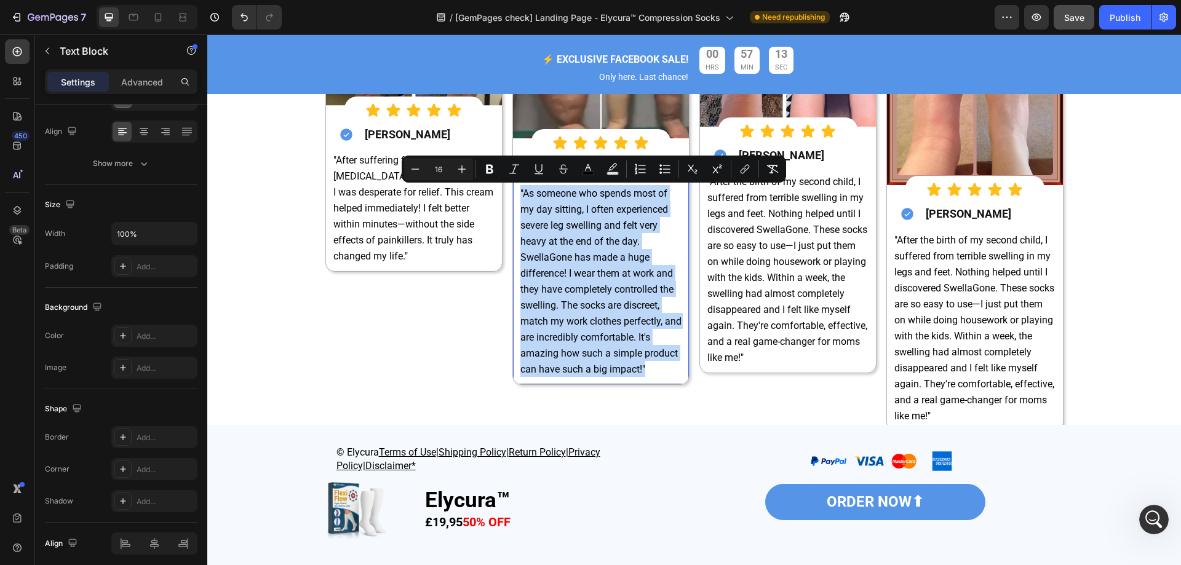
drag, startPoint x: 515, startPoint y: 312, endPoint x: 644, endPoint y: 372, distance: 142.2
click at [644, 372] on p ""As someone who spends most of my day sitting, I often experienced severe leg s…" at bounding box center [600, 281] width 161 height 192
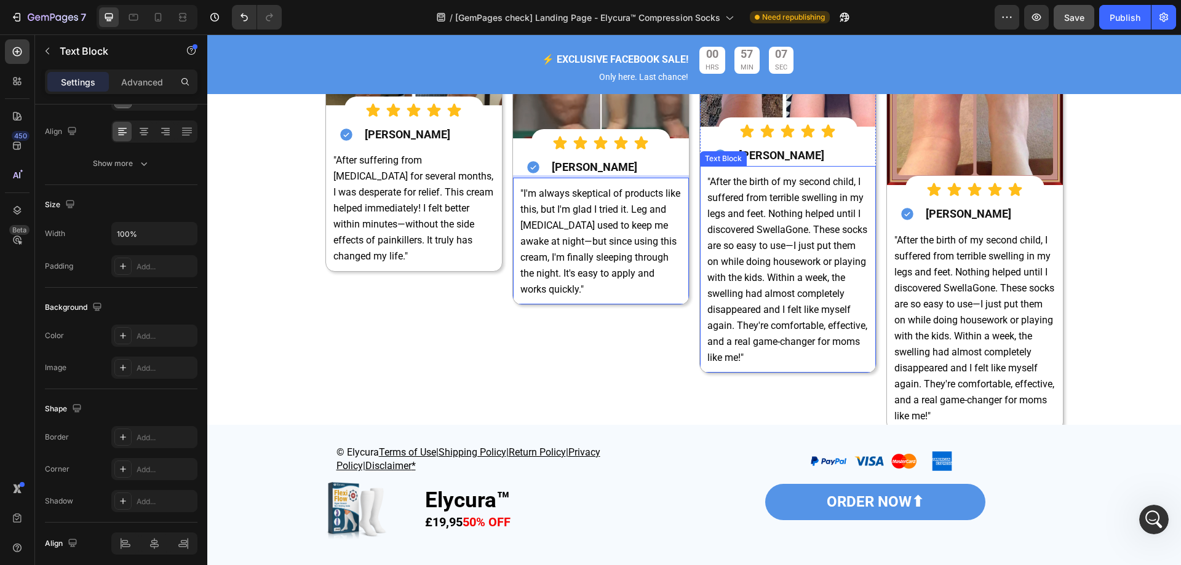
click at [777, 251] on span ""After the birth of my second child, I suffered from terrible swelling in my le…" at bounding box center [787, 270] width 160 height 188
click at [703, 168] on div ""After the birth of my second child, I suffered from terrible swelling in my le…" at bounding box center [788, 269] width 176 height 207
click at [706, 184] on div ""After the birth of my second child, I suffered from terrible swelling in my le…" at bounding box center [788, 269] width 164 height 194
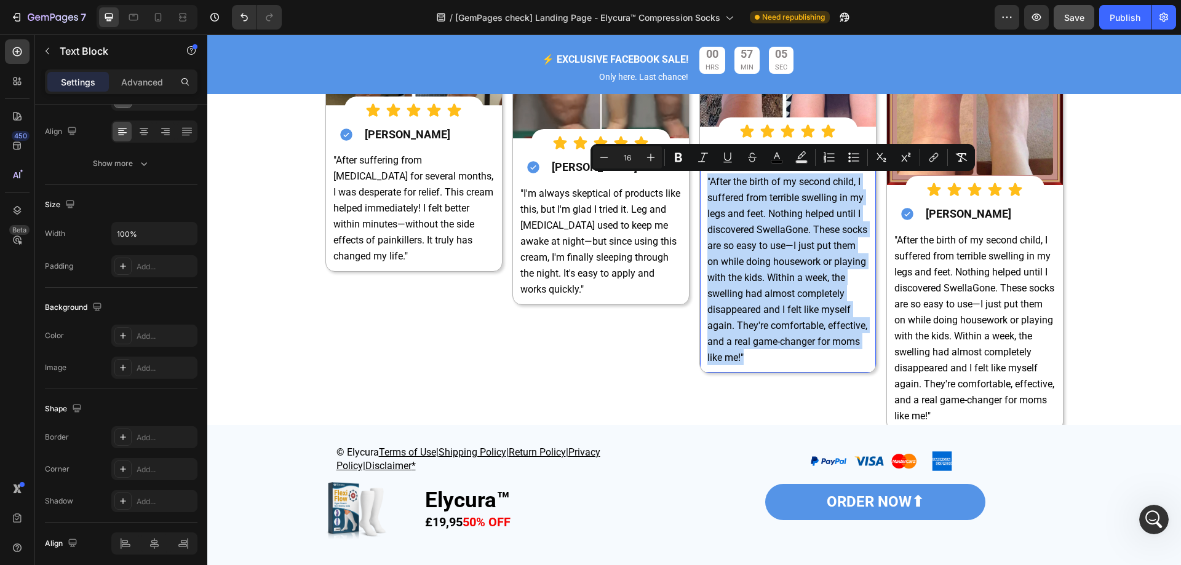
drag, startPoint x: 701, startPoint y: 176, endPoint x: 822, endPoint y: 354, distance: 214.7
click at [820, 354] on div ""After the birth of my second child, I suffered from terrible swelling in my le…" at bounding box center [788, 269] width 164 height 194
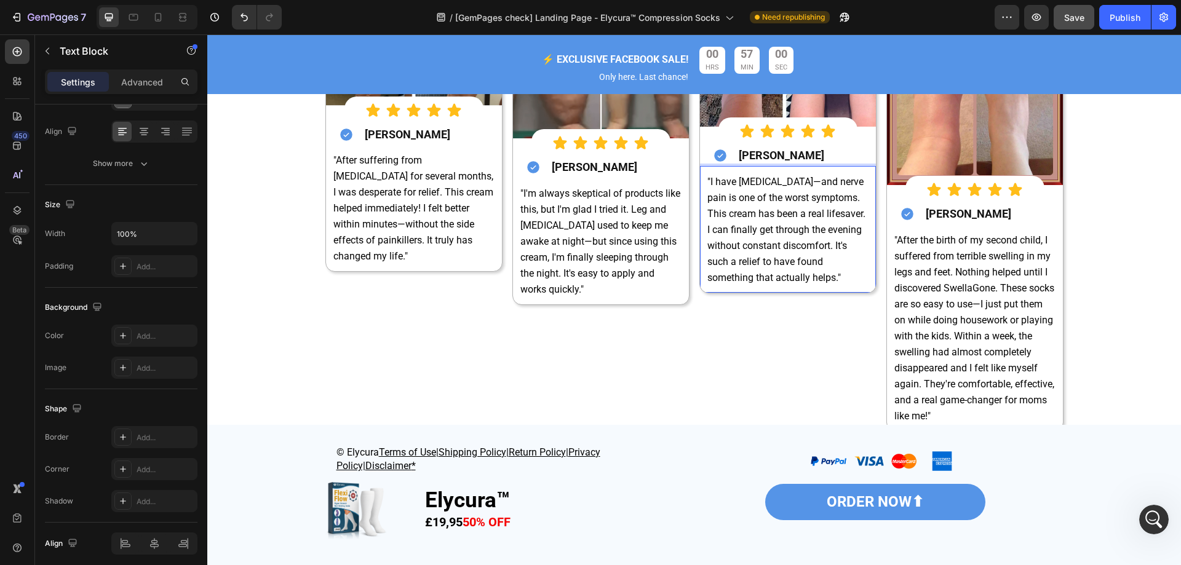
click at [937, 293] on span ""After the birth of my second child, I suffered from terrible swelling in my le…" at bounding box center [974, 328] width 160 height 188
click at [880, 245] on div "Image Icon Icon Icon Icon Icon Icon List Icon Aiden Murphy Heading Row "After s…" at bounding box center [694, 223] width 738 height 429
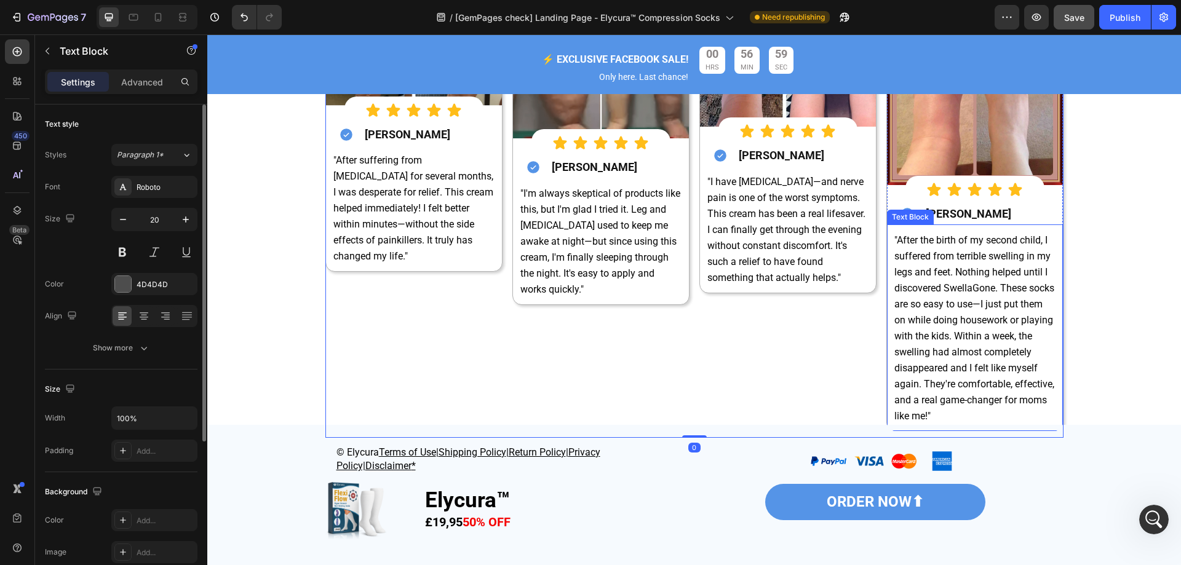
click at [894, 239] on span ""After the birth of my second child, I suffered from terrible swelling in my le…" at bounding box center [974, 328] width 160 height 188
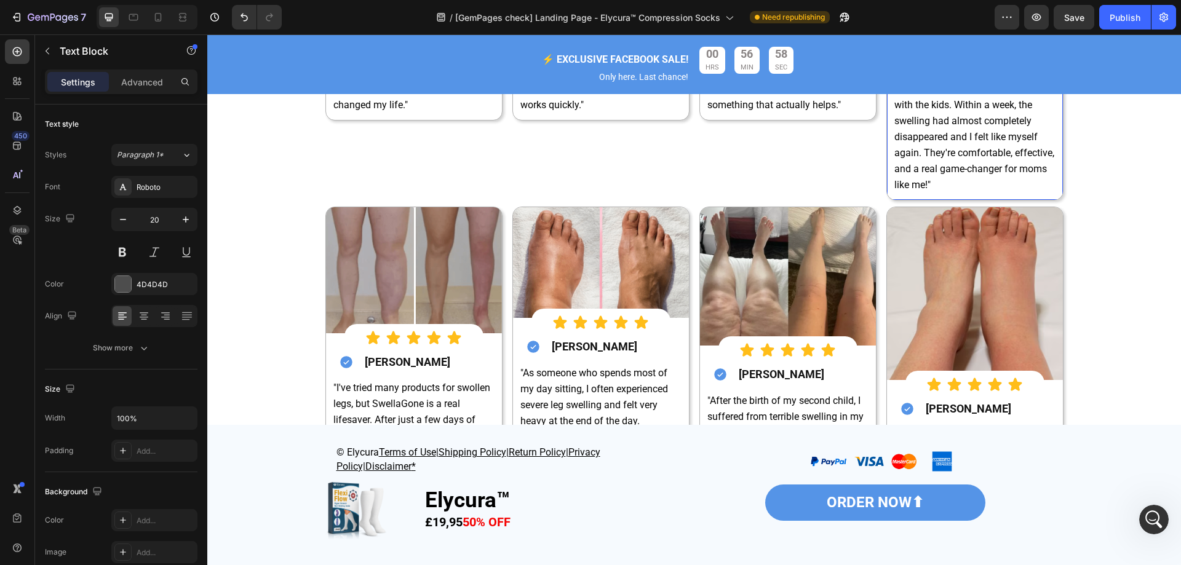
scroll to position [4520, 0]
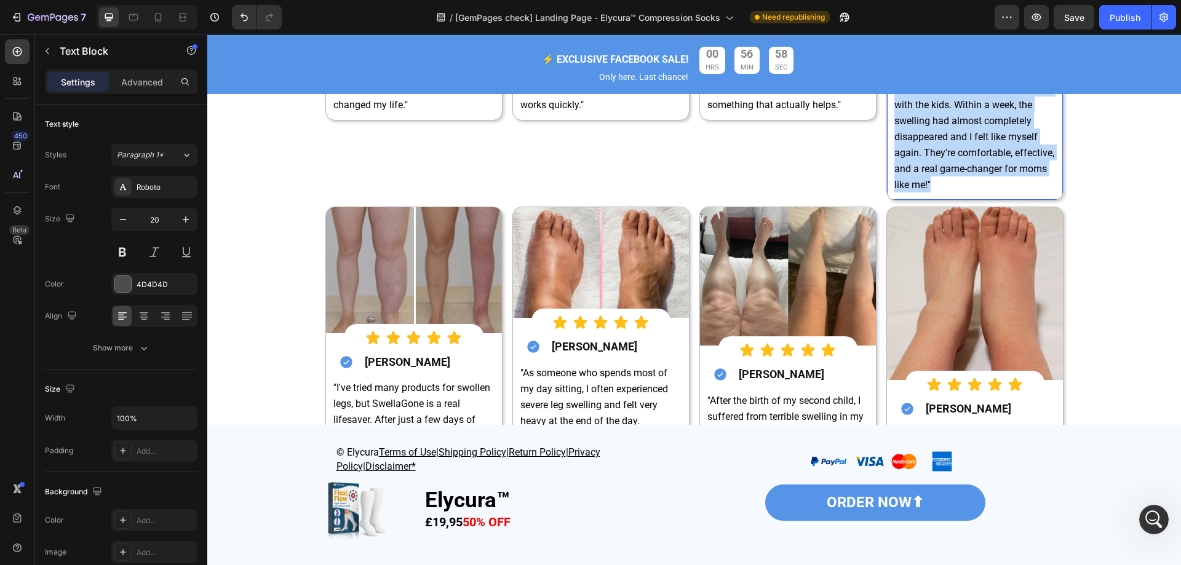
click at [894, 191] on span ""After the birth of my second child, I suffered from terrible swelling in my le…" at bounding box center [974, 97] width 160 height 188
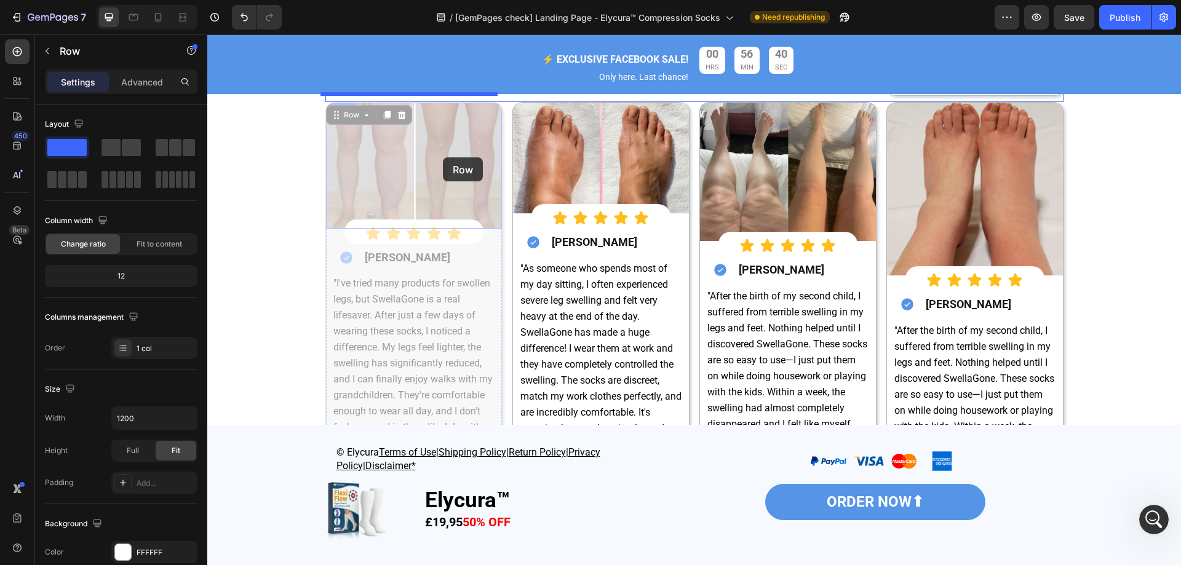
scroll to position [4860, 0]
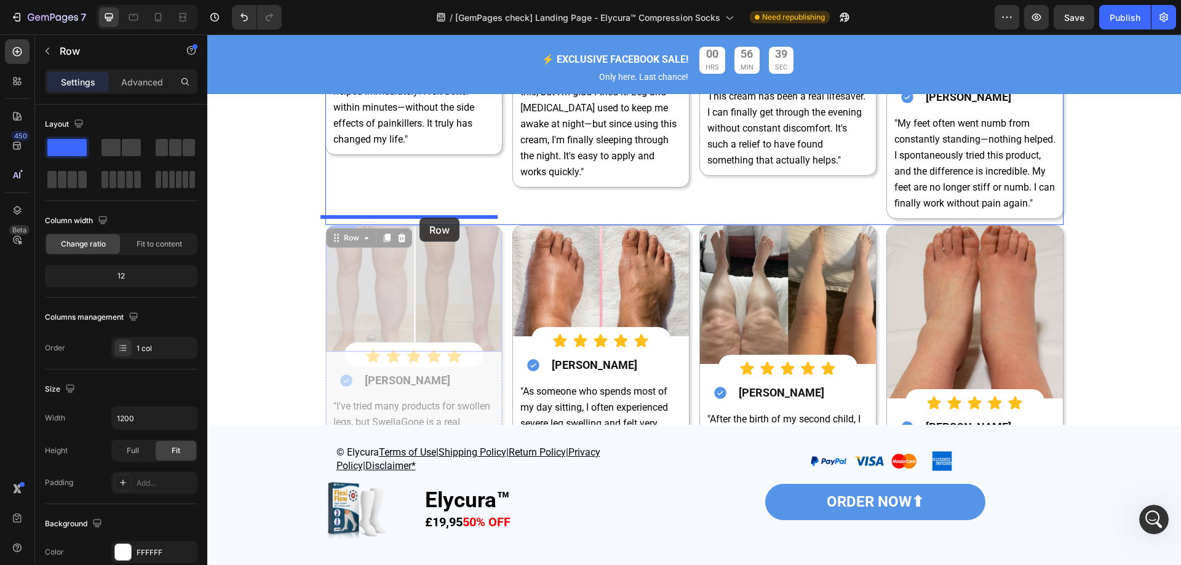
drag, startPoint x: 478, startPoint y: 302, endPoint x: 419, endPoint y: 218, distance: 102.5
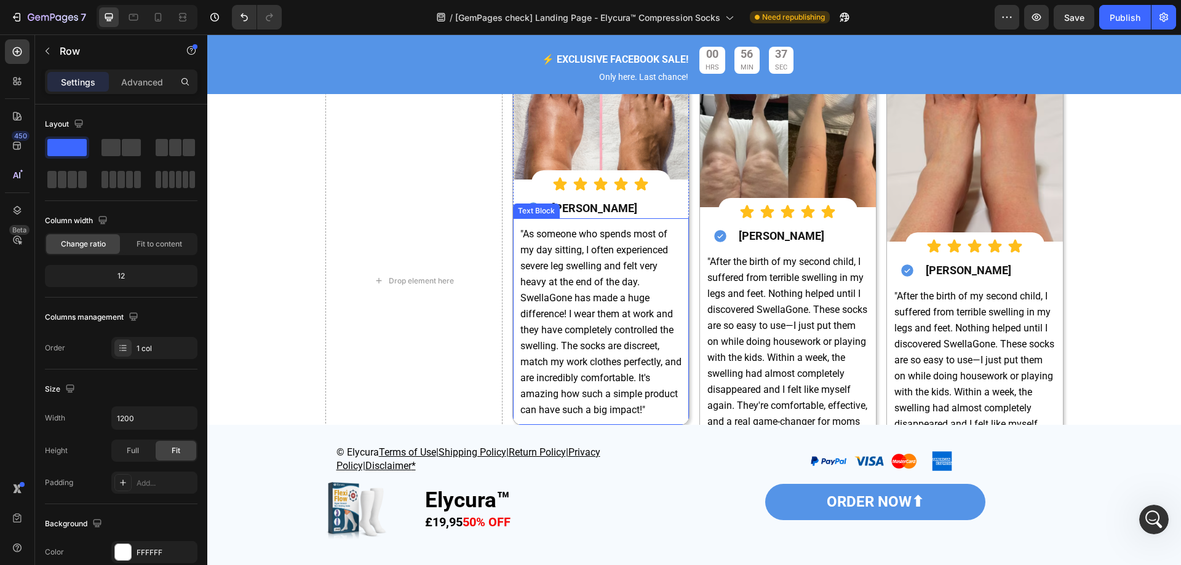
scroll to position [5414, 0]
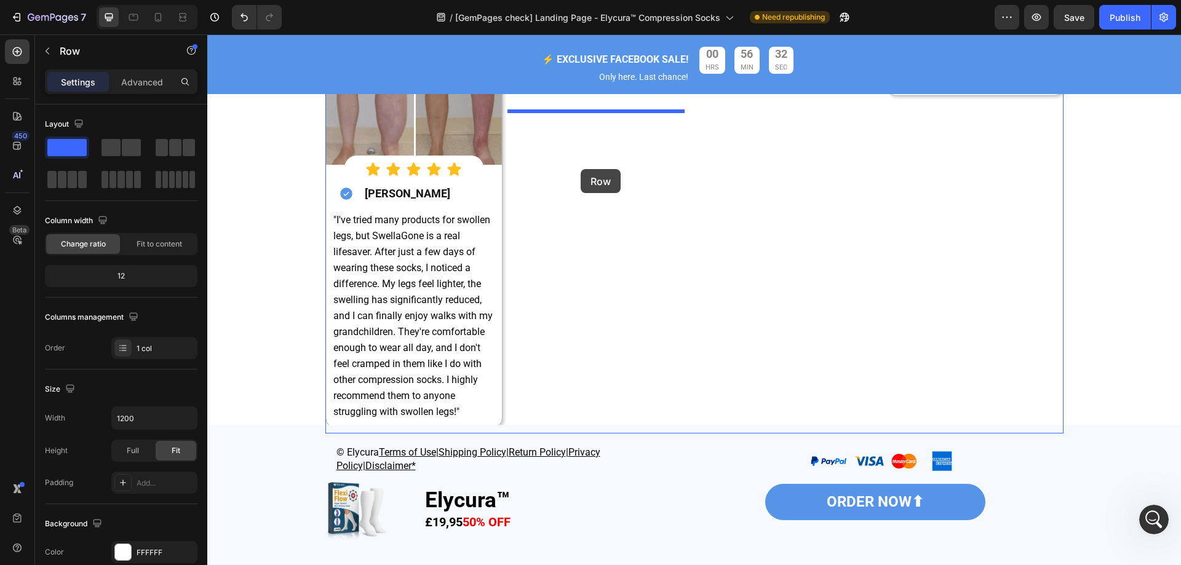
drag, startPoint x: 682, startPoint y: 181, endPoint x: 580, endPoint y: 169, distance: 102.2
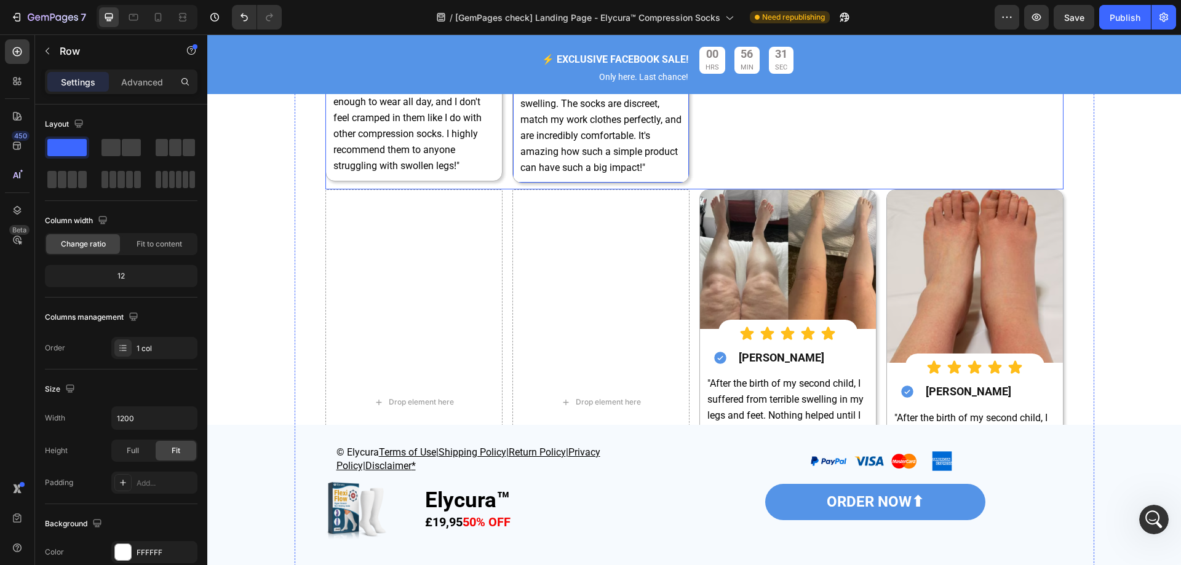
scroll to position [5352, 0]
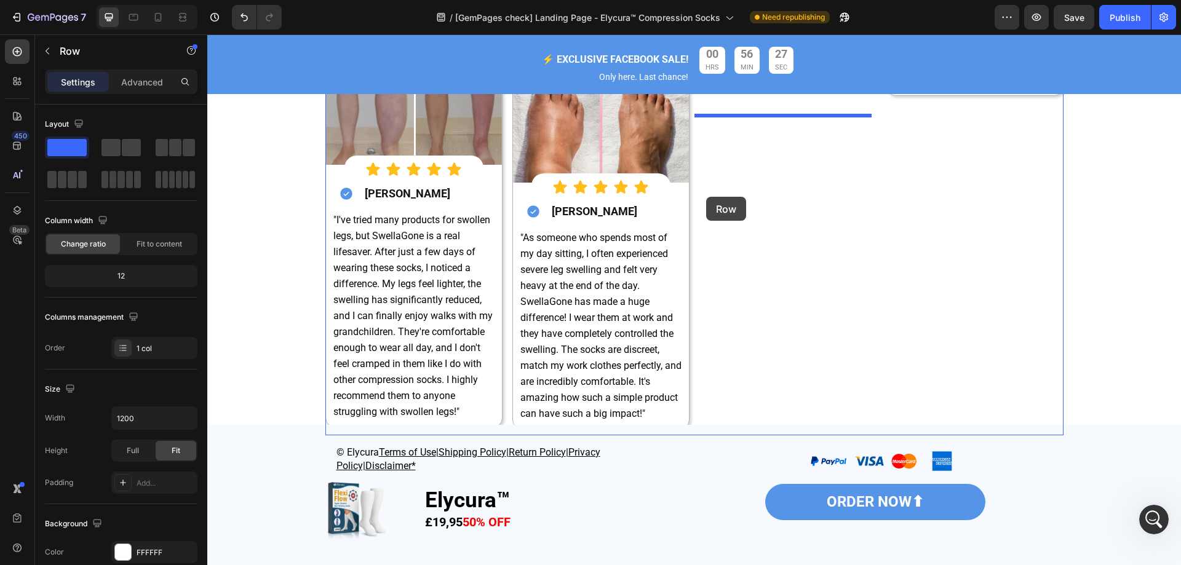
drag, startPoint x: 694, startPoint y: 262, endPoint x: 707, endPoint y: 189, distance: 74.3
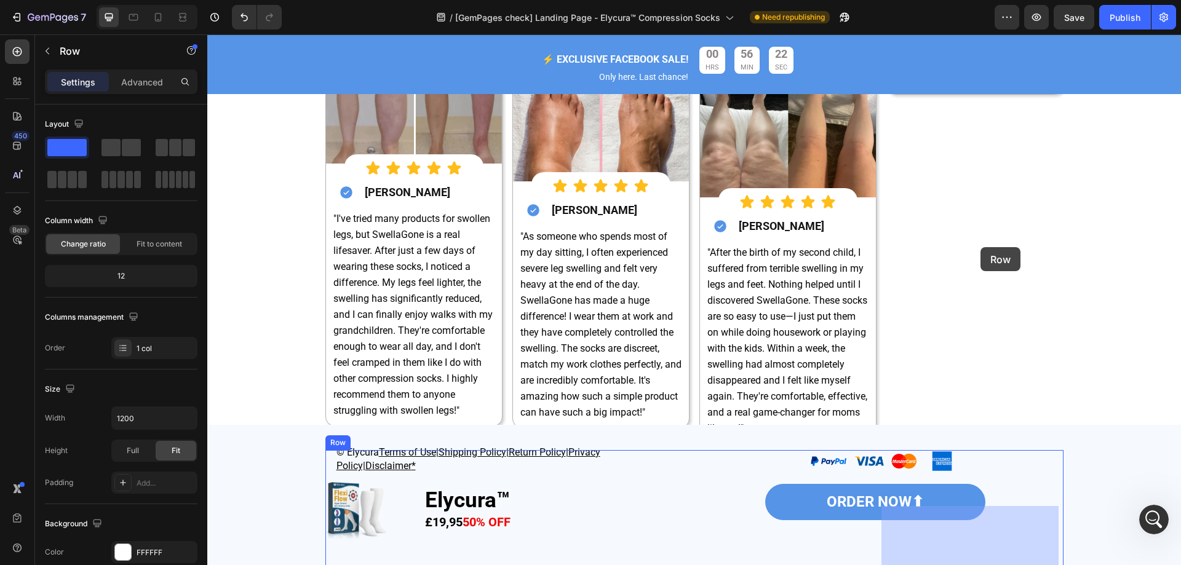
scroll to position [4983, 0]
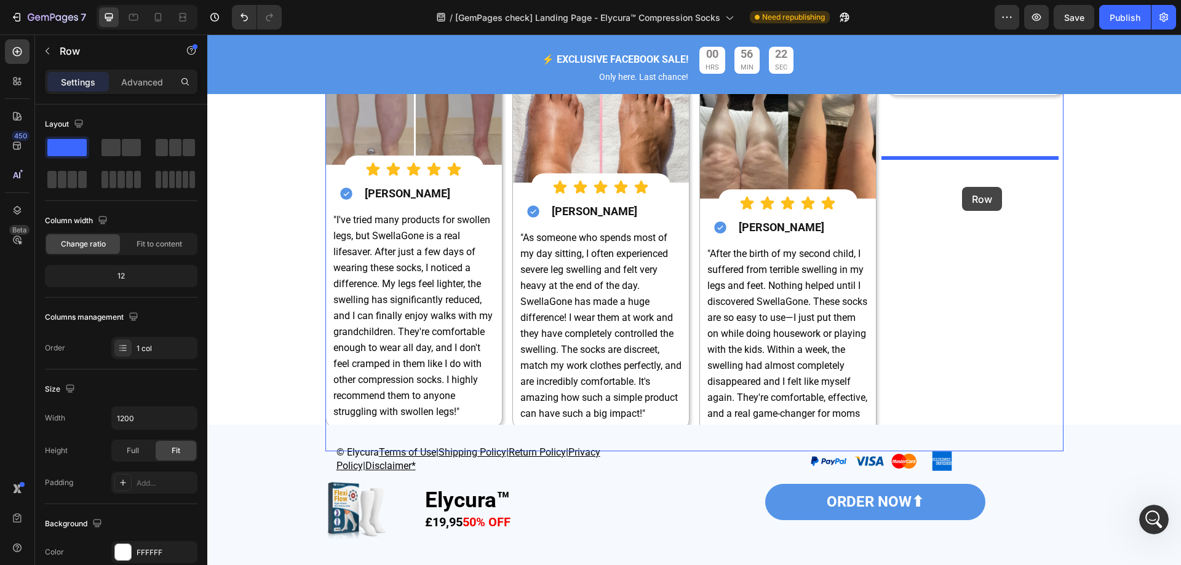
drag, startPoint x: 1056, startPoint y: 320, endPoint x: 962, endPoint y: 187, distance: 162.8
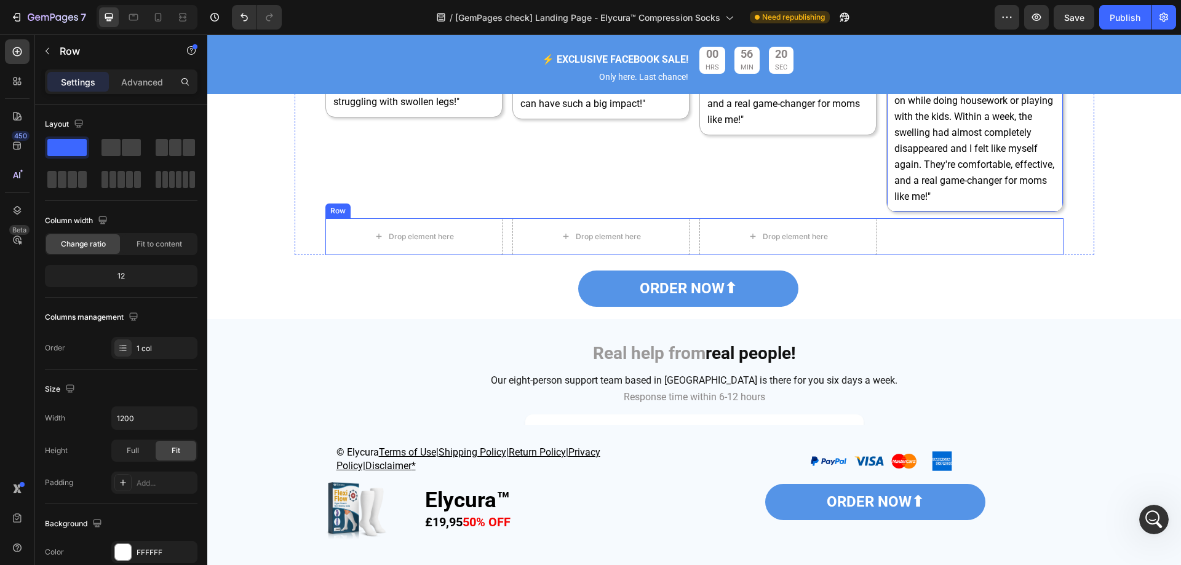
scroll to position [5352, 0]
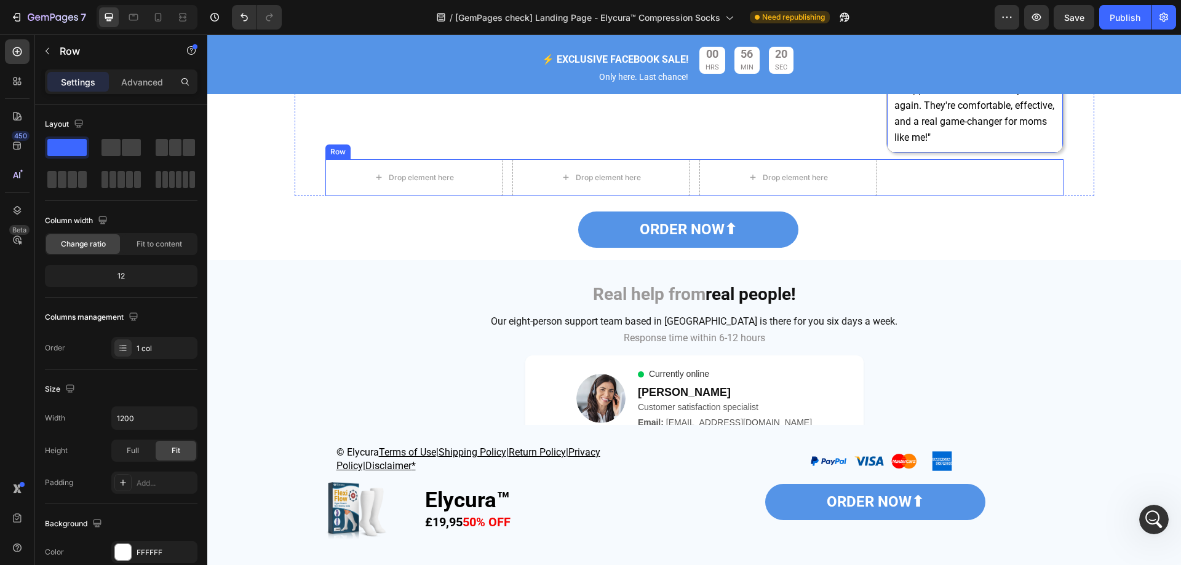
click at [944, 196] on div "ORDER NOW⬆ Button" at bounding box center [974, 177] width 177 height 37
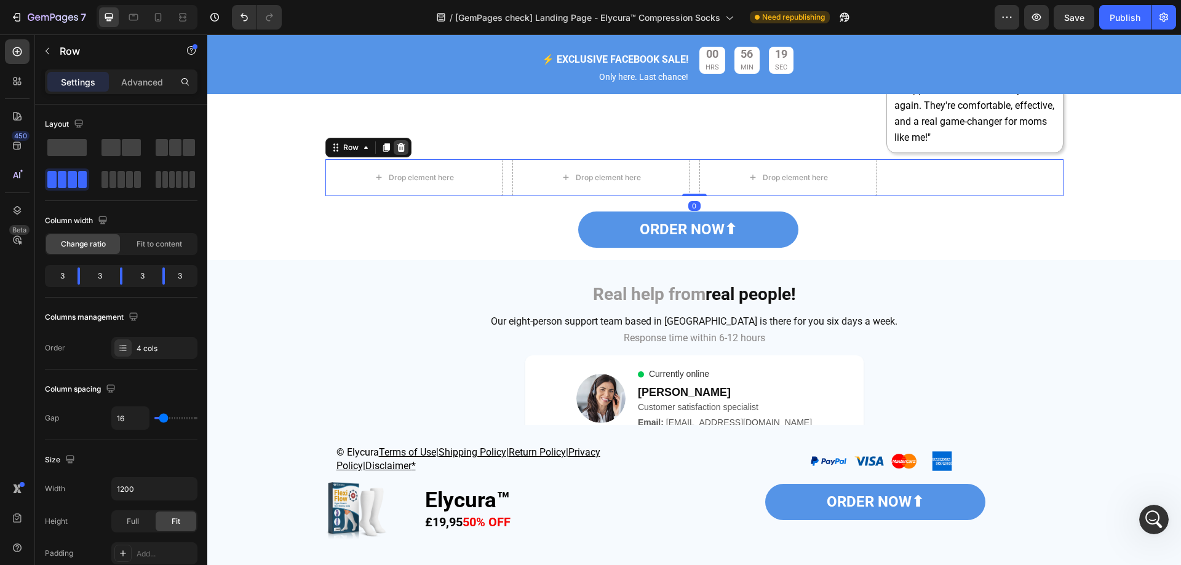
click at [398, 152] on icon at bounding box center [401, 147] width 8 height 9
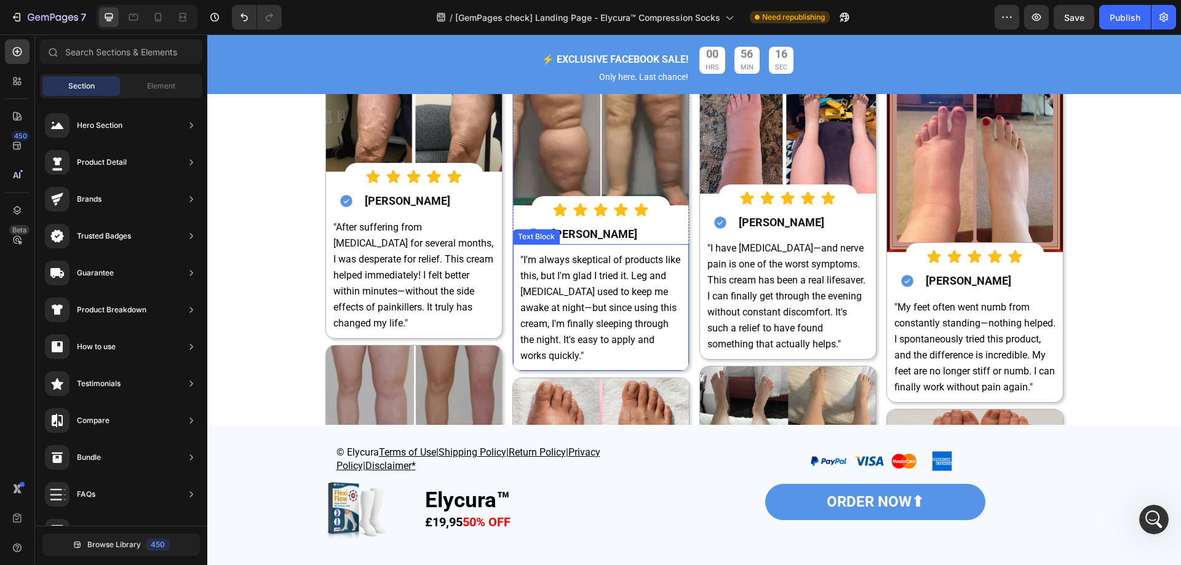
scroll to position [4676, 0]
click at [572, 241] on strong "[PERSON_NAME]" at bounding box center [594, 234] width 85 height 13
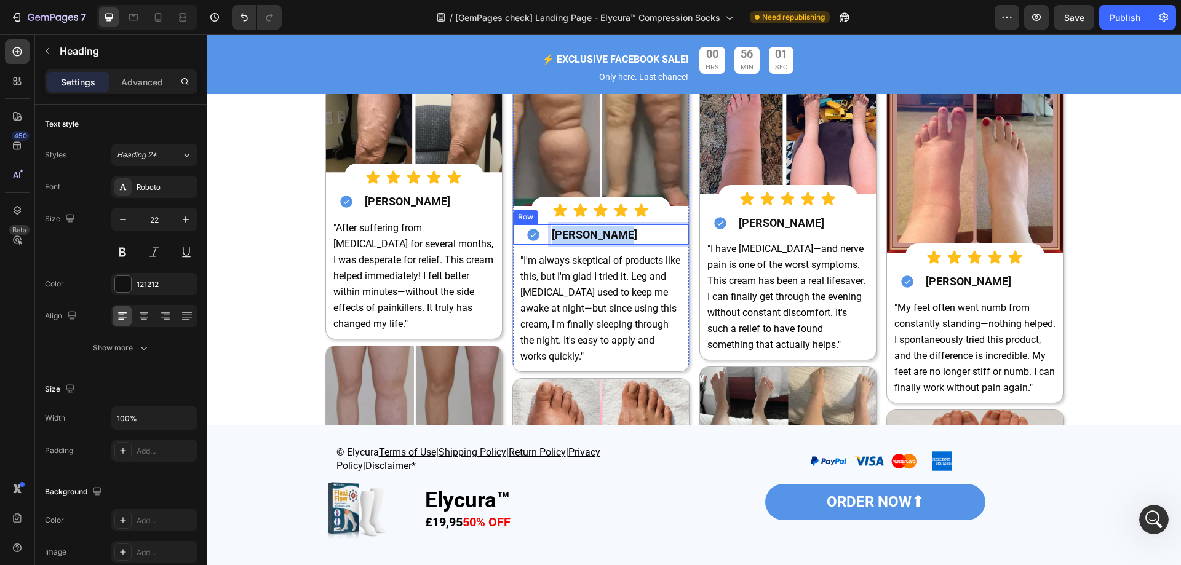
drag, startPoint x: 640, startPoint y: 292, endPoint x: 538, endPoint y: 291, distance: 102.1
click at [538, 245] on div "Icon Samuel Allen Heading 0 Row" at bounding box center [601, 234] width 176 height 21
click at [787, 229] on strong "[PERSON_NAME]" at bounding box center [781, 222] width 85 height 13
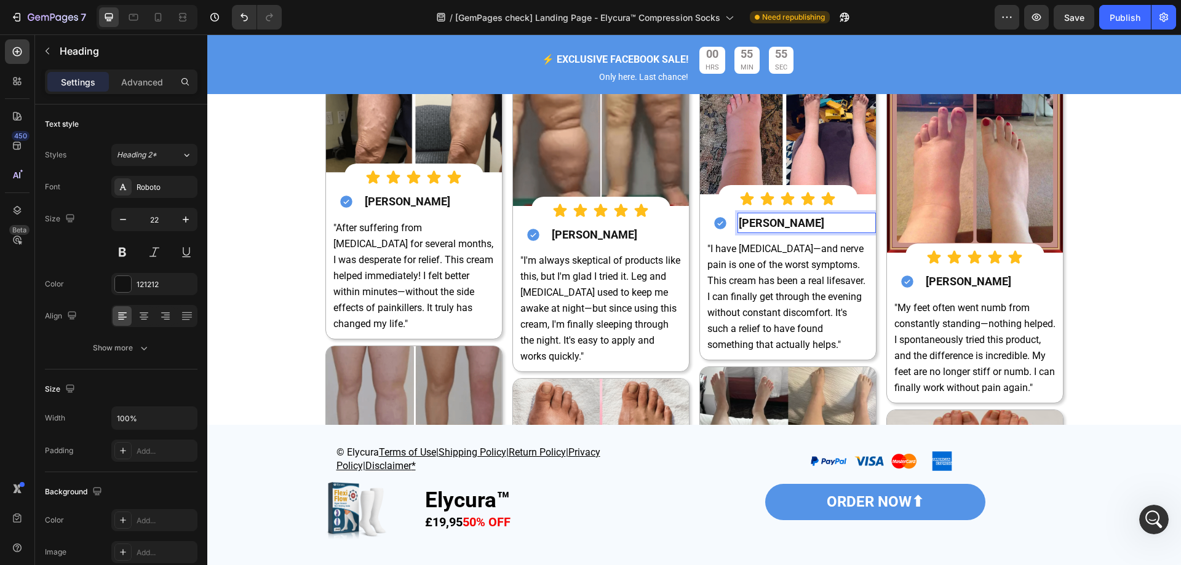
drag, startPoint x: 833, startPoint y: 278, endPoint x: 734, endPoint y: 277, distance: 98.4
click at [739, 232] on p "[PERSON_NAME]" at bounding box center [807, 223] width 136 height 18
click at [977, 288] on strong "[PERSON_NAME]" at bounding box center [967, 281] width 85 height 13
click at [1003, 292] on h2 "[PERSON_NAME]" at bounding box center [993, 281] width 138 height 21
drag, startPoint x: 1009, startPoint y: 337, endPoint x: 914, endPoint y: 334, distance: 94.7
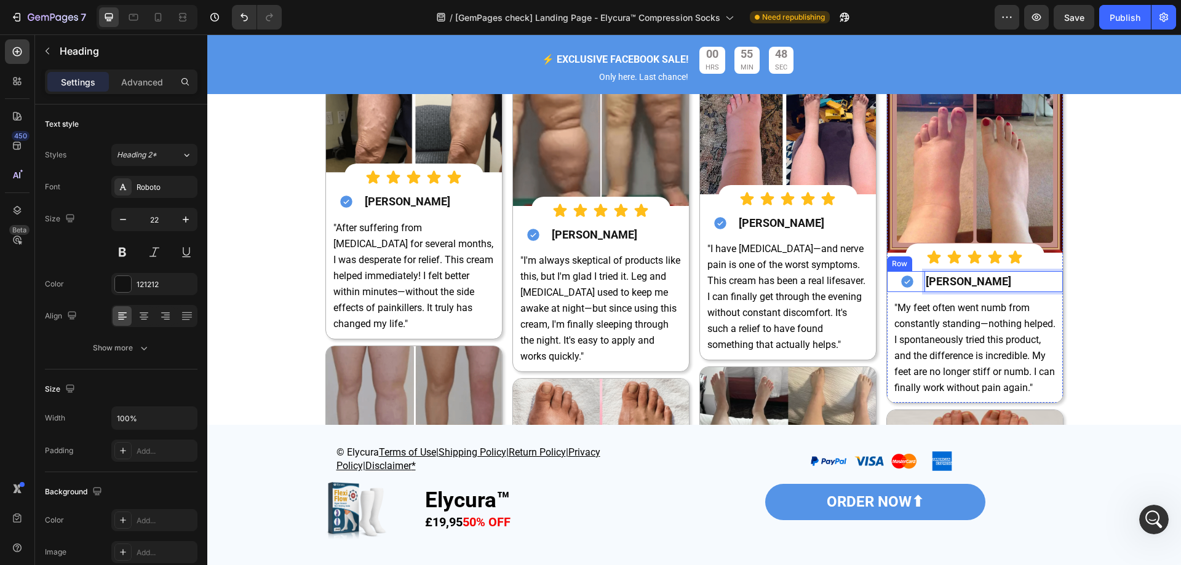
click at [914, 292] on div "Icon Natalie Rogers Heading 0 Row" at bounding box center [975, 281] width 176 height 21
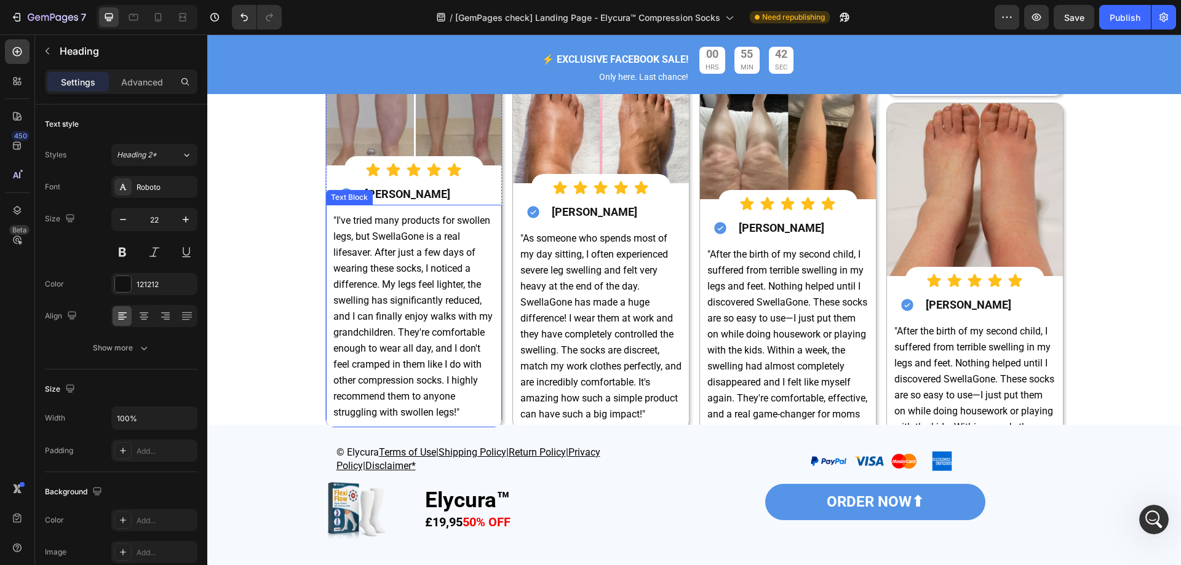
scroll to position [4983, 0]
click at [428, 200] on strong "[PERSON_NAME]" at bounding box center [407, 193] width 85 height 13
drag, startPoint x: 450, startPoint y: 247, endPoint x: 358, endPoint y: 255, distance: 91.4
click at [363, 204] on h2 "[PERSON_NAME]" at bounding box center [432, 193] width 138 height 21
click at [603, 218] on strong "[PERSON_NAME]" at bounding box center [594, 211] width 85 height 13
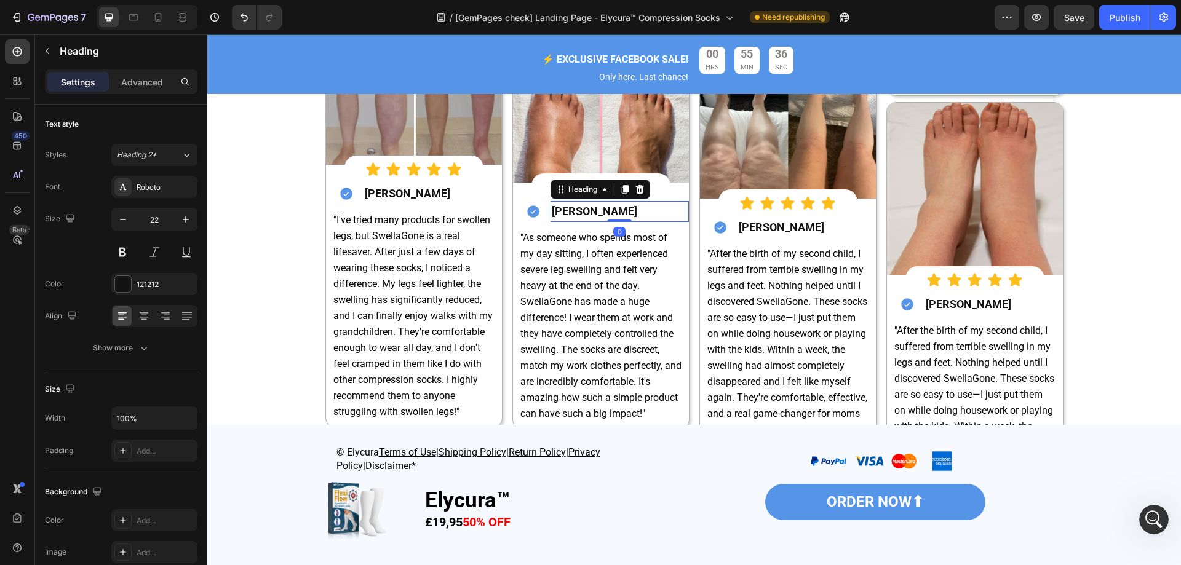
click at [632, 222] on h2 "[PERSON_NAME]" at bounding box center [619, 211] width 138 height 21
drag, startPoint x: 645, startPoint y: 250, endPoint x: 543, endPoint y: 247, distance: 102.1
click at [543, 222] on div "Icon Samuel Allen Heading 0 Row" at bounding box center [601, 211] width 176 height 21
click at [804, 238] on h2 "[PERSON_NAME]" at bounding box center [806, 227] width 138 height 21
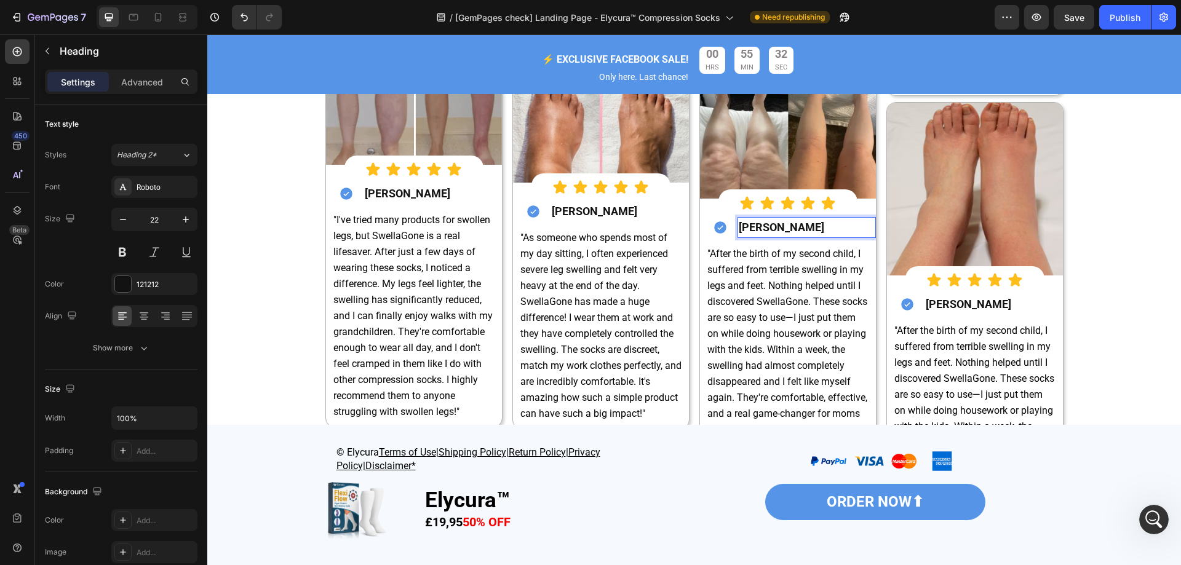
click at [809, 238] on h2 "[PERSON_NAME]" at bounding box center [806, 227] width 138 height 21
click at [809, 237] on p "[PERSON_NAME]" at bounding box center [807, 227] width 136 height 18
drag, startPoint x: 820, startPoint y: 283, endPoint x: 710, endPoint y: 283, distance: 110.1
click at [710, 238] on div "Icon Natalie Rogers Heading 0 Row" at bounding box center [788, 227] width 176 height 21
click at [969, 311] on strong "[PERSON_NAME]" at bounding box center [967, 304] width 85 height 13
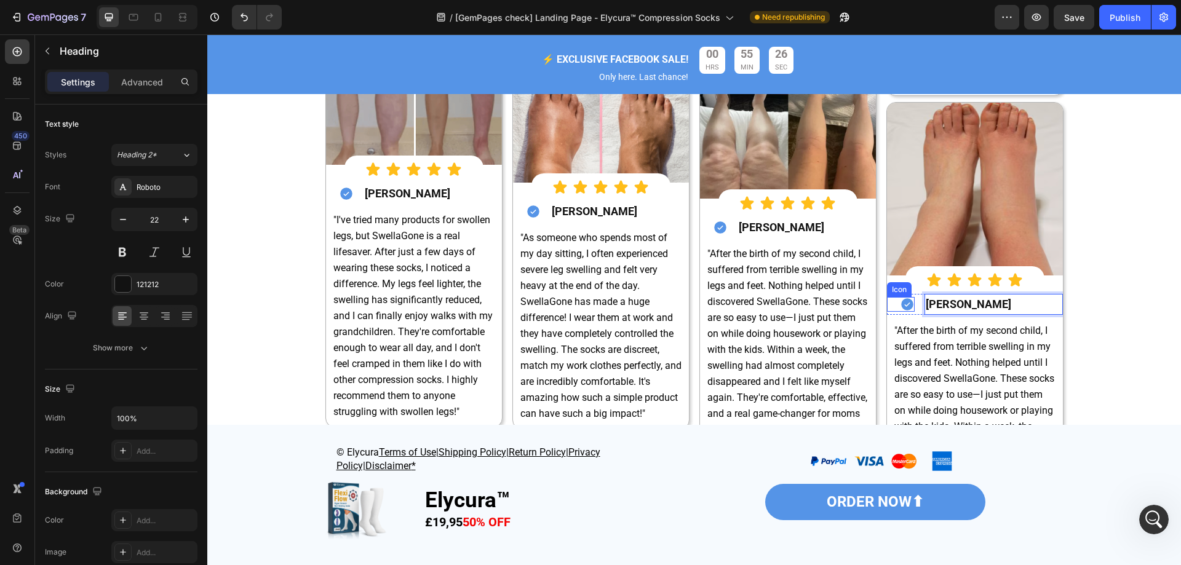
drag, startPoint x: 1020, startPoint y: 363, endPoint x: 890, endPoint y: 362, distance: 129.8
click at [890, 315] on div "Icon Natalie Rogers Heading 0 Row" at bounding box center [975, 304] width 176 height 21
click at [418, 374] on span ""I've tried many products for swollen legs, but SwellaGone is a real lifesaver.…" at bounding box center [412, 316] width 159 height 204
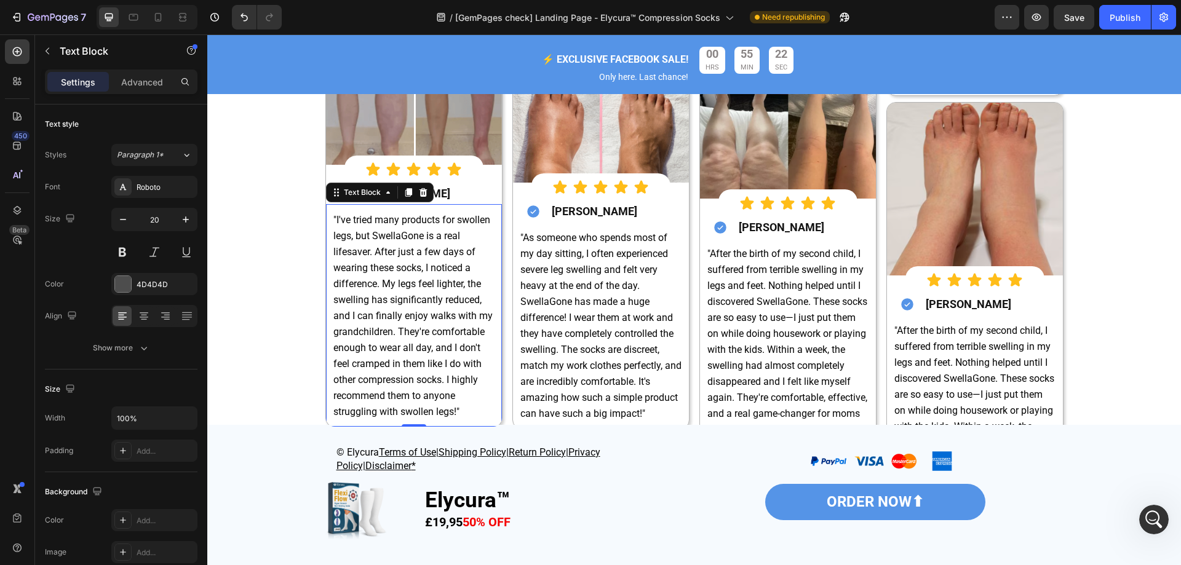
click at [397, 346] on p ""I've tried many products for swollen legs, but SwellaGone is a real lifesaver.…" at bounding box center [413, 316] width 161 height 208
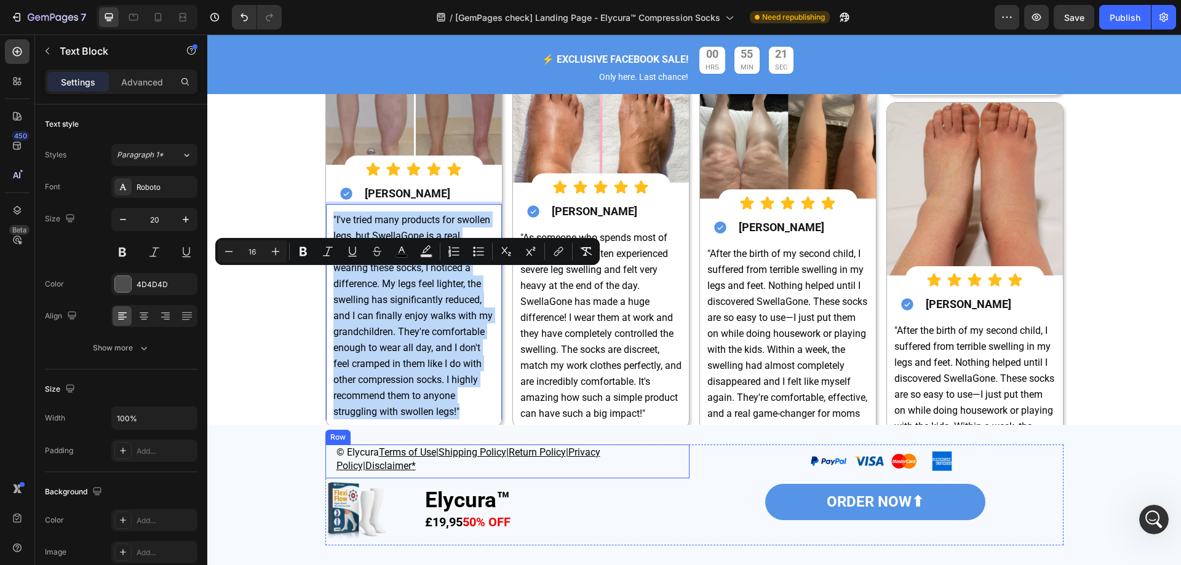
drag, startPoint x: 327, startPoint y: 272, endPoint x: 454, endPoint y: 475, distance: 240.1
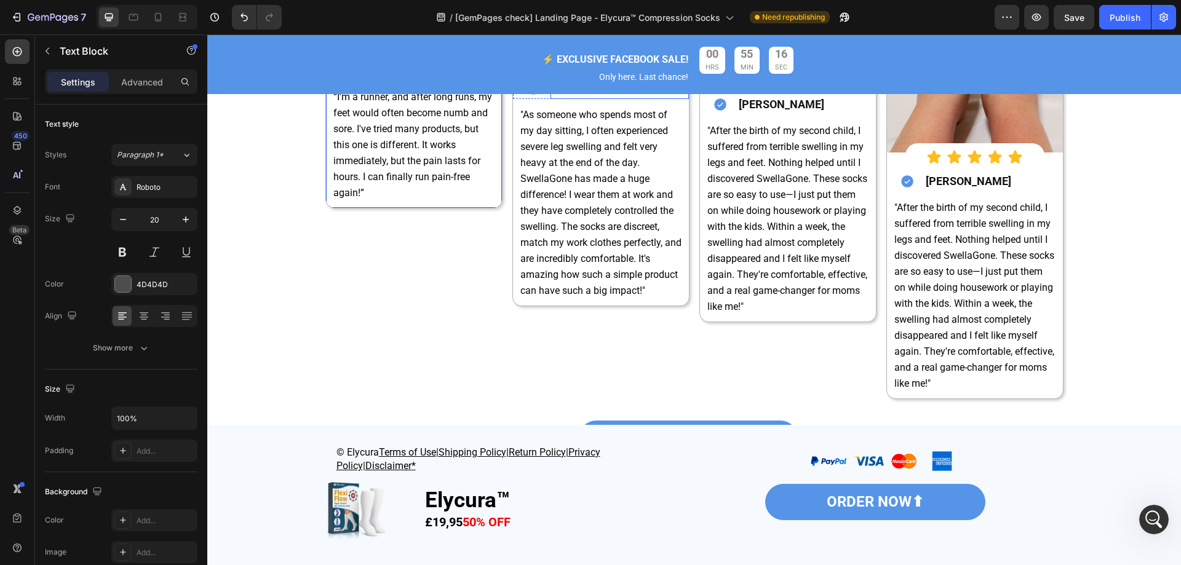
click at [577, 229] on span ""As someone who spends most of my day sitting, I often experienced severe leg s…" at bounding box center [600, 203] width 161 height 188
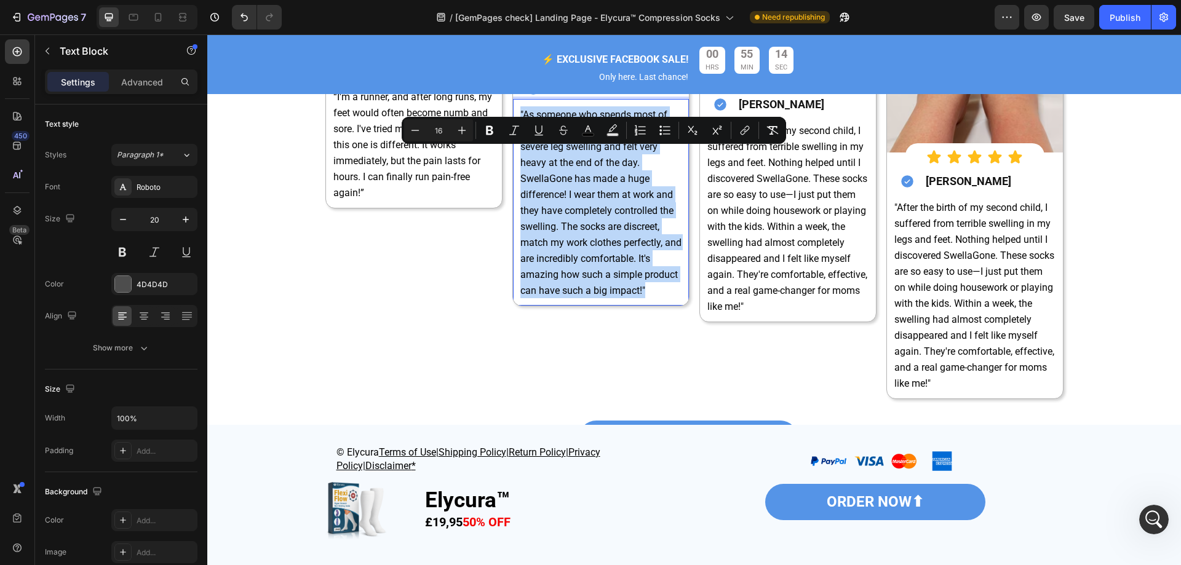
drag, startPoint x: 515, startPoint y: 149, endPoint x: 645, endPoint y: 339, distance: 230.1
click at [645, 299] on div ""As someone who spends most of my day sitting, I often experienced severe leg s…" at bounding box center [601, 202] width 164 height 194
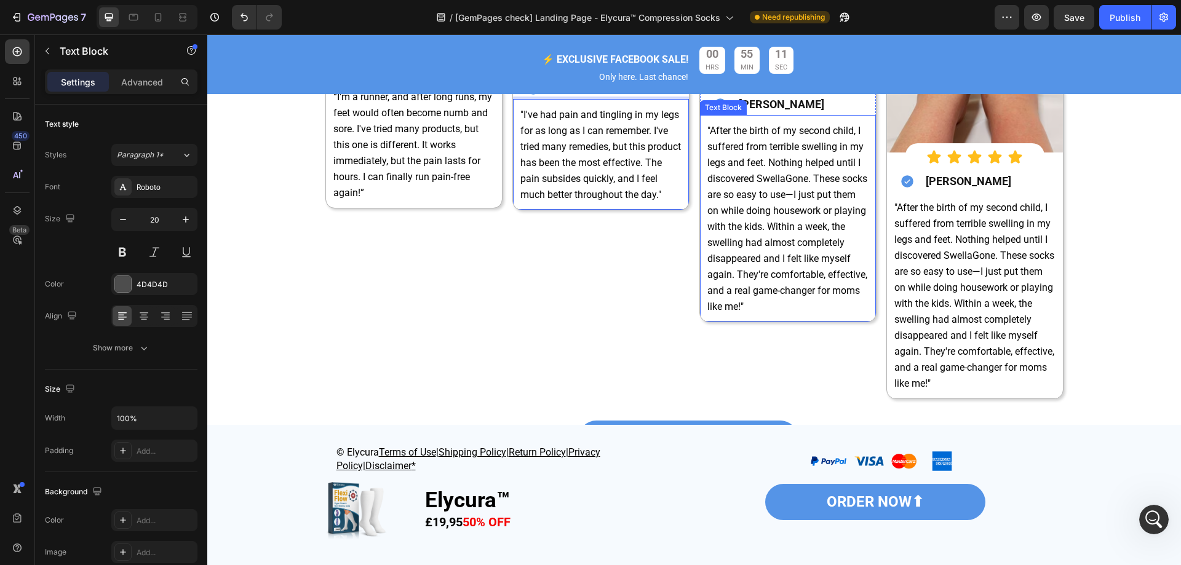
click at [722, 213] on span ""After the birth of my second child, I suffered from terrible swelling in my le…" at bounding box center [787, 219] width 160 height 188
click at [712, 199] on span ""After the birth of my second child, I suffered from terrible swelling in my le…" at bounding box center [787, 219] width 160 height 188
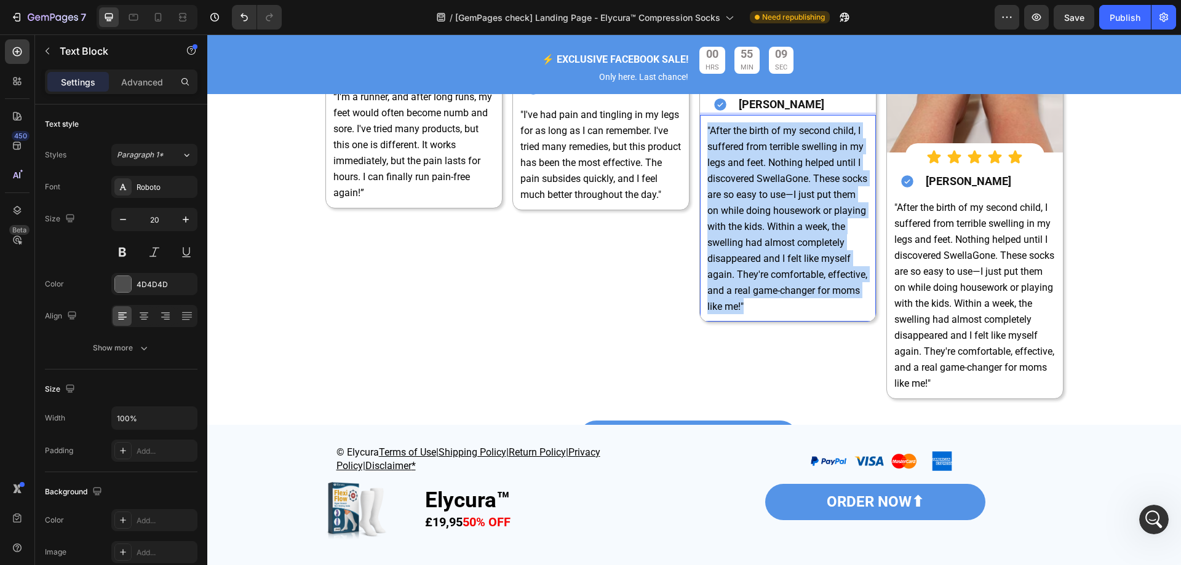
drag, startPoint x: 702, startPoint y: 180, endPoint x: 804, endPoint y: 367, distance: 213.0
click at [804, 315] on div ""After the birth of my second child, I suffered from terrible swelling in my le…" at bounding box center [788, 218] width 164 height 194
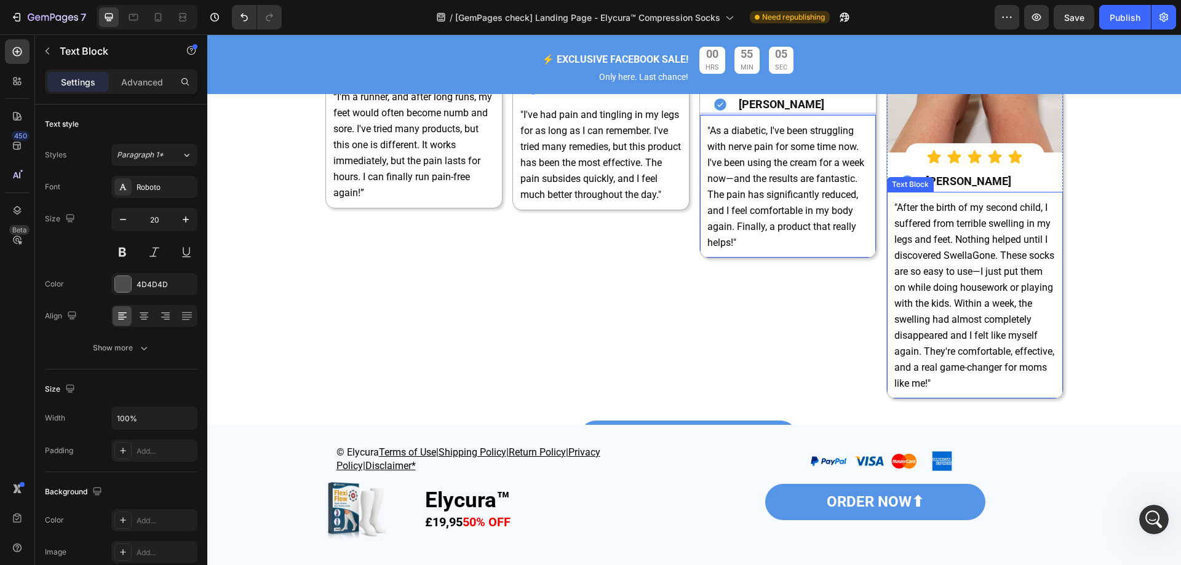
click at [908, 281] on span ""After the birth of my second child, I suffered from terrible swelling in my le…" at bounding box center [974, 296] width 160 height 188
click at [894, 261] on span ""After the birth of my second child, I suffered from terrible swelling in my le…" at bounding box center [974, 296] width 160 height 188
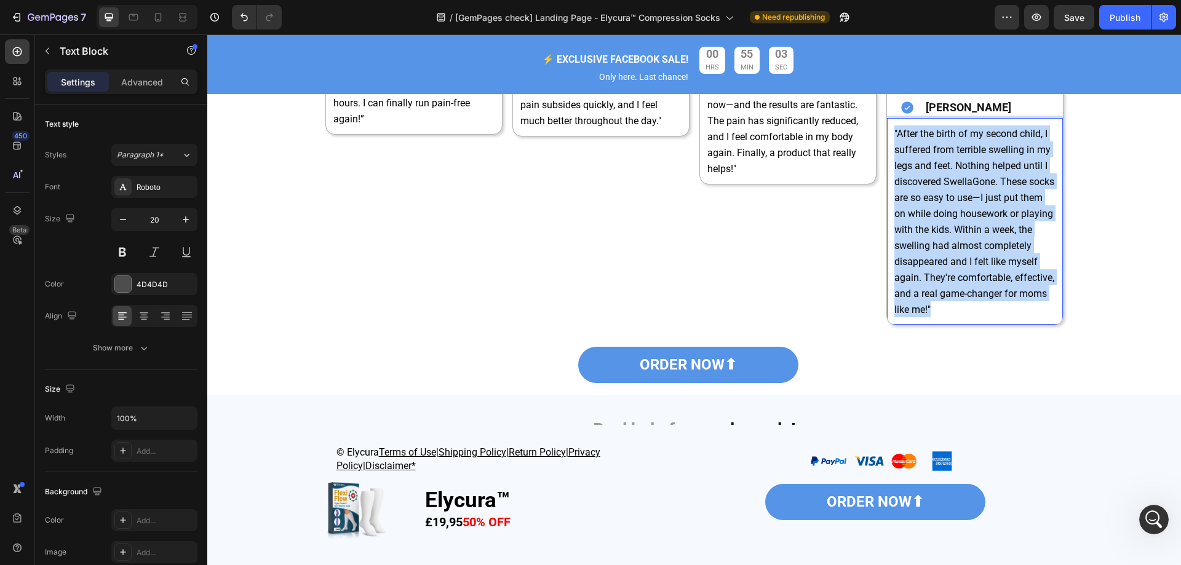
scroll to position [5229, 0]
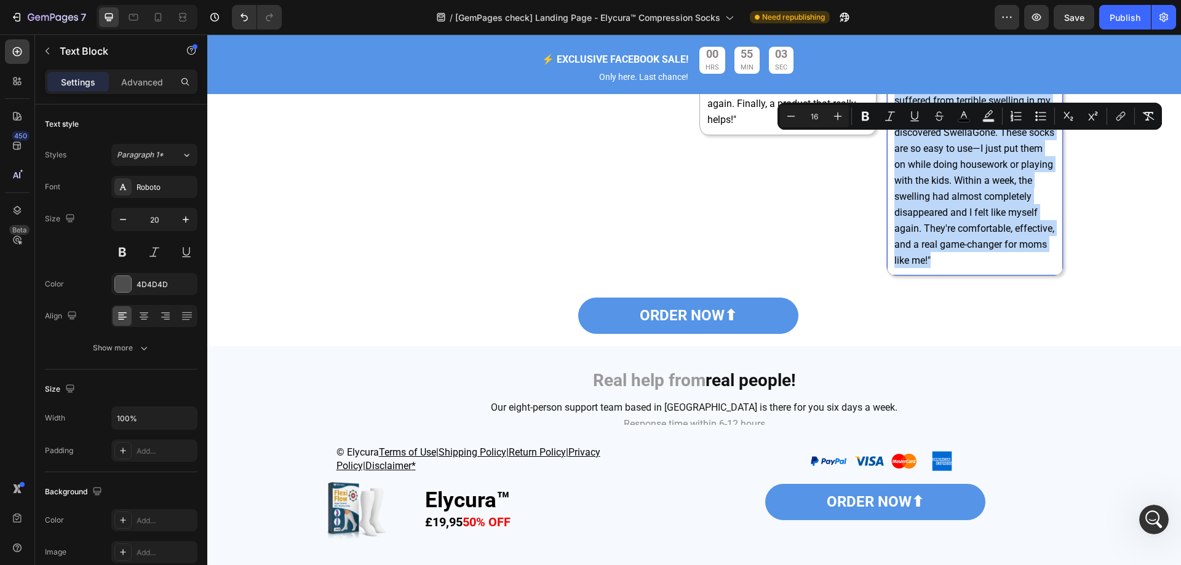
drag, startPoint x: 890, startPoint y: 260, endPoint x: 1046, endPoint y: 324, distance: 168.8
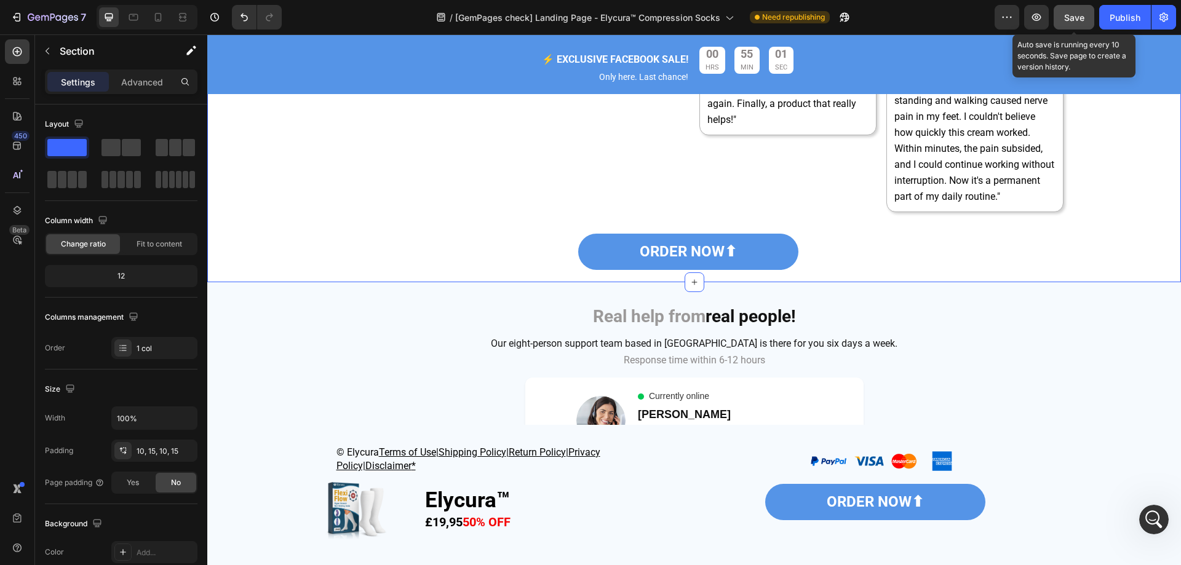
click at [1073, 25] on button "Save" at bounding box center [1073, 17] width 41 height 25
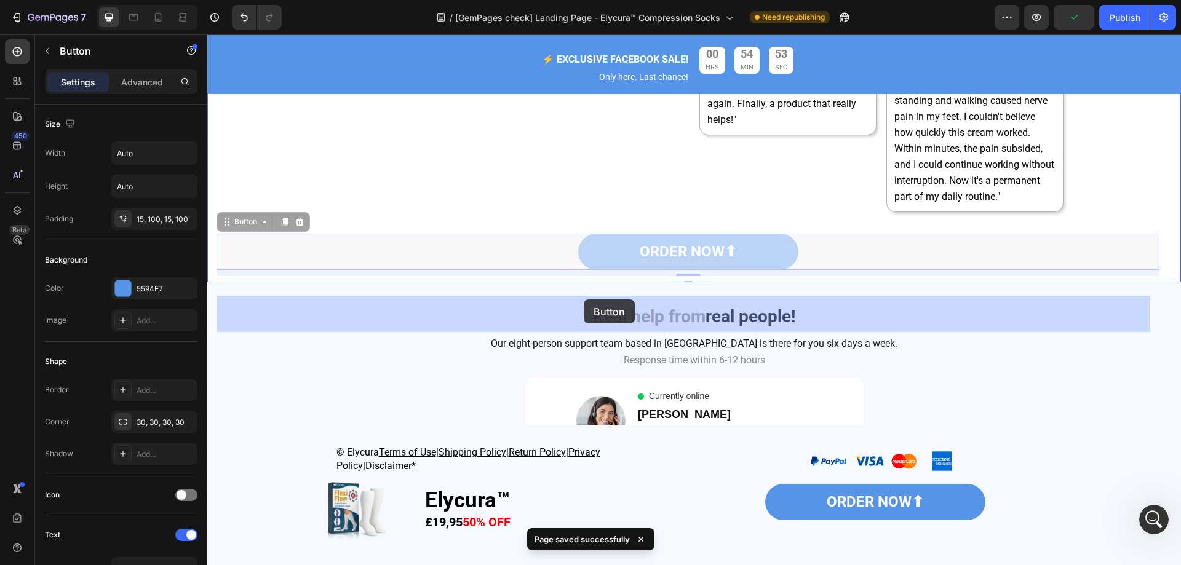
drag, startPoint x: 692, startPoint y: 302, endPoint x: 584, endPoint y: 299, distance: 108.3
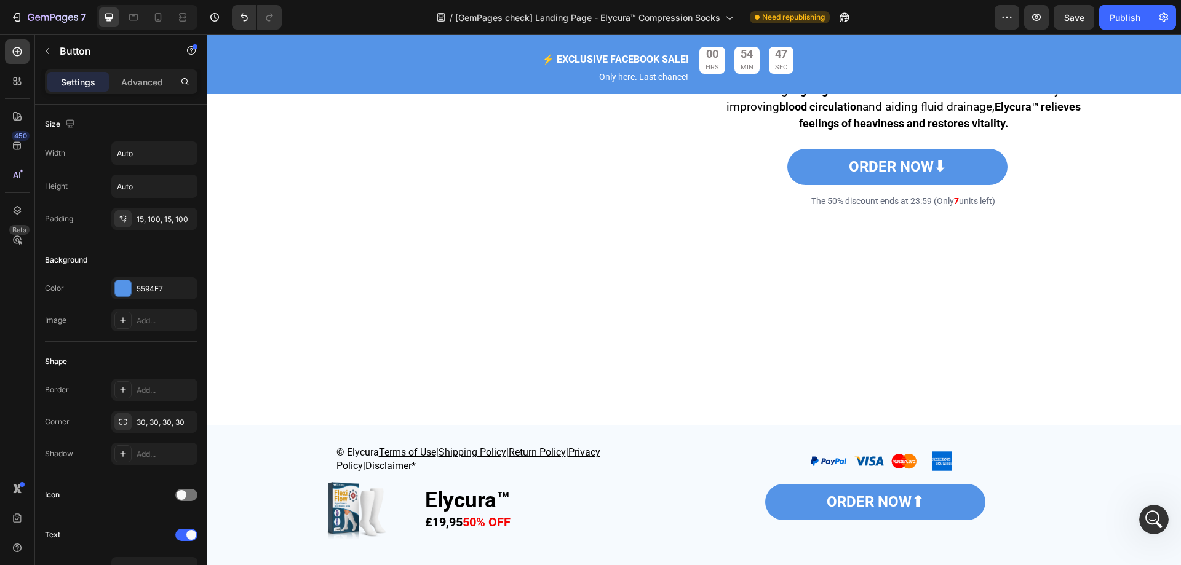
scroll to position [787, 0]
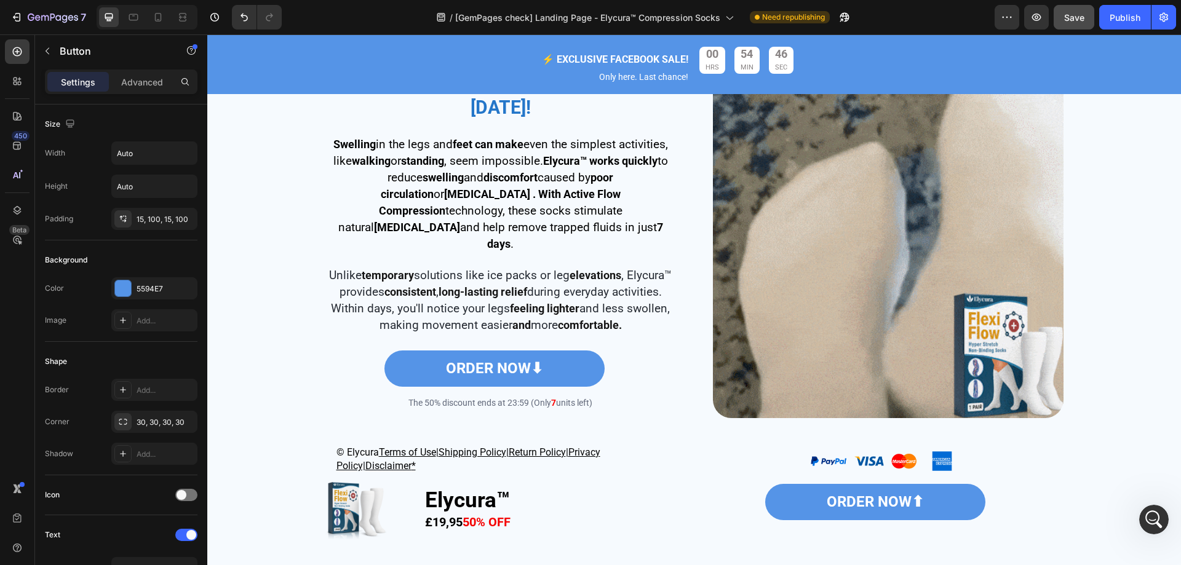
click at [1082, 11] on div "Save" at bounding box center [1074, 17] width 20 height 13
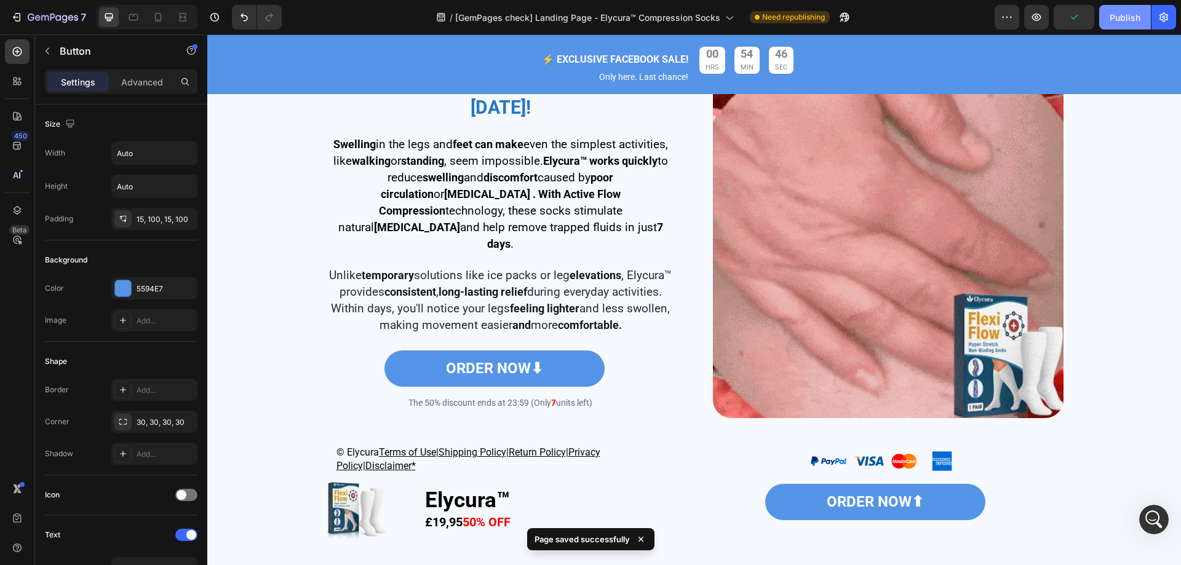
click at [1131, 17] on div "Publish" at bounding box center [1124, 17] width 31 height 13
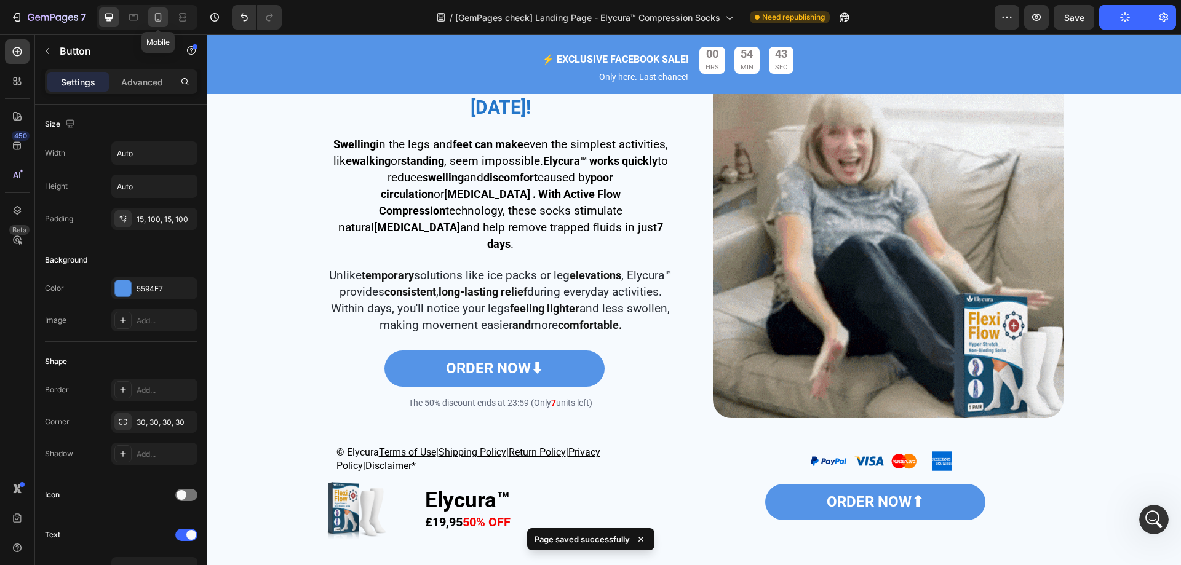
click at [163, 18] on icon at bounding box center [158, 17] width 12 height 12
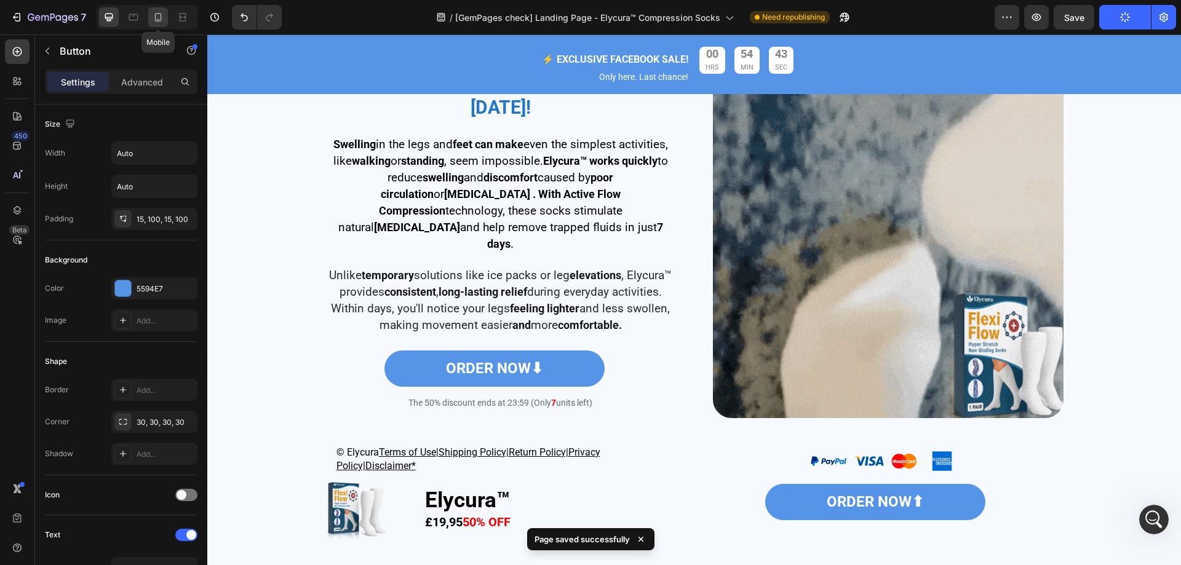
type input "20"
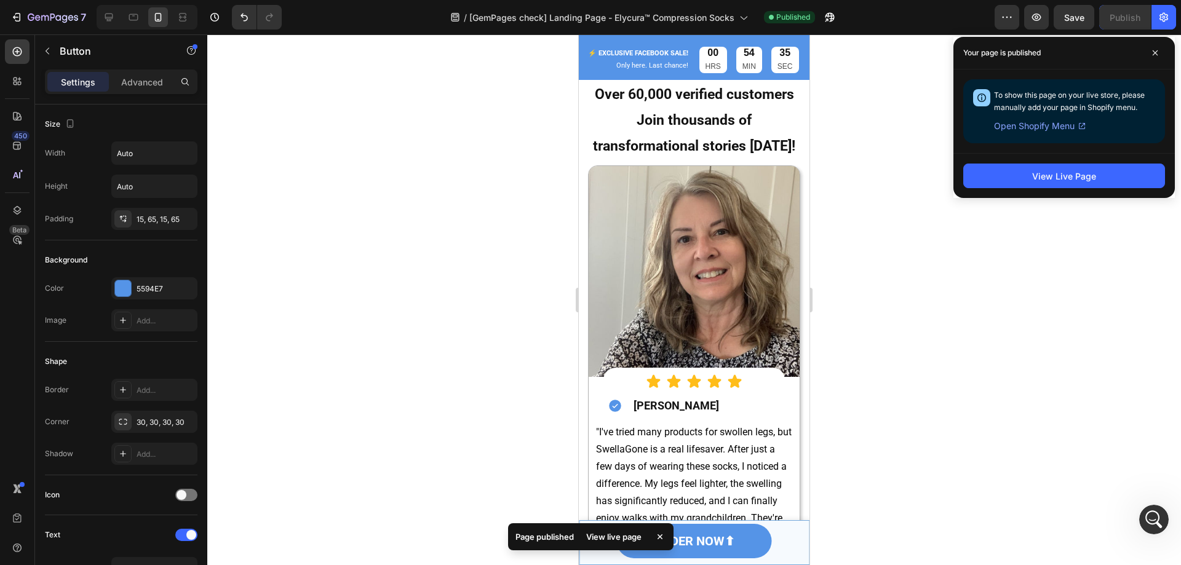
scroll to position [3628, 0]
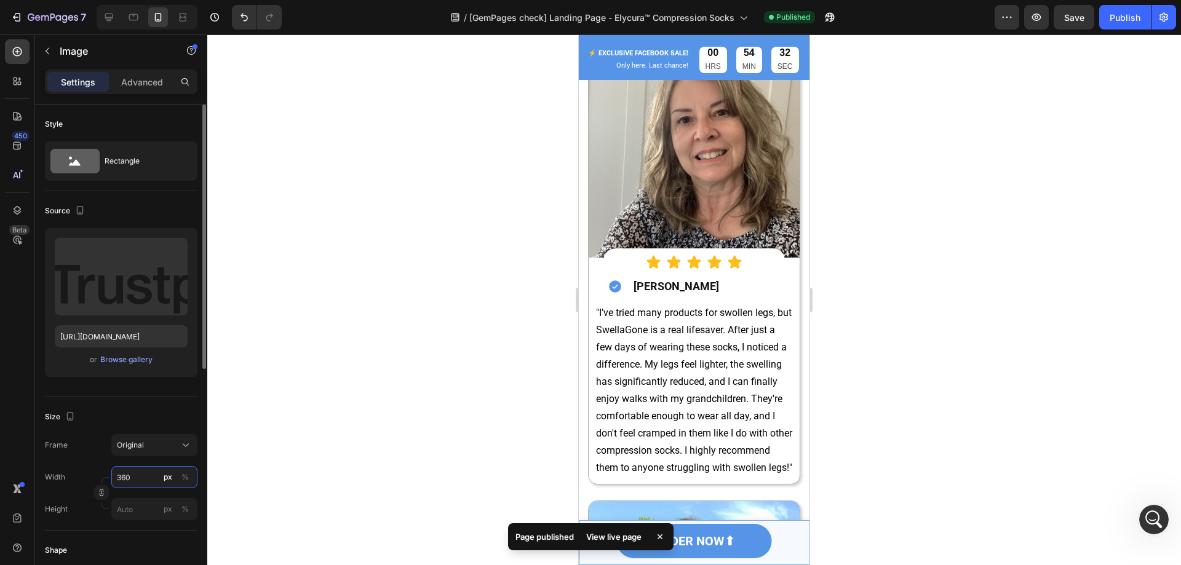
click at [131, 478] on input "360" at bounding box center [154, 477] width 86 height 22
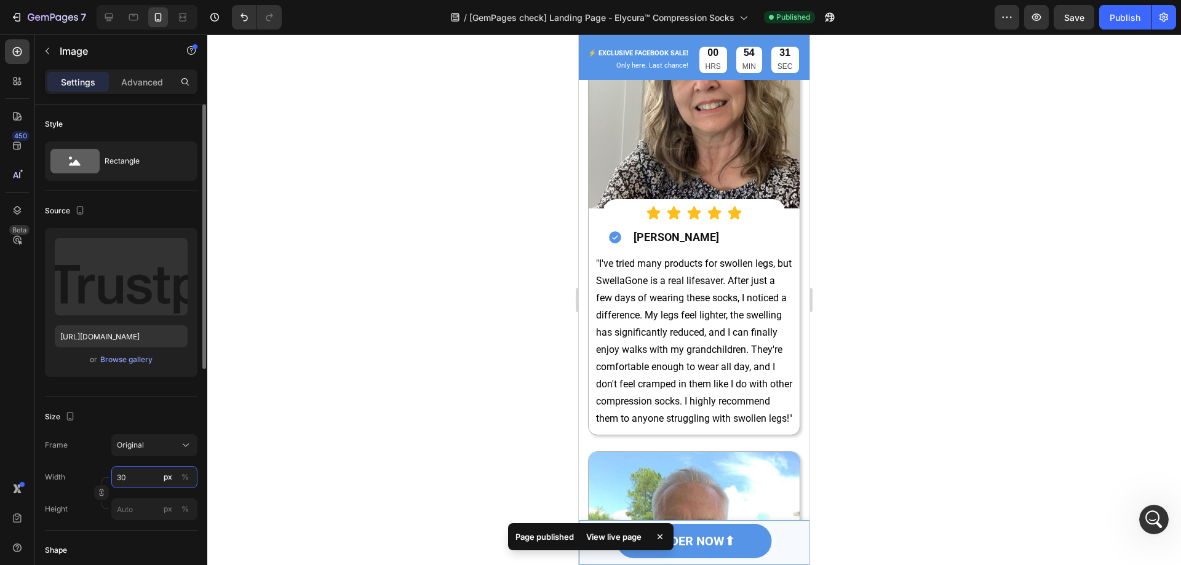
type input "300"
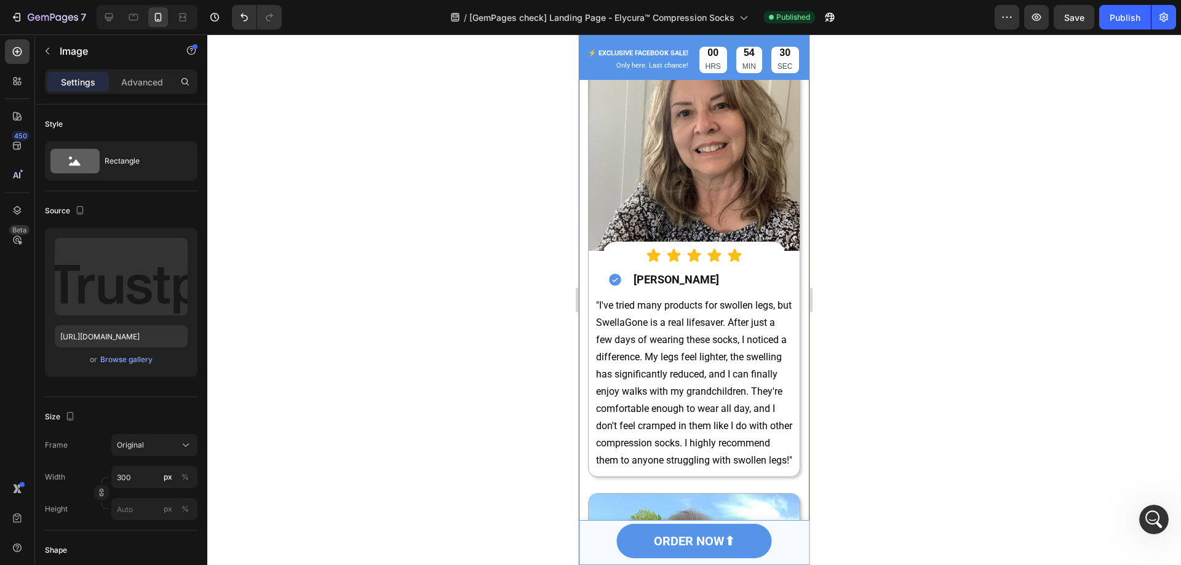
click at [145, 484] on input "360" at bounding box center [154, 477] width 86 height 22
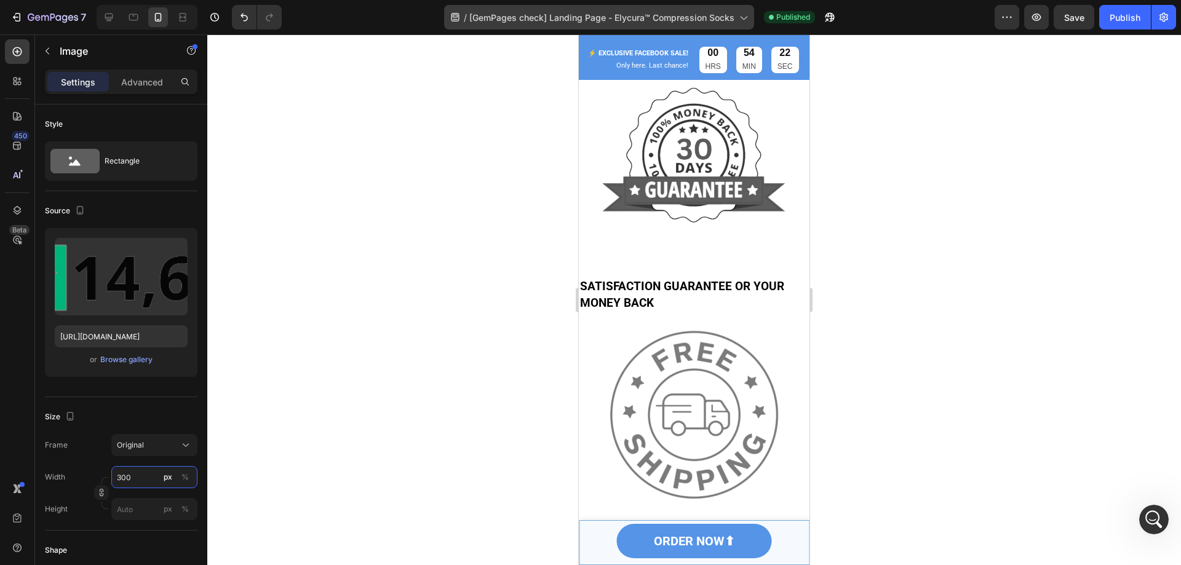
scroll to position [5288, 0]
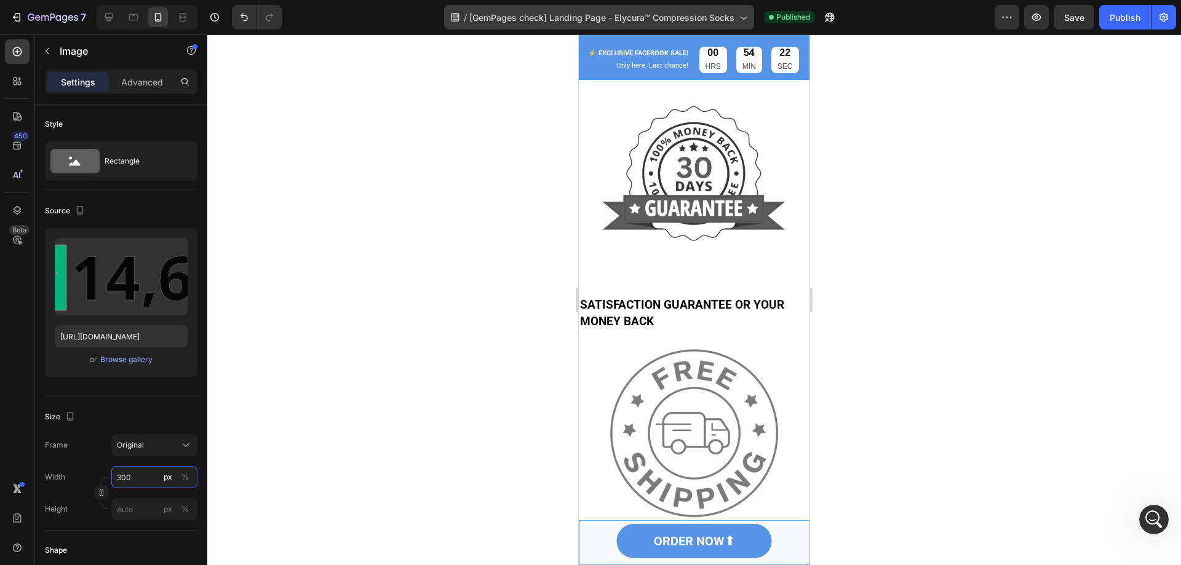
type input "300"
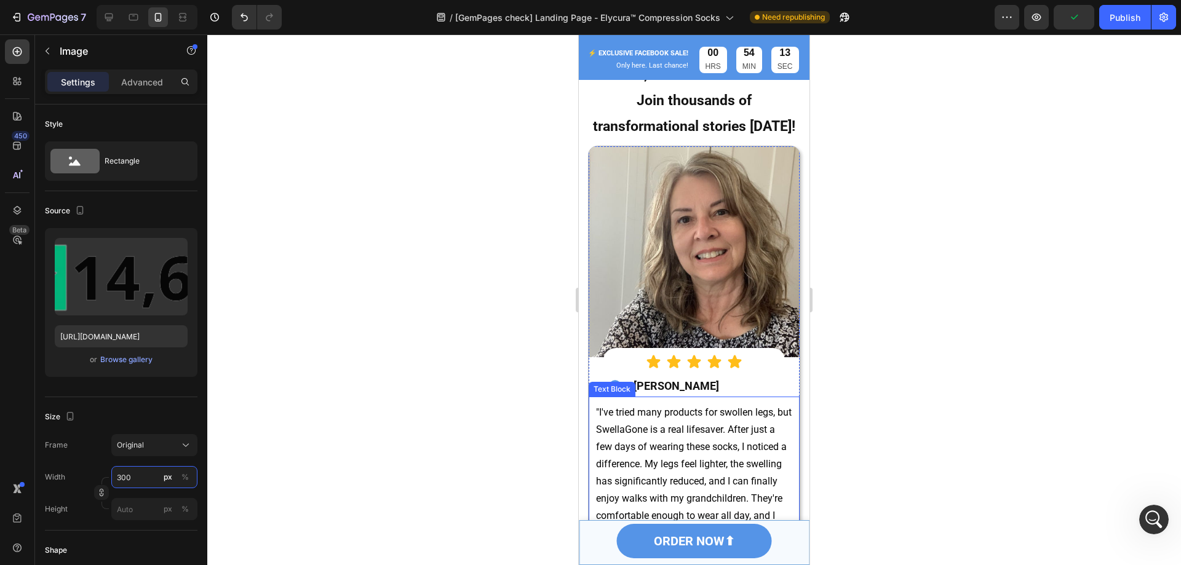
scroll to position [3444, 0]
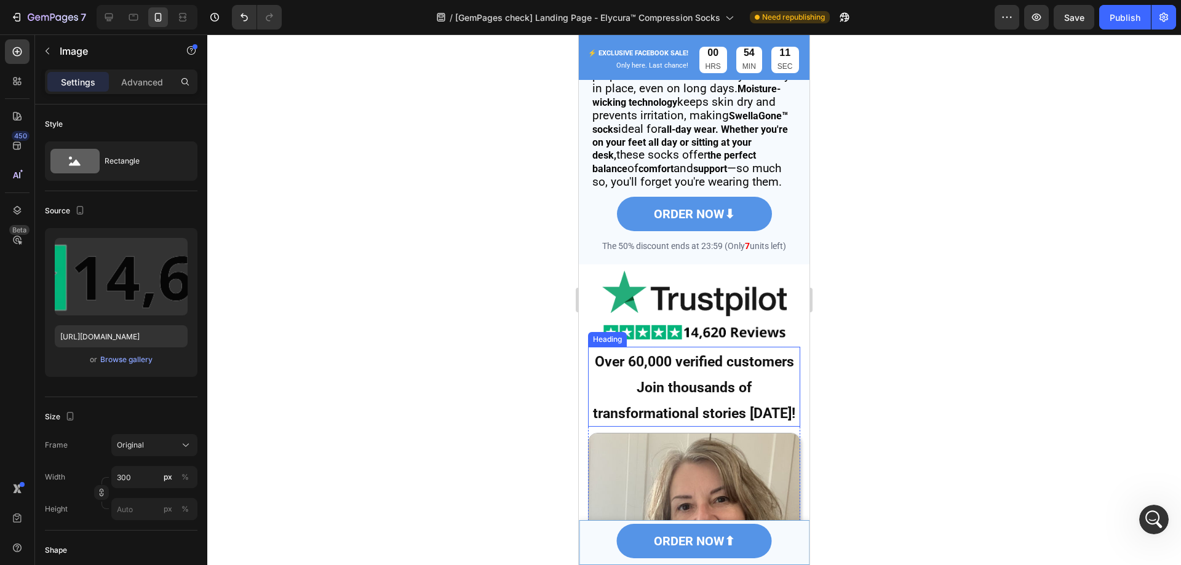
click at [710, 418] on strong "Join thousands of transformational stories [DATE]!" at bounding box center [694, 400] width 202 height 42
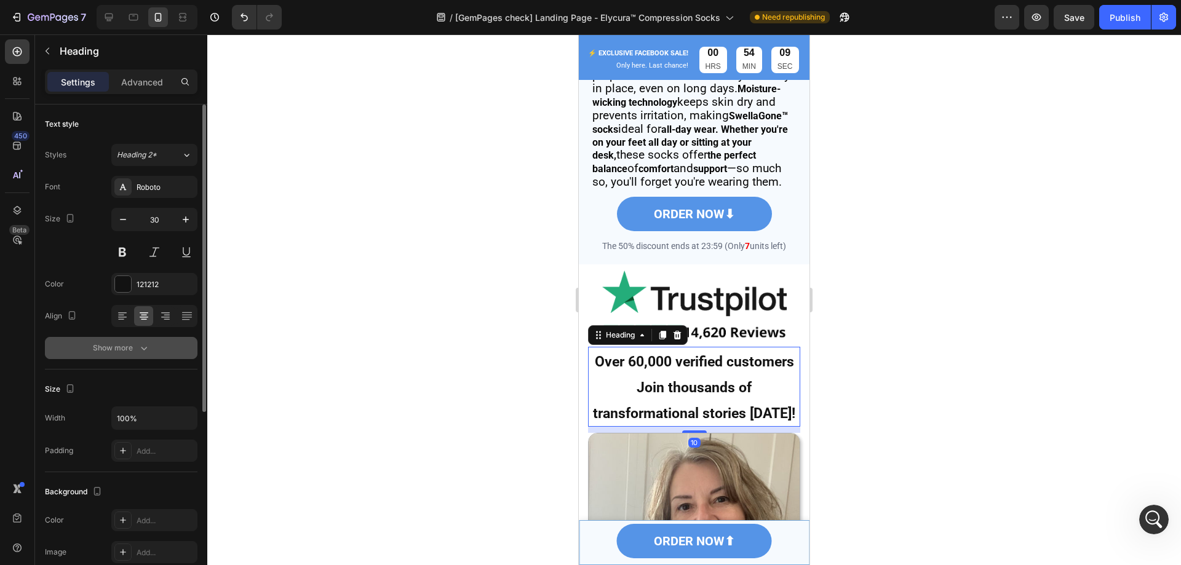
click at [128, 355] on button "Show more" at bounding box center [121, 348] width 153 height 22
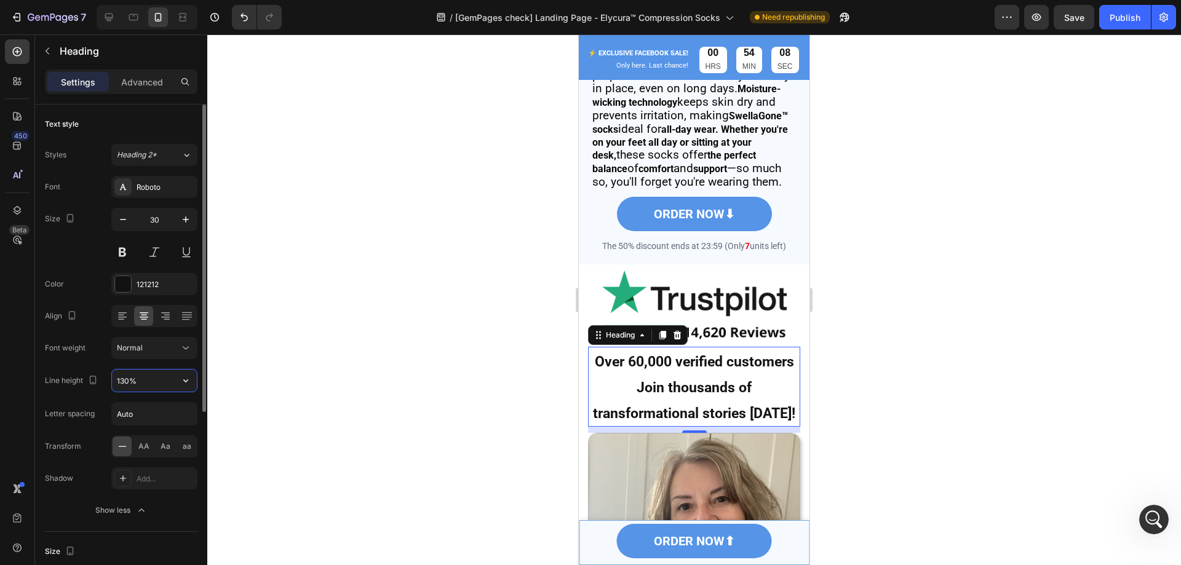
click at [130, 382] on input "130%" at bounding box center [154, 381] width 85 height 22
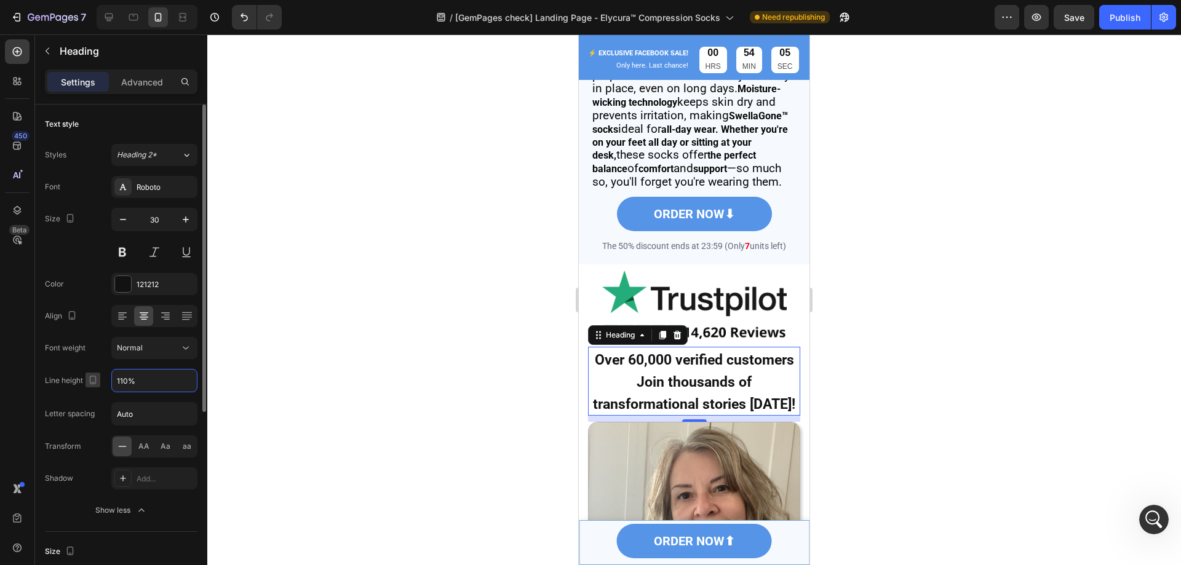
drag, startPoint x: 128, startPoint y: 383, endPoint x: 99, endPoint y: 382, distance: 28.9
click at [99, 382] on div "Line height 110%" at bounding box center [121, 380] width 153 height 23
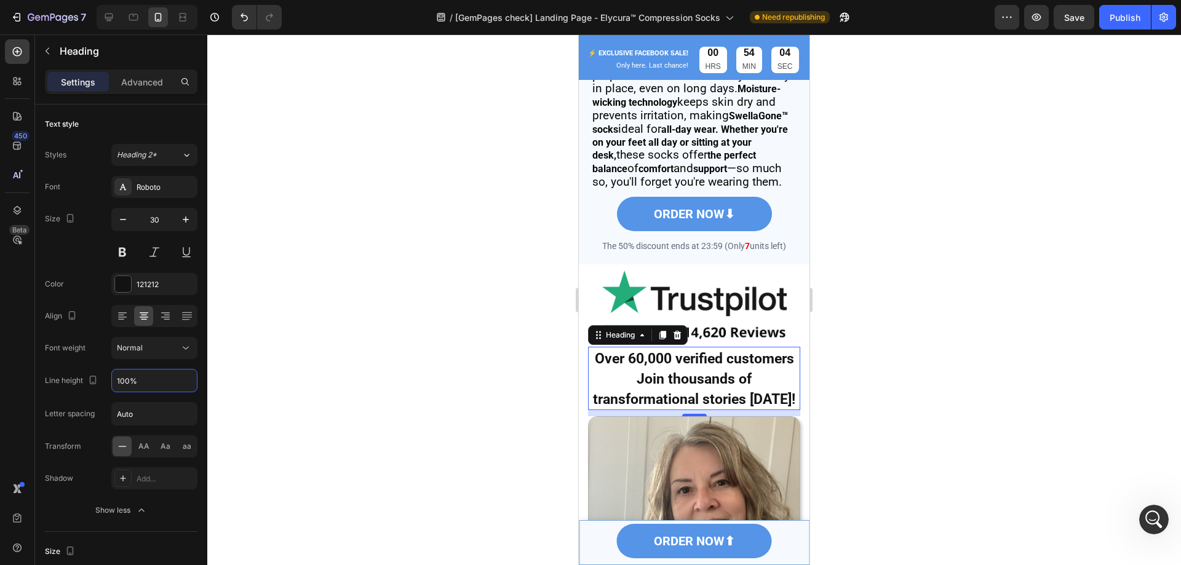
type input "100%"
click at [628, 367] on strong "Over 60,000 verified customers" at bounding box center [694, 359] width 199 height 17
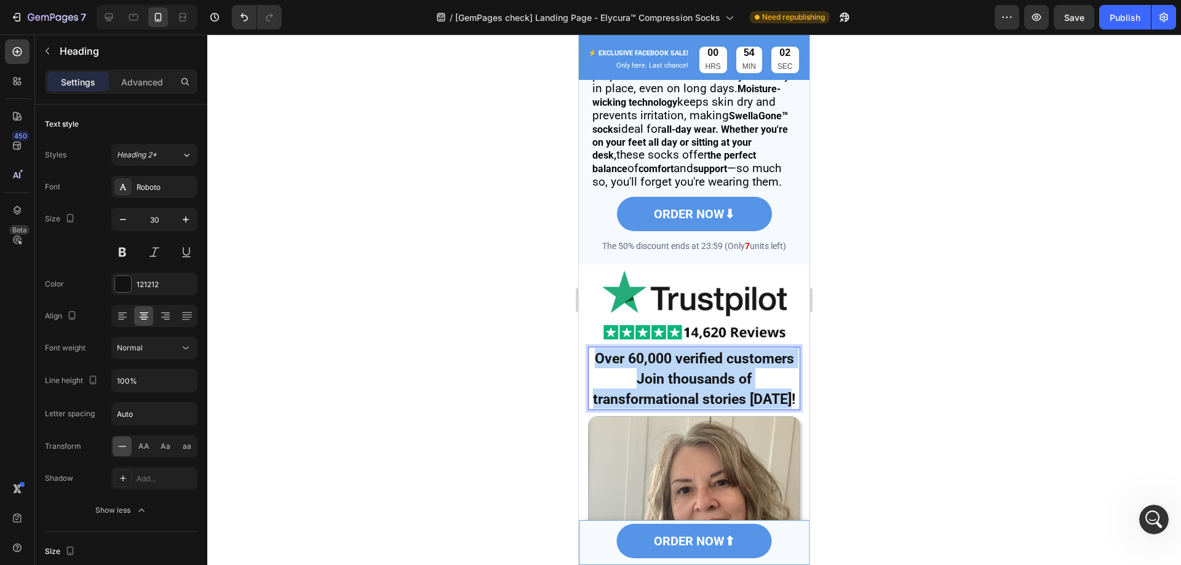
drag, startPoint x: 593, startPoint y: 395, endPoint x: 813, endPoint y: 442, distance: 225.0
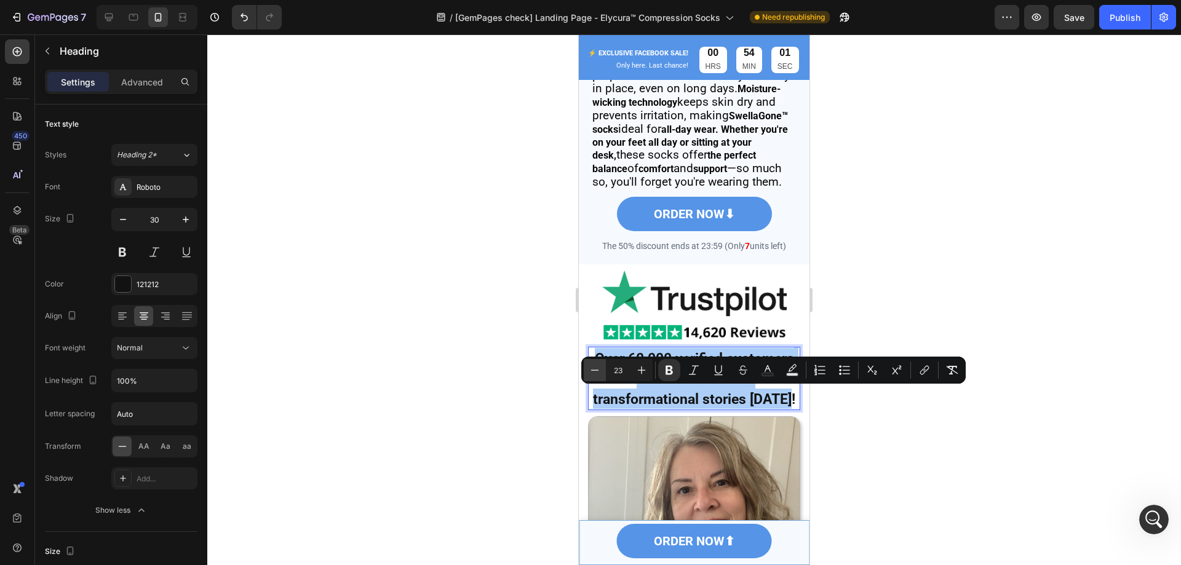
click at [599, 368] on icon "Editor contextual toolbar" at bounding box center [594, 370] width 12 height 12
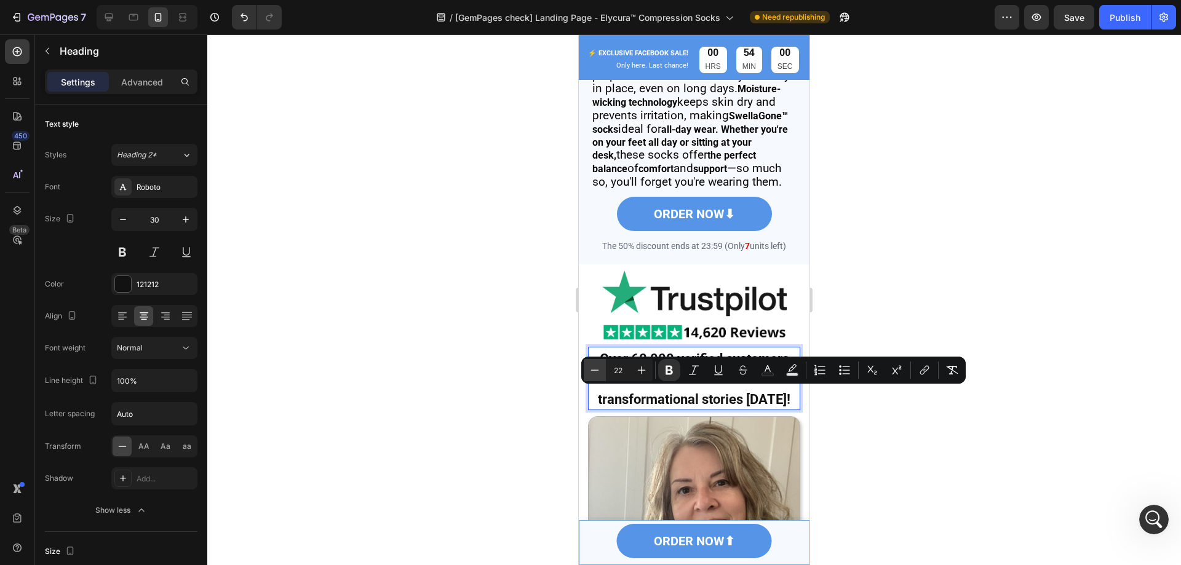
click at [599, 368] on icon "Editor contextual toolbar" at bounding box center [594, 370] width 12 height 12
type input "21"
click at [940, 429] on div at bounding box center [693, 299] width 973 height 531
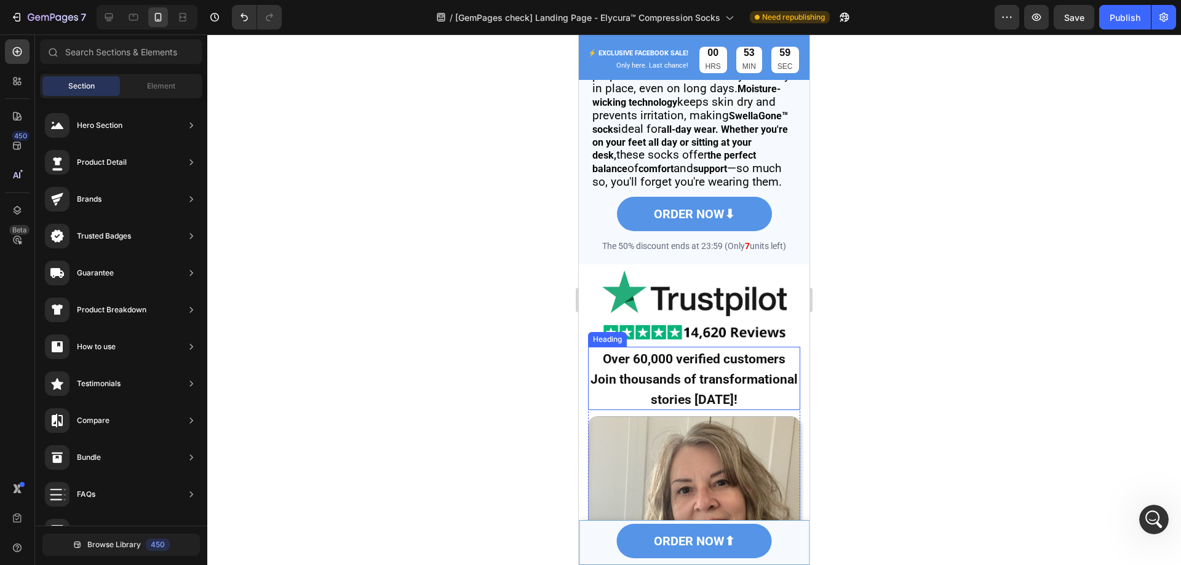
click at [628, 408] on p "⁠⁠⁠⁠⁠⁠⁠ Over 60,000 verified customers Join thousands of transformational stori…" at bounding box center [694, 378] width 210 height 61
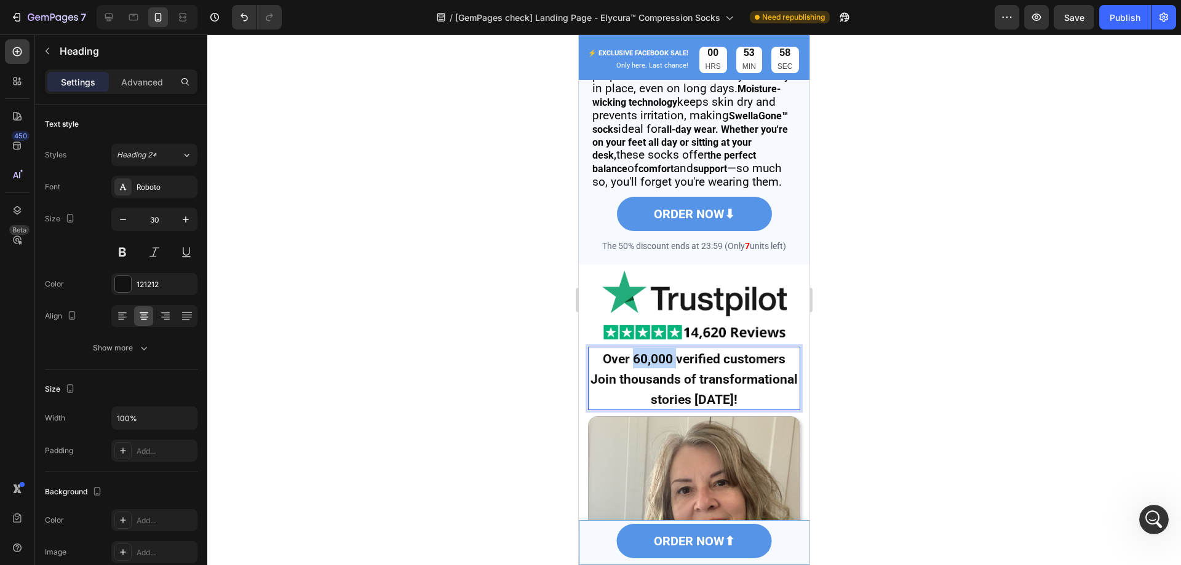
click at [633, 366] on strong "Over 60,000 verified customers" at bounding box center [694, 359] width 183 height 15
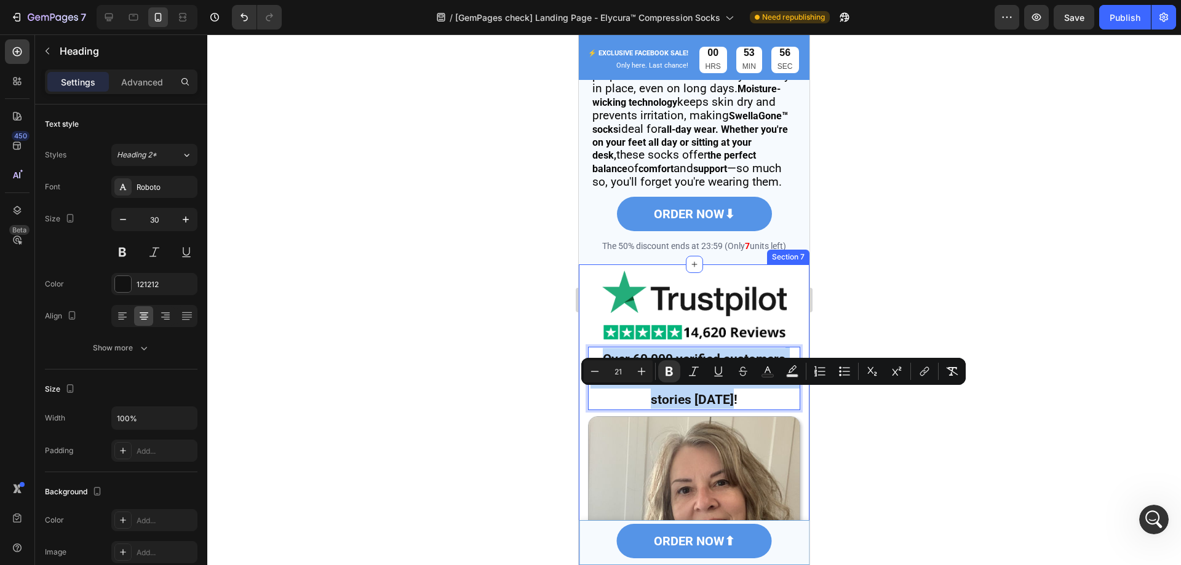
drag, startPoint x: 590, startPoint y: 397, endPoint x: 798, endPoint y: 443, distance: 212.3
click at [600, 368] on icon "Editor contextual toolbar" at bounding box center [594, 371] width 12 height 12
type input "20"
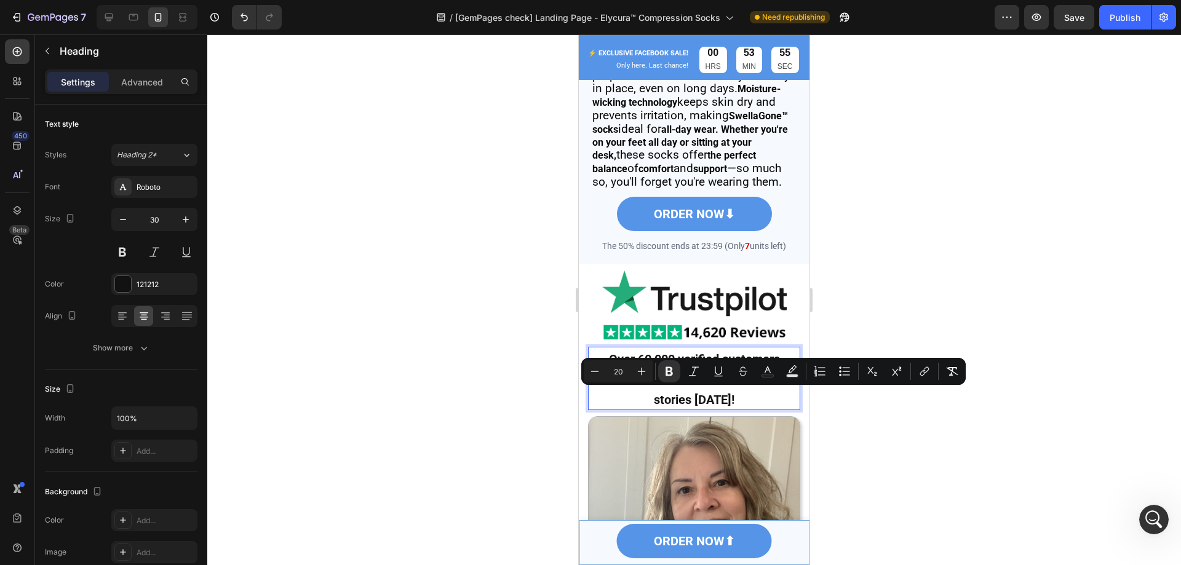
click at [886, 421] on div at bounding box center [693, 299] width 973 height 531
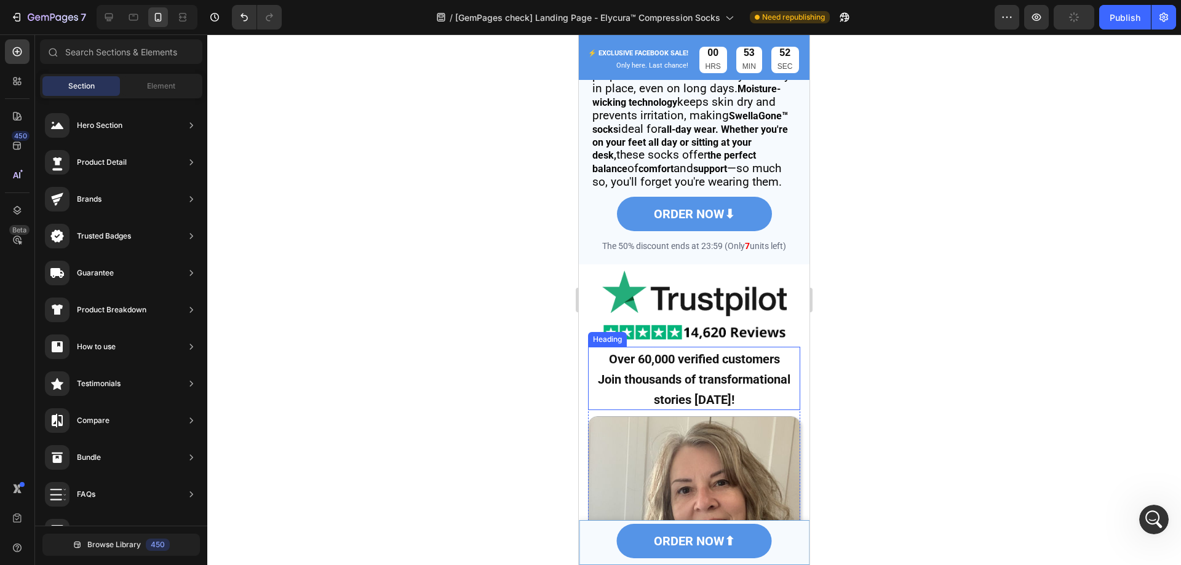
click at [721, 407] on strong "Join thousands of transformational stories [DATE]!" at bounding box center [694, 389] width 192 height 35
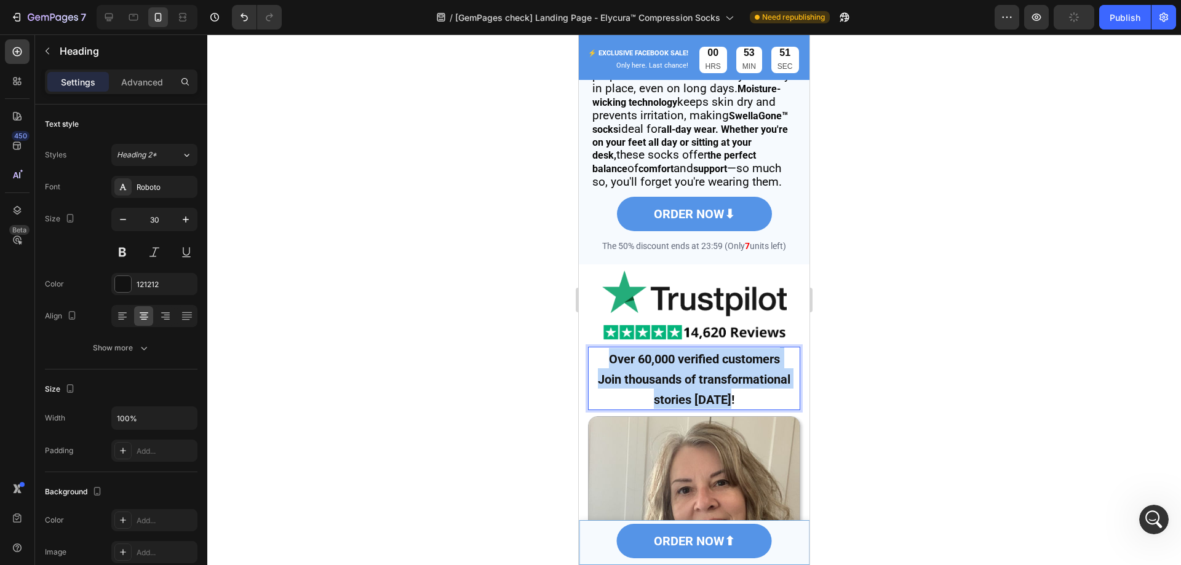
drag, startPoint x: 739, startPoint y: 438, endPoint x: 585, endPoint y: 395, distance: 160.2
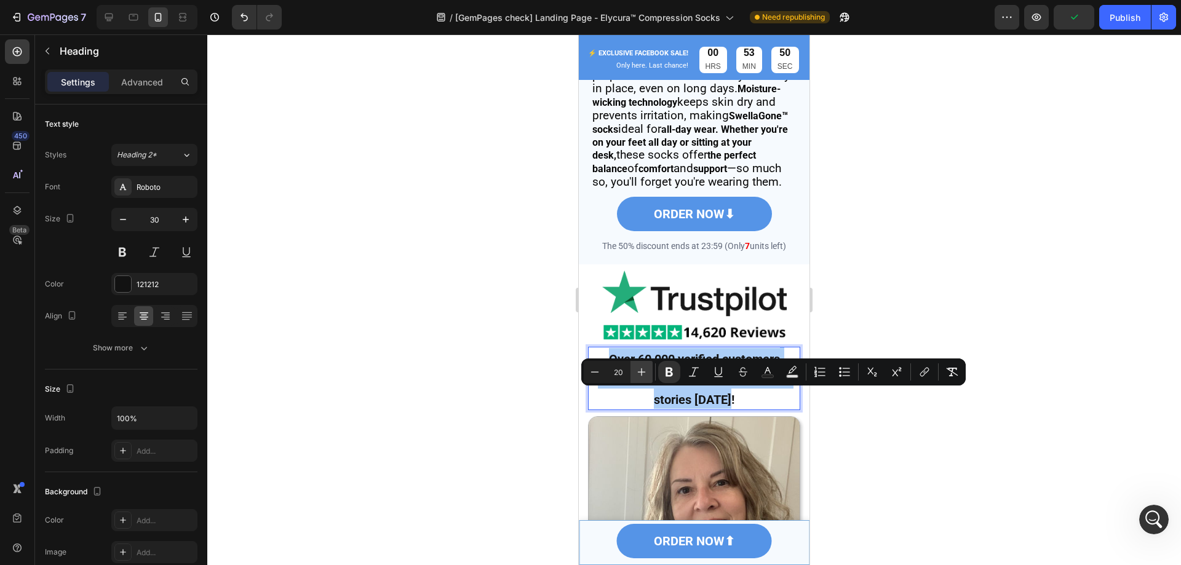
click at [638, 370] on icon "Editor contextual toolbar" at bounding box center [641, 372] width 12 height 12
type input "21"
click at [943, 244] on div at bounding box center [693, 299] width 973 height 531
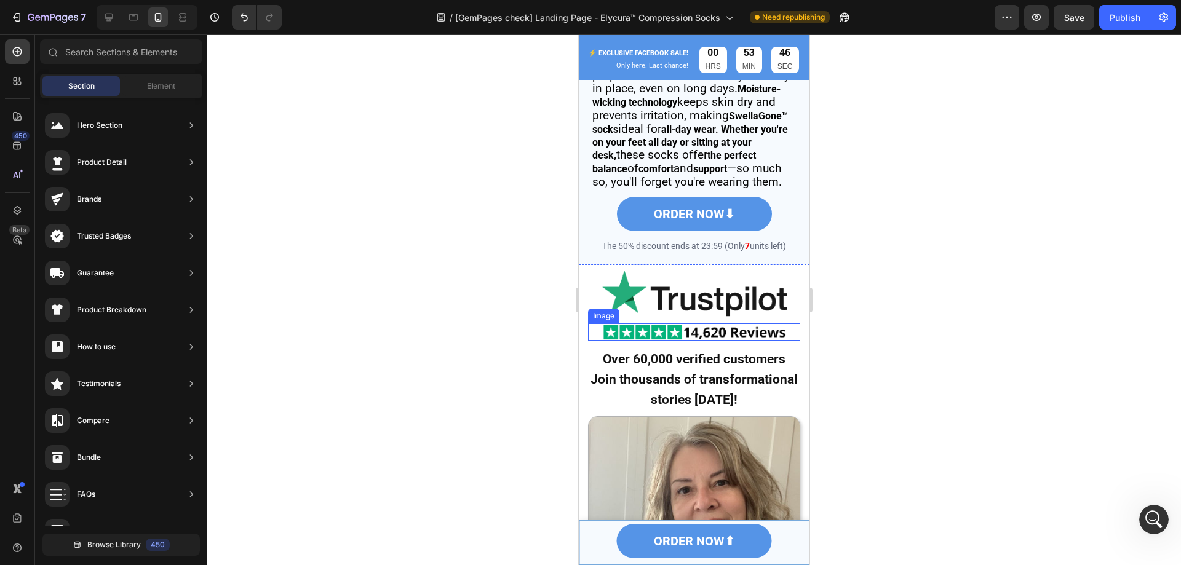
click at [722, 341] on img at bounding box center [694, 331] width 184 height 17
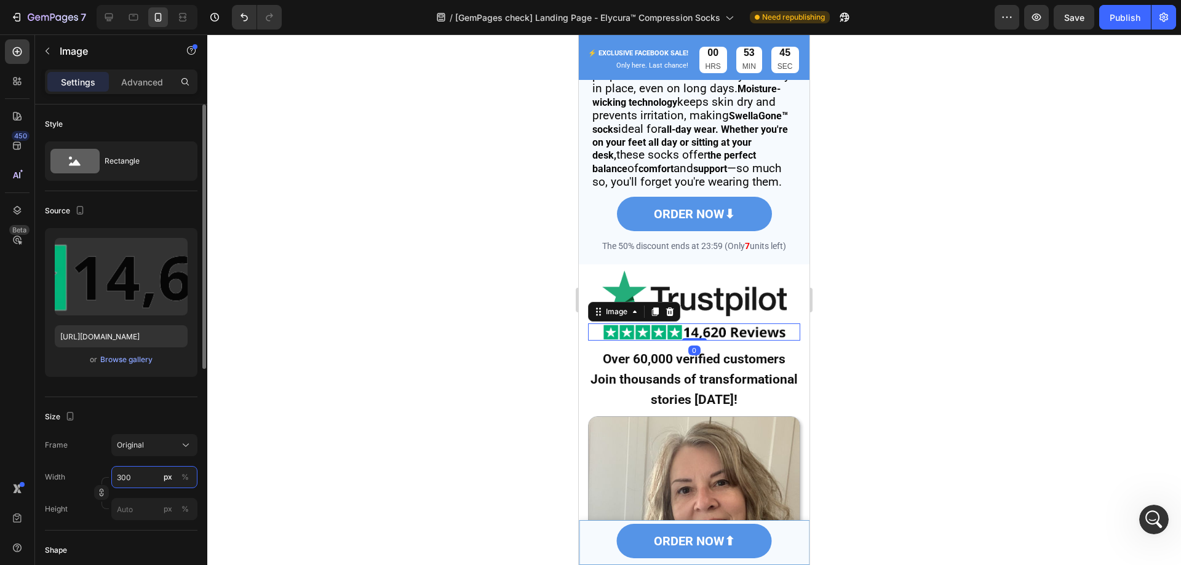
click at [145, 477] on input "300" at bounding box center [154, 477] width 86 height 22
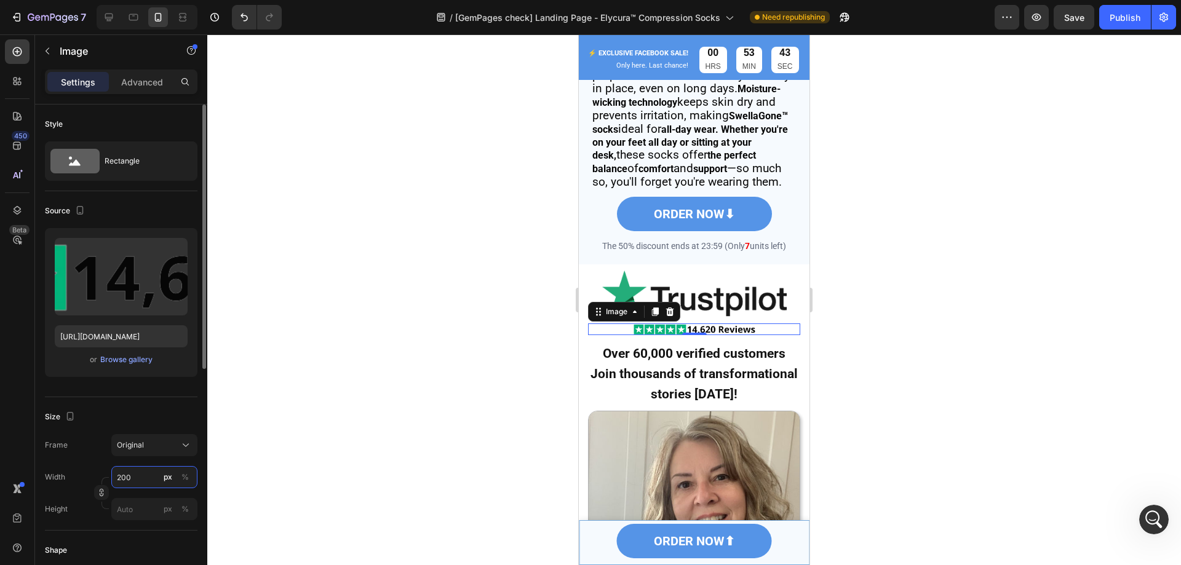
drag, startPoint x: 140, startPoint y: 475, endPoint x: 86, endPoint y: 471, distance: 54.2
click at [86, 471] on div "Width 200 px %" at bounding box center [121, 477] width 153 height 22
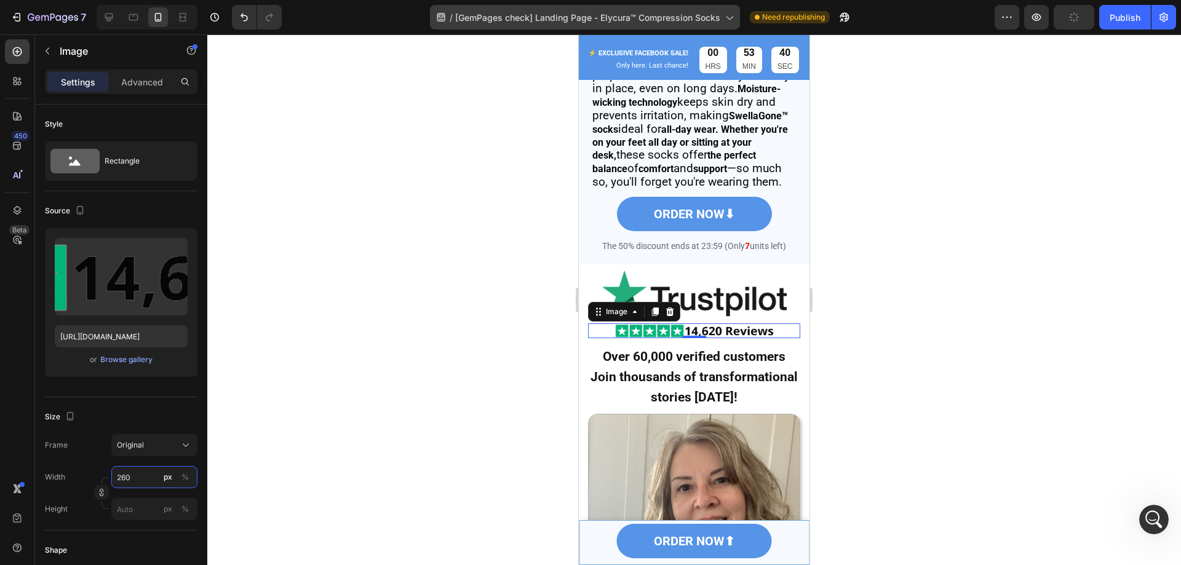
type input "260"
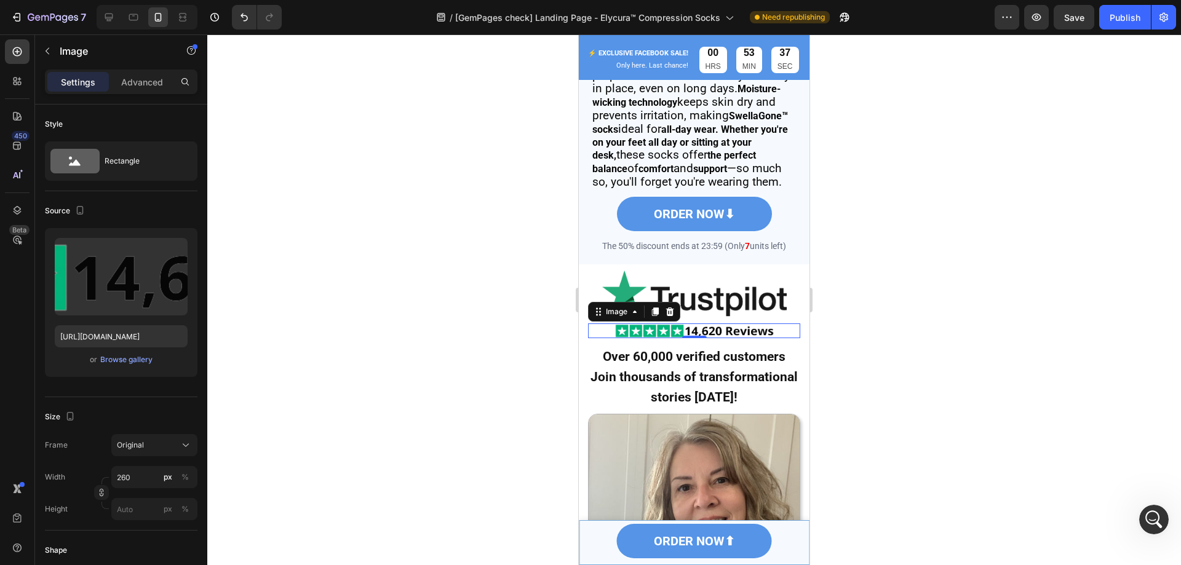
click at [869, 213] on div at bounding box center [693, 299] width 973 height 531
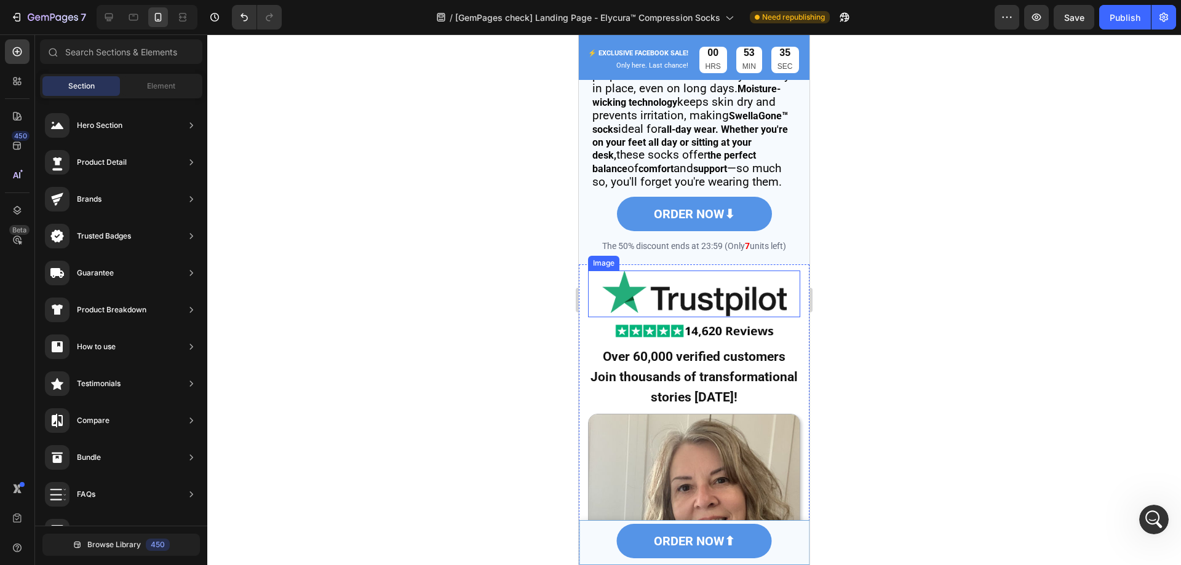
click at [652, 317] on img at bounding box center [694, 294] width 184 height 47
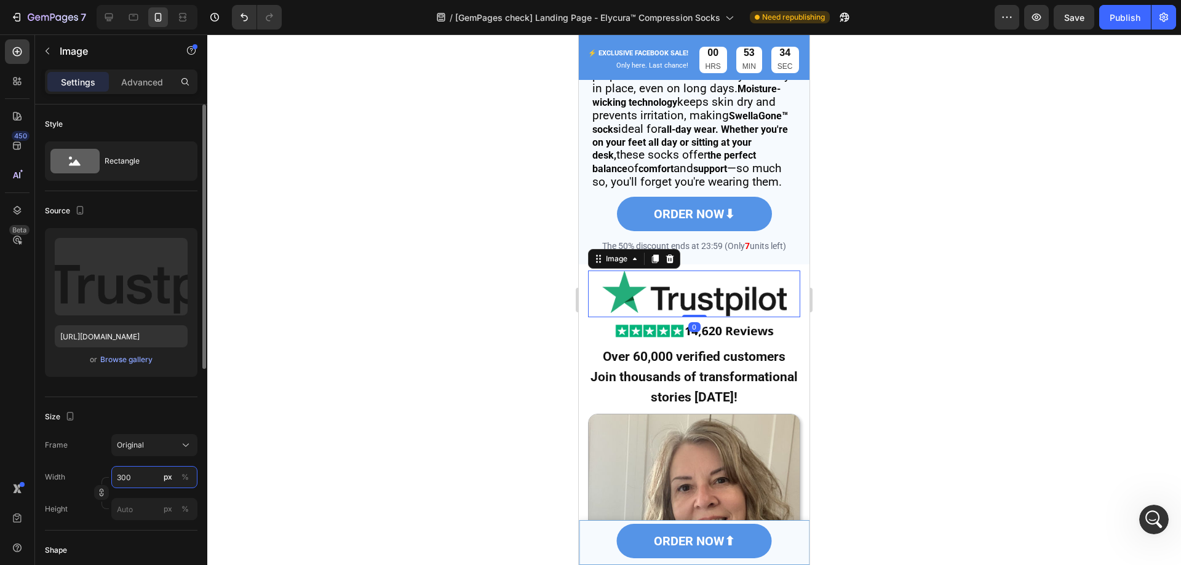
click at [136, 478] on input "300" at bounding box center [154, 477] width 86 height 22
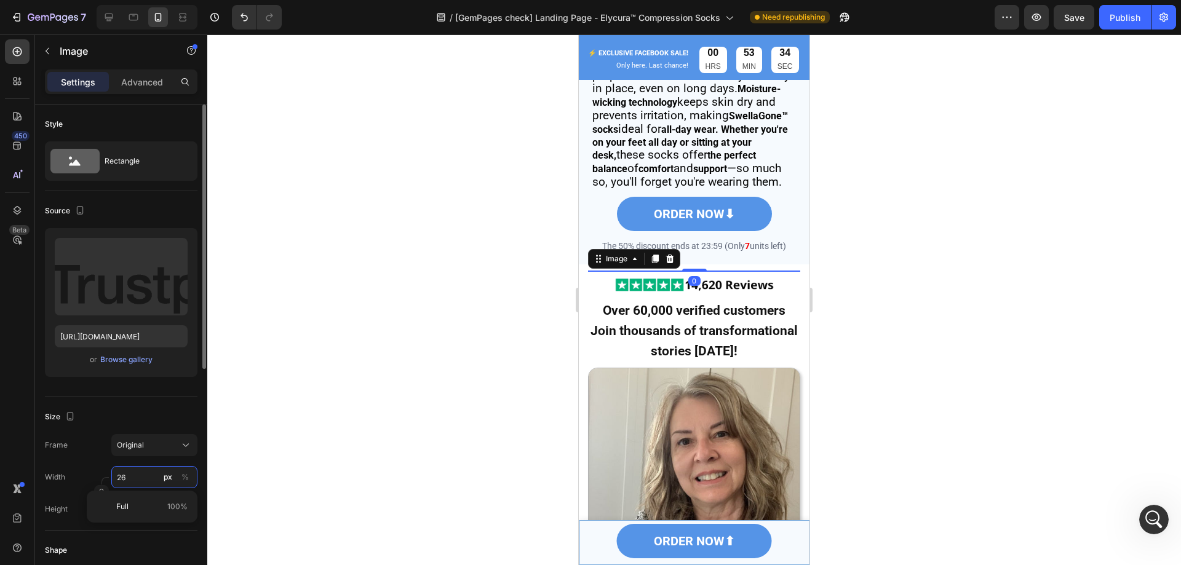
type input "260"
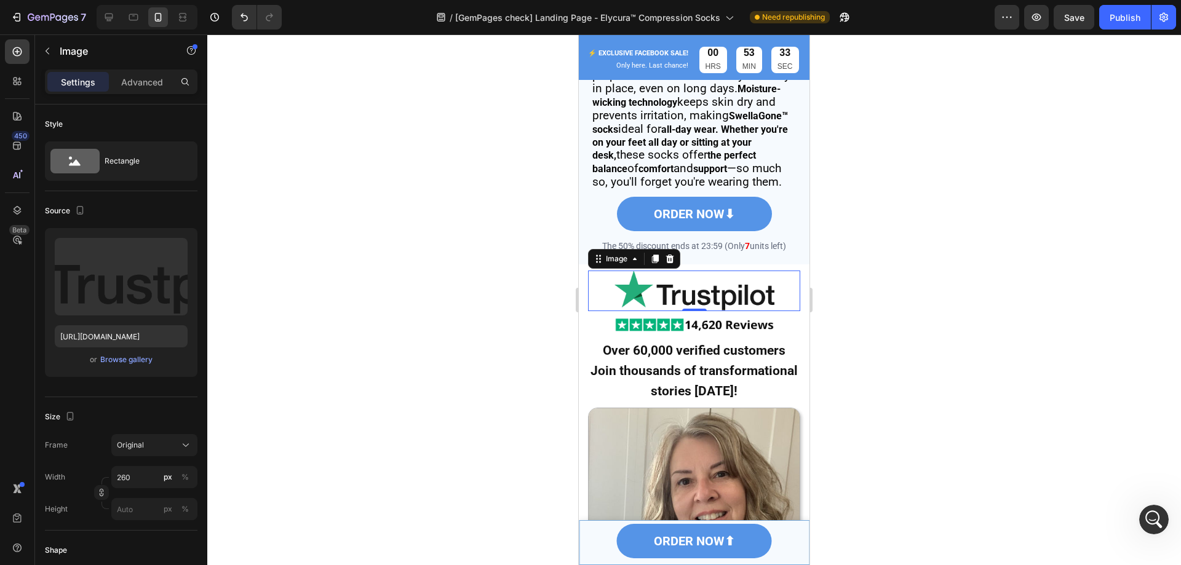
click at [970, 306] on div at bounding box center [693, 299] width 973 height 531
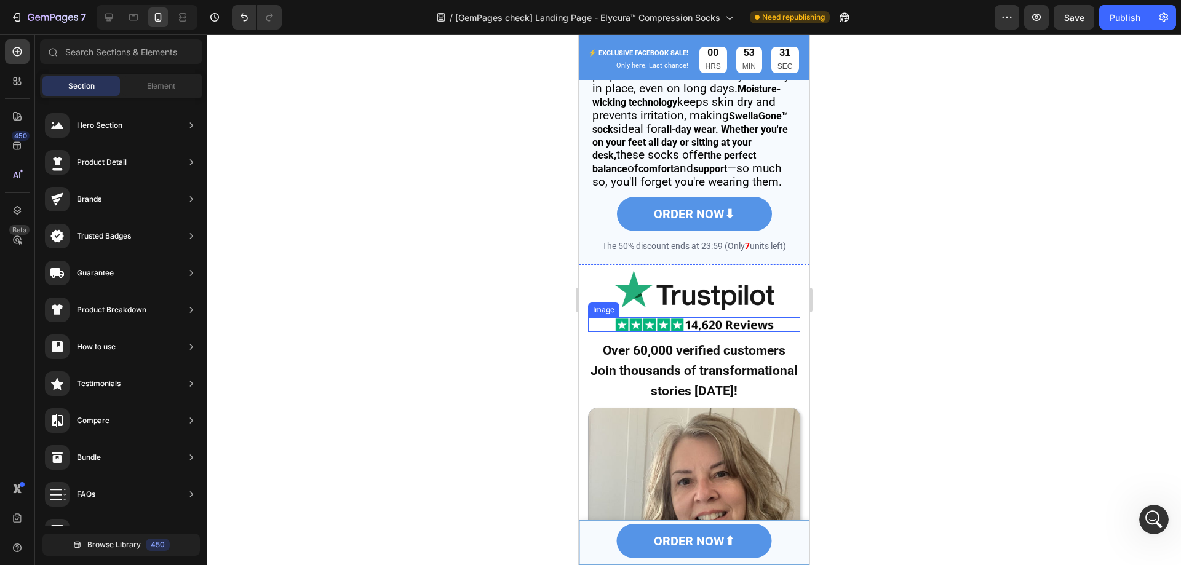
click at [745, 333] on img at bounding box center [694, 324] width 160 height 15
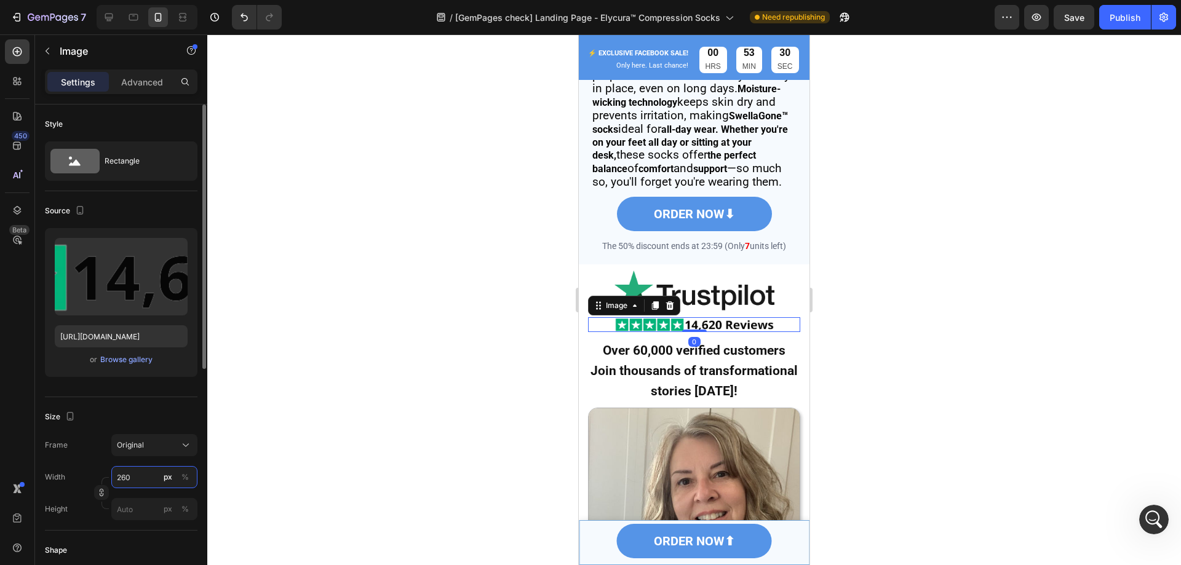
click at [133, 480] on input "260" at bounding box center [154, 477] width 86 height 22
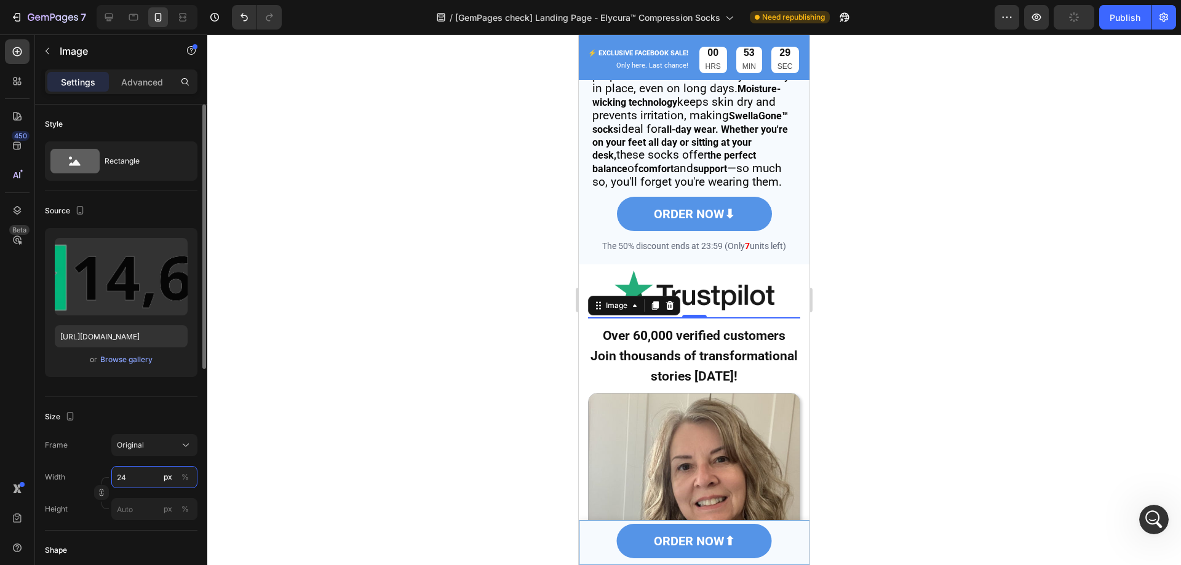
type input "240"
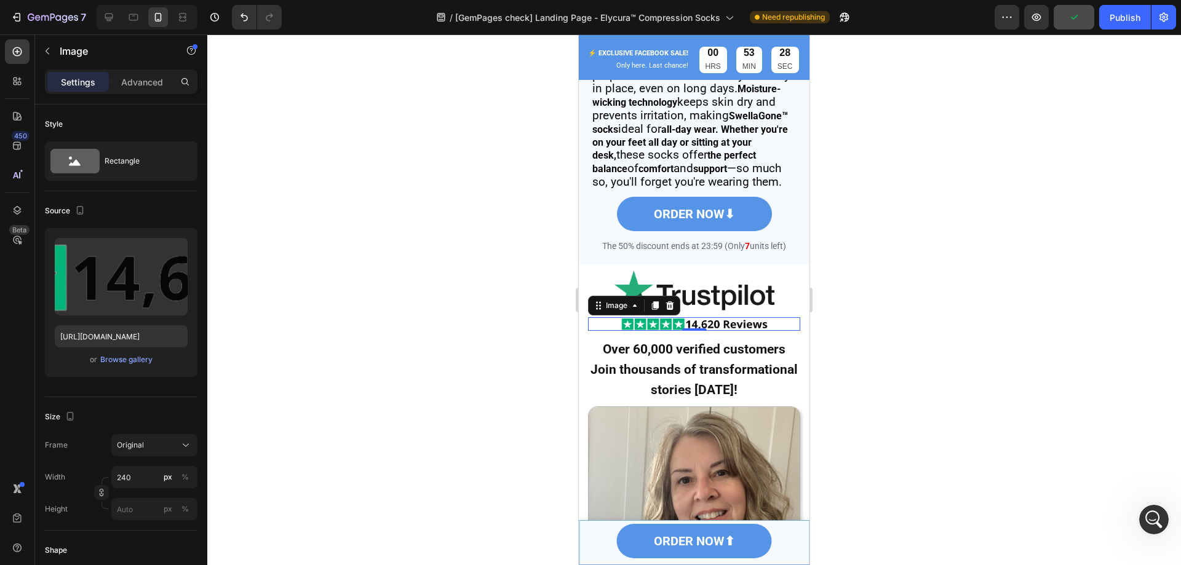
click at [988, 231] on div at bounding box center [693, 299] width 973 height 531
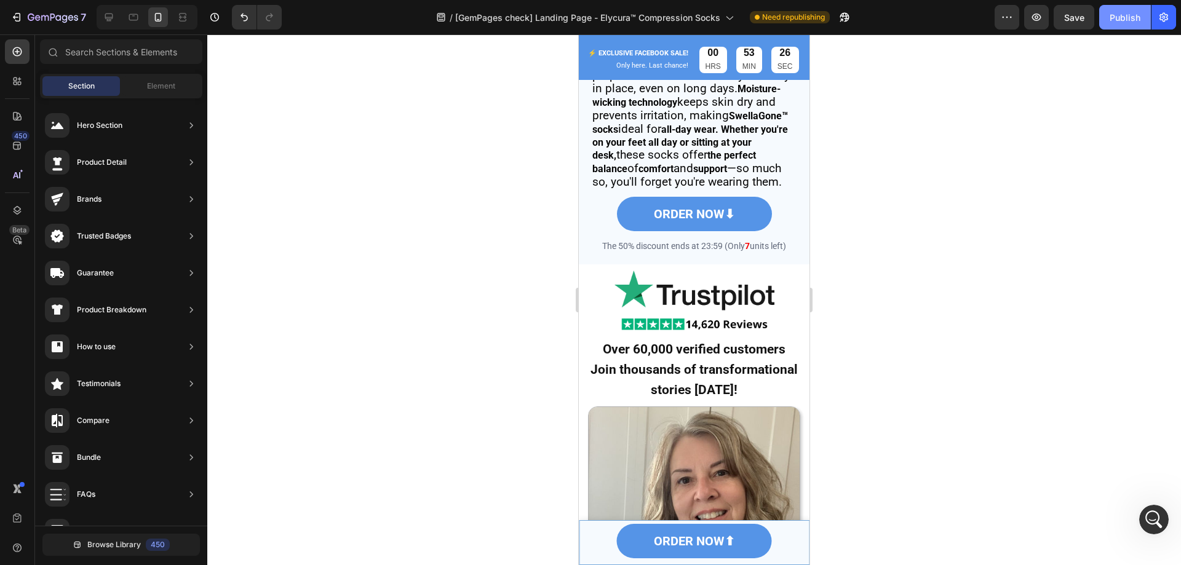
click at [1127, 17] on div "Publish" at bounding box center [1124, 17] width 31 height 13
click at [140, 12] on icon at bounding box center [133, 17] width 12 height 12
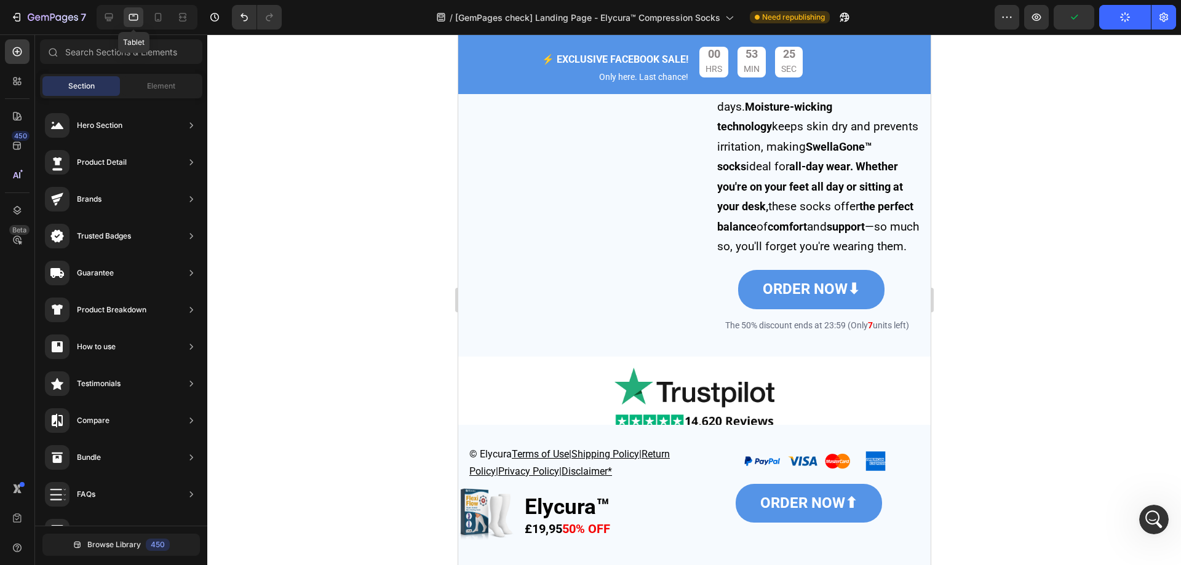
scroll to position [3583, 0]
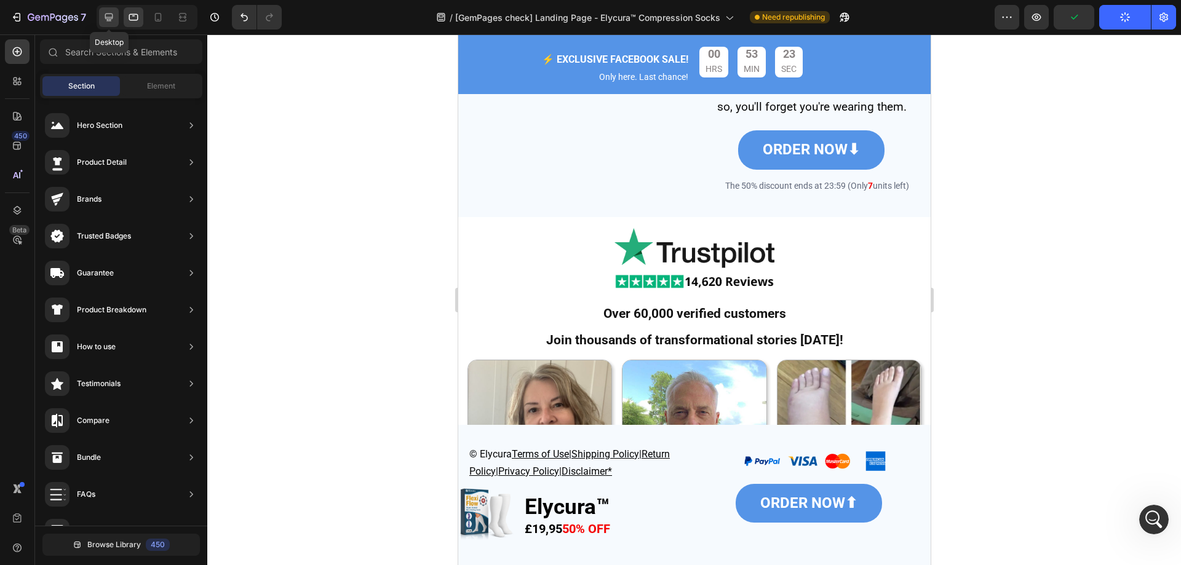
click at [108, 14] on icon at bounding box center [109, 18] width 8 height 8
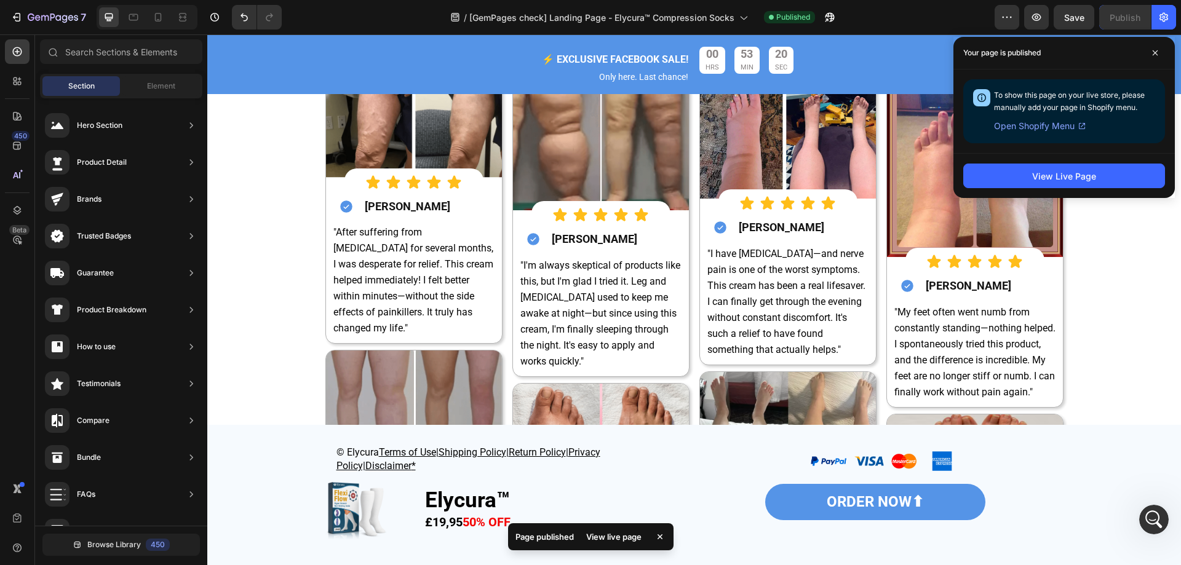
scroll to position [4936, 0]
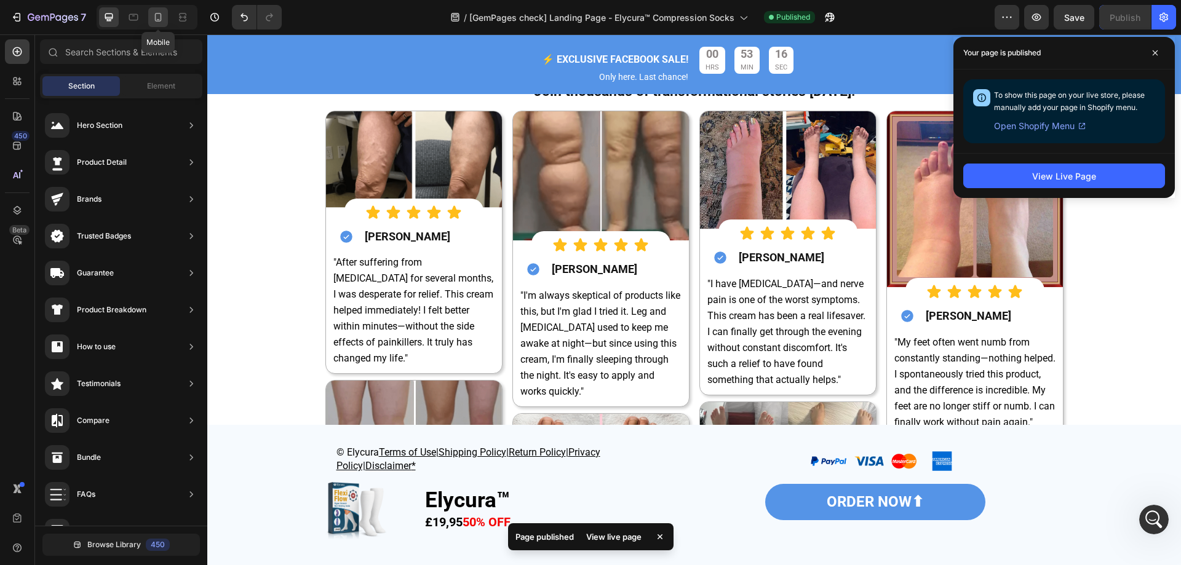
click at [151, 17] on div at bounding box center [158, 17] width 20 height 20
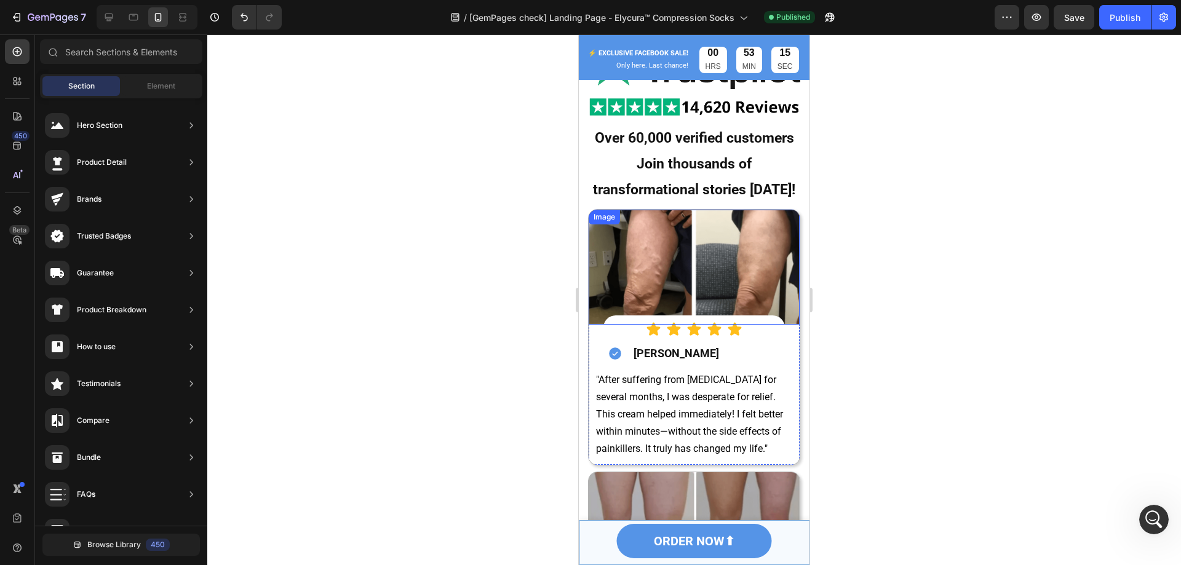
scroll to position [4994, 0]
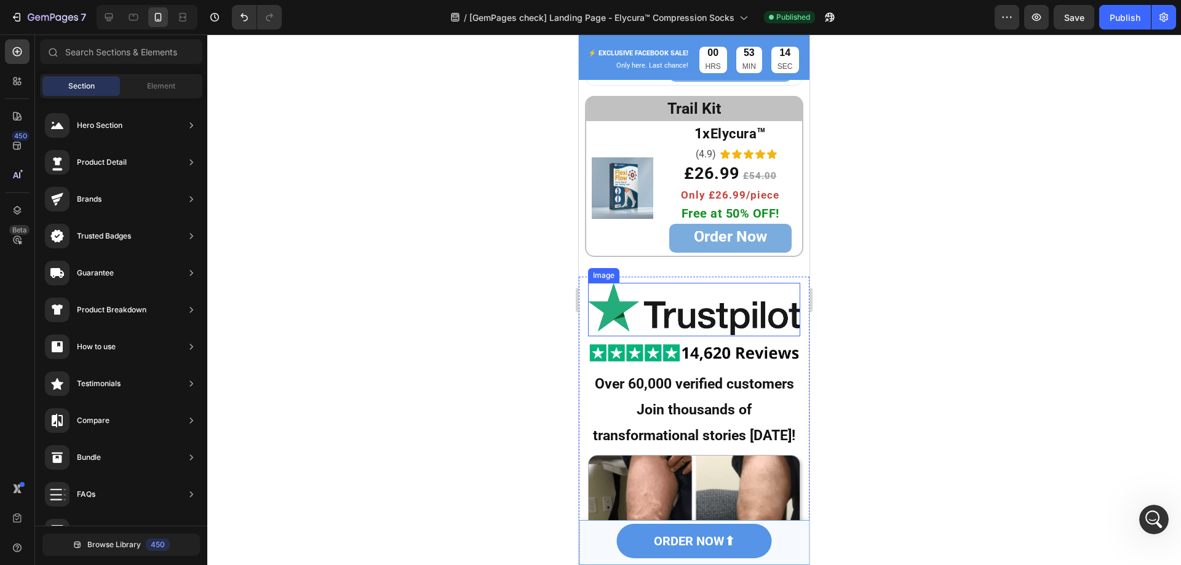
click at [700, 317] on img at bounding box center [694, 309] width 212 height 53
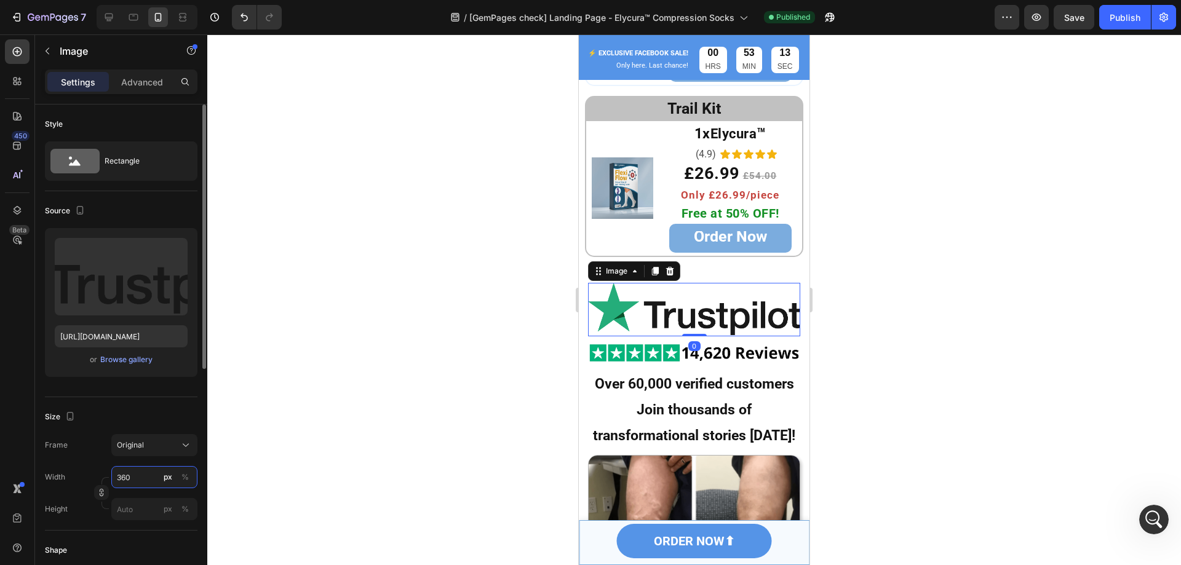
click at [141, 477] on input "360" at bounding box center [154, 477] width 86 height 22
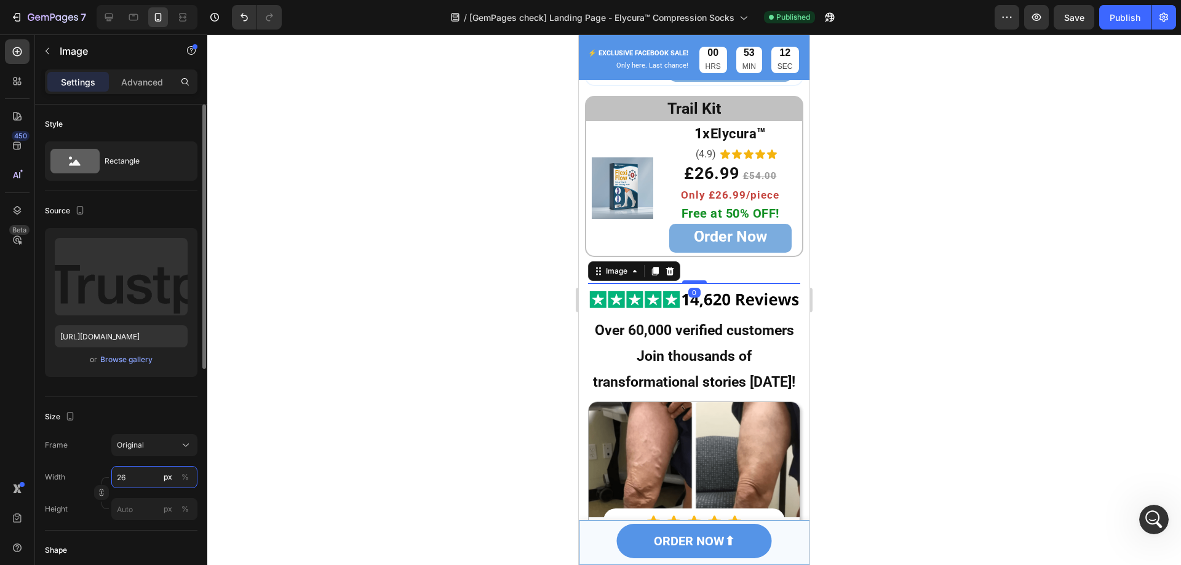
type input "260"
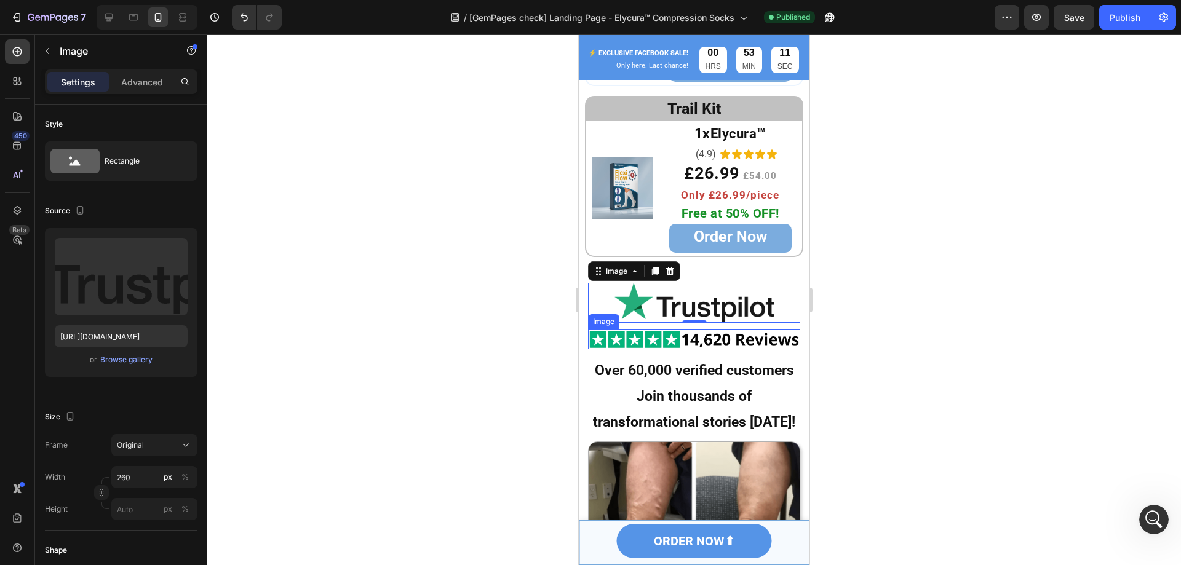
click at [625, 339] on img at bounding box center [694, 339] width 212 height 20
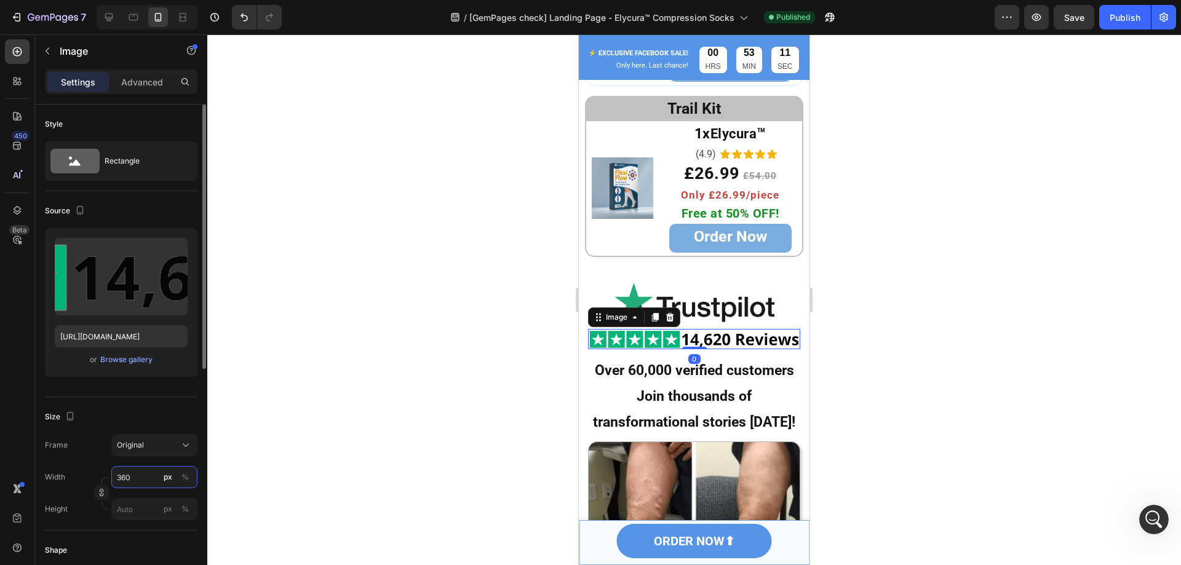
click at [141, 471] on input "360" at bounding box center [154, 477] width 86 height 22
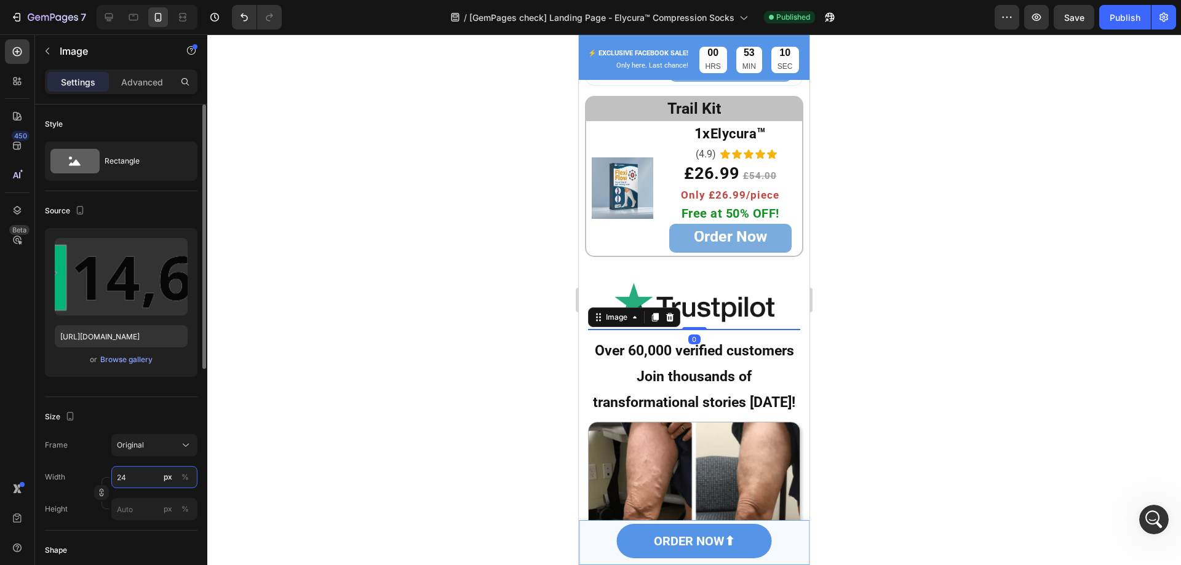
type input "240"
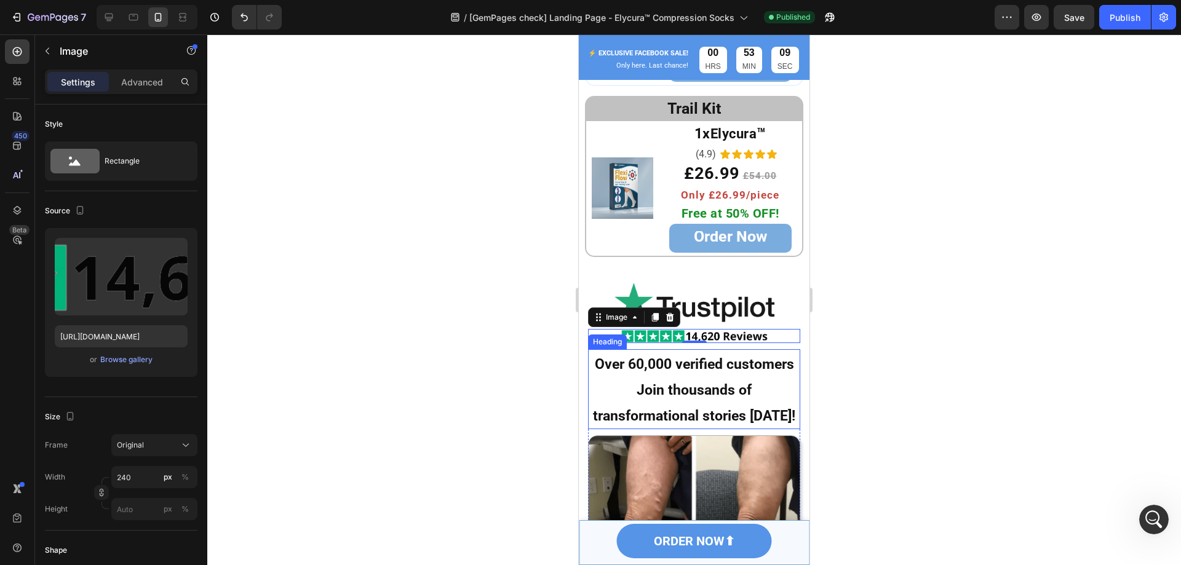
click at [661, 419] on strong "Join thousands of transformational stories [DATE]!" at bounding box center [694, 403] width 202 height 42
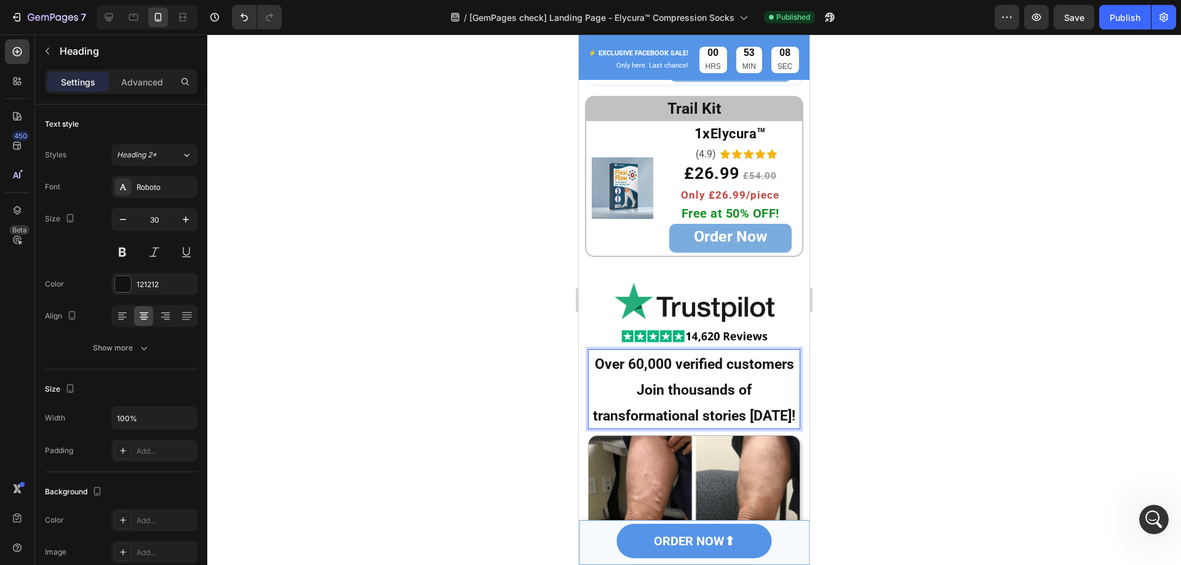
click at [602, 373] on strong "Over 60,000 verified customers" at bounding box center [694, 364] width 199 height 17
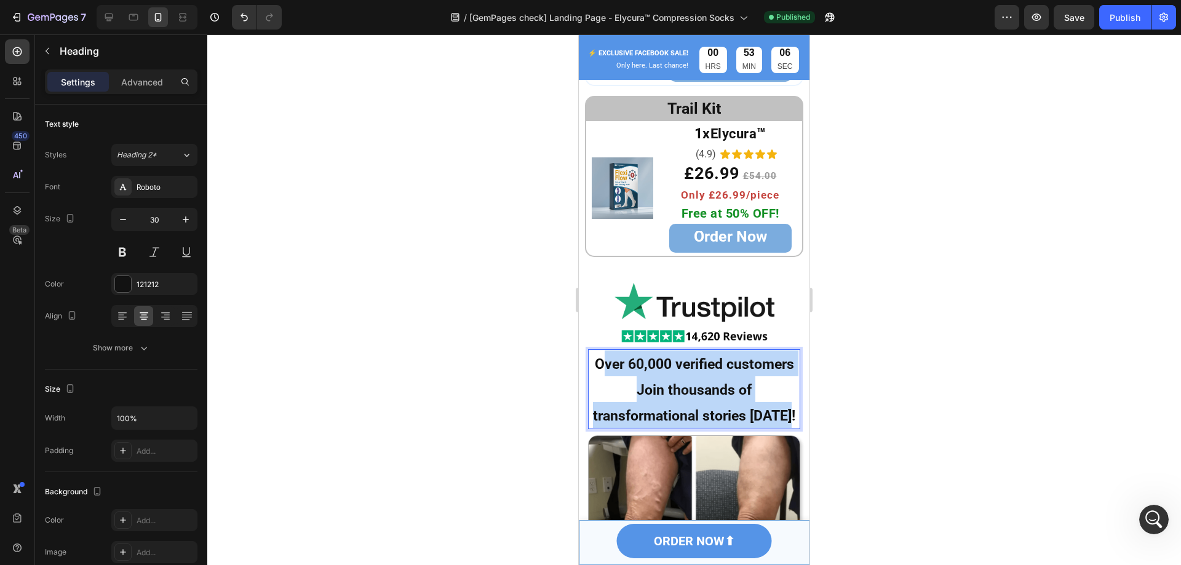
drag, startPoint x: 595, startPoint y: 363, endPoint x: 835, endPoint y: 410, distance: 244.8
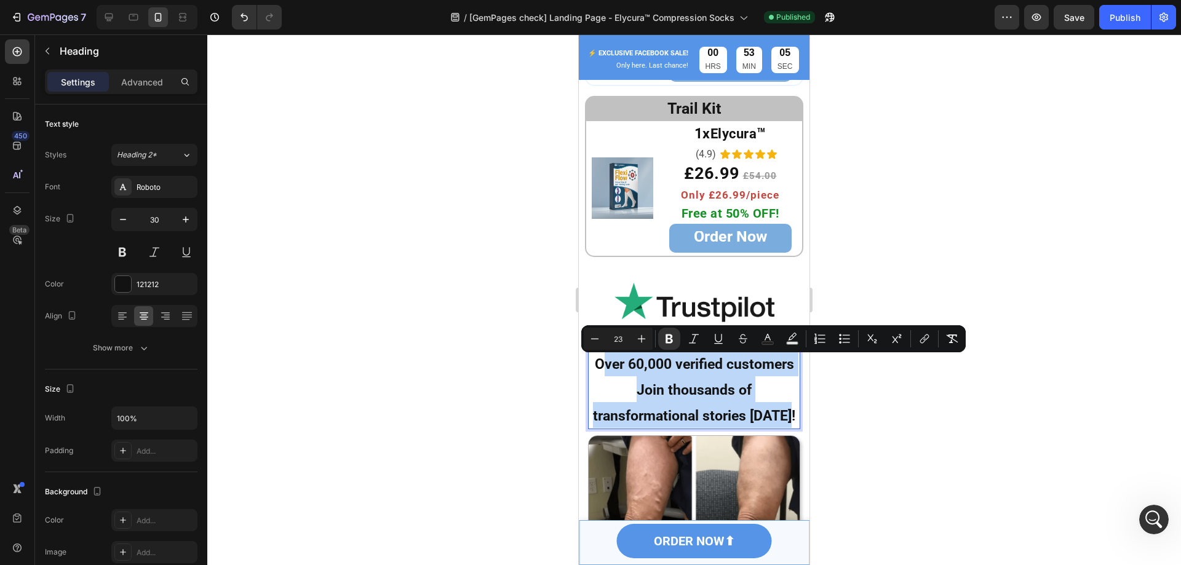
click at [716, 401] on p "Over 60,000 verified customers Join thousands of transformational stories today!" at bounding box center [694, 389] width 210 height 77
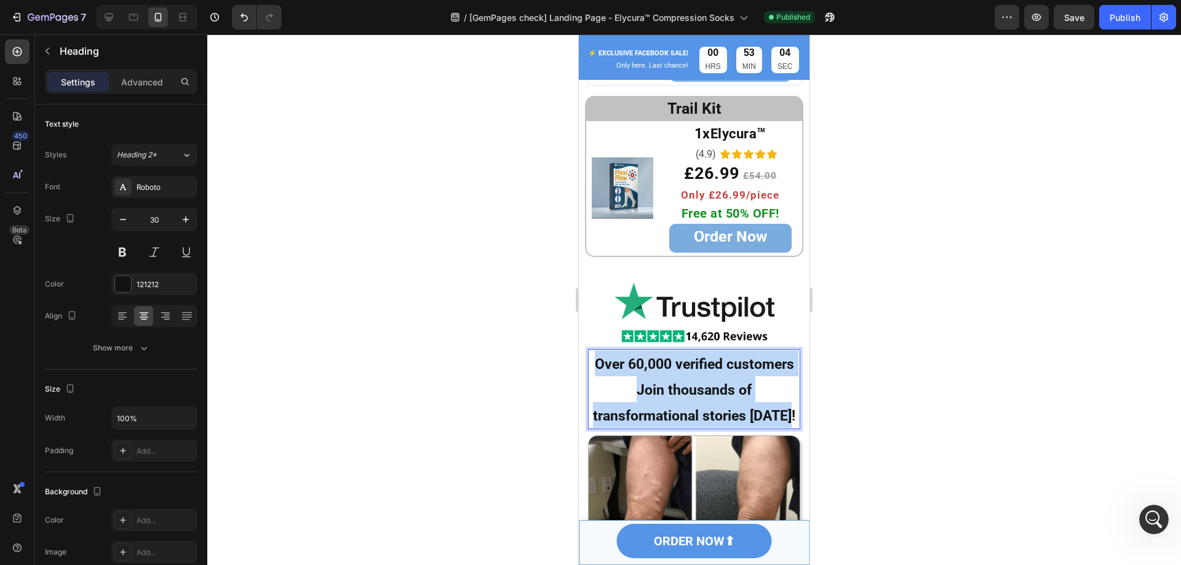
drag, startPoint x: 591, startPoint y: 365, endPoint x: 1410, endPoint y: 458, distance: 824.3
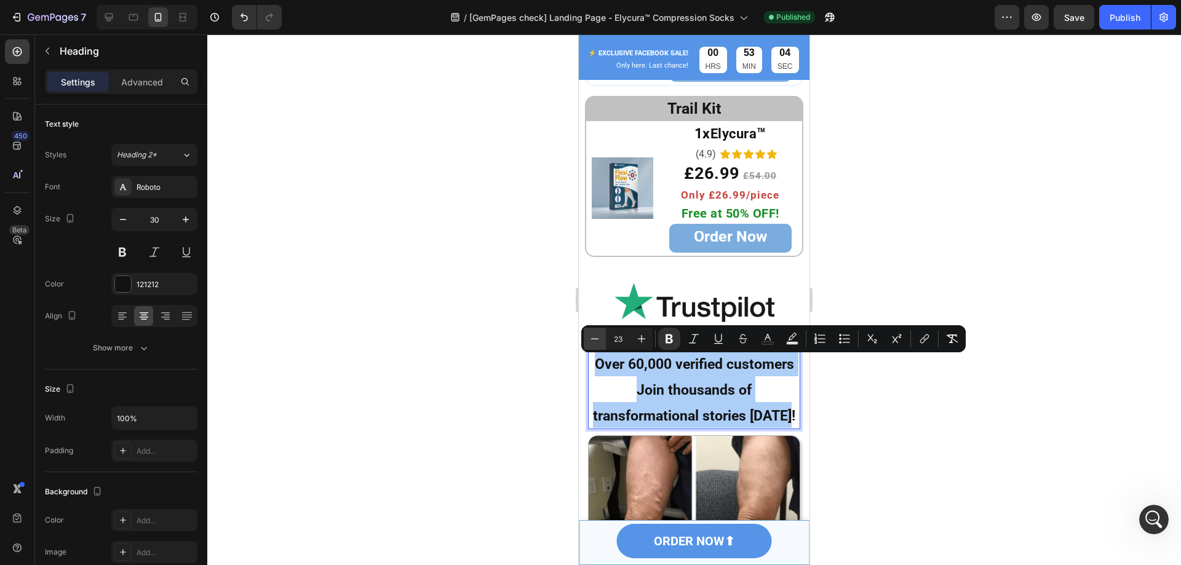
click at [599, 336] on icon "Editor contextual toolbar" at bounding box center [594, 339] width 12 height 12
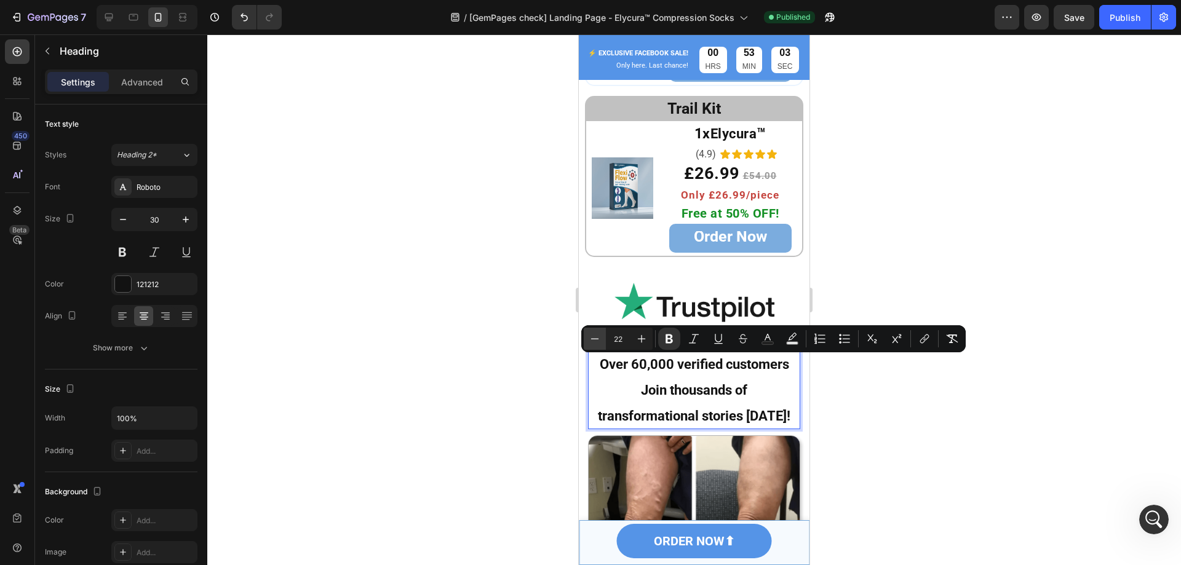
click at [599, 336] on icon "Editor contextual toolbar" at bounding box center [594, 339] width 12 height 12
type input "21"
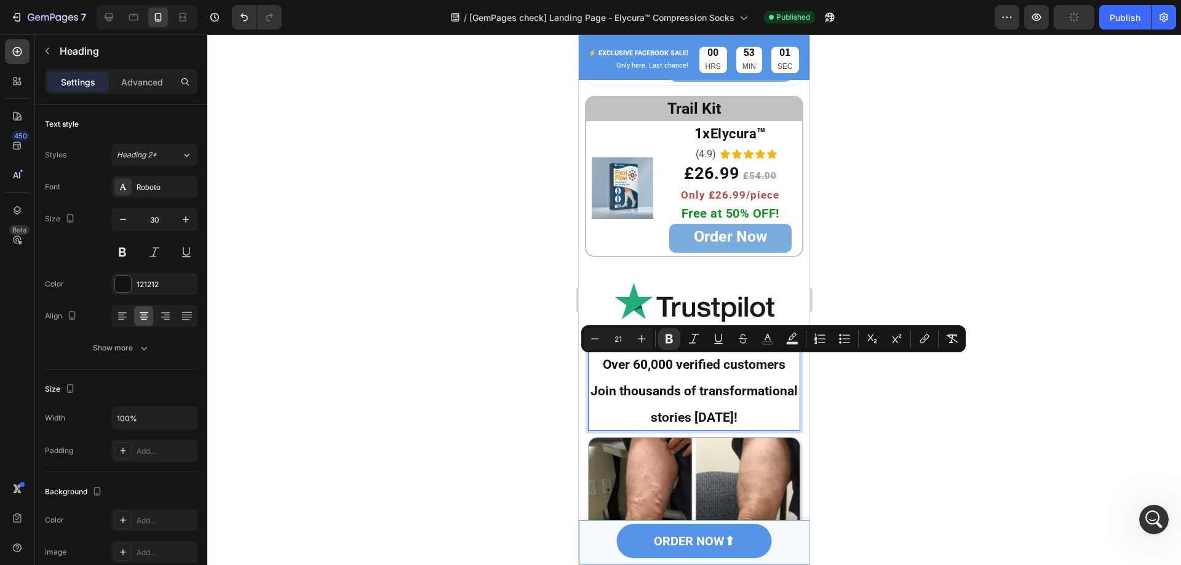
click at [989, 425] on div at bounding box center [693, 299] width 973 height 531
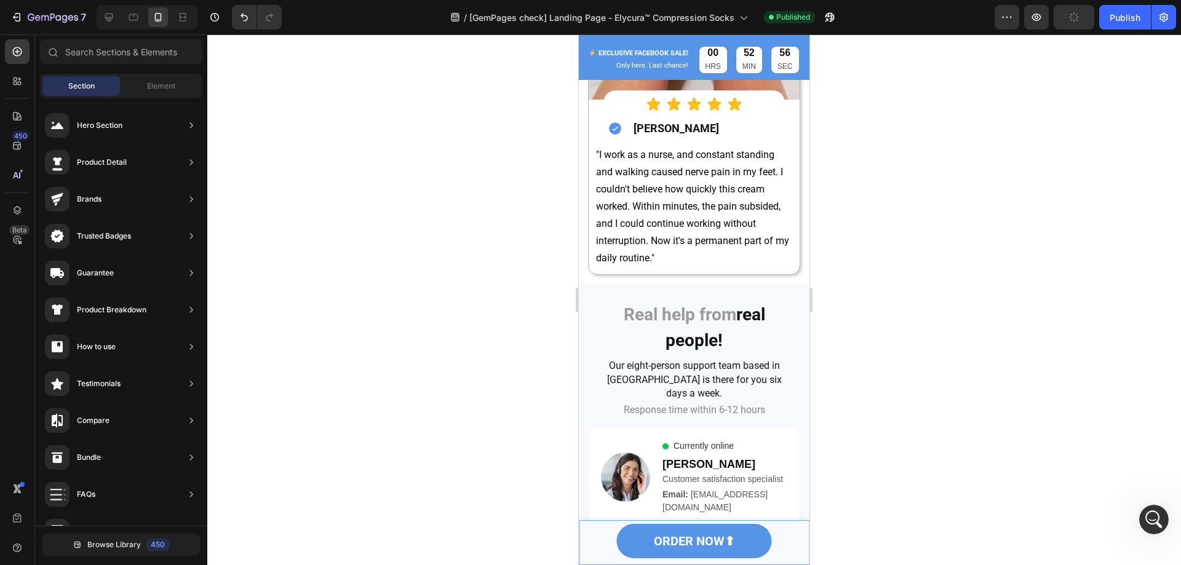
scroll to position [7731, 0]
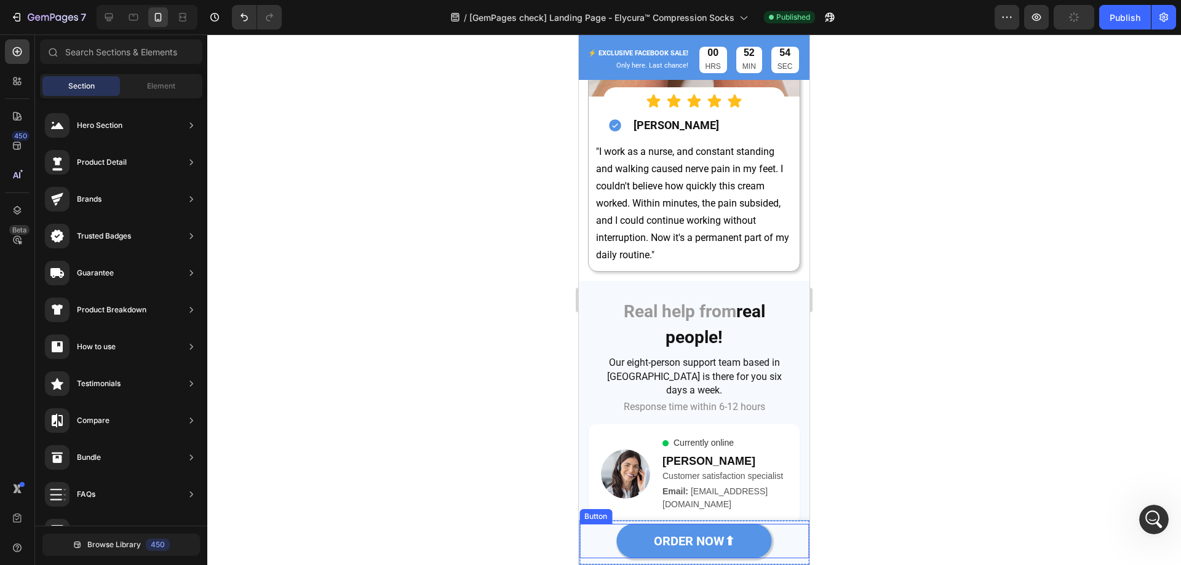
click at [743, 533] on link "ORDER NOW⬆" at bounding box center [694, 541] width 155 height 34
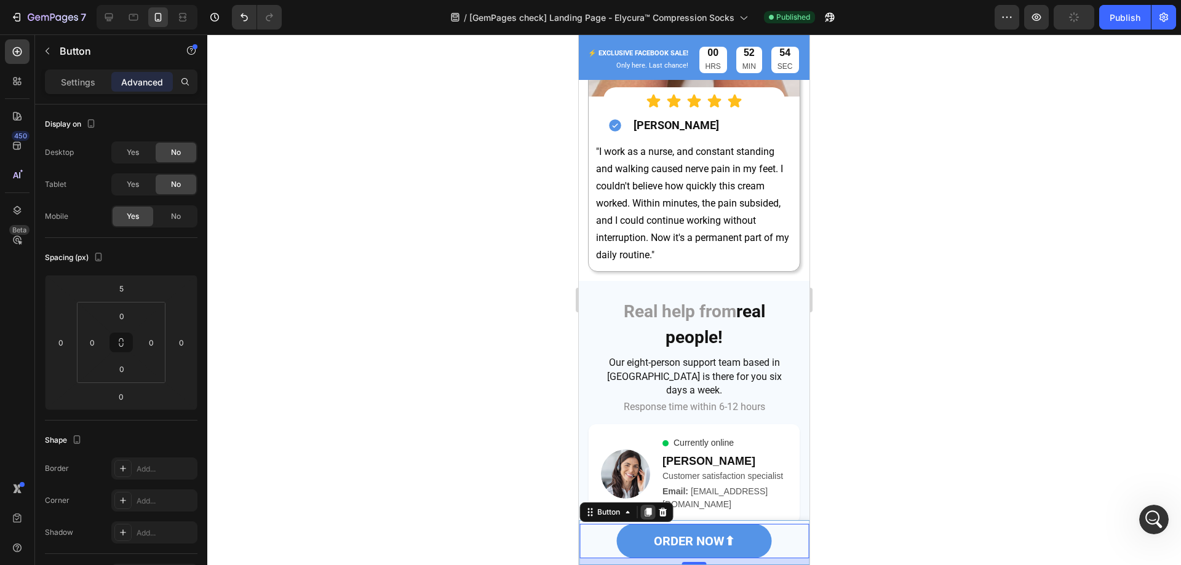
click at [648, 517] on icon at bounding box center [648, 512] width 10 height 10
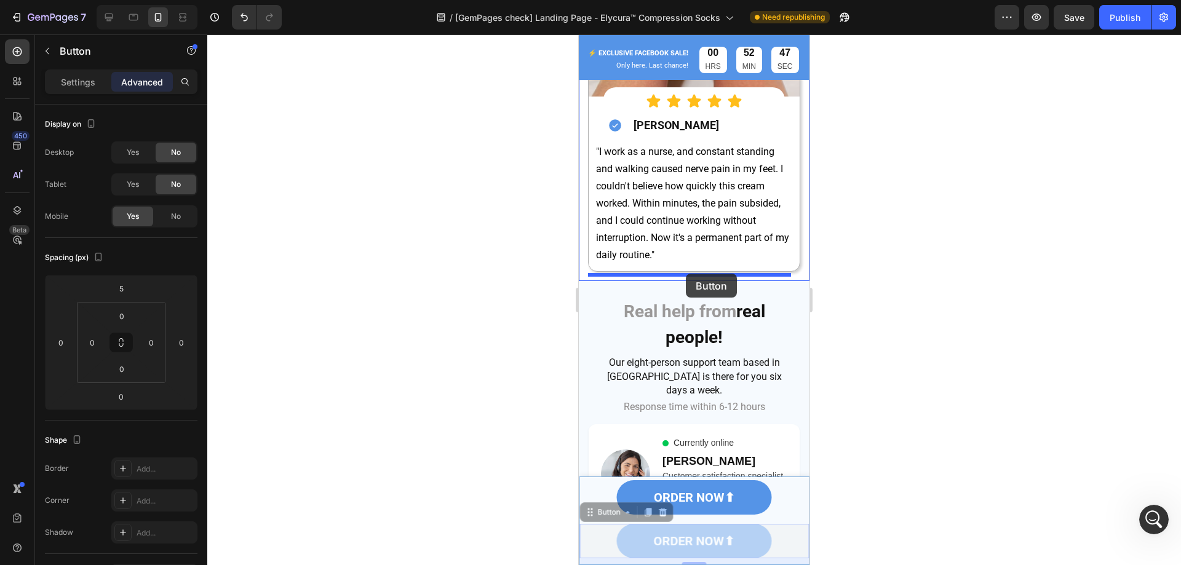
drag, startPoint x: 743, startPoint y: 541, endPoint x: 686, endPoint y: 274, distance: 272.9
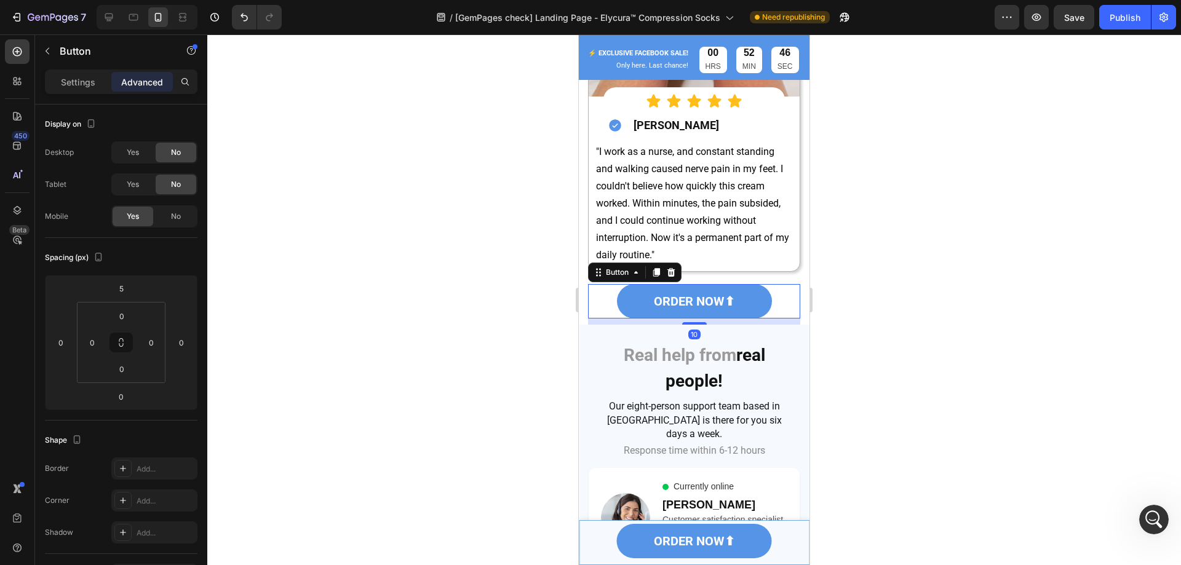
click at [921, 312] on div at bounding box center [693, 299] width 973 height 531
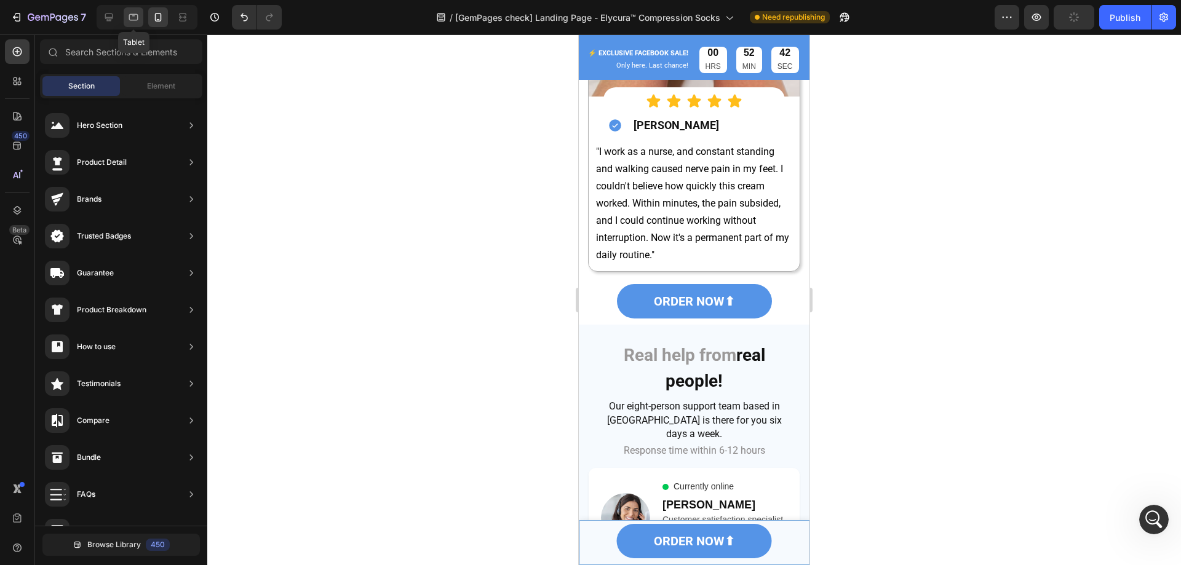
click at [138, 21] on icon at bounding box center [133, 17] width 12 height 12
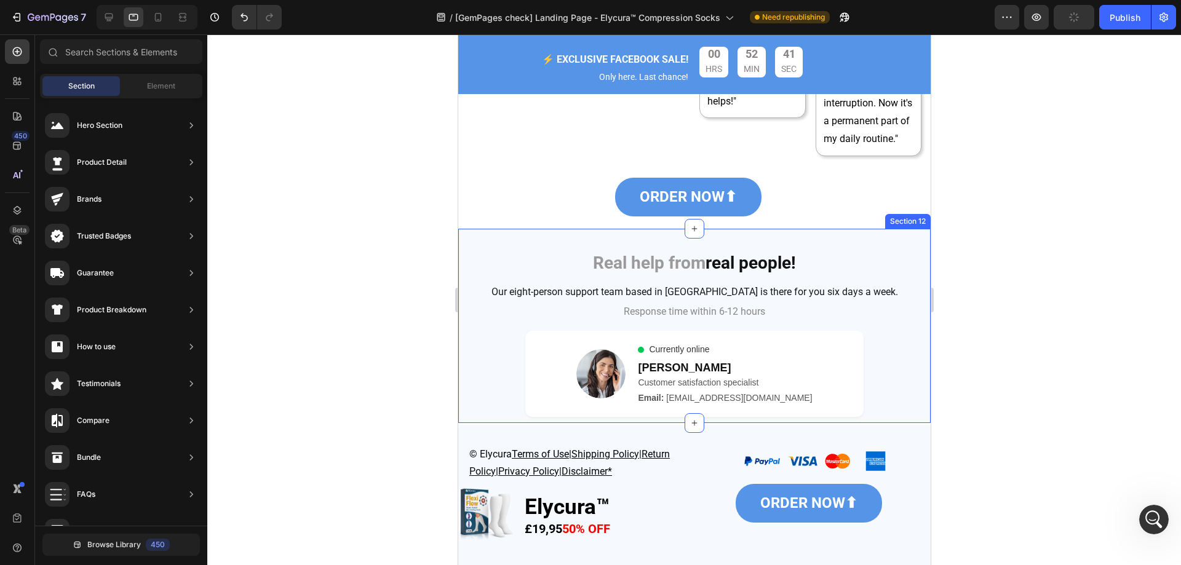
scroll to position [6057, 0]
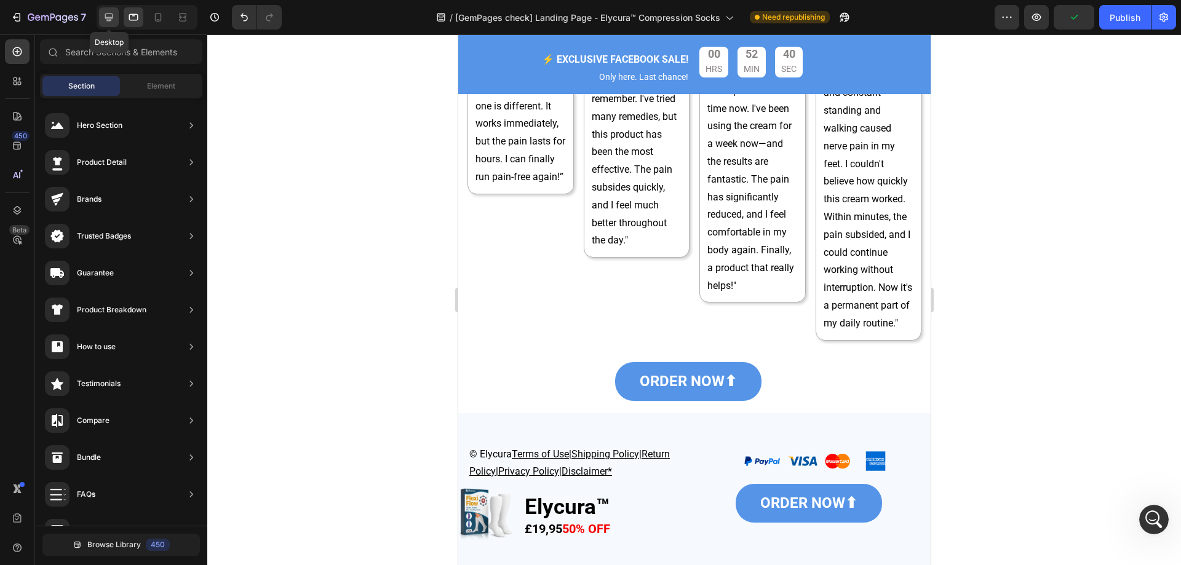
click at [116, 15] on div at bounding box center [109, 17] width 20 height 20
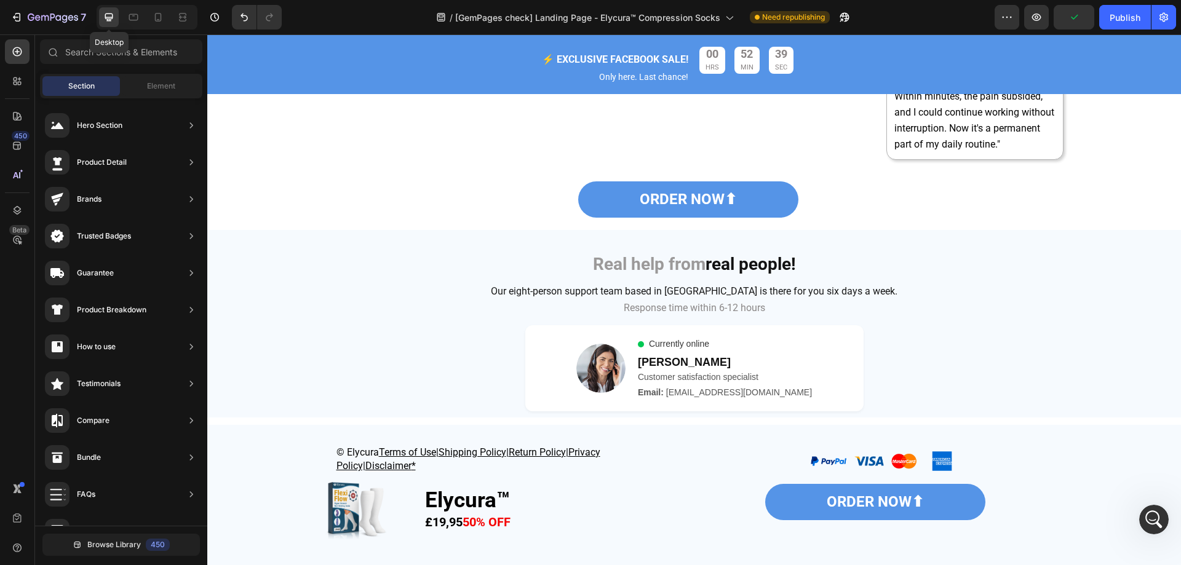
scroll to position [6021, 0]
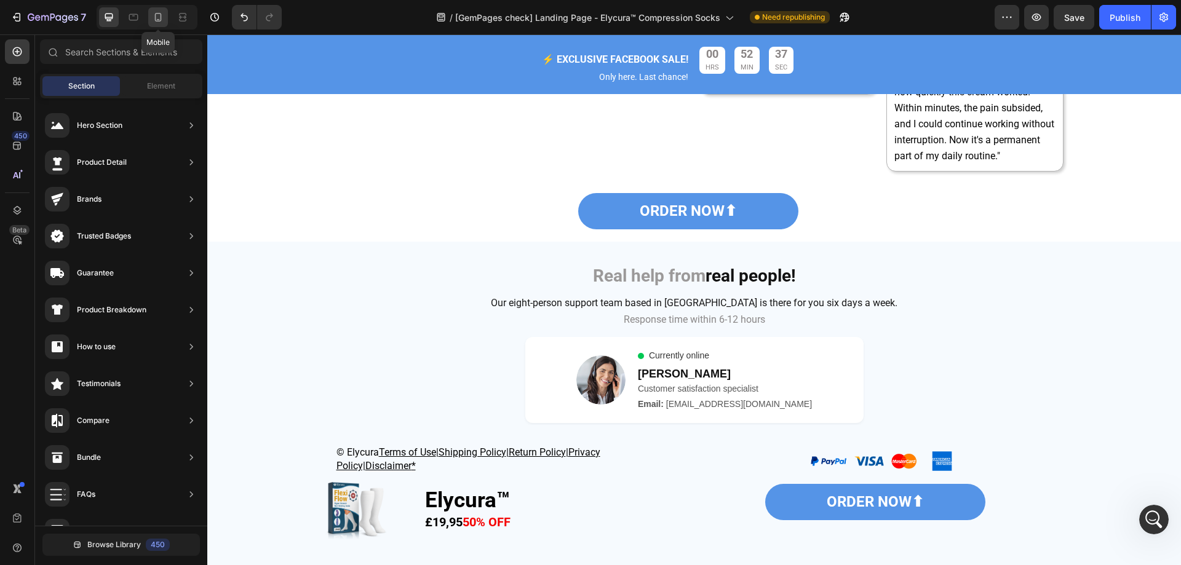
click at [151, 18] on div at bounding box center [158, 17] width 20 height 20
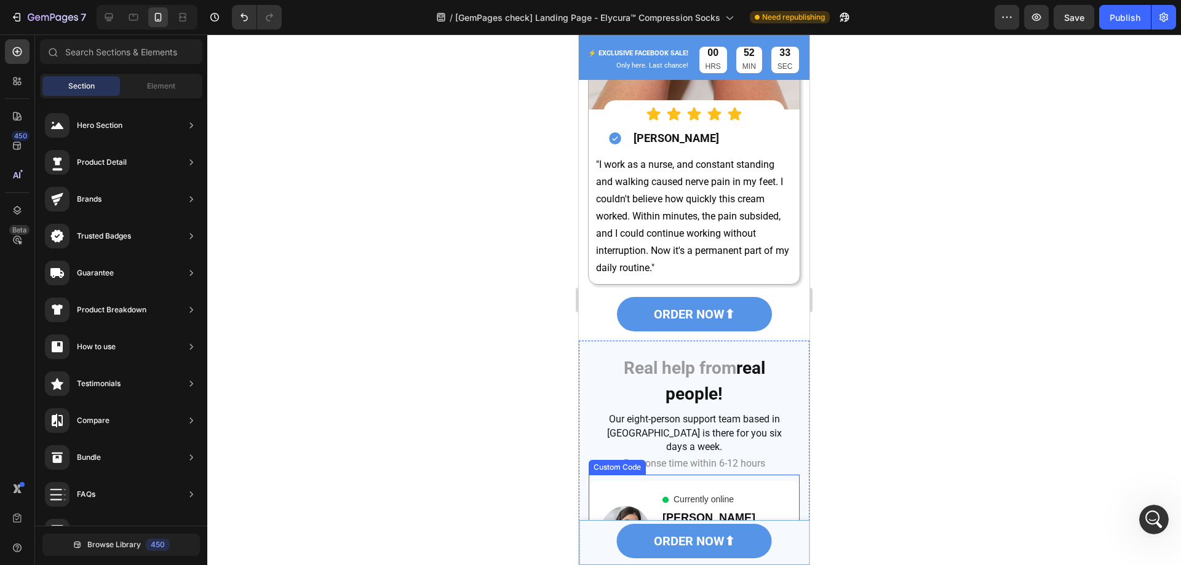
scroll to position [7712, 0]
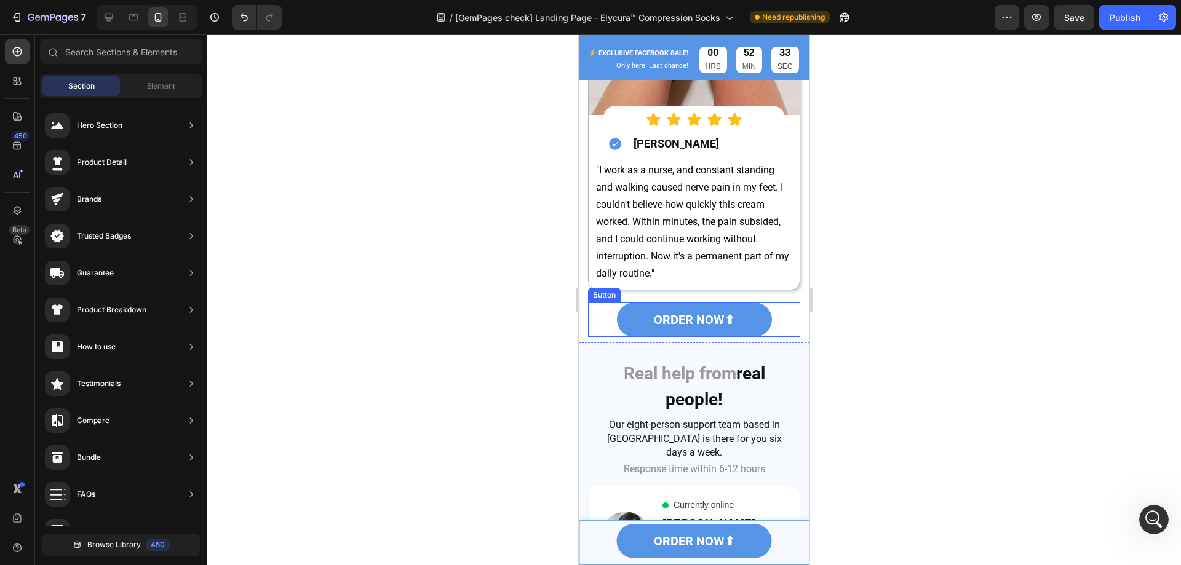
click at [765, 307] on div "ORDER NOW⬆ Button" at bounding box center [694, 320] width 212 height 34
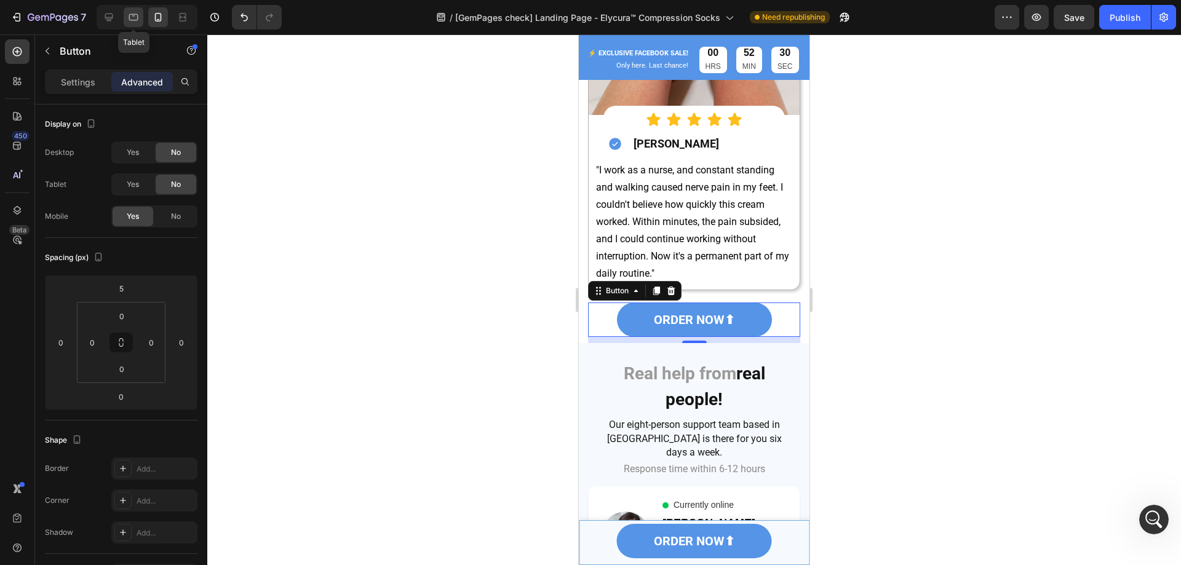
click at [130, 18] on icon at bounding box center [133, 17] width 12 height 12
type input "0"
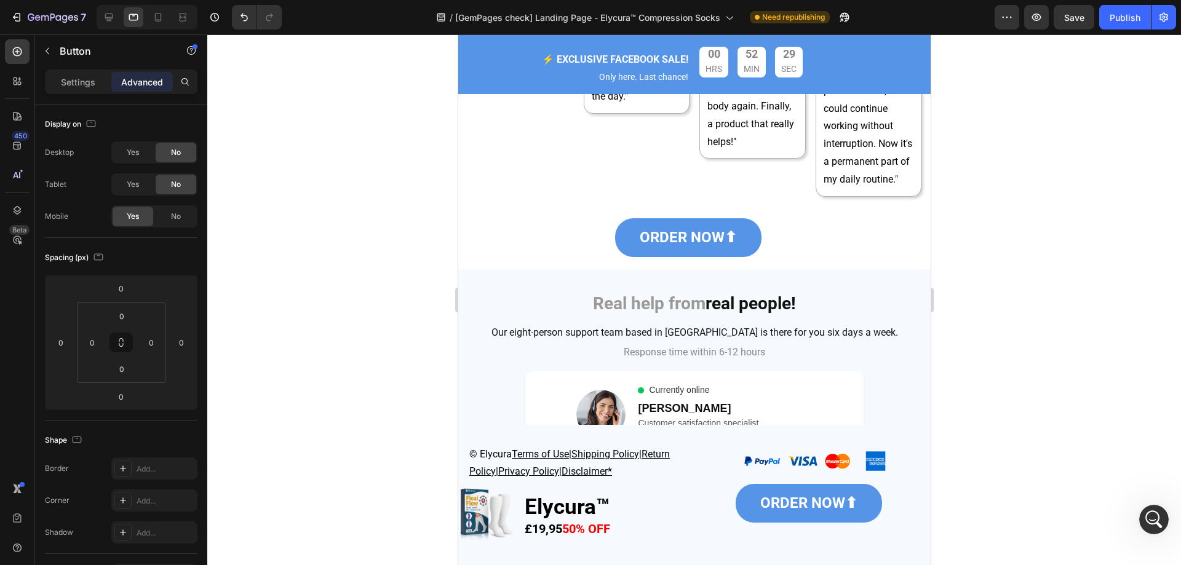
scroll to position [6198, 0]
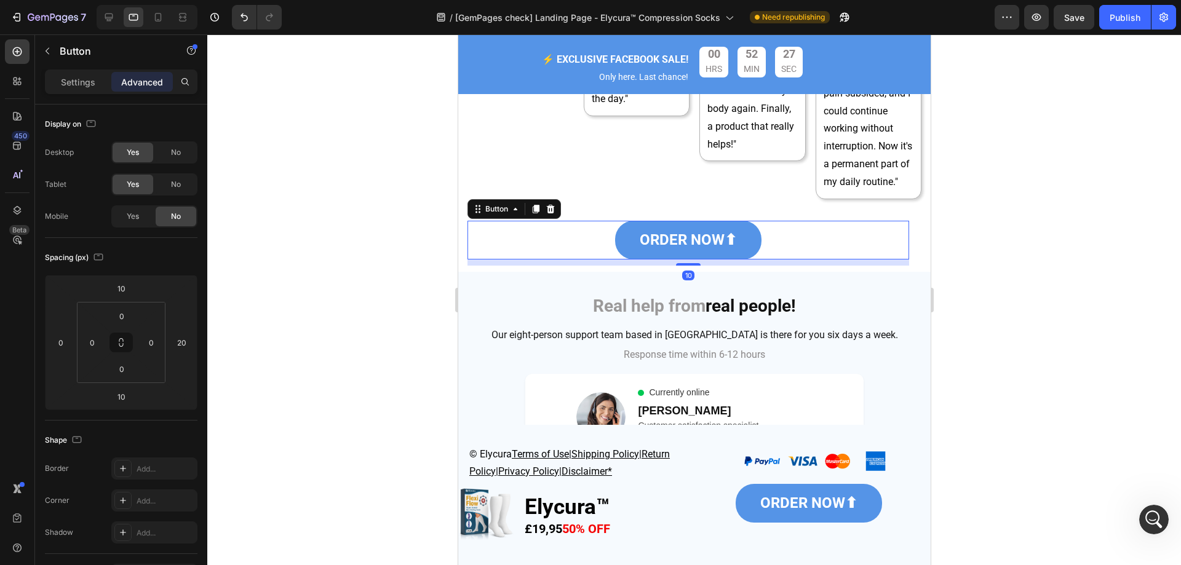
click at [588, 242] on div "ORDER NOW⬆ Button 10" at bounding box center [688, 240] width 442 height 39
click at [130, 213] on span "Yes" at bounding box center [133, 216] width 12 height 11
click at [148, 17] on div at bounding box center [158, 17] width 20 height 20
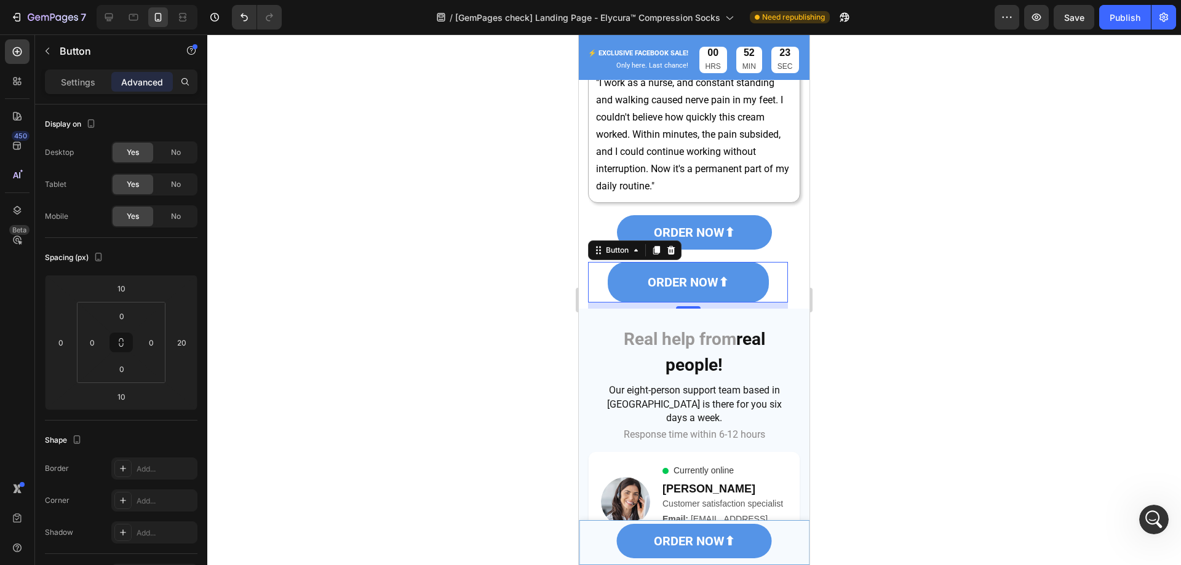
scroll to position [7793, 0]
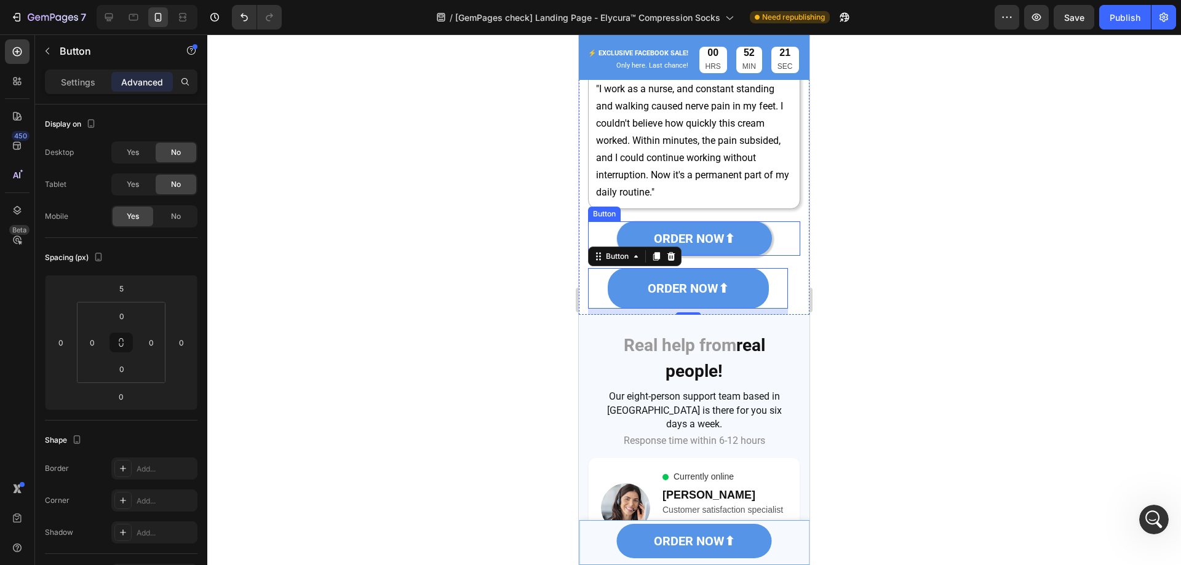
click at [757, 227] on link "ORDER NOW⬆" at bounding box center [694, 238] width 155 height 34
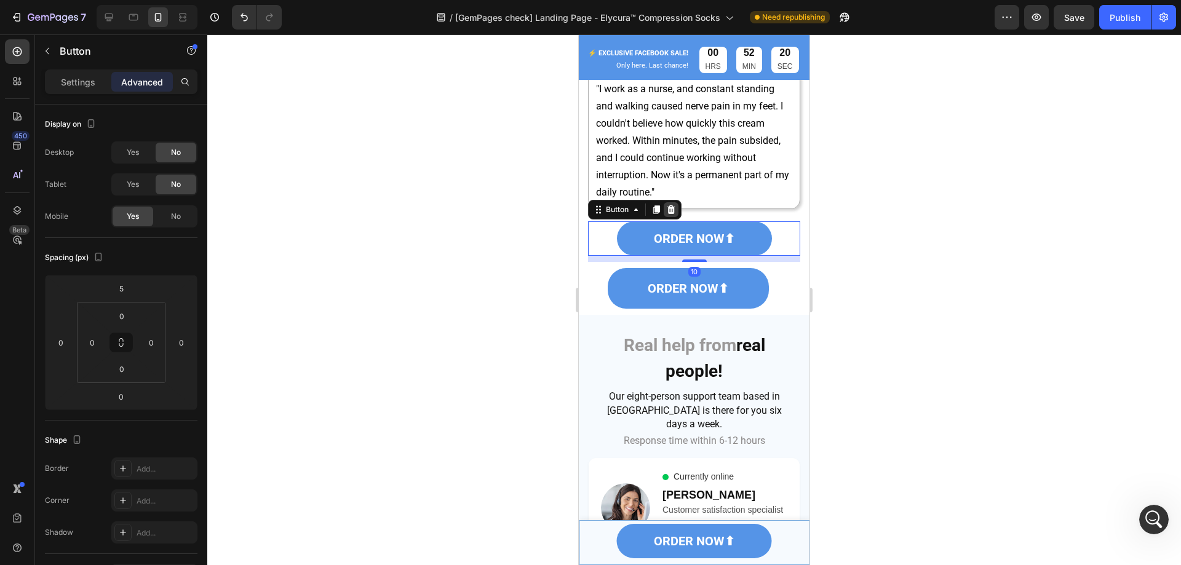
click at [673, 205] on icon at bounding box center [671, 210] width 10 height 10
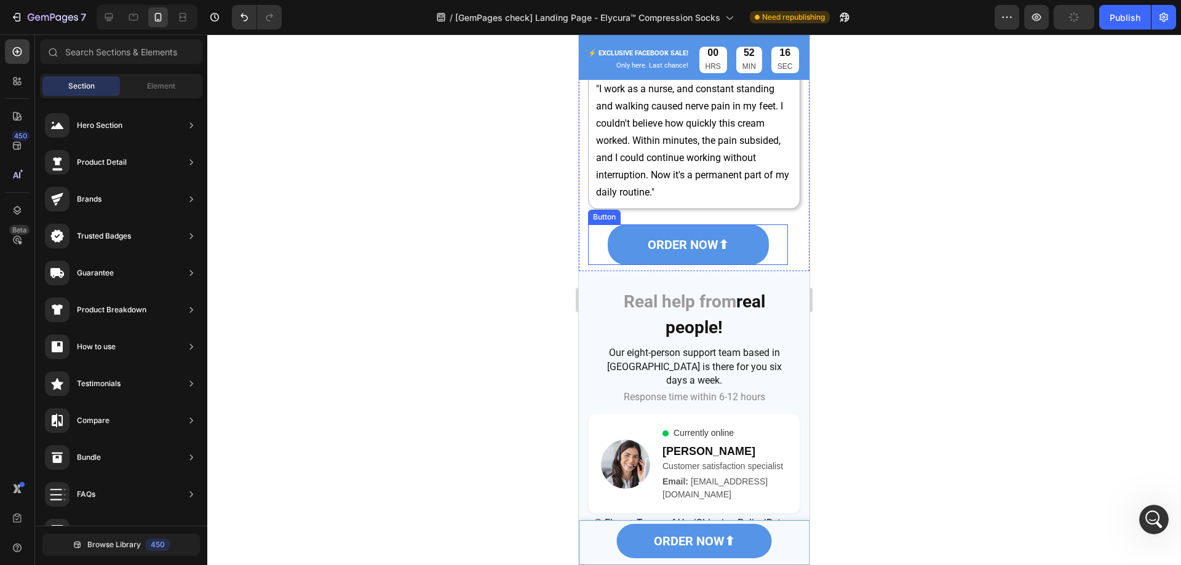
click at [765, 237] on div "ORDER NOW⬆ Button" at bounding box center [688, 244] width 200 height 41
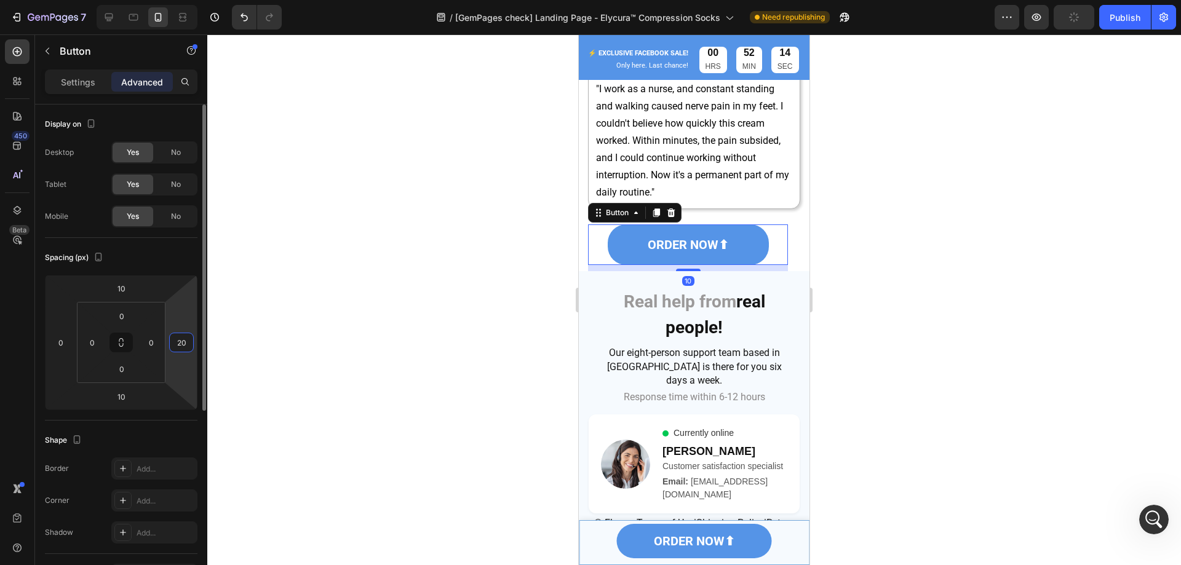
click at [188, 342] on input "20" at bounding box center [181, 342] width 18 height 18
click at [177, 253] on div "Spacing (px)" at bounding box center [121, 258] width 153 height 20
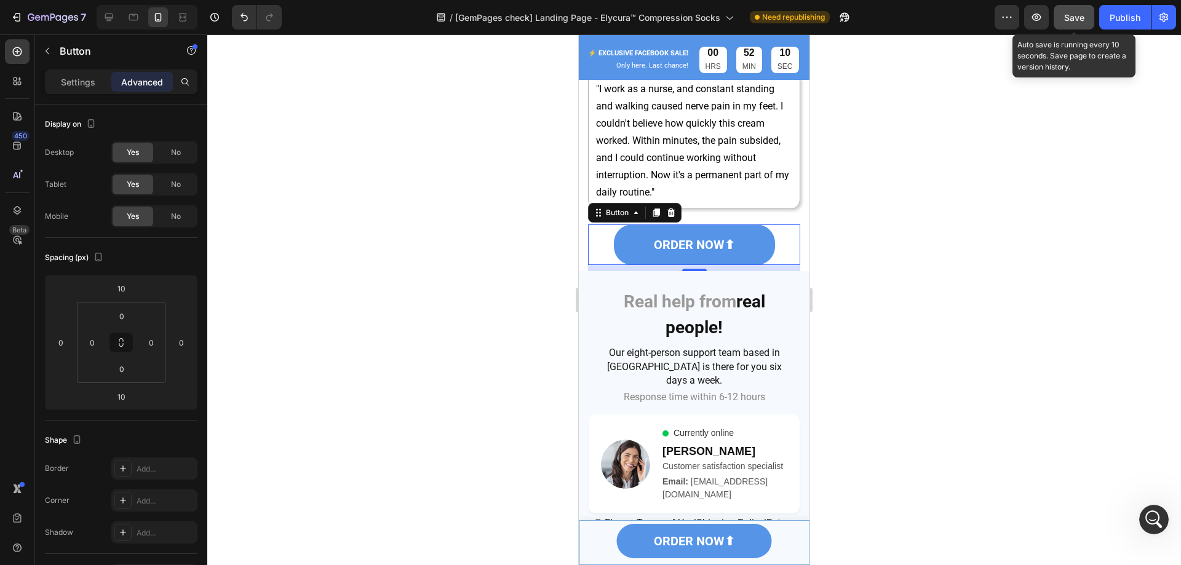
click at [1063, 18] on button "Save" at bounding box center [1073, 17] width 41 height 25
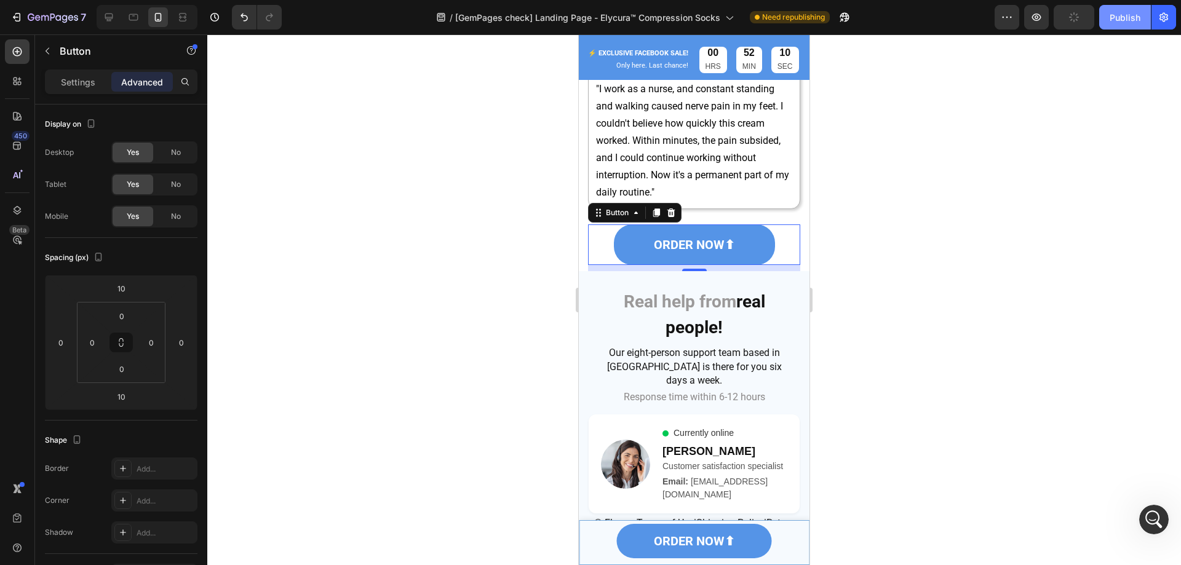
click at [1119, 18] on div "Publish" at bounding box center [1124, 17] width 31 height 13
click at [133, 17] on icon at bounding box center [133, 17] width 12 height 12
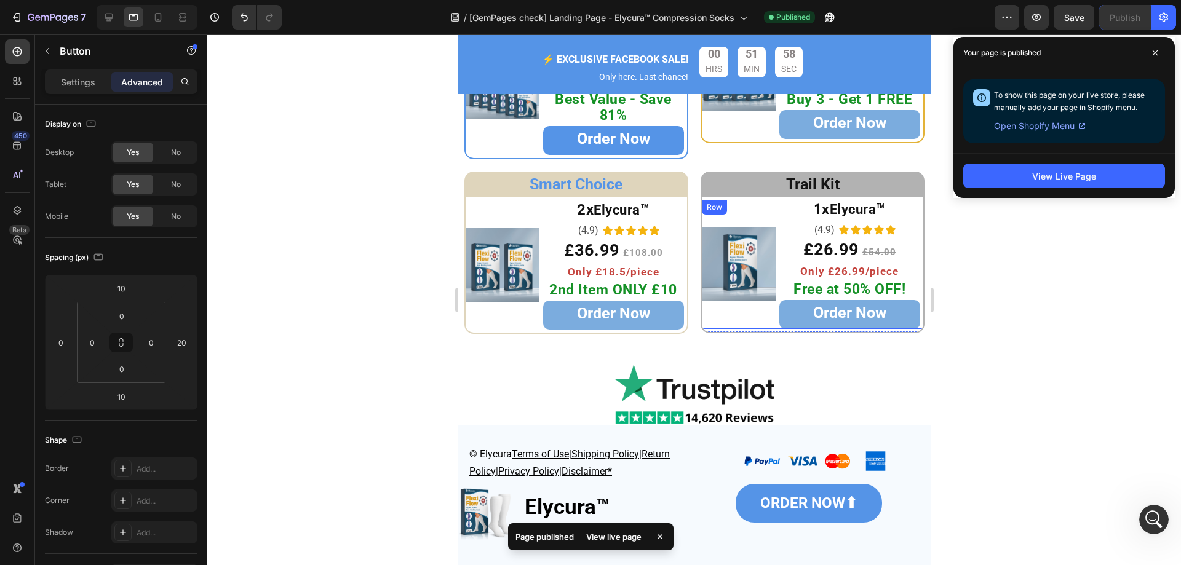
scroll to position [5029, 0]
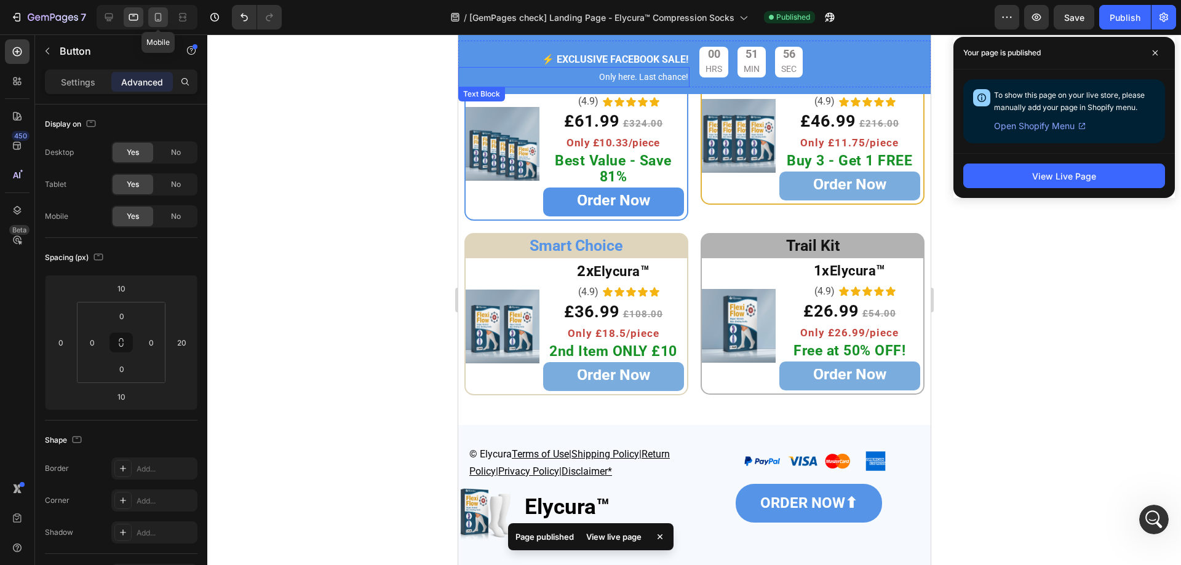
click at [152, 12] on icon at bounding box center [158, 17] width 12 height 12
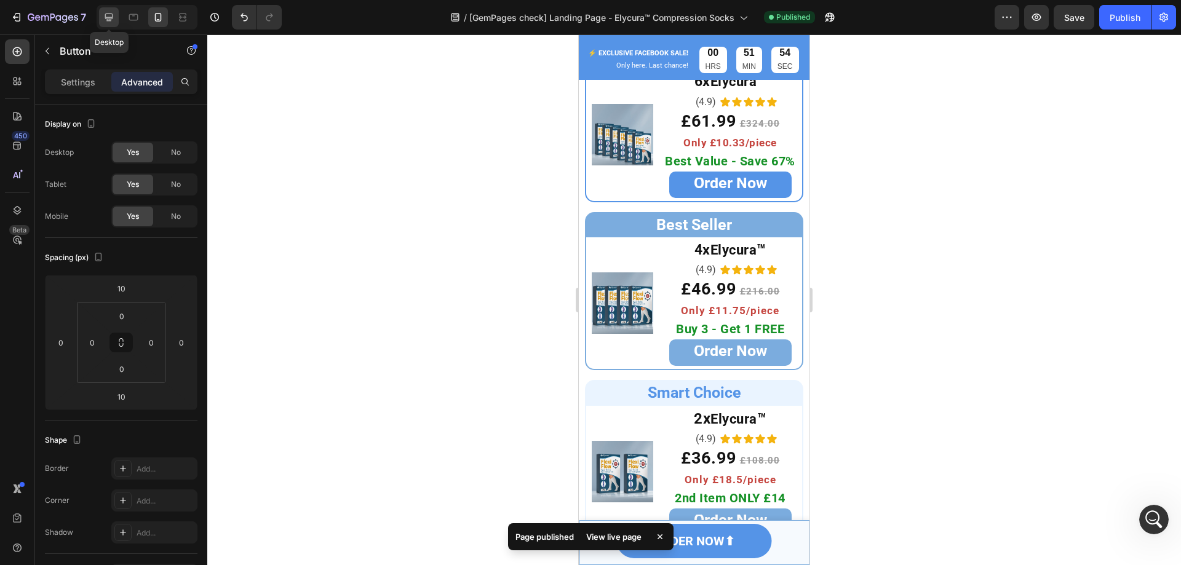
click at [104, 14] on icon at bounding box center [109, 17] width 12 height 12
type input "20"
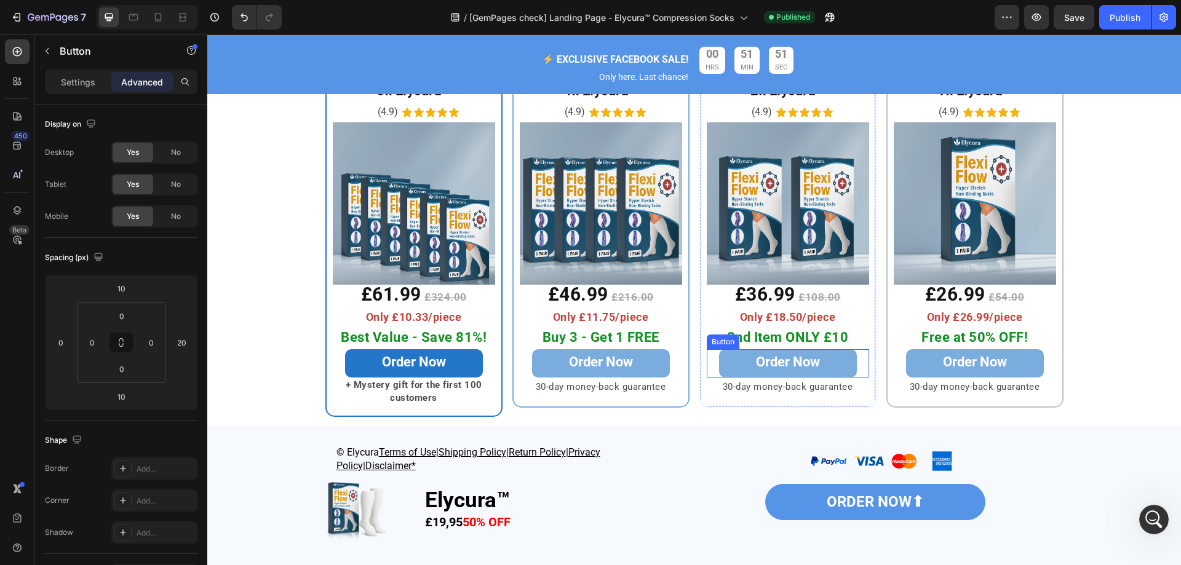
scroll to position [4995, 0]
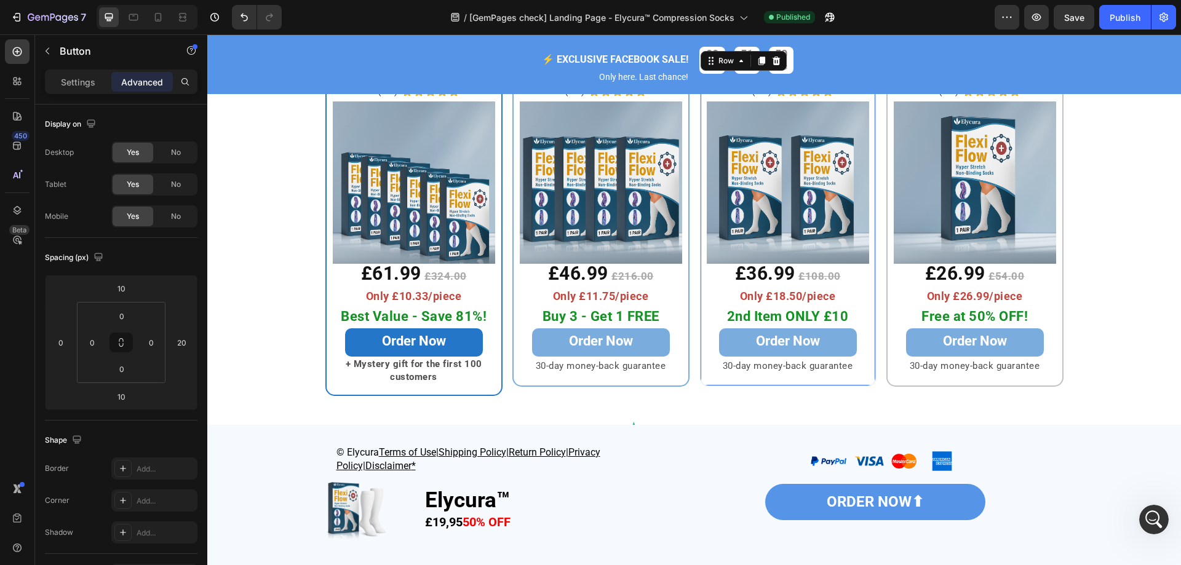
click at [699, 330] on div "2x Elycura™ Heading Row (4.9) Text Block Icon Icon Icon Icon Icon Icon List Row…" at bounding box center [787, 216] width 177 height 339
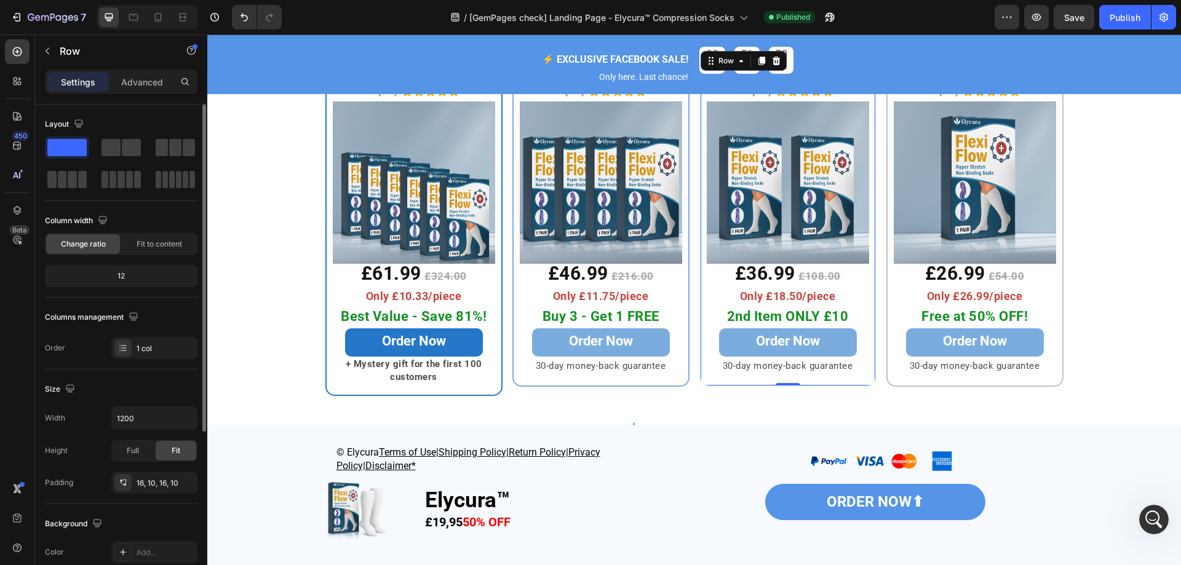
scroll to position [255, 0]
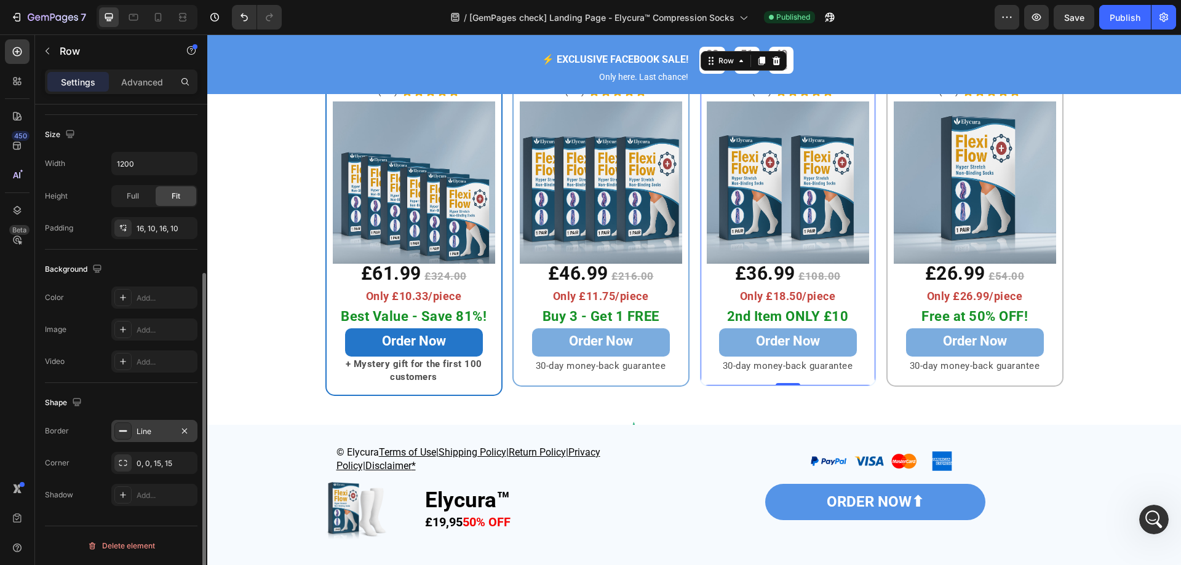
click at [144, 431] on div "Line" at bounding box center [155, 431] width 36 height 11
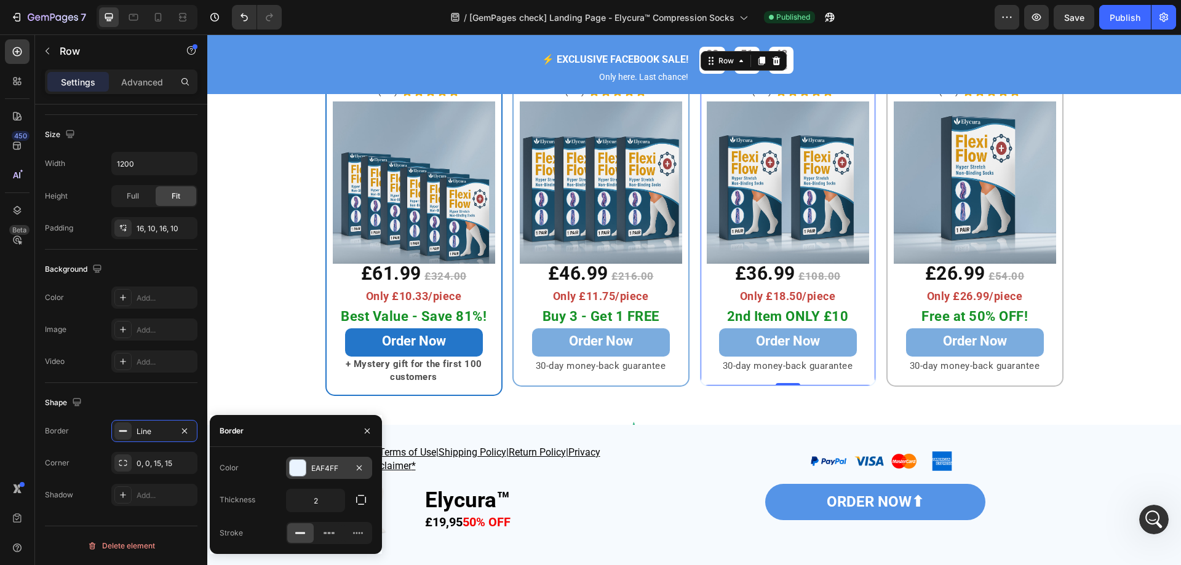
click at [329, 461] on div "EAF4FF" at bounding box center [329, 468] width 86 height 22
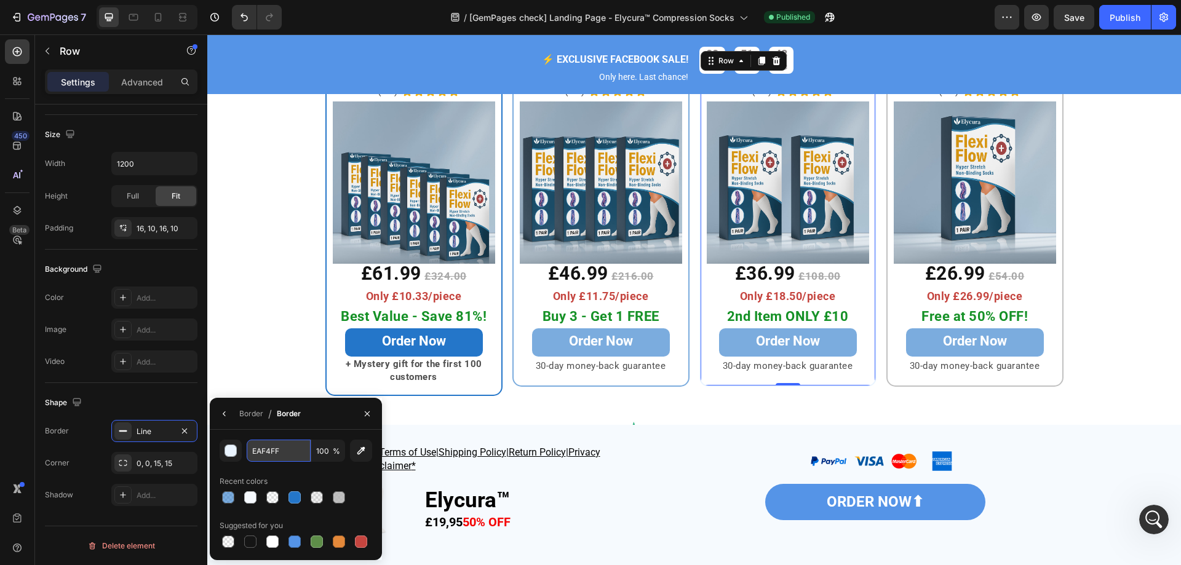
click at [299, 451] on input "EAF4FF" at bounding box center [279, 451] width 64 height 22
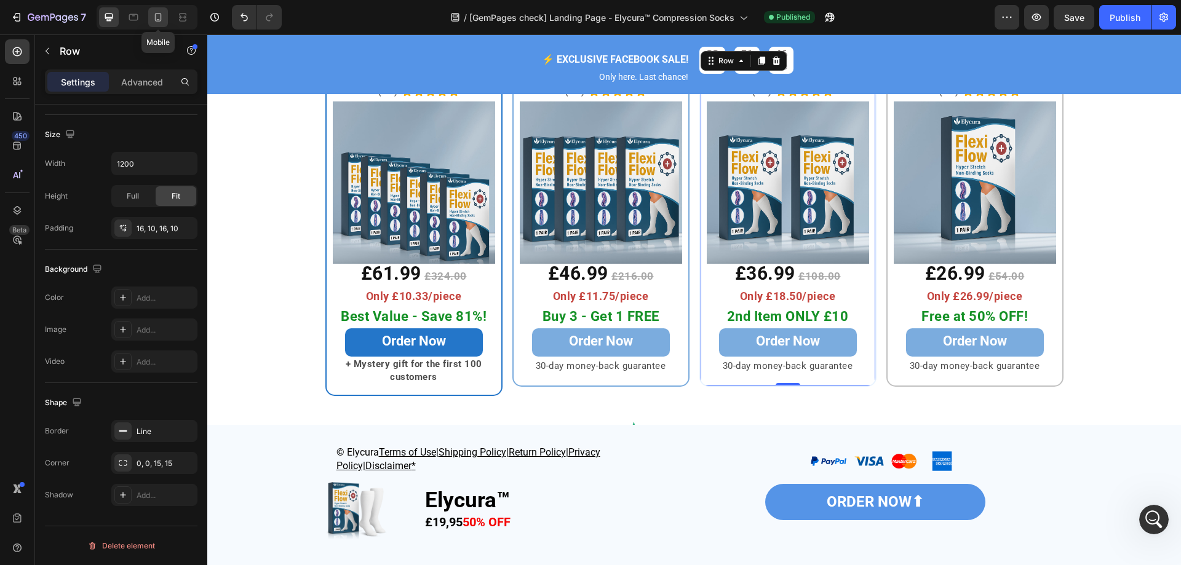
click at [157, 7] on div at bounding box center [158, 17] width 20 height 20
type input "100%"
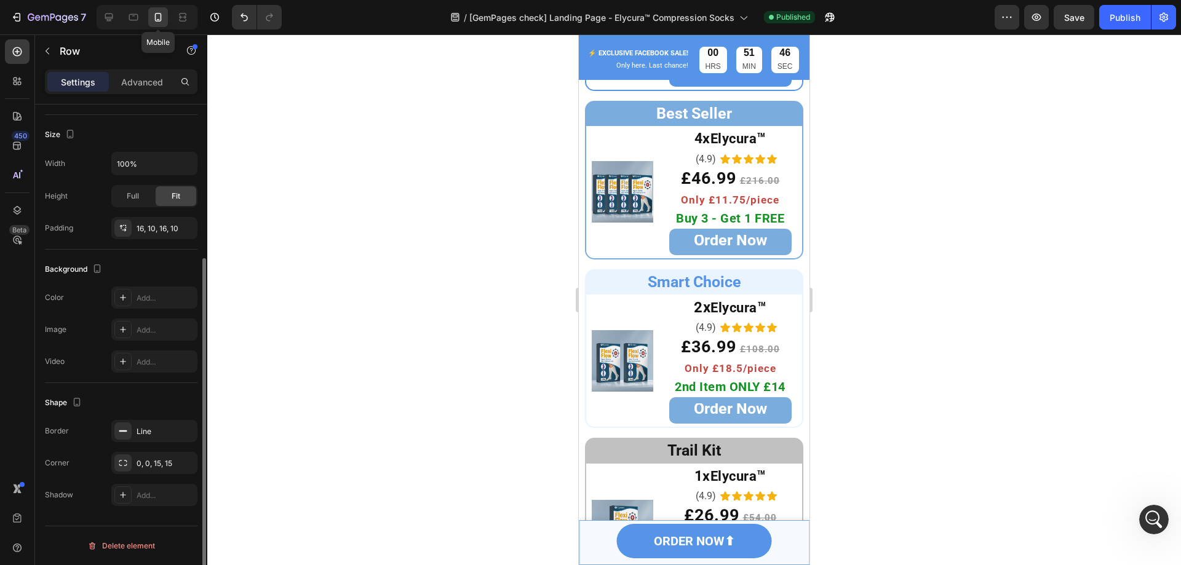
scroll to position [223, 0]
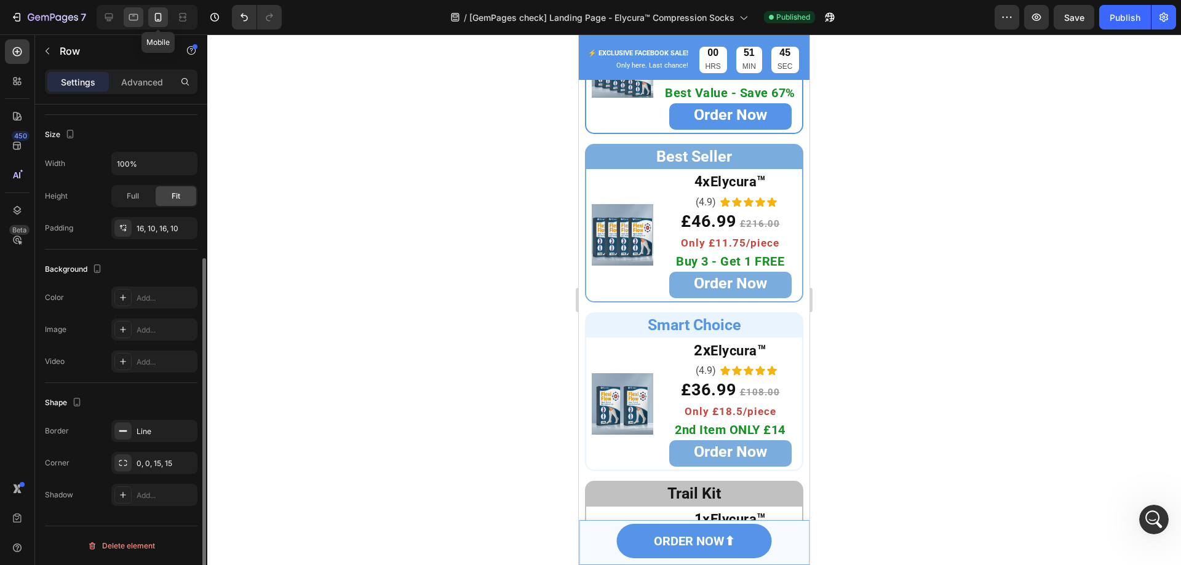
click at [136, 15] on icon at bounding box center [133, 17] width 12 height 12
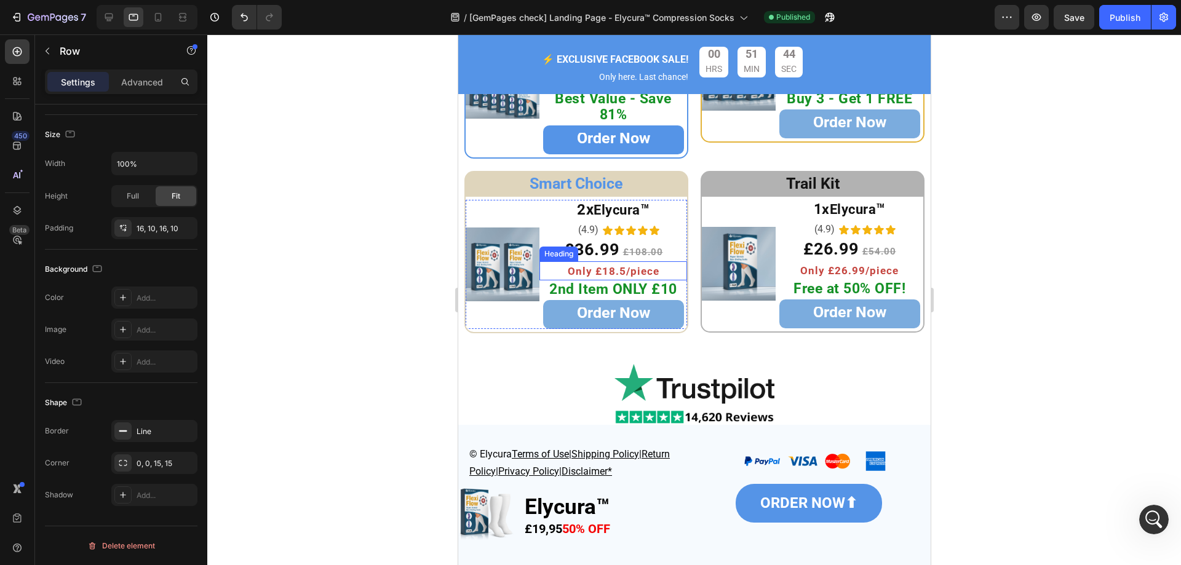
scroll to position [5028, 0]
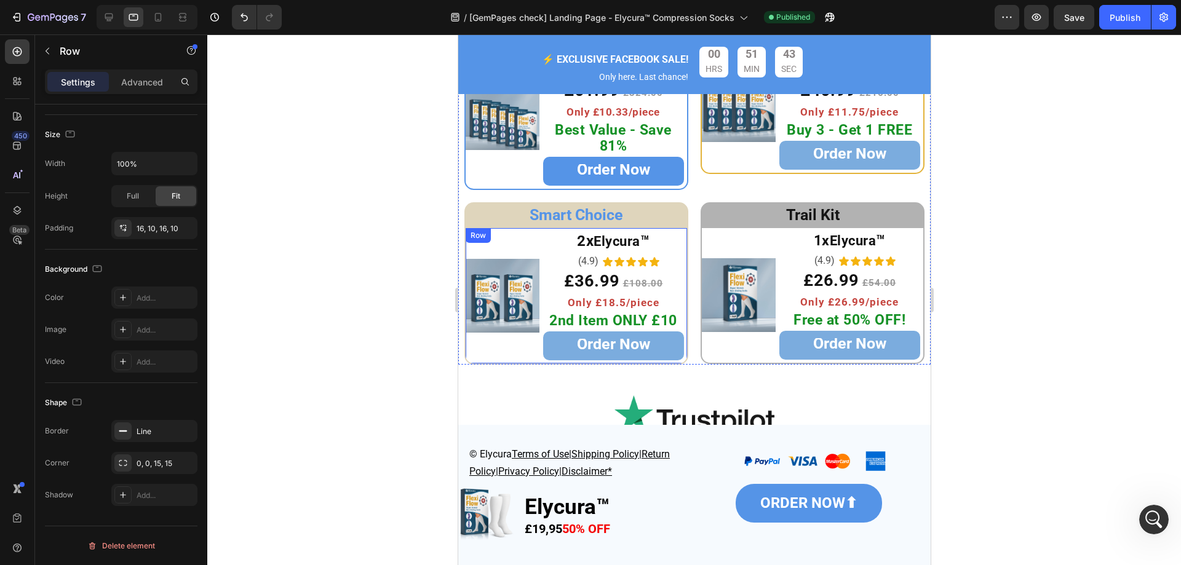
click at [682, 249] on div "Image 2x Elycura ™ Heading (4.9) Text Block Icon Icon Icon Icon Icon Icon List …" at bounding box center [576, 296] width 224 height 138
click at [140, 440] on div "Line" at bounding box center [154, 431] width 86 height 22
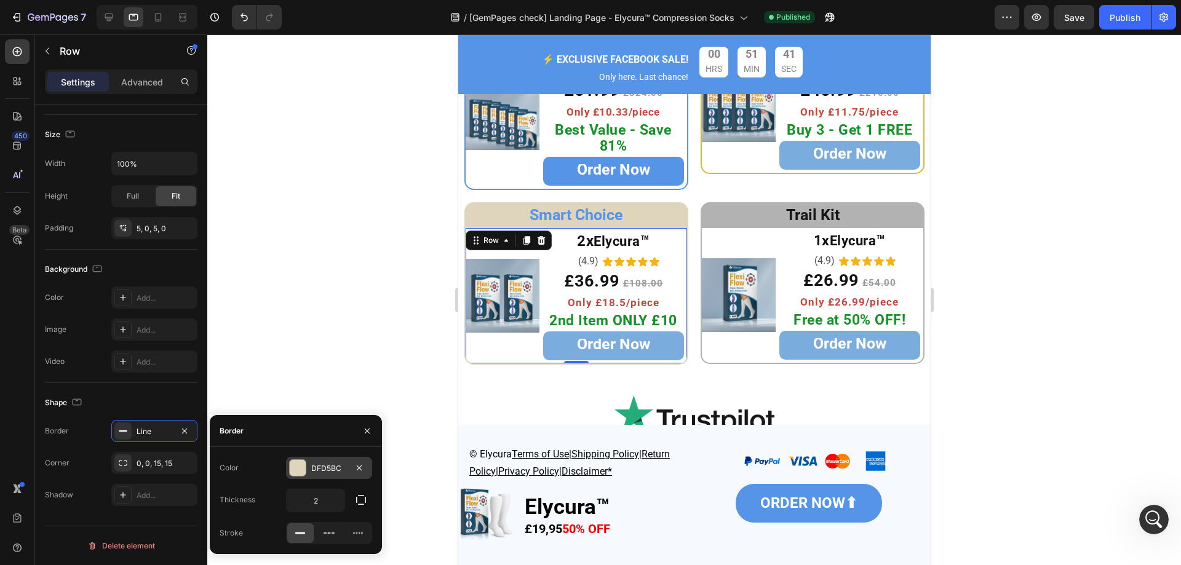
click at [319, 465] on div "DFD5BC" at bounding box center [329, 468] width 36 height 11
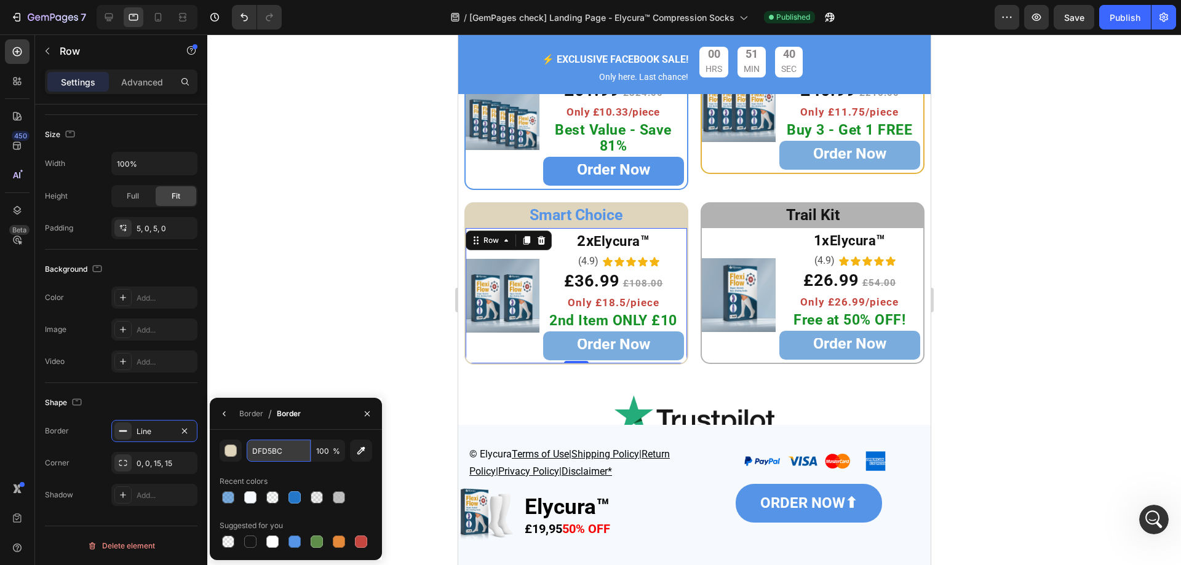
click at [283, 458] on input "DFD5BC" at bounding box center [279, 451] width 64 height 22
paste input "EAF4FF"
type input "EAF4FF"
click at [156, 392] on div "Shape Border Line Corner 0, 0, 15, 15 Shadow Add..." at bounding box center [121, 449] width 153 height 133
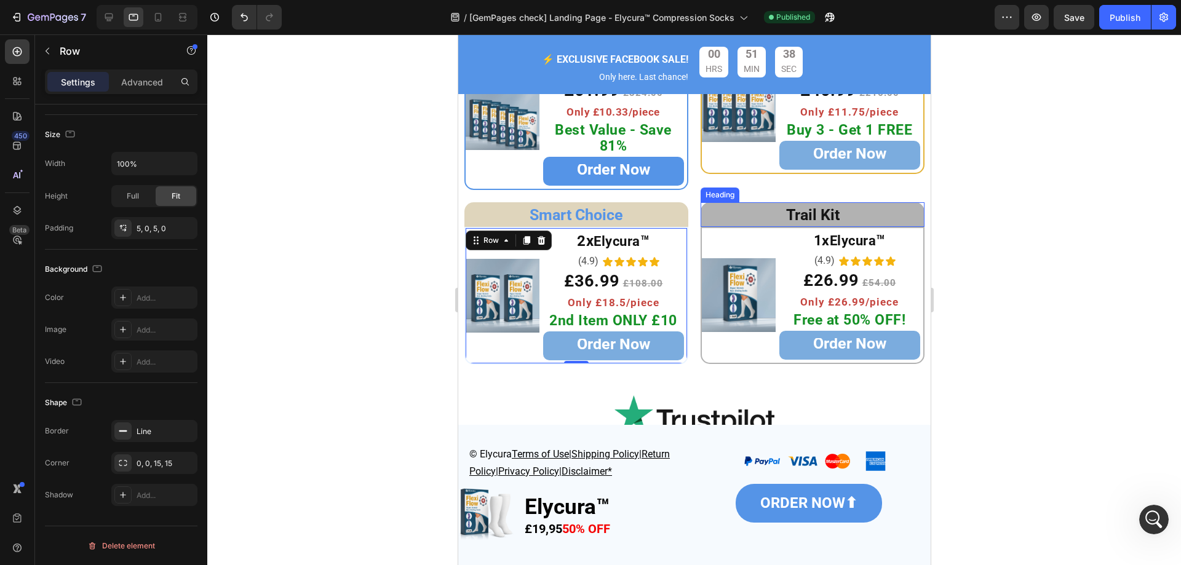
click at [702, 205] on div "Trail Kit Heading" at bounding box center [812, 214] width 224 height 25
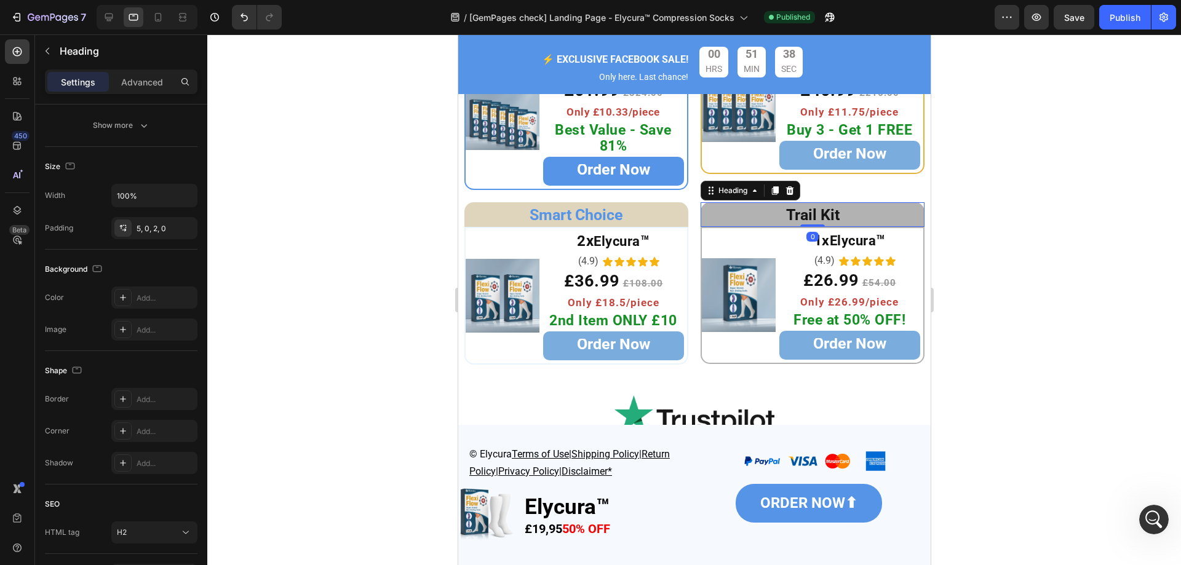
scroll to position [0, 0]
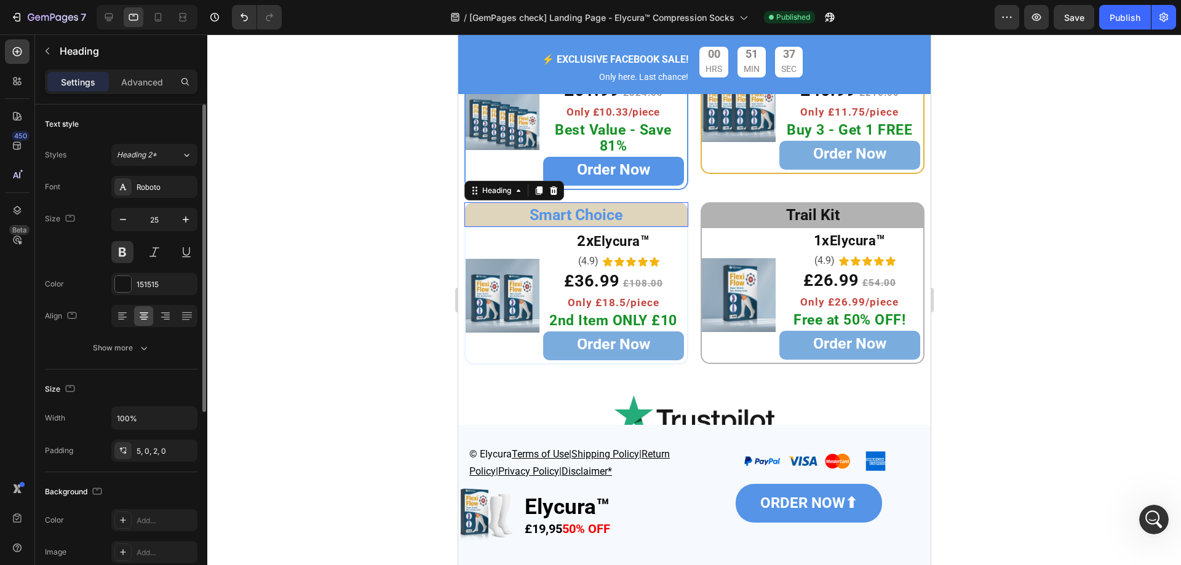
click at [681, 209] on h2 "Smart Choice" at bounding box center [576, 214] width 224 height 25
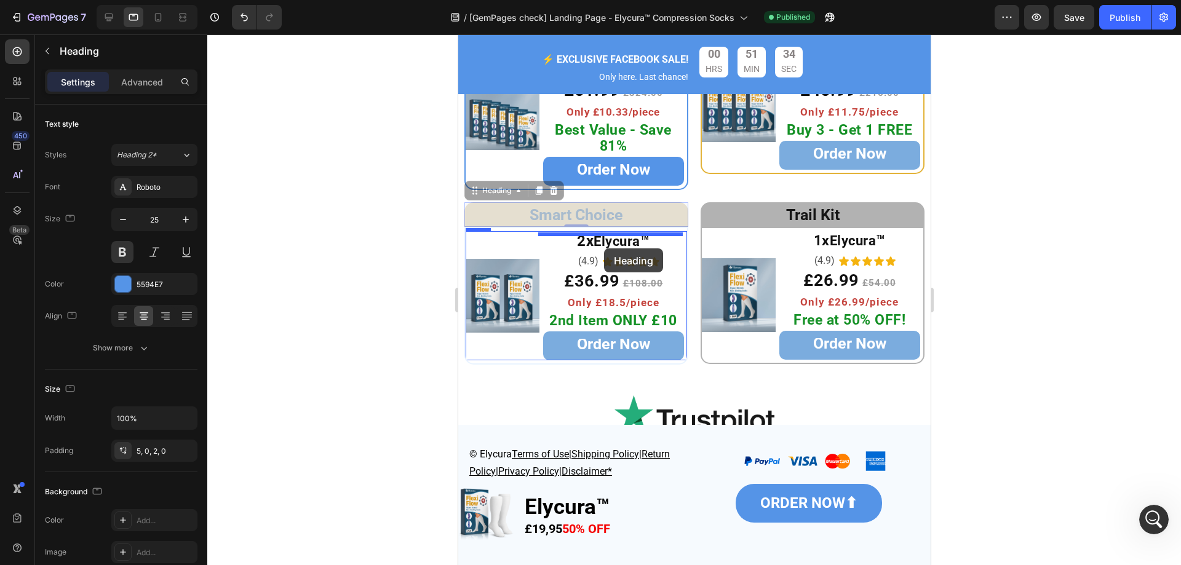
drag, startPoint x: 627, startPoint y: 217, endPoint x: 603, endPoint y: 248, distance: 39.5
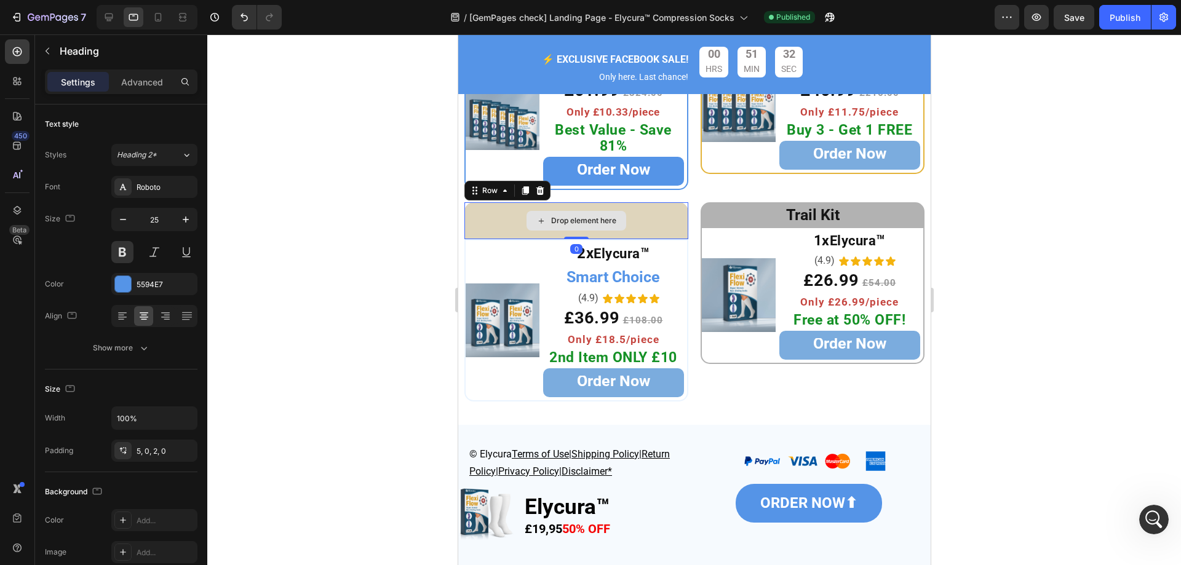
click at [647, 220] on div "Drop element here" at bounding box center [576, 220] width 224 height 37
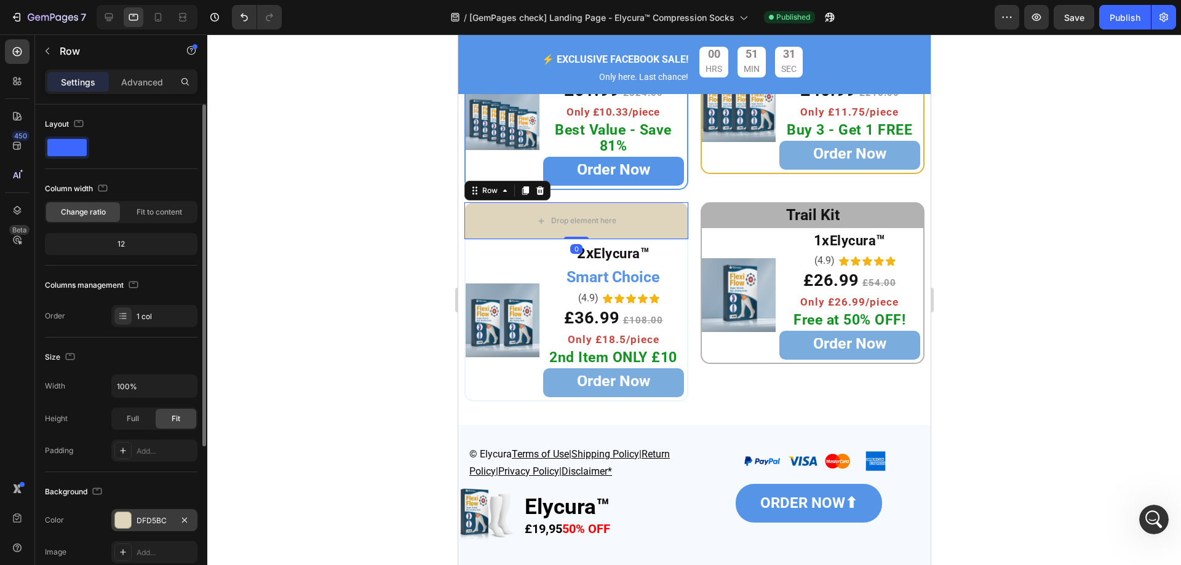
click at [168, 515] on div "DFD5BC" at bounding box center [155, 520] width 36 height 11
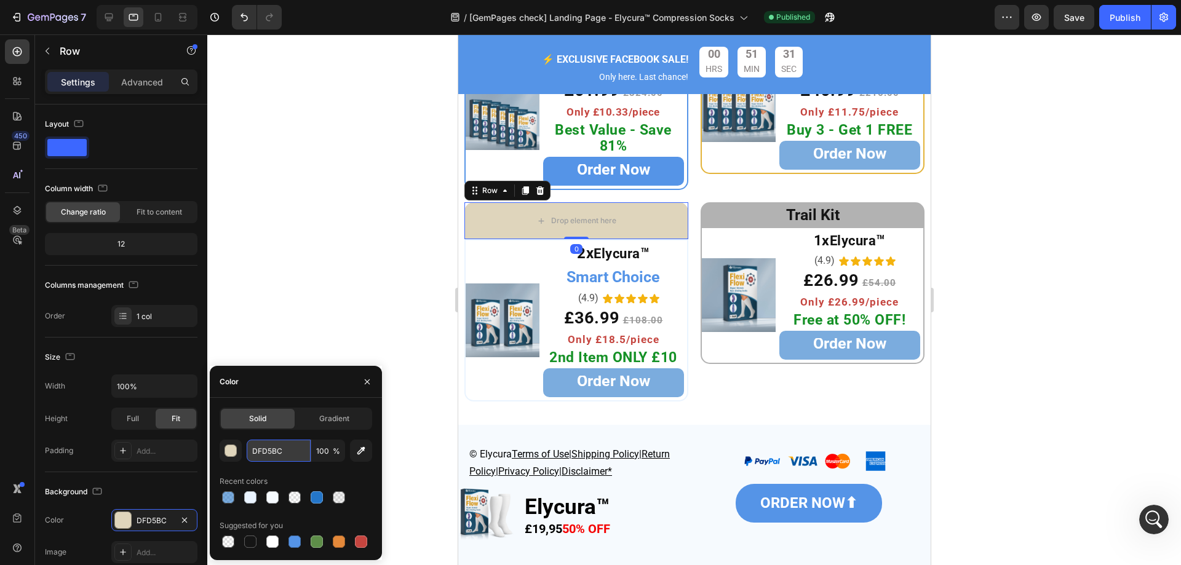
click at [284, 452] on input "DFD5BC" at bounding box center [279, 451] width 64 height 22
paste input "EAF4FF"
type input "EAF4FF"
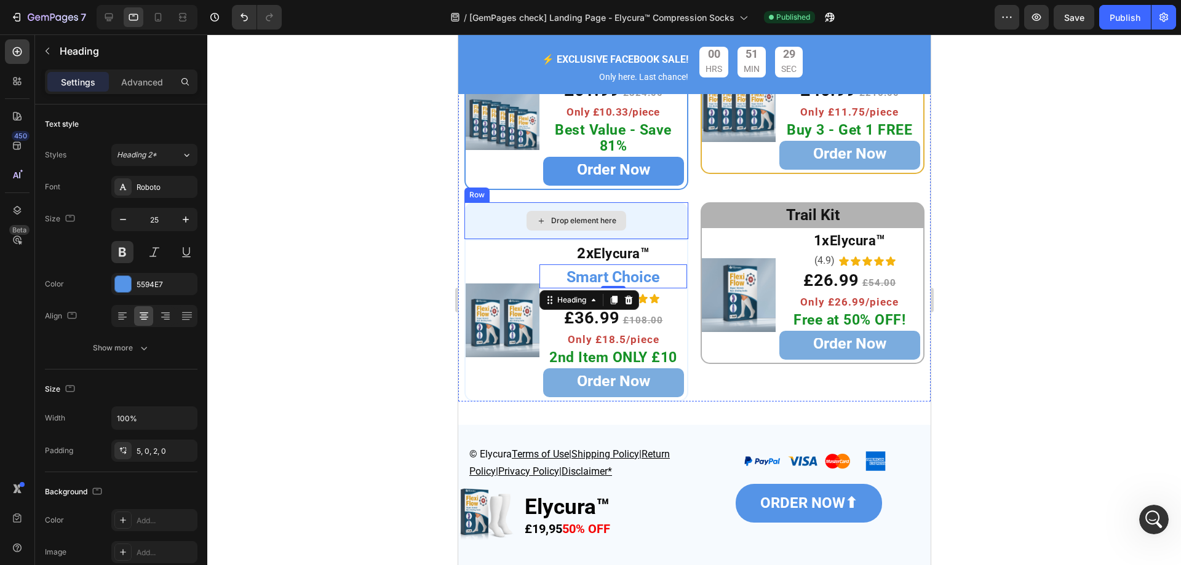
drag, startPoint x: 615, startPoint y: 281, endPoint x: 594, endPoint y: 218, distance: 66.7
click at [594, 218] on div "Drop element here Row Image 2x Elycura ™ Heading Smart Choice Heading 0 (4.9) T…" at bounding box center [576, 301] width 224 height 199
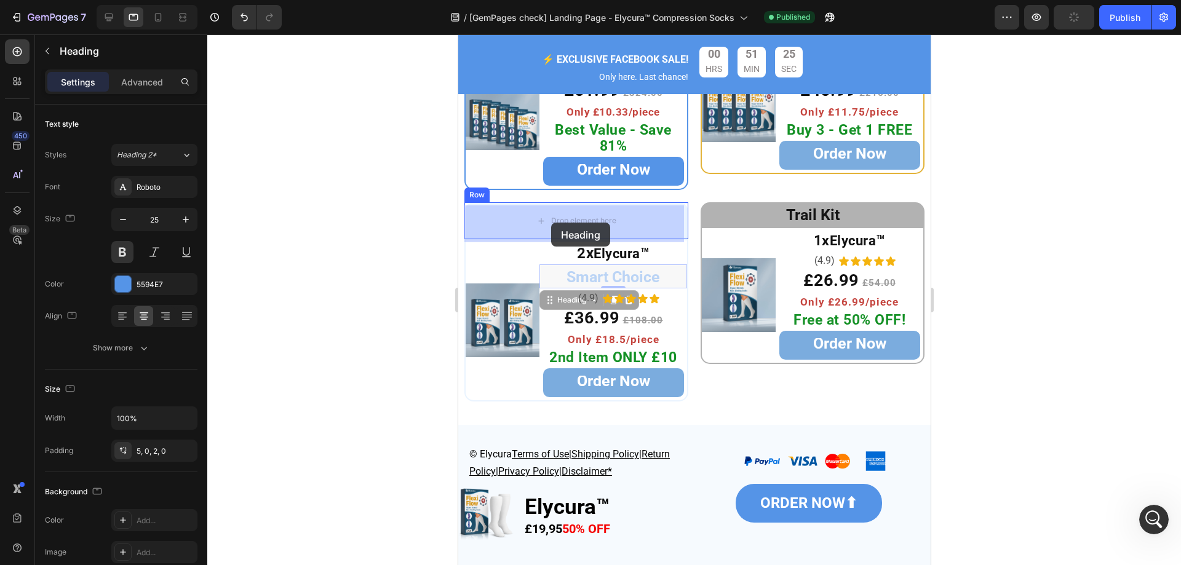
drag, startPoint x: 458, startPoint y: 34, endPoint x: 550, endPoint y: 223, distance: 209.8
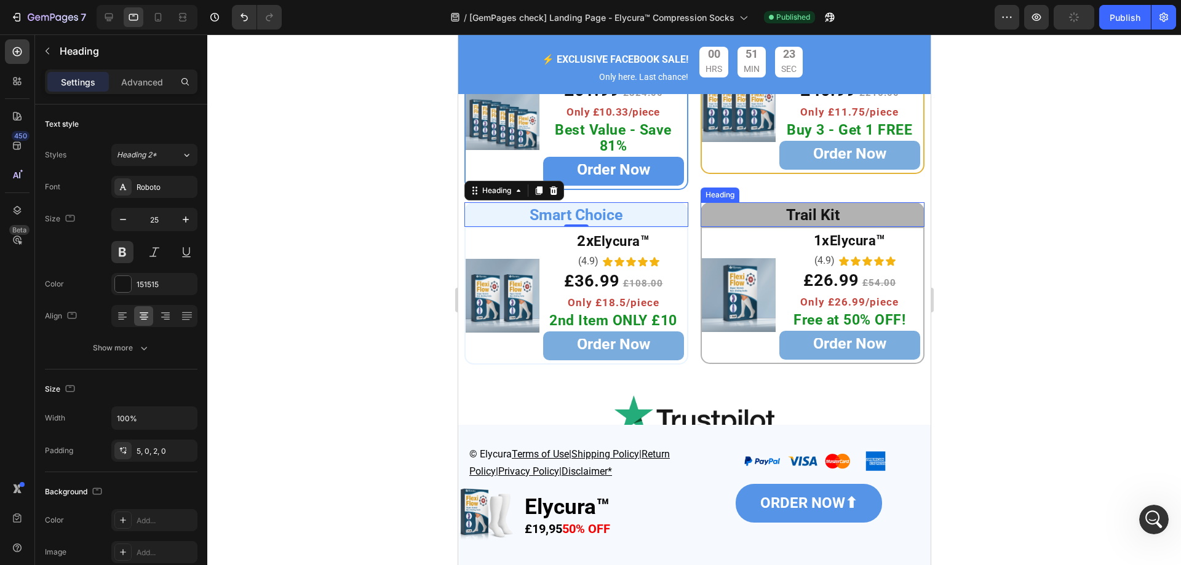
click at [900, 212] on h2 "Trail Kit" at bounding box center [812, 214] width 224 height 25
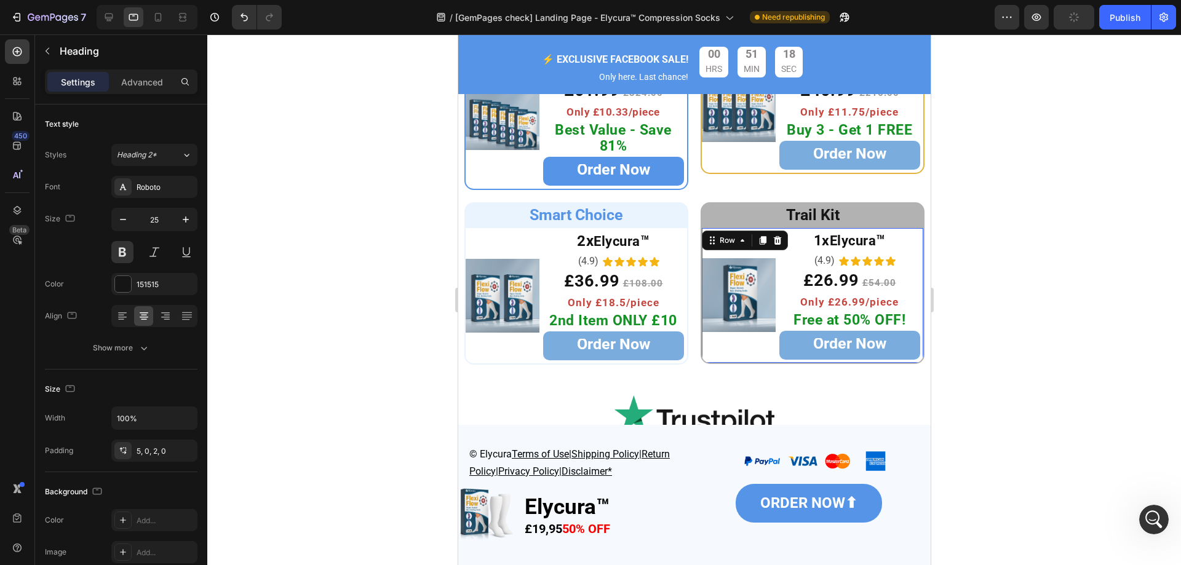
click at [701, 364] on div "Image 1x Elycura ™ Heading (4.9) Text Block Icon Icon Icon Icon Icon Icon List …" at bounding box center [812, 295] width 224 height 137
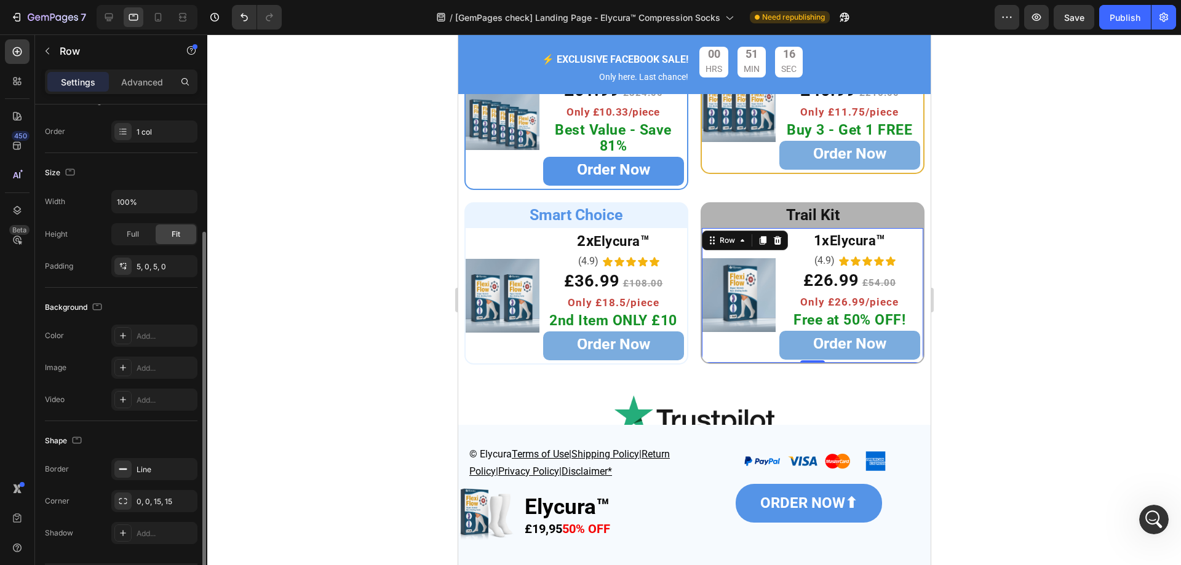
scroll to position [223, 0]
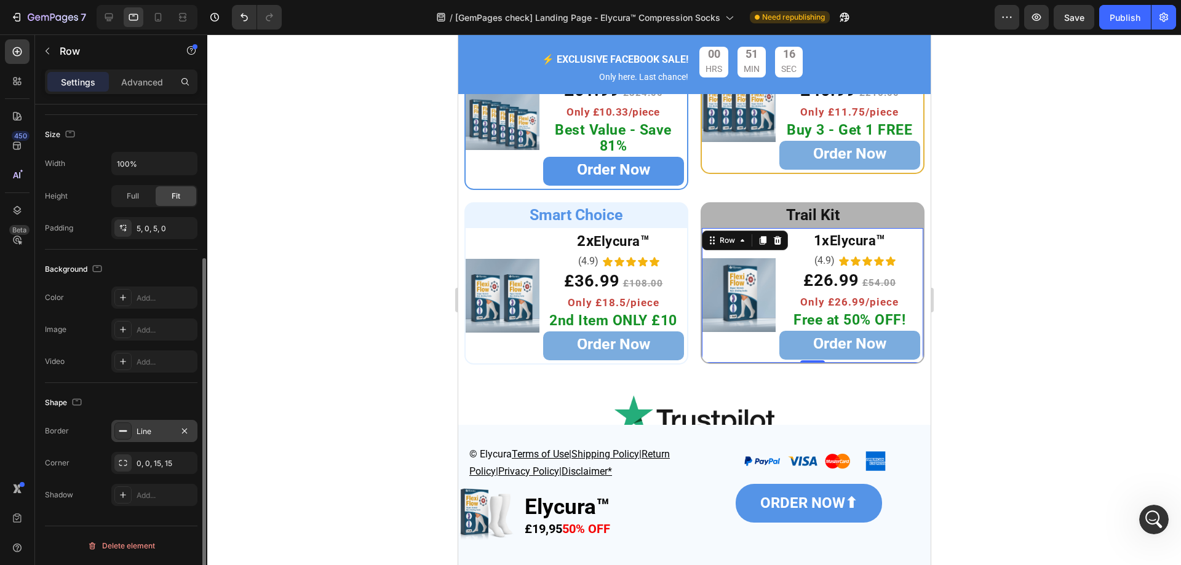
click at [149, 429] on div "Line" at bounding box center [155, 431] width 36 height 11
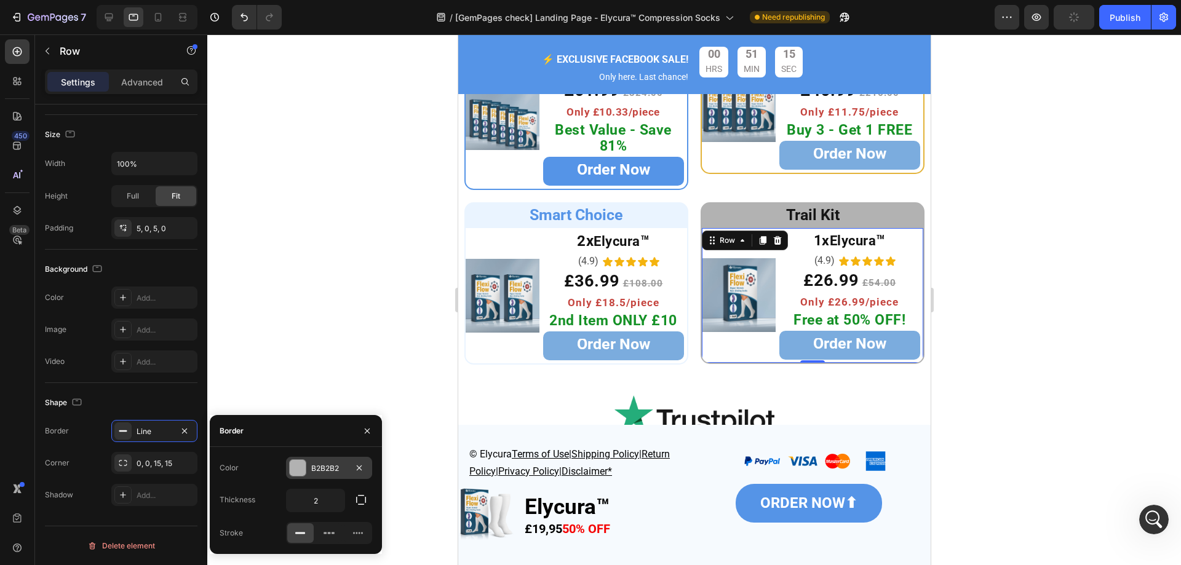
click at [327, 472] on div "B2B2B2" at bounding box center [329, 468] width 36 height 11
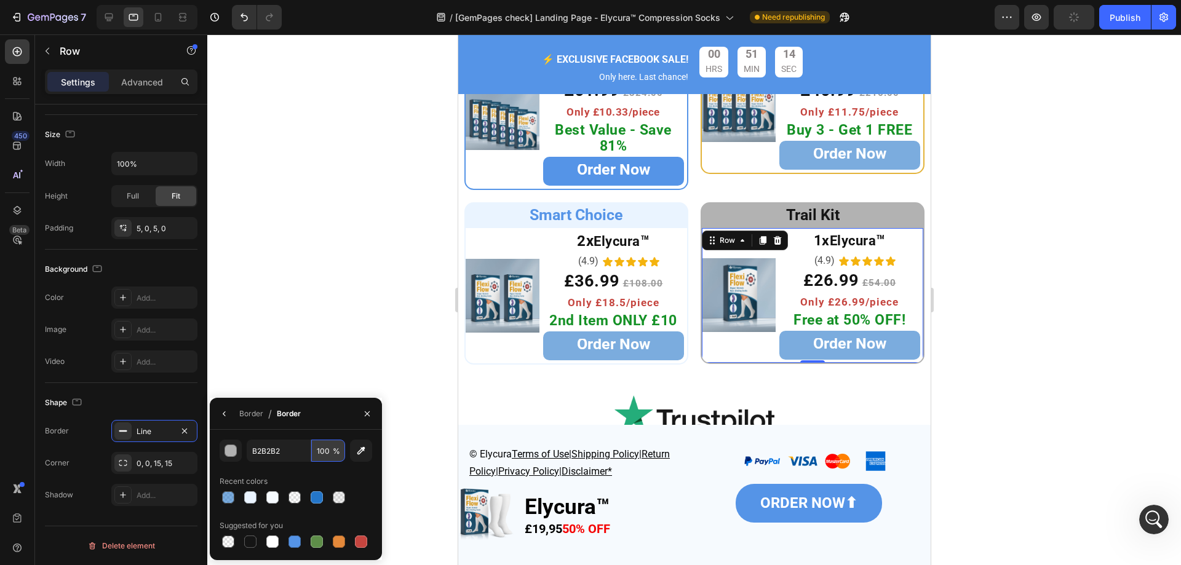
click at [327, 453] on input "100" at bounding box center [328, 451] width 34 height 22
type input "60"
click at [722, 212] on h2 "Trail Kit" at bounding box center [812, 214] width 224 height 25
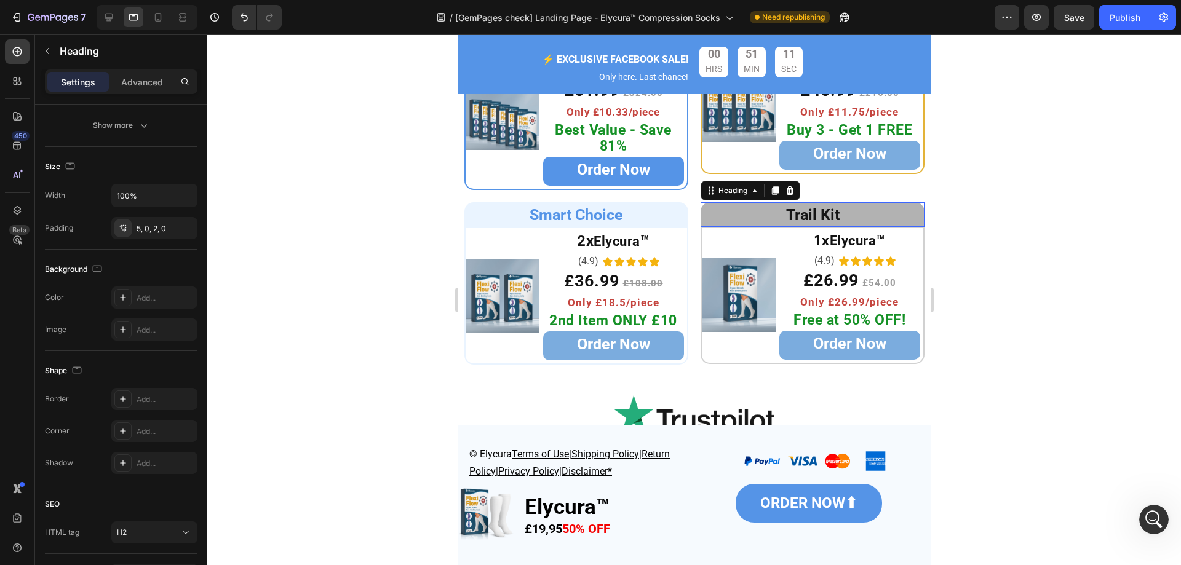
scroll to position [0, 0]
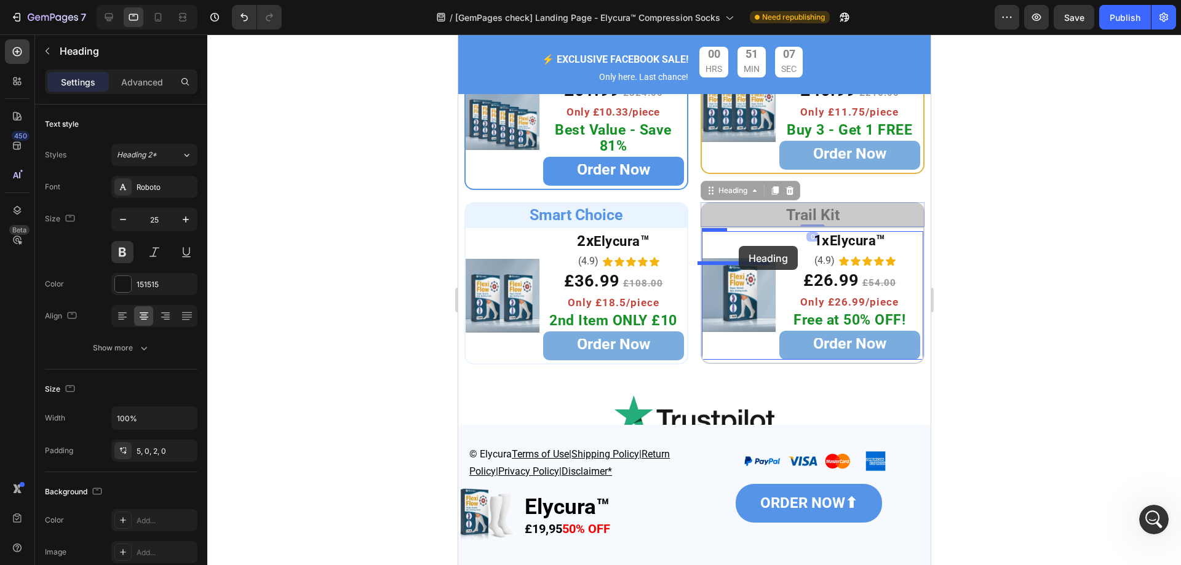
drag, startPoint x: 731, startPoint y: 194, endPoint x: 885, endPoint y: 354, distance: 222.2
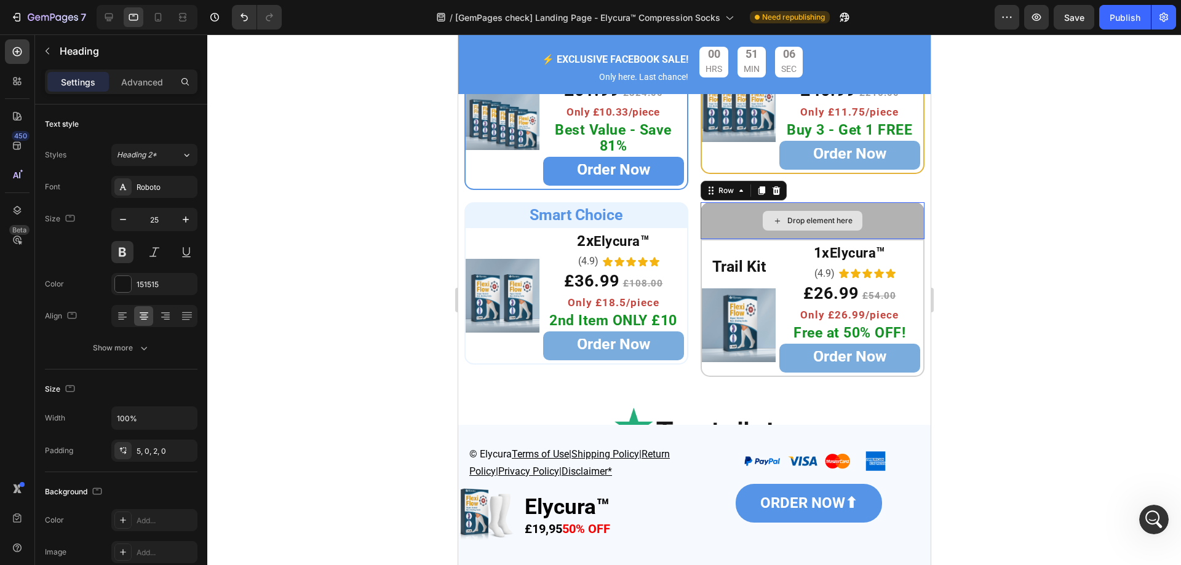
click at [726, 223] on div "Drop element here" at bounding box center [812, 220] width 224 height 37
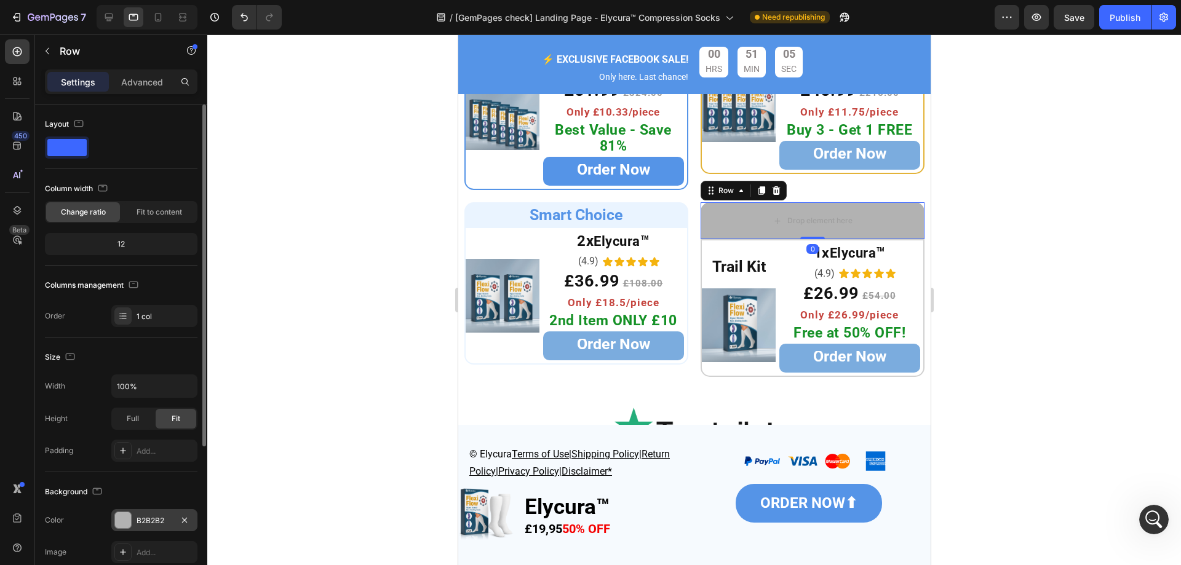
click at [157, 524] on div "B2B2B2" at bounding box center [155, 520] width 36 height 11
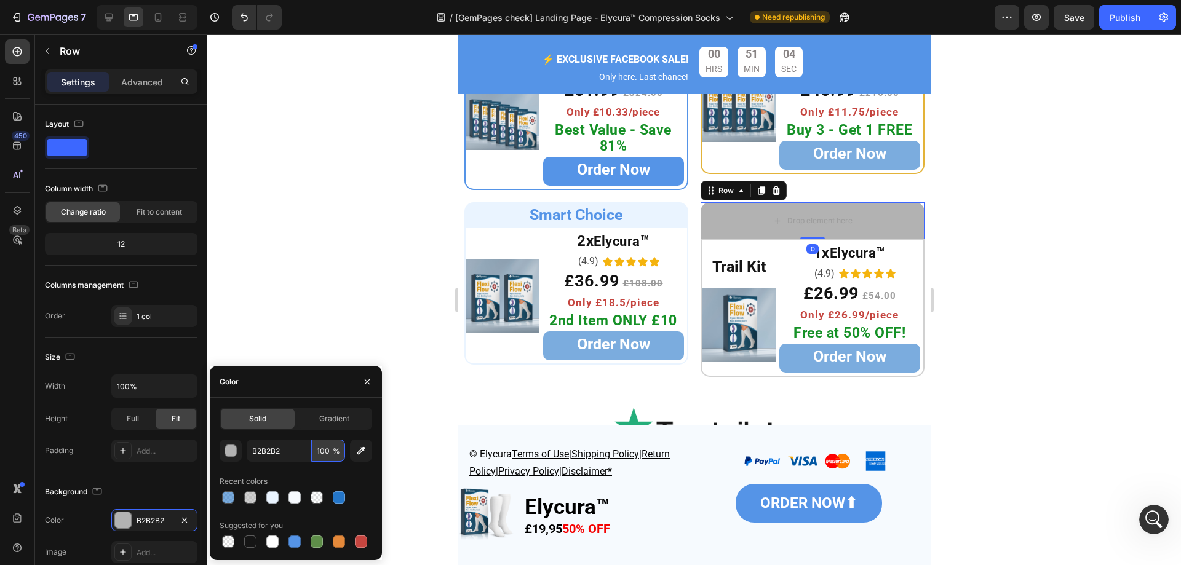
click at [332, 452] on input "100" at bounding box center [328, 451] width 34 height 22
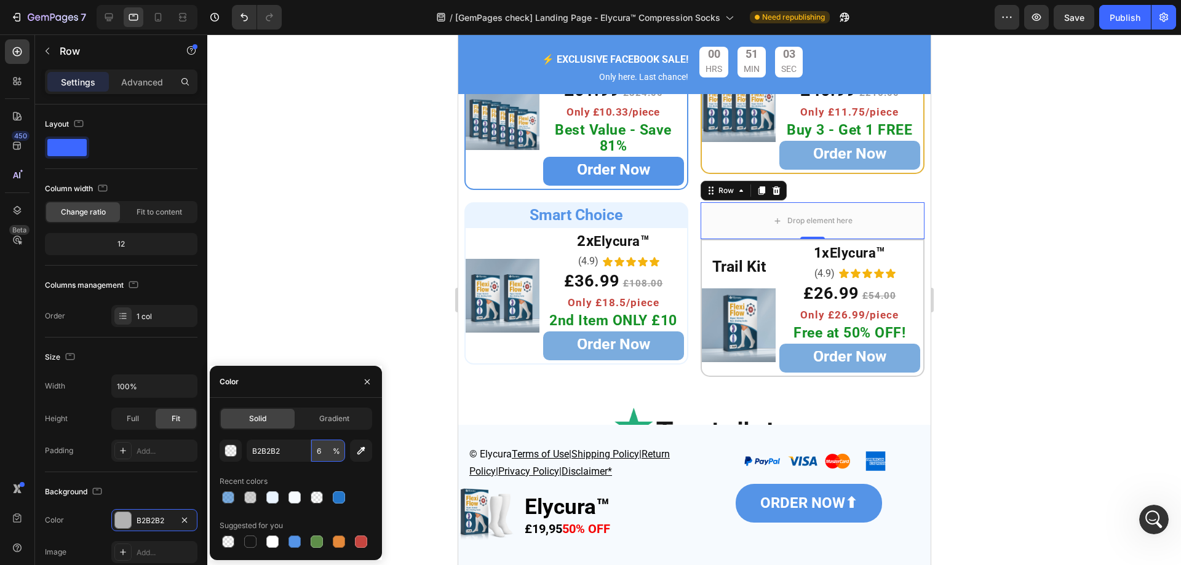
type input "60"
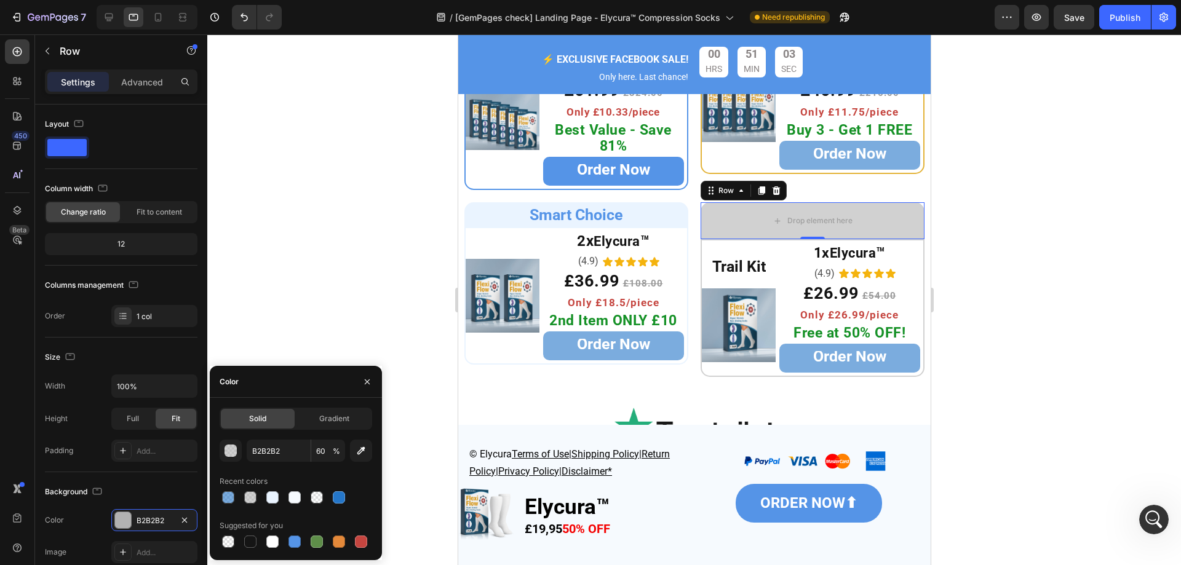
click at [990, 250] on div at bounding box center [693, 299] width 973 height 531
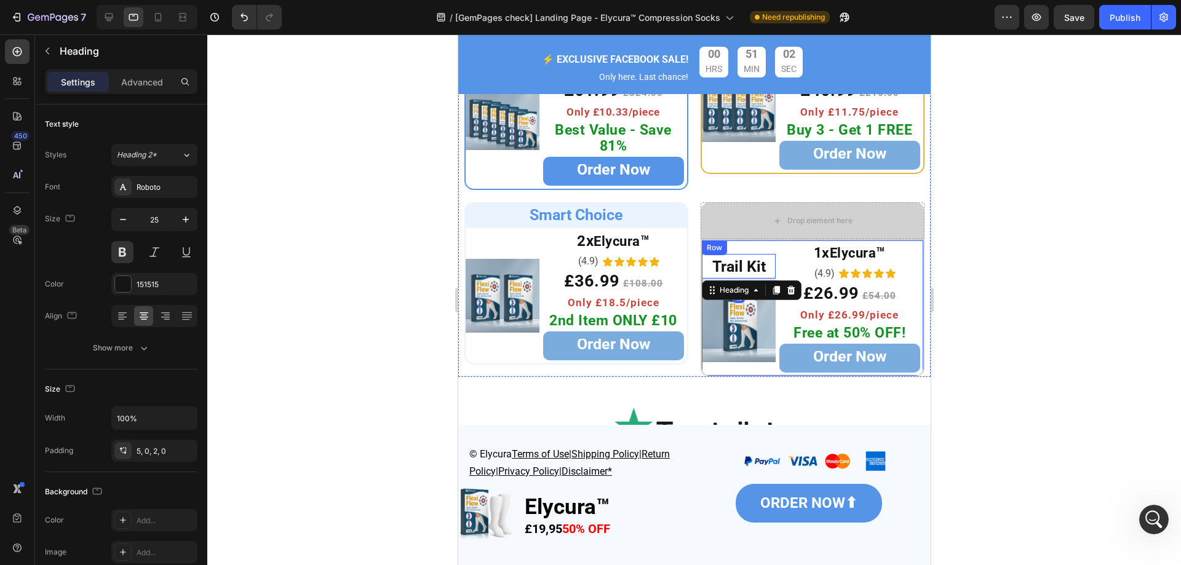
drag, startPoint x: 737, startPoint y: 270, endPoint x: 776, endPoint y: 220, distance: 64.0
click at [776, 220] on div "Drop element here Row Trail Kit Heading 16 Image 1x Elycura ™ Heading (4.9) Tex…" at bounding box center [812, 289] width 224 height 174
drag, startPoint x: 710, startPoint y: 297, endPoint x: 777, endPoint y: 223, distance: 99.7
click at [777, 224] on div "Drop element here Row Trail Kit Heading 16 Image 1x Elycura ™ Heading (4.9) Tex…" at bounding box center [812, 289] width 224 height 174
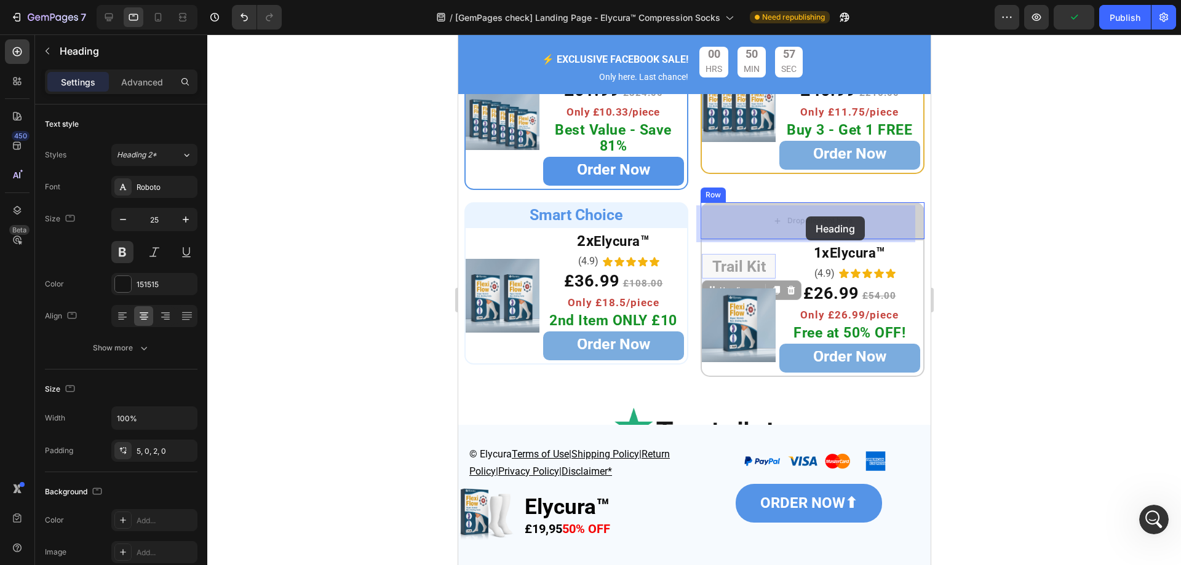
drag, startPoint x: 705, startPoint y: 293, endPoint x: 780, endPoint y: 208, distance: 113.2
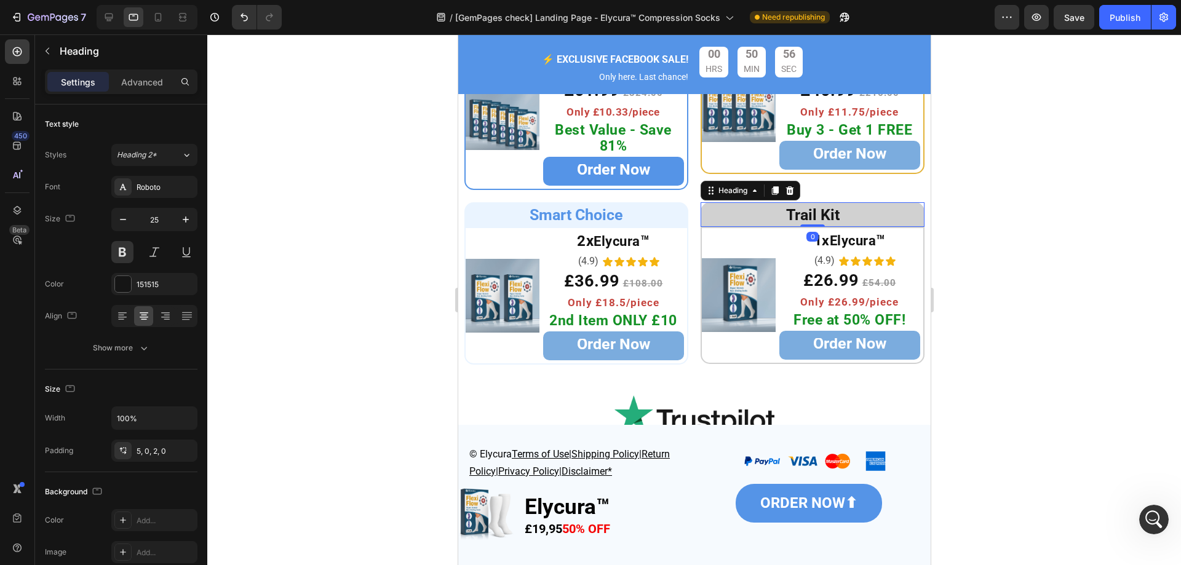
click at [1056, 185] on div at bounding box center [693, 299] width 973 height 531
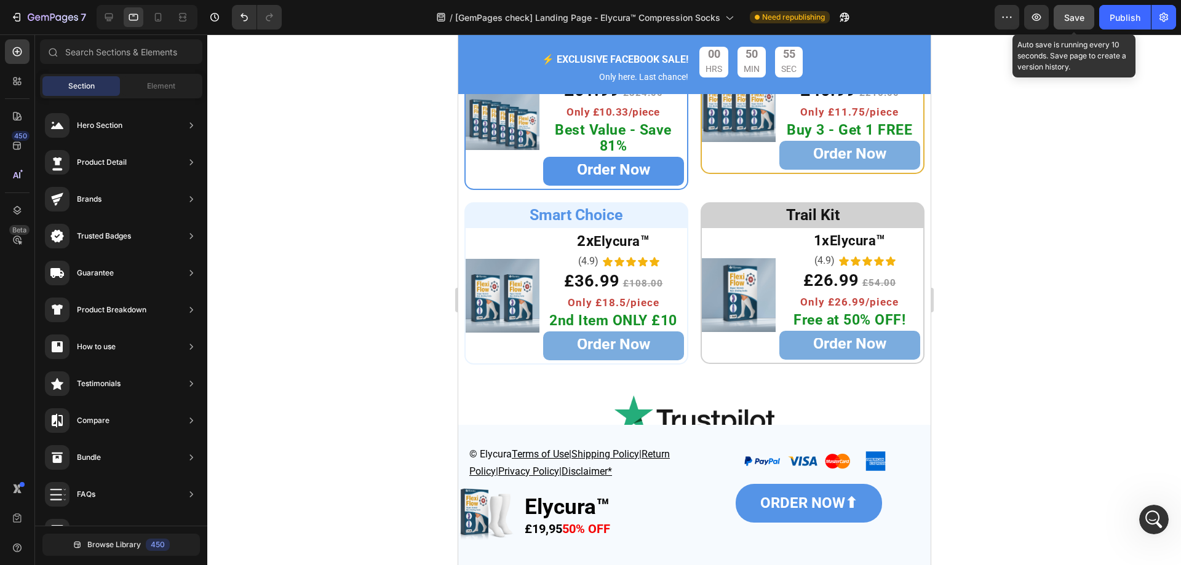
click at [1074, 19] on span "Save" at bounding box center [1074, 17] width 20 height 10
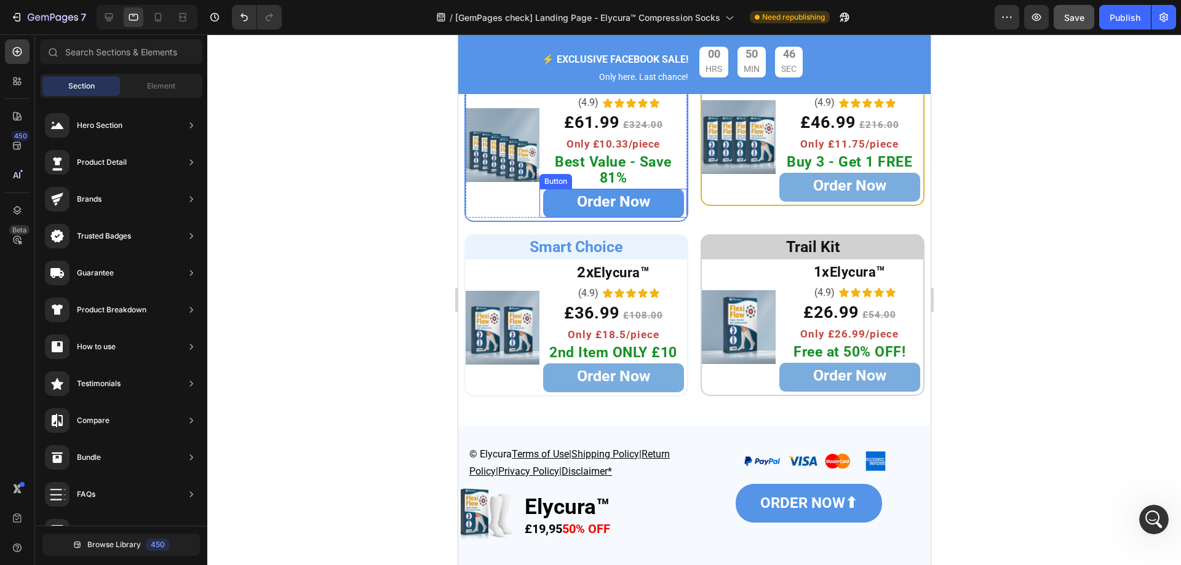
scroll to position [5028, 0]
click at [653, 164] on span "Best Value - Save 81%" at bounding box center [612, 170] width 117 height 33
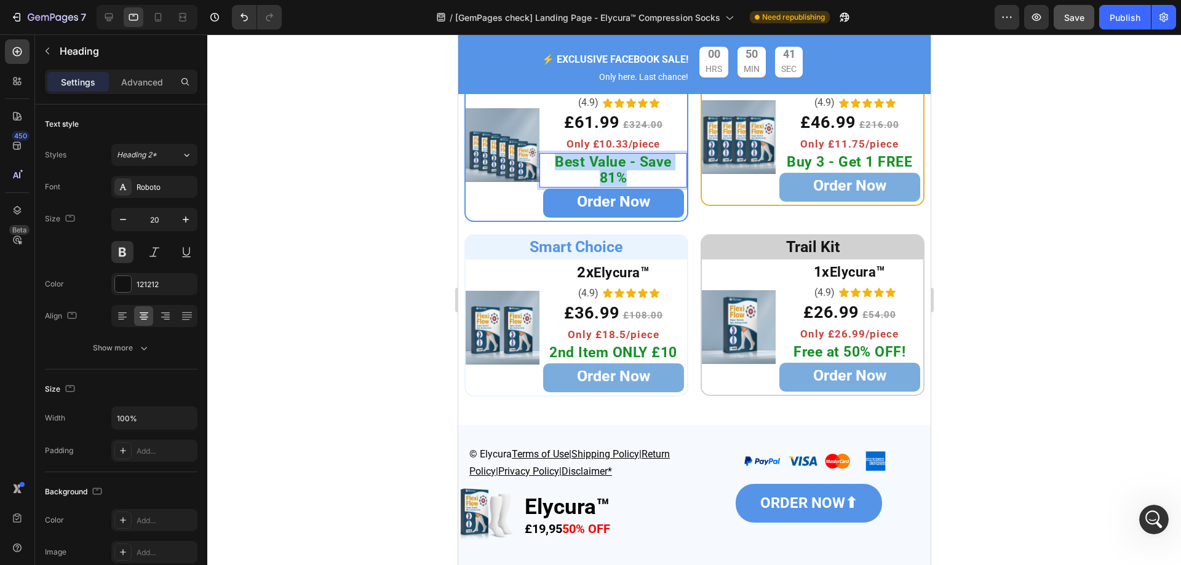
drag, startPoint x: 642, startPoint y: 180, endPoint x: 540, endPoint y: 162, distance: 103.5
click at [540, 162] on p "Best Value - Save 81%" at bounding box center [612, 170] width 145 height 32
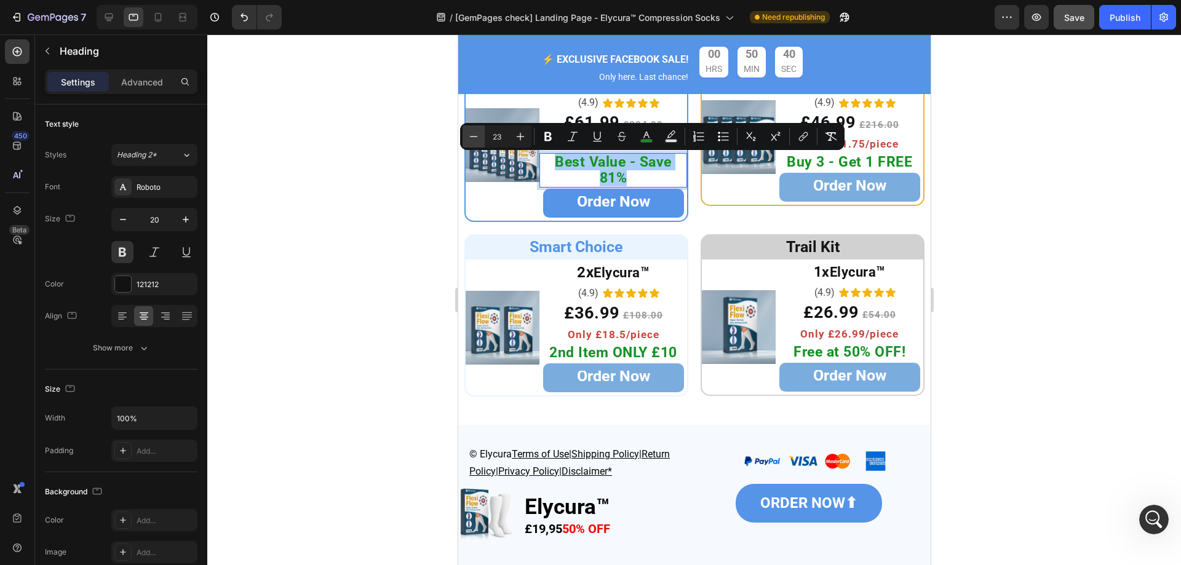
click at [475, 138] on icon "Editor contextual toolbar" at bounding box center [473, 136] width 12 height 12
type input "22"
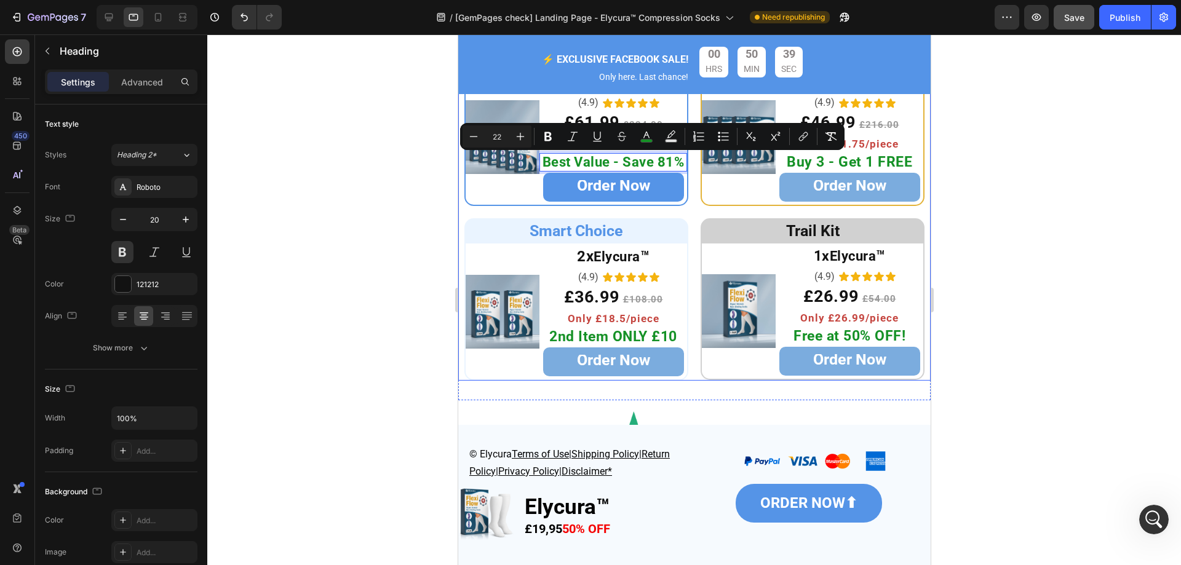
click at [395, 250] on div at bounding box center [693, 299] width 973 height 531
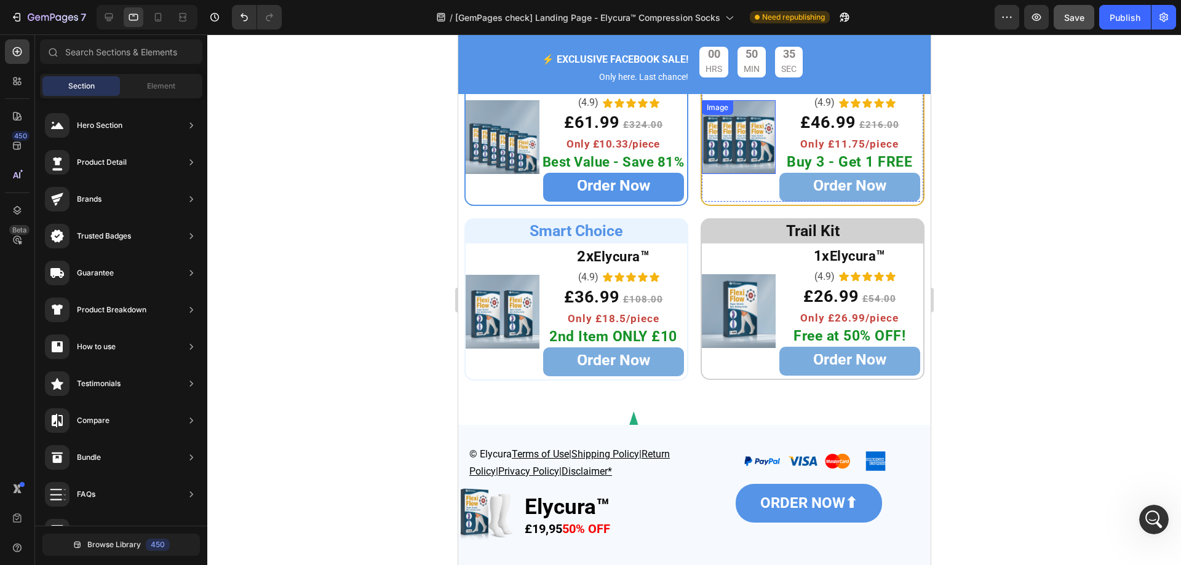
scroll to position [4966, 0]
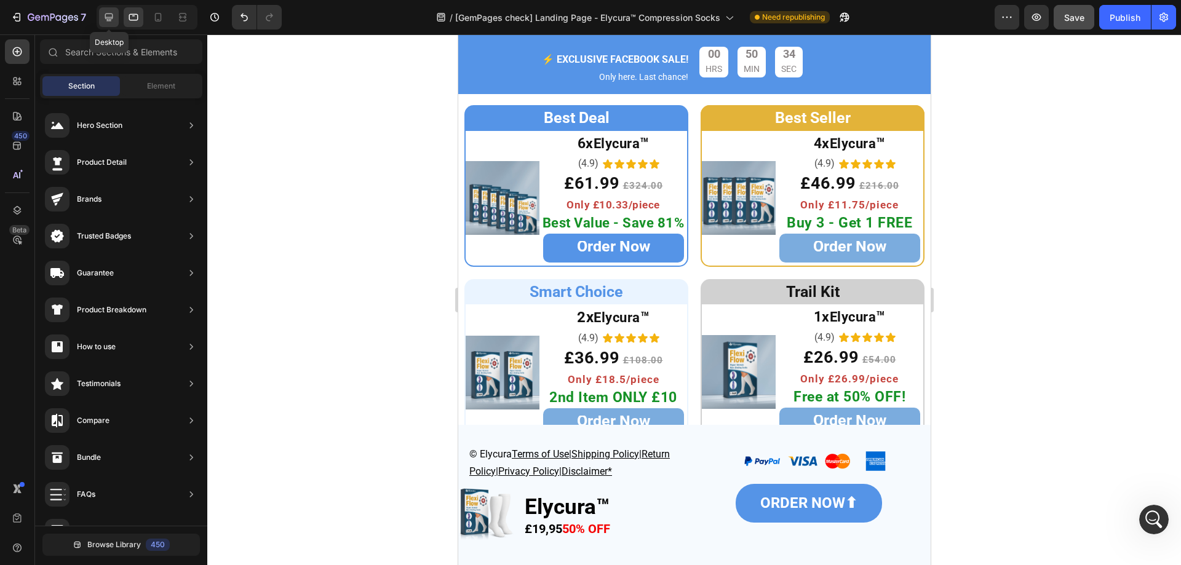
click at [112, 16] on icon at bounding box center [109, 17] width 12 height 12
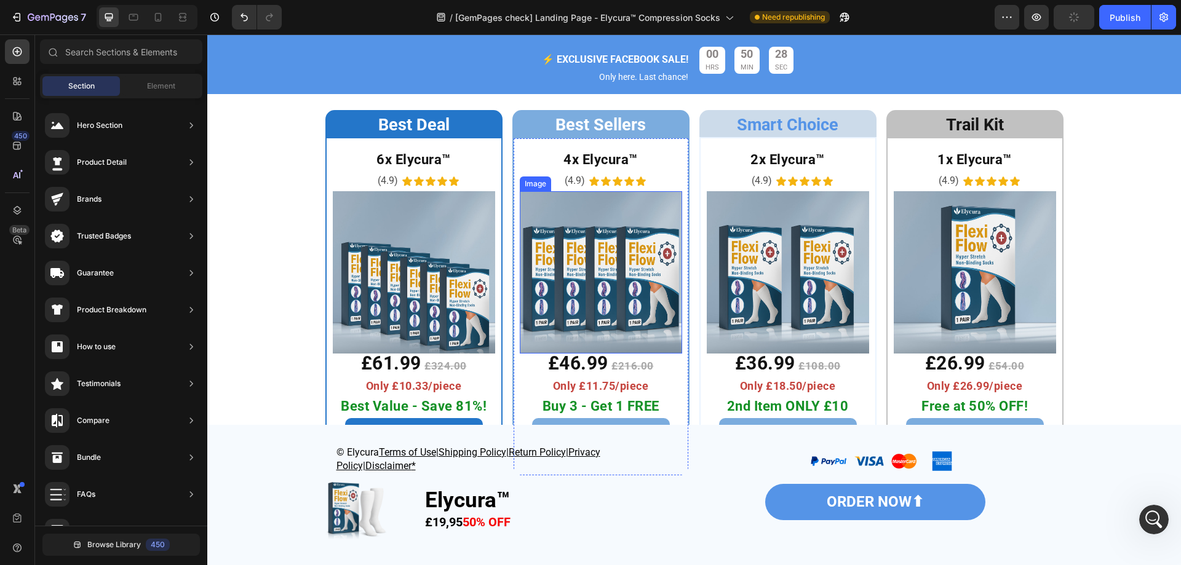
scroll to position [4966, 0]
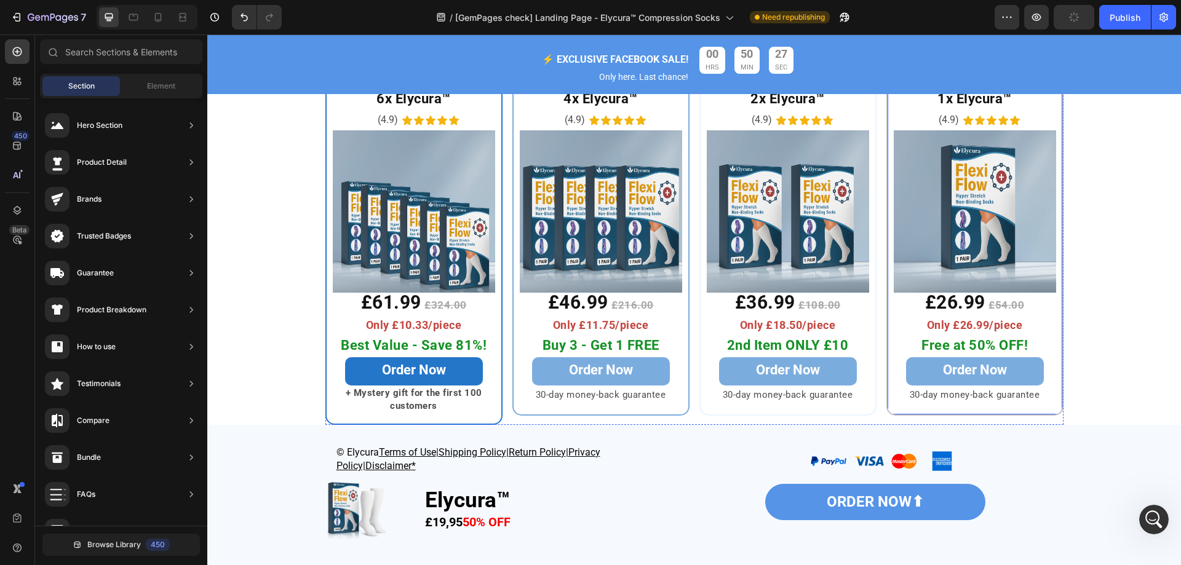
click at [886, 317] on div "1x Elycura™ Heading Row (4.9) Text Block Icon Icon Icon Icon Icon Icon List Row…" at bounding box center [974, 245] width 177 height 339
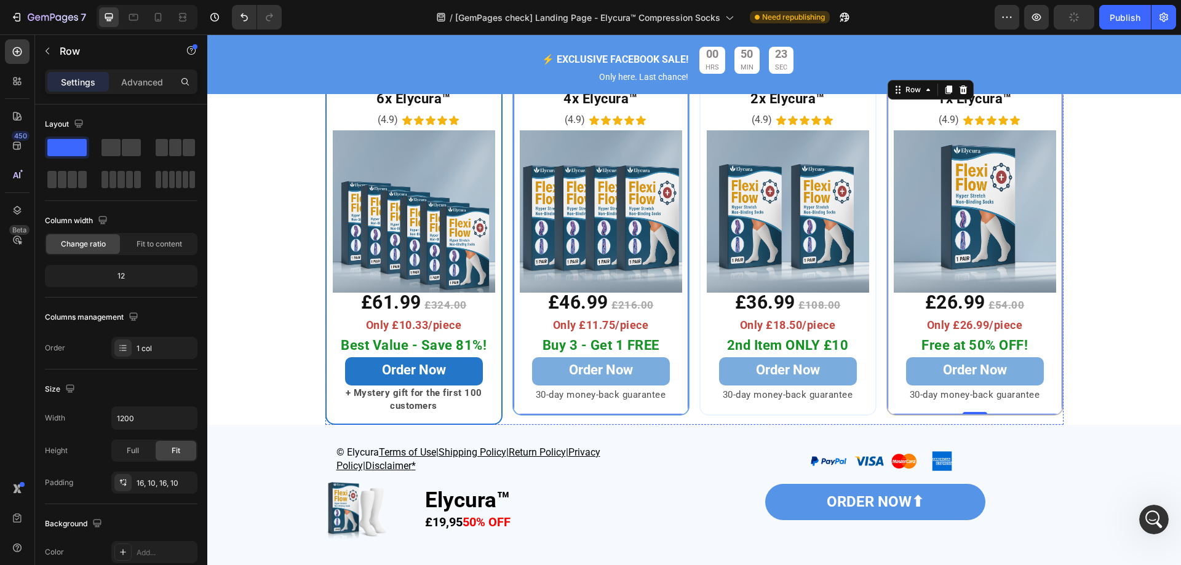
click at [683, 312] on div "4x Elycura™ Heading (4.9) Text Block Icon Icon Icon Icon Icon Icon List Row Ima…" at bounding box center [600, 245] width 177 height 339
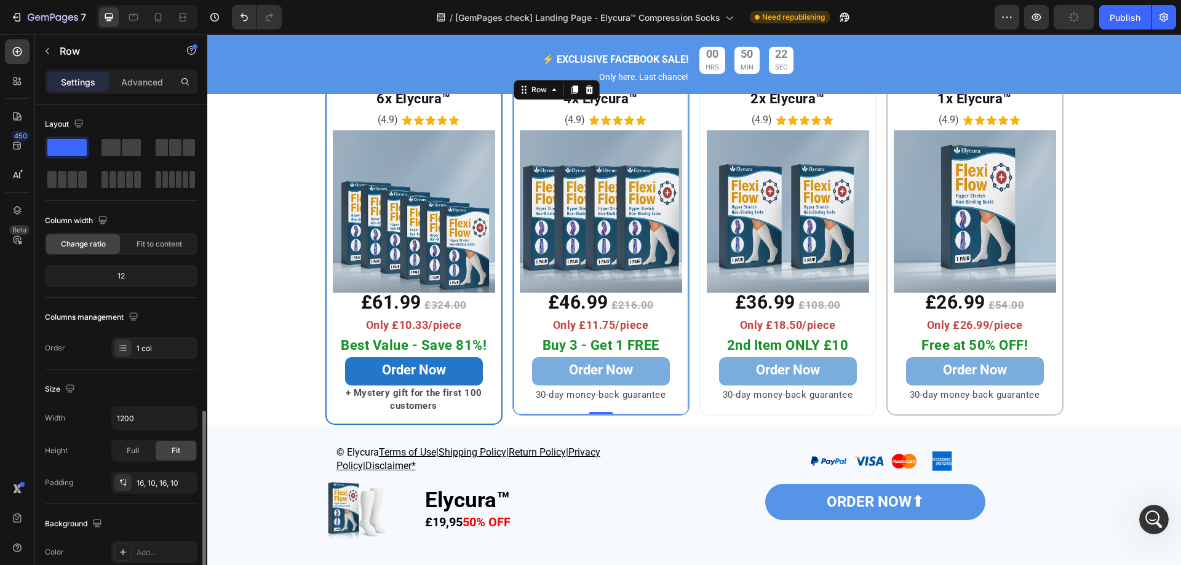
scroll to position [184, 0]
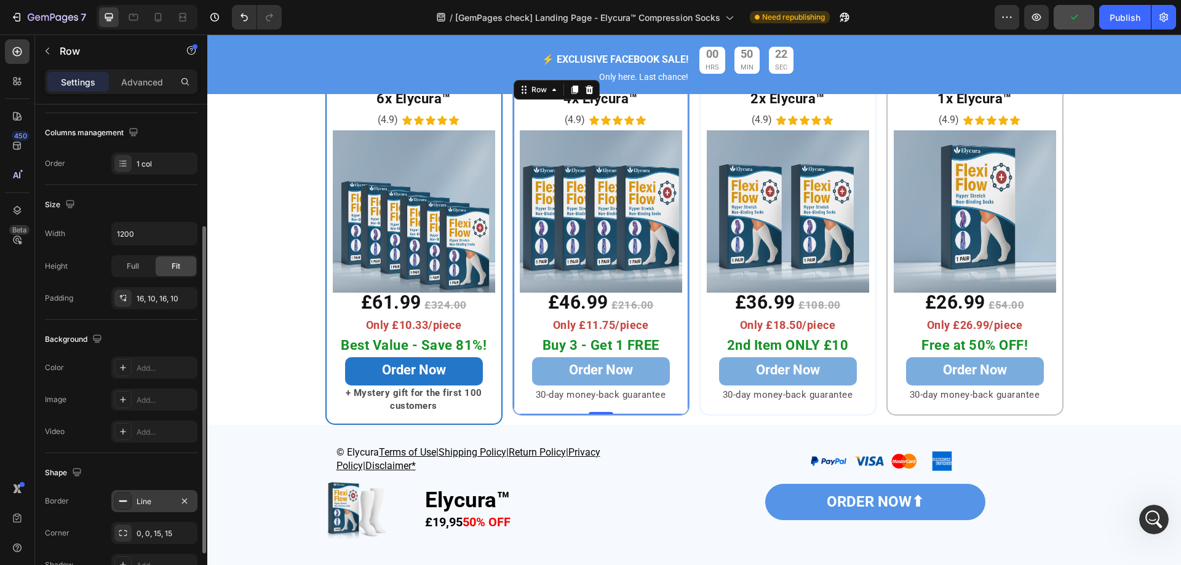
click at [145, 505] on div "Line" at bounding box center [155, 501] width 36 height 11
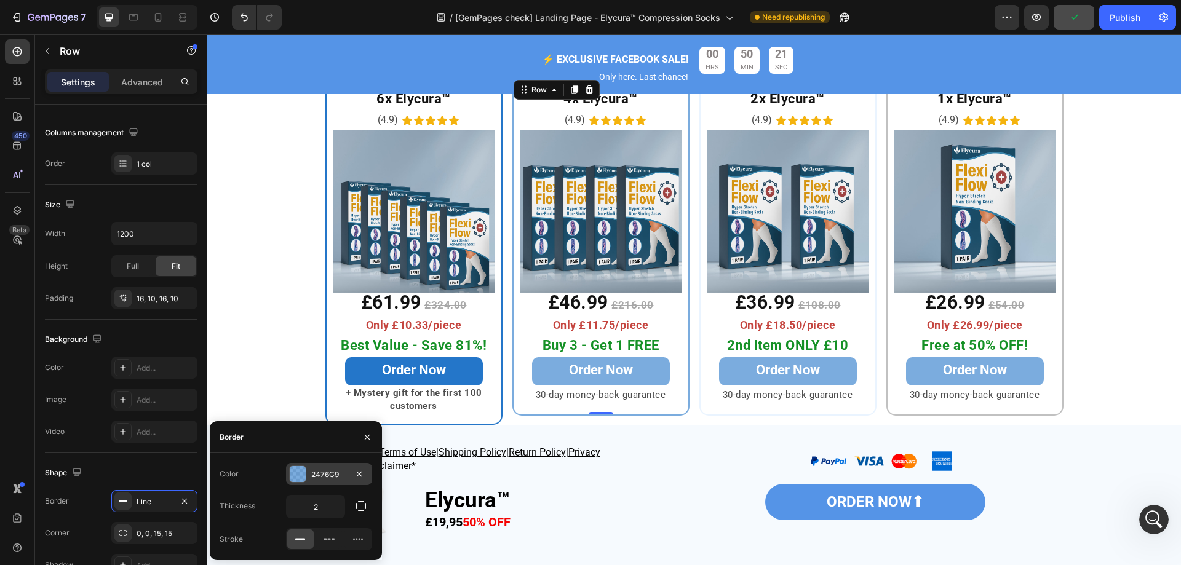
click at [316, 475] on div "2476C9" at bounding box center [329, 474] width 36 height 11
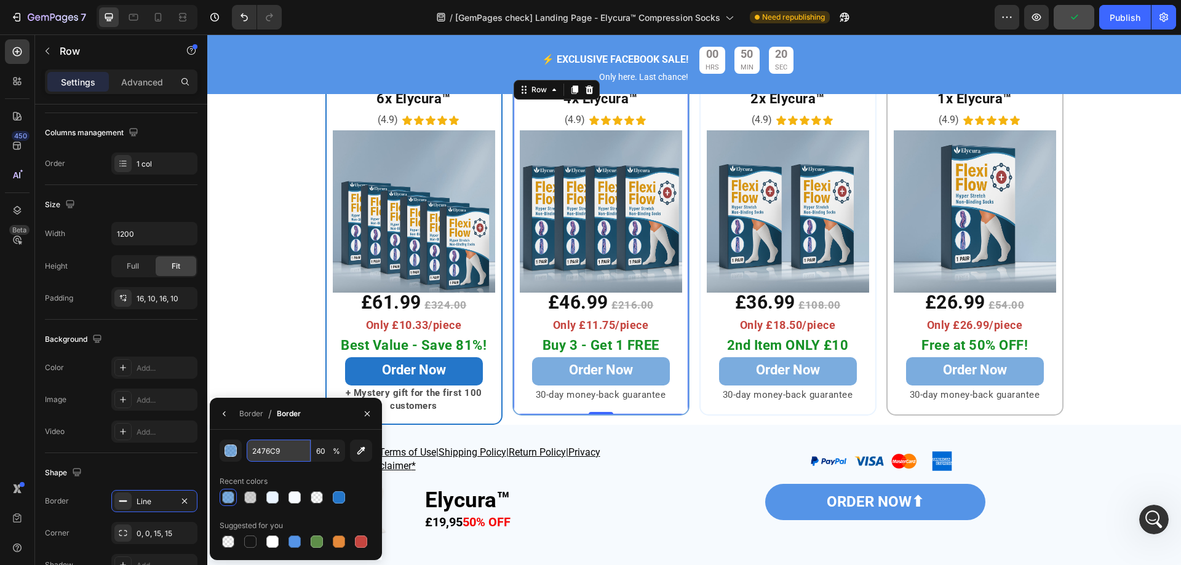
click at [289, 452] on input "2476C9" at bounding box center [279, 451] width 64 height 22
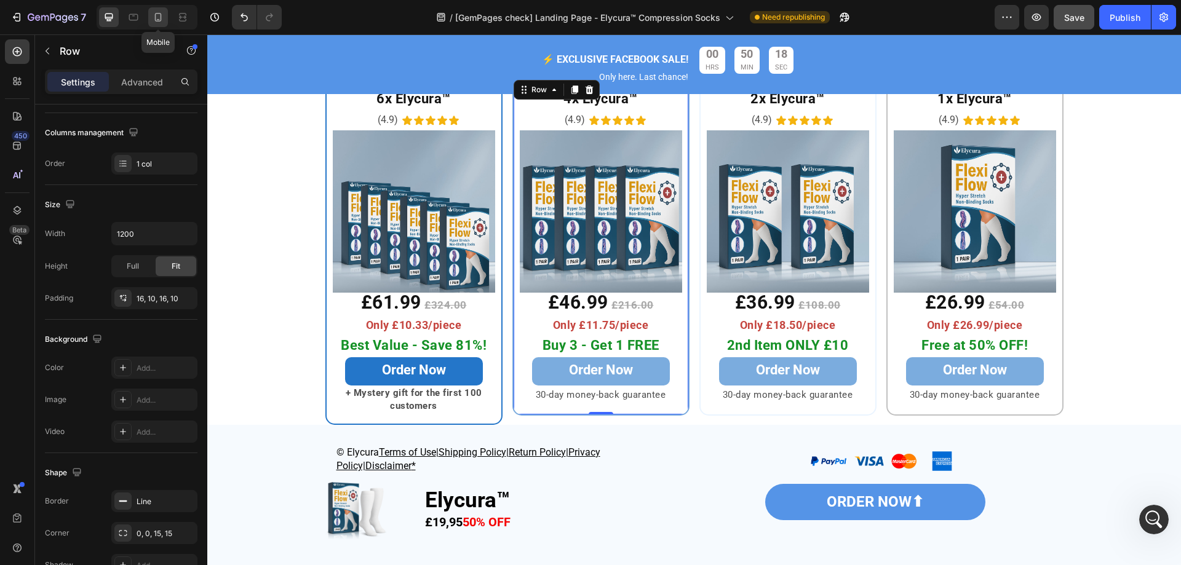
click at [150, 16] on div at bounding box center [158, 17] width 20 height 20
type input "100%"
click at [136, 15] on icon at bounding box center [133, 17] width 12 height 12
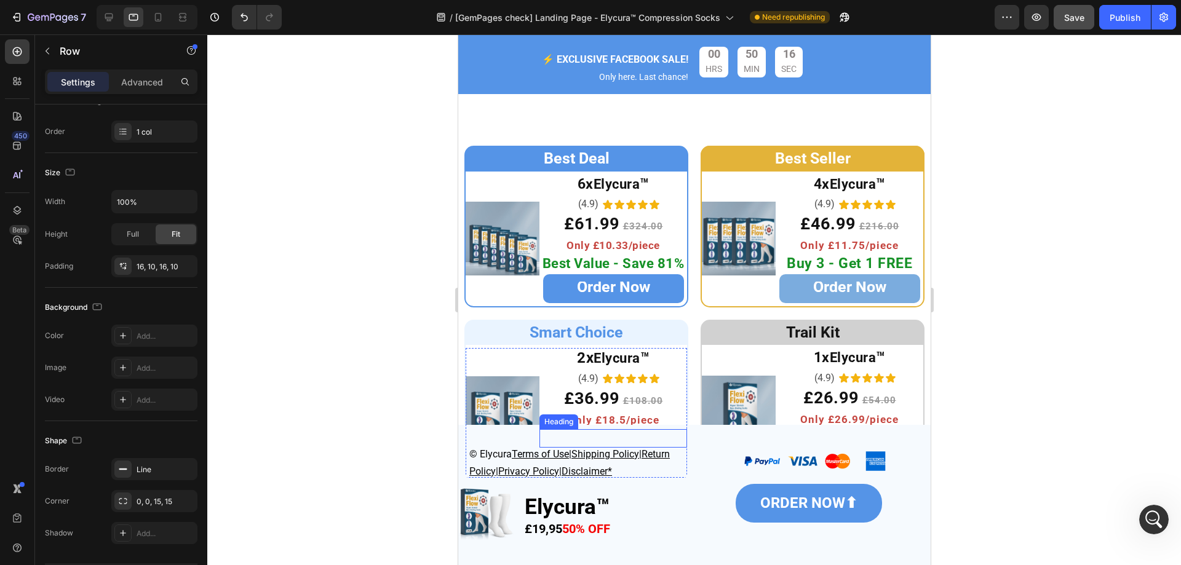
scroll to position [4905, 0]
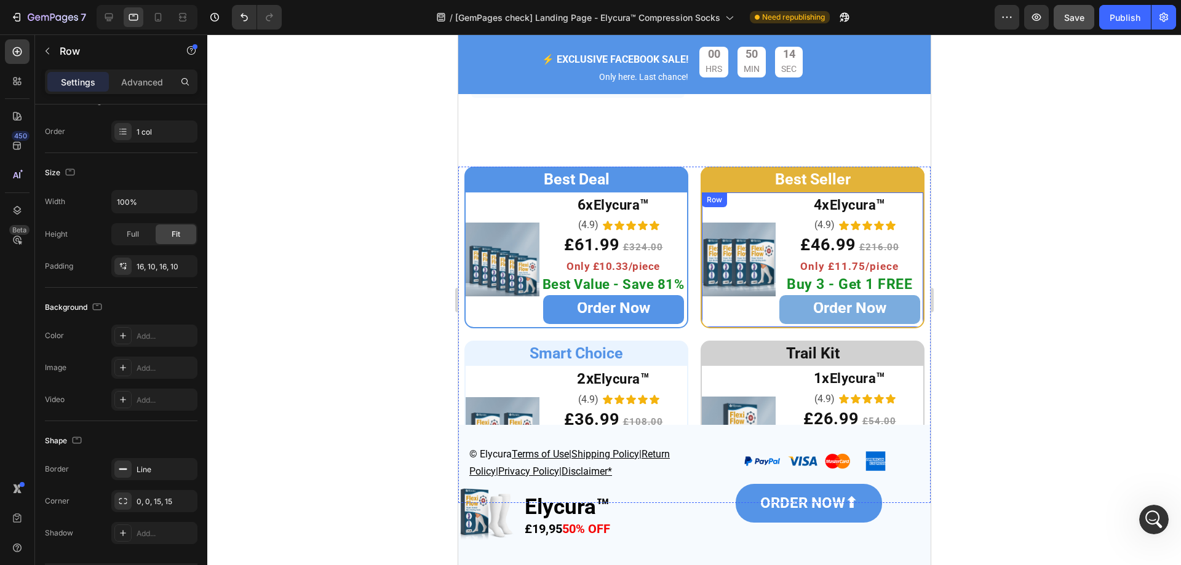
click at [703, 328] on div "Image 4x Elycura ™ Heading (4.9) Text Block Icon Icon Icon Icon Icon Icon List …" at bounding box center [812, 259] width 224 height 137
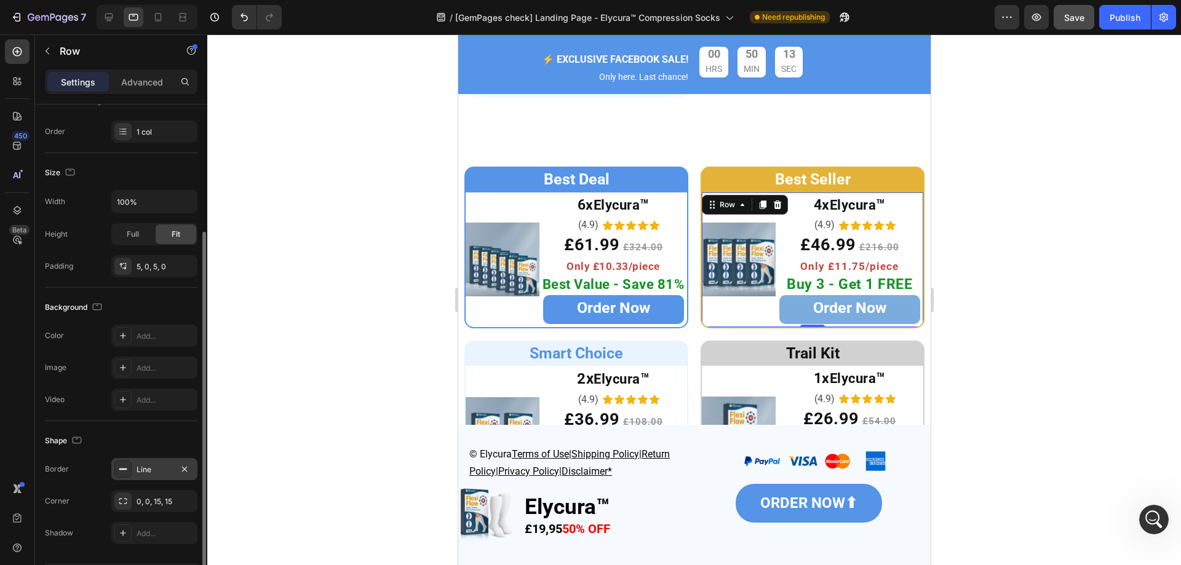
scroll to position [223, 0]
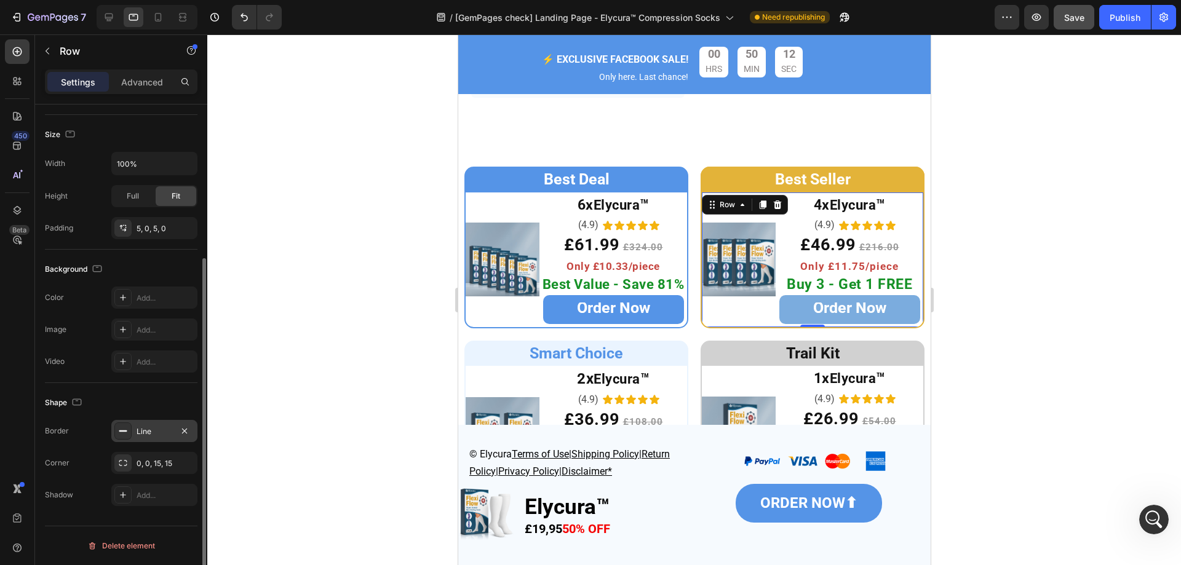
click at [152, 425] on div "Line" at bounding box center [154, 431] width 86 height 22
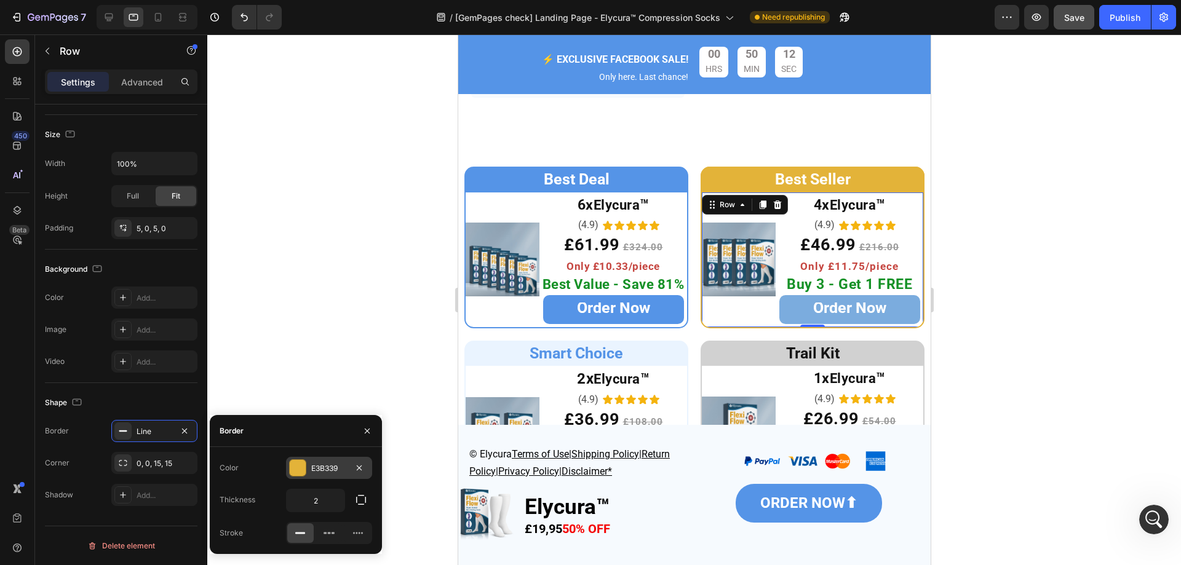
click at [330, 464] on div "E3B339" at bounding box center [329, 468] width 36 height 11
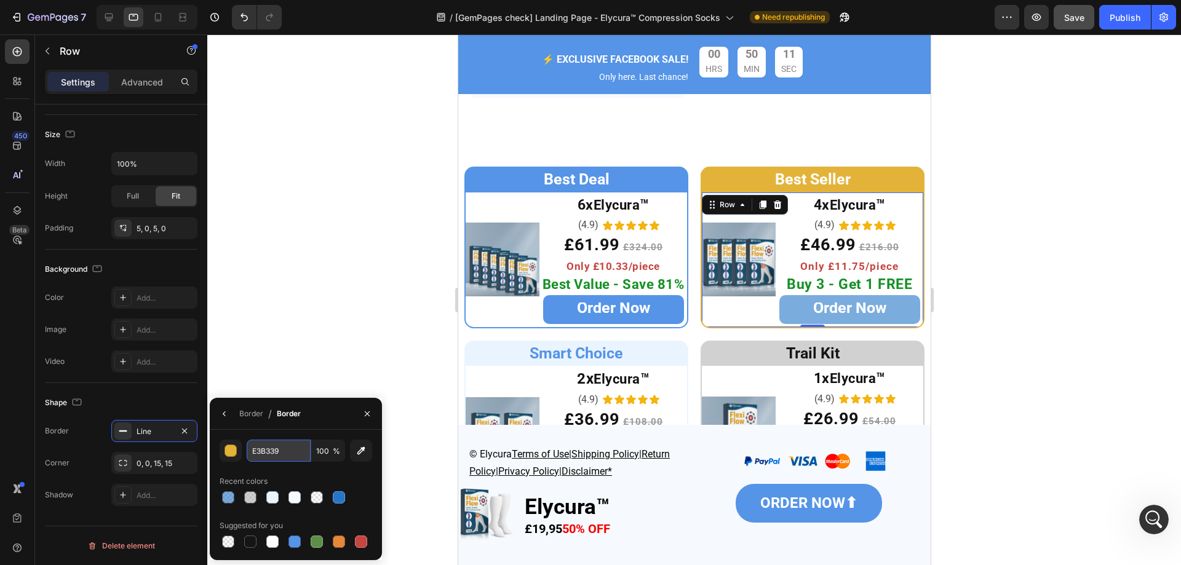
click at [292, 450] on input "E3B339" at bounding box center [279, 451] width 64 height 22
paste input "2476C"
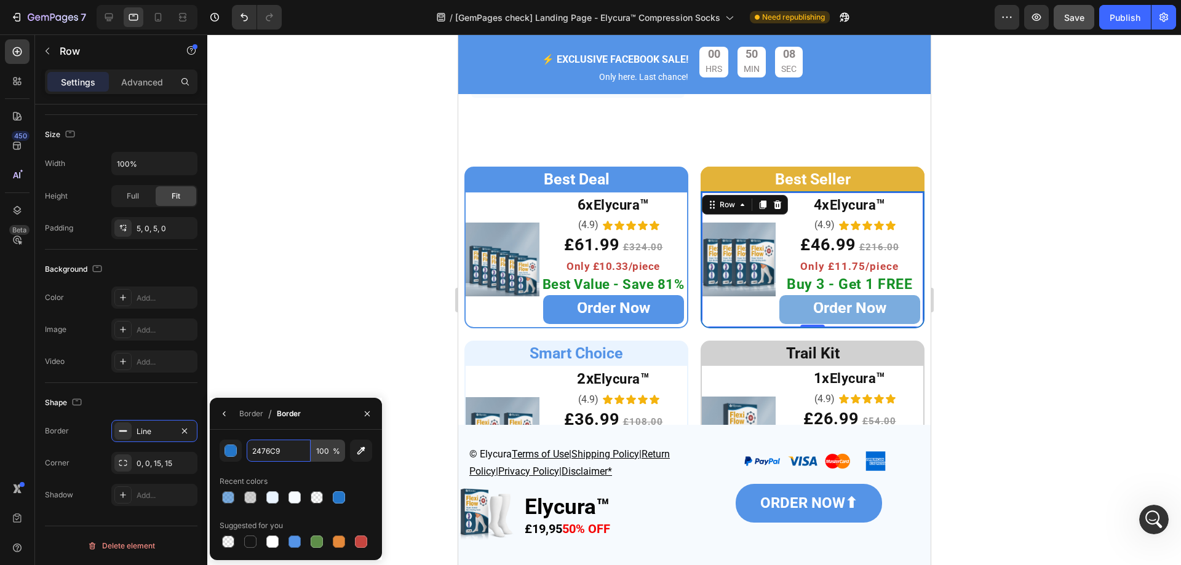
type input "2476C9"
click at [326, 450] on input "100" at bounding box center [328, 451] width 34 height 22
type input "60"
click at [356, 472] on div "Recent colors" at bounding box center [296, 482] width 153 height 20
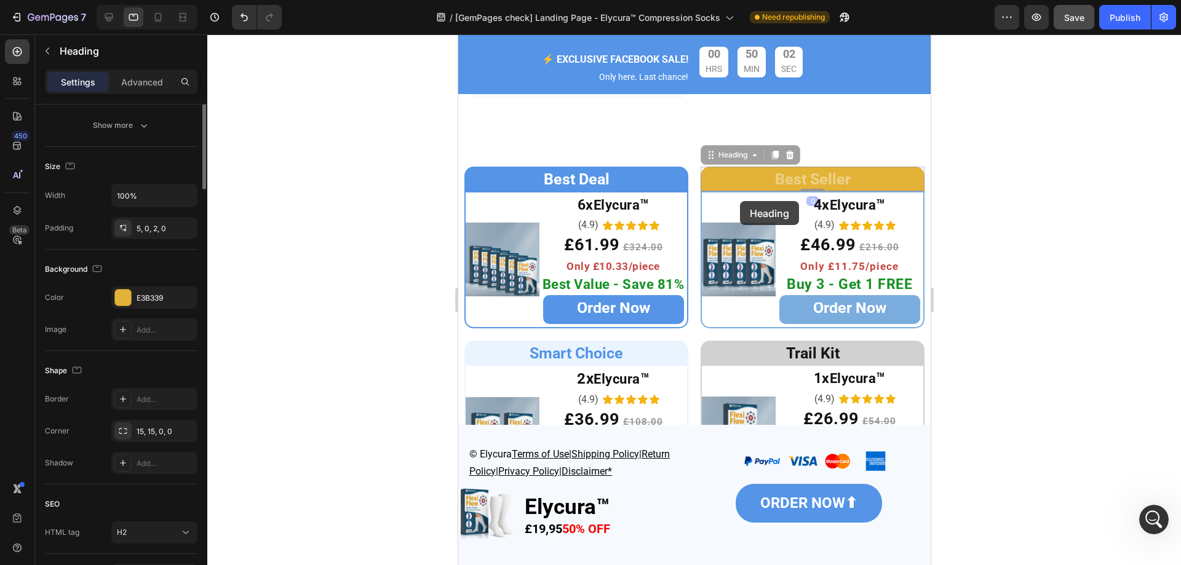
scroll to position [0, 0]
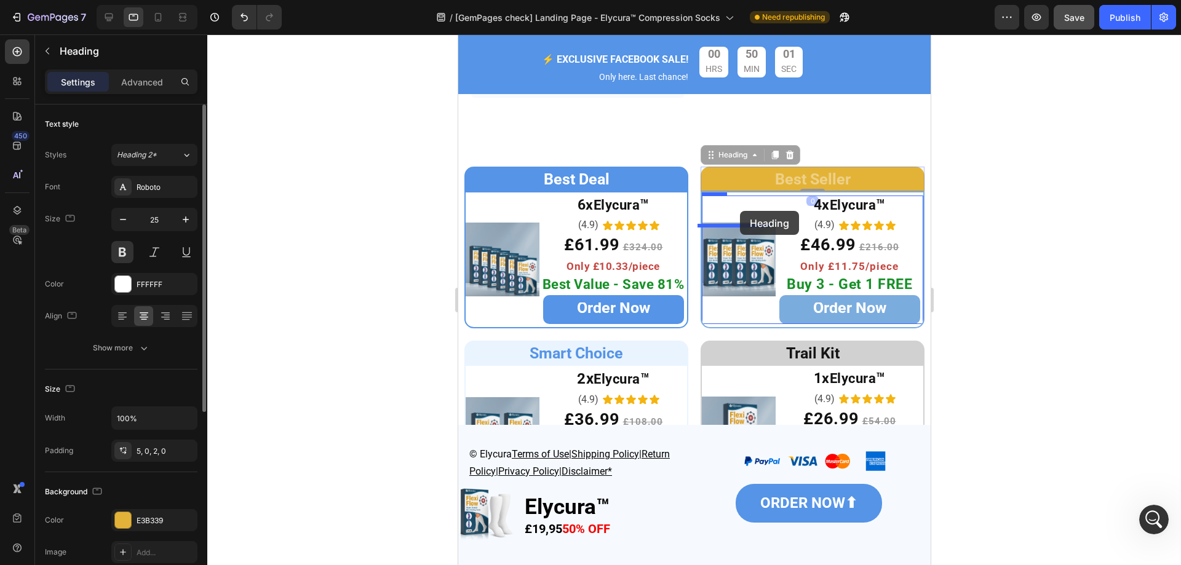
drag, startPoint x: 712, startPoint y: 164, endPoint x: 739, endPoint y: 211, distance: 54.5
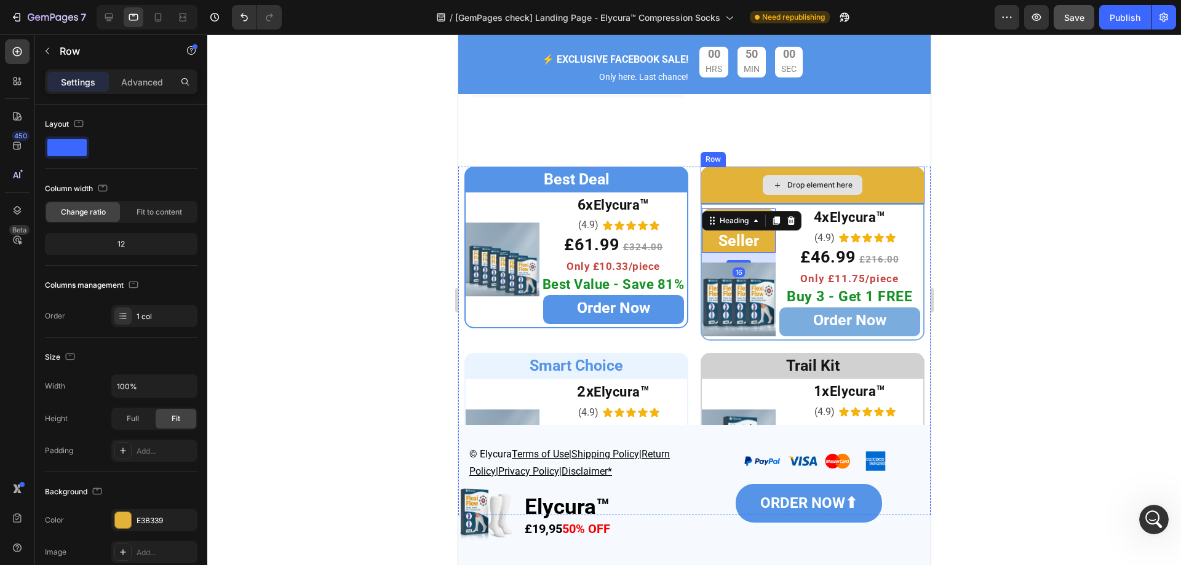
click at [721, 180] on div "Drop element here" at bounding box center [812, 185] width 224 height 37
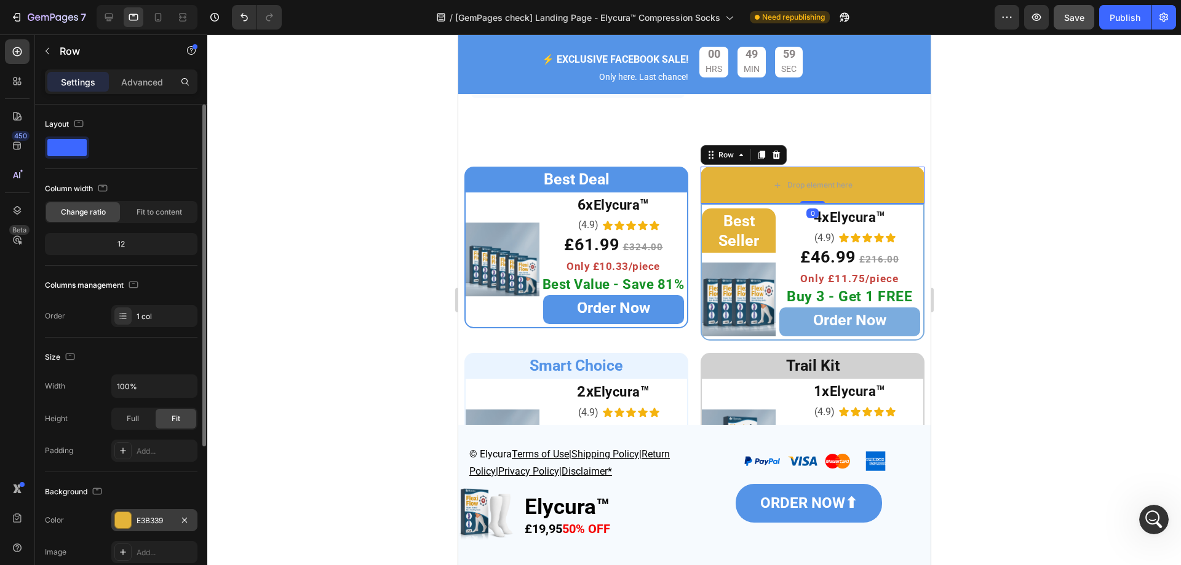
click at [153, 526] on div "E3B339" at bounding box center [154, 520] width 86 height 22
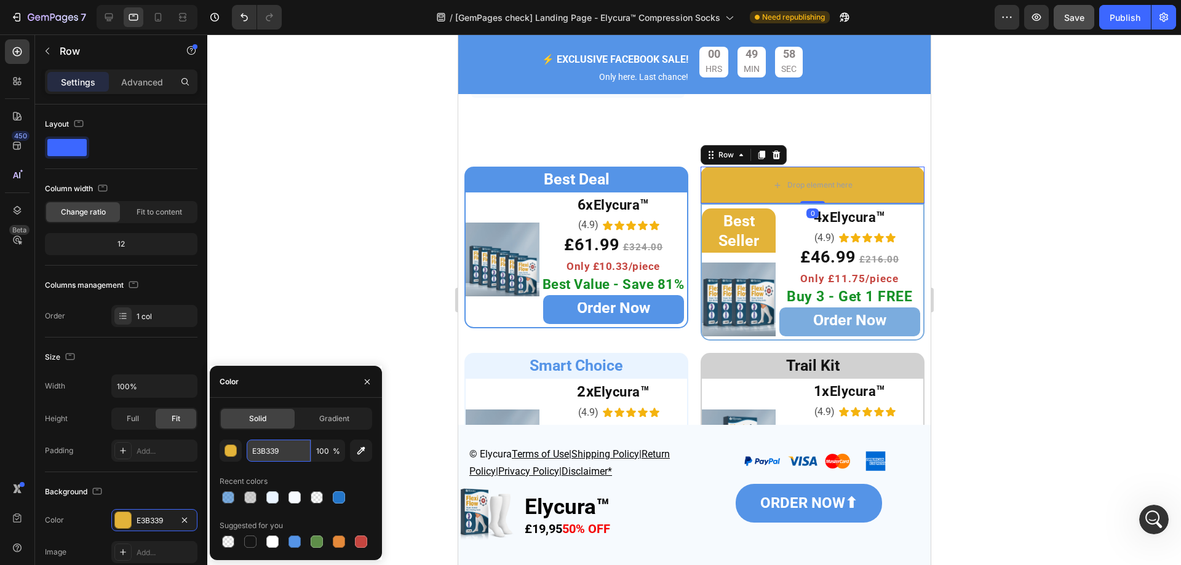
click at [287, 457] on input "E3B339" at bounding box center [279, 451] width 64 height 22
paste input "2476C"
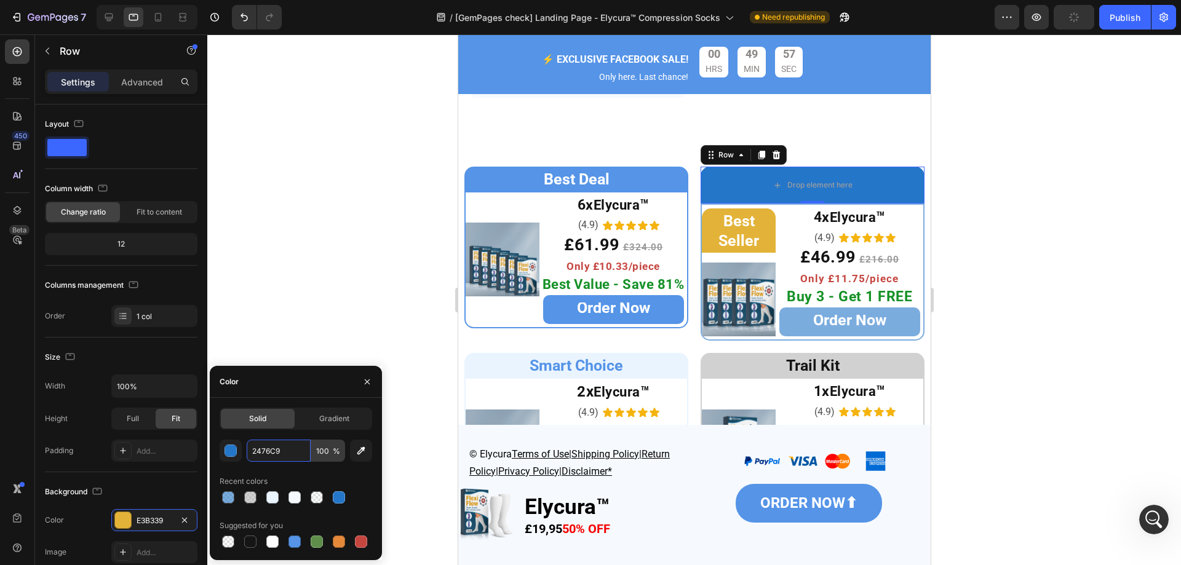
type input "2476C9"
click at [326, 451] on input "100" at bounding box center [328, 451] width 34 height 22
type input "60"
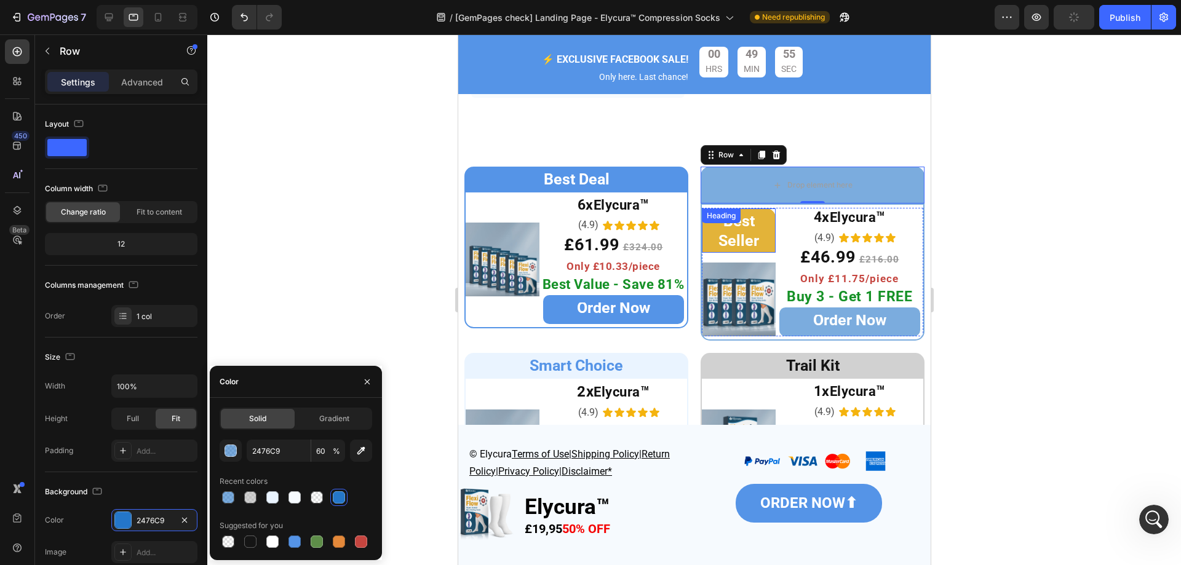
click at [761, 231] on h2 "Best Seller" at bounding box center [738, 230] width 74 height 44
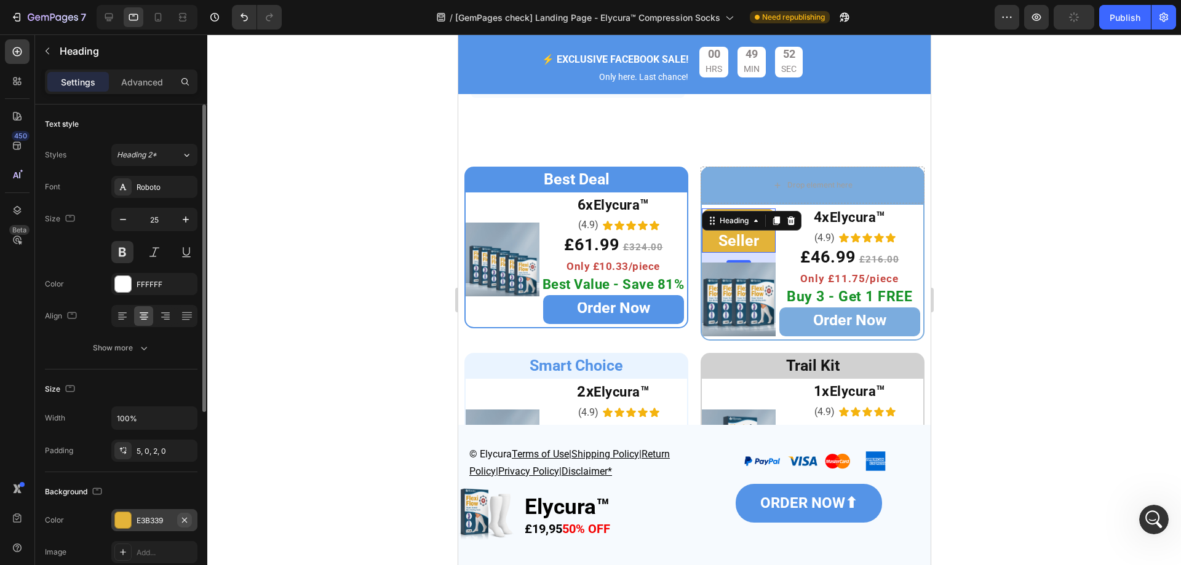
click at [184, 520] on icon "button" at bounding box center [184, 519] width 5 height 5
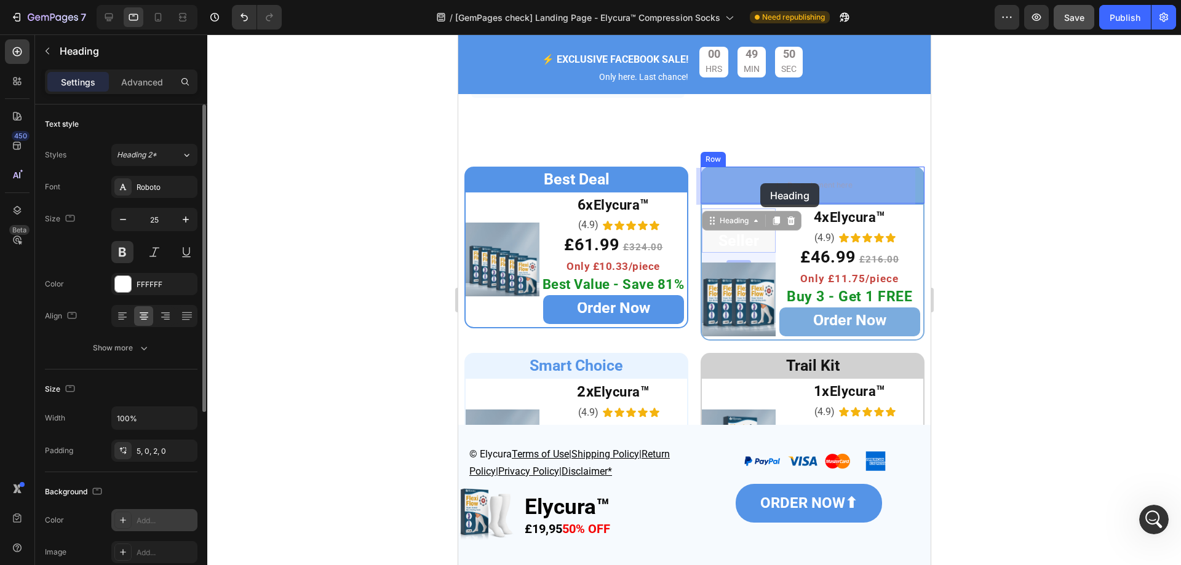
drag, startPoint x: 709, startPoint y: 226, endPoint x: 759, endPoint y: 183, distance: 65.9
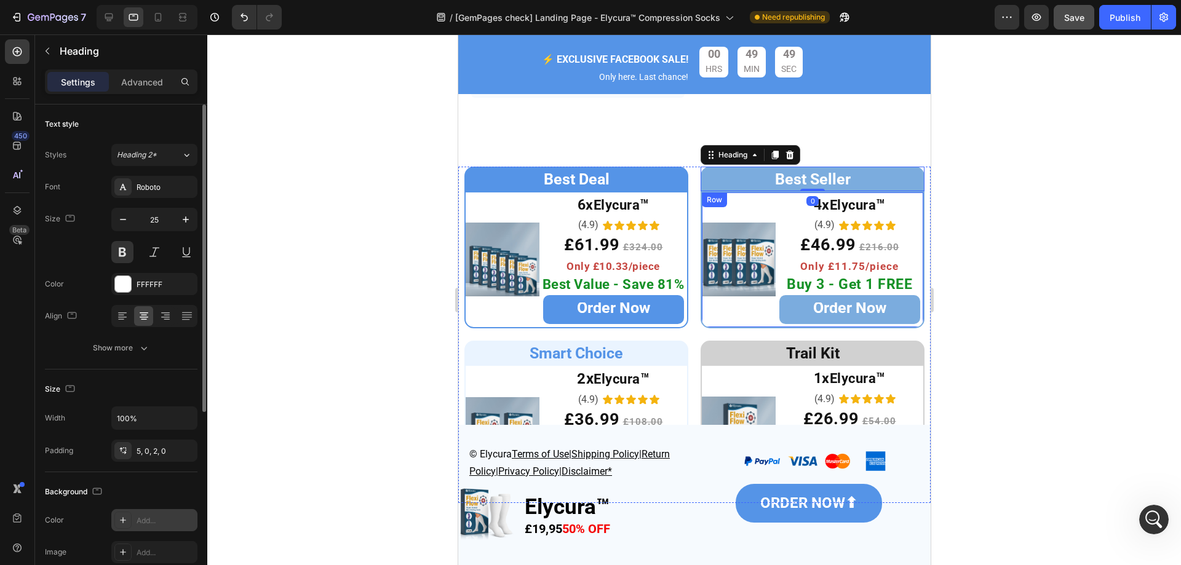
click at [1063, 184] on div at bounding box center [693, 299] width 973 height 531
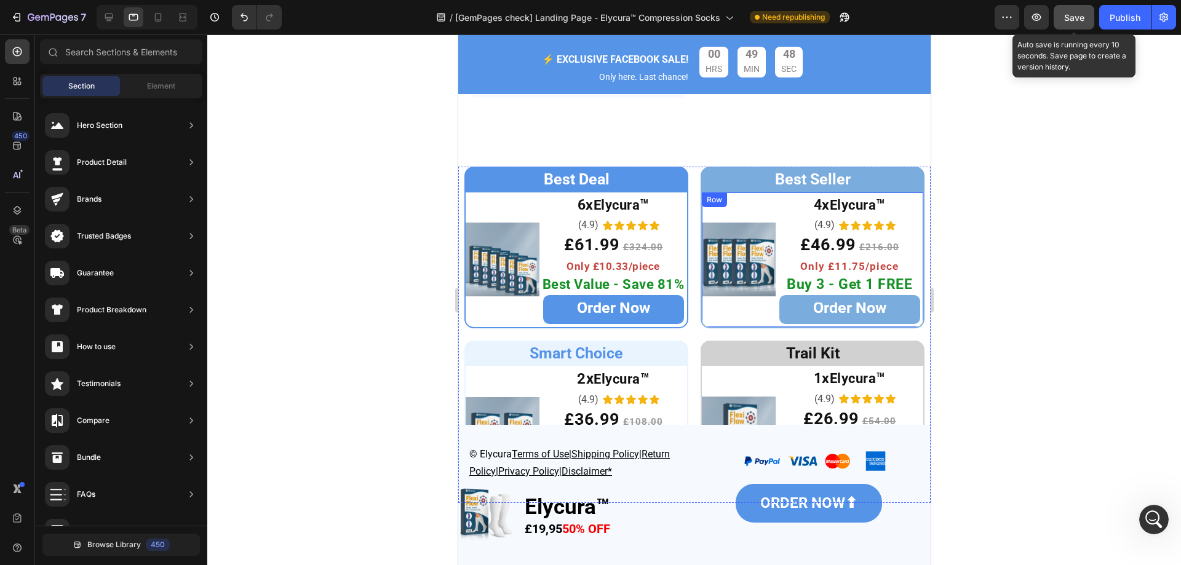
click at [1077, 21] on span "Save" at bounding box center [1074, 17] width 20 height 10
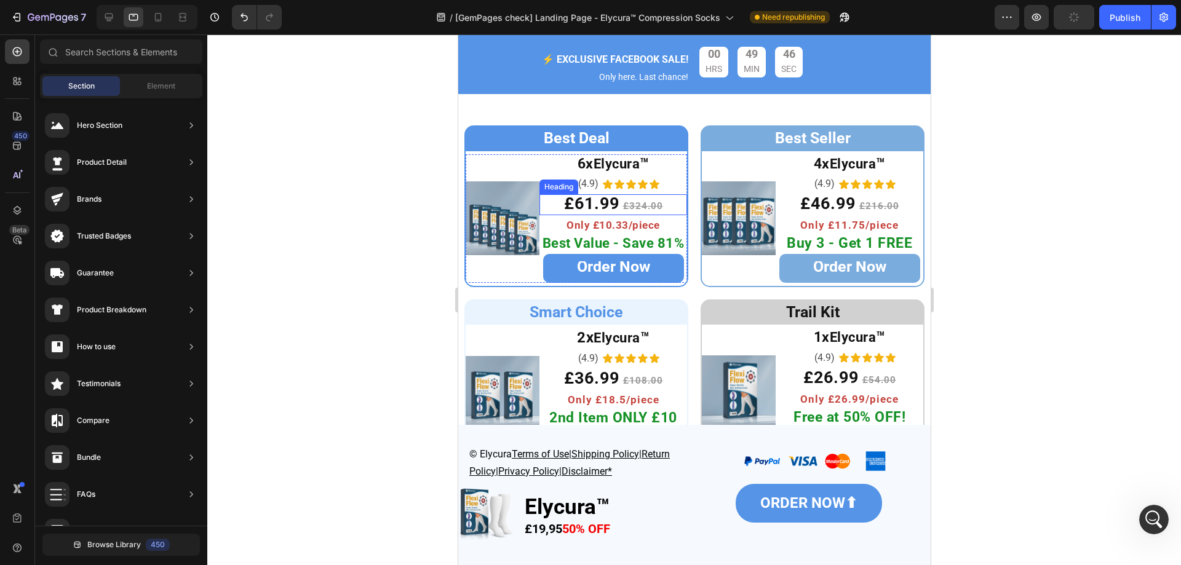
scroll to position [5028, 0]
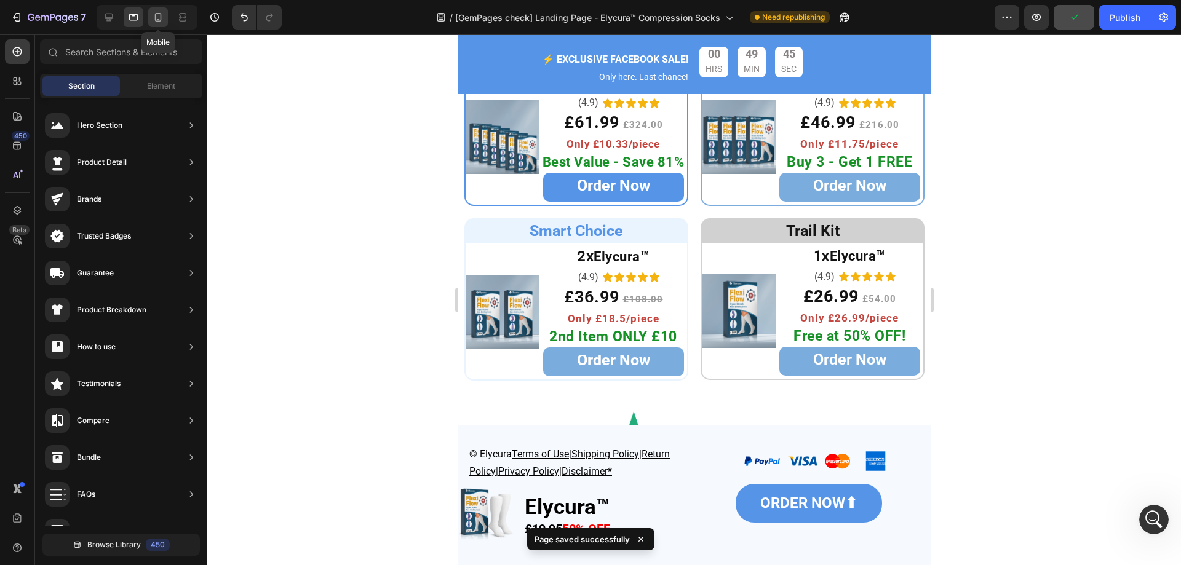
click at [162, 23] on div at bounding box center [158, 17] width 20 height 20
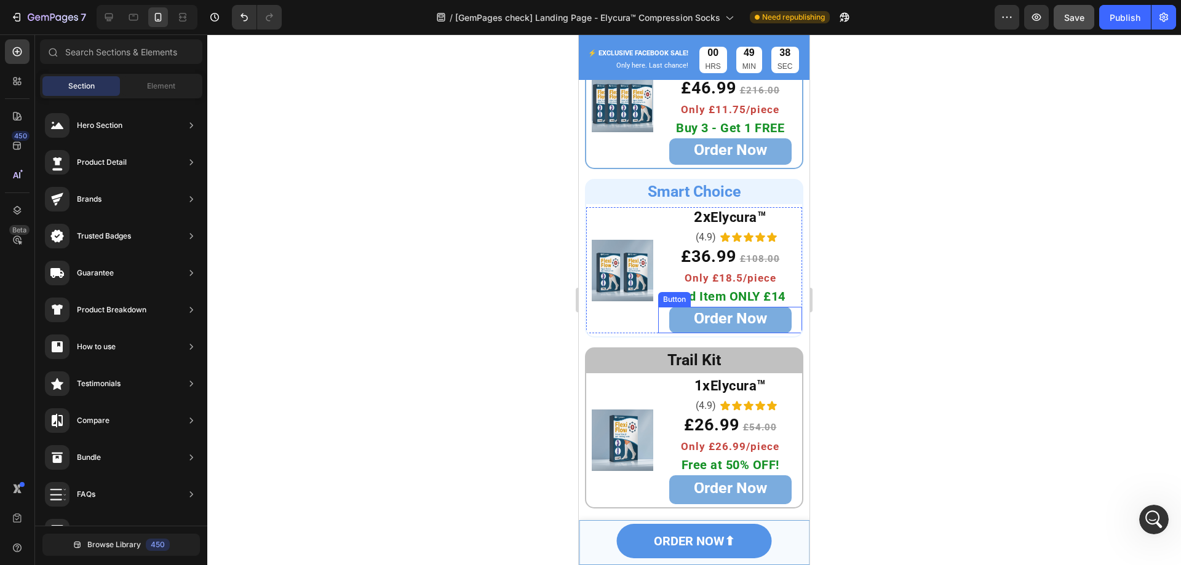
scroll to position [5274, 0]
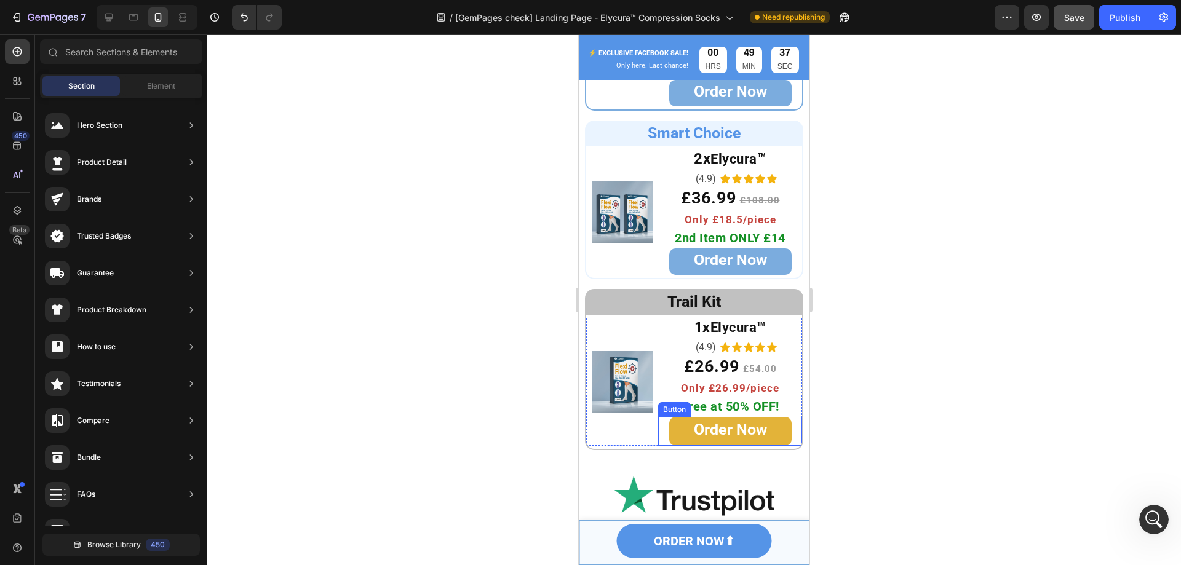
click at [754, 424] on link "Order Now" at bounding box center [730, 431] width 122 height 29
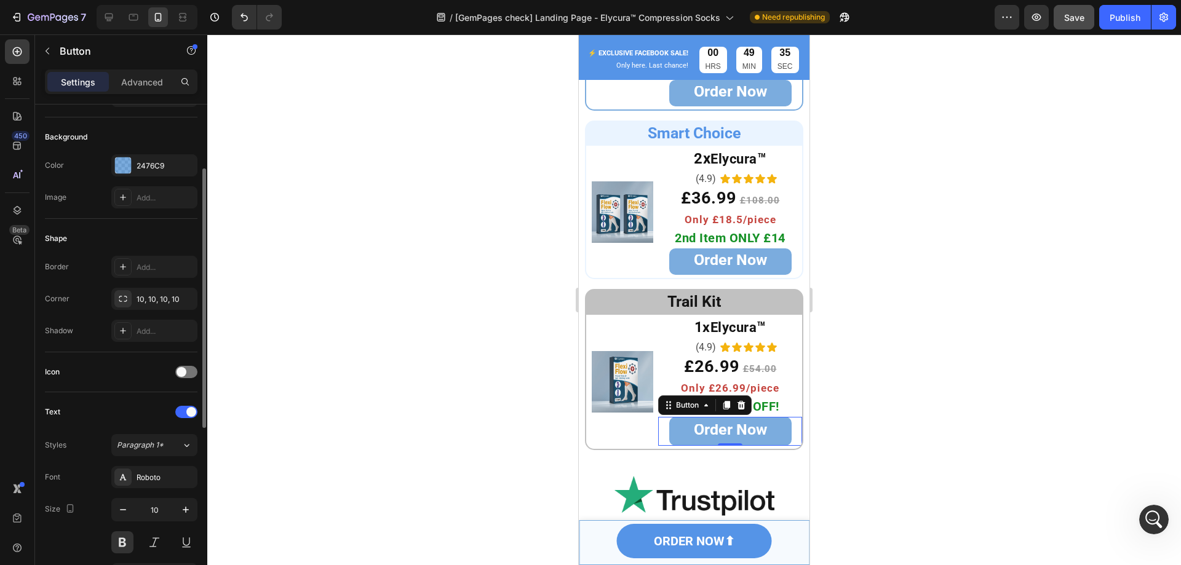
scroll to position [0, 0]
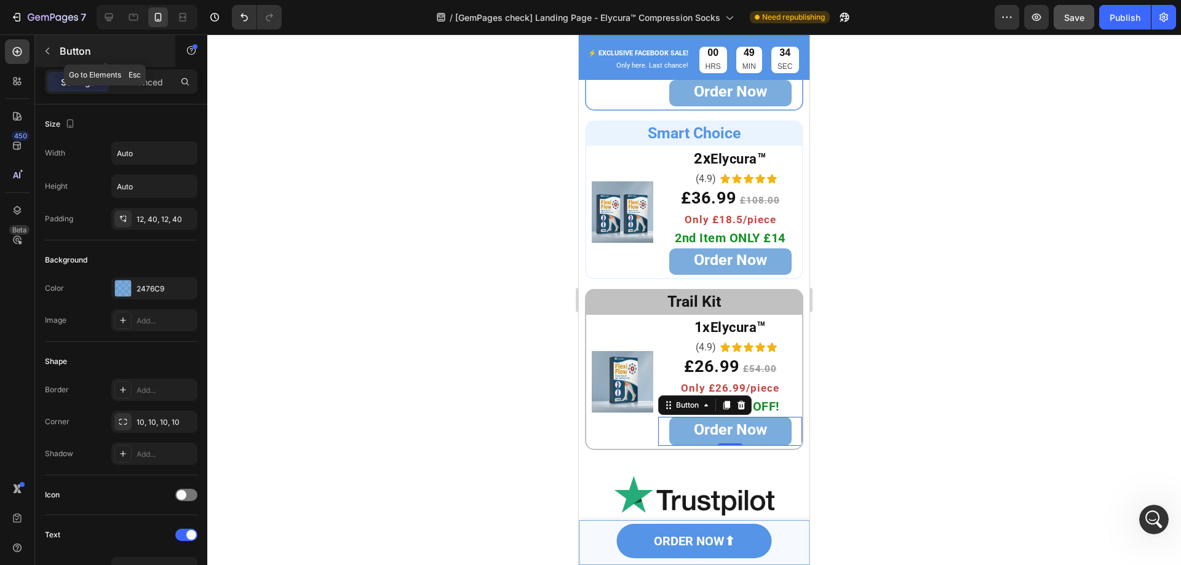
click at [45, 52] on icon "button" at bounding box center [47, 51] width 10 height 10
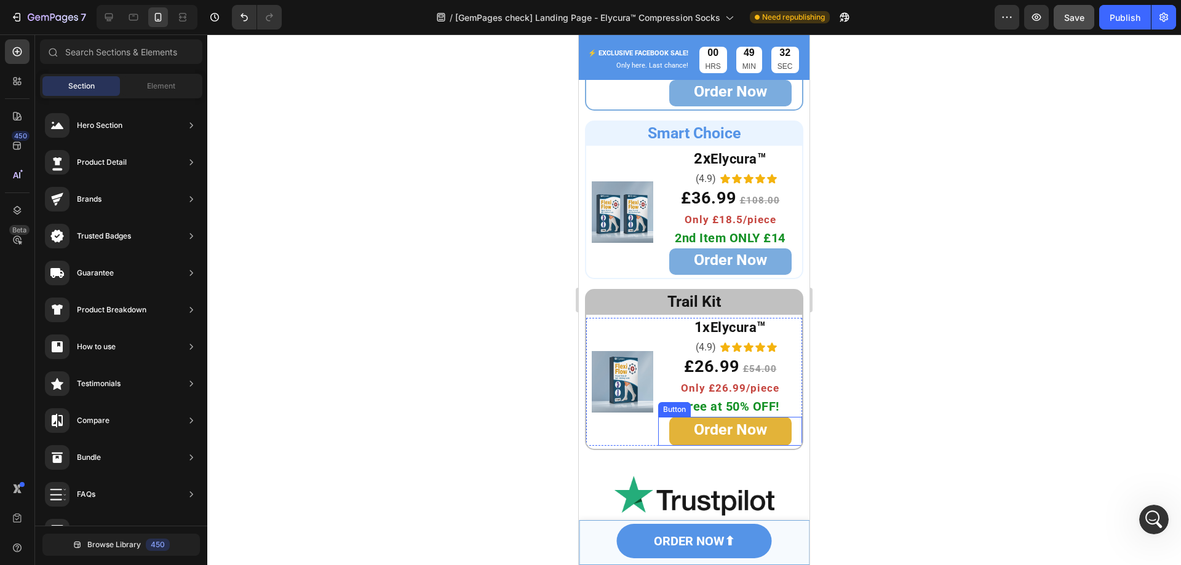
click at [670, 430] on link "Order Now" at bounding box center [730, 431] width 122 height 29
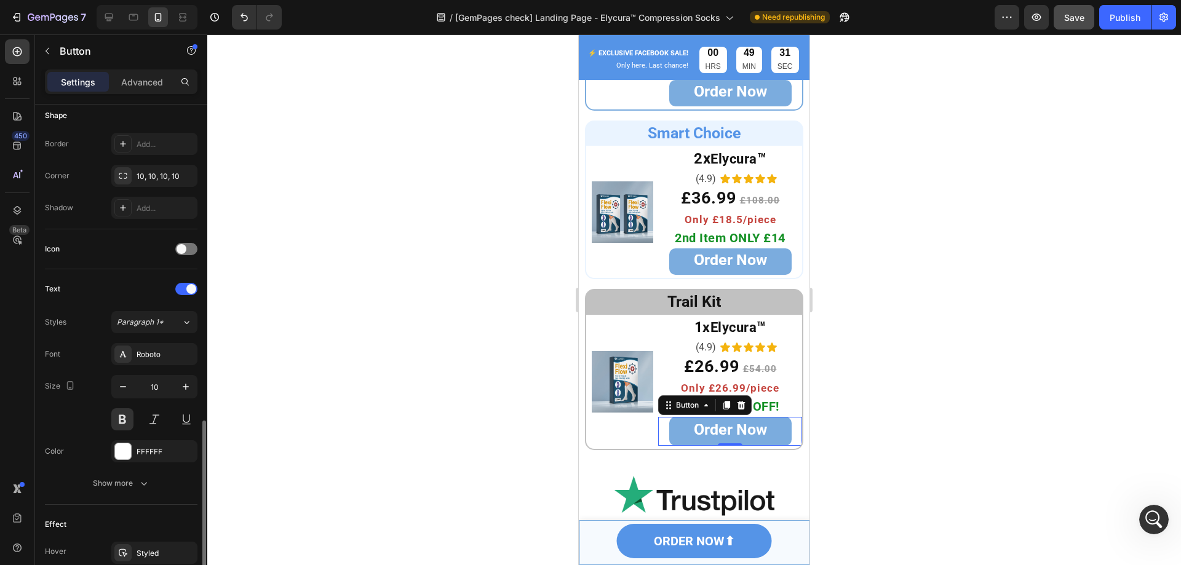
scroll to position [430, 0]
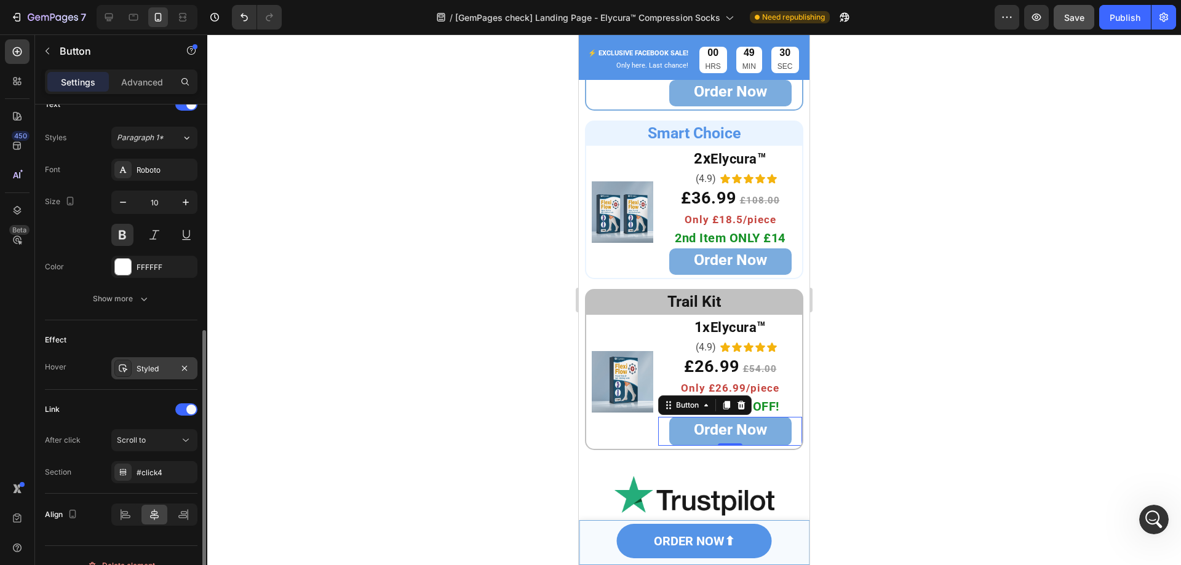
click at [145, 367] on div "Styled" at bounding box center [155, 368] width 36 height 11
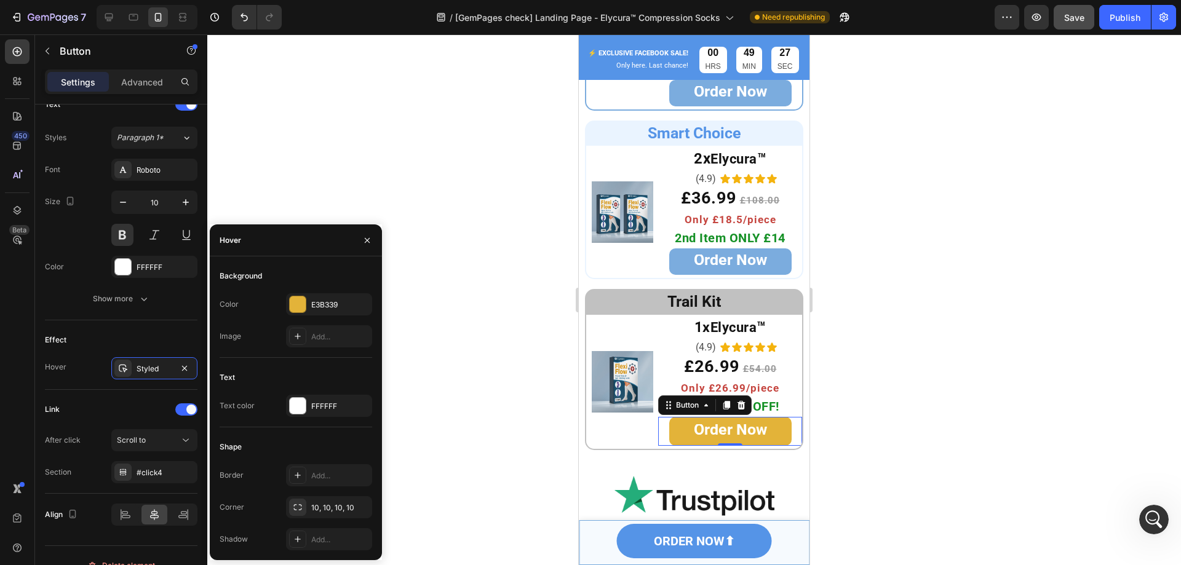
click at [673, 437] on link "Order Now" at bounding box center [730, 431] width 122 height 29
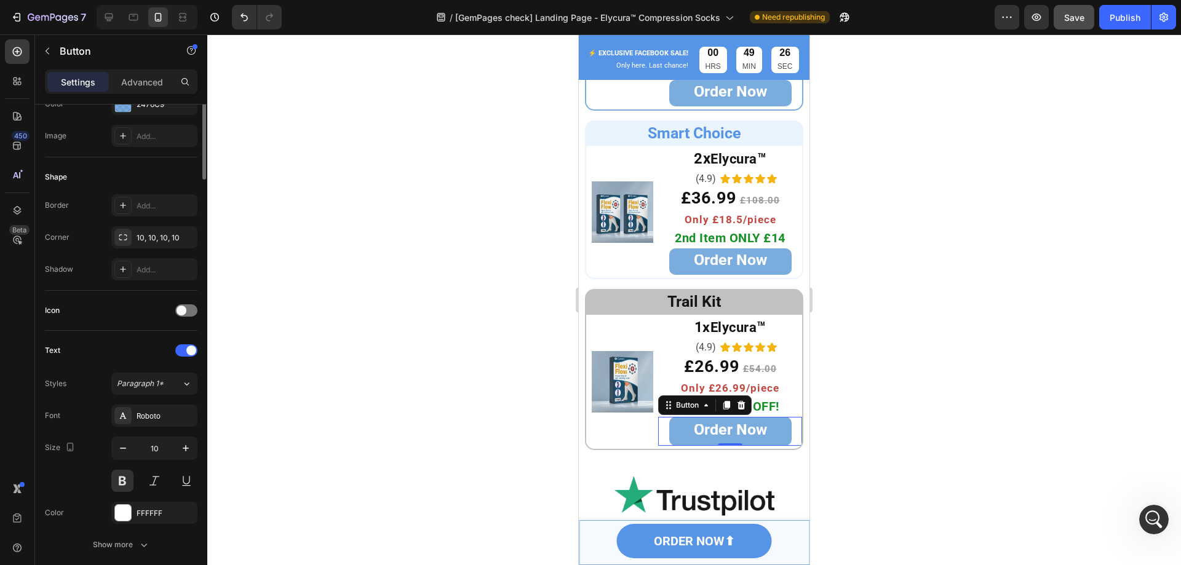
scroll to position [0, 0]
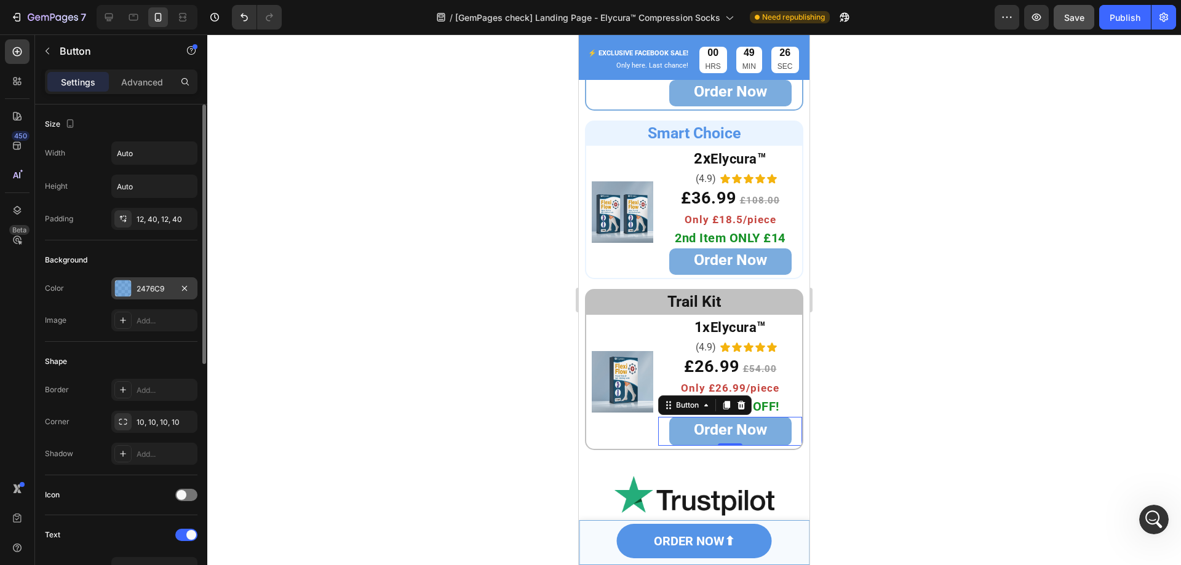
click at [135, 290] on div "2476C9" at bounding box center [154, 288] width 86 height 22
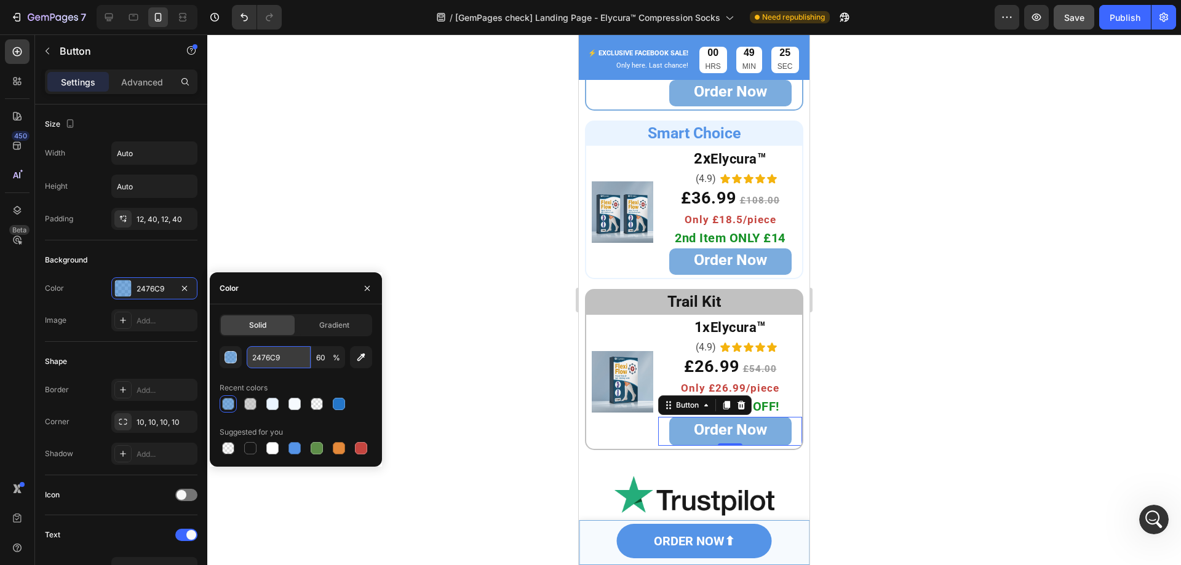
click at [300, 358] on input "2476C9" at bounding box center [279, 357] width 64 height 22
click at [155, 79] on p "Advanced" at bounding box center [142, 82] width 42 height 13
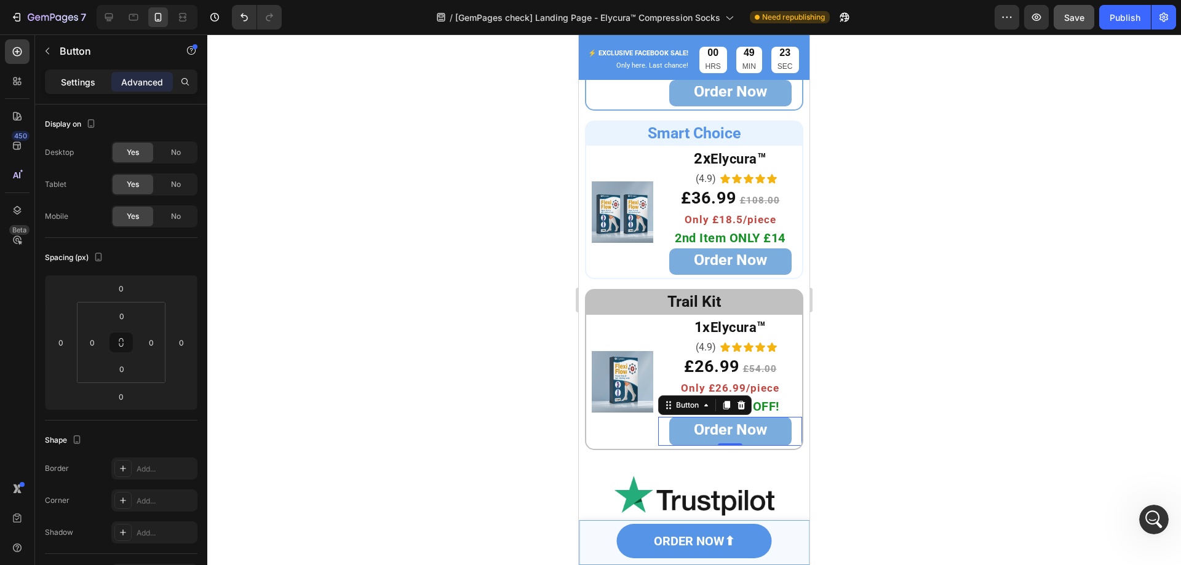
click at [101, 83] on div "Settings" at bounding box center [77, 82] width 61 height 20
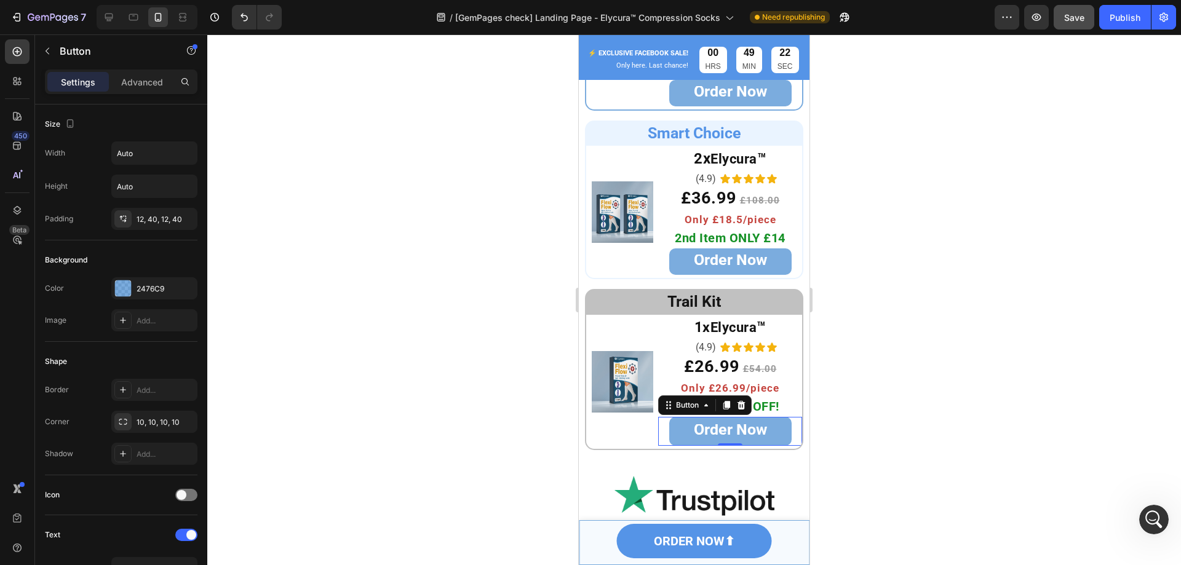
click at [89, 87] on p "Settings" at bounding box center [78, 82] width 34 height 13
click at [152, 291] on div "2476C9" at bounding box center [155, 288] width 36 height 11
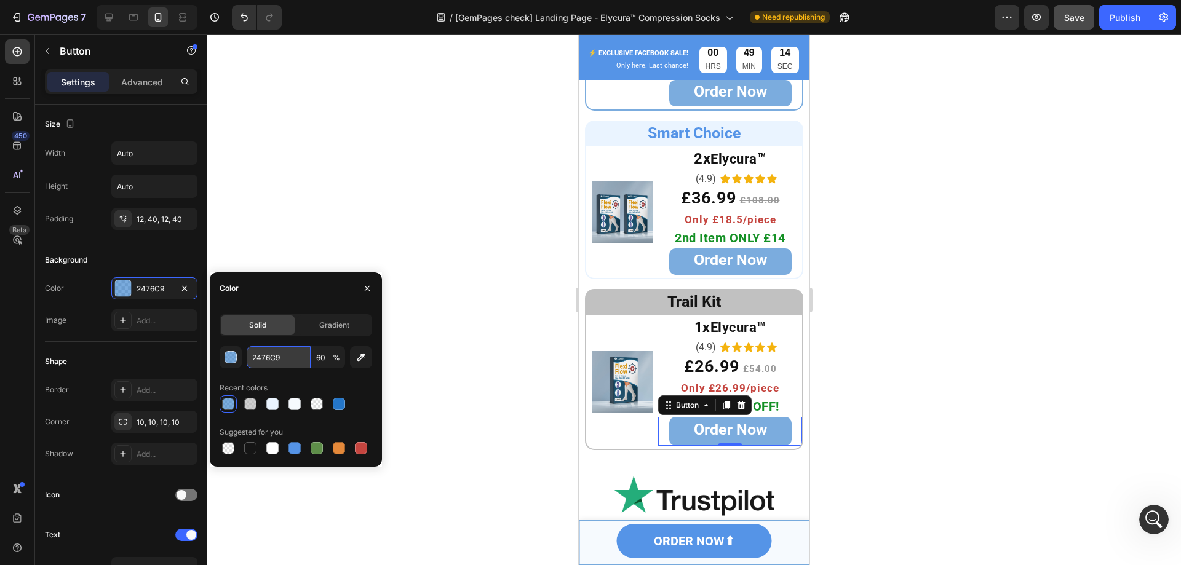
click at [285, 362] on input "2476C9" at bounding box center [279, 357] width 64 height 22
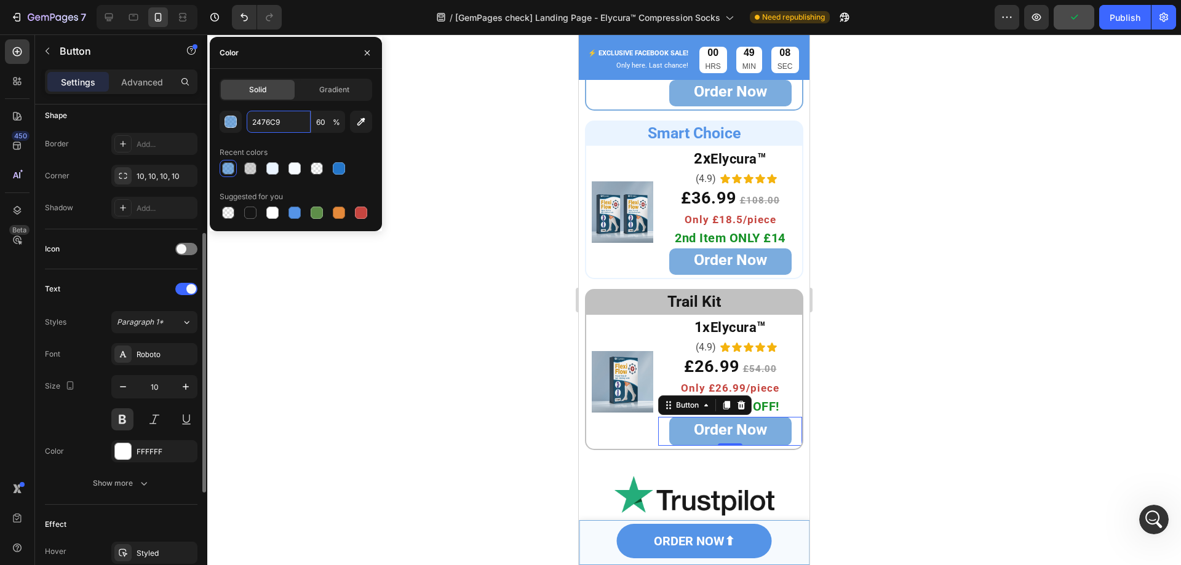
scroll to position [369, 0]
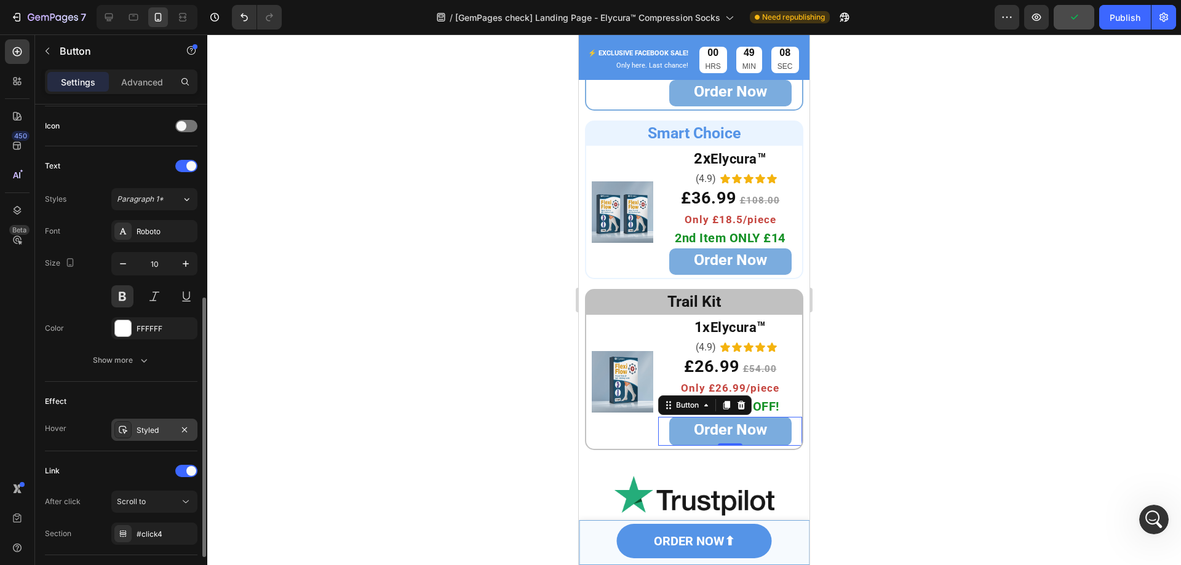
click at [132, 422] on div "Styled" at bounding box center [154, 430] width 86 height 22
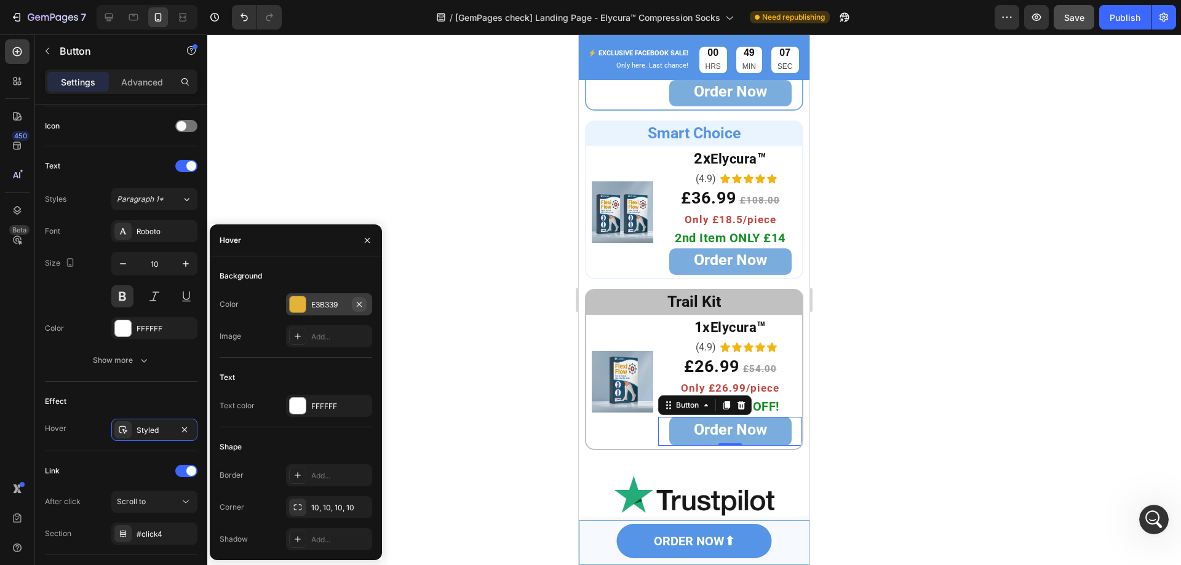
click at [362, 305] on icon "button" at bounding box center [359, 304] width 10 height 10
click at [326, 303] on div "Add..." at bounding box center [340, 304] width 58 height 11
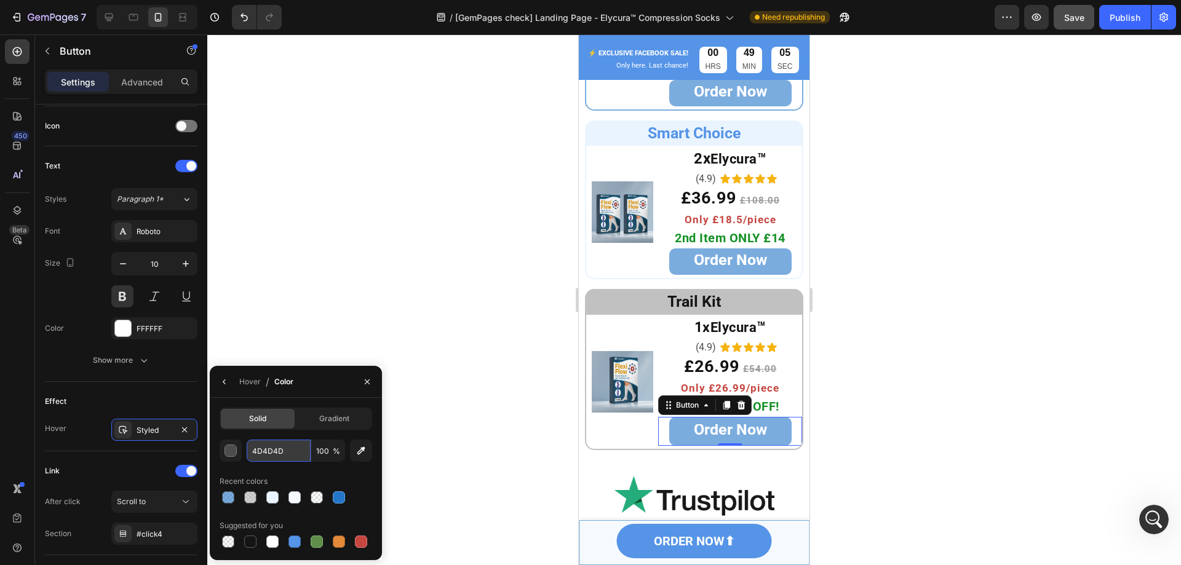
click at [0, 0] on input "4D4D4D" at bounding box center [0, 0] width 0 height 0
paste input "2476C9"
type input "2476C9"
click at [0, 0] on input "100" at bounding box center [0, 0] width 0 height 0
type input "60"
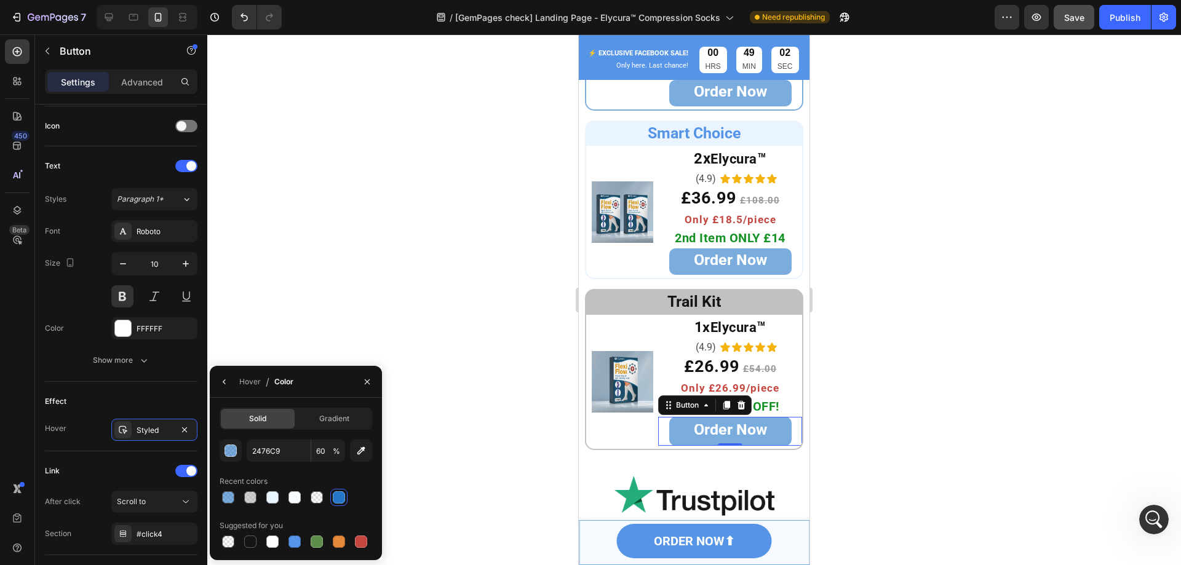
click at [306, 397] on div "Hover / Color" at bounding box center [296, 382] width 172 height 32
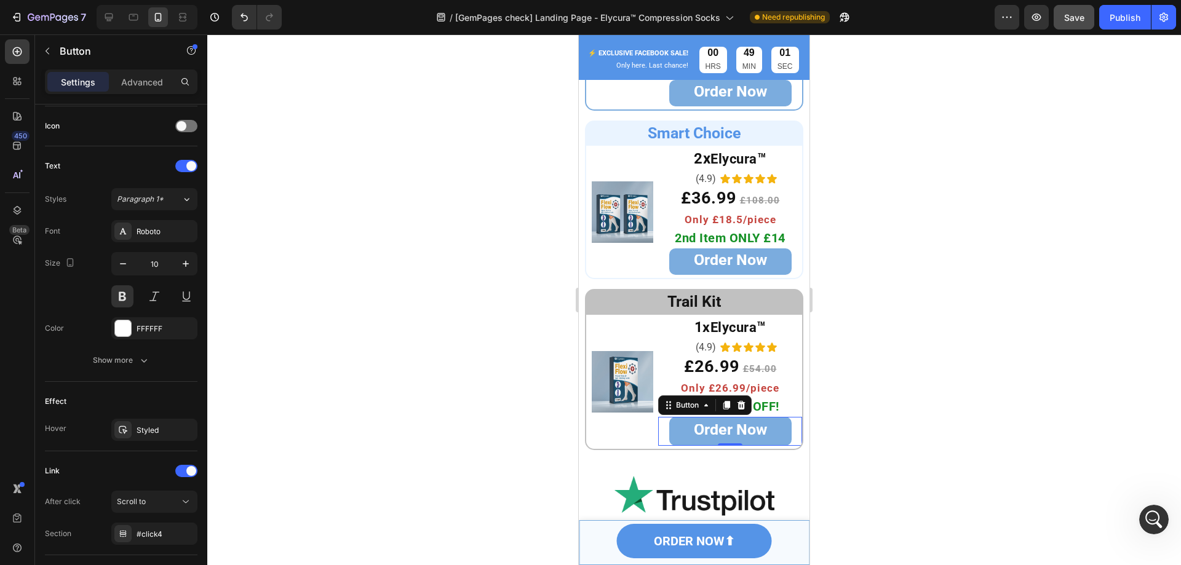
click at [866, 407] on div at bounding box center [693, 299] width 973 height 531
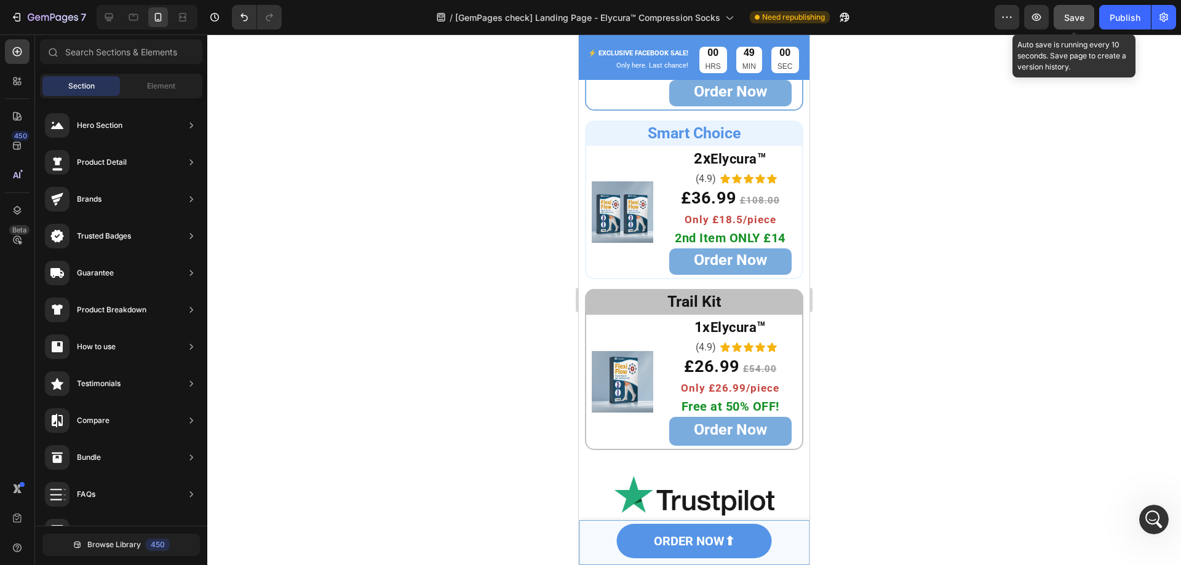
click at [1072, 21] on span "Save" at bounding box center [1074, 17] width 20 height 10
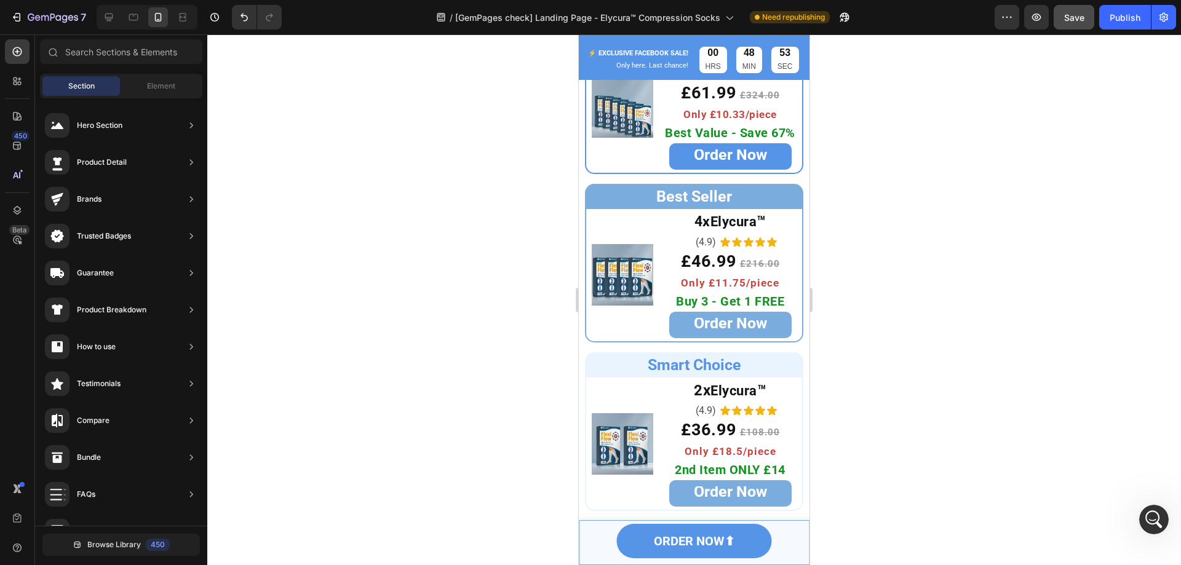
scroll to position [5028, 0]
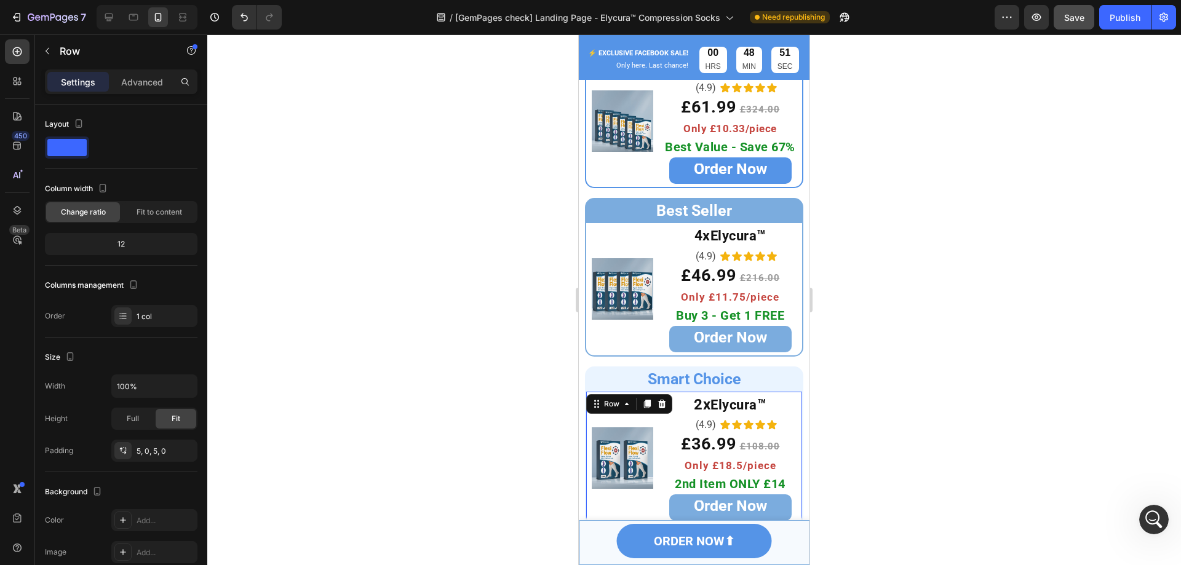
click at [587, 403] on div "Row" at bounding box center [629, 404] width 86 height 20
click at [138, 26] on div at bounding box center [134, 17] width 20 height 20
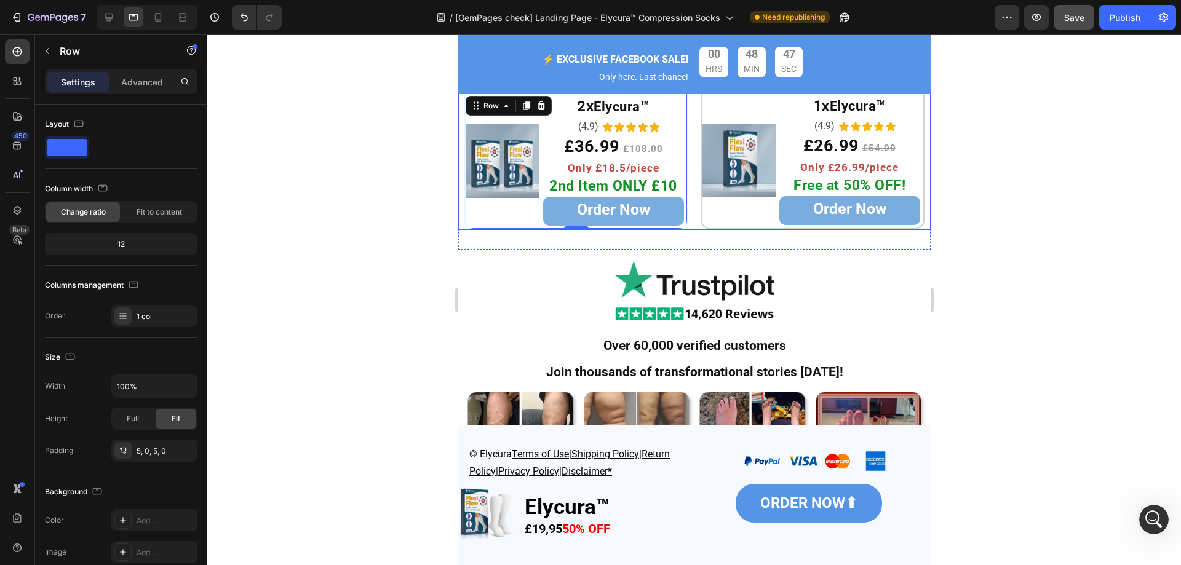
scroll to position [5293, 0]
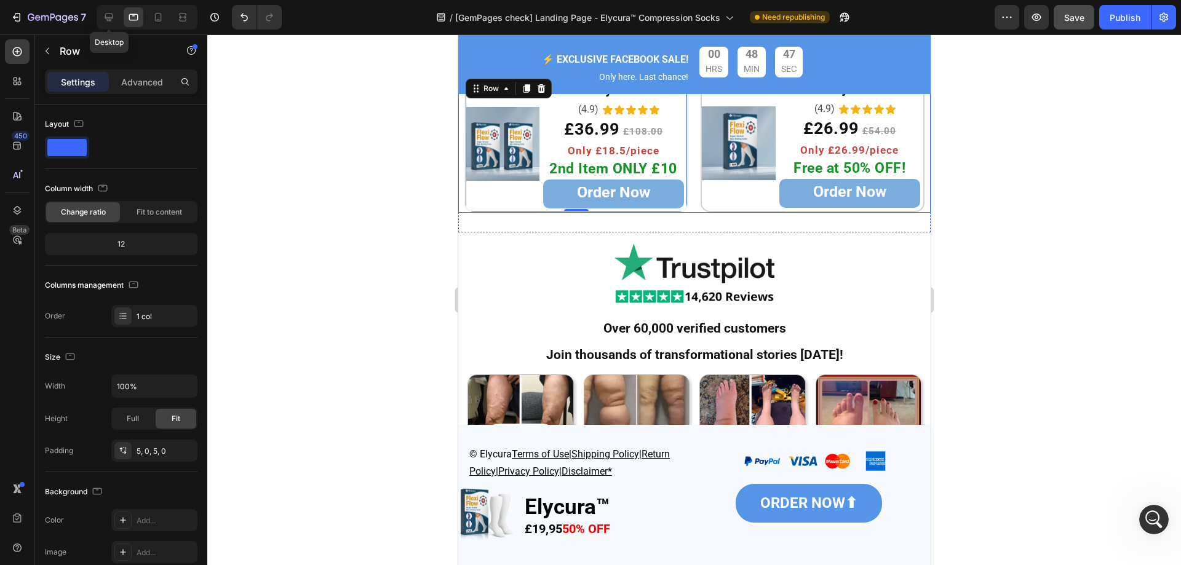
click at [117, 20] on div at bounding box center [109, 17] width 20 height 20
type input "1200"
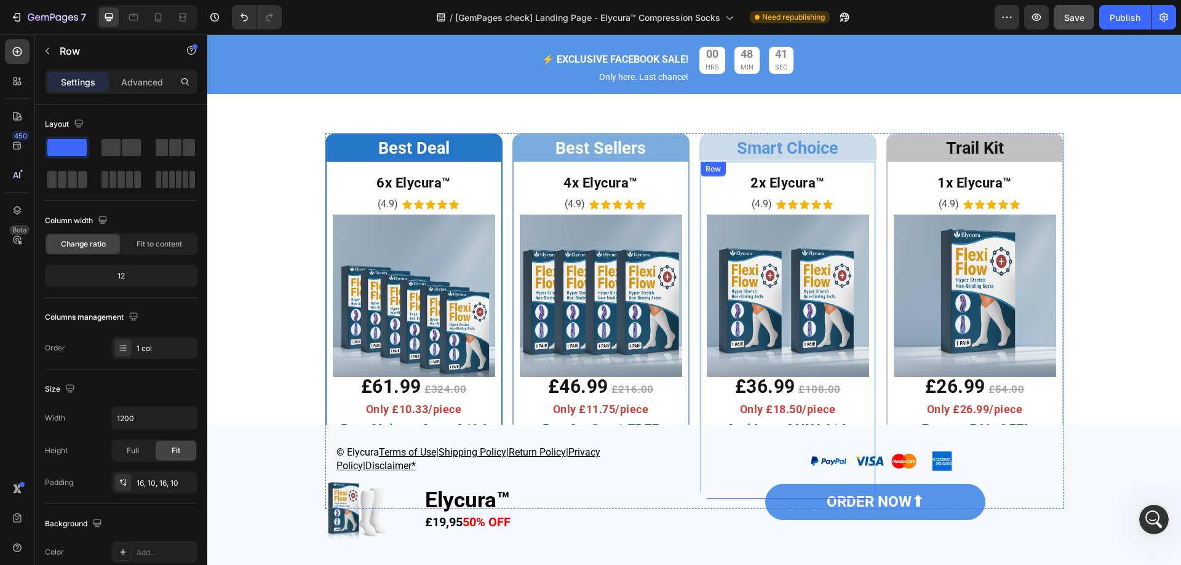
scroll to position [255, 0]
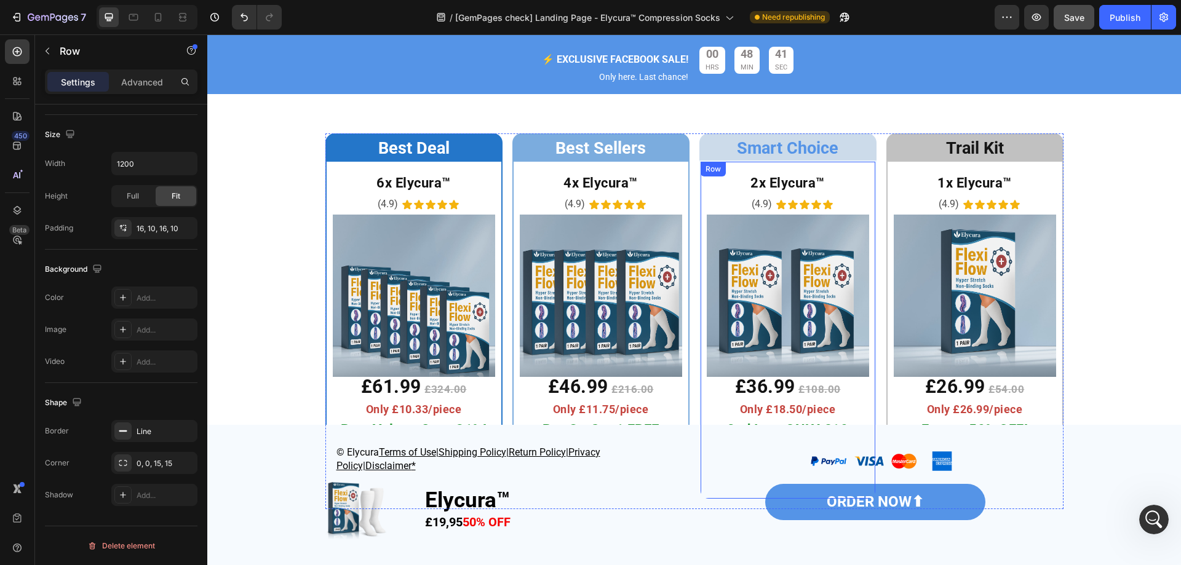
click at [699, 181] on div "2x Elycura™ Heading Row (4.9) Text Block Icon Icon Icon Icon Icon Icon List Row…" at bounding box center [787, 329] width 177 height 339
click at [143, 434] on div "Line" at bounding box center [155, 431] width 36 height 11
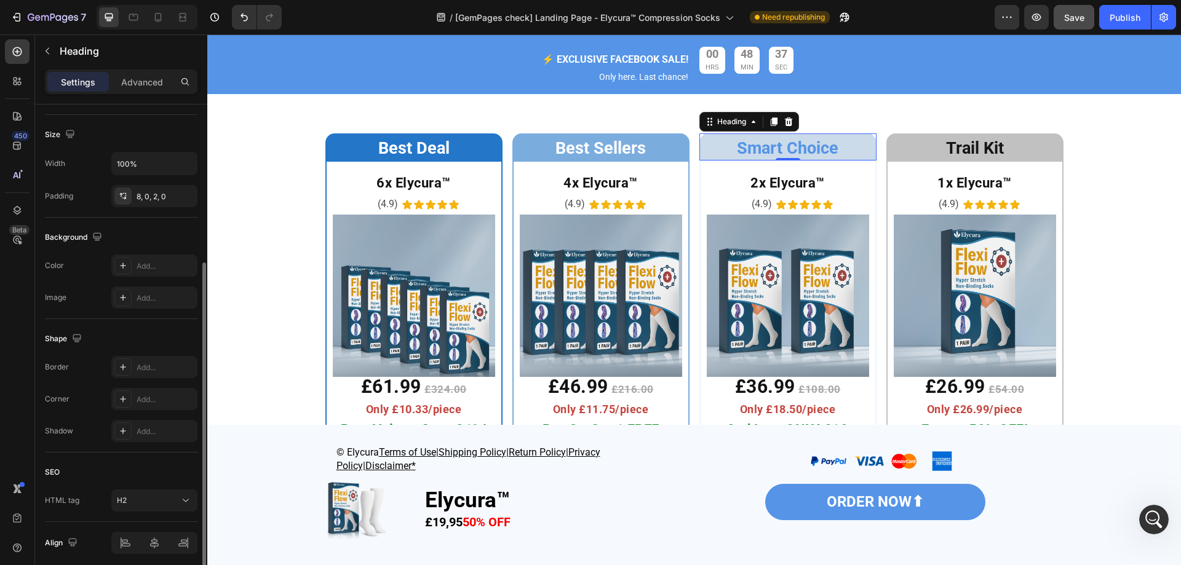
scroll to position [0, 0]
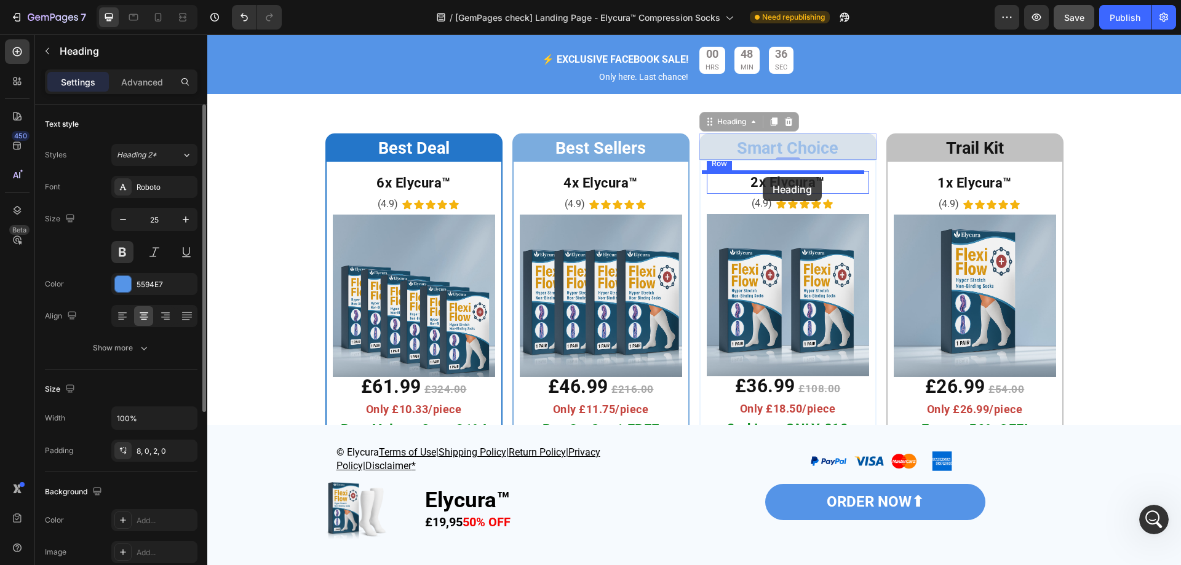
drag, startPoint x: 716, startPoint y: 129, endPoint x: 763, endPoint y: 177, distance: 67.4
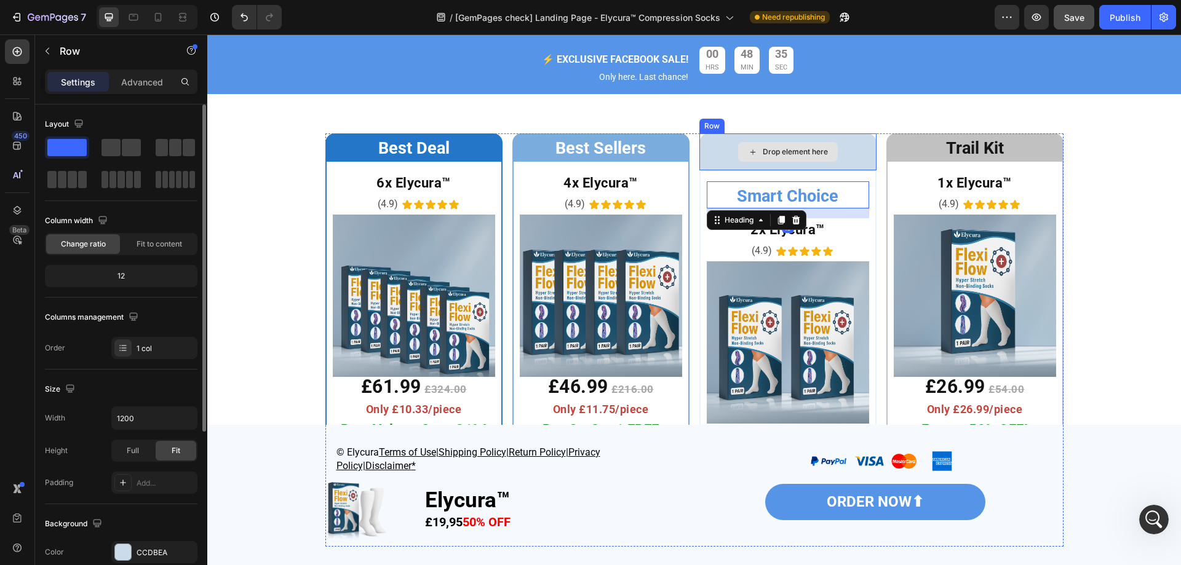
click at [710, 147] on div "Drop element here" at bounding box center [787, 151] width 177 height 37
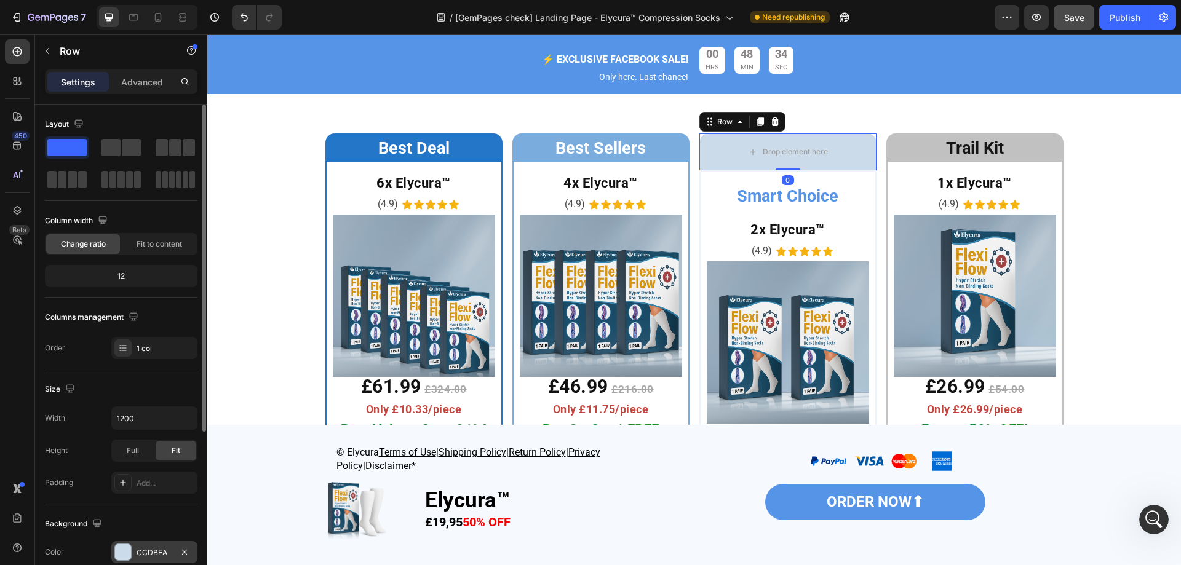
click at [153, 553] on div "CCDBEA" at bounding box center [155, 552] width 36 height 11
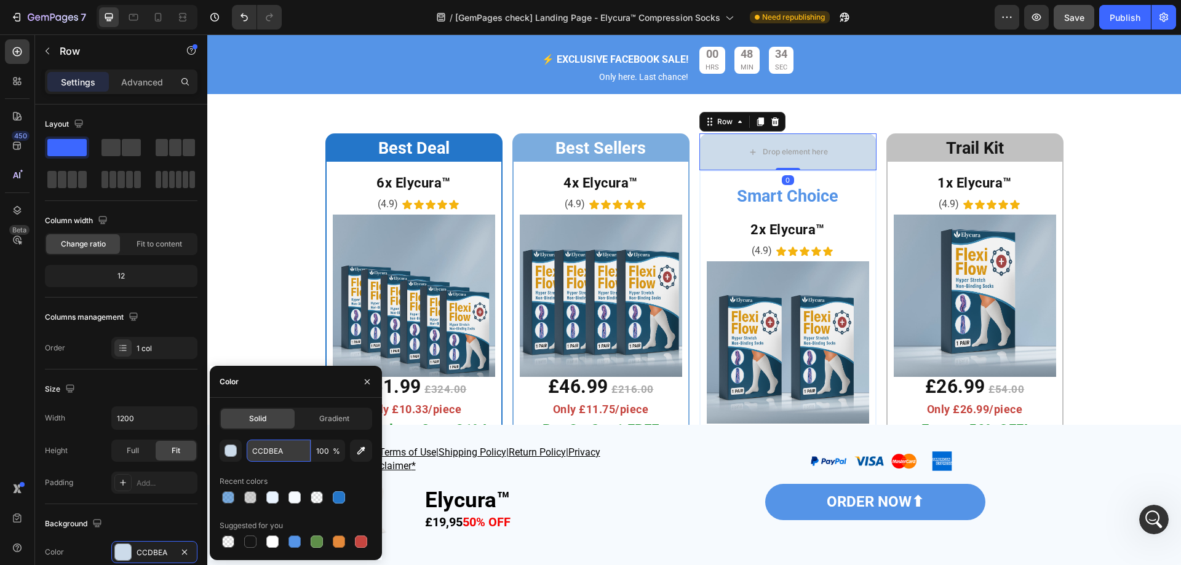
click at [289, 451] on input "CCDBEA" at bounding box center [279, 451] width 64 height 22
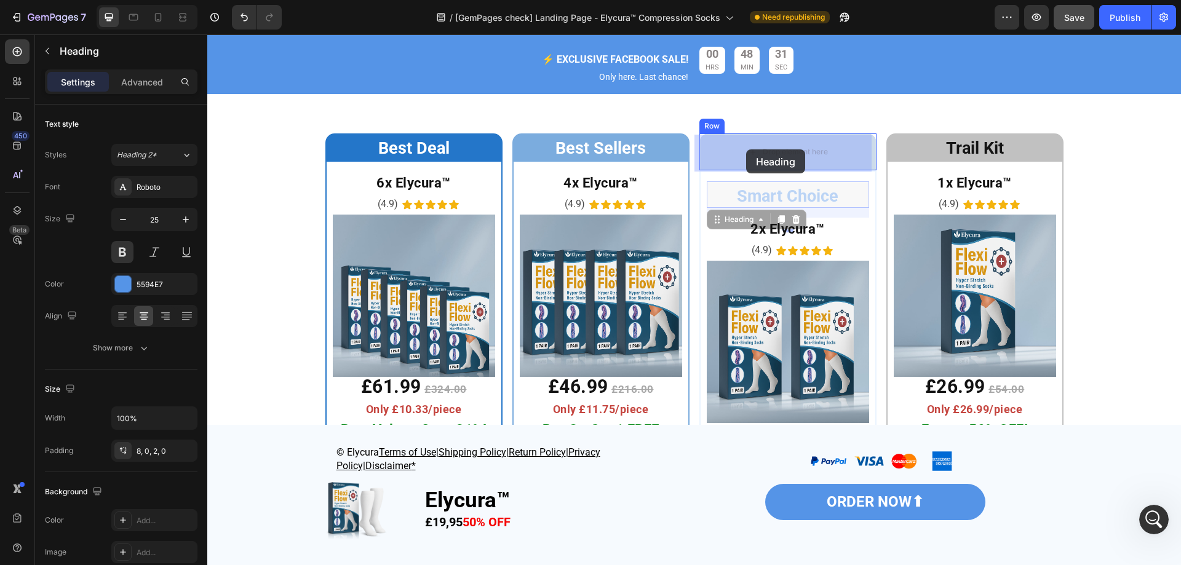
drag, startPoint x: 749, startPoint y: 194, endPoint x: 746, endPoint y: 159, distance: 35.2
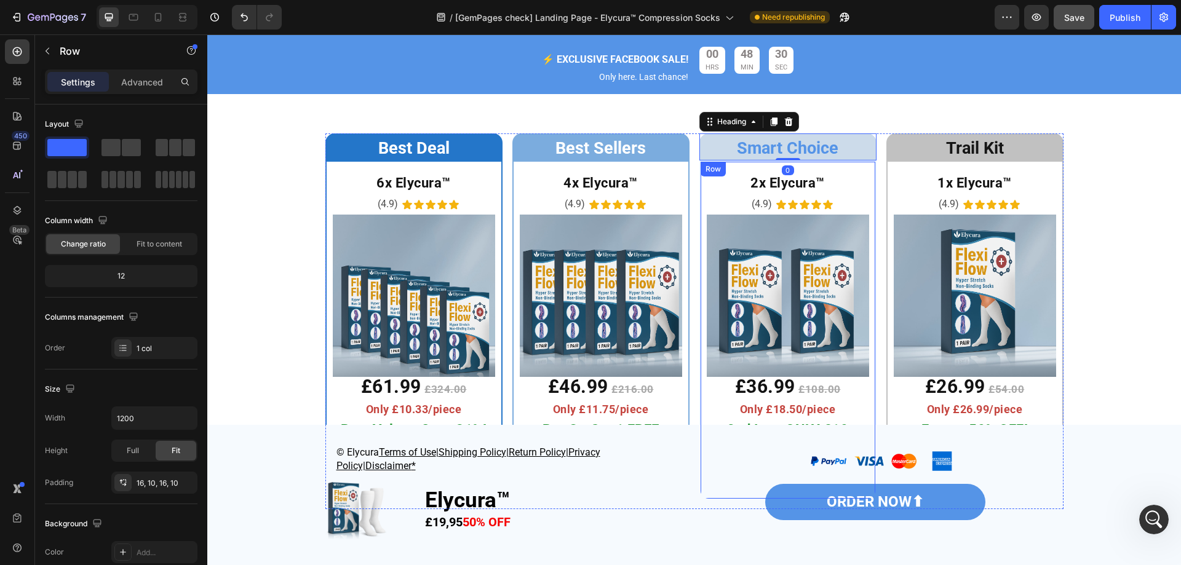
click at [699, 205] on div "2x Elycura™ Heading Row (4.9) Text Block Icon Icon Icon Icon Icon Icon List Row…" at bounding box center [787, 329] width 177 height 339
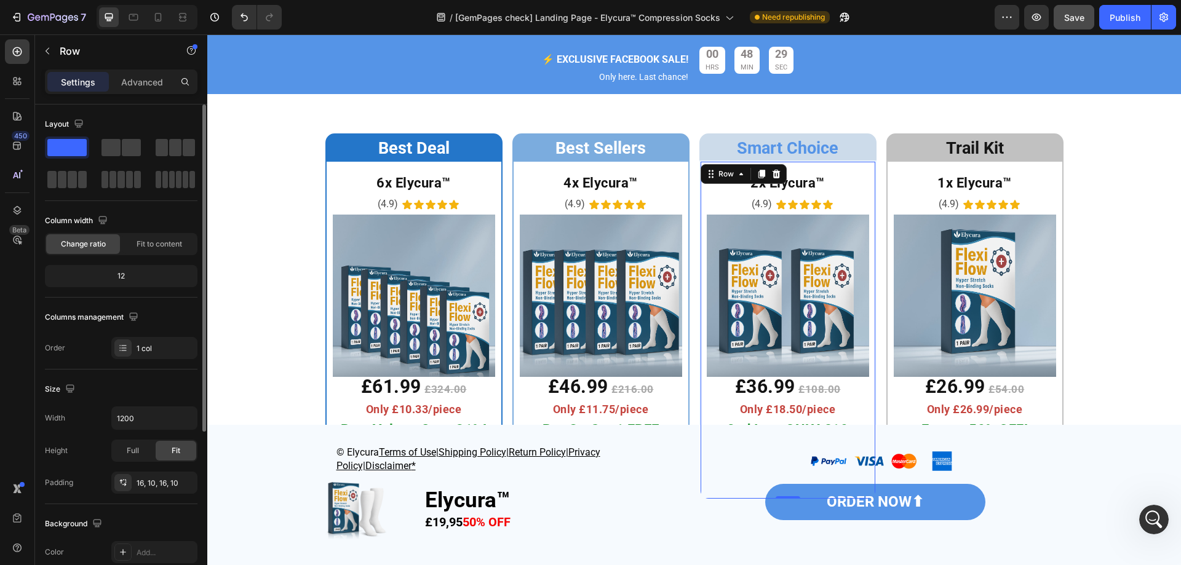
scroll to position [184, 0]
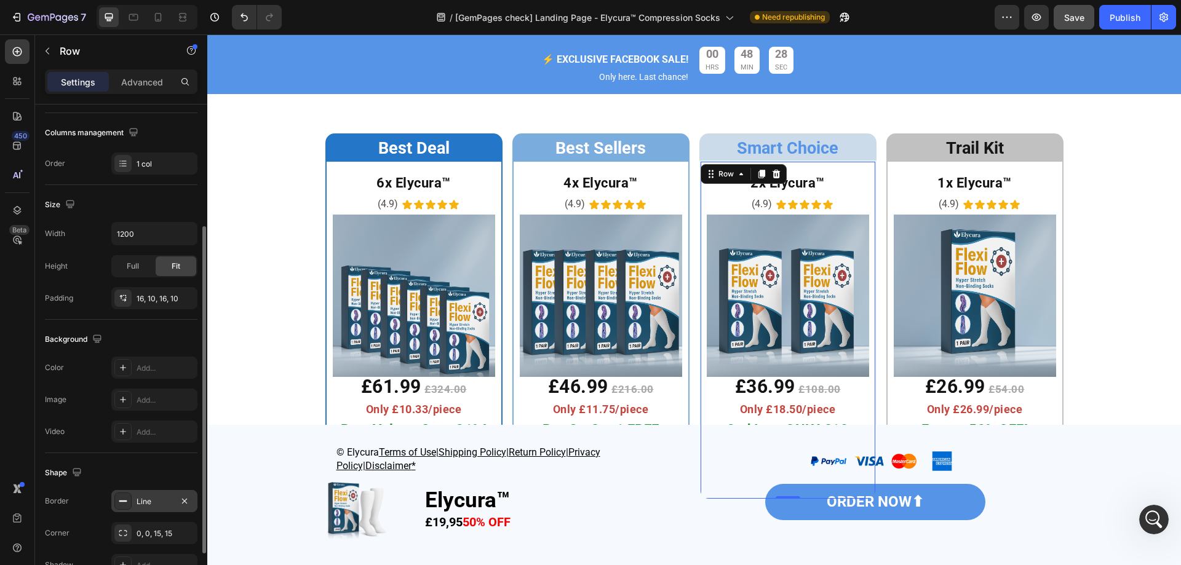
click at [146, 501] on div "Line" at bounding box center [155, 501] width 36 height 11
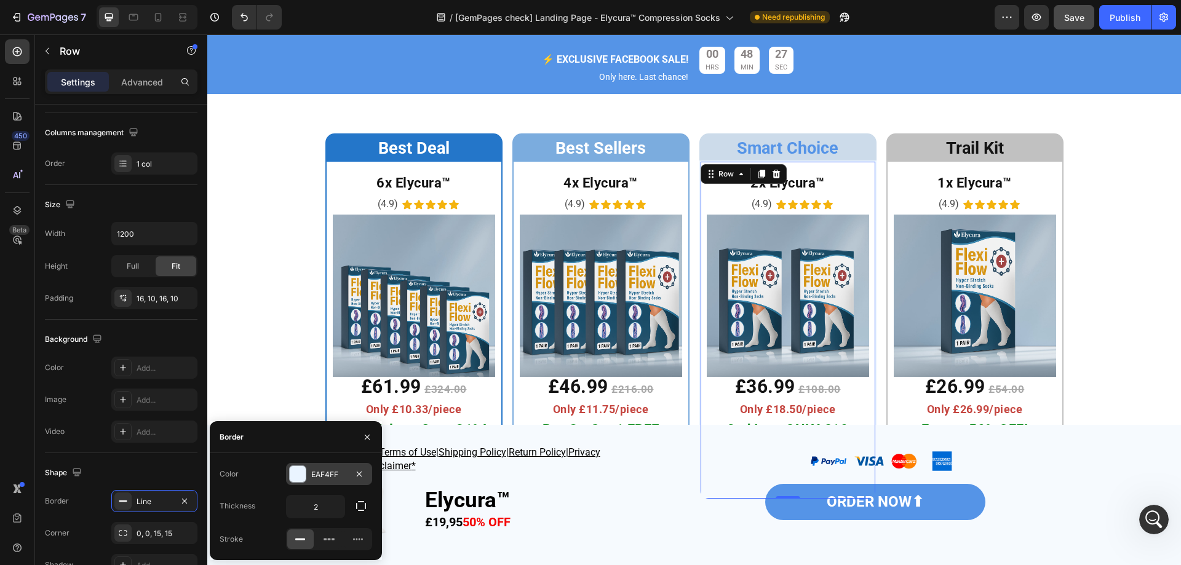
click at [307, 475] on div "EAF4FF" at bounding box center [329, 474] width 86 height 22
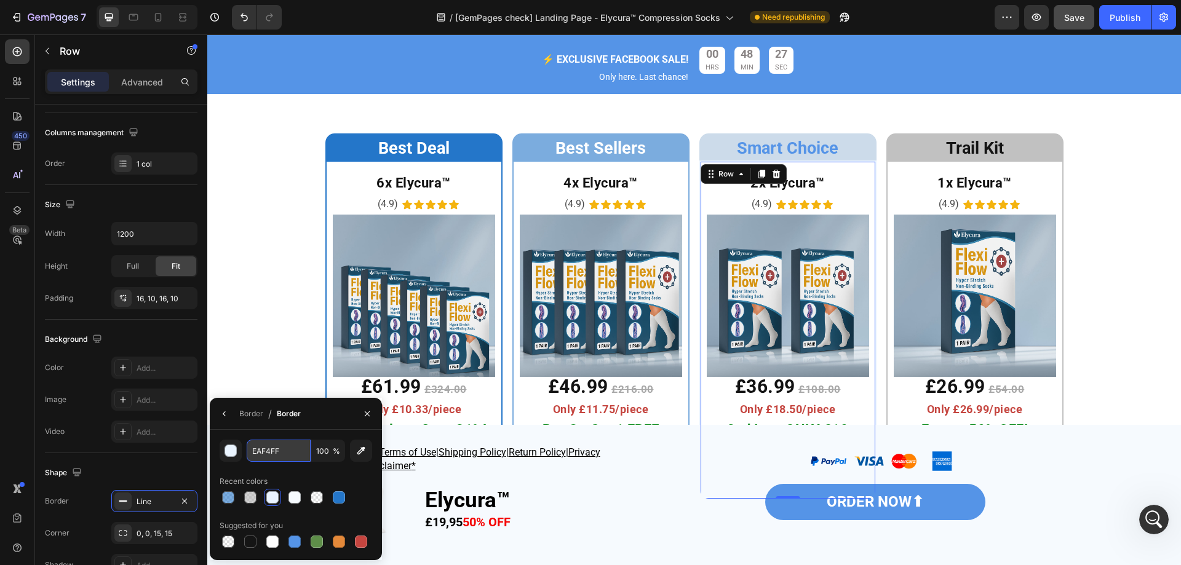
click at [297, 453] on input "EAF4FF" at bounding box center [279, 451] width 64 height 22
paste input "CCDBEA"
type input "CCDBEA"
click at [326, 432] on div "CCDBEA 100 % Recent colors Suggested for you" at bounding box center [296, 495] width 172 height 130
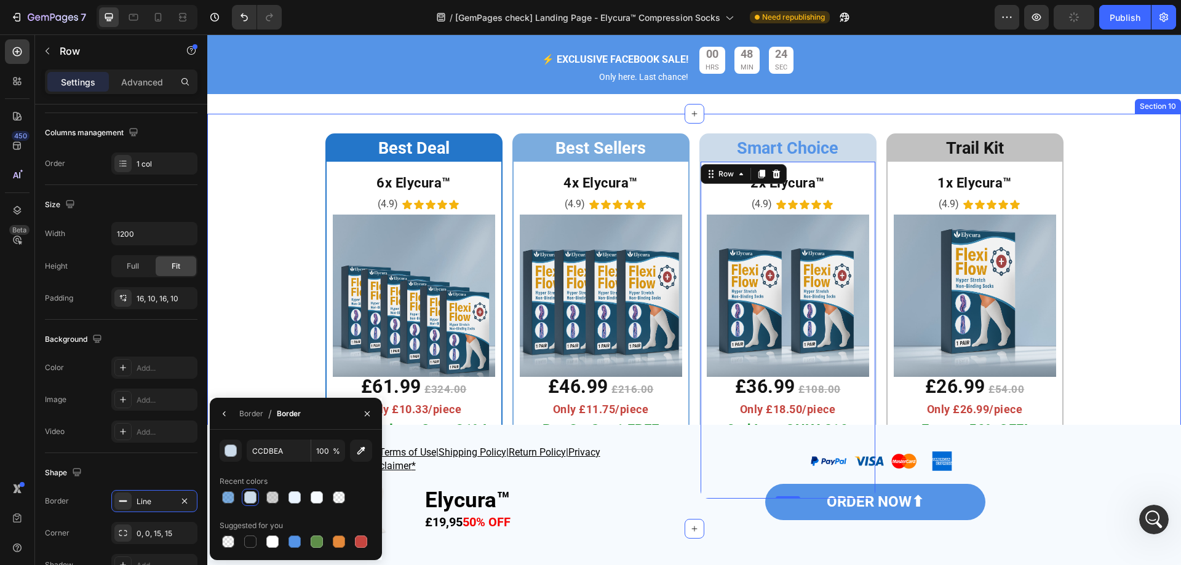
click at [1116, 235] on div "Best Deal Heading Row 6x Elycura™ Heading (4.9) Text Block Icon Icon Icon Icon …" at bounding box center [693, 321] width 973 height 376
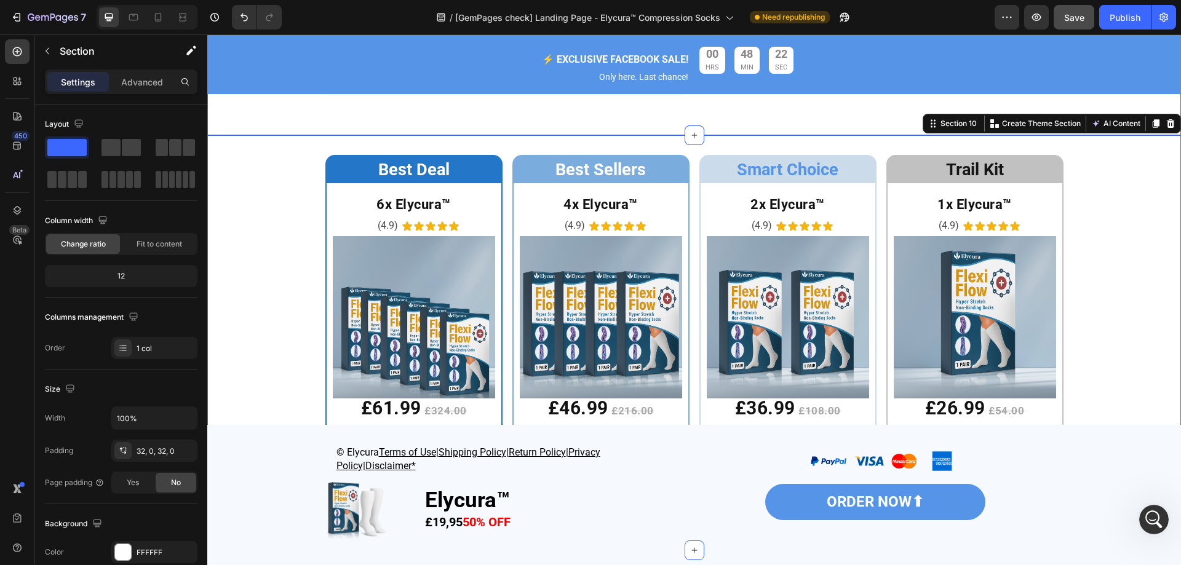
scroll to position [4820, 0]
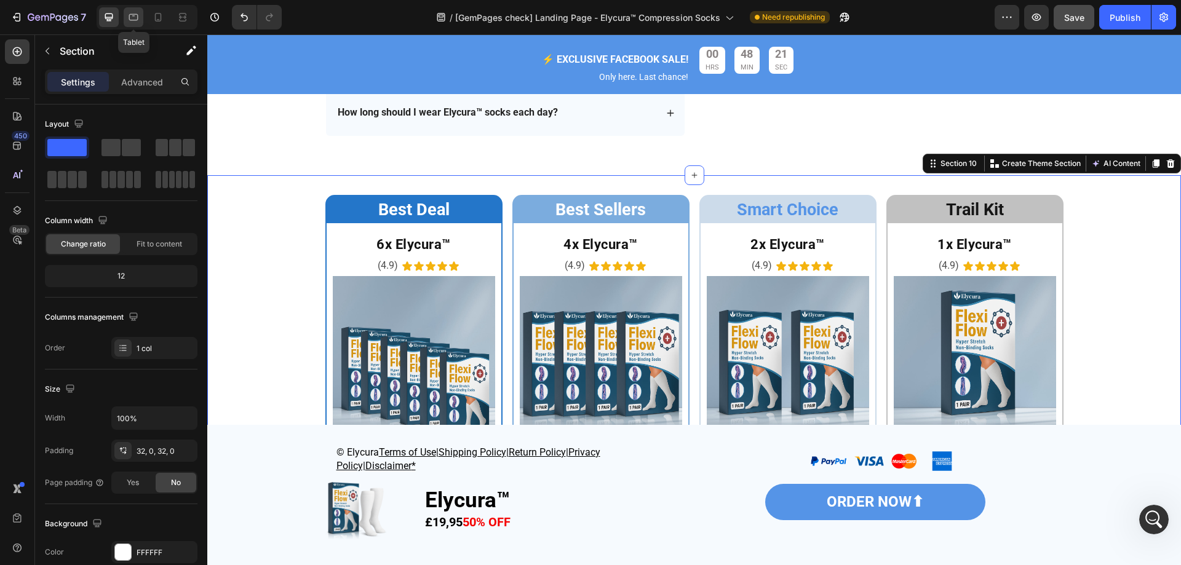
click at [131, 22] on icon at bounding box center [133, 17] width 12 height 12
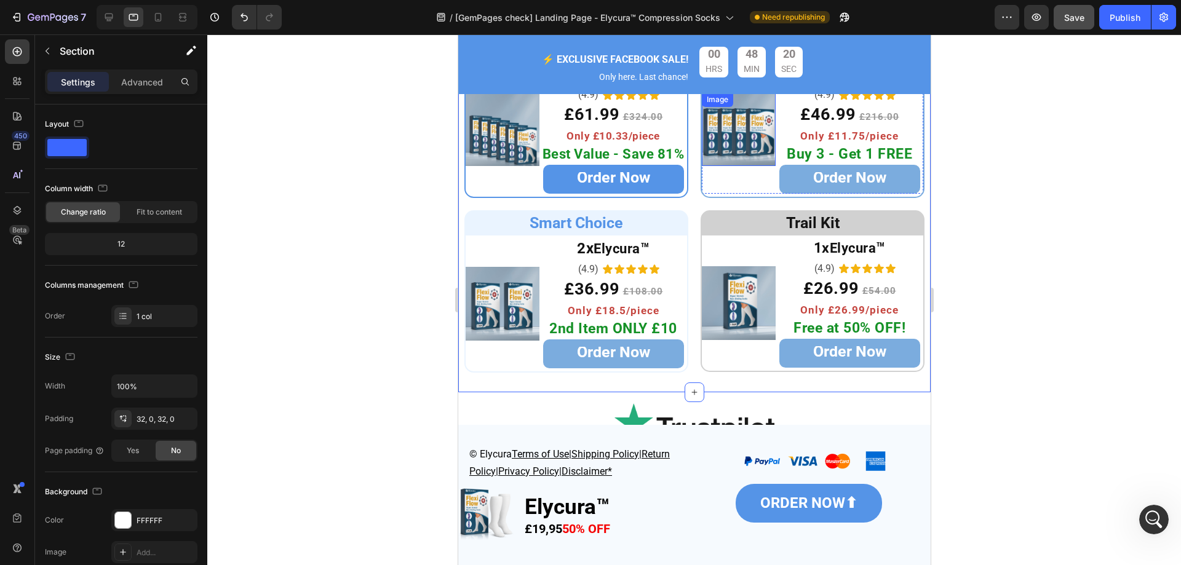
scroll to position [5037, 0]
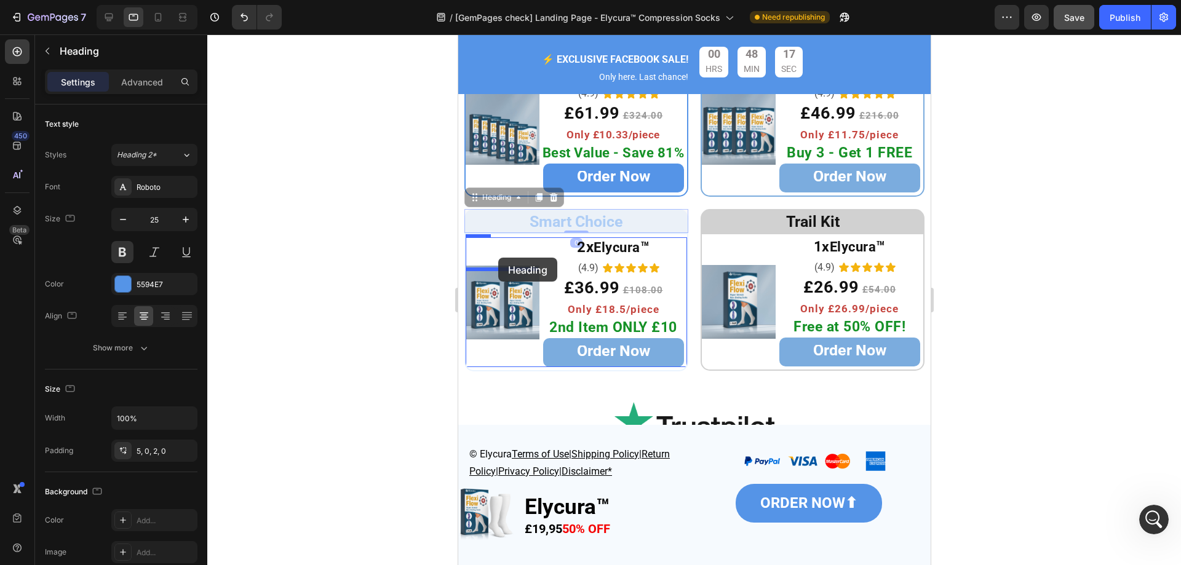
drag, startPoint x: 488, startPoint y: 204, endPoint x: 497, endPoint y: 258, distance: 55.0
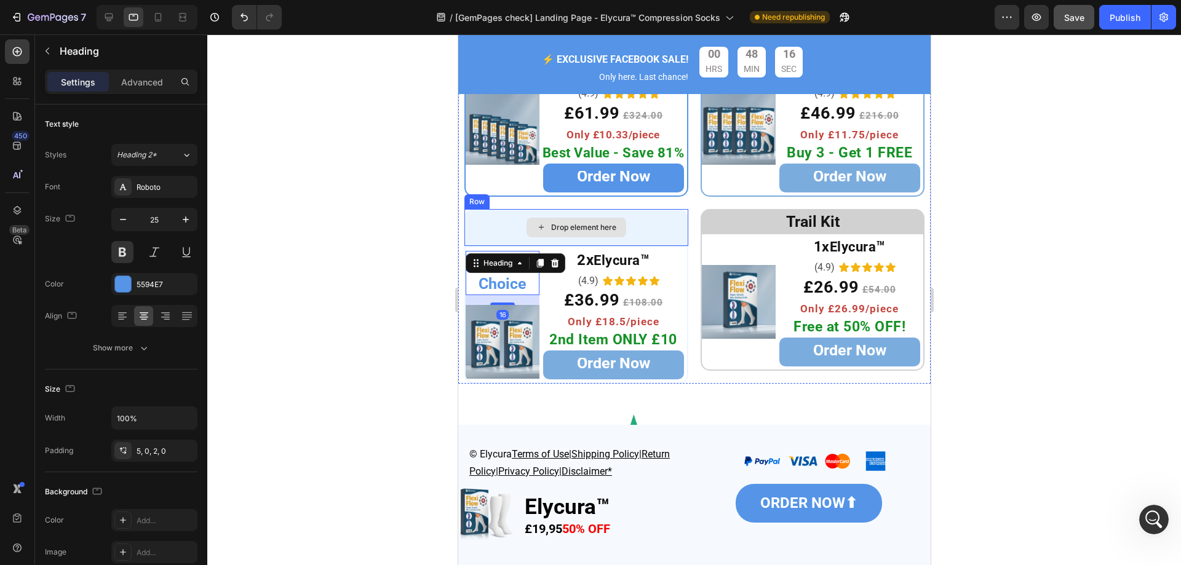
click at [662, 224] on div "Drop element here" at bounding box center [576, 227] width 224 height 37
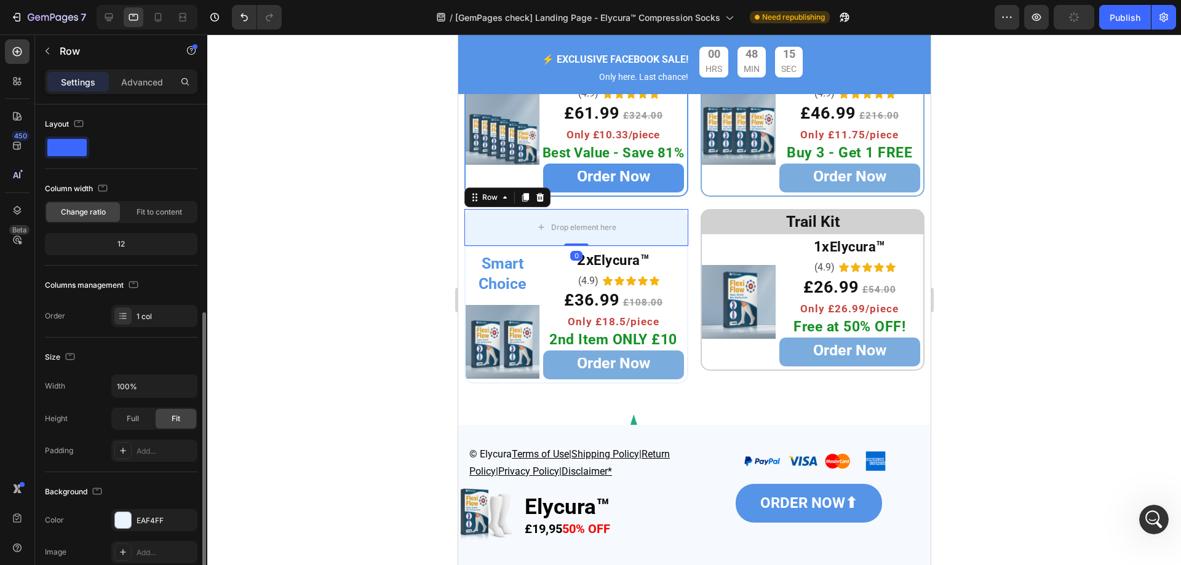
scroll to position [123, 0]
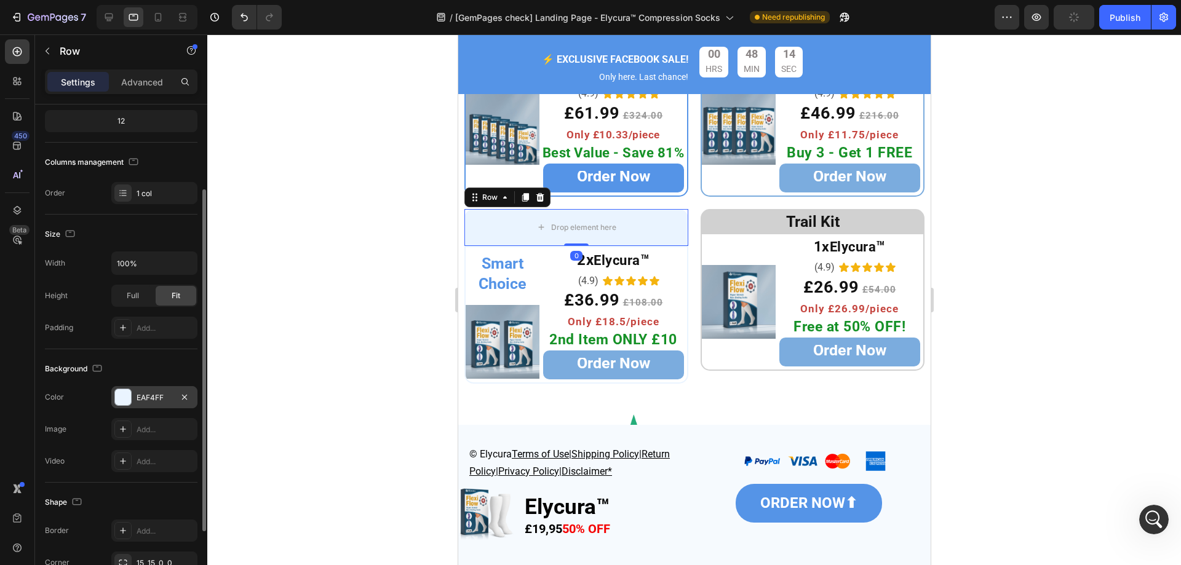
click at [154, 396] on div "EAF4FF" at bounding box center [155, 397] width 36 height 11
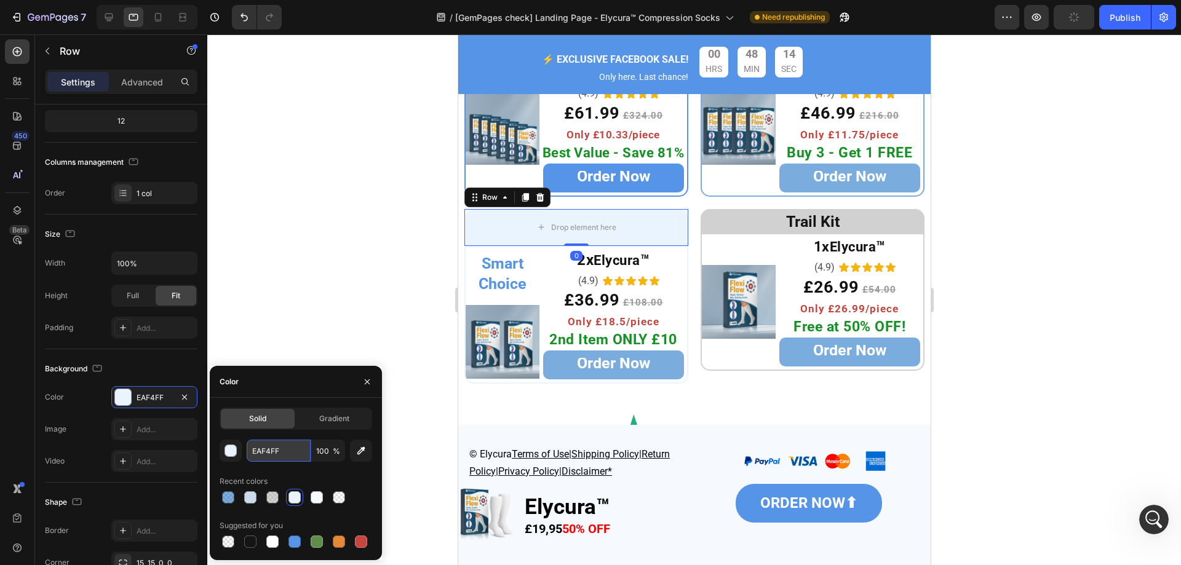
click at [280, 451] on input "EAF4FF" at bounding box center [279, 451] width 64 height 22
paste input "CCDBEA"
type input "CCDBEA"
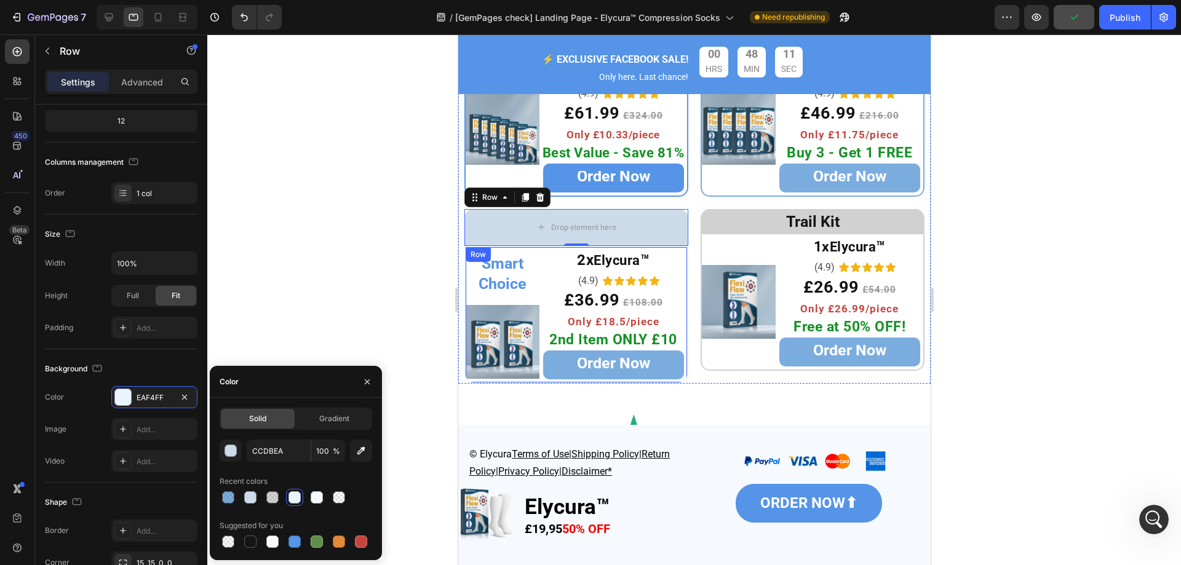
click at [534, 384] on div "Smart Choice Heading Image 2x Elycura ™ Heading (4.9) Text Block Icon Icon Icon…" at bounding box center [576, 315] width 224 height 138
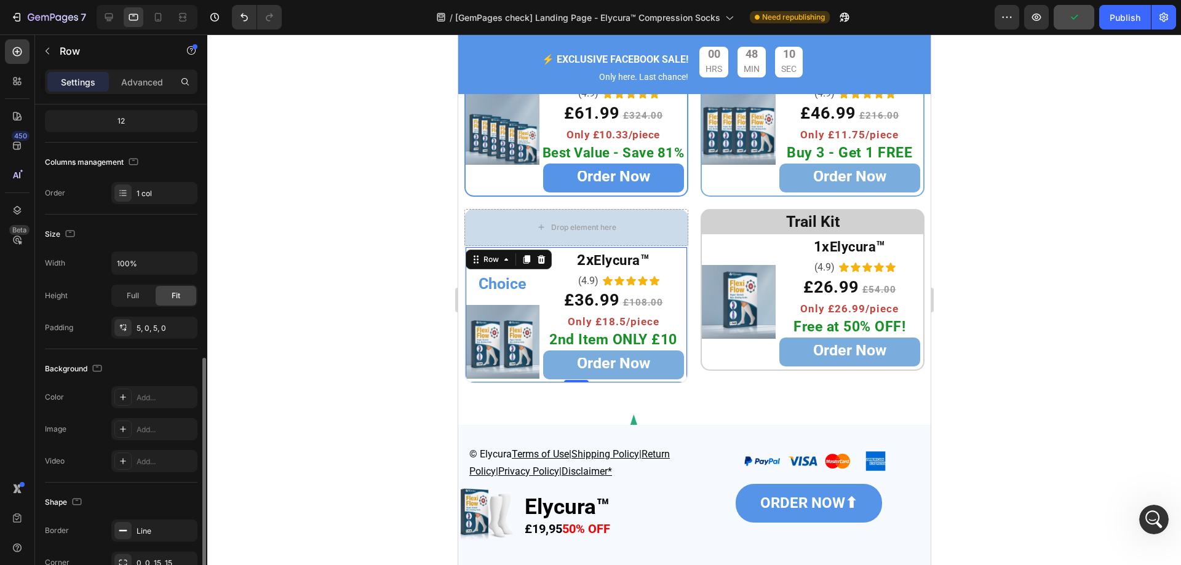
scroll to position [223, 0]
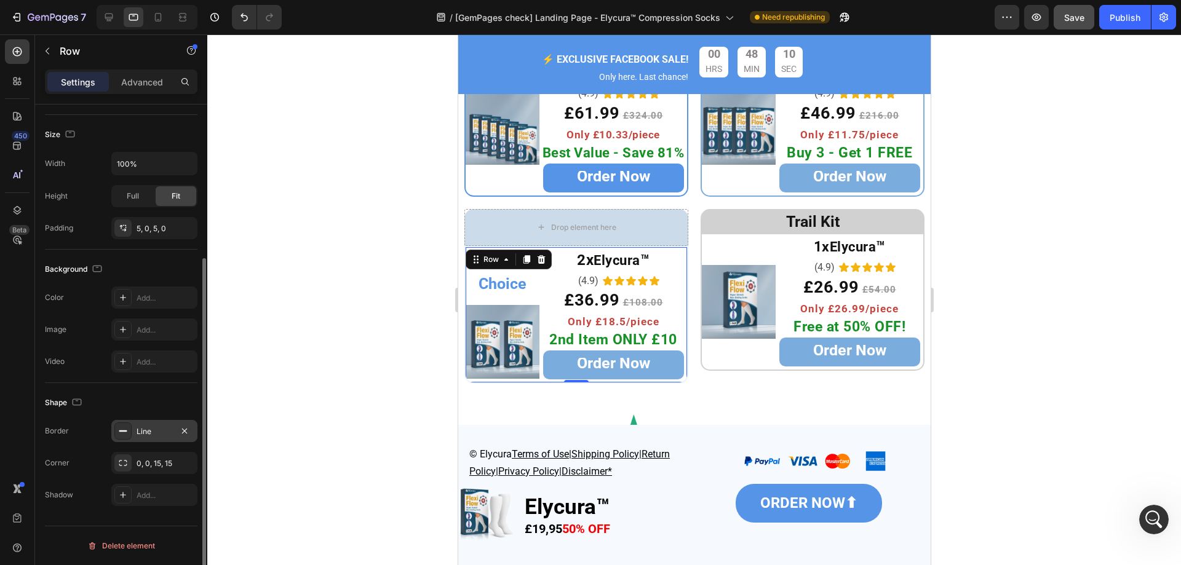
click at [145, 433] on div "Line" at bounding box center [155, 431] width 36 height 11
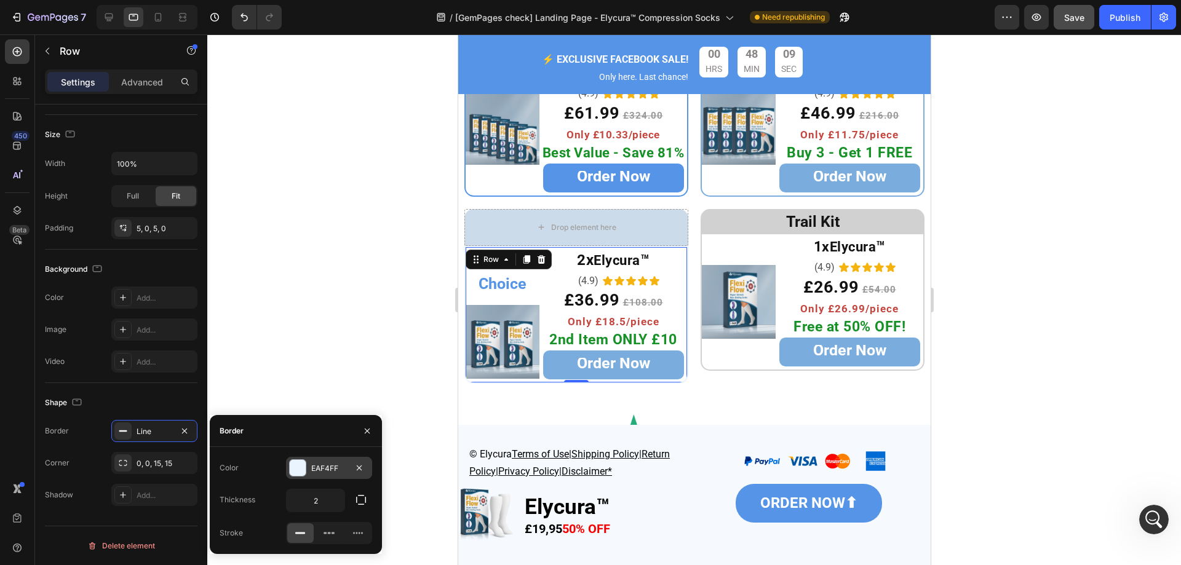
click at [333, 463] on div "EAF4FF" at bounding box center [329, 468] width 36 height 11
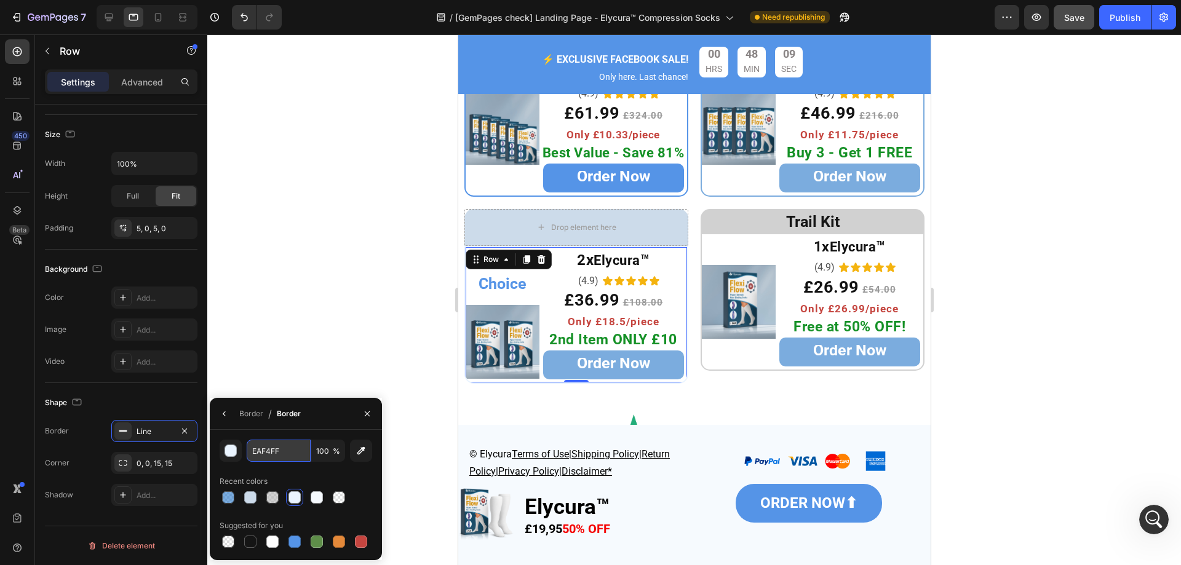
click at [271, 451] on input "EAF4FF" at bounding box center [279, 451] width 64 height 22
paste input "CCDBEA"
type input "CCDBEA"
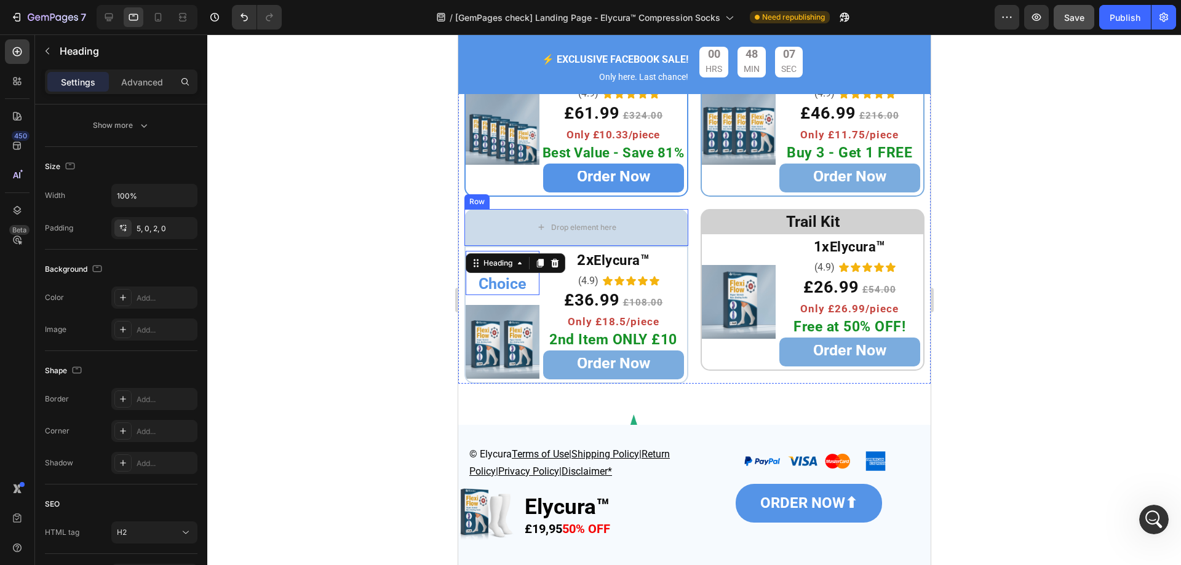
drag, startPoint x: 554, startPoint y: 245, endPoint x: 571, endPoint y: 226, distance: 25.7
click at [571, 226] on div "Drop element here Row Smart Choice Heading 0 Image 2x Elycura ™ Heading (4.9) T…" at bounding box center [576, 296] width 224 height 175
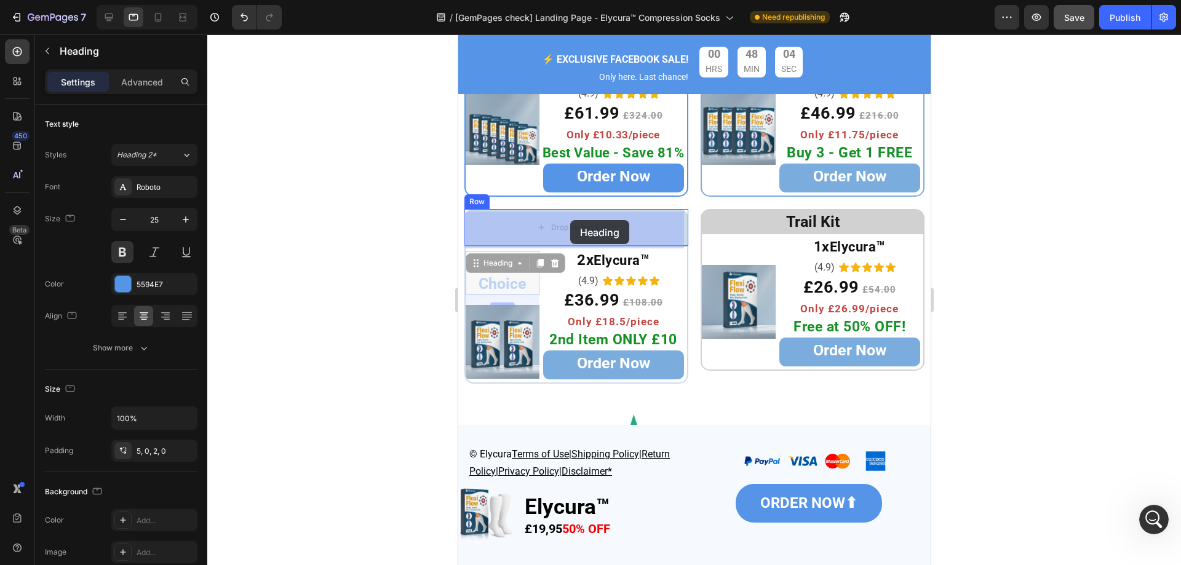
drag, startPoint x: 488, startPoint y: 269, endPoint x: 569, endPoint y: 220, distance: 94.6
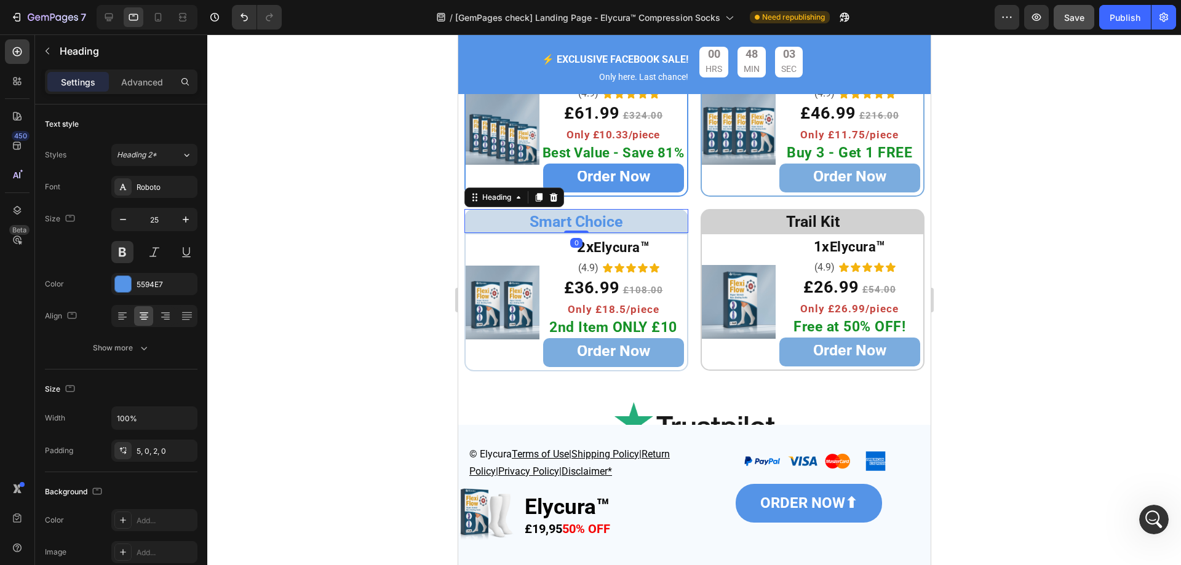
click at [1075, 28] on button "Save" at bounding box center [1073, 17] width 41 height 25
click at [1066, 106] on div at bounding box center [693, 299] width 973 height 531
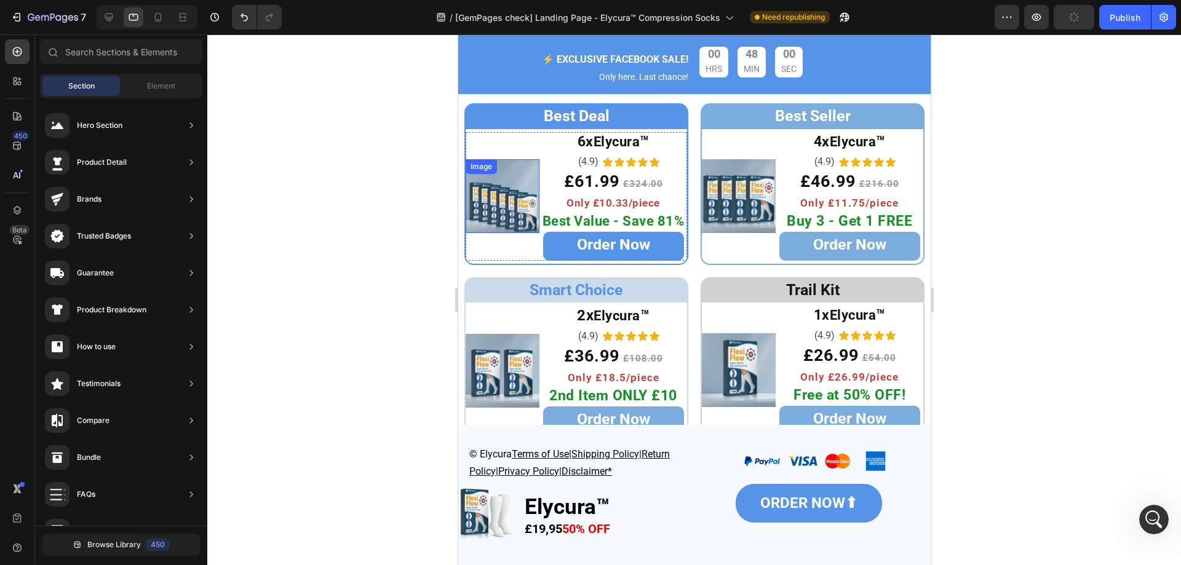
scroll to position [4975, 0]
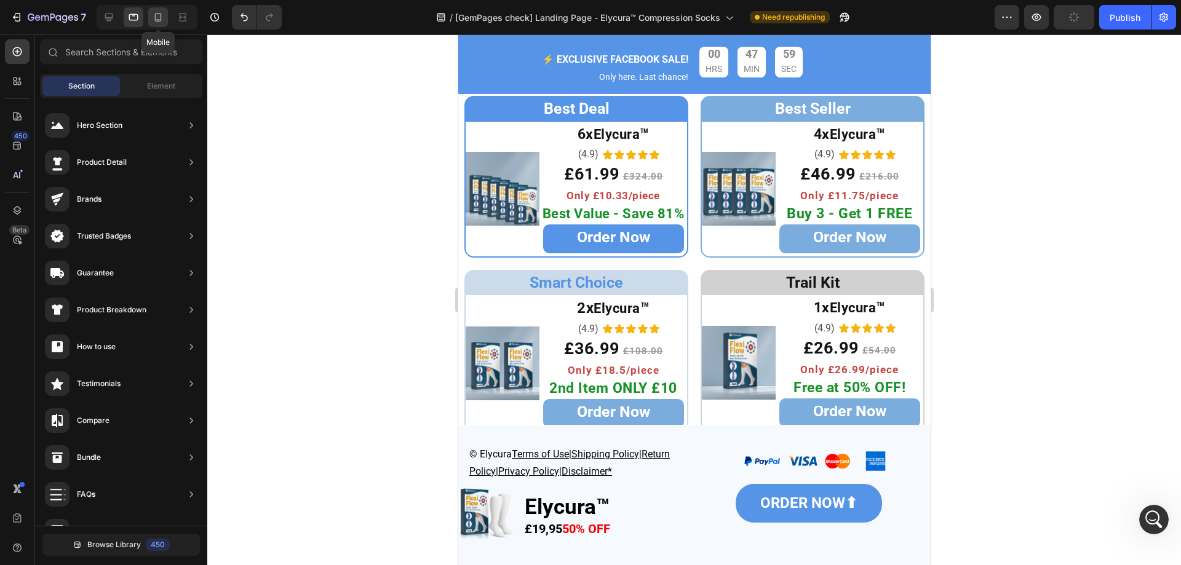
click at [168, 22] on div at bounding box center [158, 17] width 20 height 20
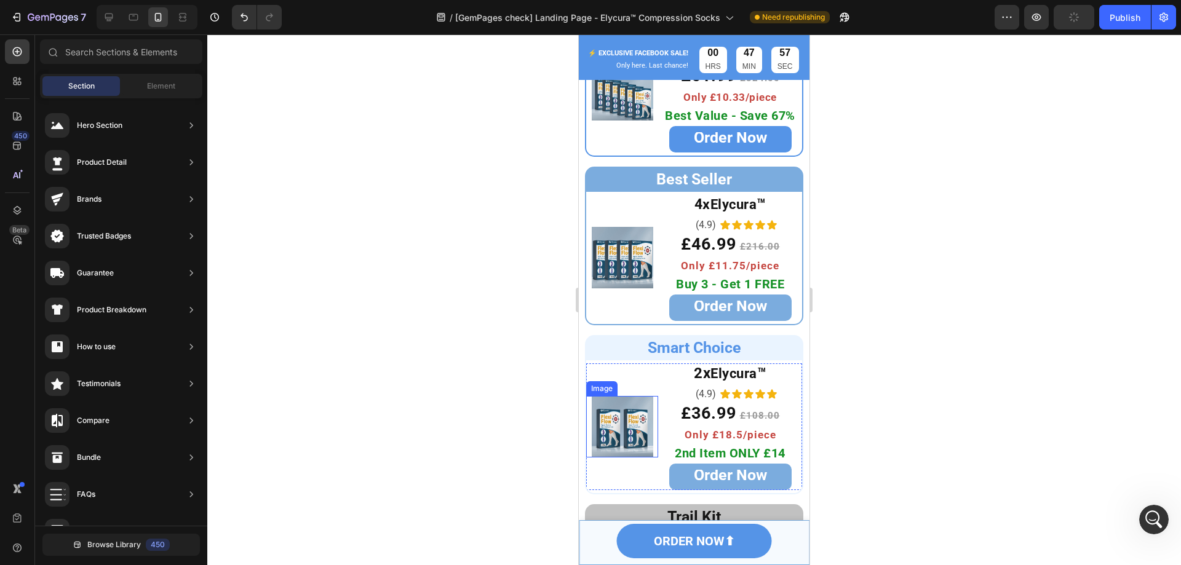
scroll to position [5037, 0]
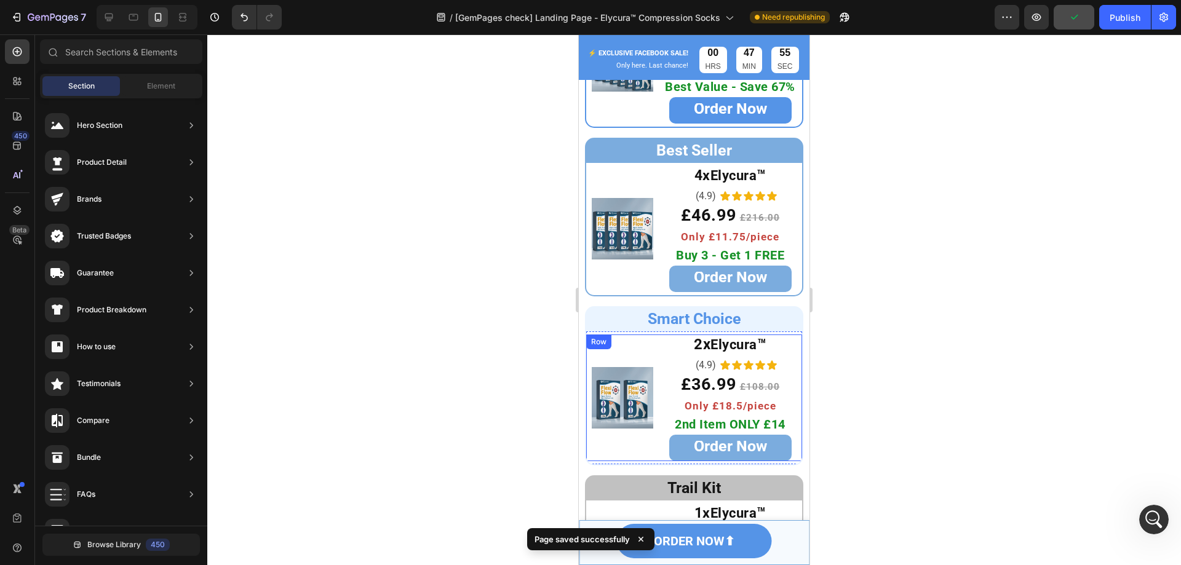
click at [586, 353] on div "Image 2x Elycura ™ Heading (4.9) Text Block Icon Icon Icon Icon Icon Icon List …" at bounding box center [694, 398] width 216 height 127
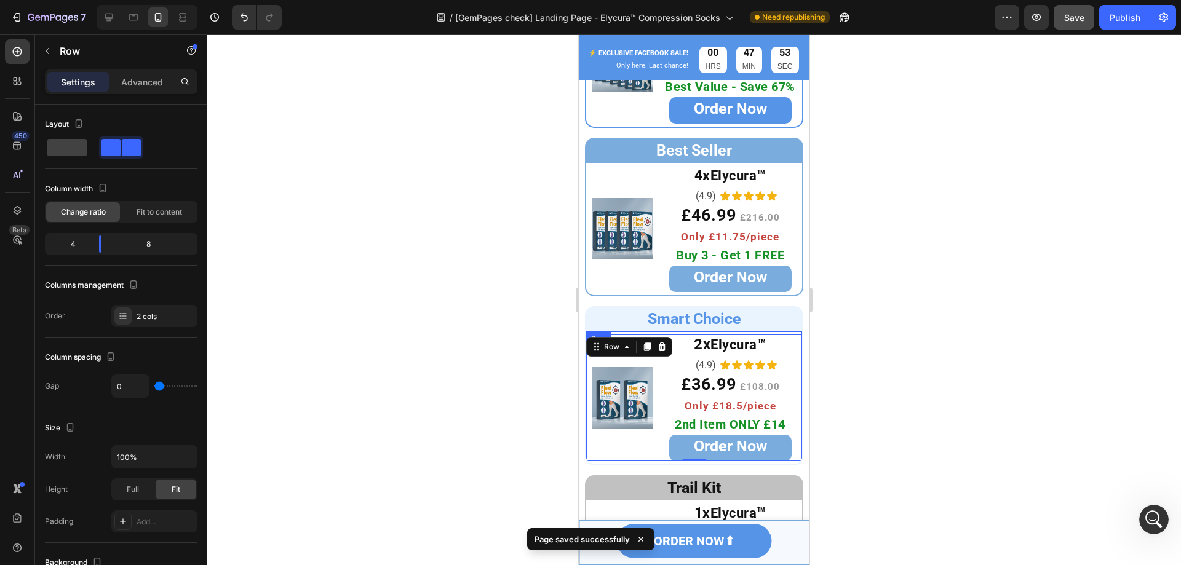
click at [604, 464] on div "Image 2x Elycura ™ Heading (4.9) Text Block Icon Icon Icon Icon Icon Icon List …" at bounding box center [694, 397] width 218 height 135
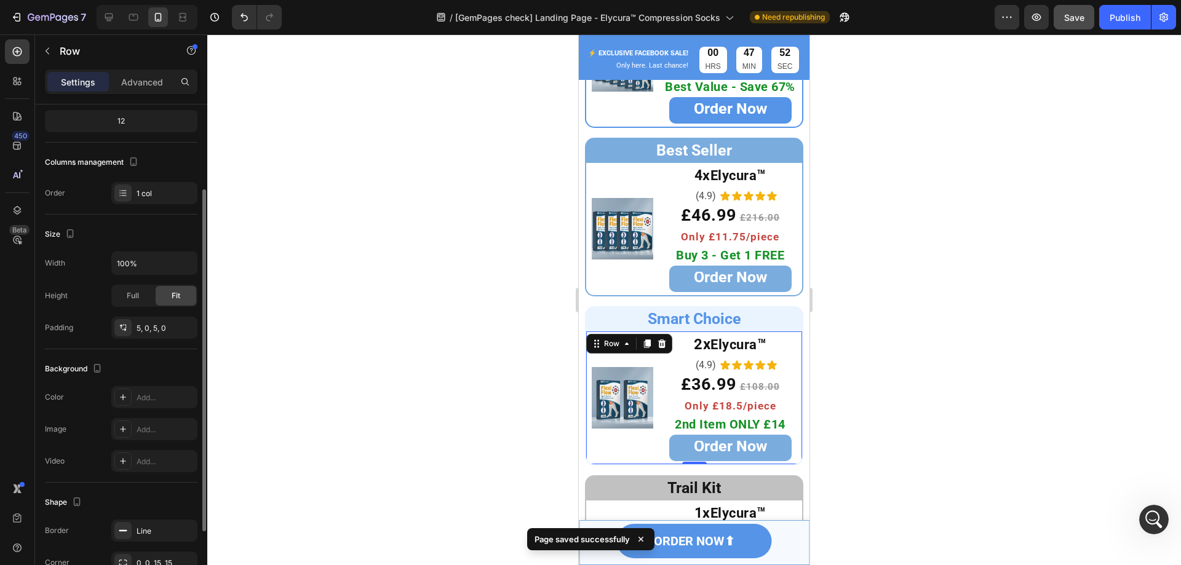
scroll to position [184, 0]
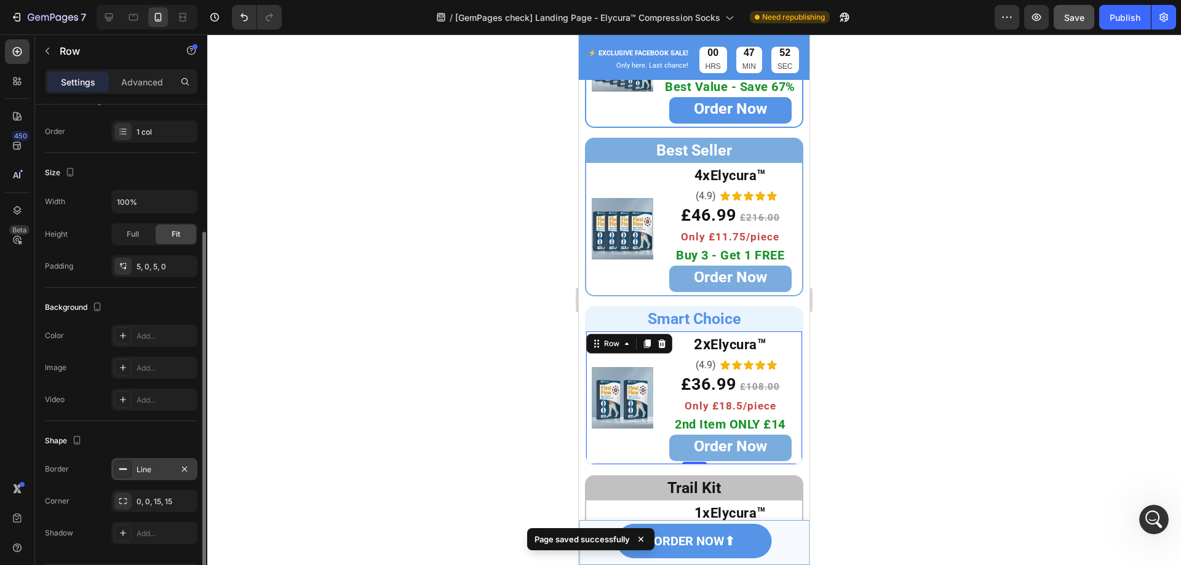
click at [153, 477] on div "Line" at bounding box center [154, 469] width 86 height 22
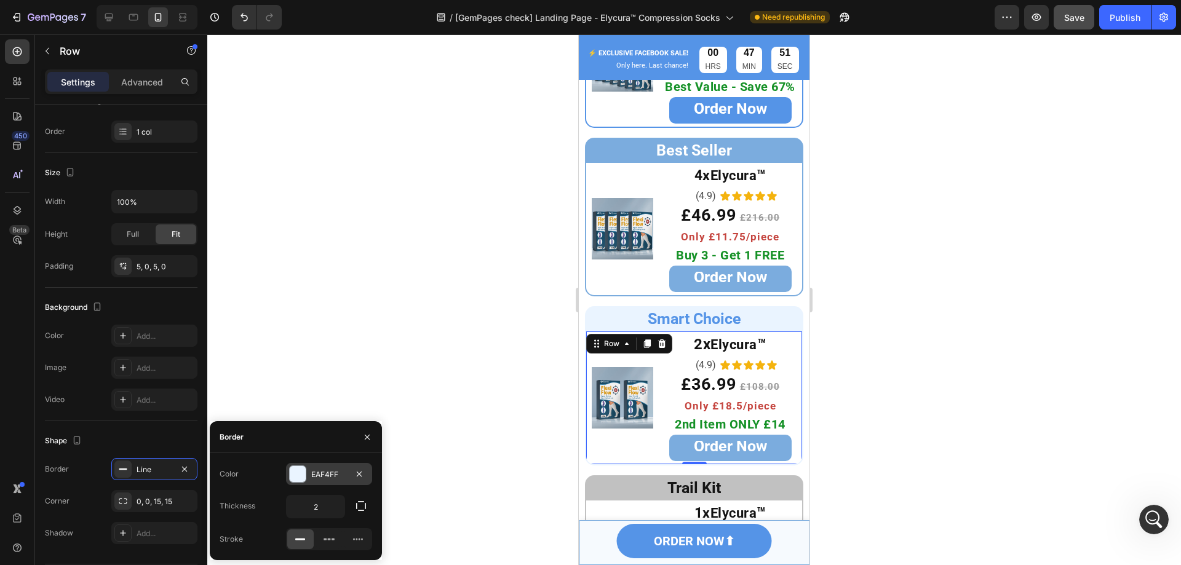
click at [327, 475] on div "EAF4FF" at bounding box center [329, 474] width 36 height 11
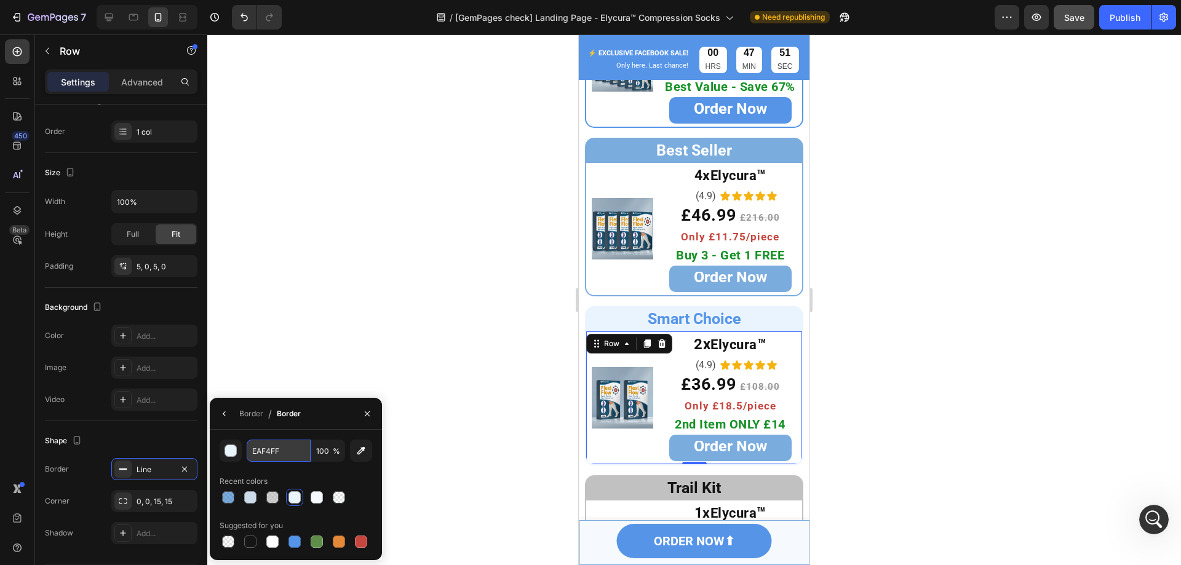
click at [284, 454] on input "EAF4FF" at bounding box center [279, 451] width 64 height 22
paste input "CCDBEA"
type input "CCDBEA"
click at [326, 422] on div "Border / Border" at bounding box center [296, 414] width 172 height 32
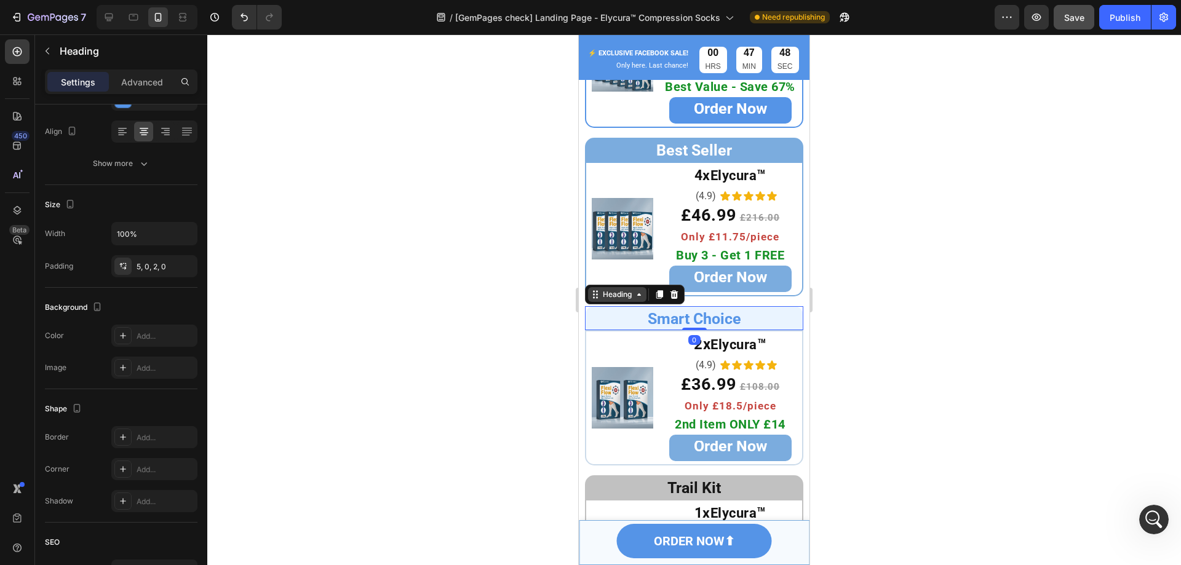
scroll to position [0, 0]
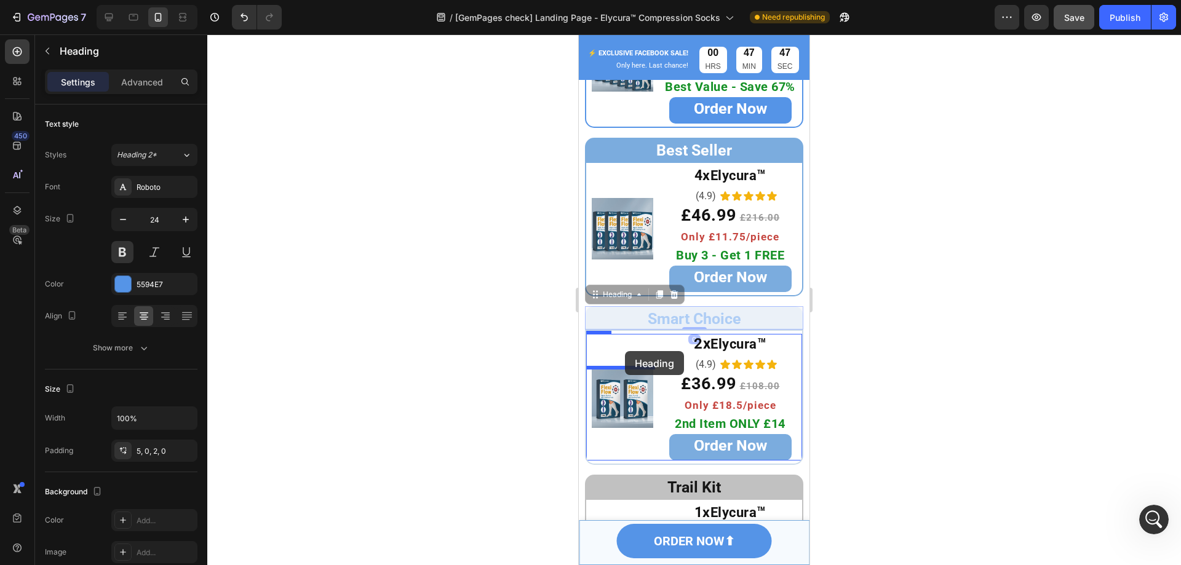
drag, startPoint x: 590, startPoint y: 291, endPoint x: 625, endPoint y: 351, distance: 68.9
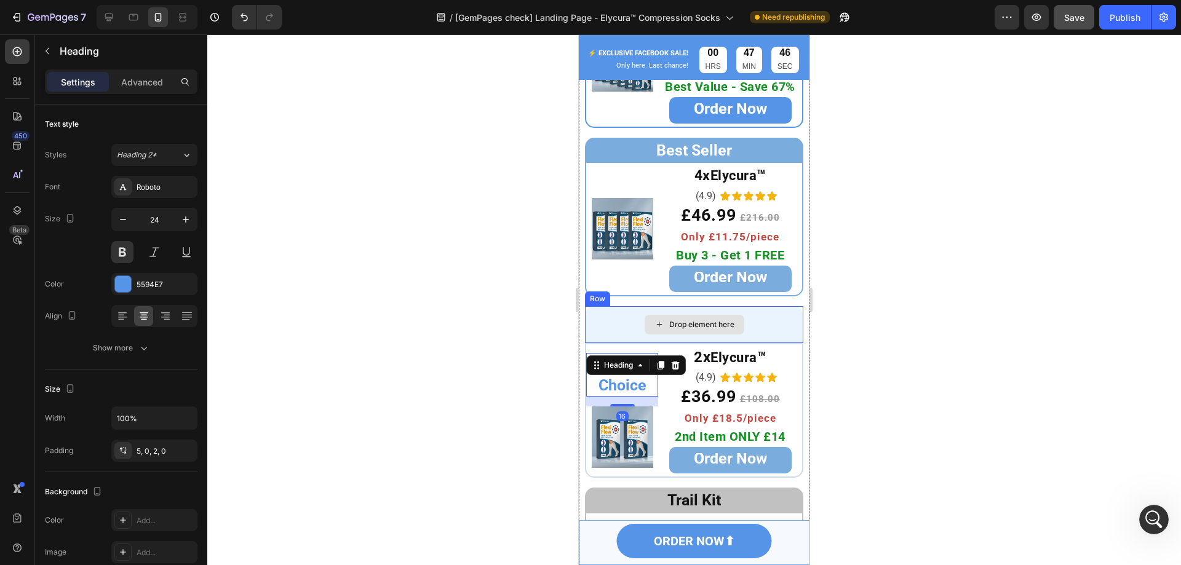
click at [606, 318] on div "Drop element here" at bounding box center [694, 324] width 218 height 37
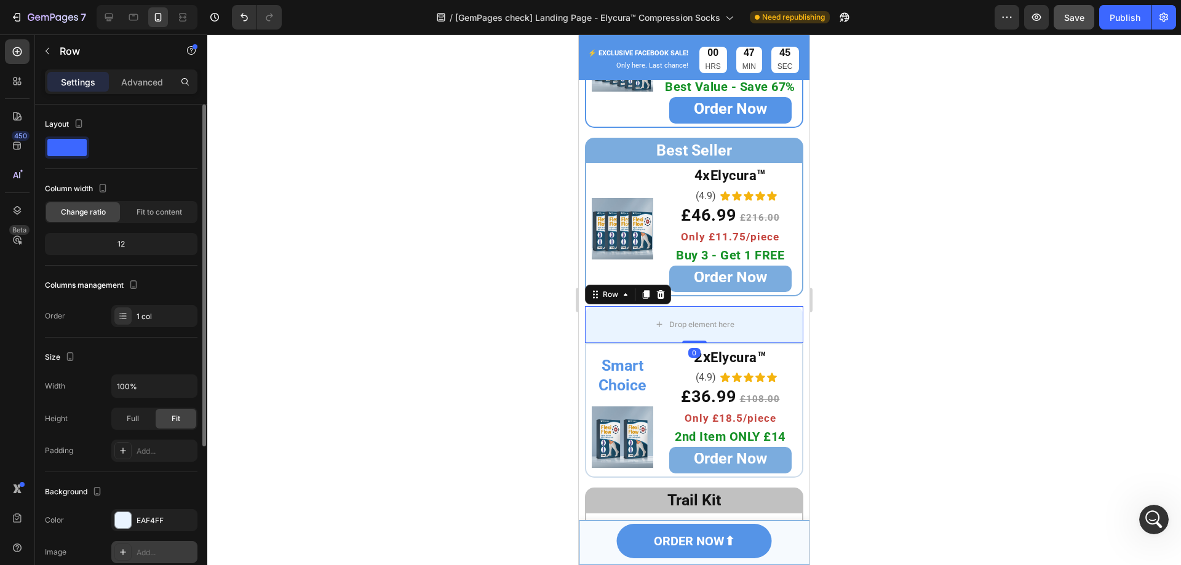
scroll to position [61, 0]
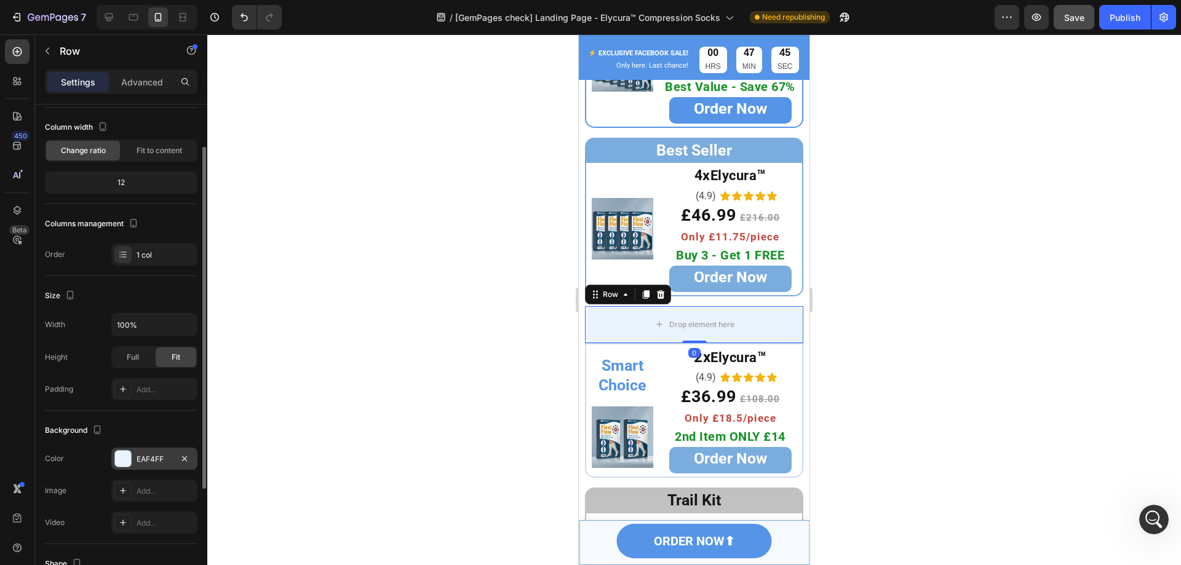
click at [149, 461] on div "EAF4FF" at bounding box center [155, 459] width 36 height 11
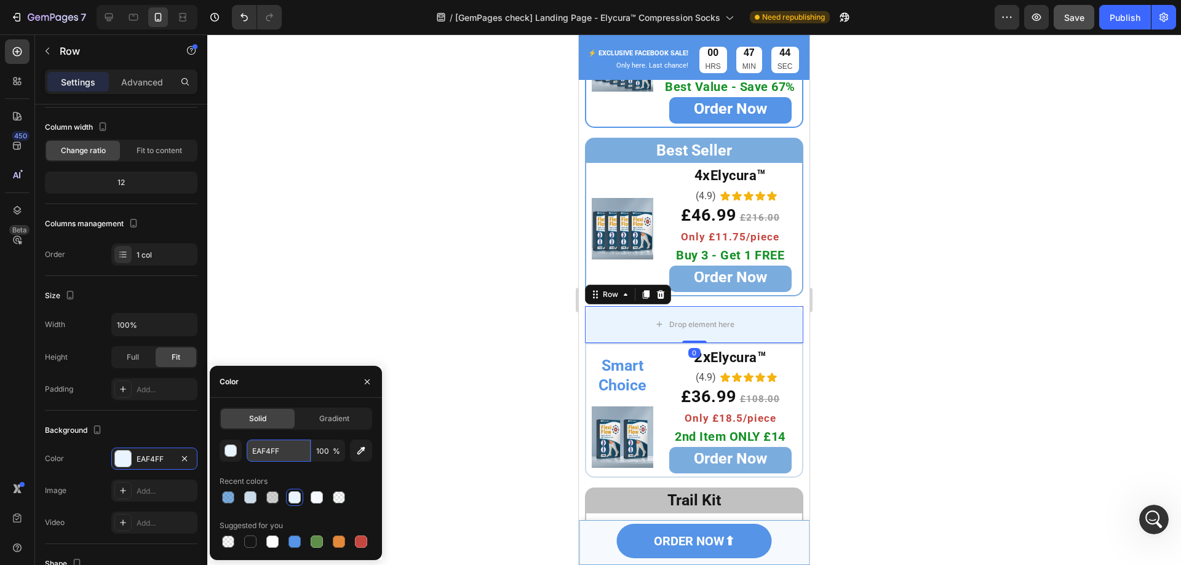
click at [287, 458] on input "EAF4FF" at bounding box center [279, 451] width 64 height 22
paste input "CCDBEA"
type input "CCDBEA"
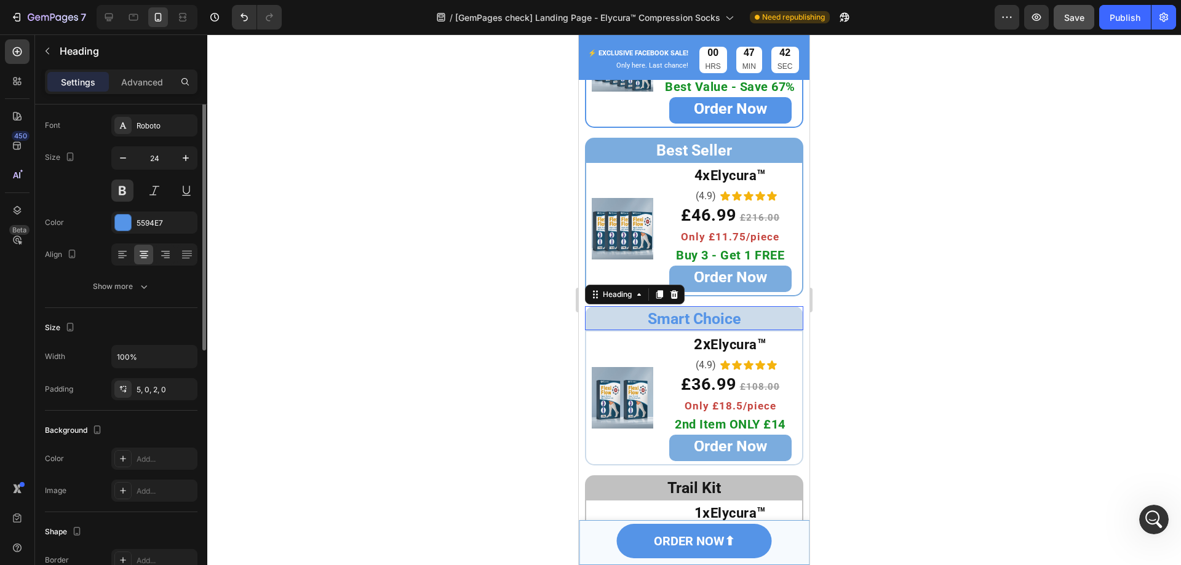
scroll to position [0, 0]
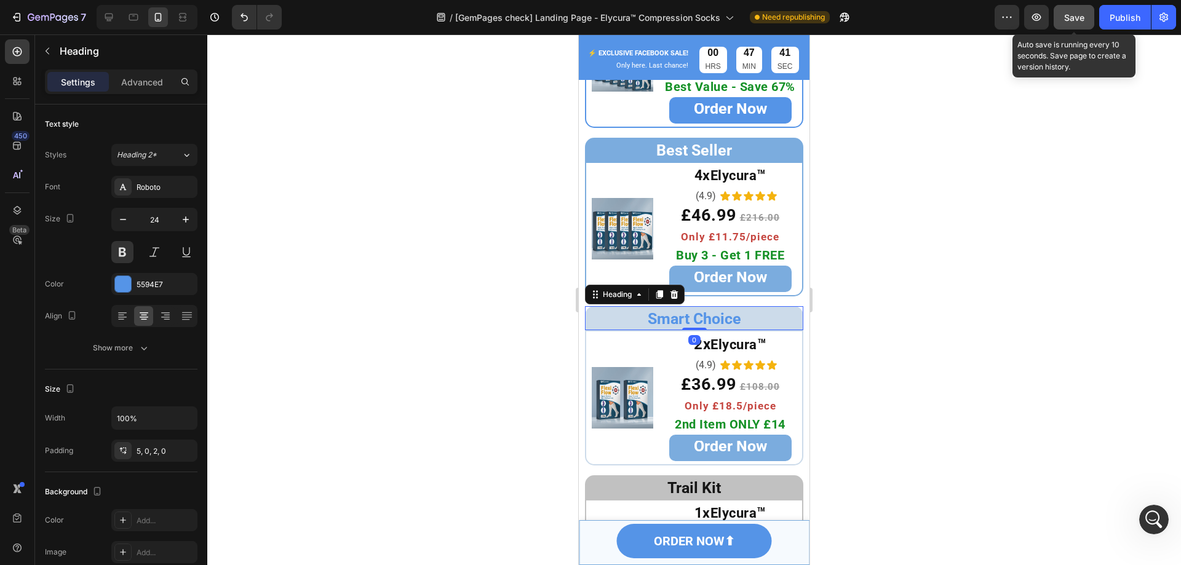
click at [1074, 26] on button "Save" at bounding box center [1073, 17] width 41 height 25
click at [1058, 133] on div at bounding box center [693, 299] width 973 height 531
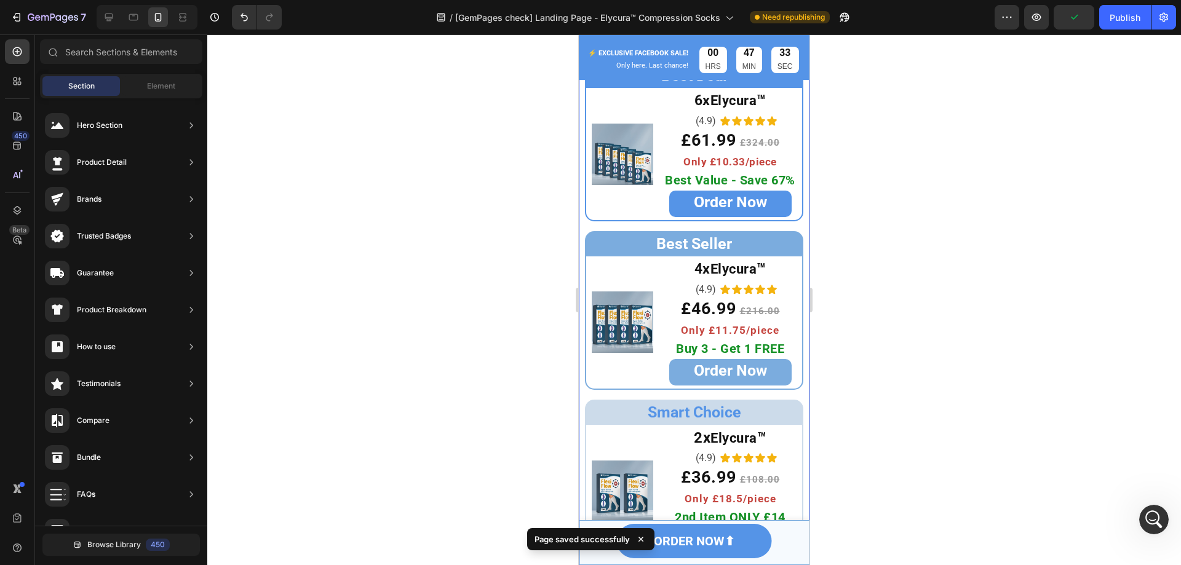
scroll to position [4914, 0]
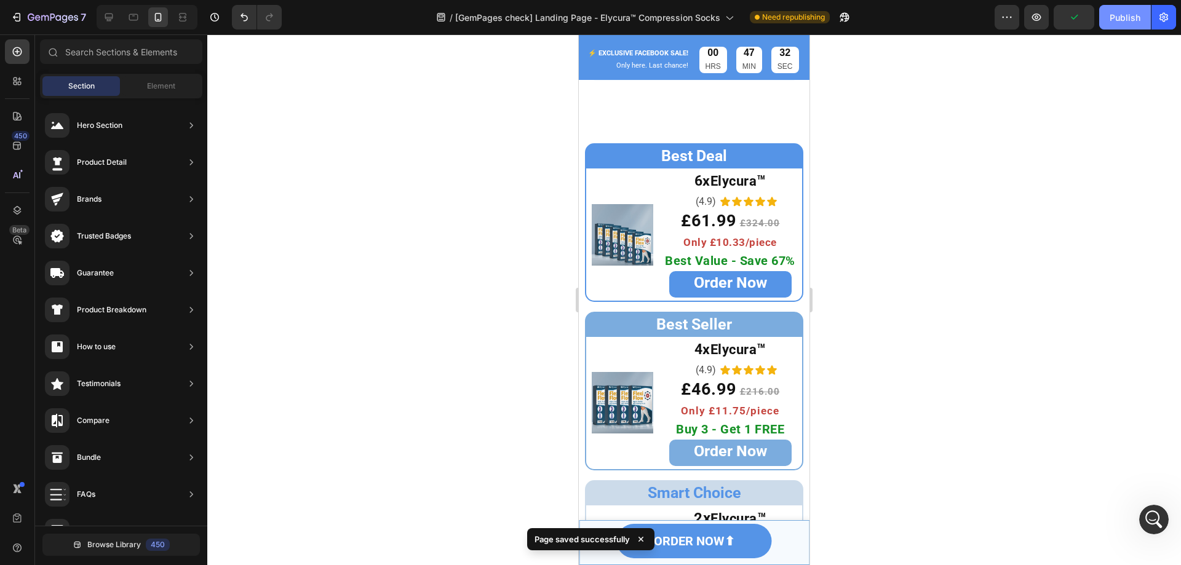
click at [1107, 12] on button "Publish" at bounding box center [1125, 17] width 52 height 25
click at [107, 15] on icon at bounding box center [109, 17] width 12 height 12
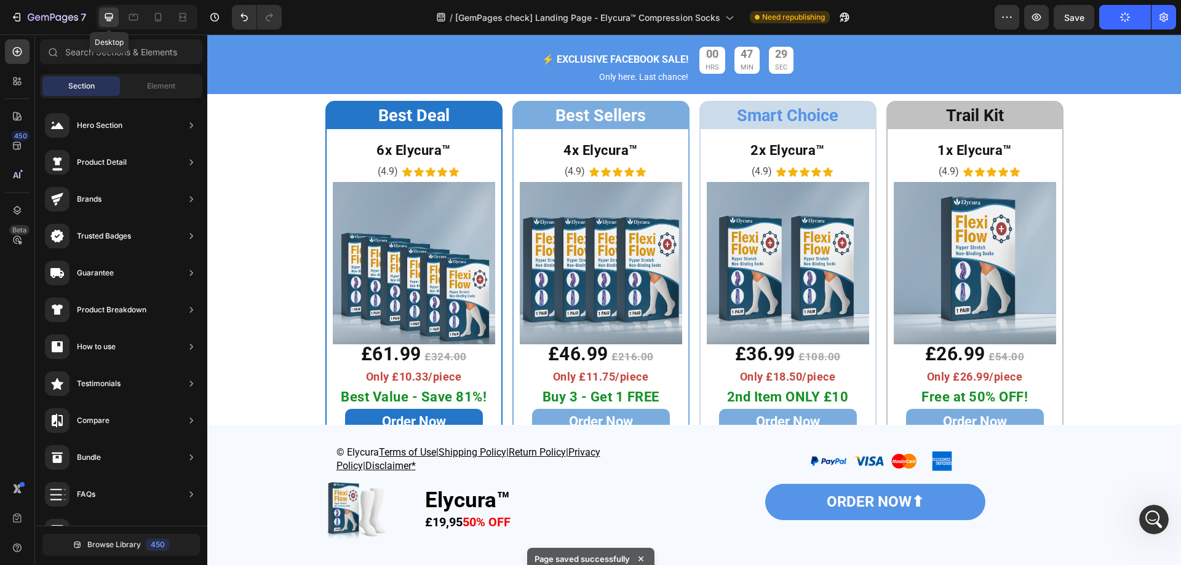
scroll to position [4897, 0]
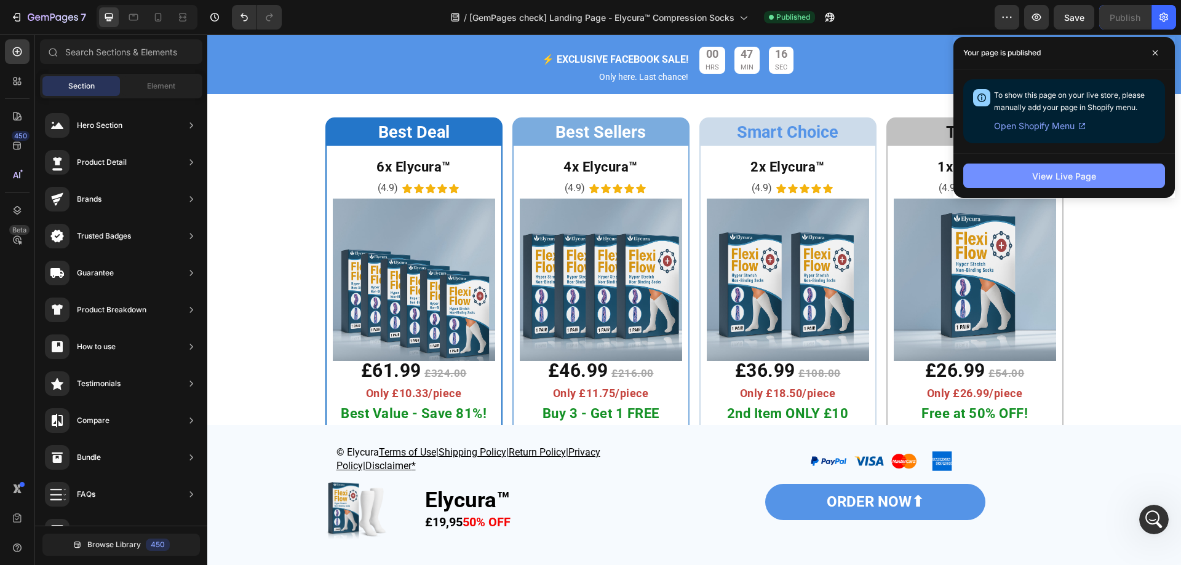
click at [1094, 175] on div "View Live Page" at bounding box center [1064, 176] width 64 height 13
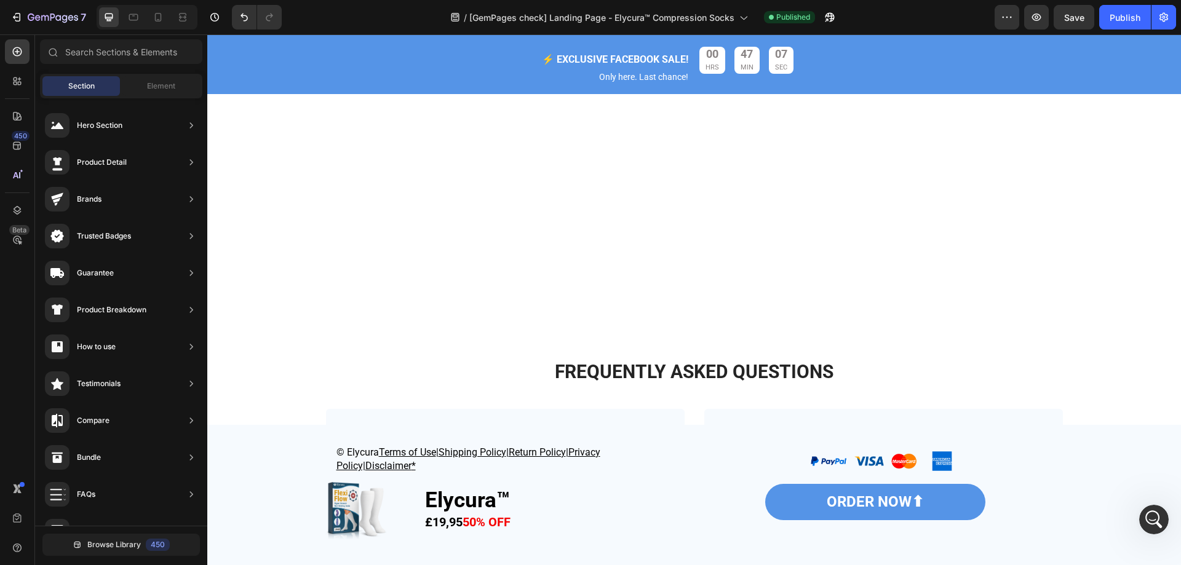
scroll to position [3351, 0]
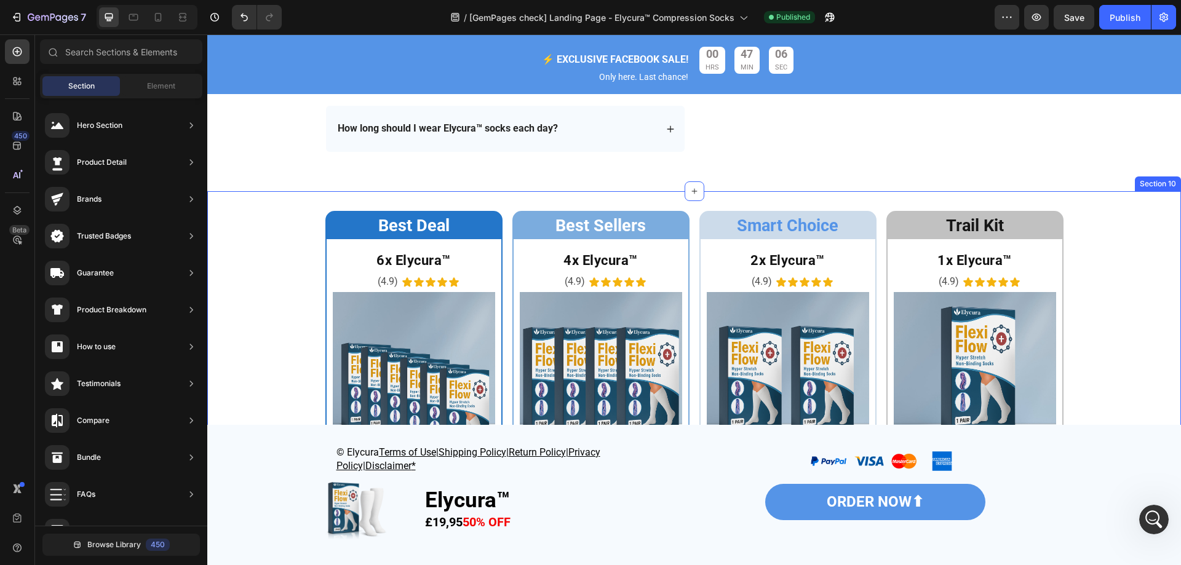
click at [1129, 319] on div "Best Deal Heading Row 6x Elycura™ Heading (4.9) Text Block Icon Icon Icon Icon …" at bounding box center [693, 399] width 973 height 376
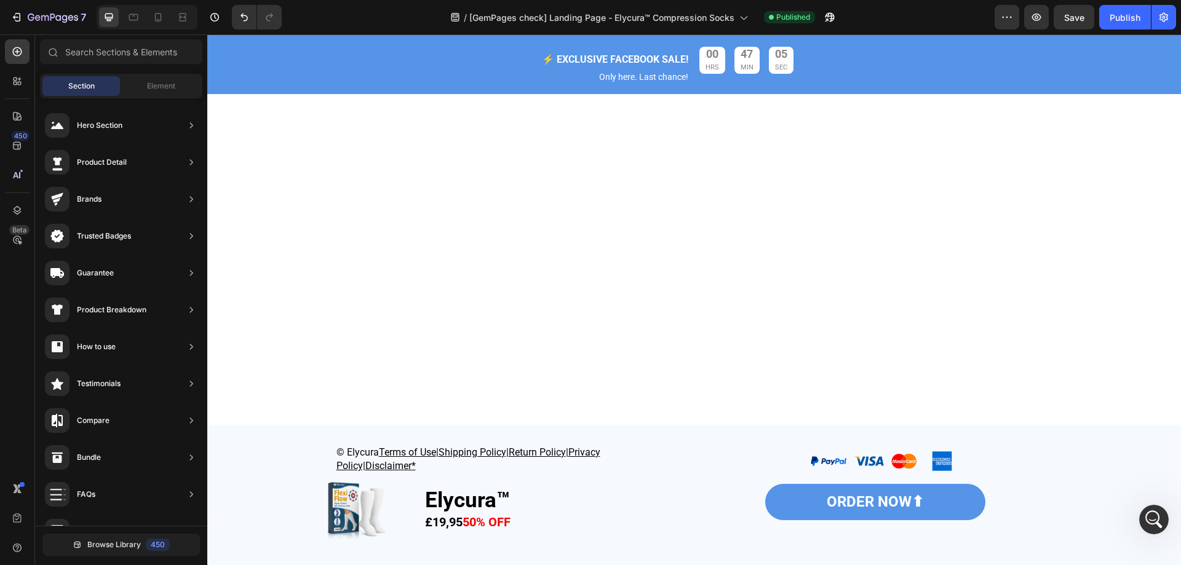
scroll to position [0, 0]
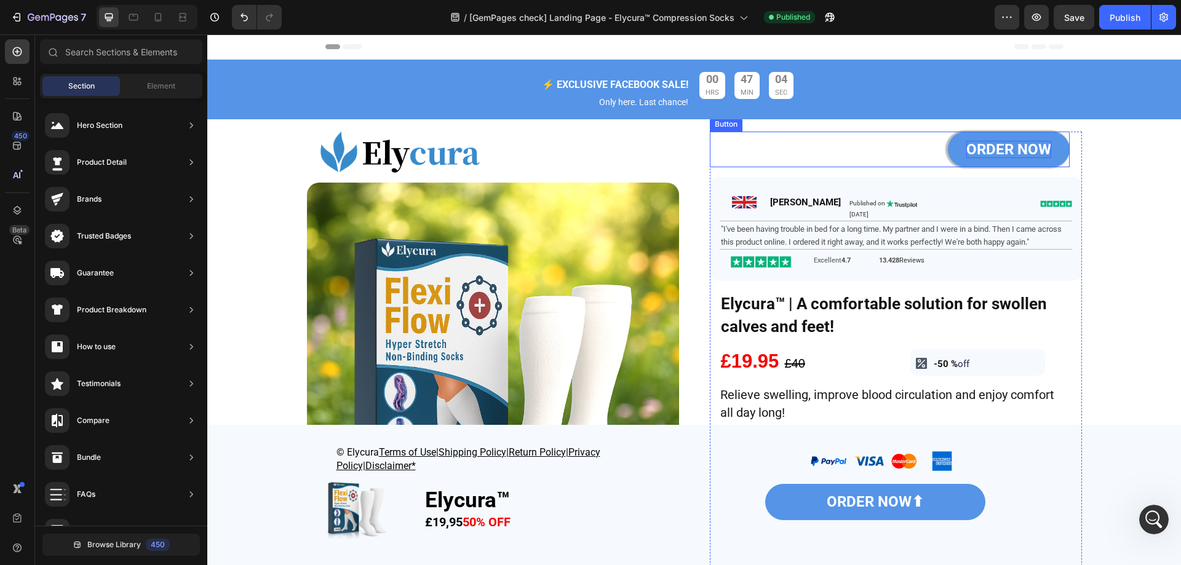
click at [1025, 154] on strong "ORDER NOW" at bounding box center [1008, 149] width 85 height 17
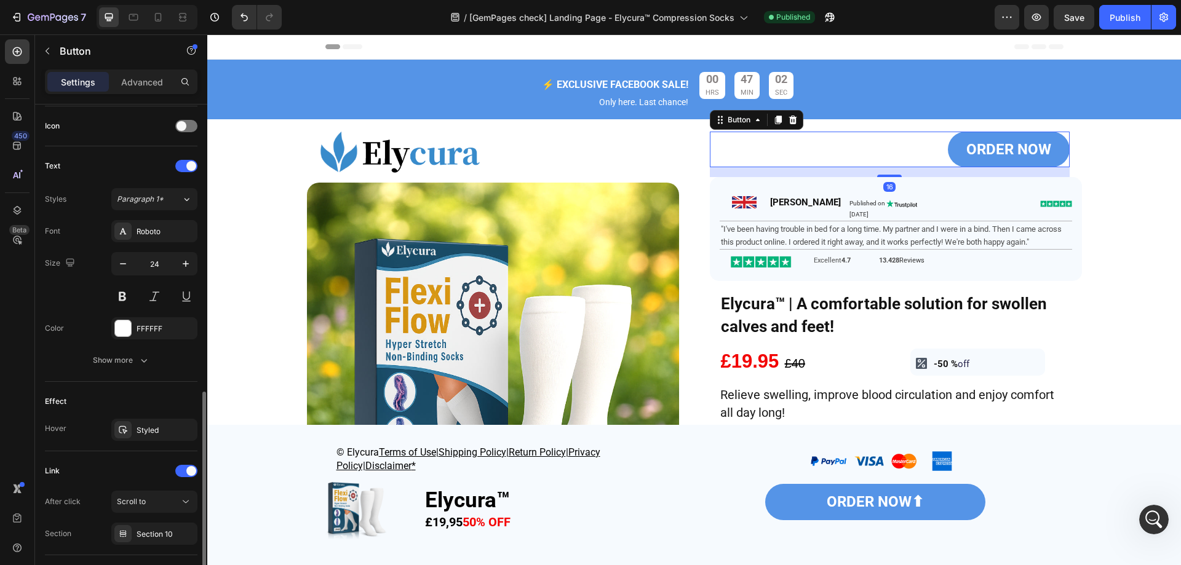
scroll to position [430, 0]
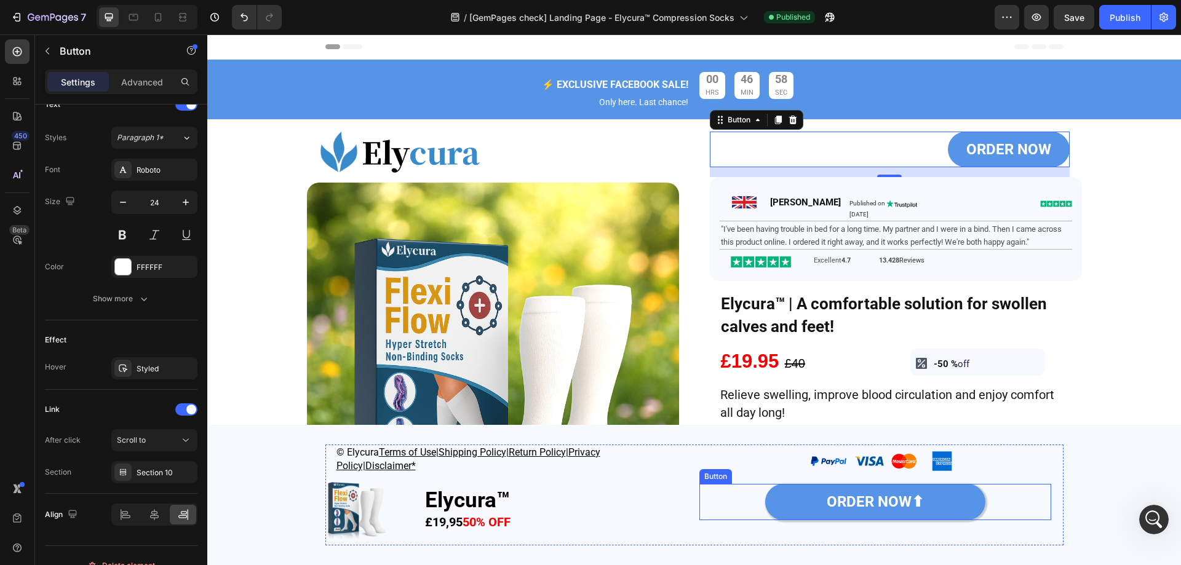
click at [788, 491] on link "ORDER NOW⬆" at bounding box center [875, 502] width 220 height 36
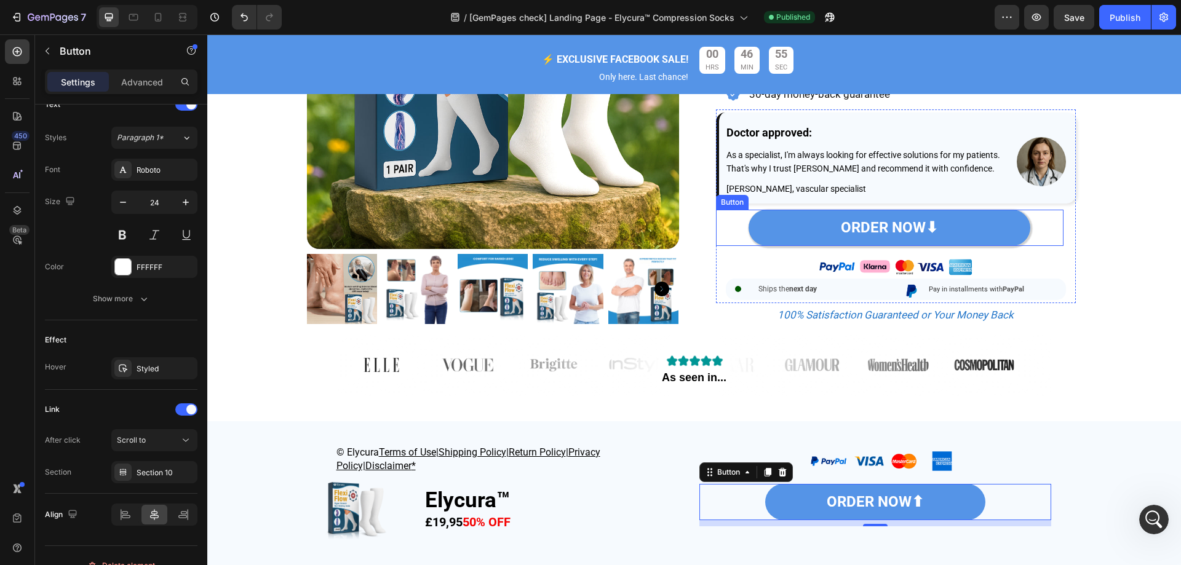
click at [763, 246] on link "ORDER NOW⬇" at bounding box center [889, 228] width 282 height 36
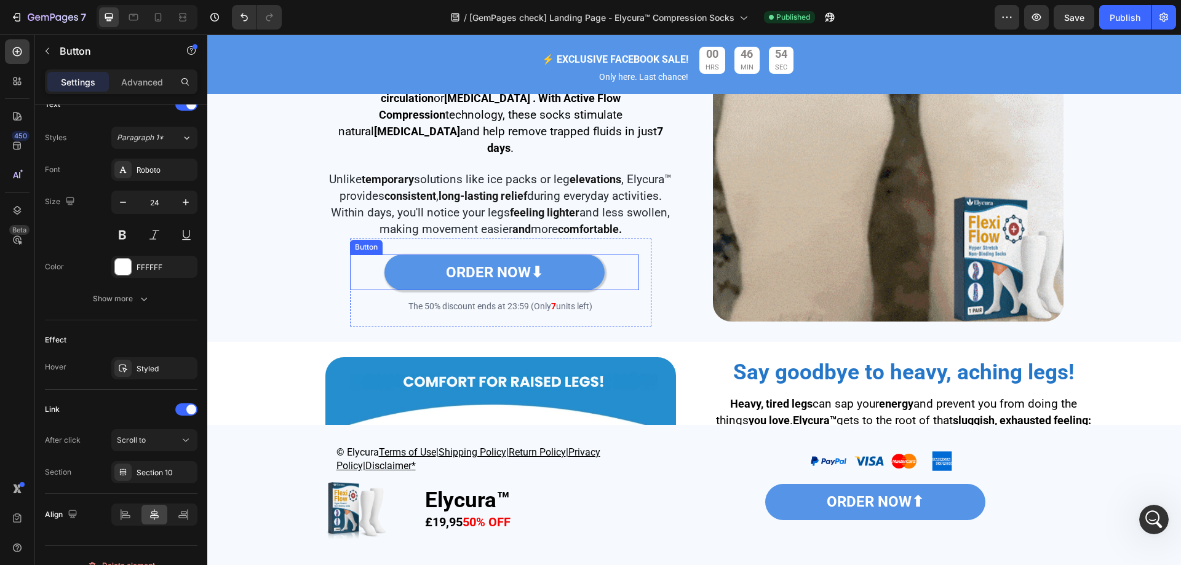
click at [582, 264] on link "ORDER NOW⬇" at bounding box center [494, 273] width 220 height 36
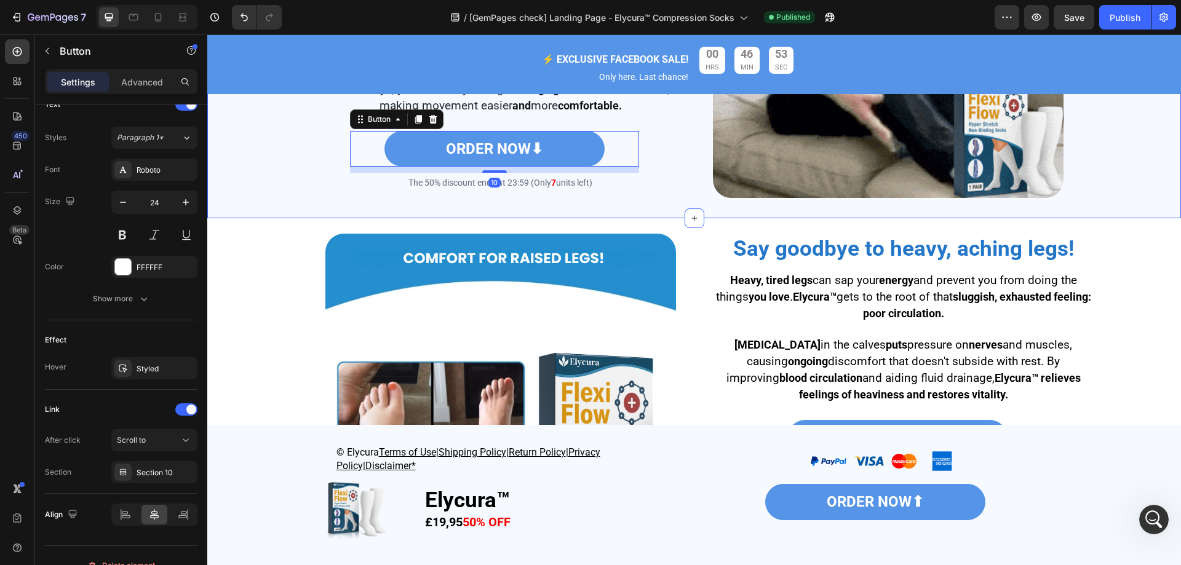
scroll to position [1168, 0]
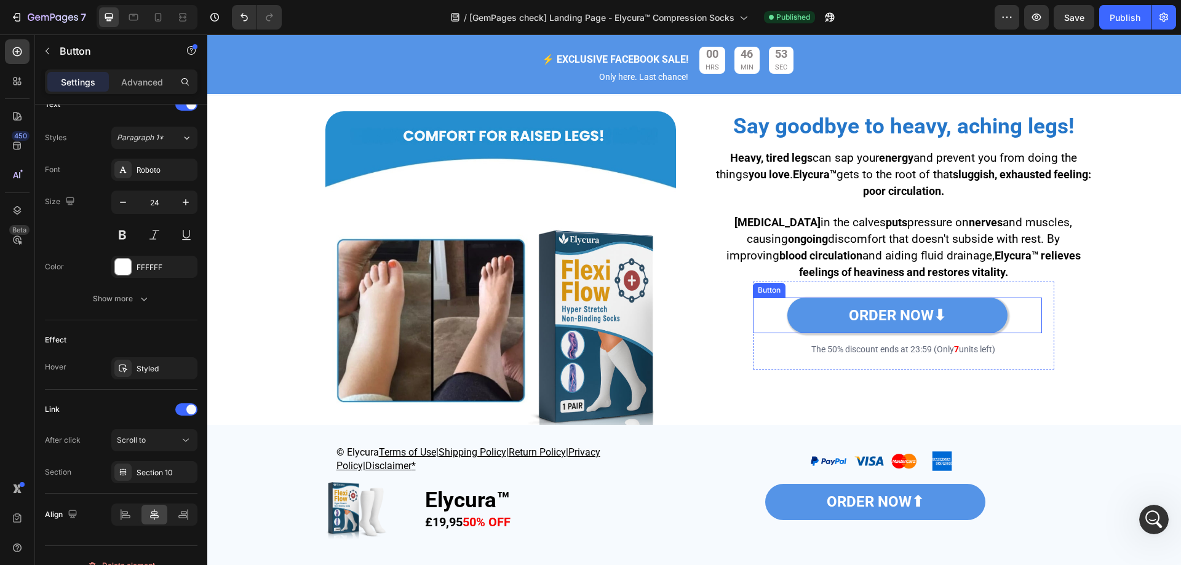
click at [853, 298] on link "ORDER NOW⬇" at bounding box center [897, 316] width 220 height 36
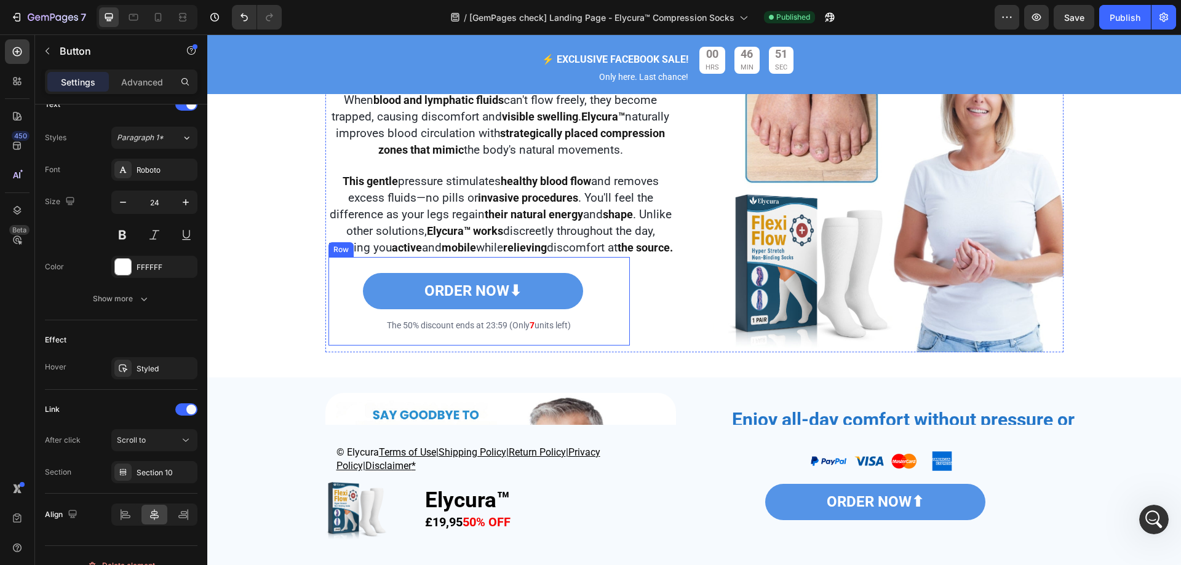
scroll to position [1660, 0]
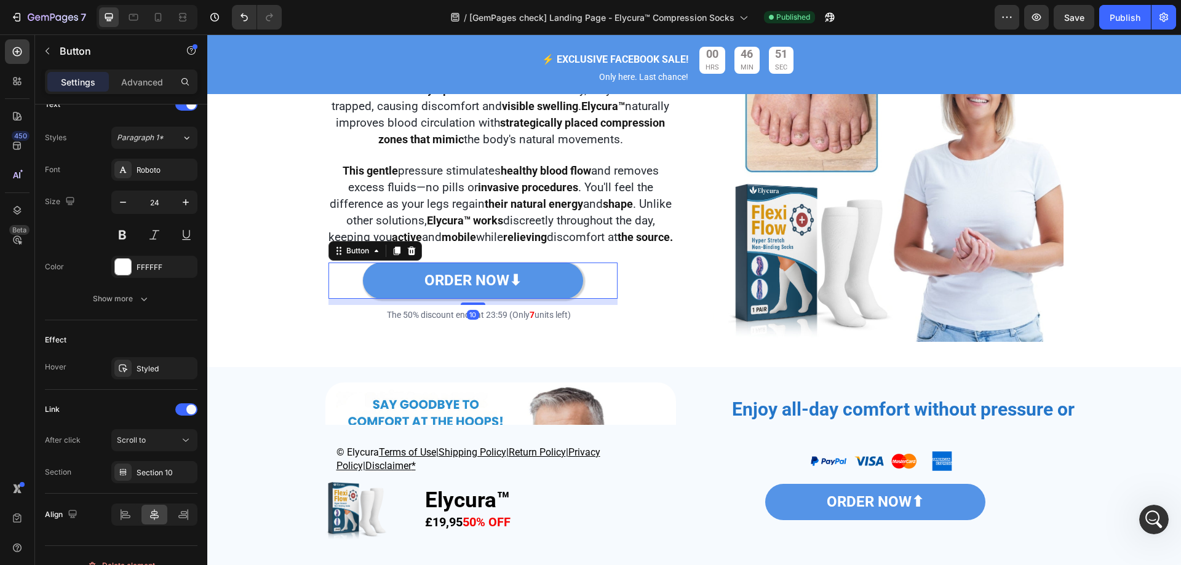
click at [529, 299] on link "ORDER NOW⬇" at bounding box center [473, 281] width 220 height 36
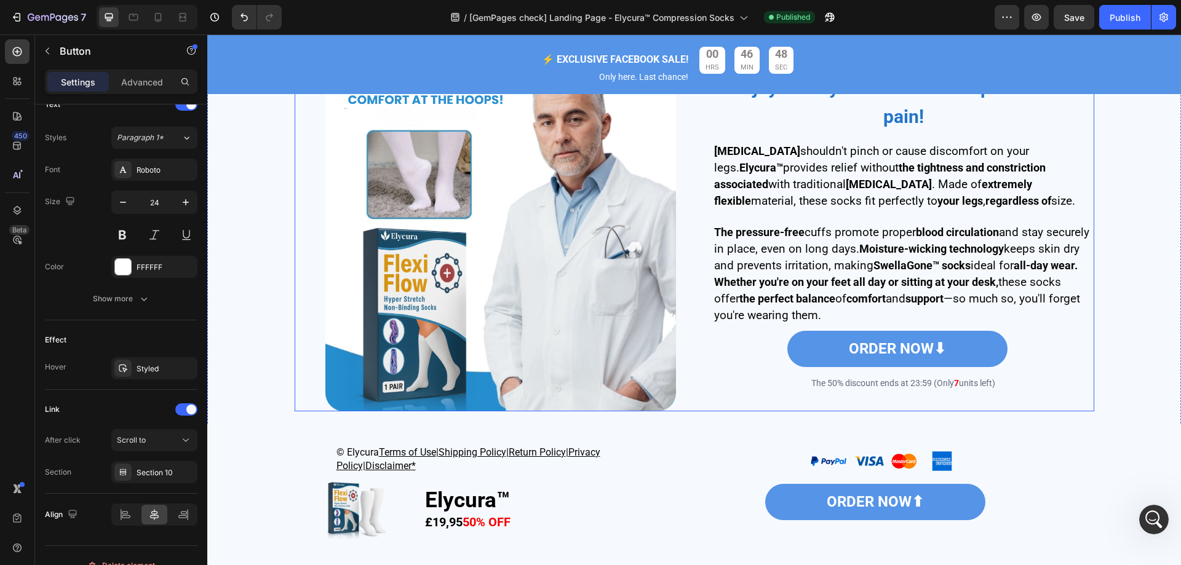
scroll to position [2029, 0]
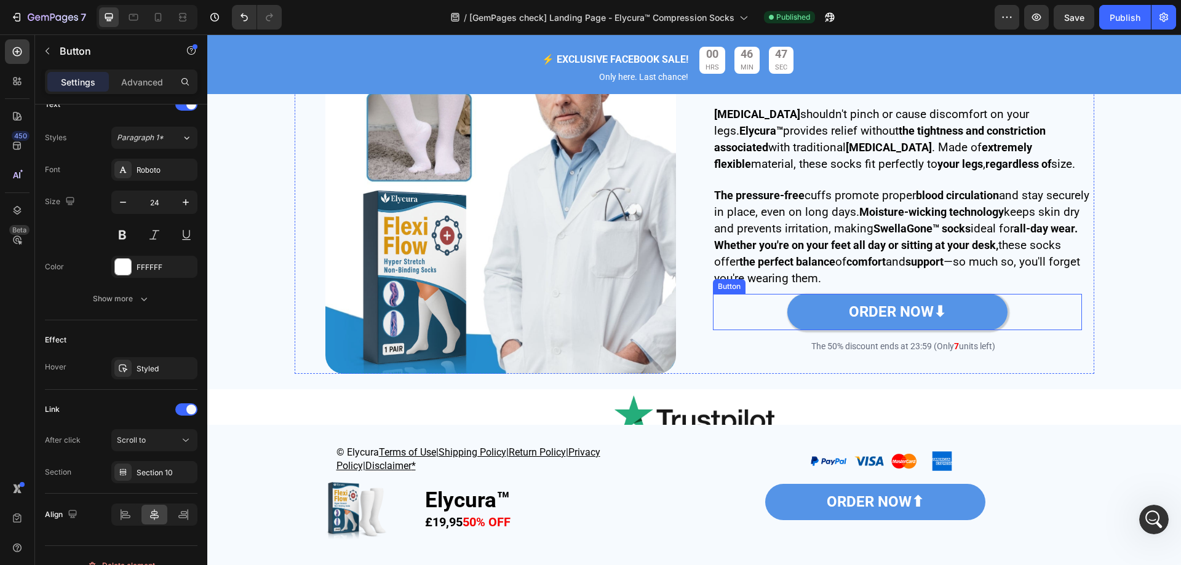
click at [819, 314] on link "ORDER NOW⬇" at bounding box center [897, 312] width 220 height 36
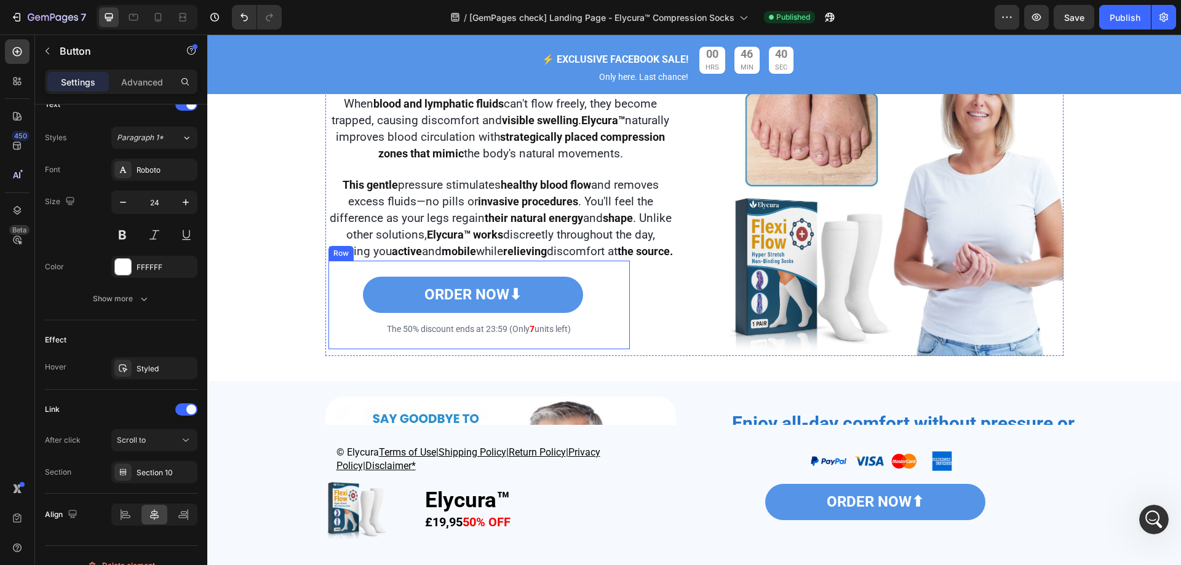
scroll to position [1660, 0]
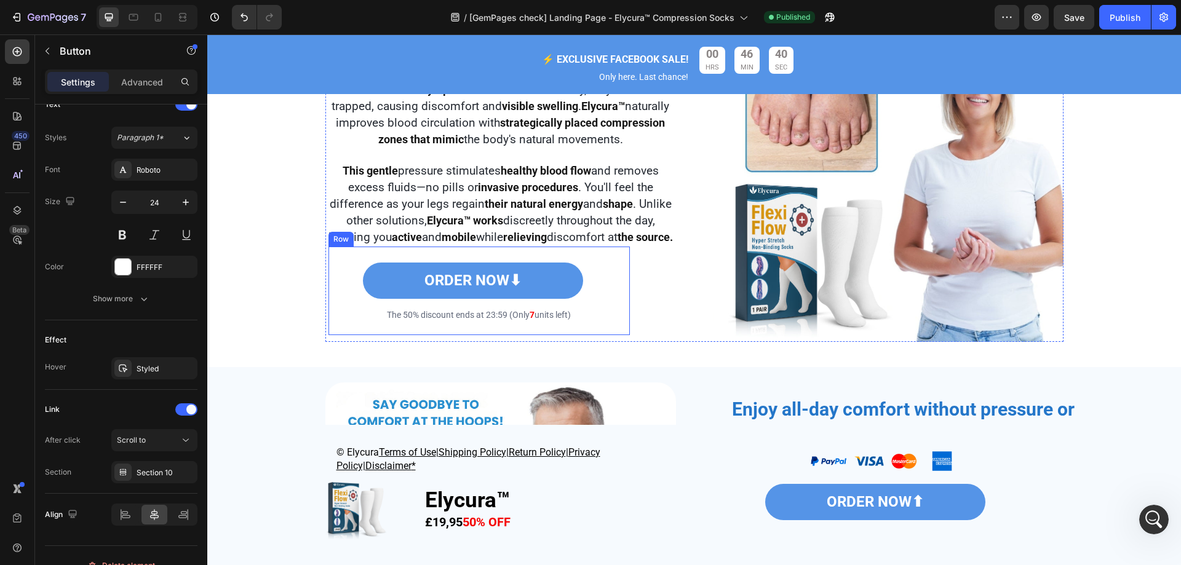
click at [618, 305] on div "ORDER NOW⬇ Button" at bounding box center [478, 280] width 301 height 49
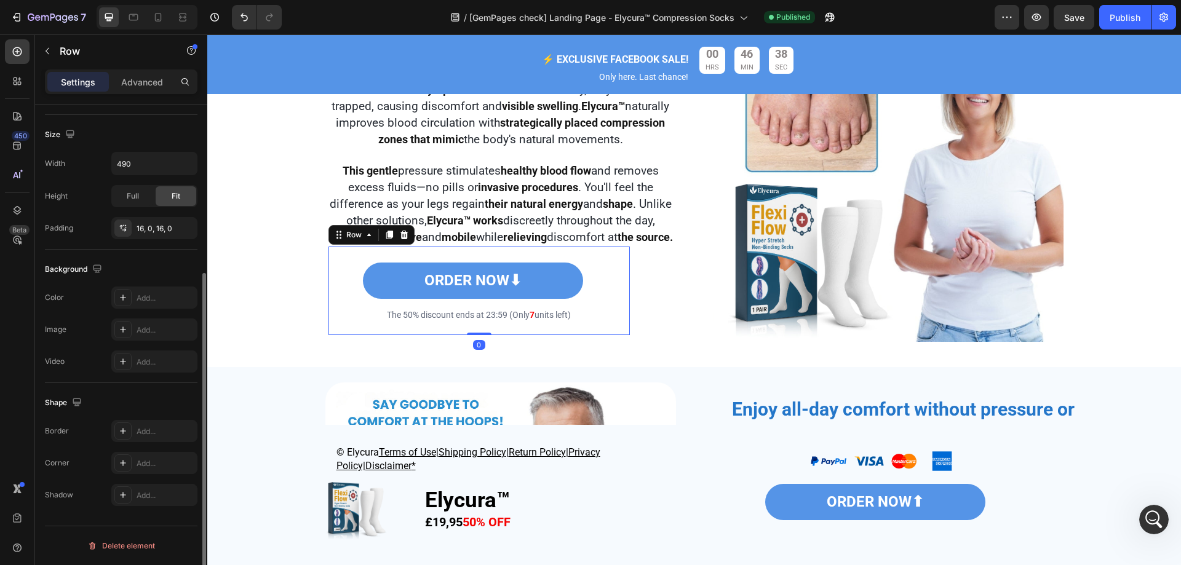
scroll to position [70, 0]
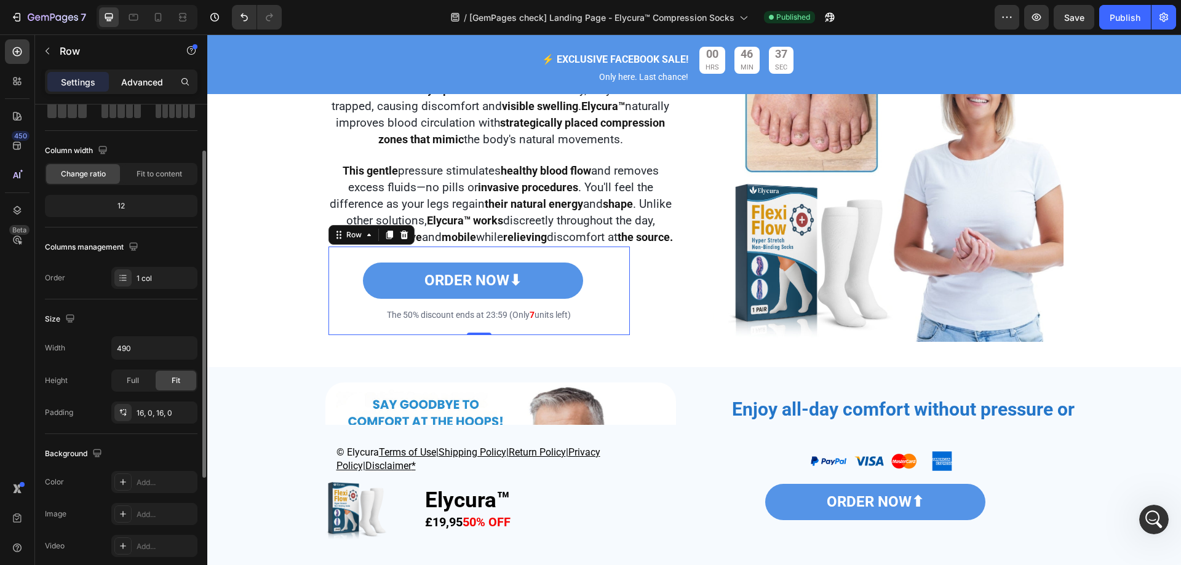
click at [132, 80] on p "Advanced" at bounding box center [142, 82] width 42 height 13
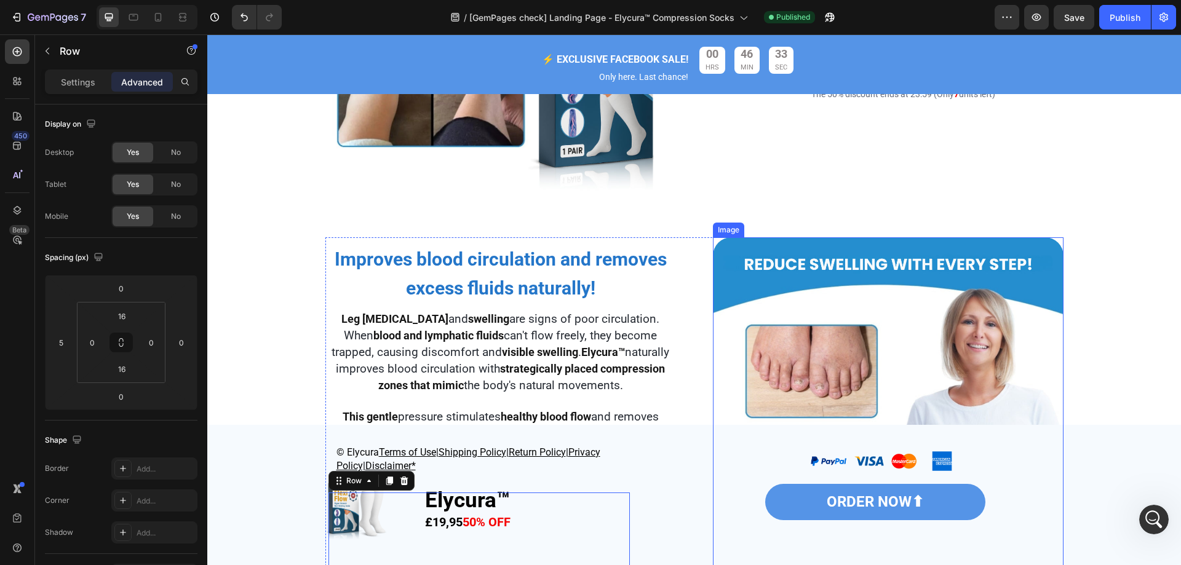
scroll to position [1230, 0]
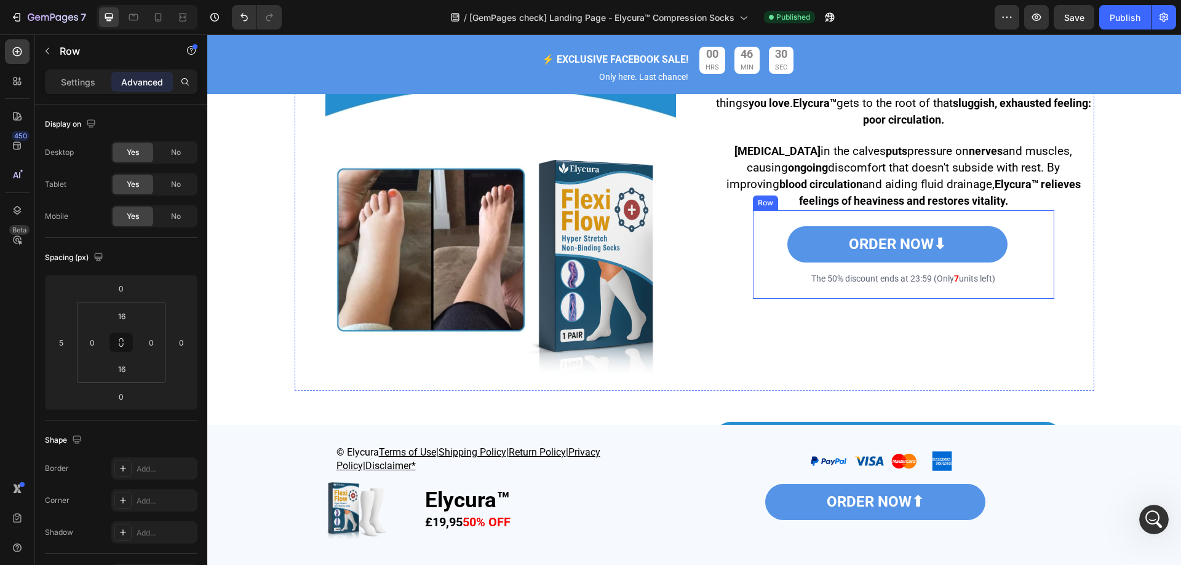
click at [1044, 249] on div "ORDER NOW⬇ Button" at bounding box center [903, 244] width 301 height 49
click at [809, 202] on icon at bounding box center [814, 199] width 10 height 10
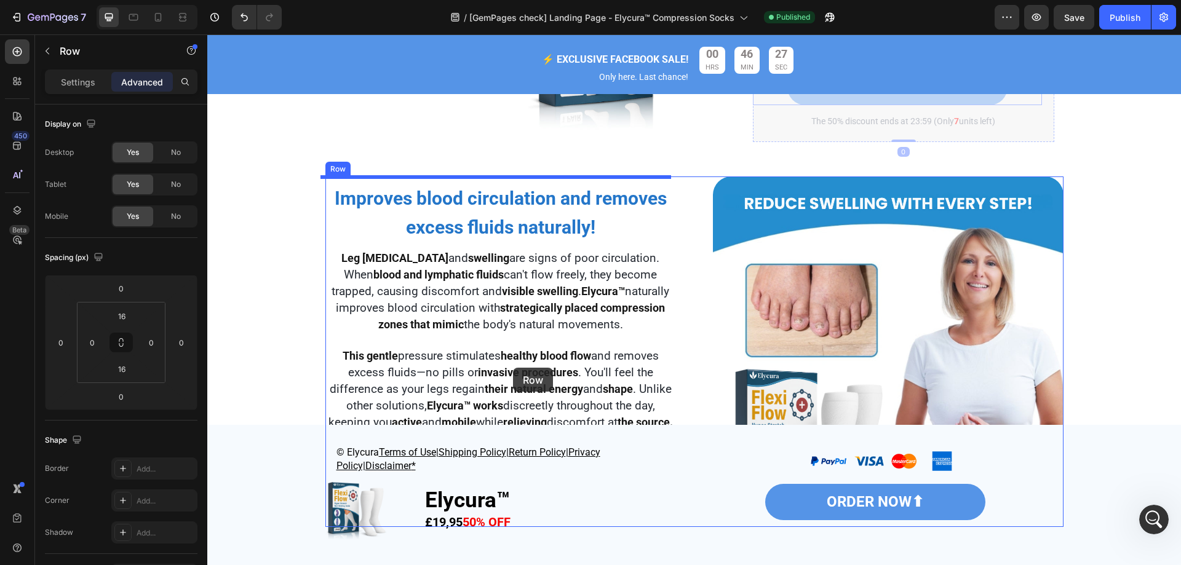
scroll to position [1537, 0]
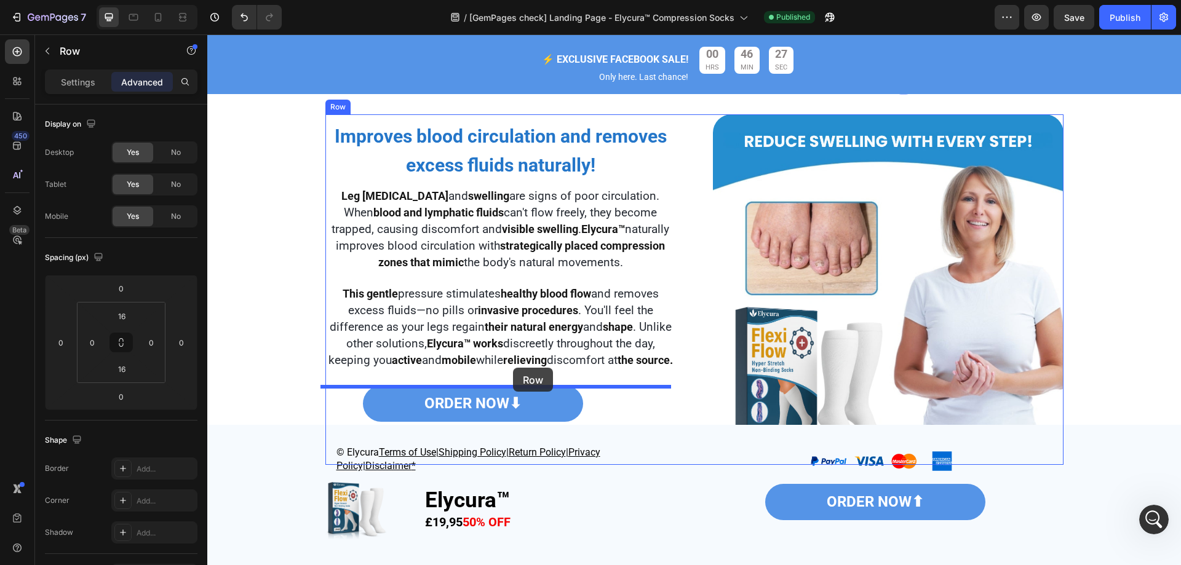
drag, startPoint x: 1025, startPoint y: 312, endPoint x: 513, endPoint y: 368, distance: 515.3
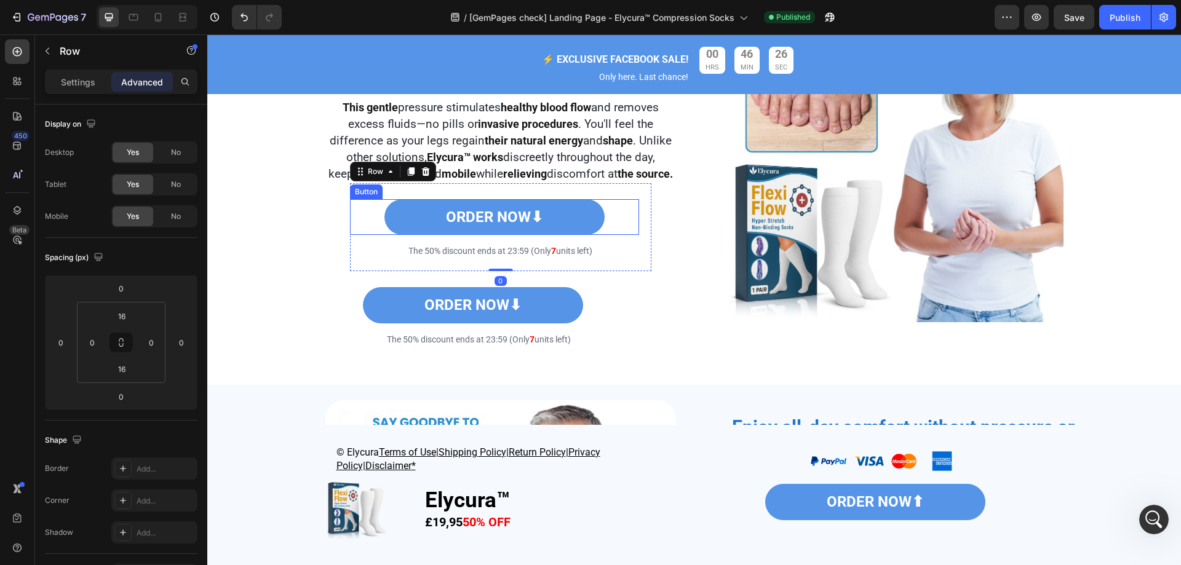
scroll to position [1722, 0]
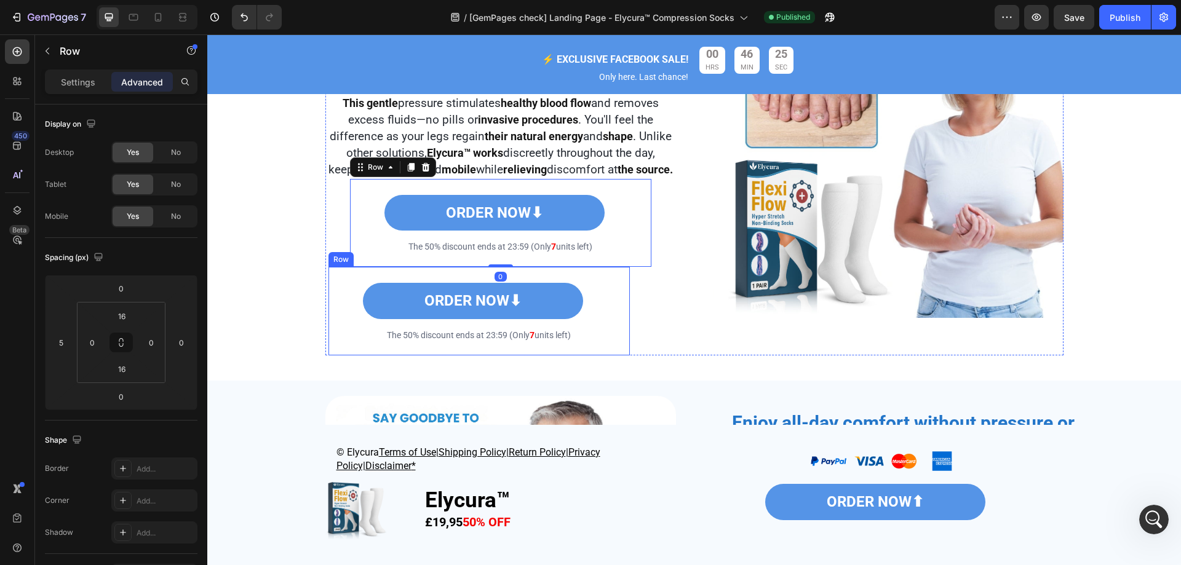
click at [620, 302] on div "ORDER NOW⬇ Button" at bounding box center [478, 301] width 301 height 49
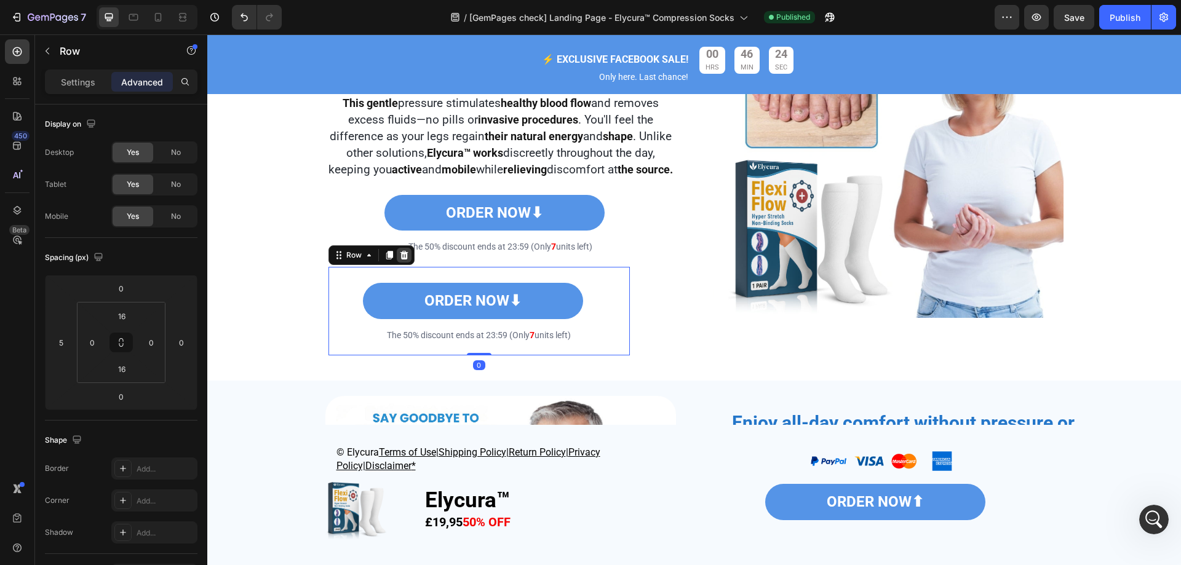
click at [403, 260] on icon at bounding box center [404, 255] width 10 height 10
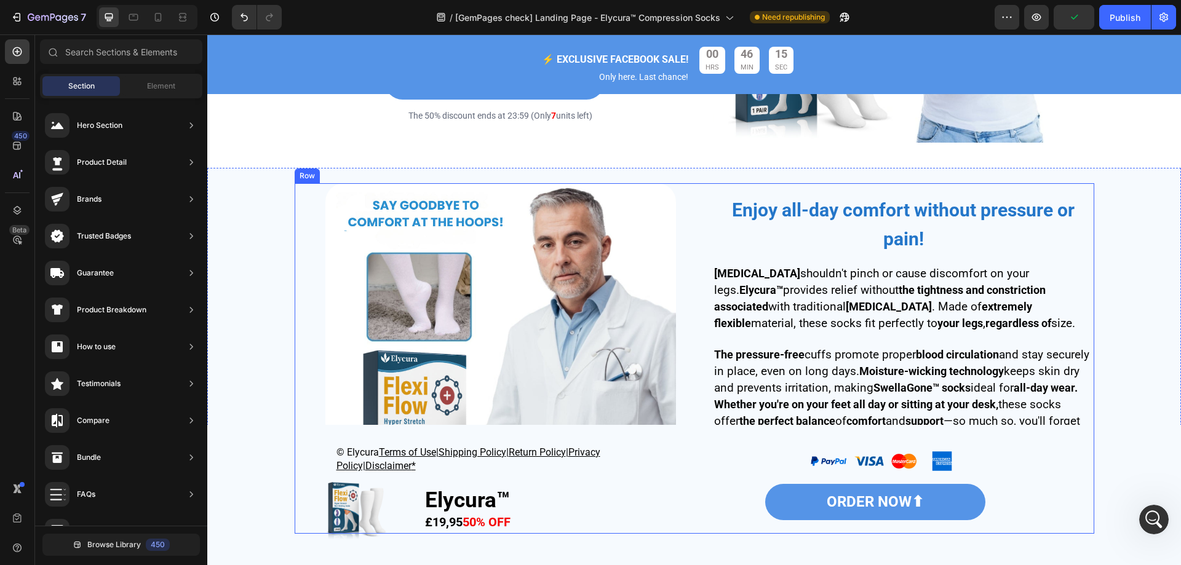
scroll to position [1968, 0]
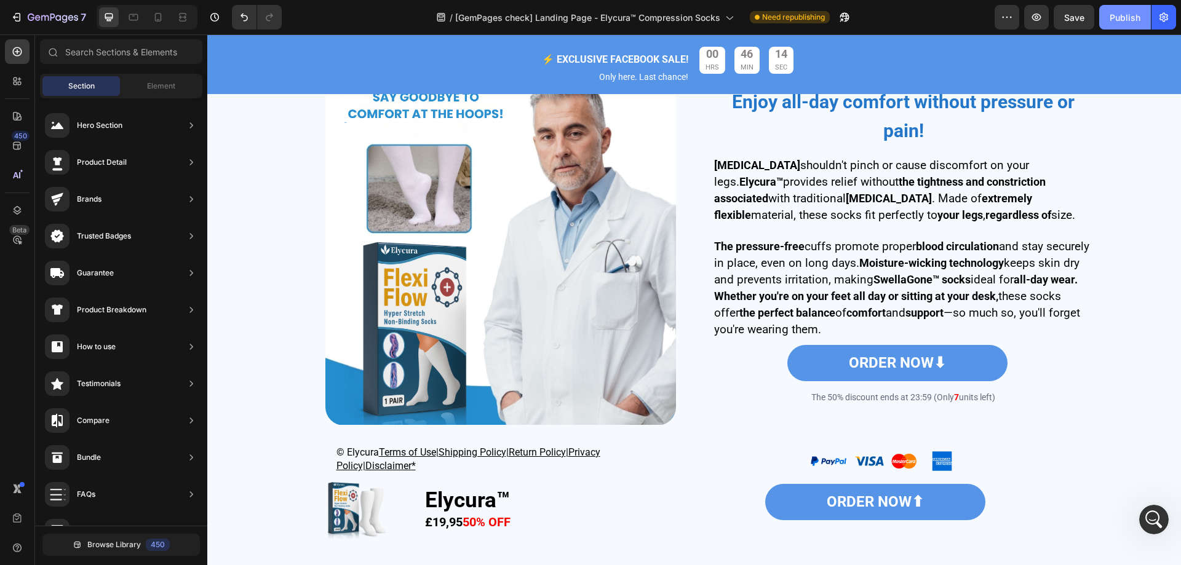
click at [1122, 17] on div "Publish" at bounding box center [1124, 17] width 31 height 13
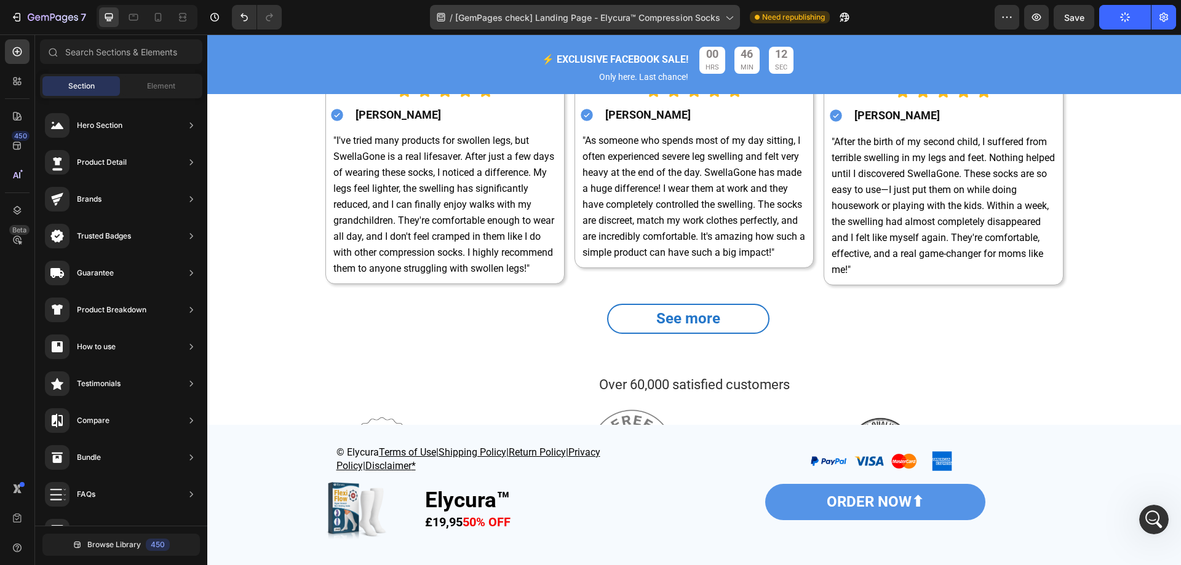
scroll to position [2829, 0]
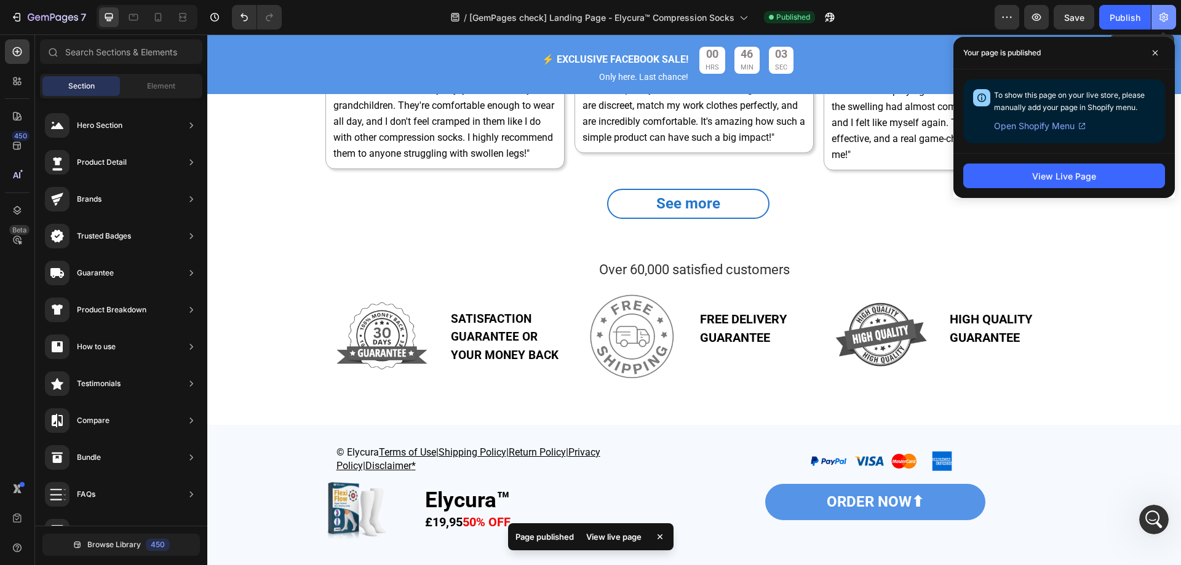
click at [1167, 20] on icon "button" at bounding box center [1163, 17] width 9 height 9
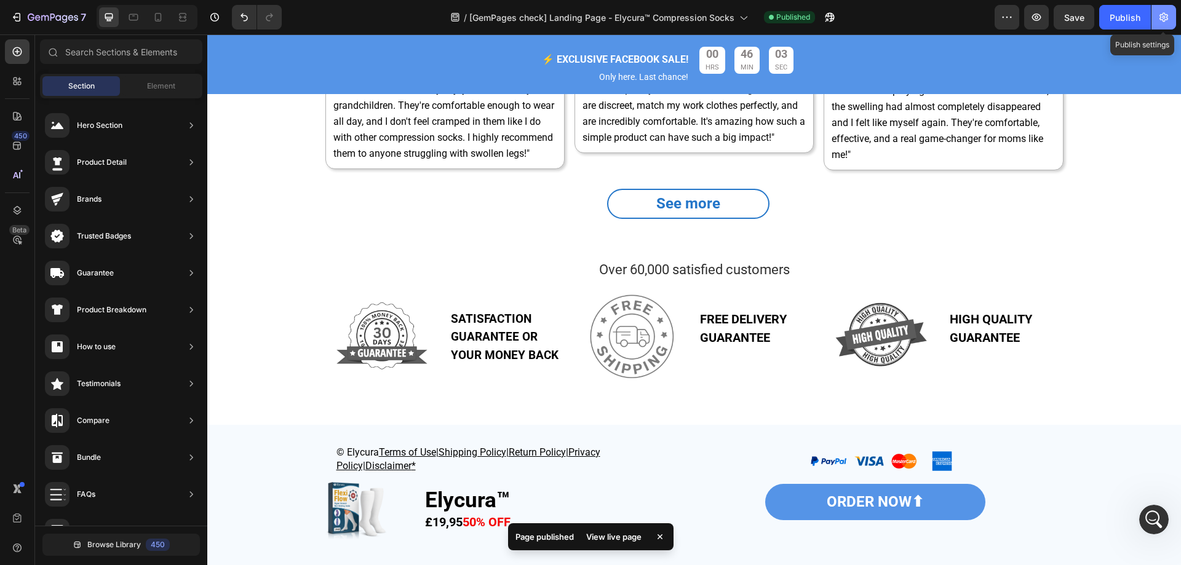
click at [1167, 20] on icon "button" at bounding box center [1163, 17] width 9 height 9
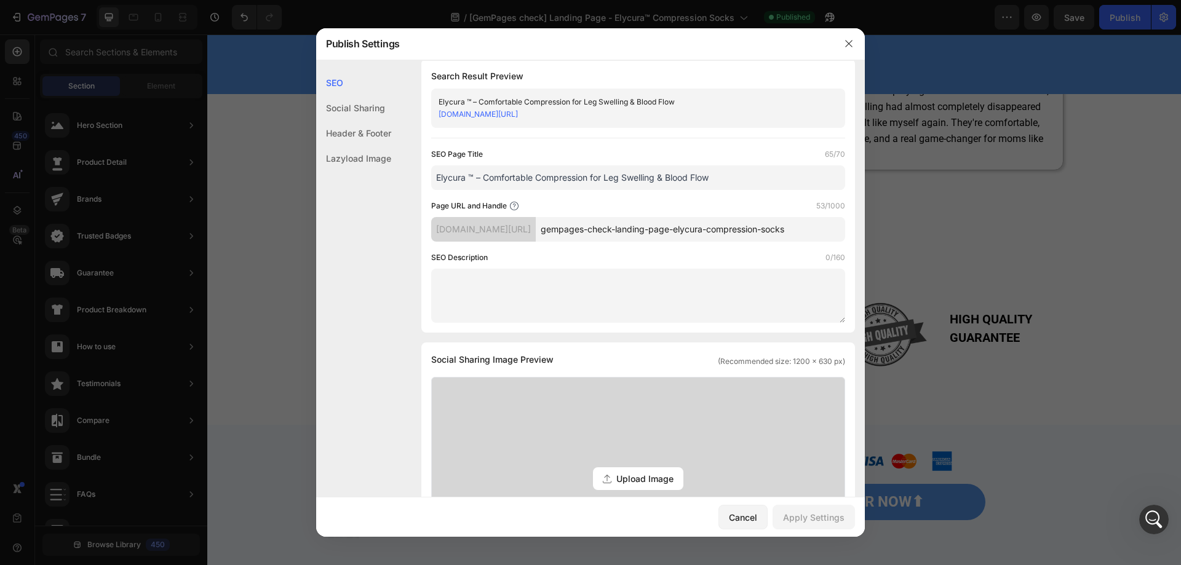
scroll to position [0, 0]
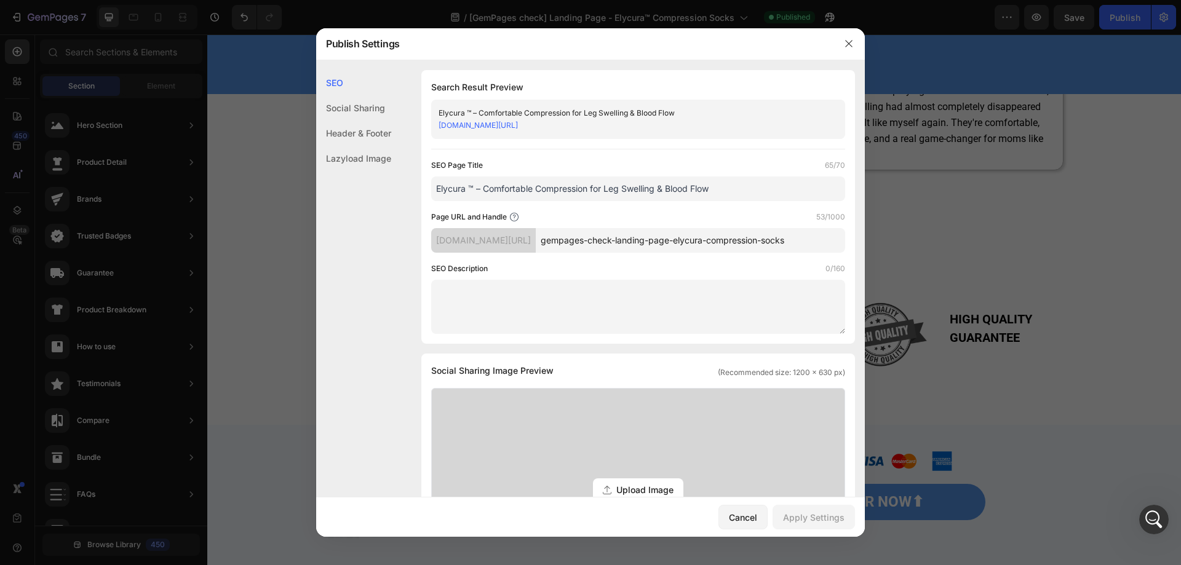
drag, startPoint x: 656, startPoint y: 239, endPoint x: 535, endPoint y: 240, distance: 121.1
click at [535, 240] on div "[DOMAIN_NAME][URL] gempages-check-landing-page-elycura-compression-socks" at bounding box center [638, 240] width 414 height 25
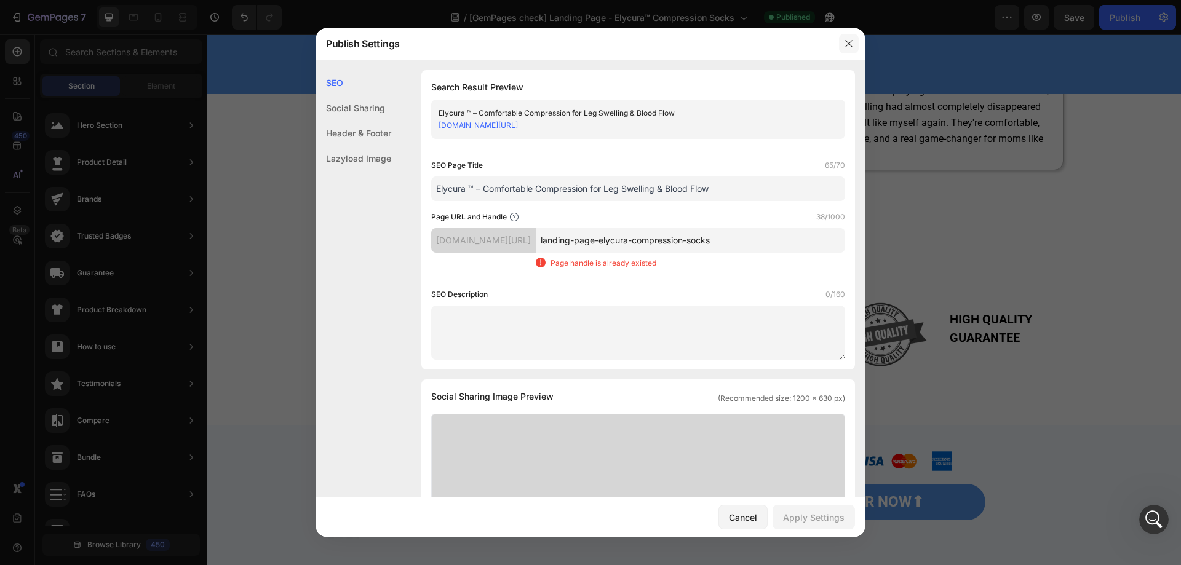
type input "landing-page-elycura-compression-socks"
click at [845, 46] on icon "button" at bounding box center [849, 44] width 10 height 10
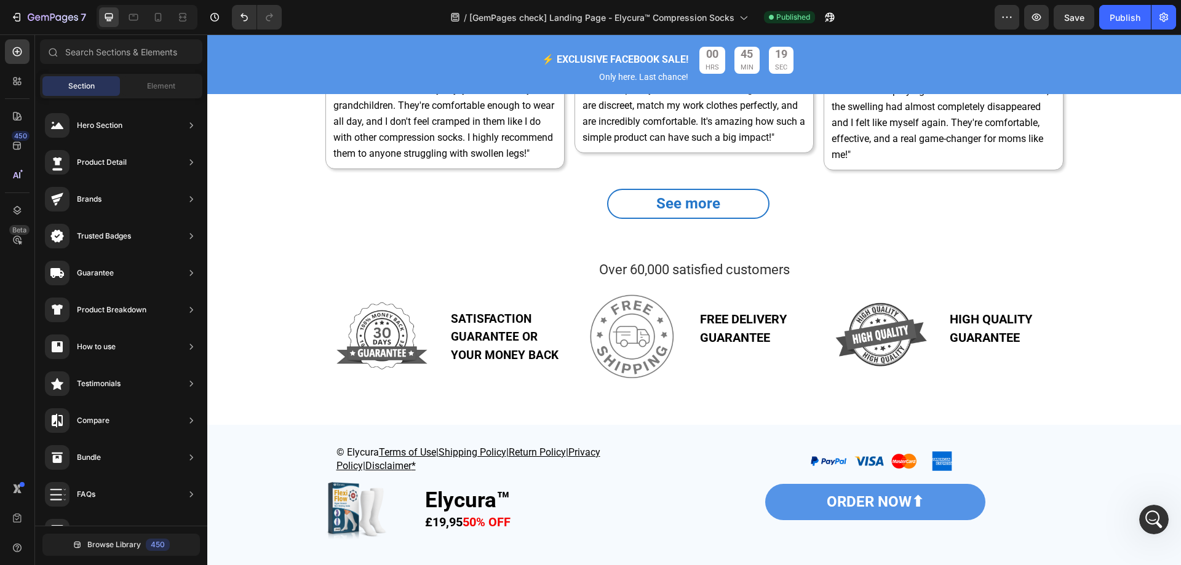
scroll to position [2521, 0]
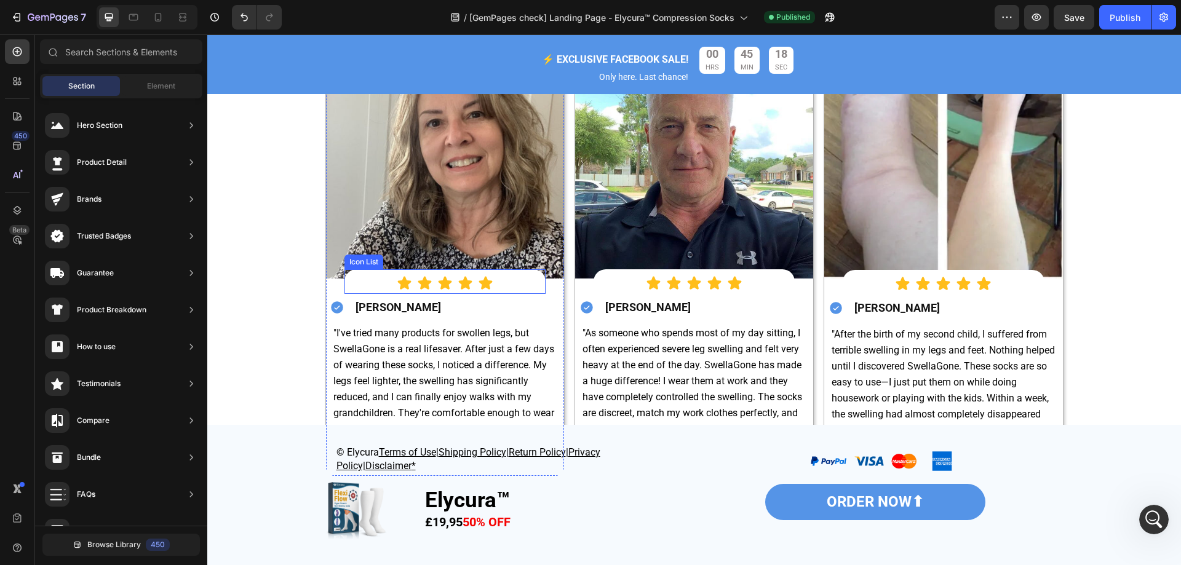
click at [509, 279] on div "Icon Icon Icon Icon Icon" at bounding box center [444, 282] width 201 height 15
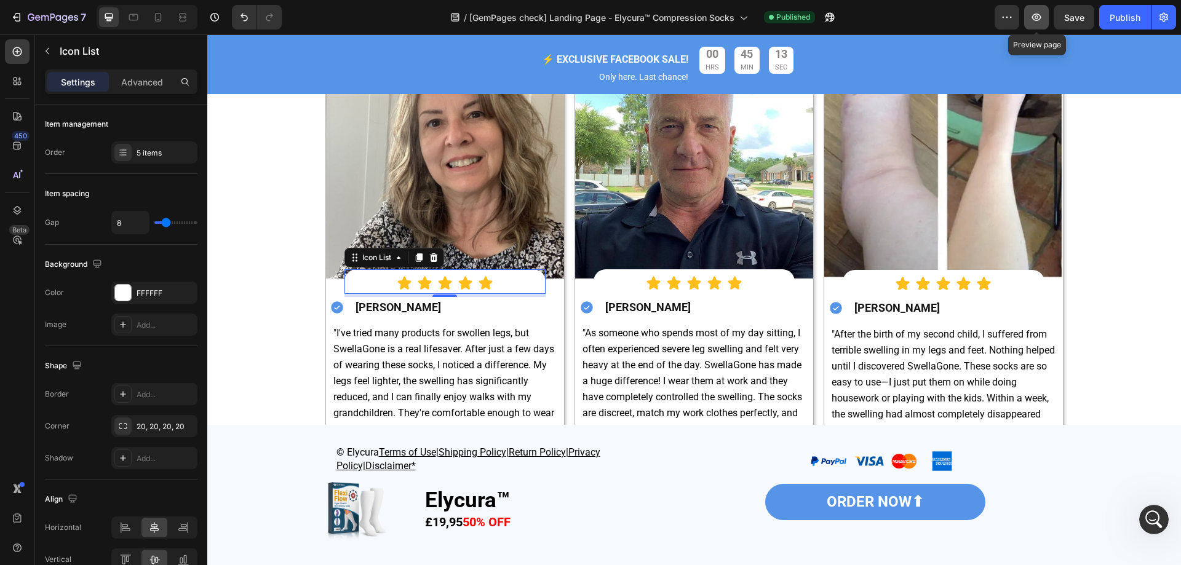
click at [1027, 10] on button "button" at bounding box center [1036, 17] width 25 height 25
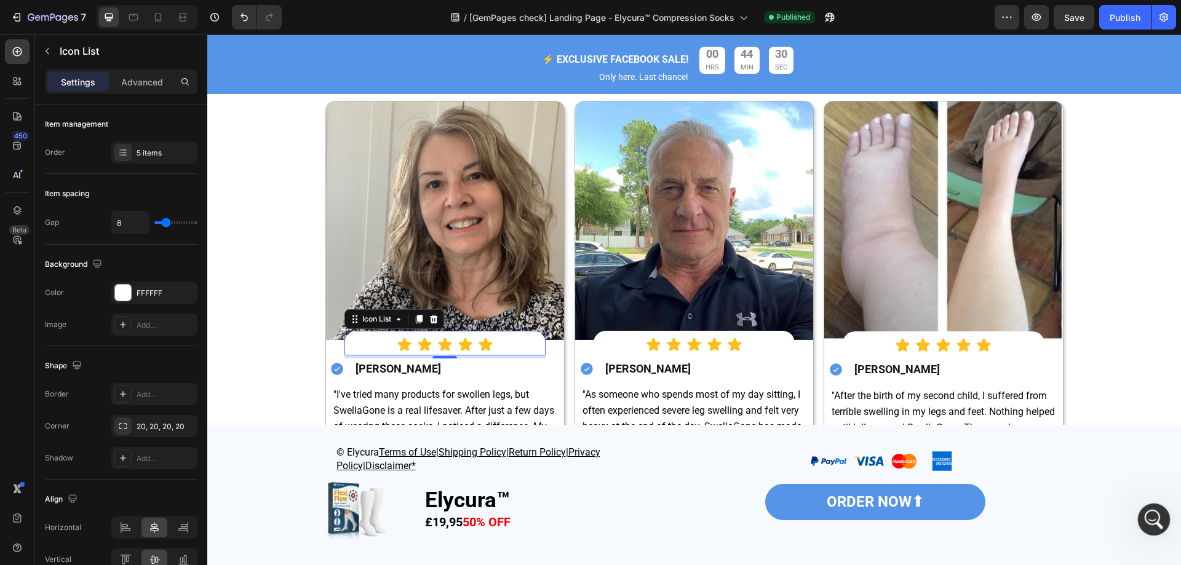
click at [1162, 511] on div "開啟 Intercom Messenger" at bounding box center [1151, 517] width 41 height 41
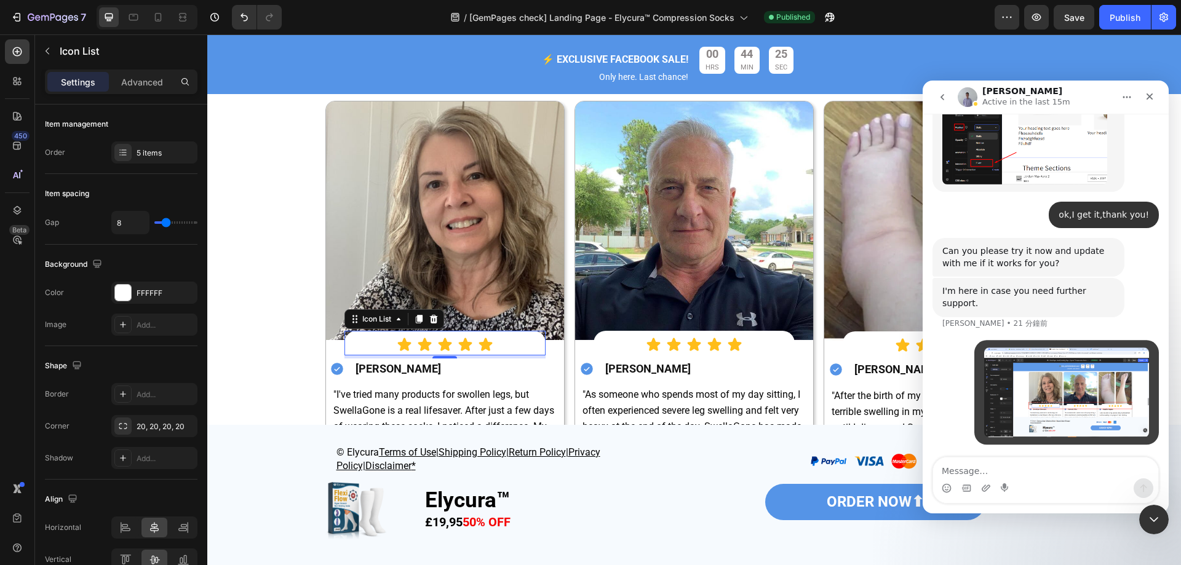
scroll to position [4635, 0]
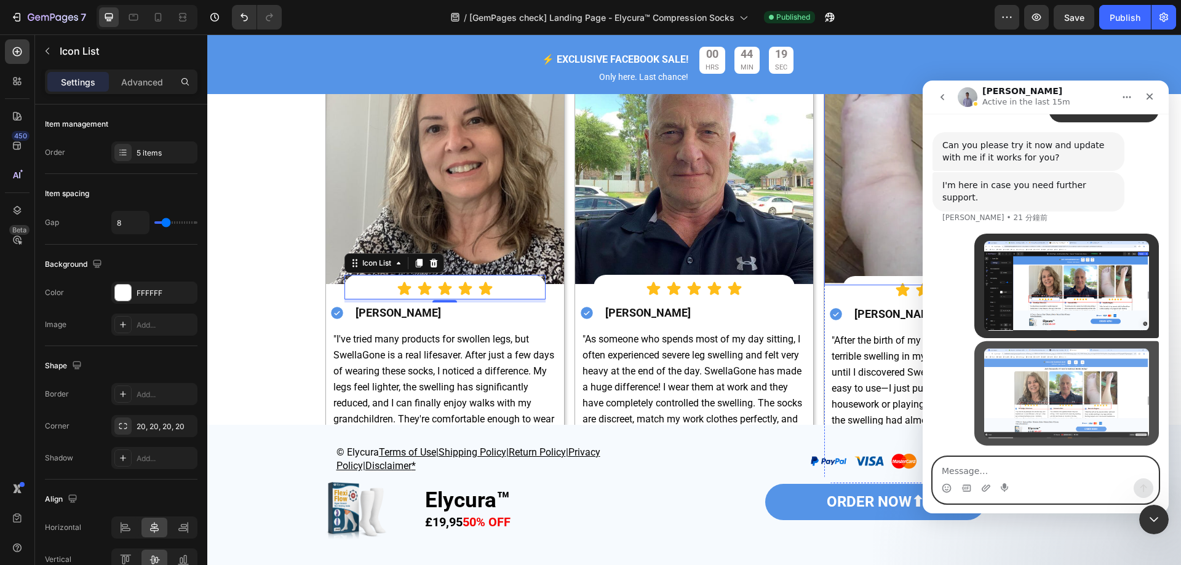
scroll to position [4740, 0]
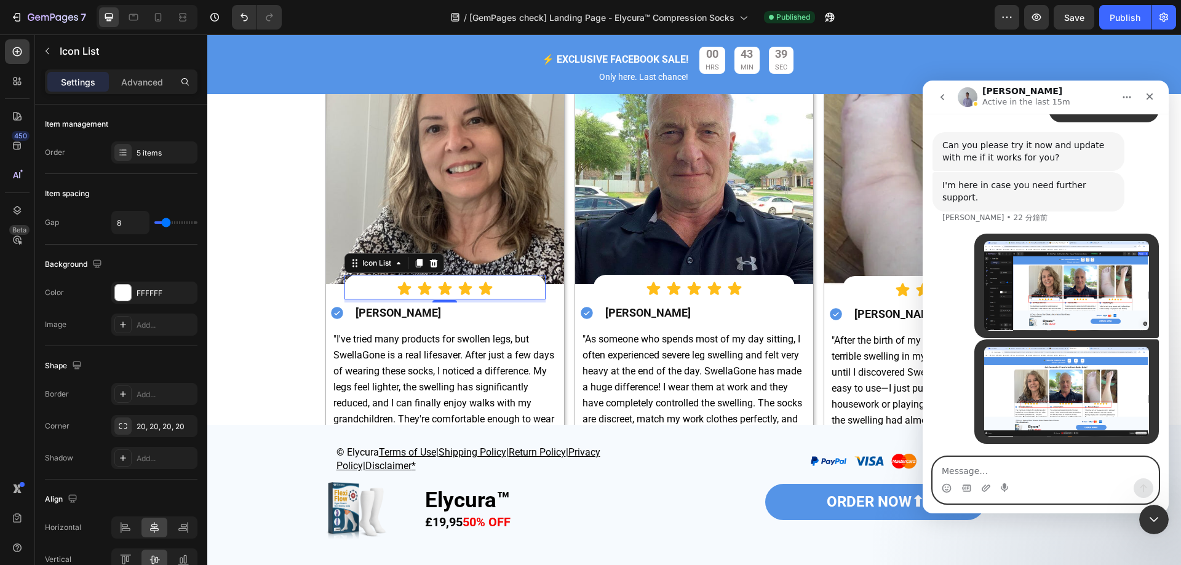
paste textarea "Hello, I'd like to ask why the small white background block beneath the star on…"
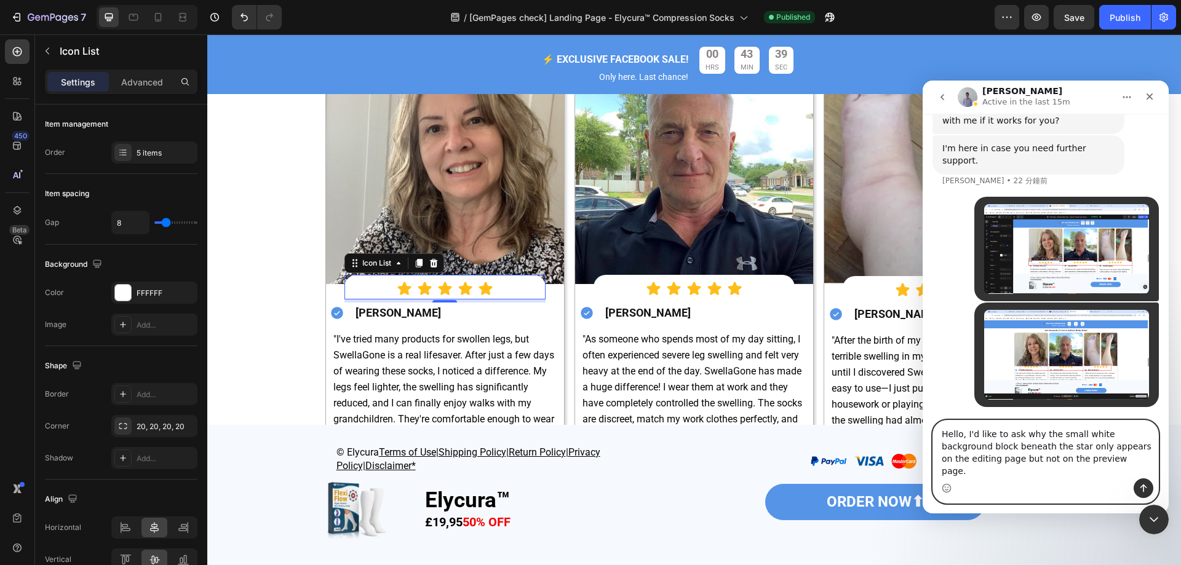
scroll to position [4765, 0]
type textarea "Hello, I'd like to ask why the small white background block beneath the star on…"
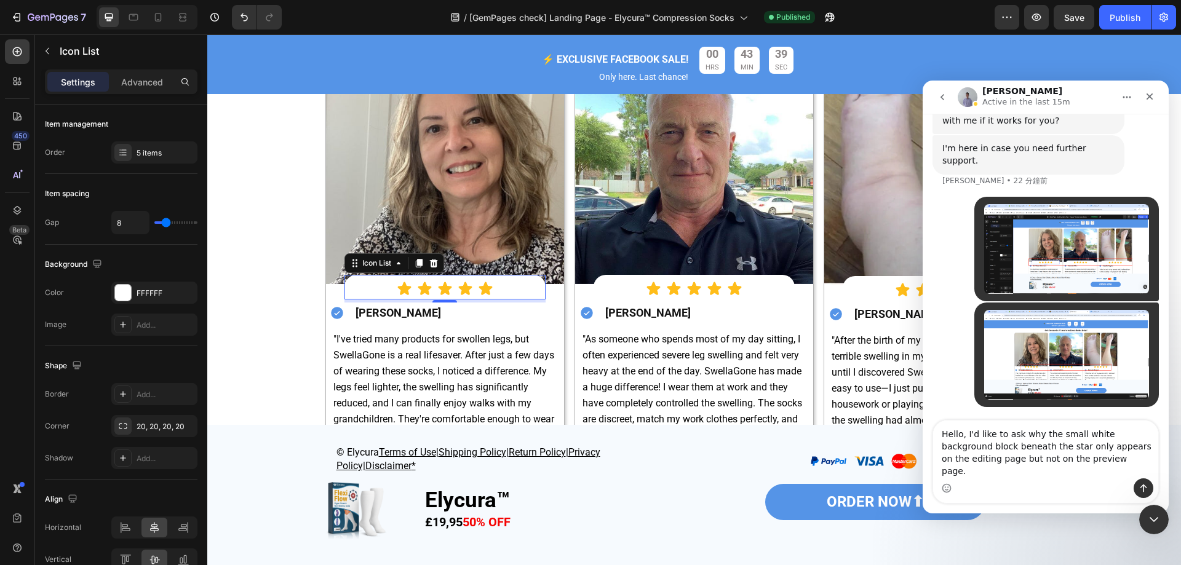
click at [1133, 486] on div "Intercom Messenger" at bounding box center [1045, 488] width 225 height 20
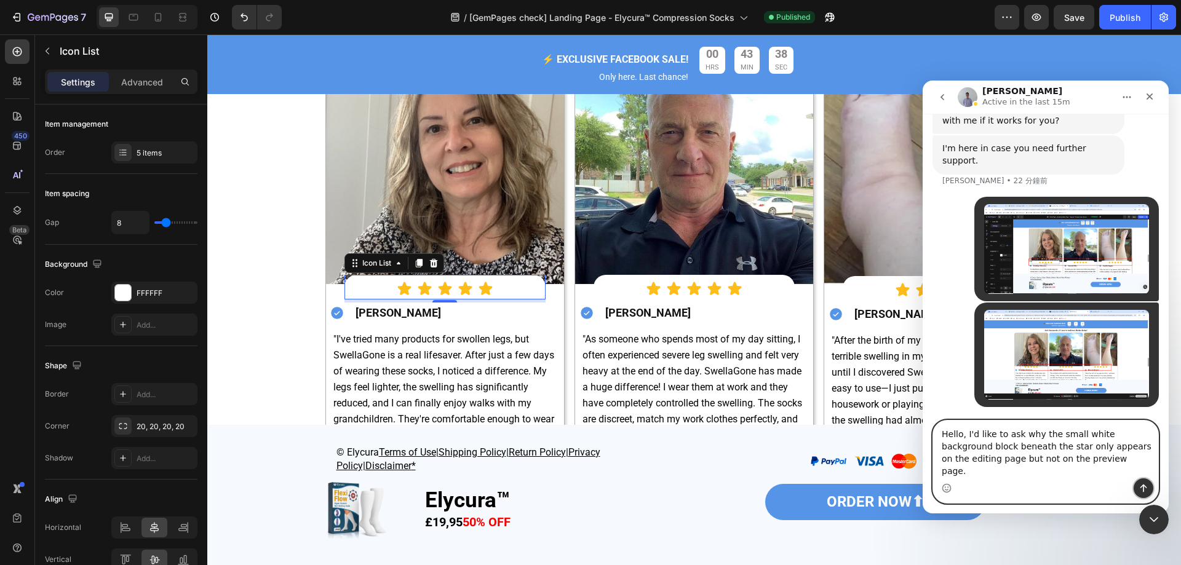
click at [1146, 483] on icon "傳送訊息…" at bounding box center [1143, 488] width 10 height 10
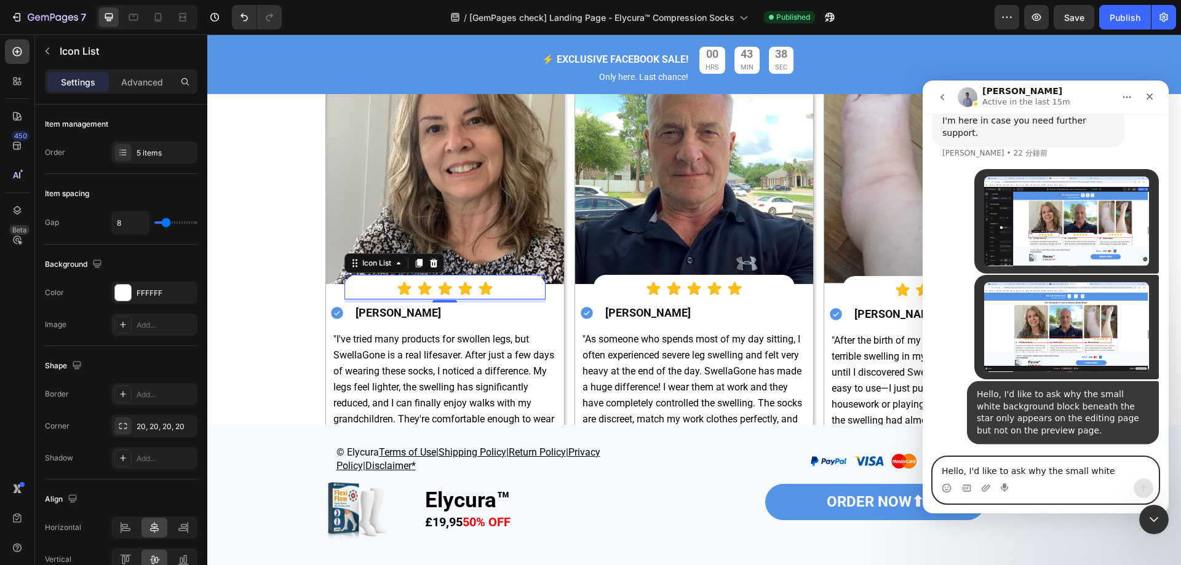
scroll to position [4805, 0]
click at [1013, 201] on img "user 說…" at bounding box center [1066, 221] width 165 height 90
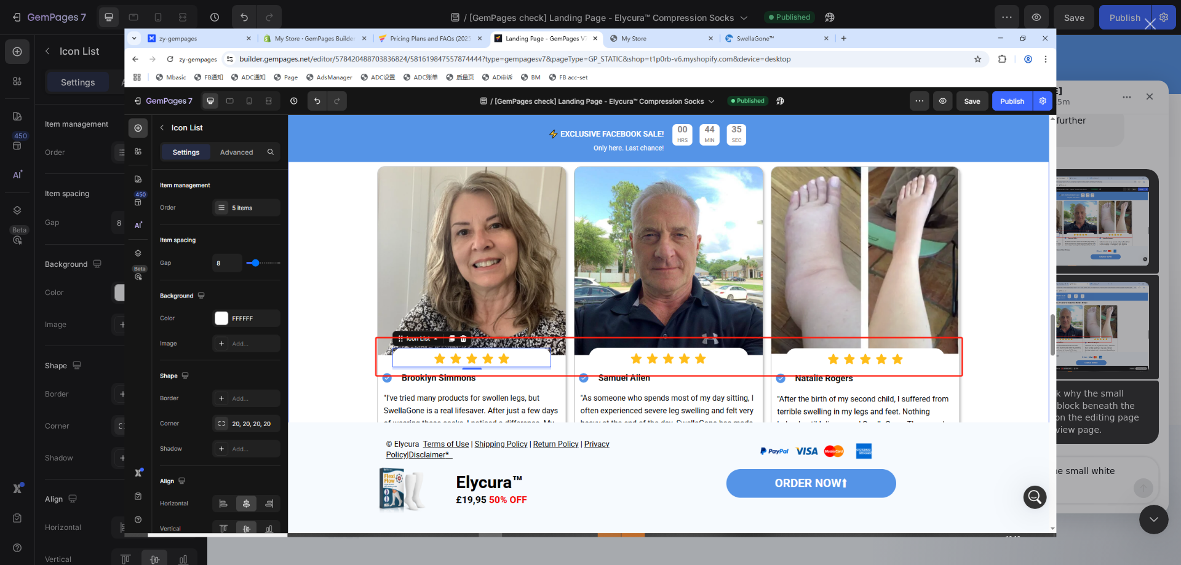
scroll to position [0, 0]
click at [1150, 24] on div "關閉" at bounding box center [1150, 24] width 12 height 12
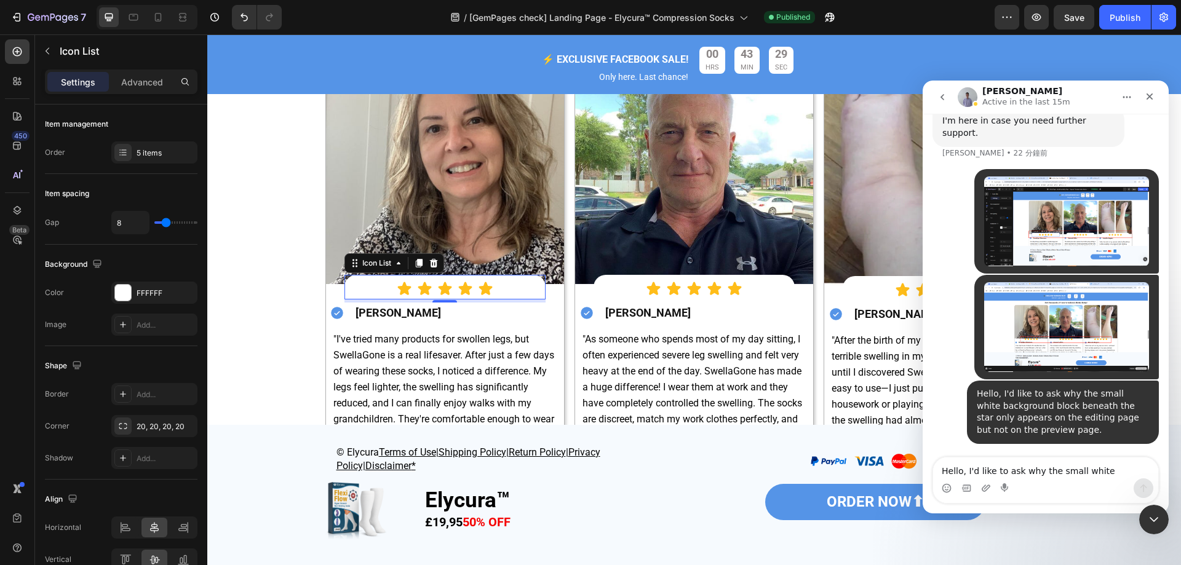
click at [1114, 293] on img "user 說…" at bounding box center [1066, 327] width 165 height 90
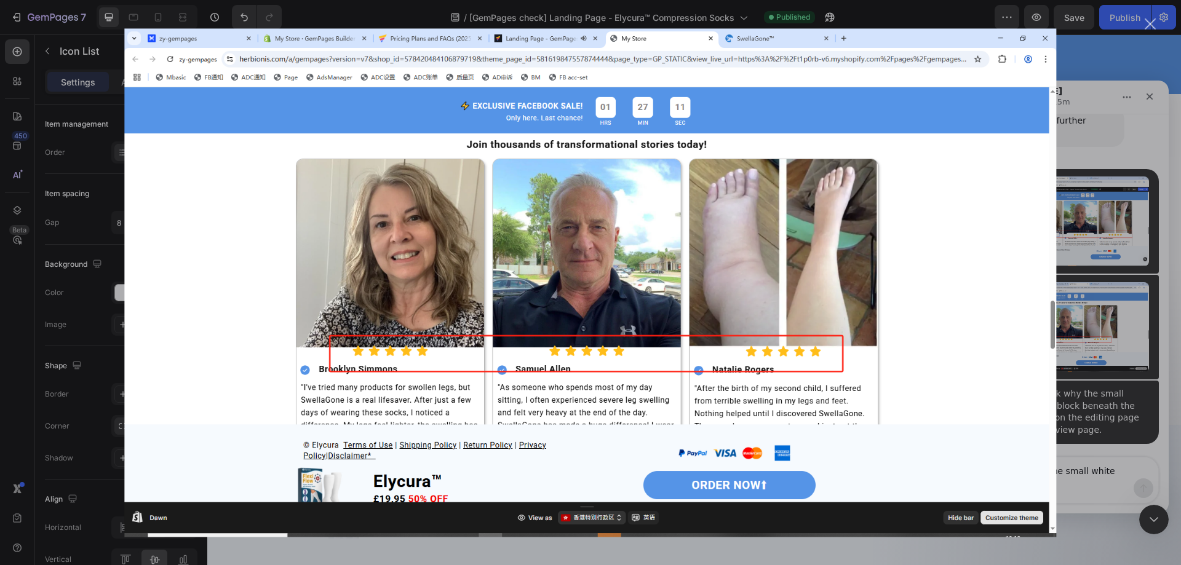
click at [1153, 25] on div "關閉" at bounding box center [1150, 24] width 12 height 12
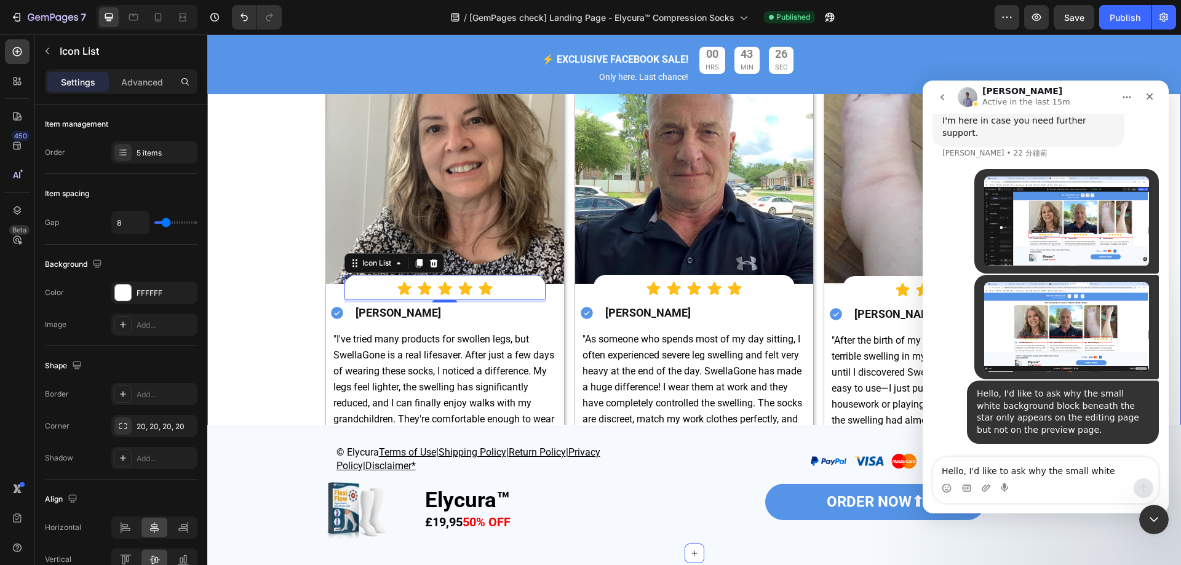
click at [249, 325] on div "Image Image Over 60,000 verified customers Join thousands of transformational s…" at bounding box center [693, 256] width 955 height 582
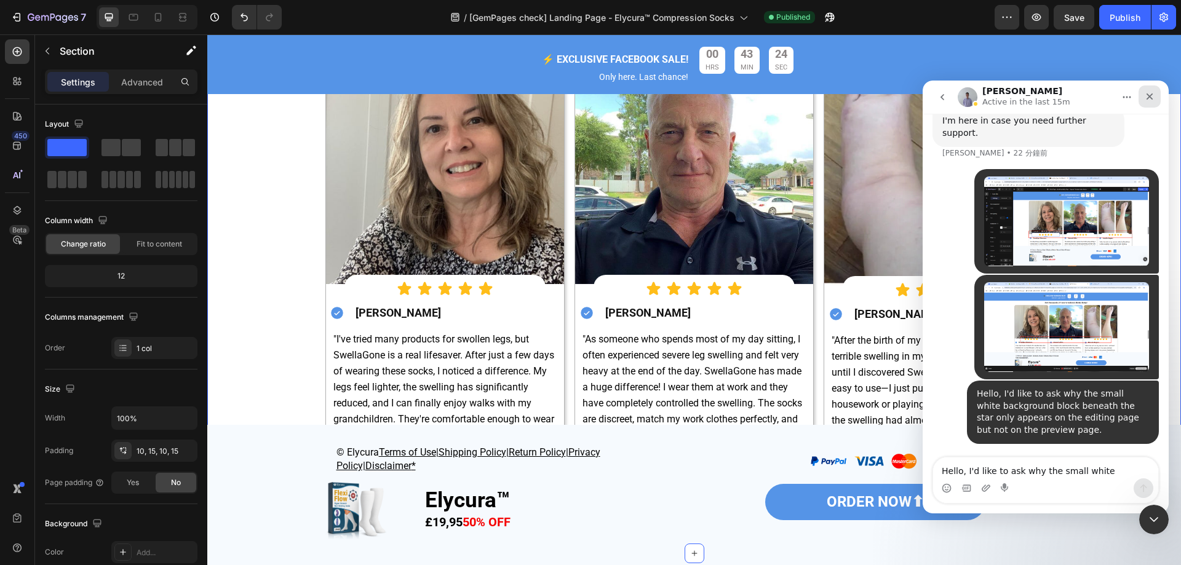
click at [1159, 94] on div "關閉" at bounding box center [1149, 96] width 22 height 22
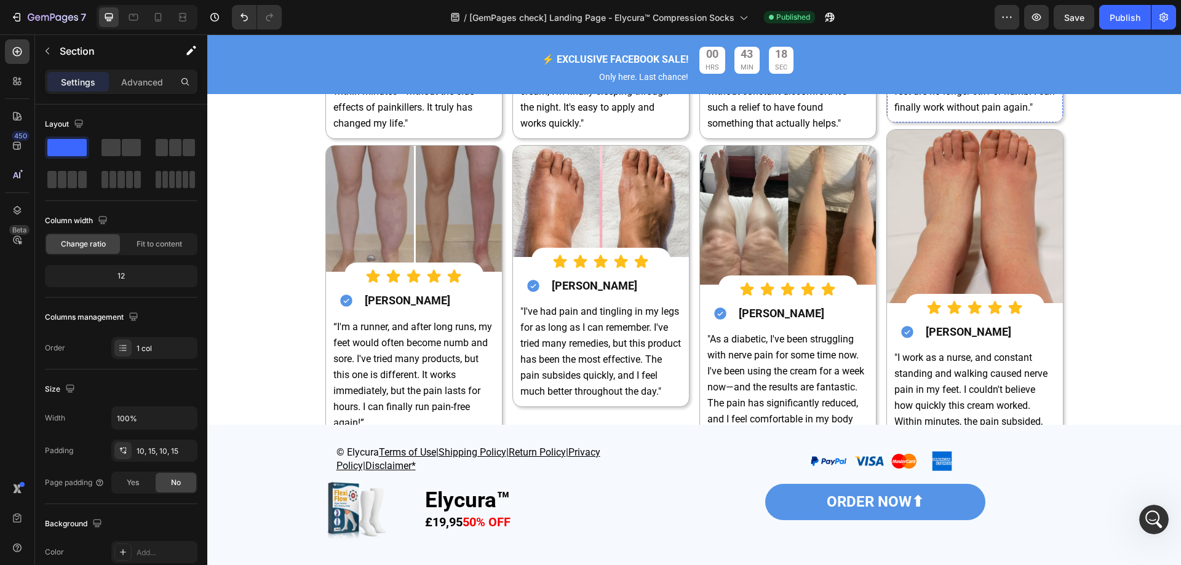
scroll to position [3953, 0]
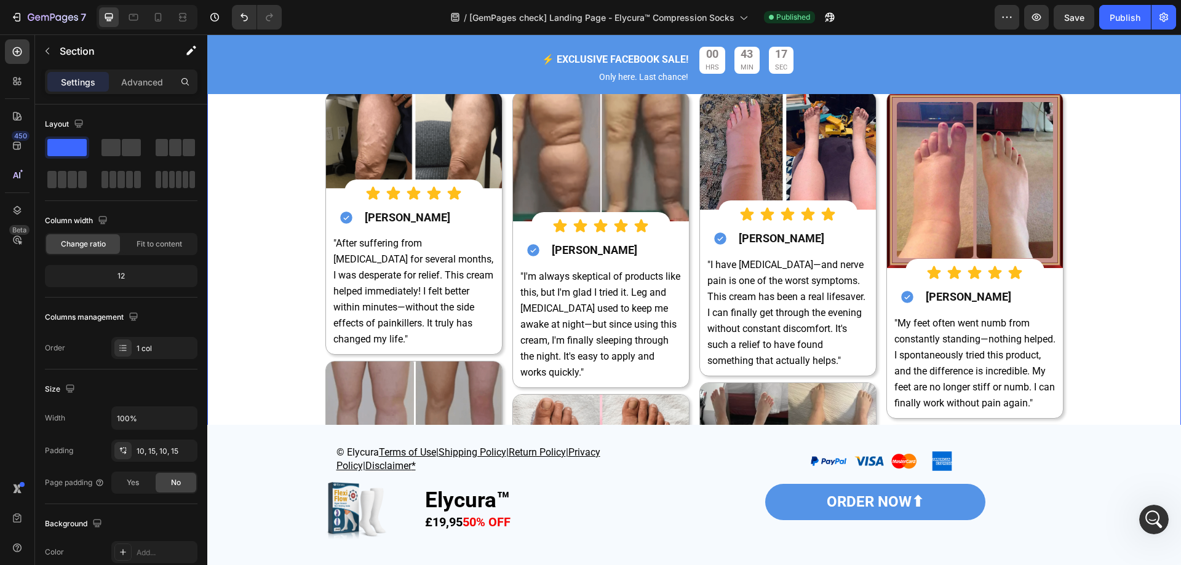
click at [1115, 251] on div "Image Image Over 60,000 verified customers Join thousands of transformational s…" at bounding box center [693, 428] width 955 height 834
click at [1122, 156] on div "Image Image Over 60,000 verified customers Join thousands of transformational s…" at bounding box center [693, 428] width 955 height 834
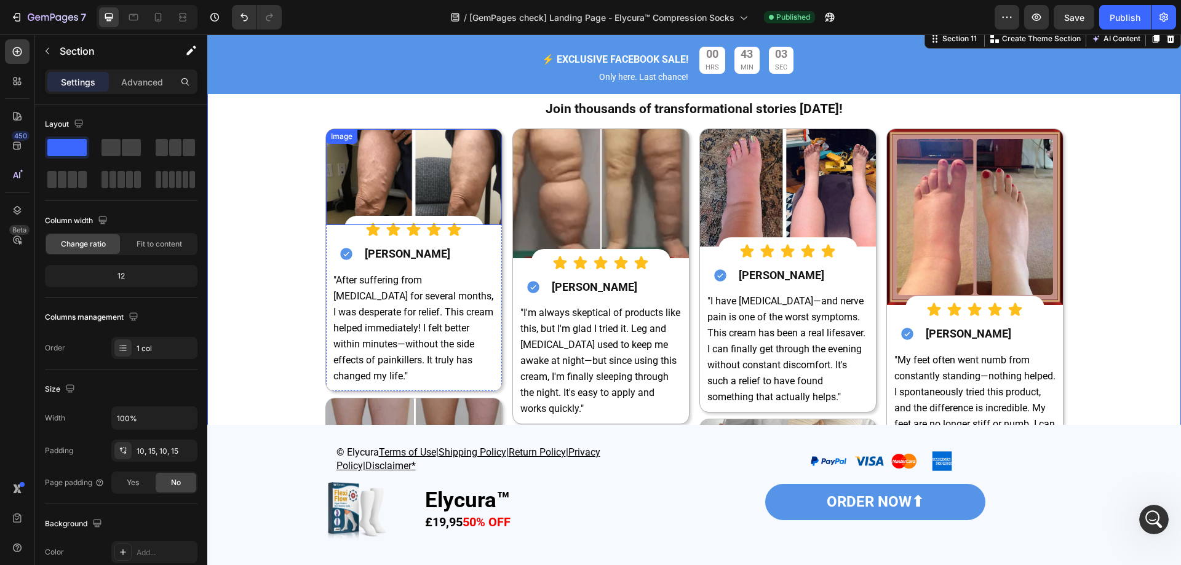
scroll to position [3523, 0]
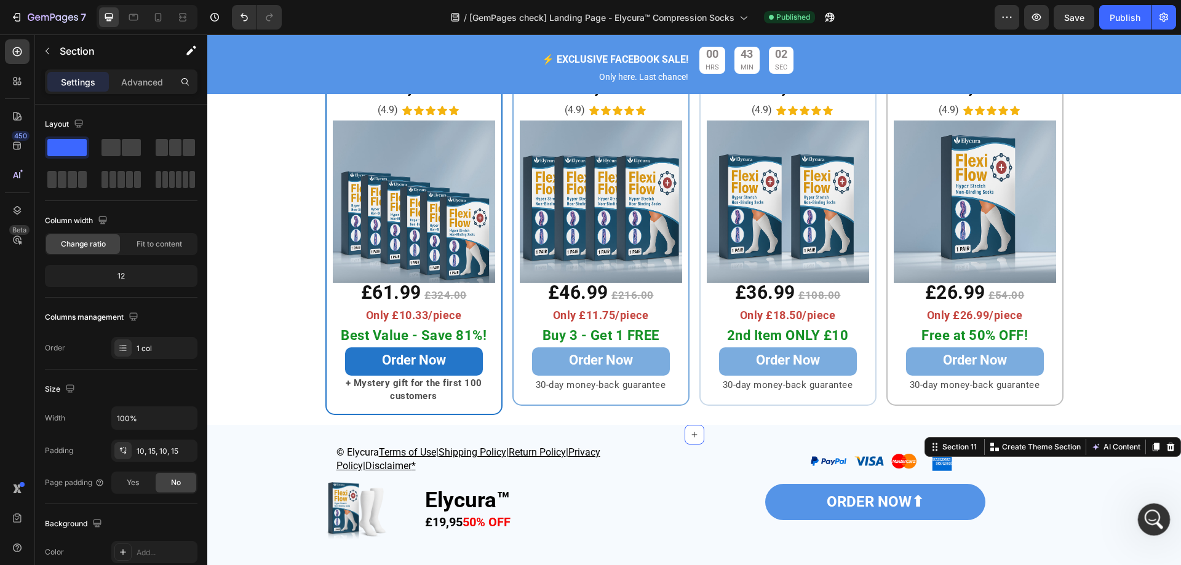
click at [1153, 526] on icon "開啟 Intercom Messenger" at bounding box center [1152, 518] width 20 height 20
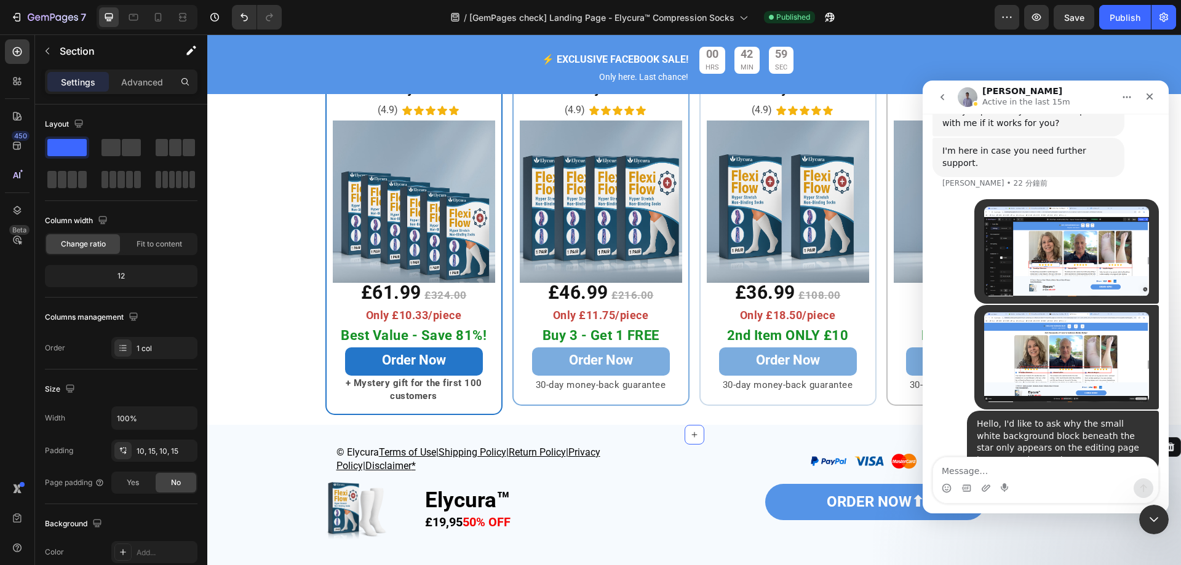
scroll to position [4805, 0]
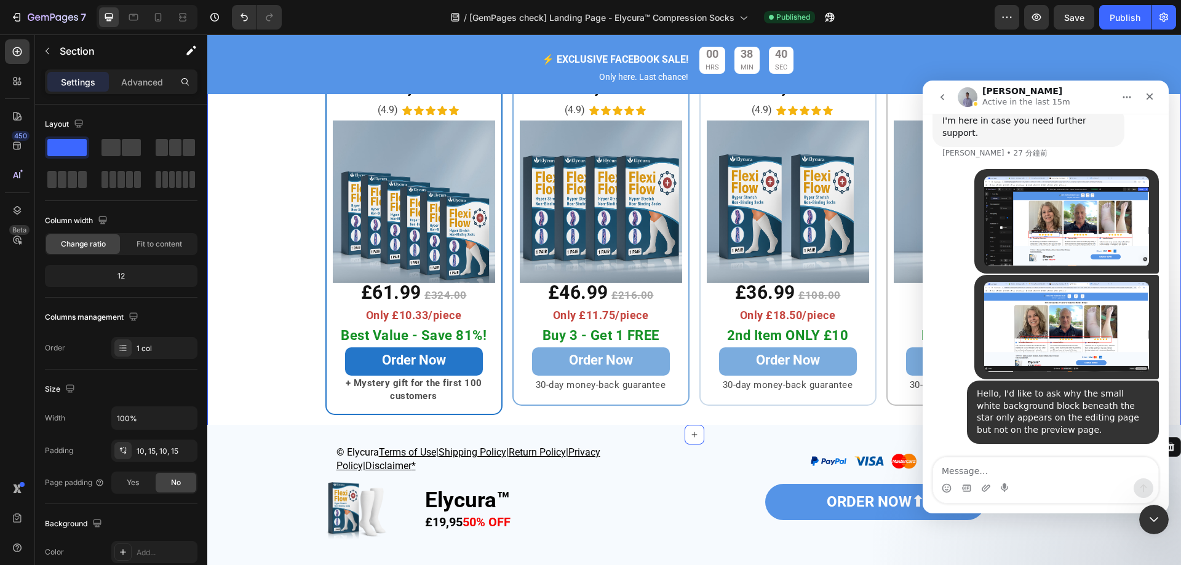
click at [290, 291] on div "Best Deal Heading Row 6x Elycura™ Heading (4.9) Text Block Icon Icon Icon Icon …" at bounding box center [693, 227] width 973 height 376
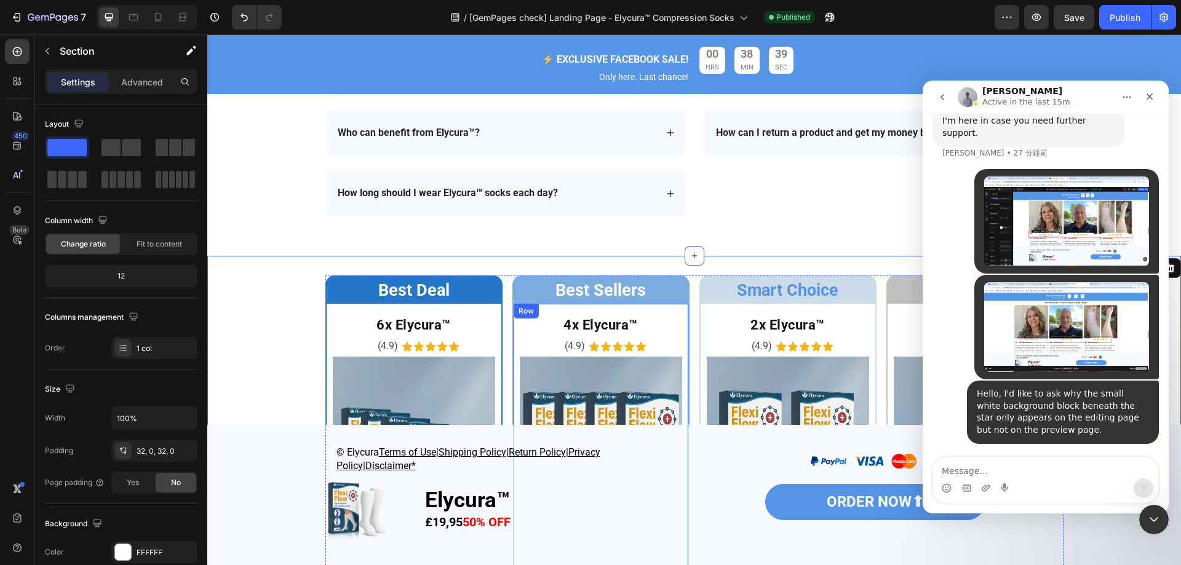
scroll to position [3277, 0]
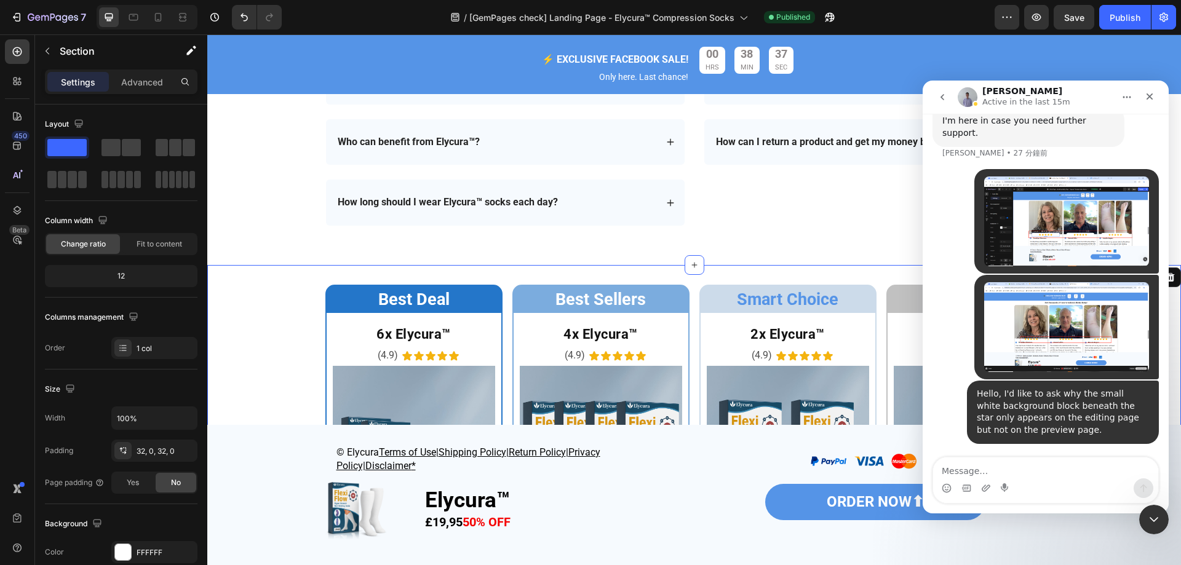
click at [258, 330] on div "Best Deal Heading Row 6x Elycura™ Heading (4.9) Text Block Icon Icon Icon Icon …" at bounding box center [693, 473] width 973 height 376
click at [773, 211] on div "Are Elycura™ socks easy to clean? How can I return a product and get my money b…" at bounding box center [883, 141] width 360 height 167
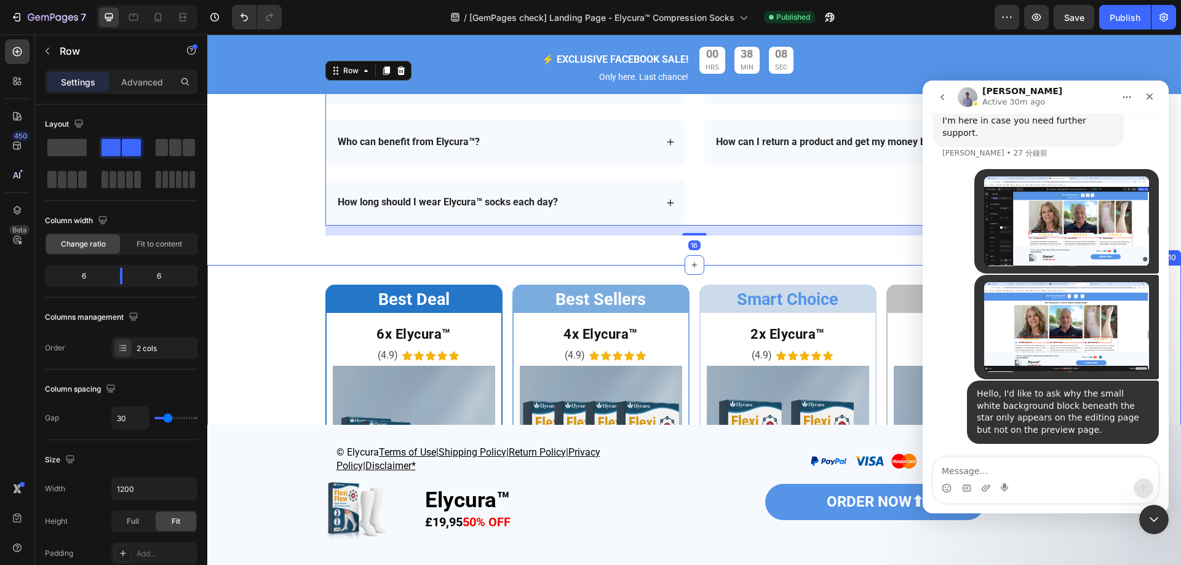
click at [256, 311] on div "Best Deal Heading Row 6x Elycura™ Heading (4.9) Text Block Icon Icon Icon Icon …" at bounding box center [693, 473] width 973 height 376
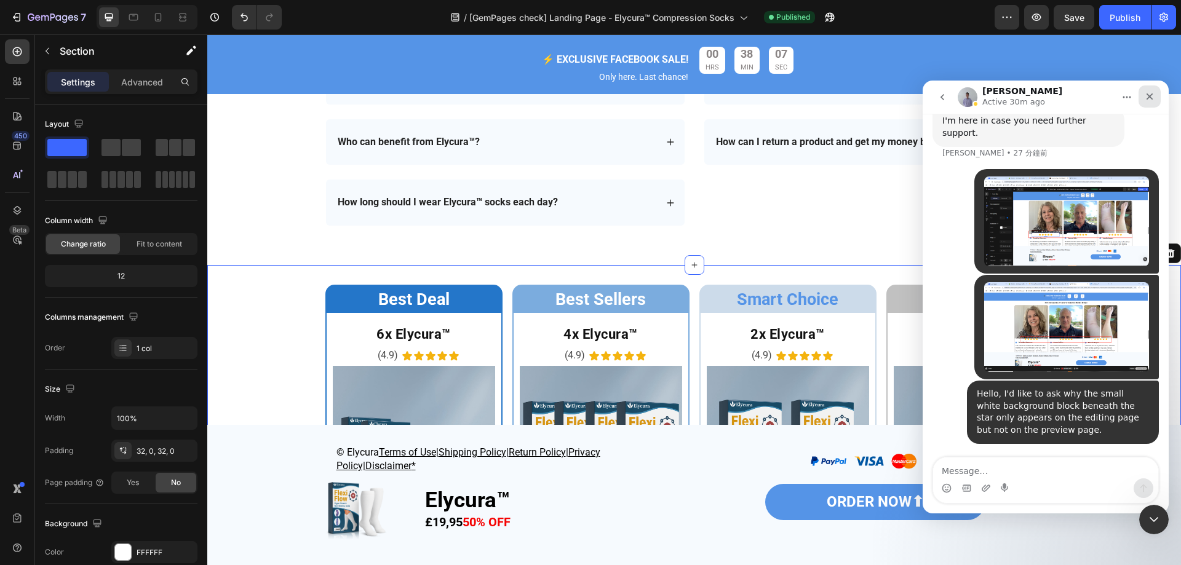
drag, startPoint x: 1147, startPoint y: 100, endPoint x: 1859, endPoint y: 153, distance: 713.4
click at [1147, 100] on icon "關閉" at bounding box center [1149, 97] width 10 height 10
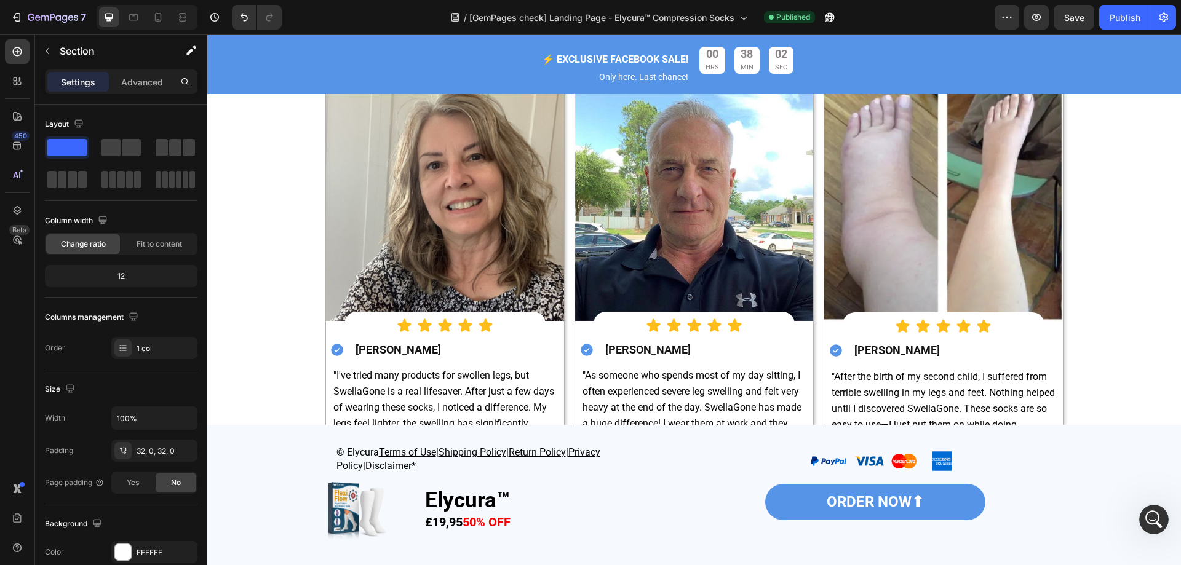
scroll to position [2478, 0]
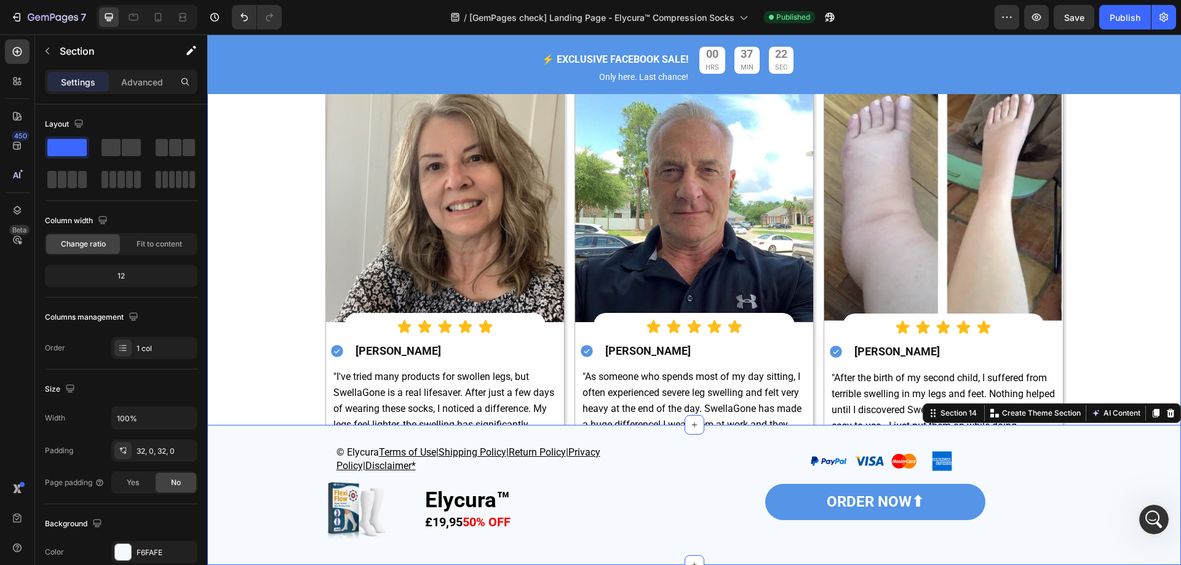
click at [1152, 340] on div "Image Image Over 60,000 verified customers Join thousands of transformational s…" at bounding box center [693, 266] width 955 height 638
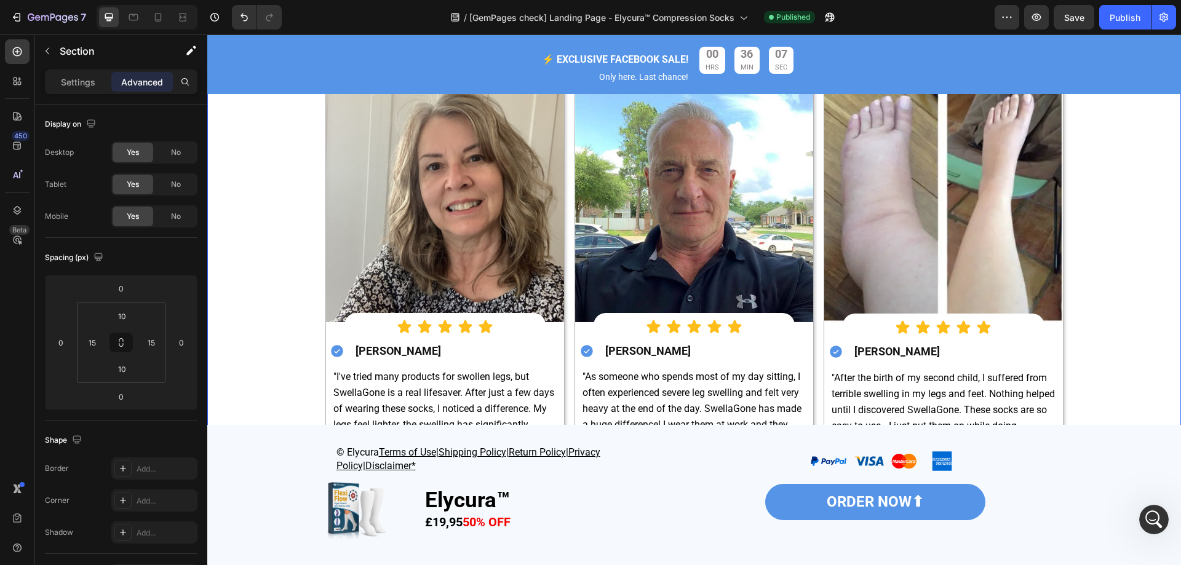
click at [1141, 274] on div "Image Image Over 60,000 verified customers Join thousands of transformational s…" at bounding box center [693, 266] width 955 height 638
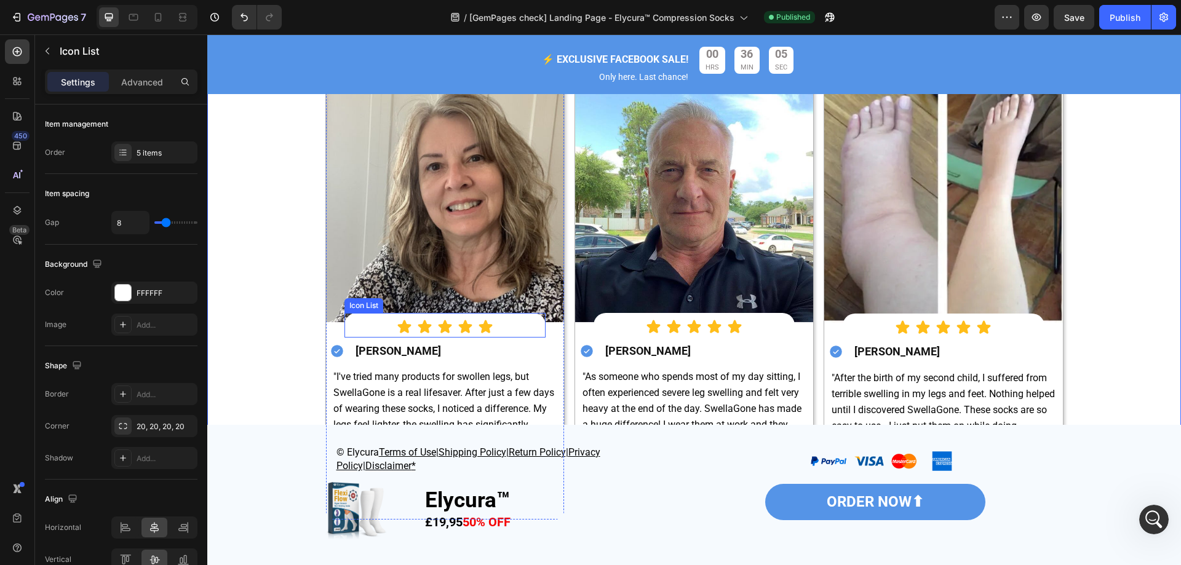
click at [528, 319] on div "Icon Icon Icon Icon Icon" at bounding box center [444, 326] width 201 height 15
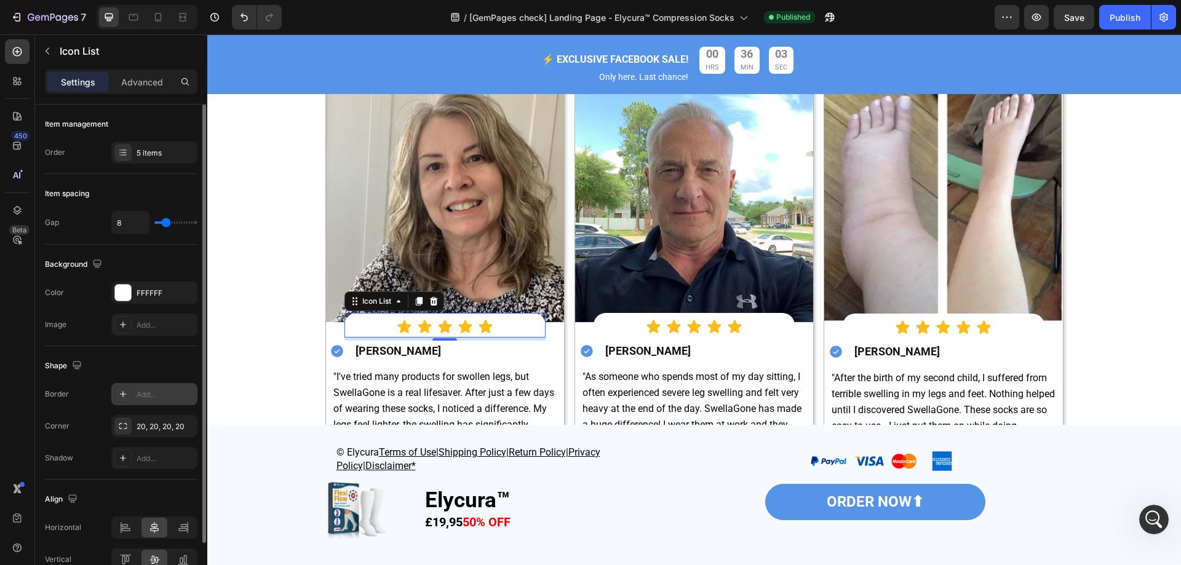
scroll to position [65, 0]
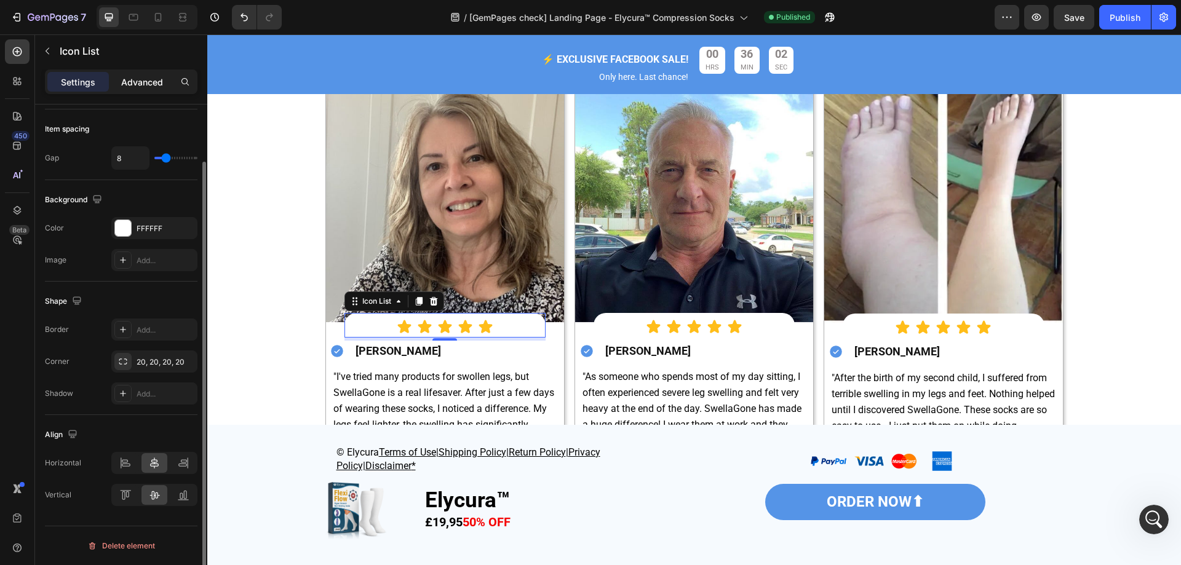
click at [152, 84] on p "Advanced" at bounding box center [142, 82] width 42 height 13
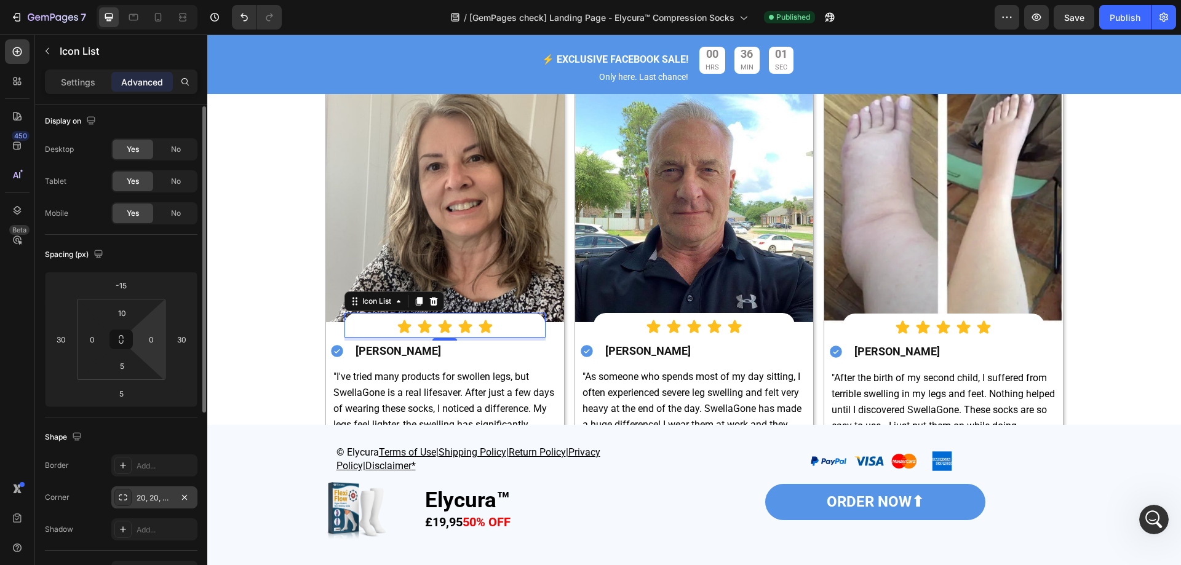
scroll to position [61, 0]
